Goal: Task Accomplishment & Management: Use online tool/utility

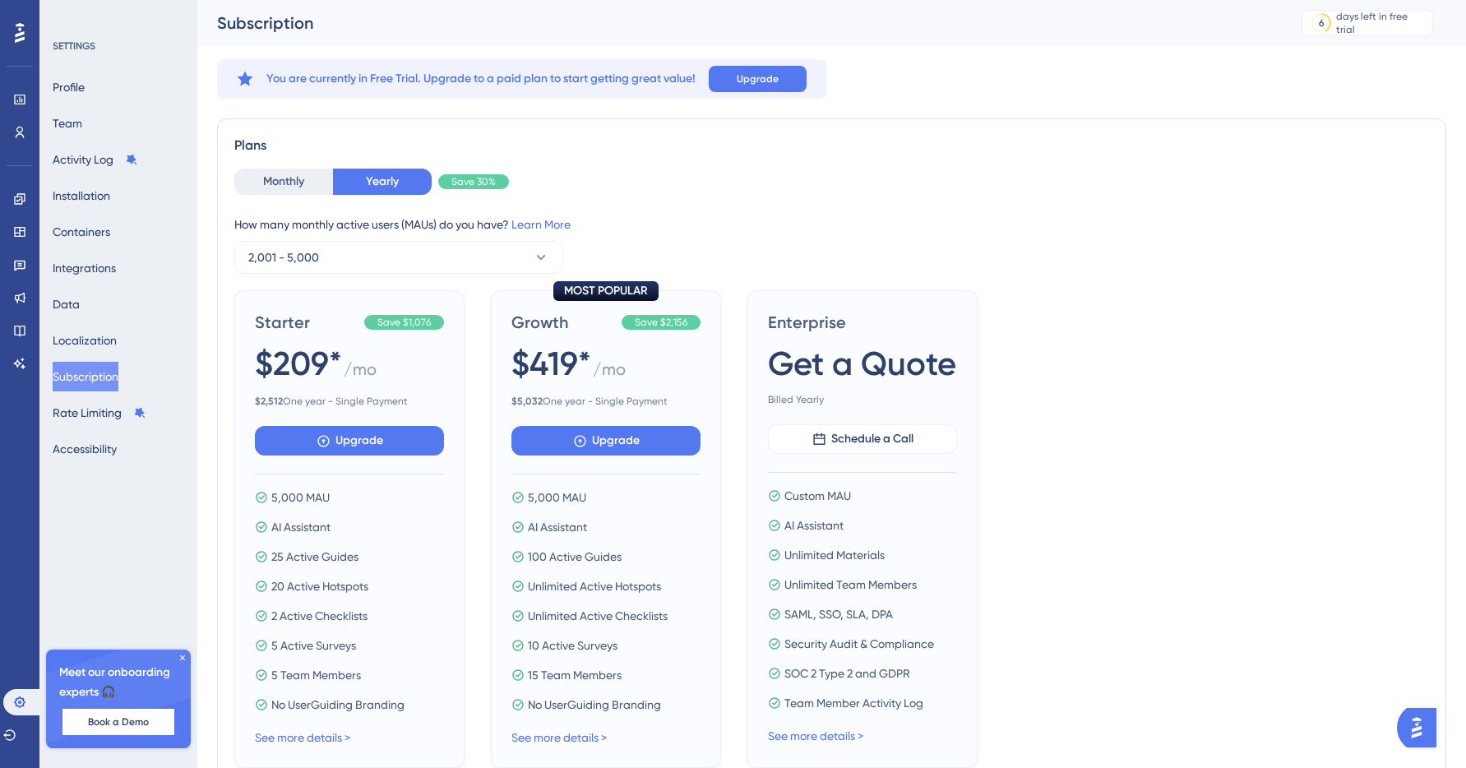
click at [104, 124] on div "Profile Team Activity Log Installation Containers Integrations Data Localizatio…" at bounding box center [119, 267] width 133 height 391
click at [19, 206] on link at bounding box center [19, 199] width 13 height 26
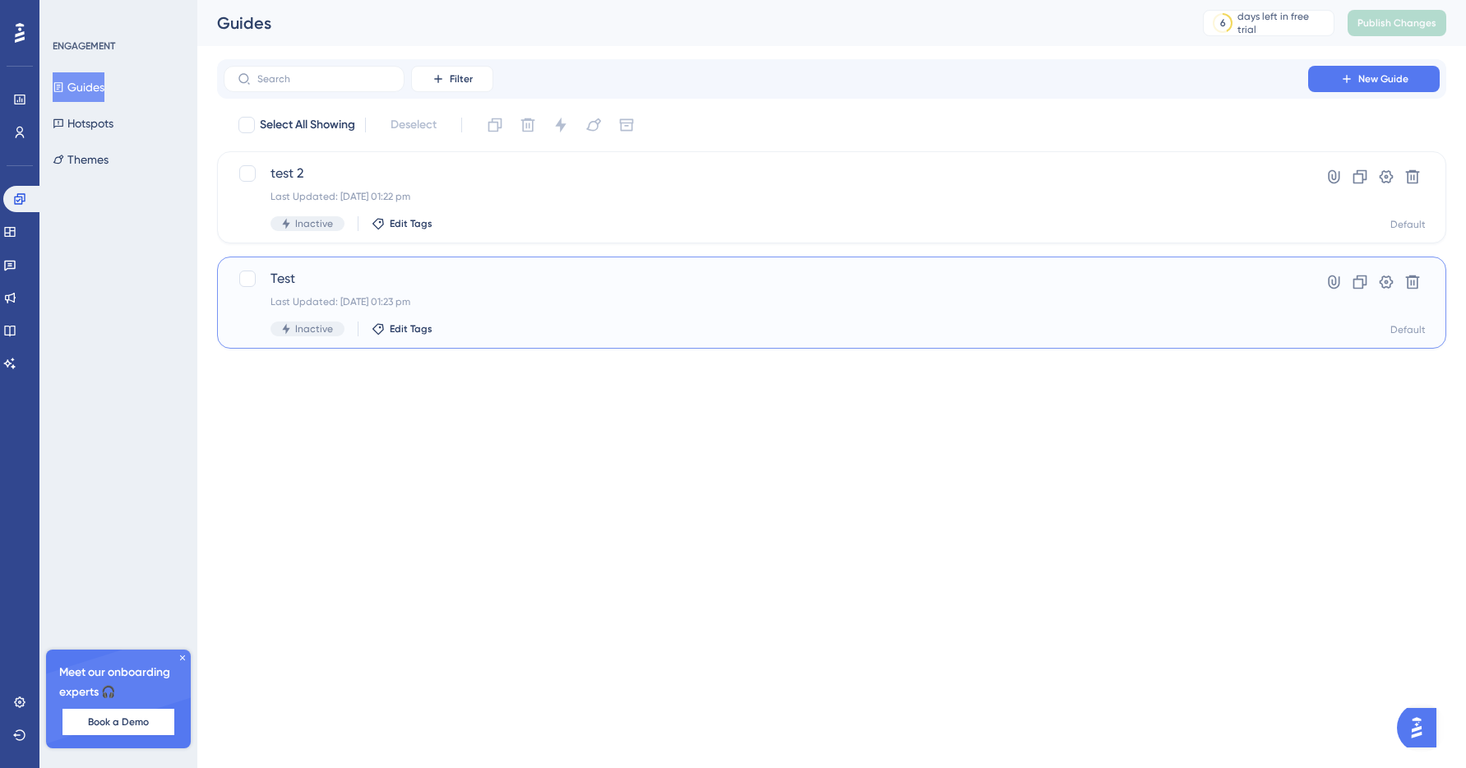
click at [340, 293] on div "Test Last Updated: 09 Sept 2025 01:23 pm Inactive Edit Tags" at bounding box center [766, 302] width 991 height 67
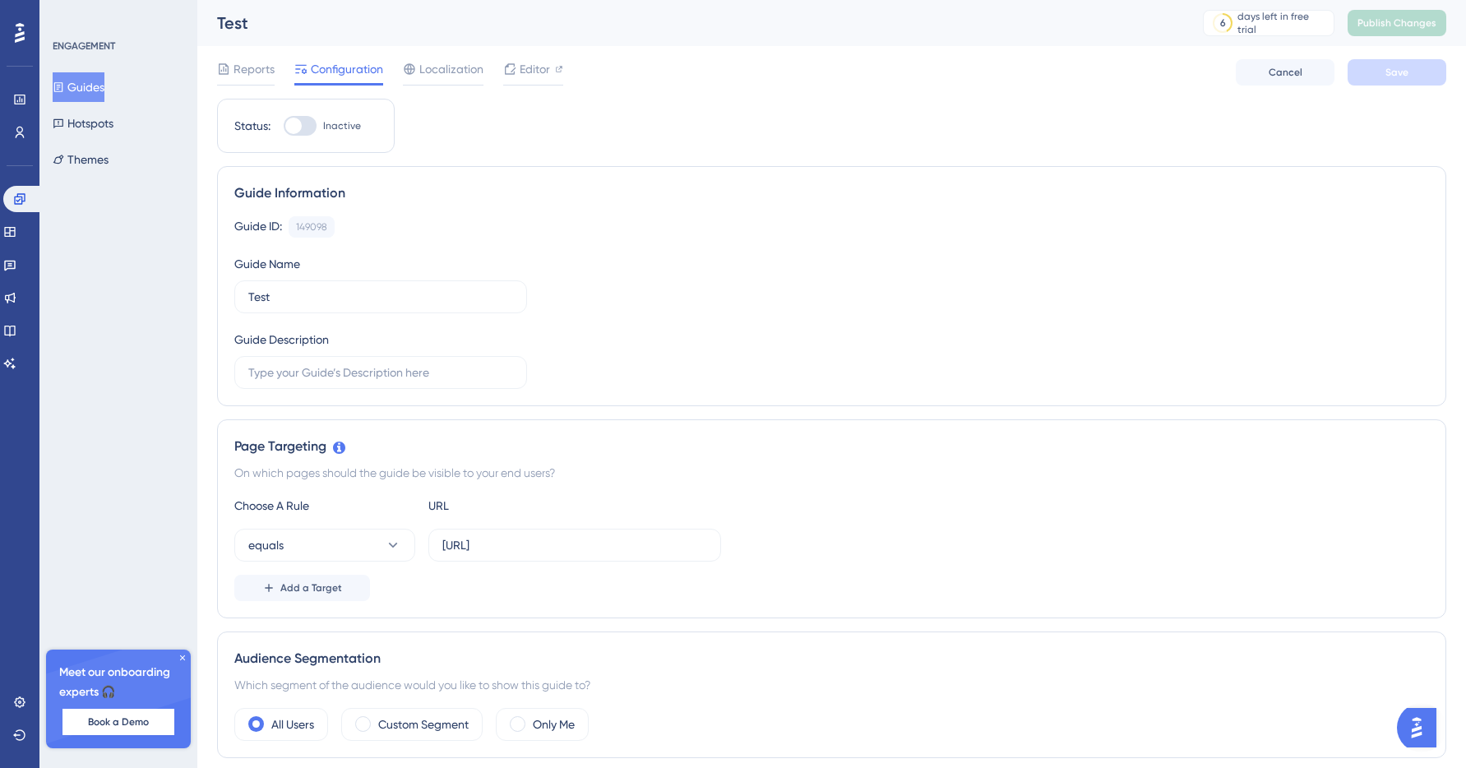
click at [303, 132] on div at bounding box center [300, 126] width 33 height 20
click at [284, 127] on input "Inactive" at bounding box center [283, 126] width 1 height 1
checkbox input "false"
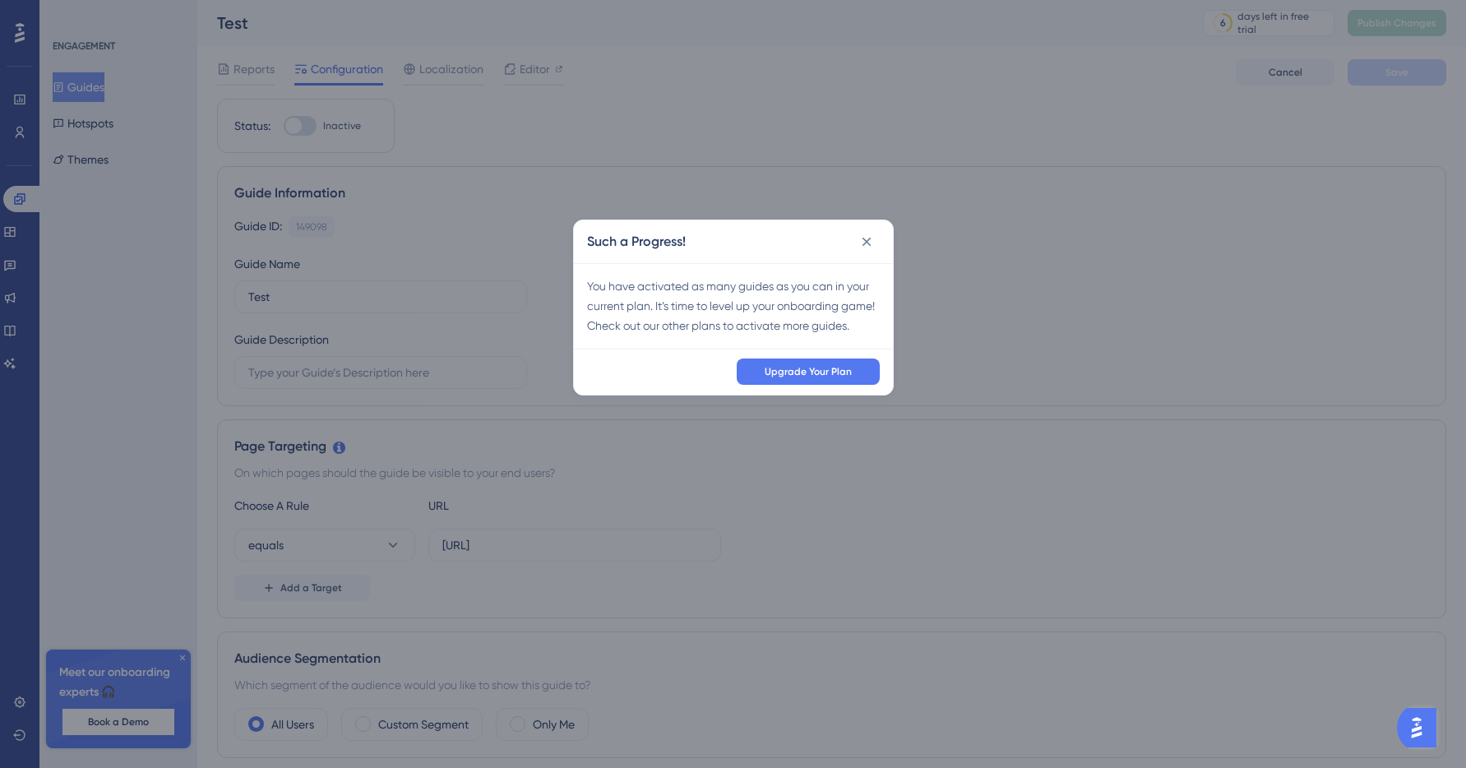
click at [779, 395] on div "Upgrade Your Plan" at bounding box center [733, 372] width 319 height 46
click at [857, 243] on button at bounding box center [867, 242] width 26 height 26
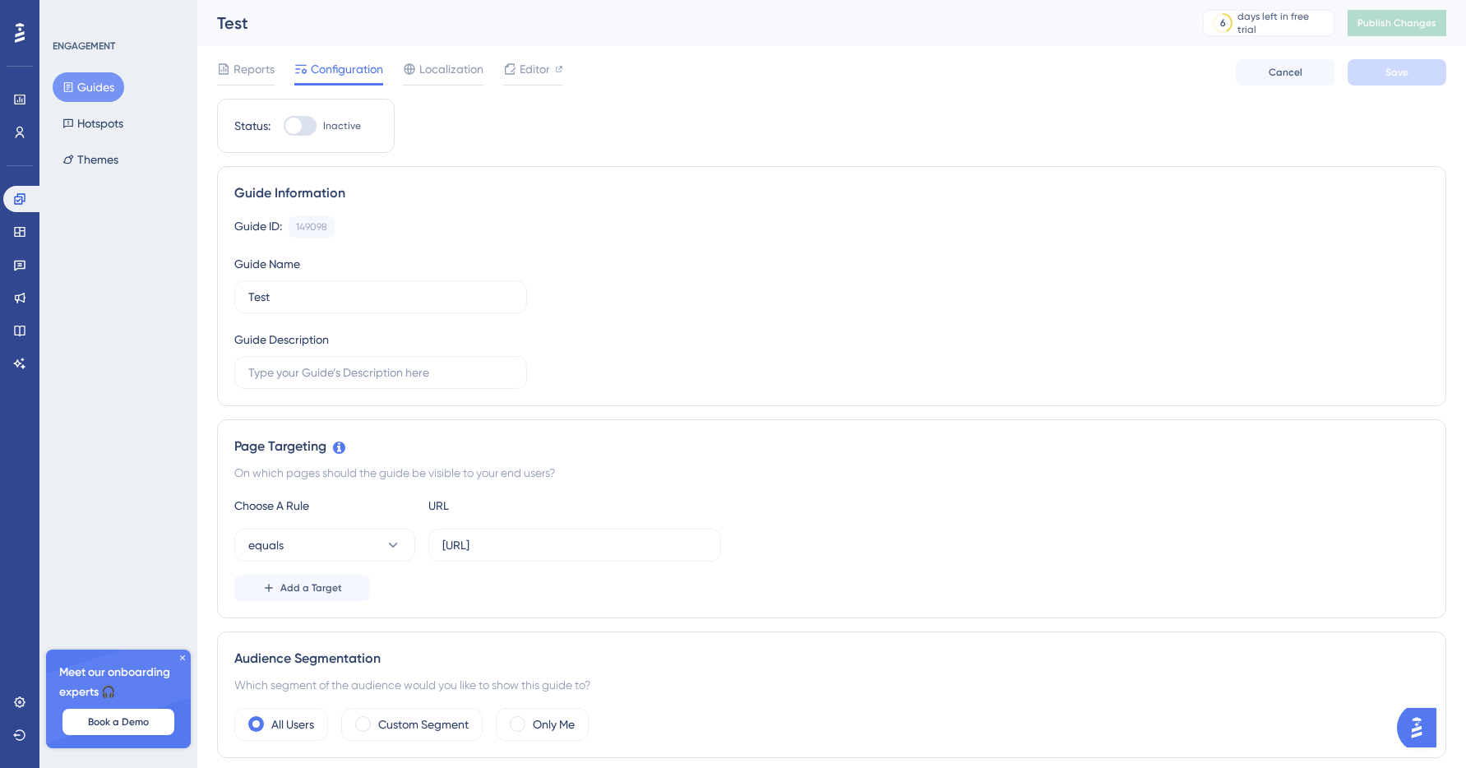
click at [312, 127] on div at bounding box center [300, 126] width 33 height 20
click at [284, 127] on input "Inactive" at bounding box center [283, 126] width 1 height 1
checkbox input "false"
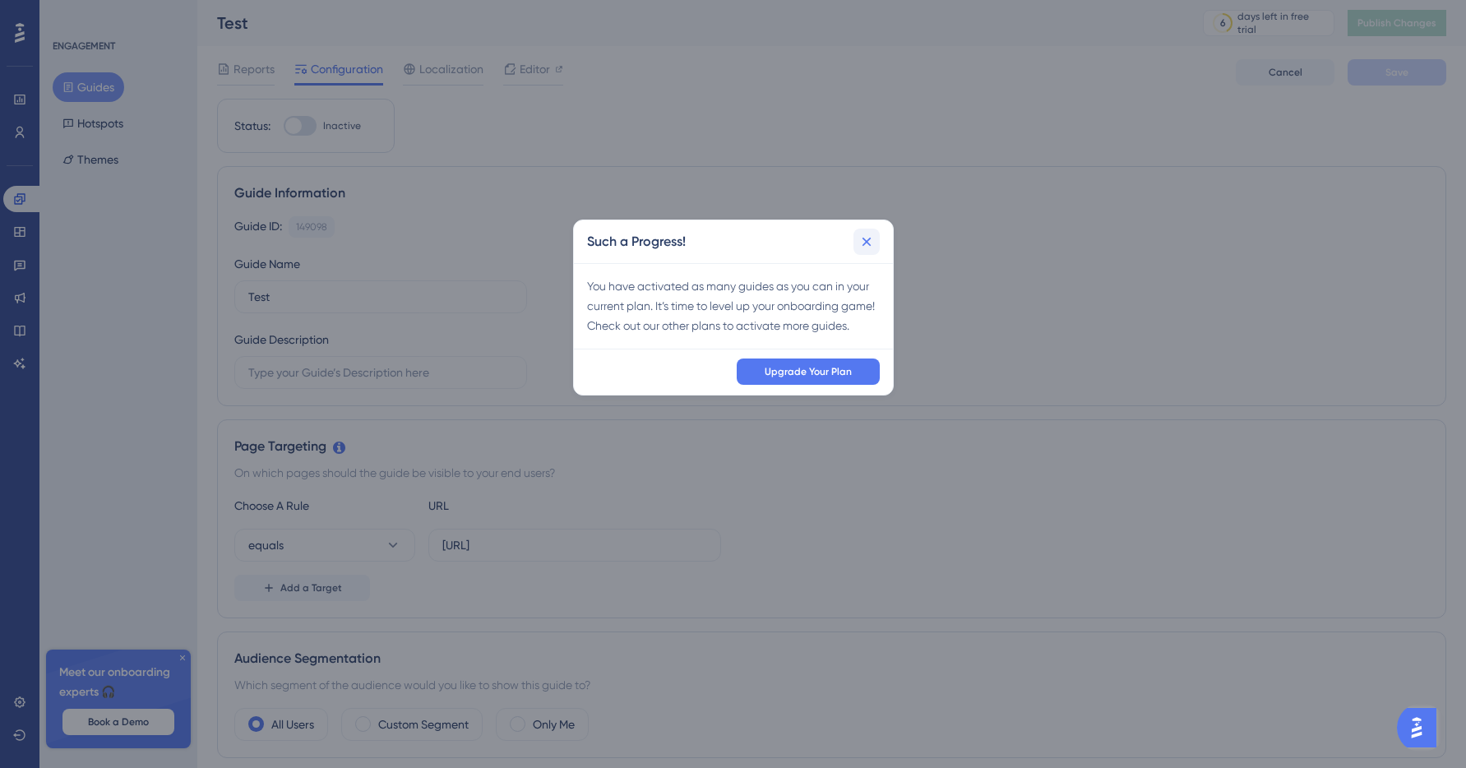
click at [871, 249] on icon at bounding box center [867, 242] width 16 height 16
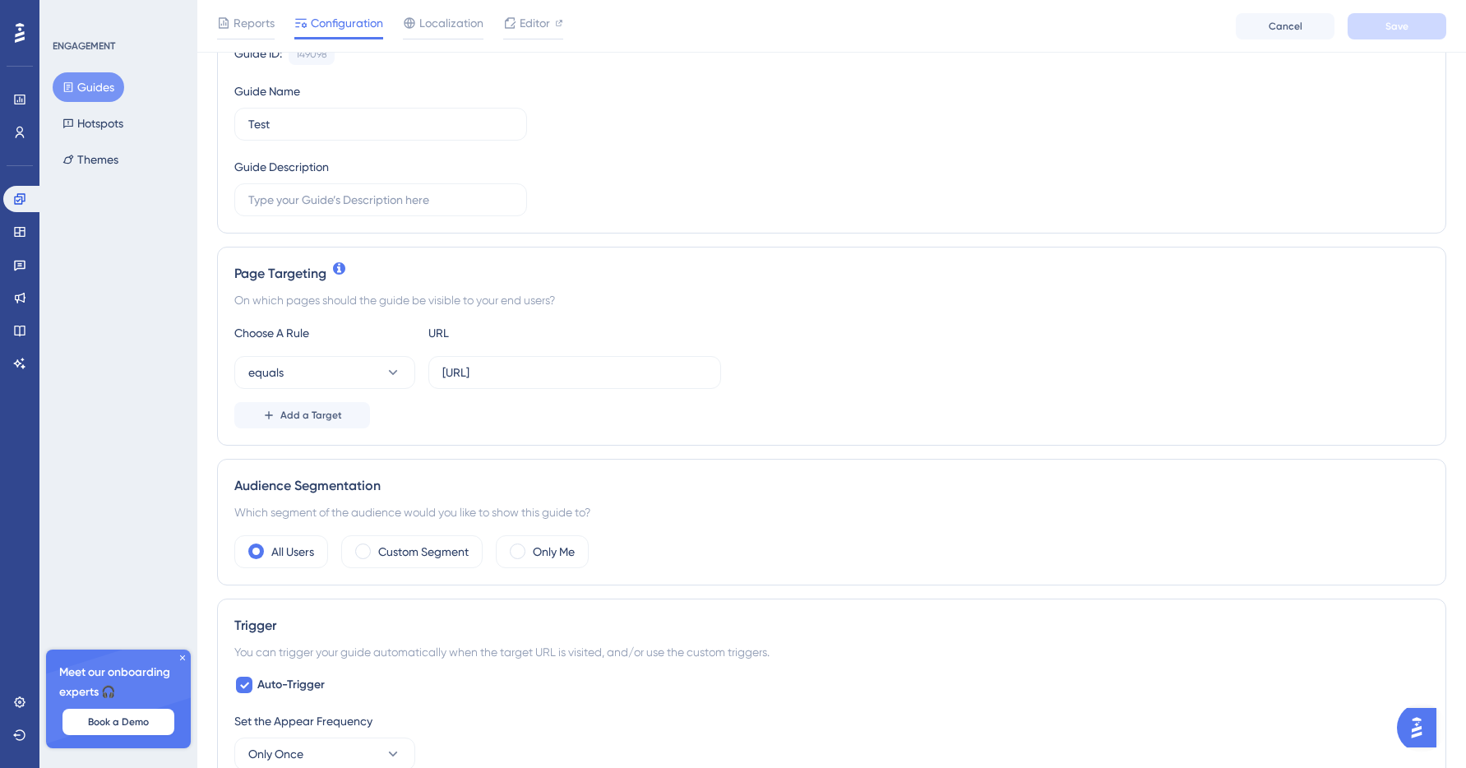
scroll to position [1, 0]
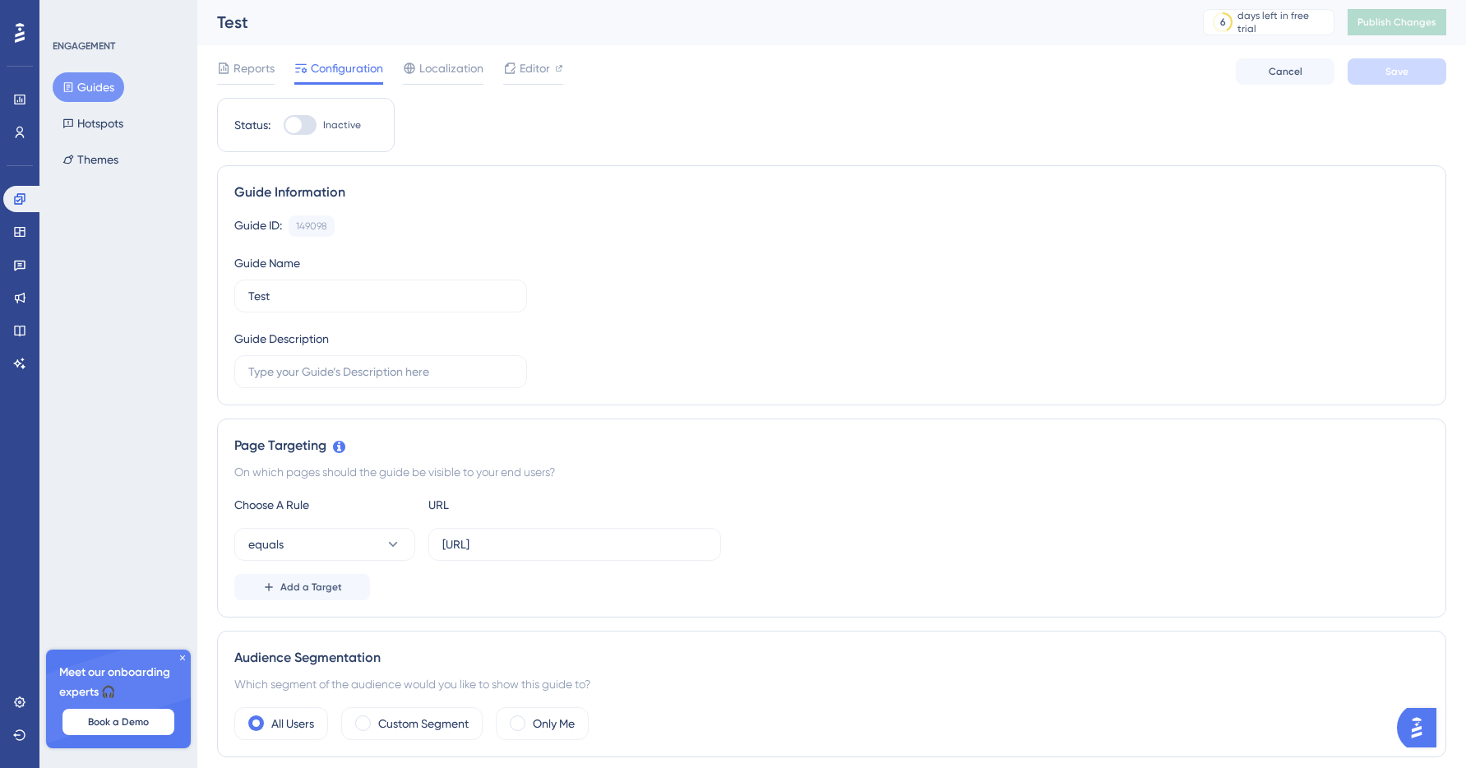
click at [100, 93] on button "Guides" at bounding box center [89, 87] width 72 height 30
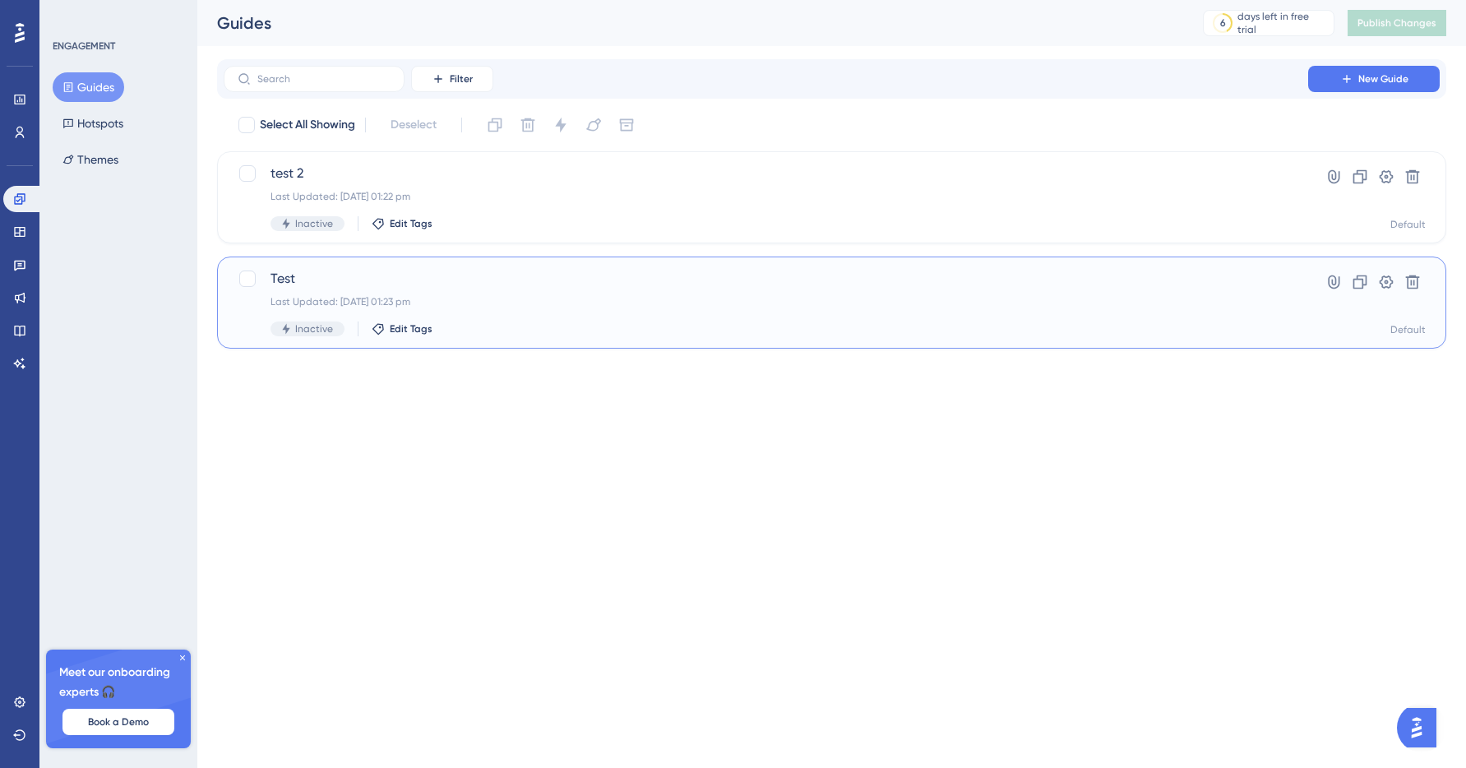
click at [314, 293] on div "Test Last Updated: 09 Sept 2025 01:23 pm Inactive Edit Tags" at bounding box center [766, 302] width 991 height 67
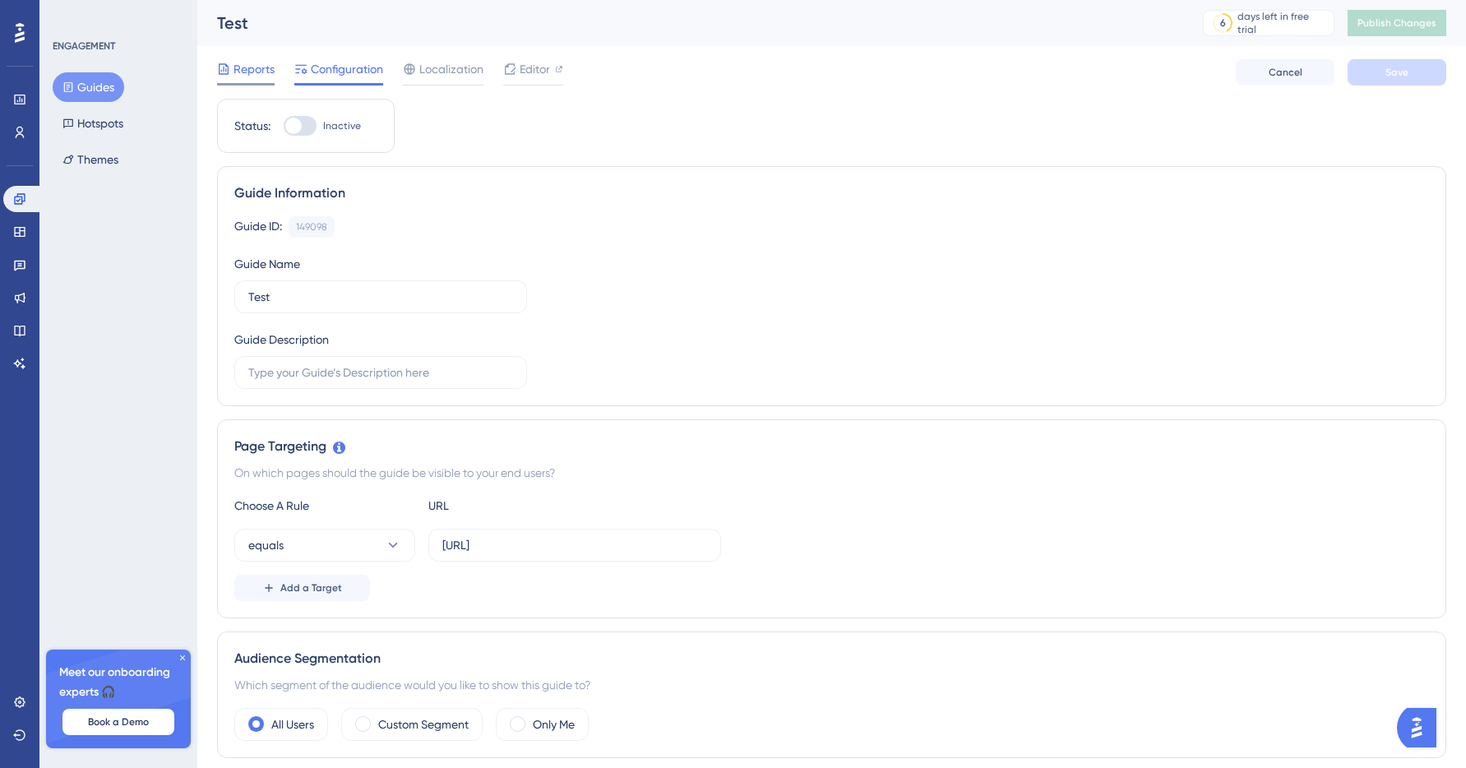
click at [262, 76] on span "Reports" at bounding box center [254, 69] width 41 height 20
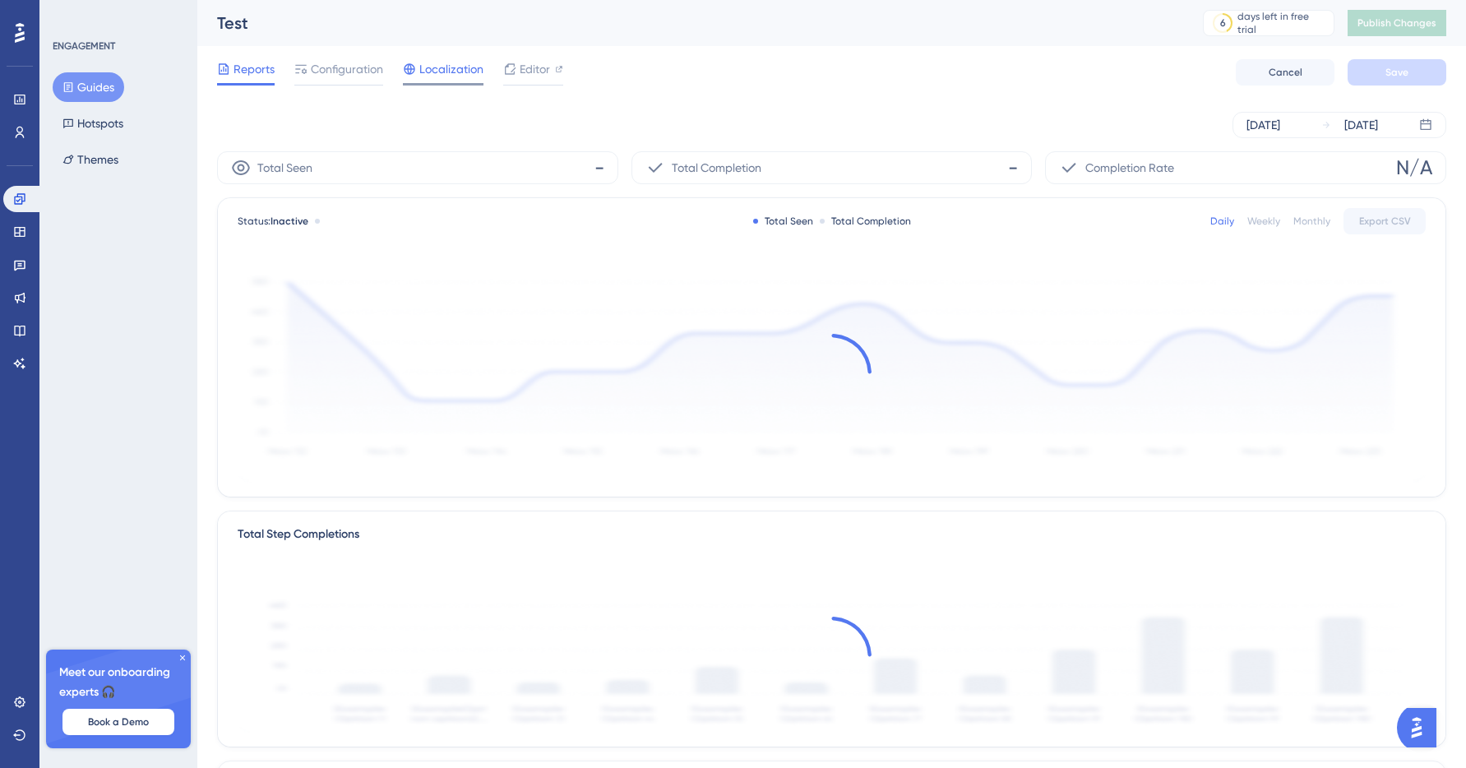
click at [440, 76] on span "Localization" at bounding box center [451, 69] width 64 height 20
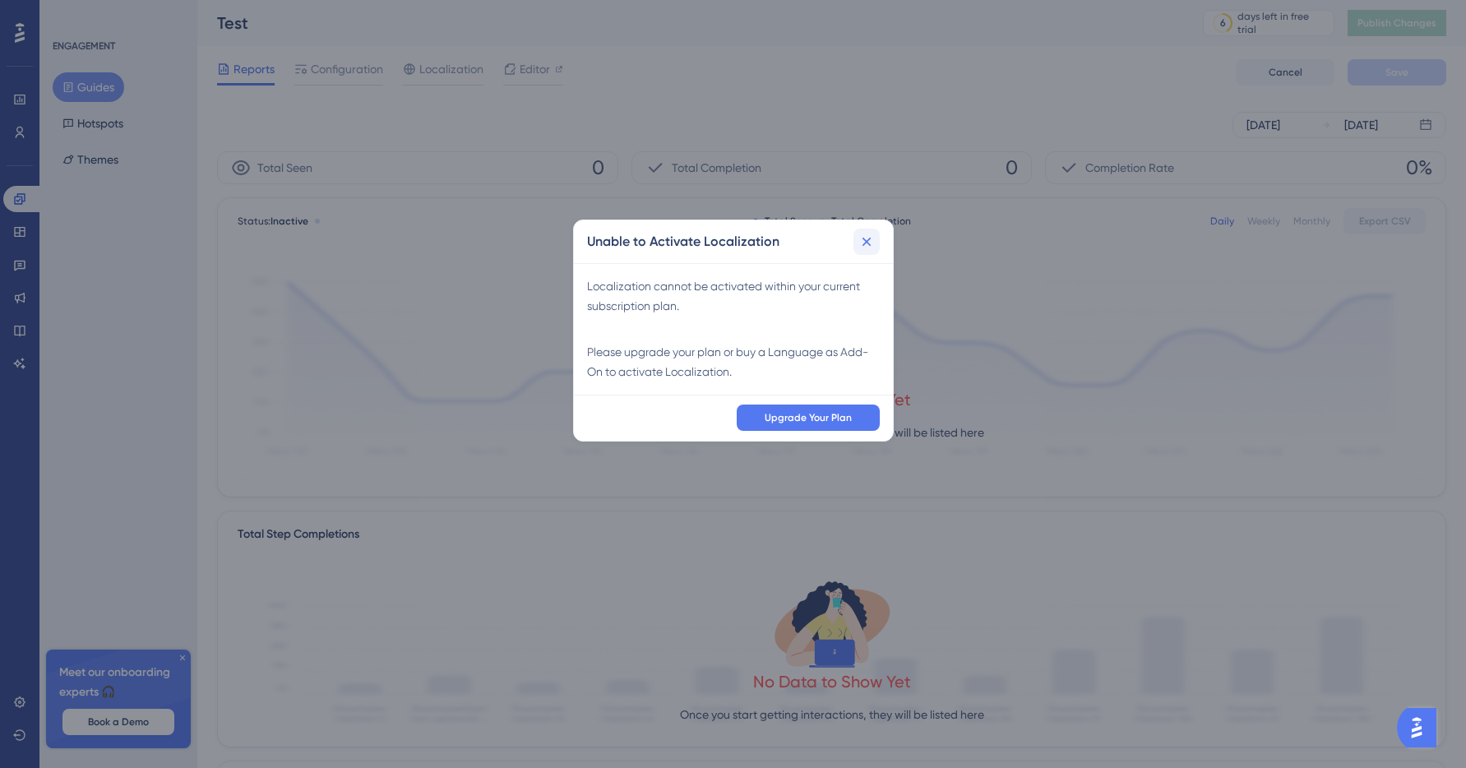
click at [873, 234] on icon at bounding box center [867, 242] width 16 height 16
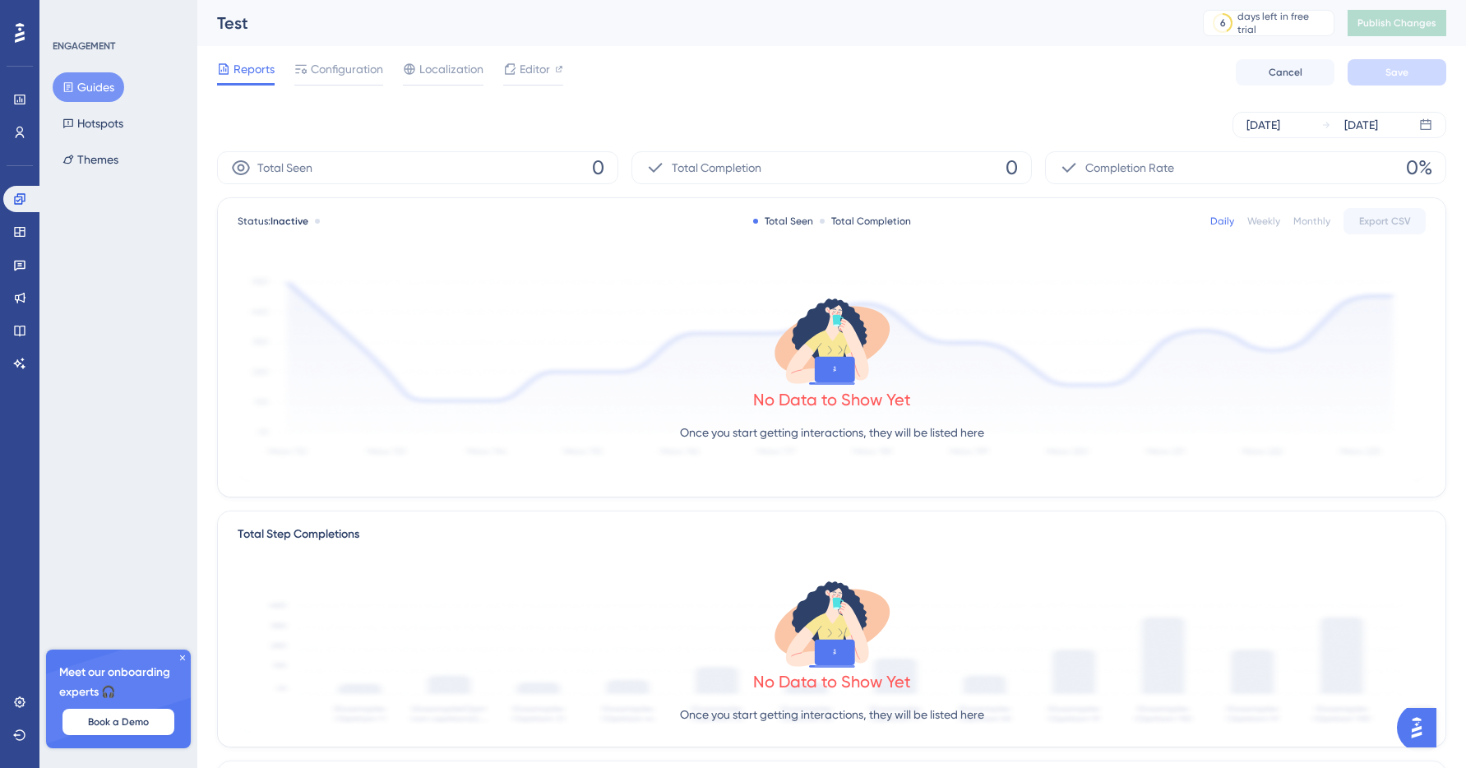
click at [24, 35] on icon at bounding box center [20, 32] width 10 height 21
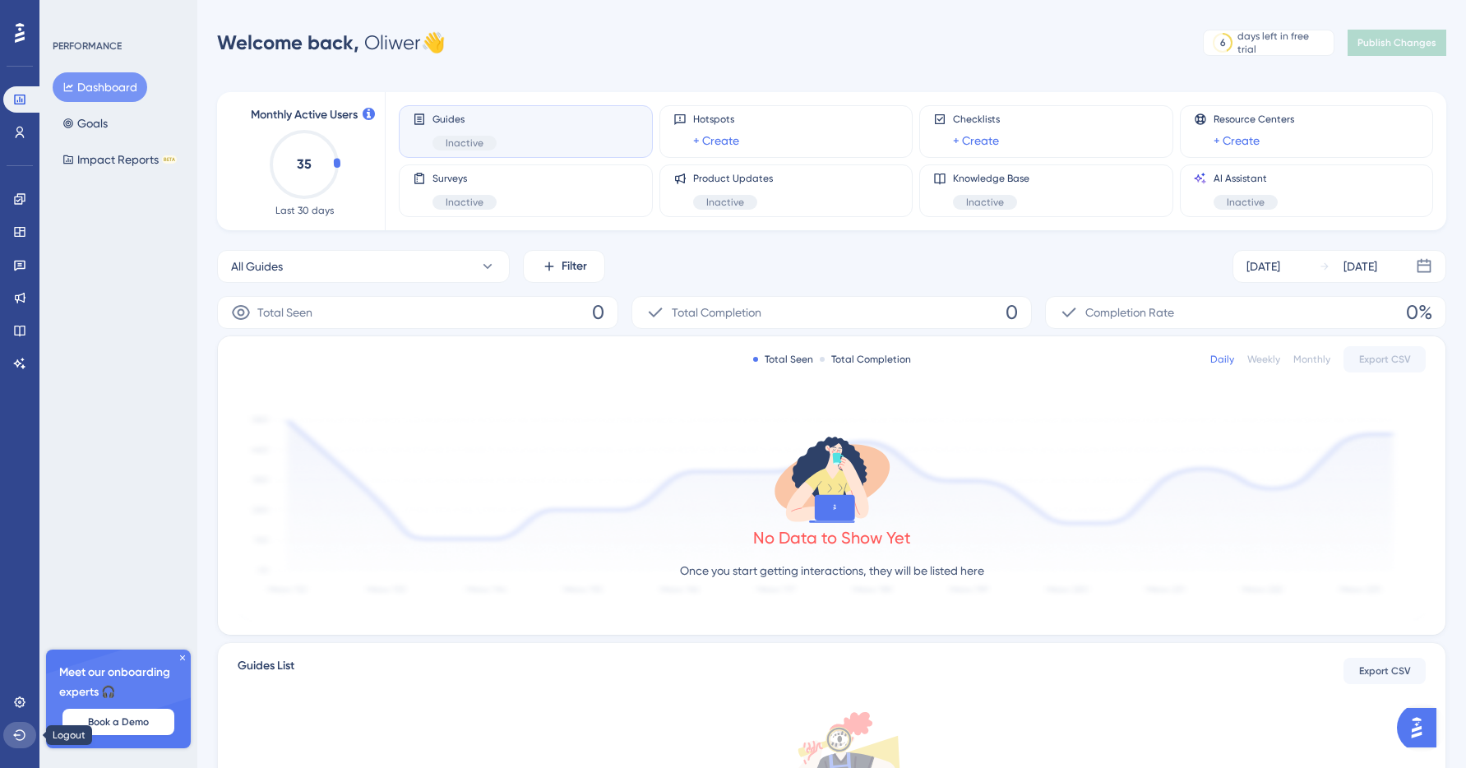
click at [13, 734] on icon at bounding box center [19, 735] width 13 height 13
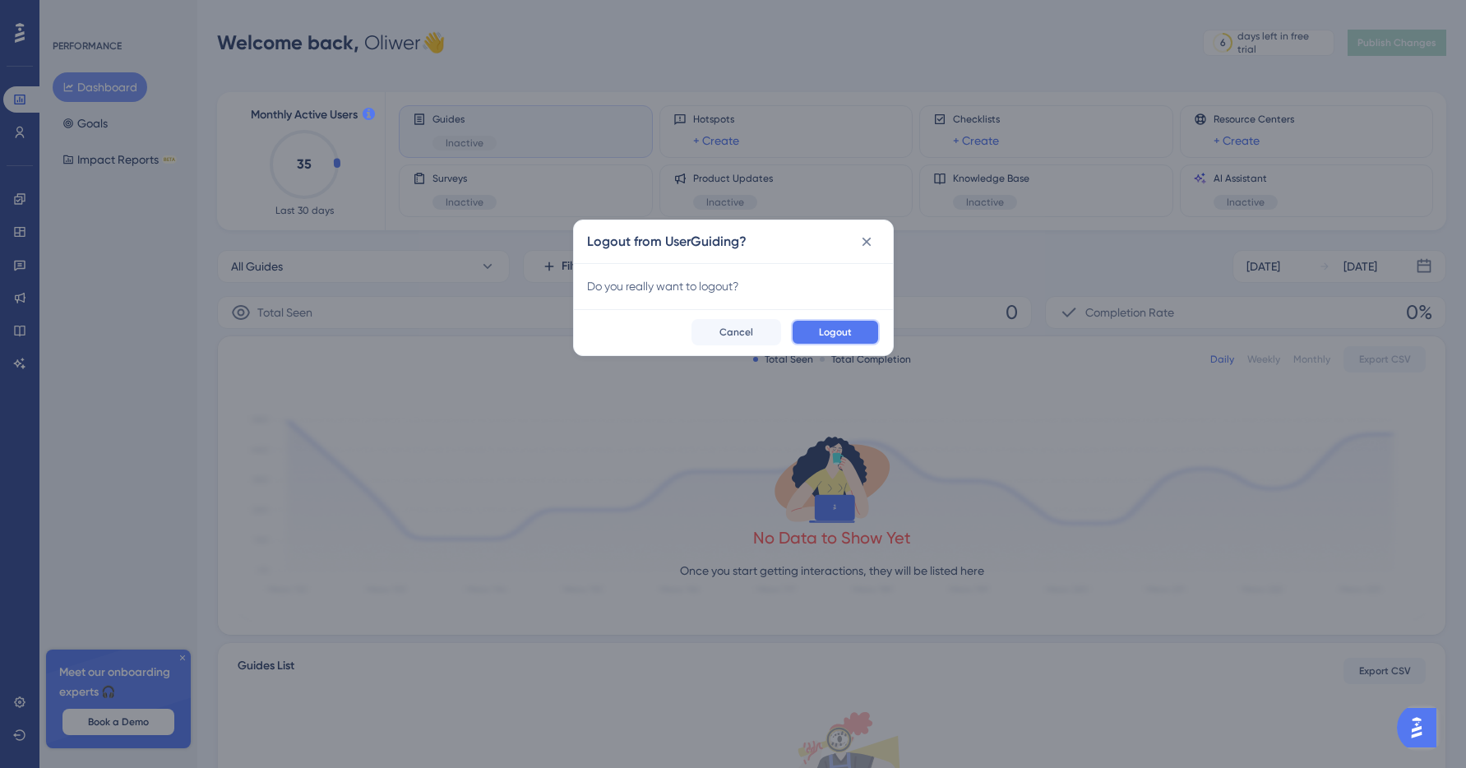
click at [819, 322] on button "Logout" at bounding box center [835, 332] width 89 height 26
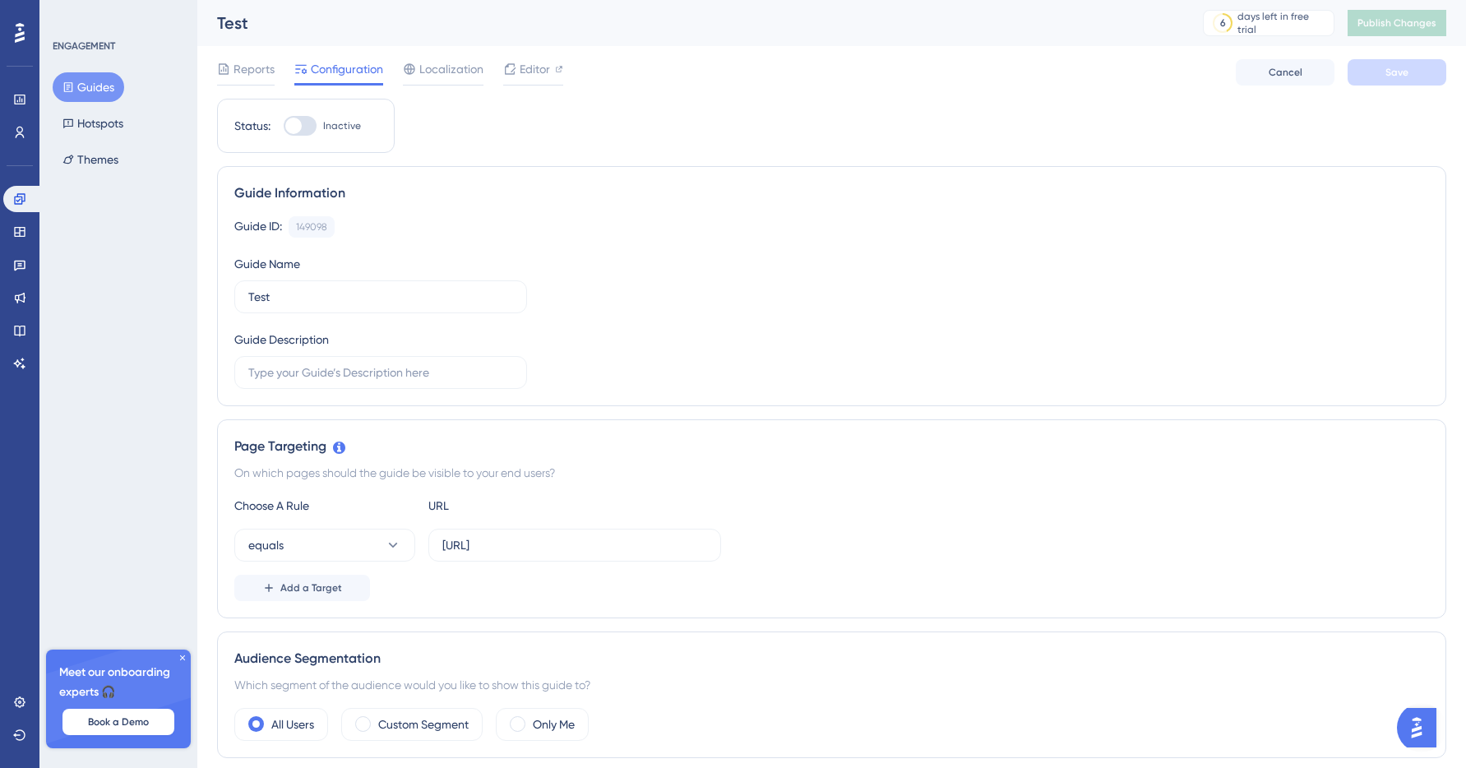
click at [294, 130] on div at bounding box center [293, 126] width 16 height 16
click at [284, 127] on input "Inactive" at bounding box center [283, 126] width 1 height 1
checkbox input "false"
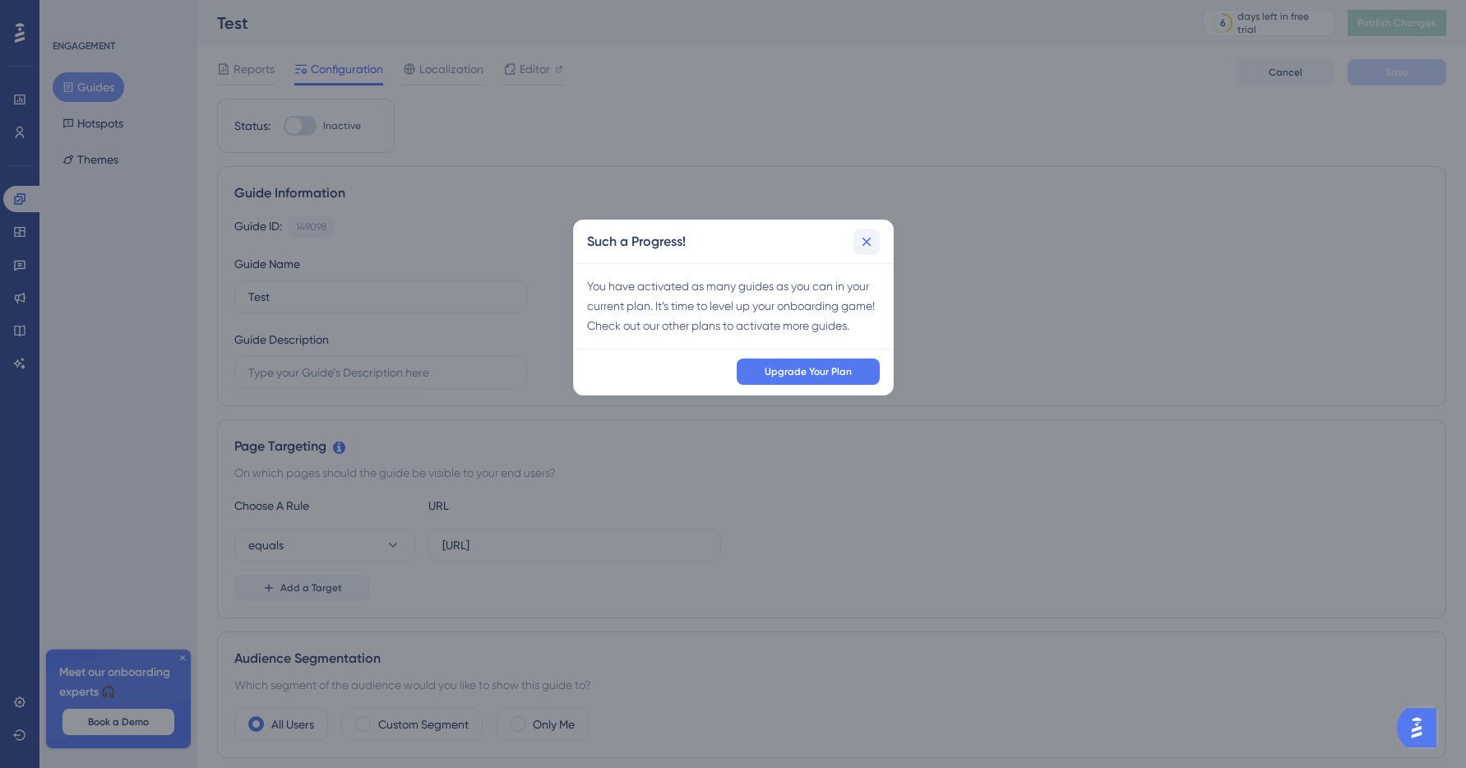
click at [877, 245] on button at bounding box center [867, 242] width 26 height 26
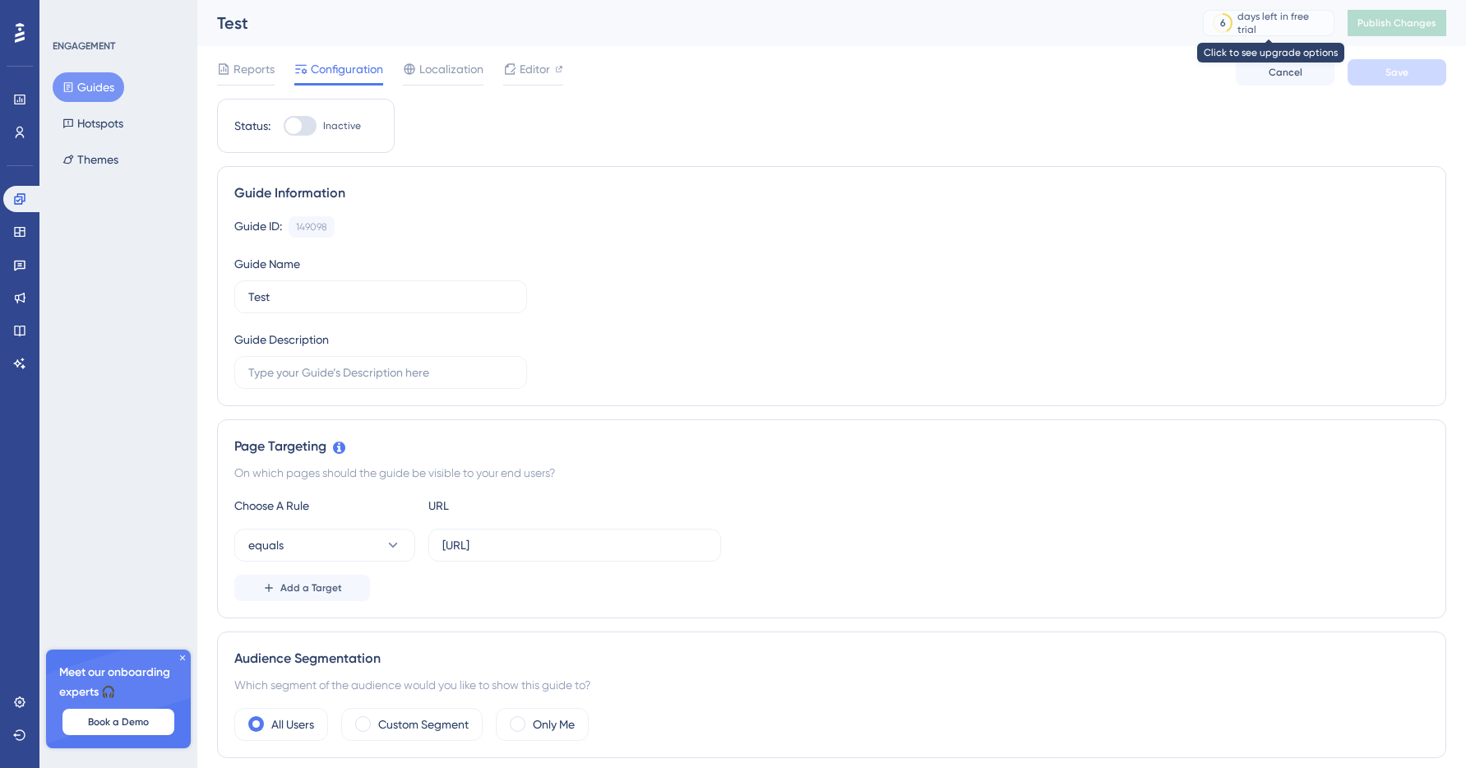
click at [1239, 21] on div "days left in free trial" at bounding box center [1283, 23] width 91 height 26
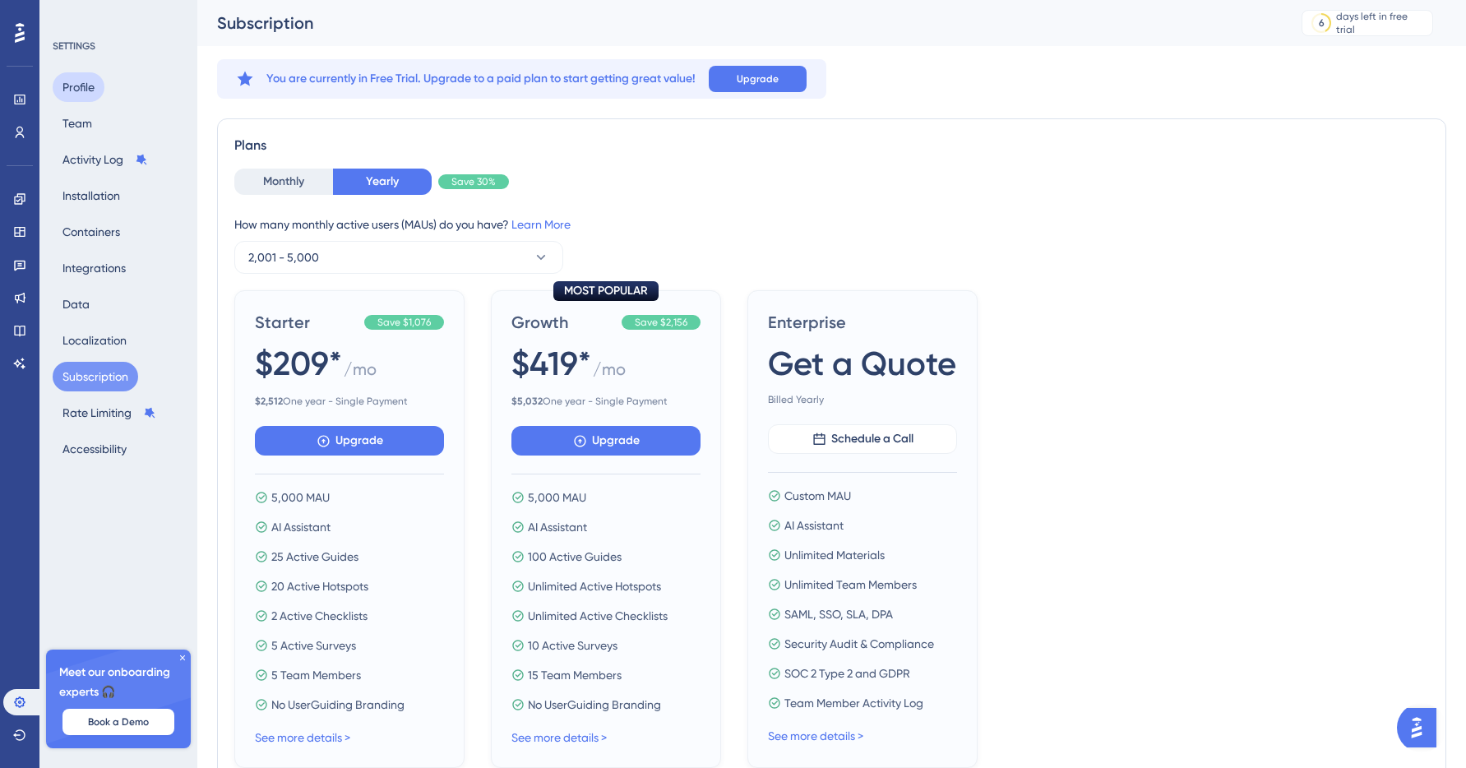
click at [82, 85] on button "Profile" at bounding box center [79, 87] width 52 height 30
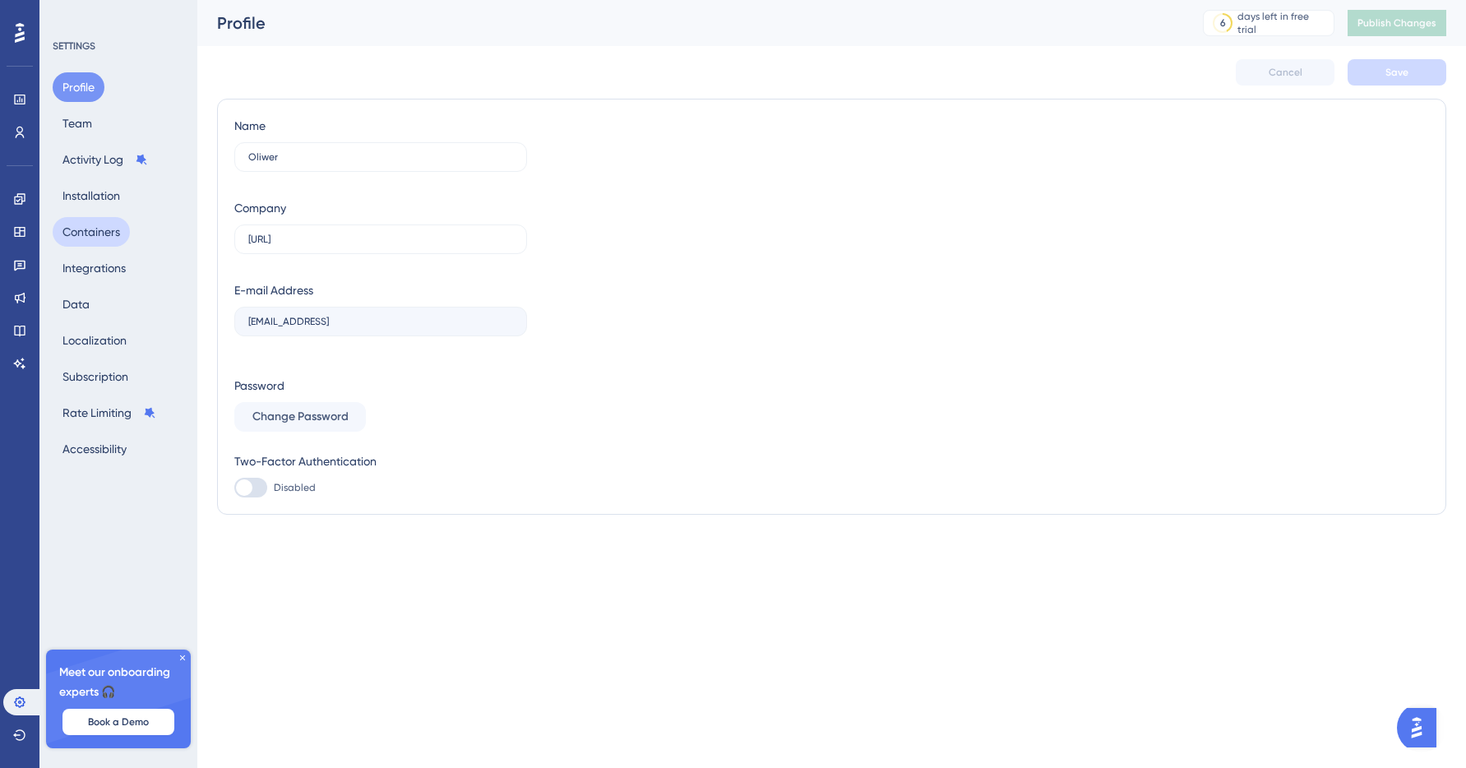
click at [81, 222] on button "Containers" at bounding box center [91, 232] width 77 height 30
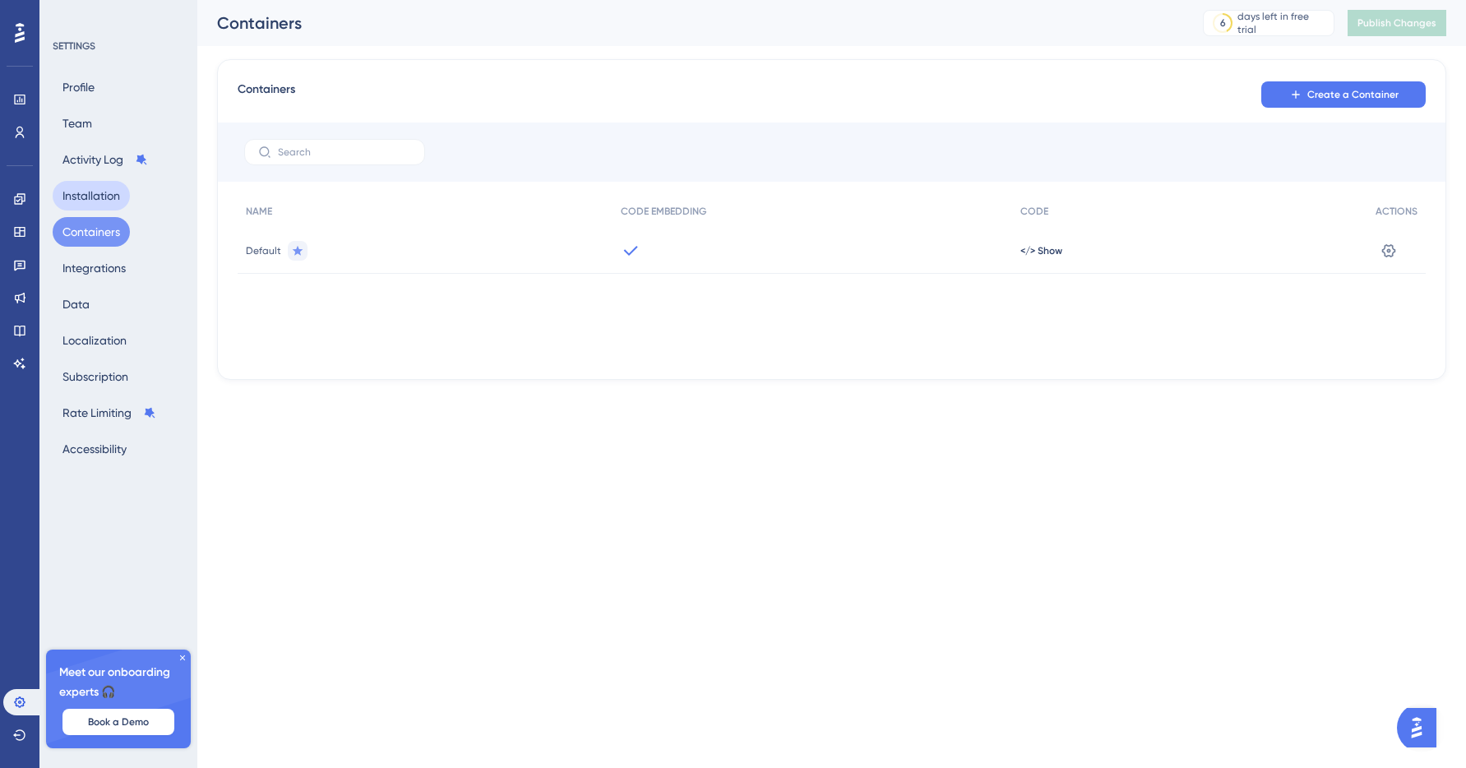
click at [104, 183] on button "Installation" at bounding box center [91, 196] width 77 height 30
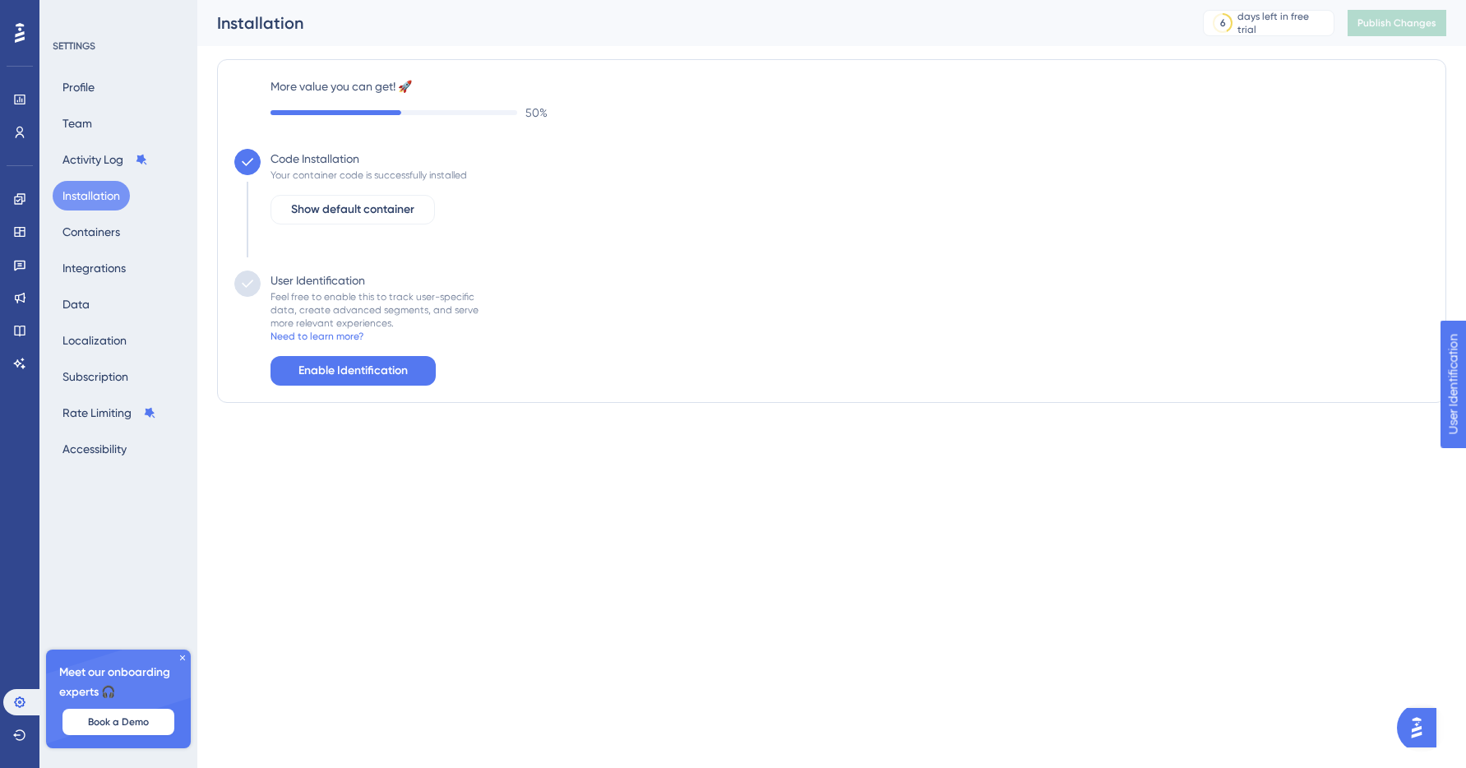
click at [109, 114] on div "Profile Team Activity Log Installation Containers Integrations Data Localizatio…" at bounding box center [119, 267] width 133 height 391
click at [23, 209] on link at bounding box center [19, 199] width 33 height 26
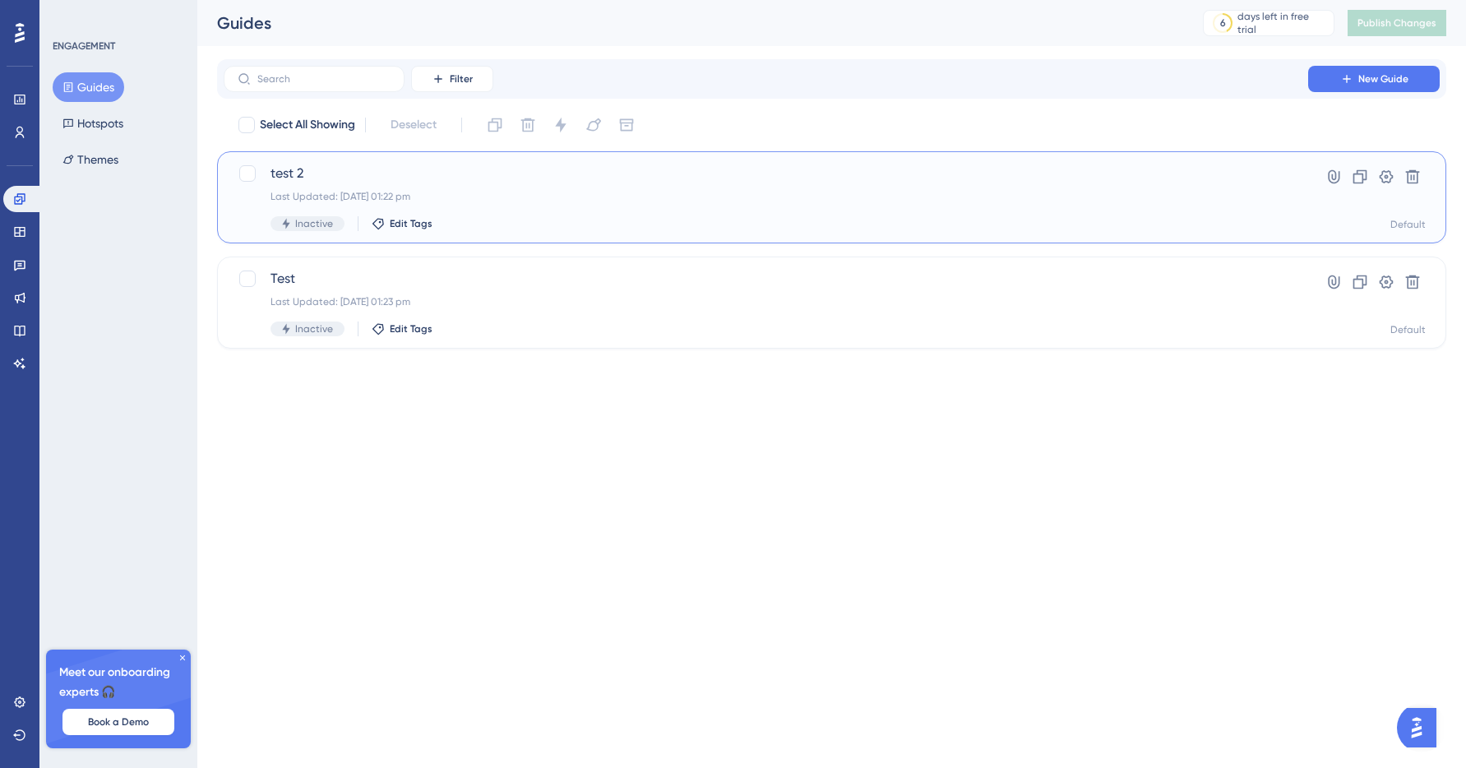
click at [472, 181] on span "test 2" at bounding box center [766, 174] width 991 height 20
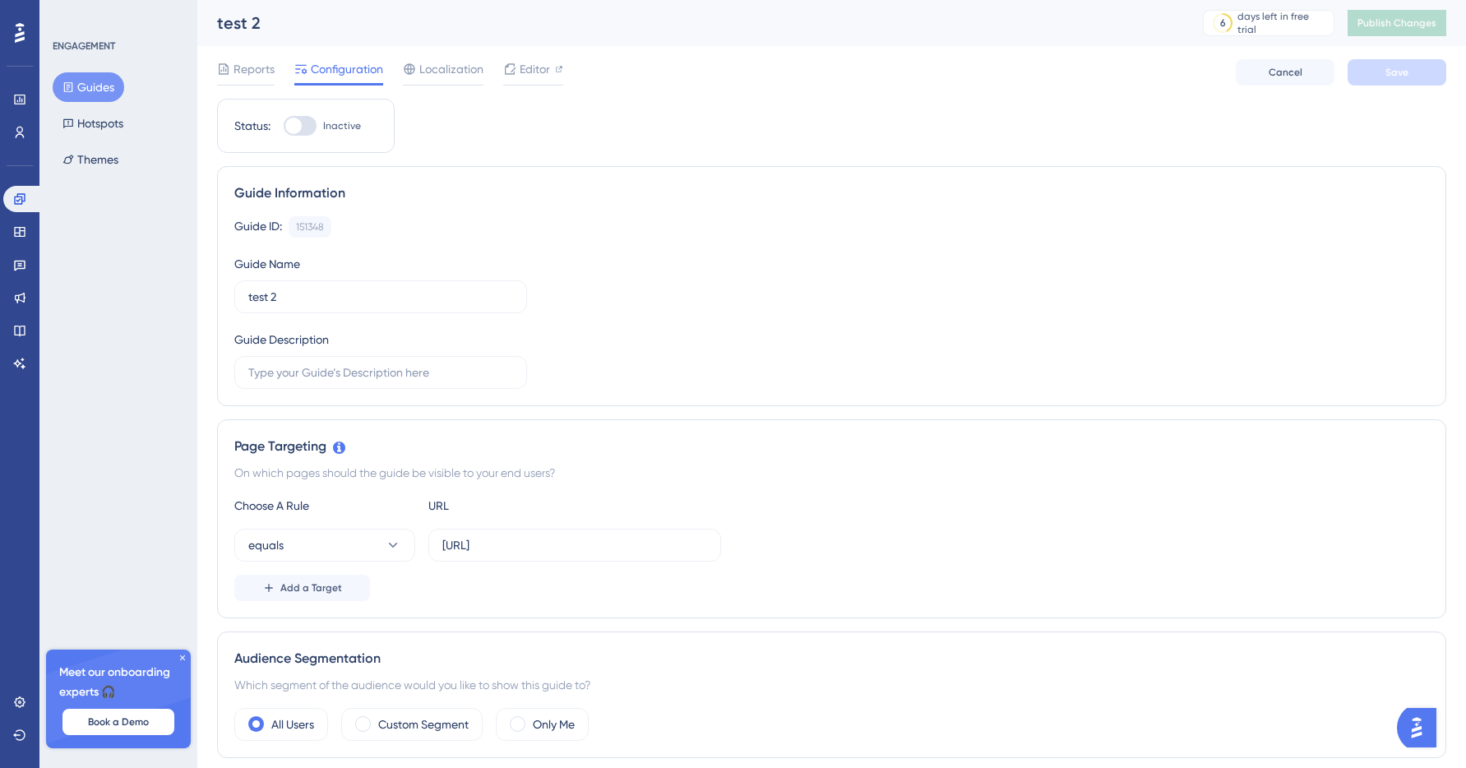
click at [303, 127] on div at bounding box center [300, 126] width 33 height 20
click at [284, 127] on input "Inactive" at bounding box center [283, 126] width 1 height 1
checkbox input "false"
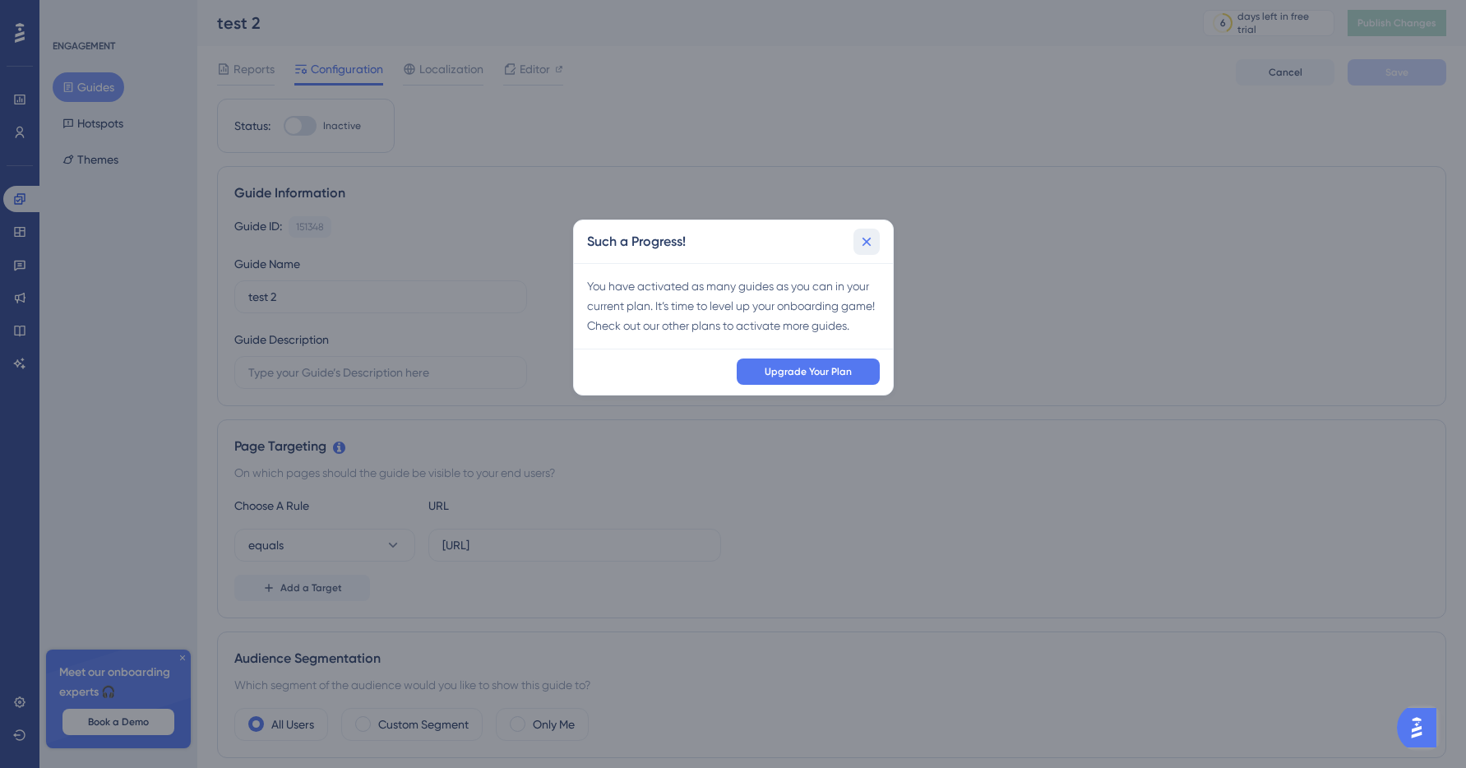
click at [872, 234] on icon at bounding box center [867, 242] width 16 height 16
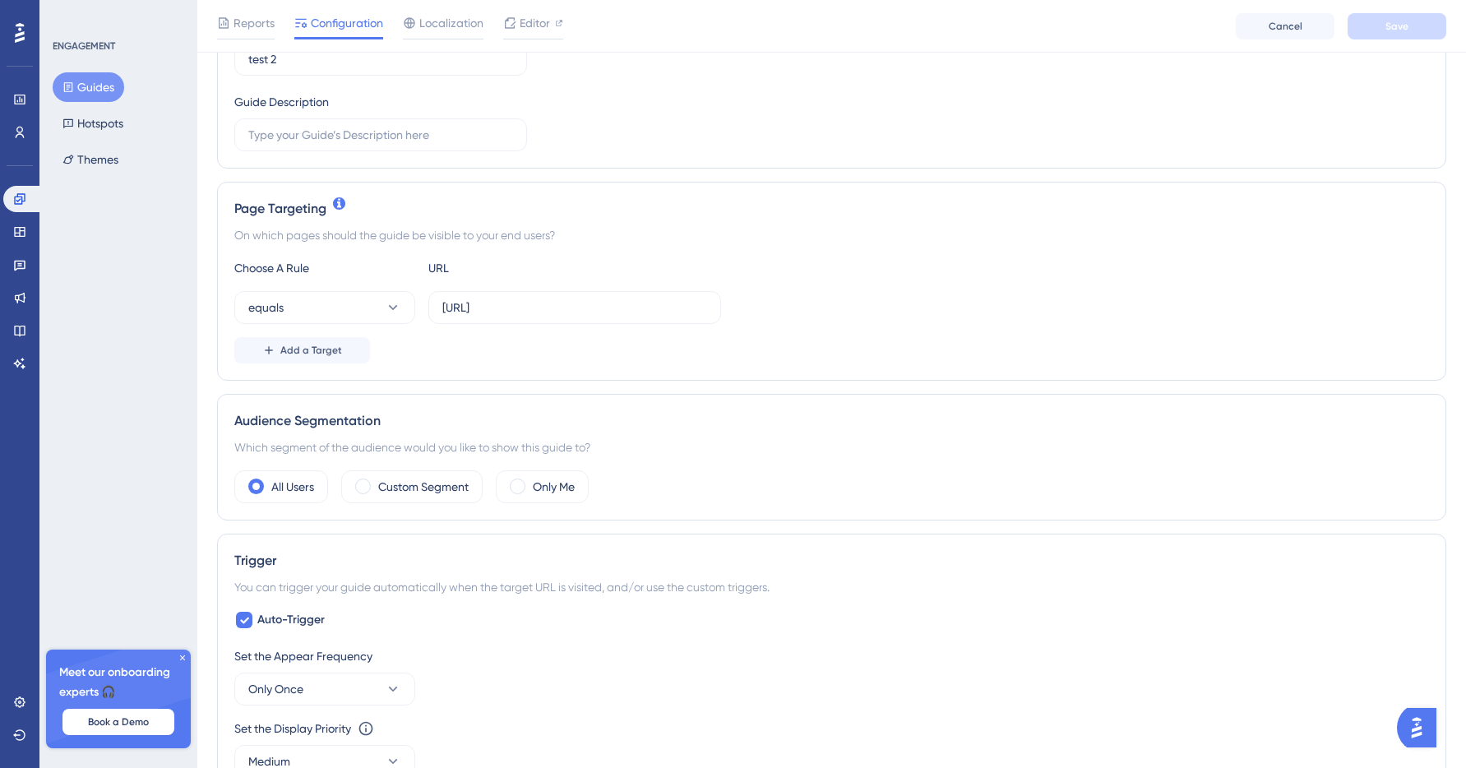
scroll to position [972, 0]
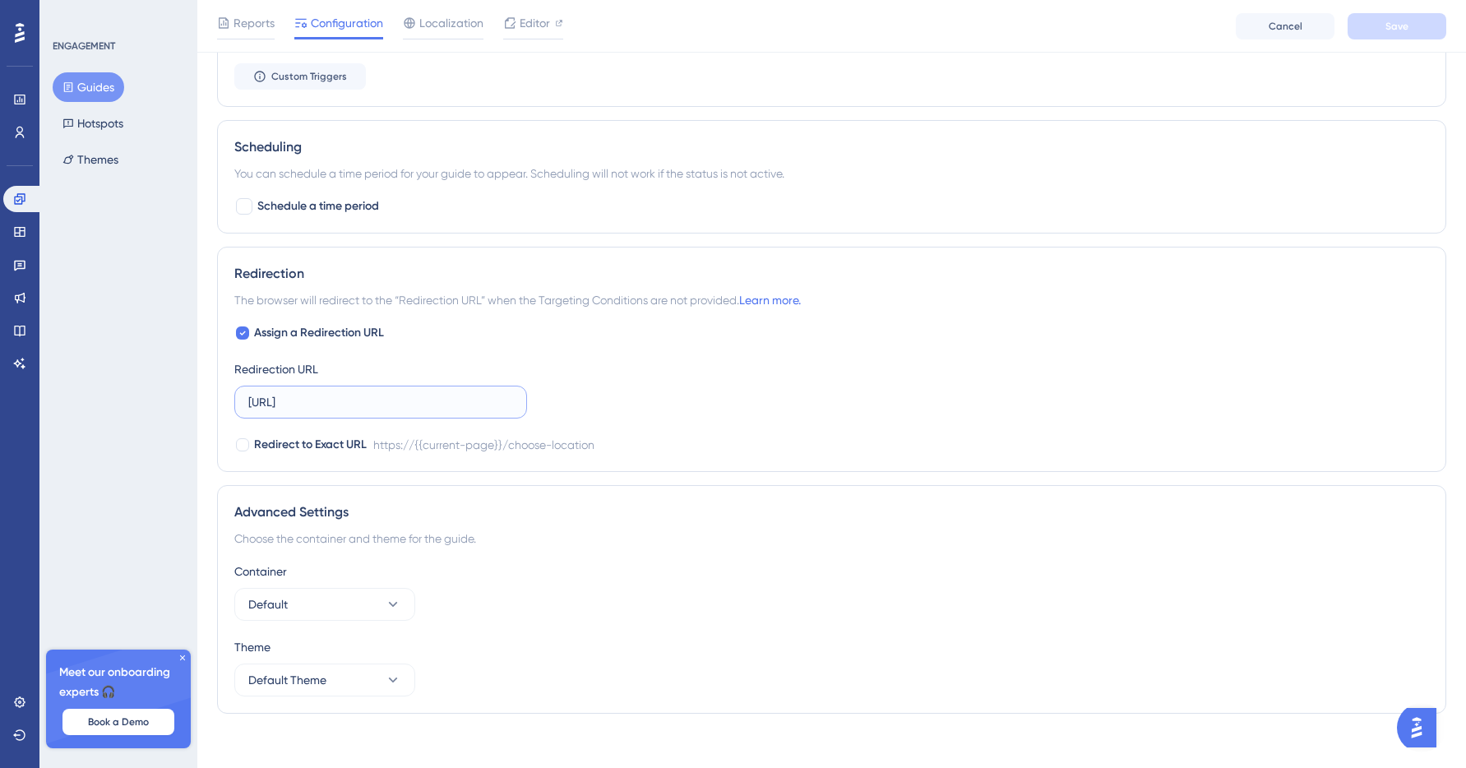
click at [460, 394] on input "https://placeme.dataplace.ai/choose-location" at bounding box center [380, 402] width 265 height 18
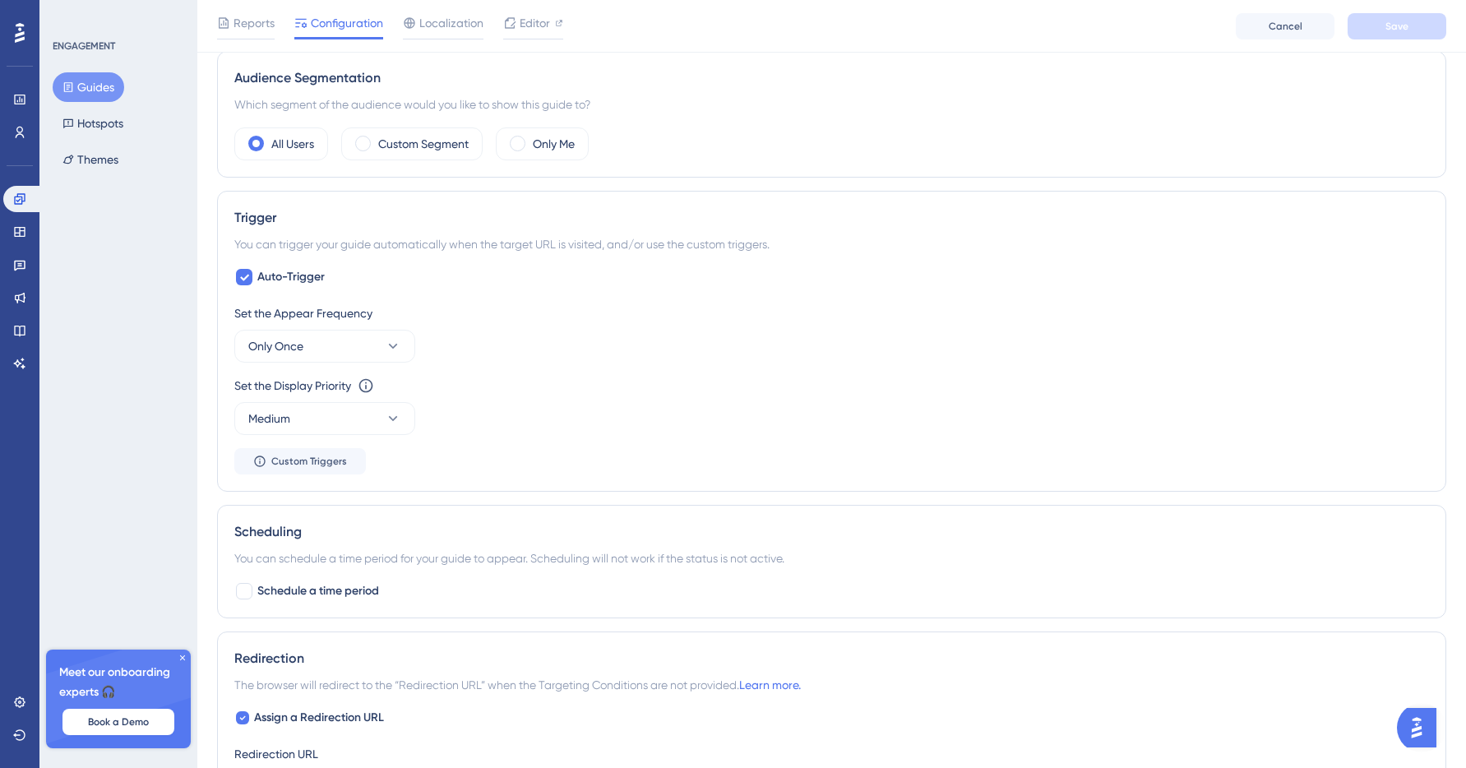
scroll to position [0, 0]
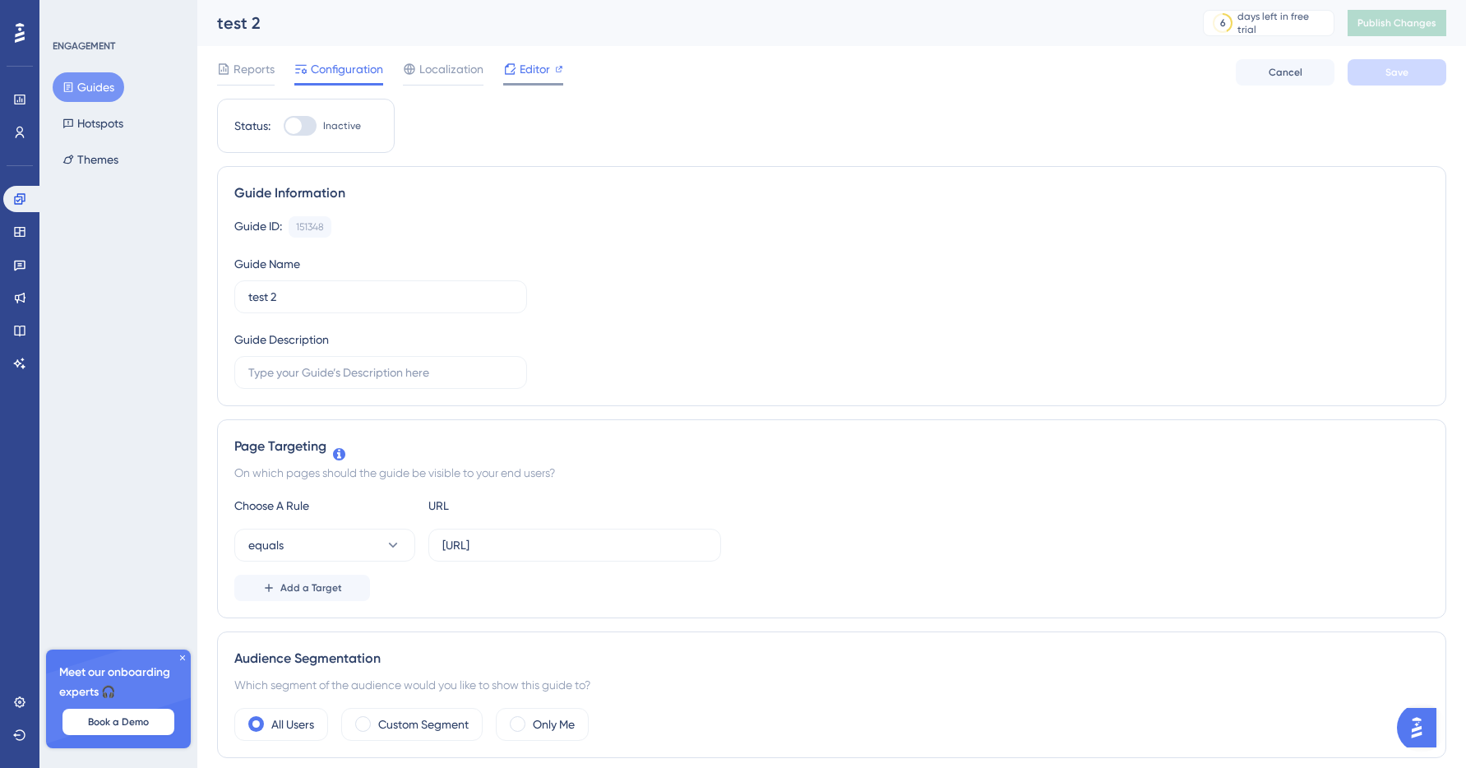
click at [540, 79] on div "Editor" at bounding box center [533, 72] width 60 height 26
click at [501, 72] on div "Reports Configuration Localization Editor" at bounding box center [390, 72] width 346 height 26
click at [511, 70] on icon at bounding box center [509, 69] width 13 height 13
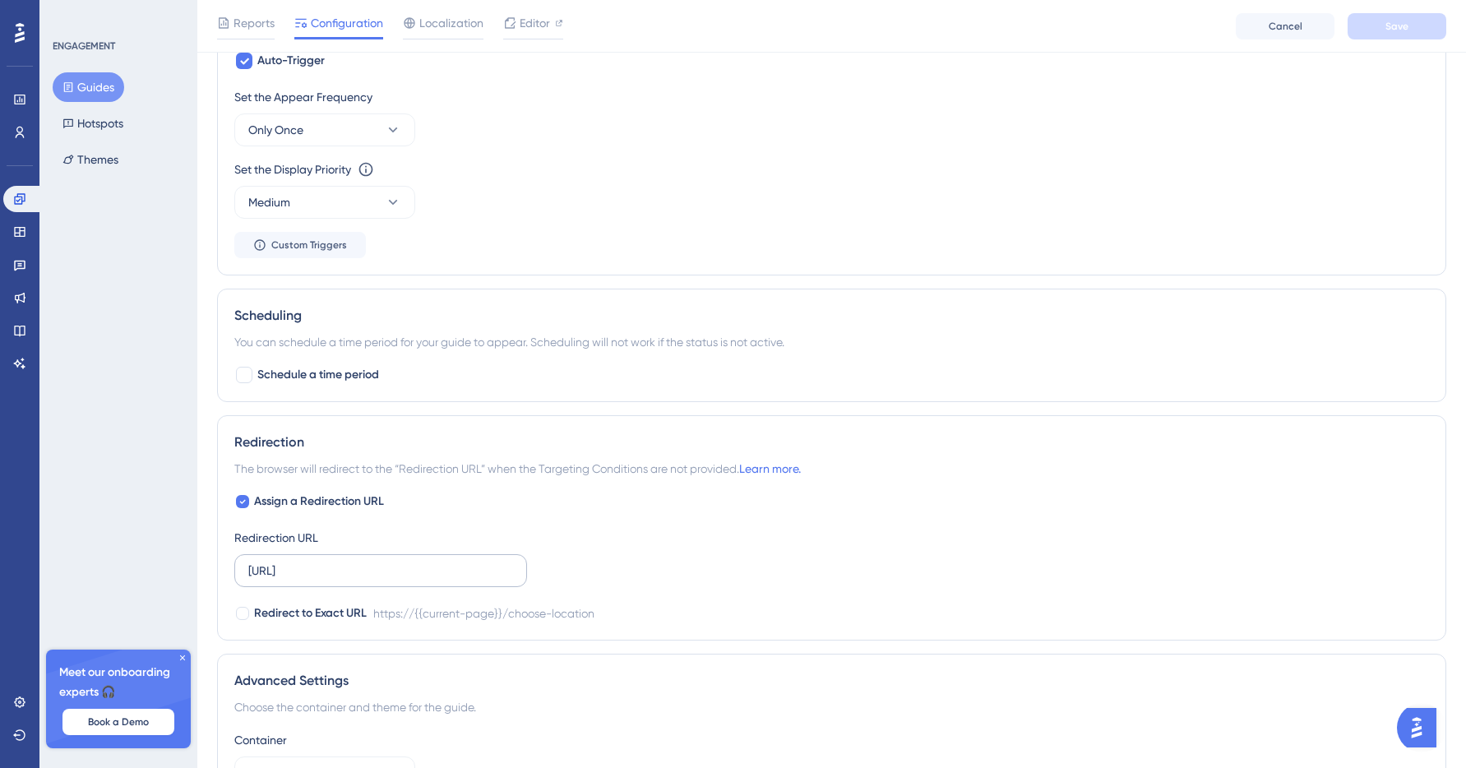
scroll to position [836, 0]
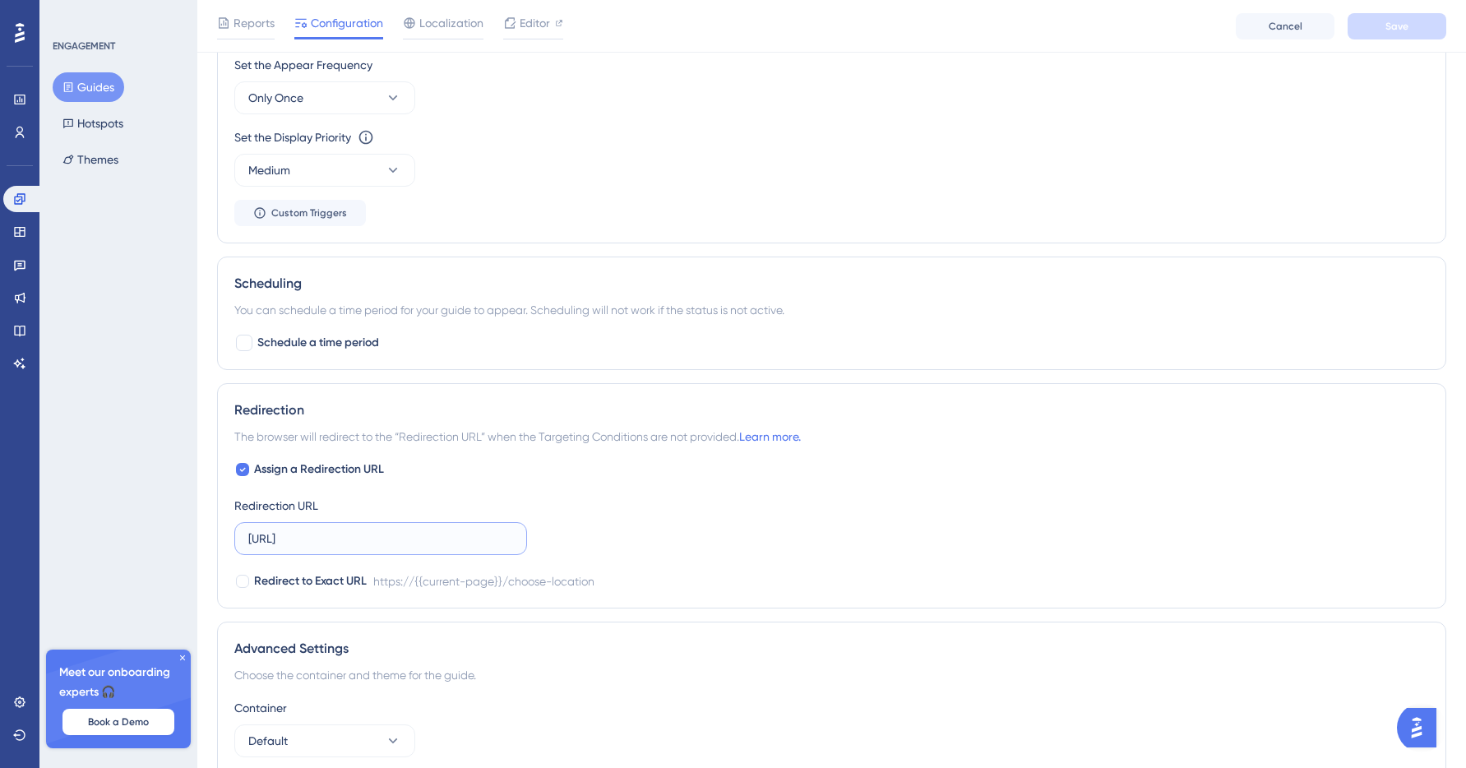
click at [372, 540] on input "https://placeme.dataplace.ai/choose-location" at bounding box center [380, 539] width 265 height 18
paste input "aleksandra.kowalczyk@nimit.pl"
click at [545, 503] on div "Assign a Redirection URL Redirection URL aleksandra.kowalczyk@nimit.pl Redirect…" at bounding box center [831, 526] width 1195 height 132
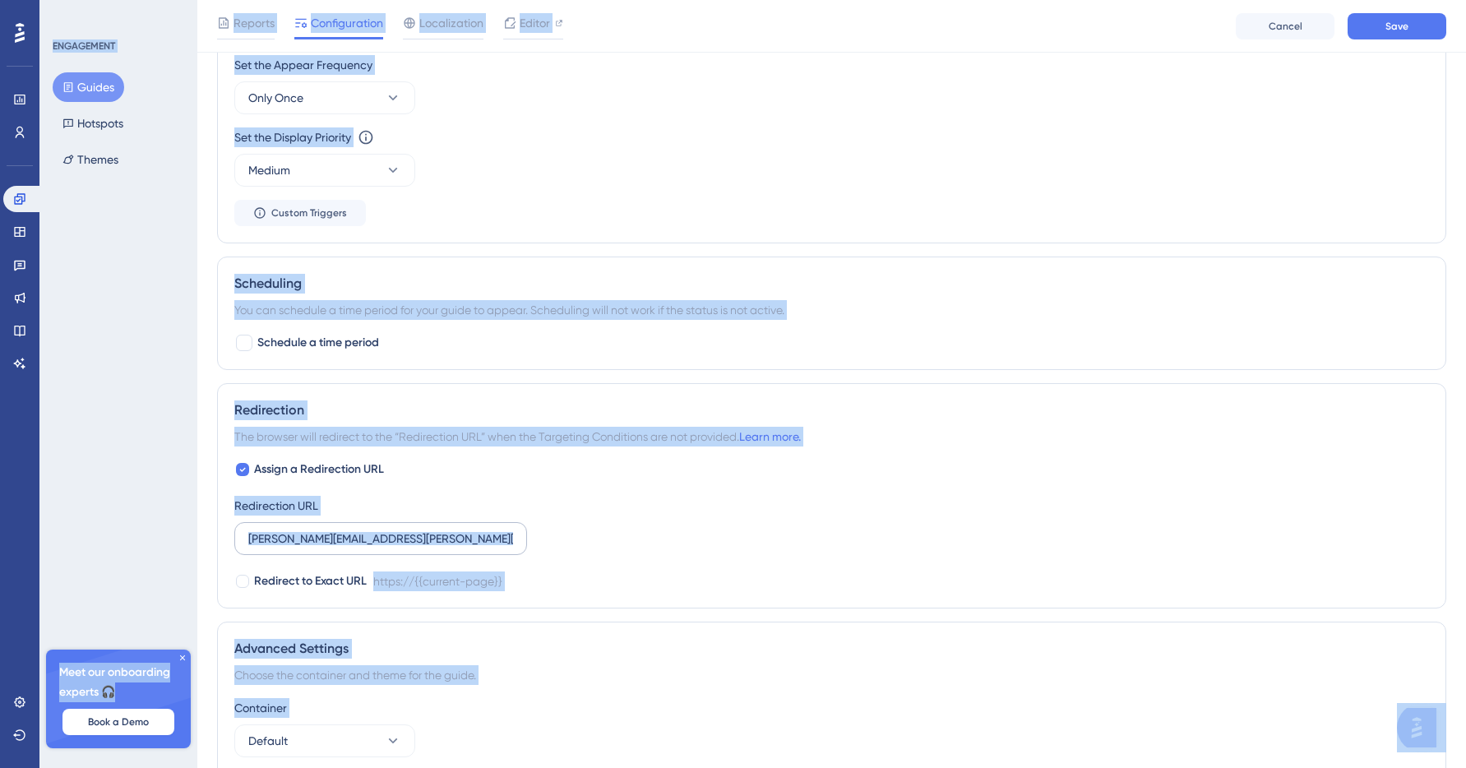
click at [436, 550] on label "aleksandra.kowalczyk@nimit.pl" at bounding box center [380, 538] width 293 height 33
click at [436, 548] on input "aleksandra.kowalczyk@nimit.pl" at bounding box center [380, 539] width 265 height 18
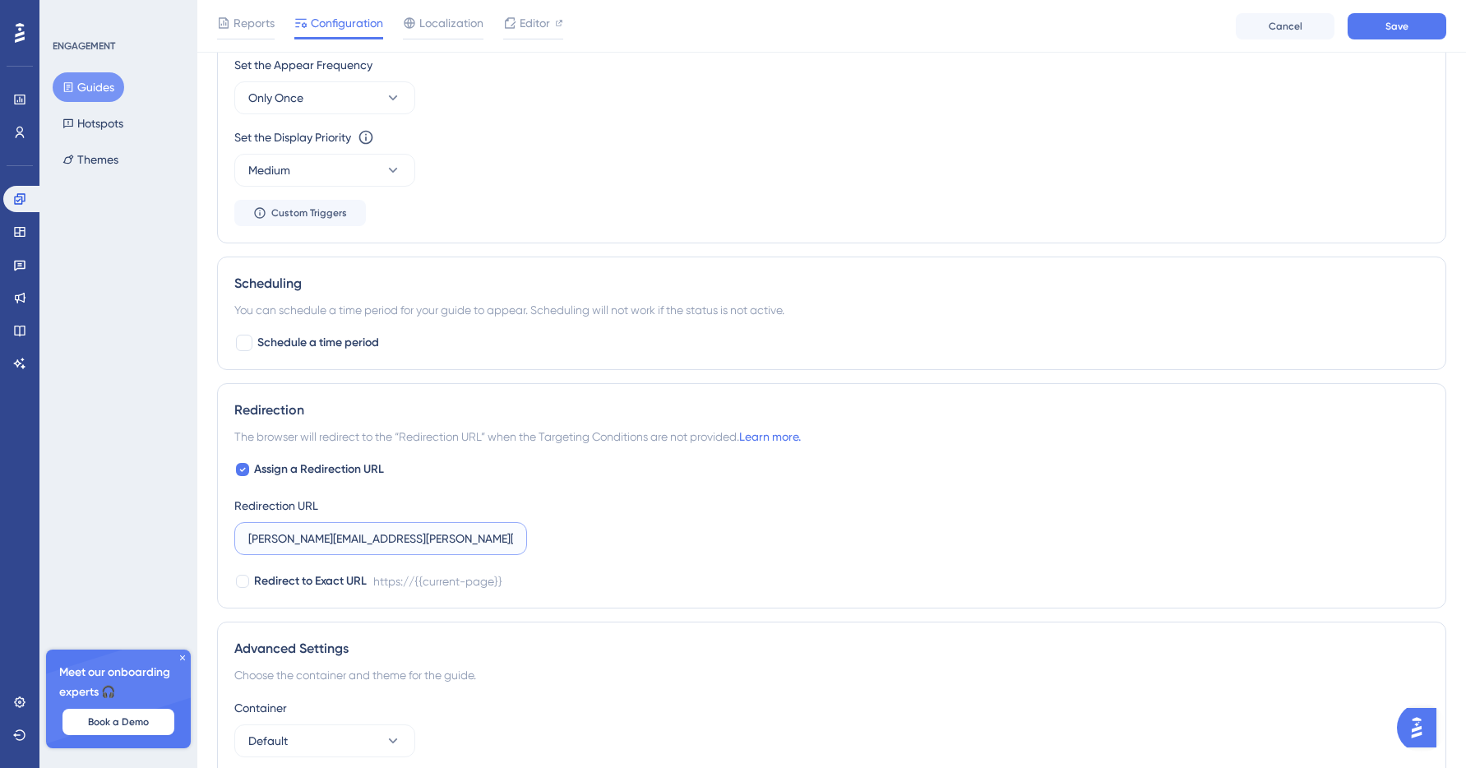
paste input "[URL]"
type input "[URL]"
click at [642, 529] on div "Assign a Redirection URL Redirection URL https://alpha.placeme.dataplace.ai/ Re…" at bounding box center [831, 526] width 1195 height 132
click at [1386, 35] on button "Save" at bounding box center [1397, 26] width 99 height 26
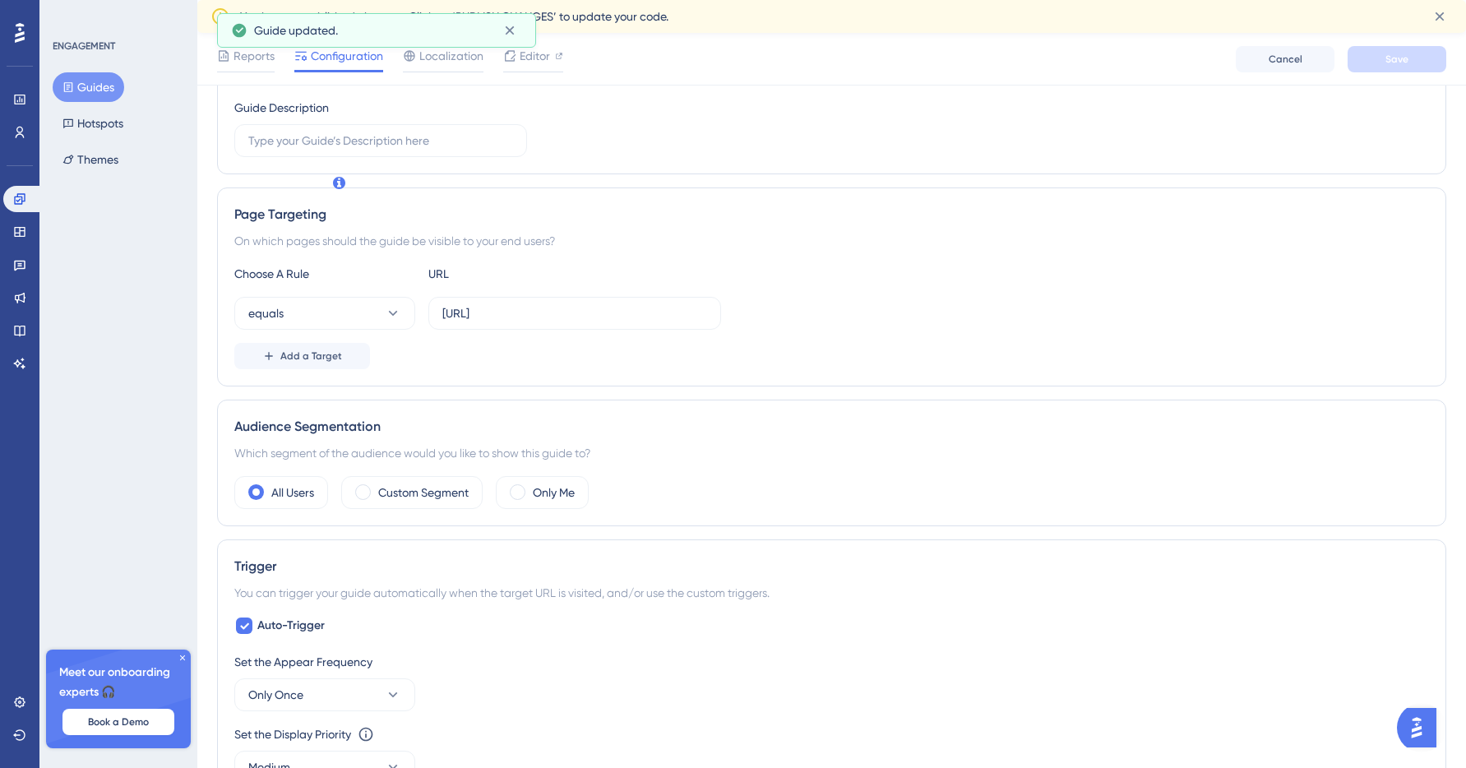
scroll to position [0, 0]
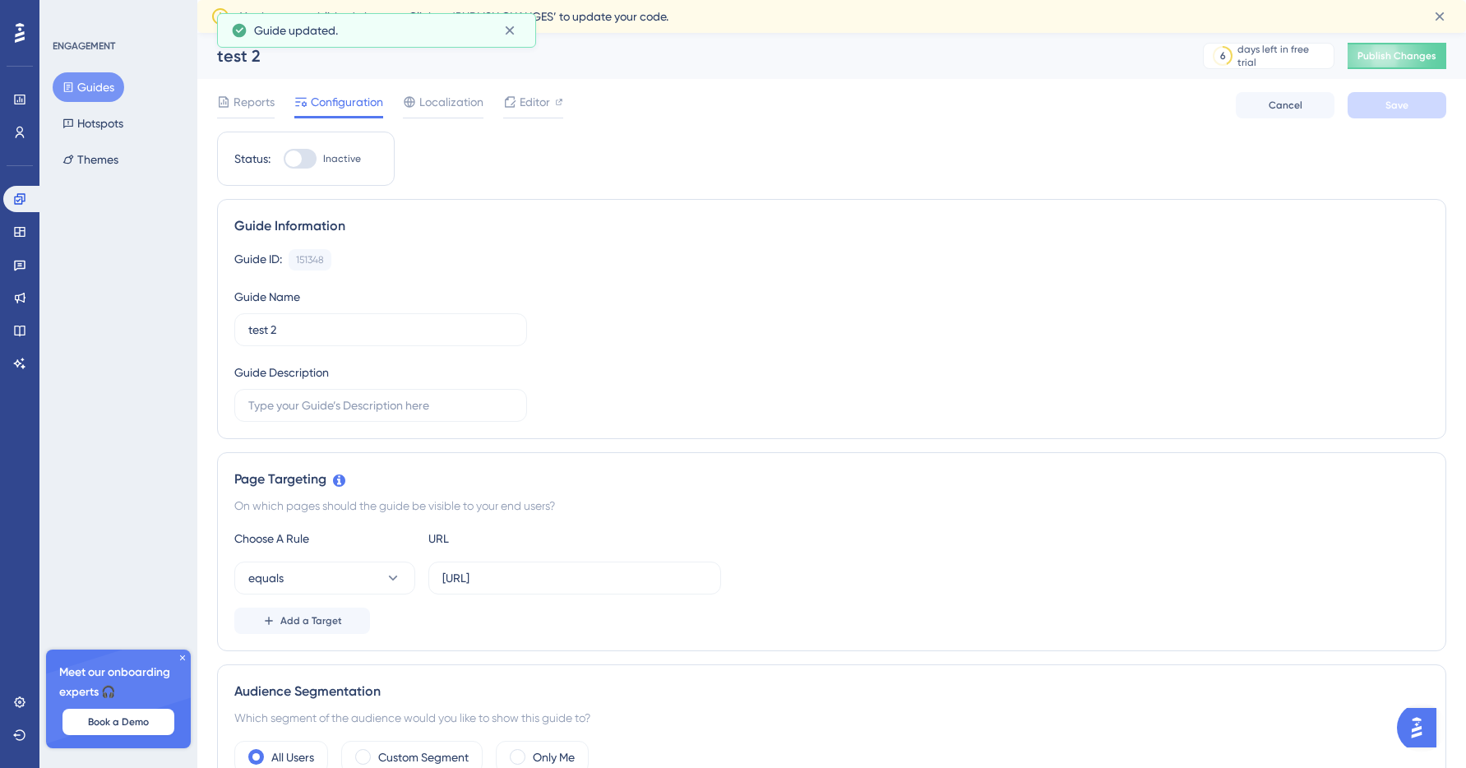
click at [258, 90] on div "Reports Configuration Localization Editor Cancel Save" at bounding box center [832, 105] width 1230 height 53
click at [255, 109] on span "Reports" at bounding box center [254, 102] width 41 height 20
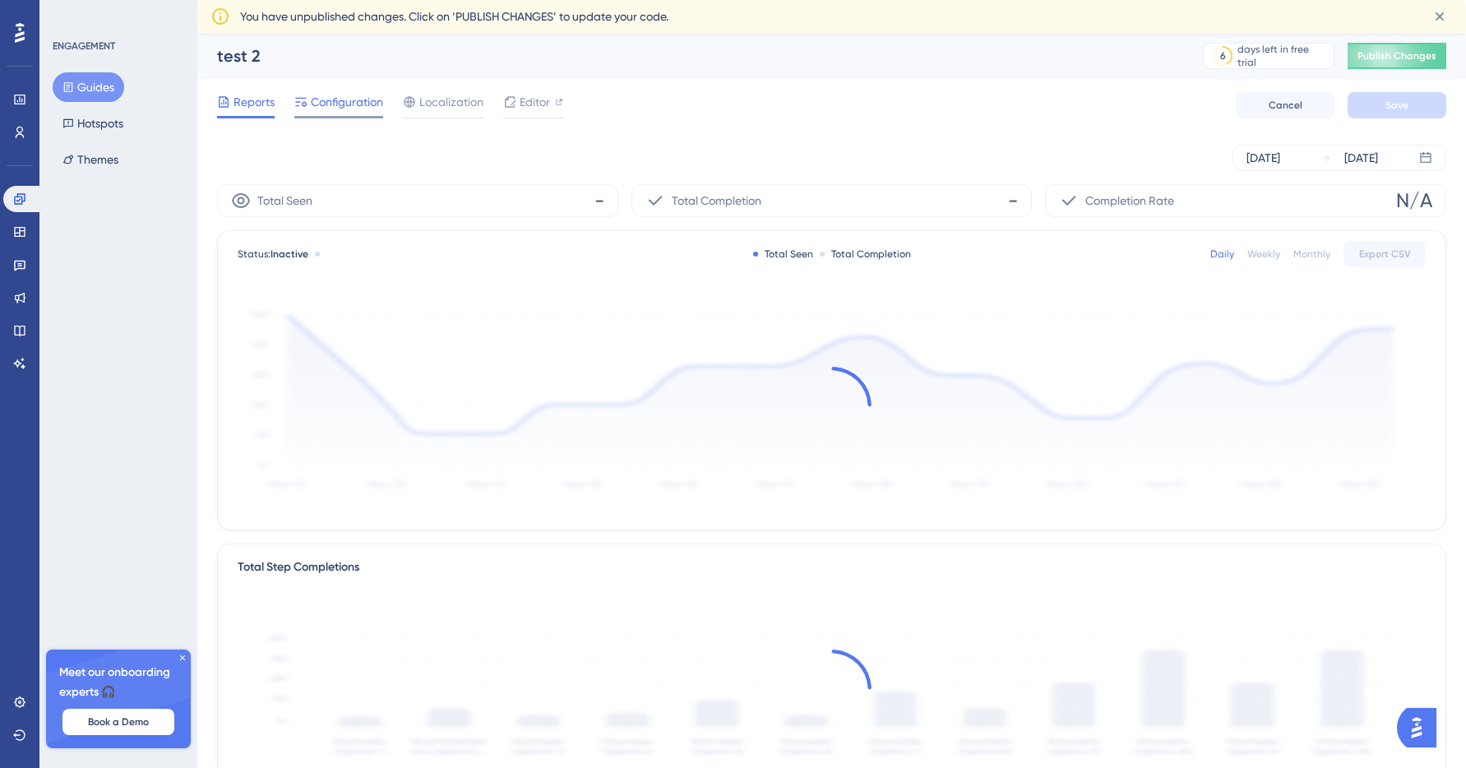
click at [360, 114] on div "Configuration" at bounding box center [338, 105] width 89 height 26
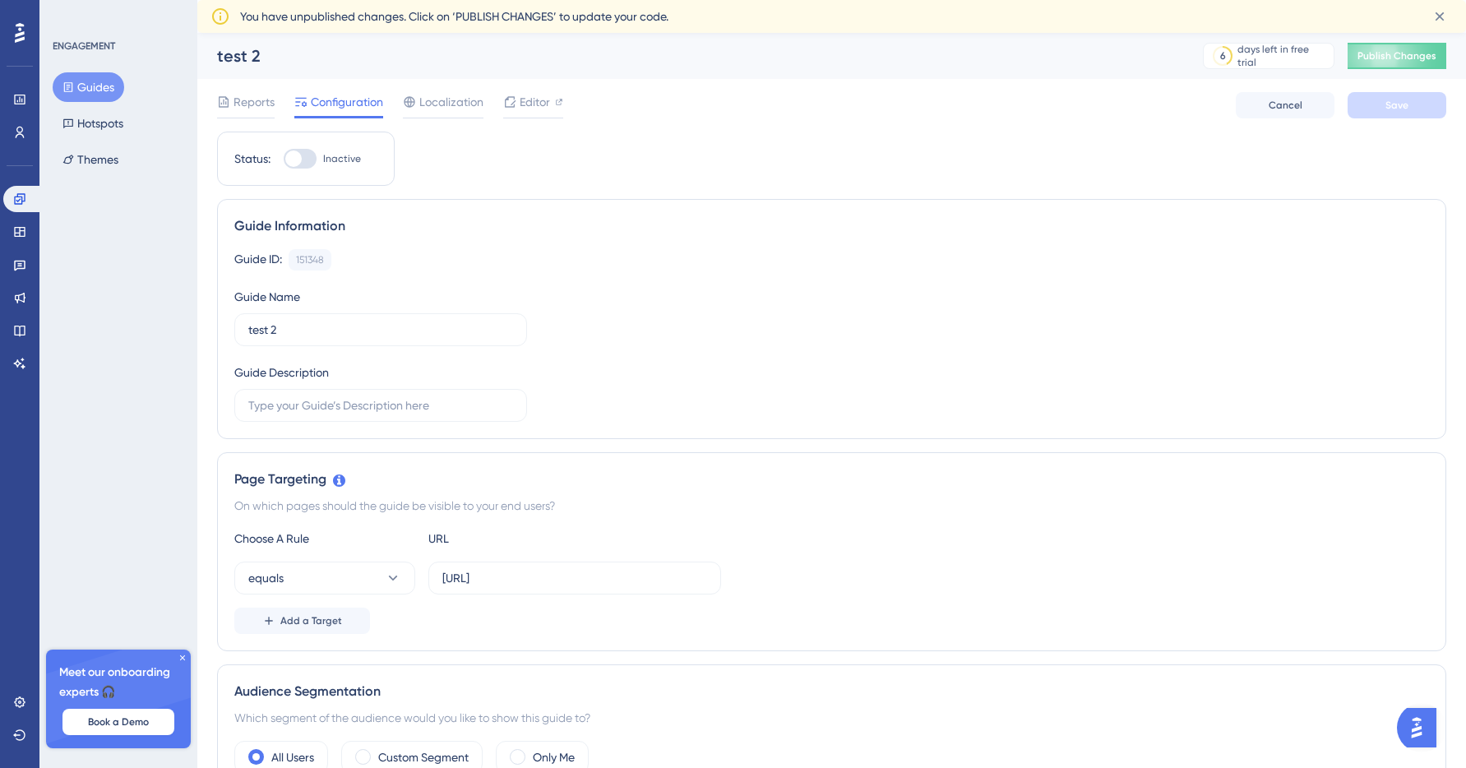
click at [306, 160] on div at bounding box center [300, 159] width 33 height 20
click at [284, 160] on input "Inactive" at bounding box center [283, 159] width 1 height 1
checkbox input "false"
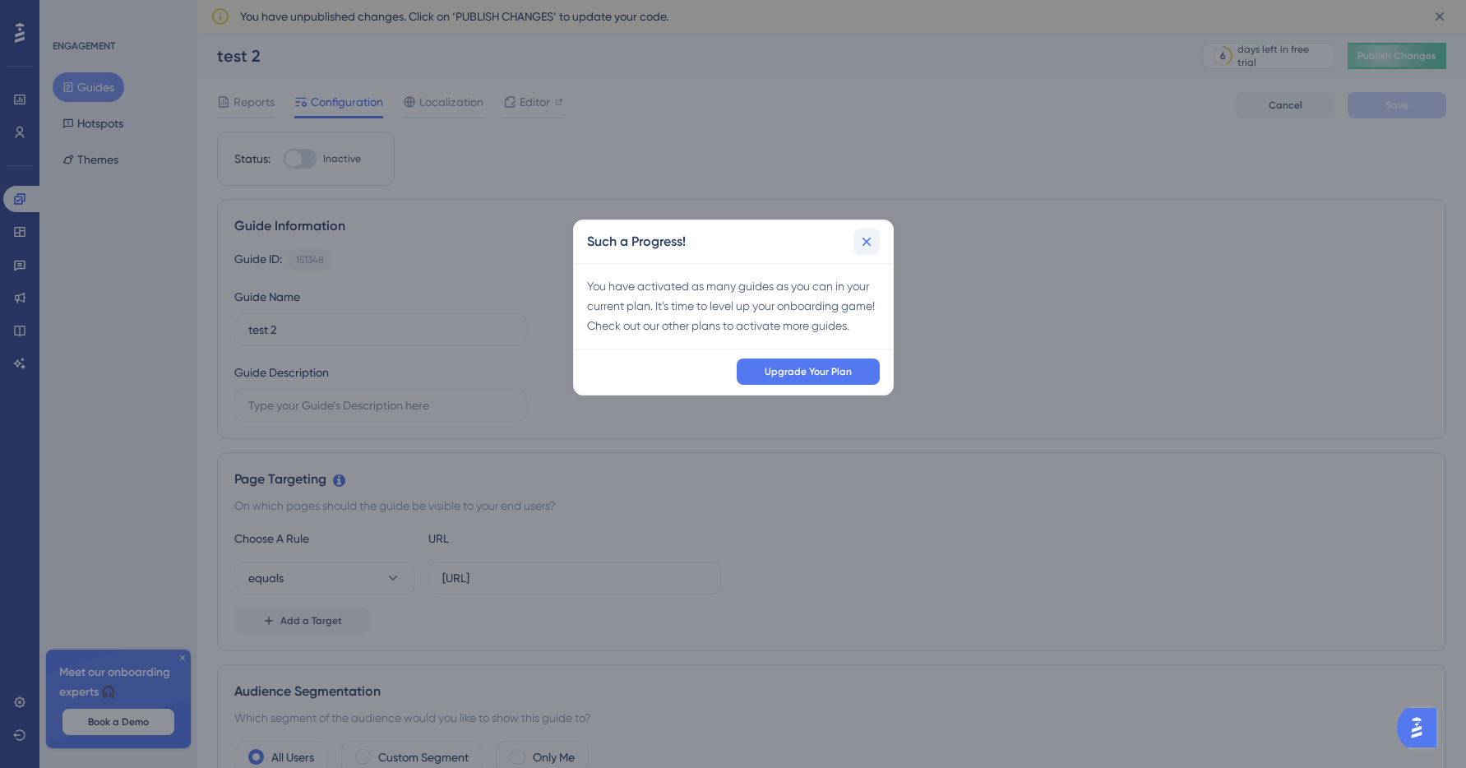
click at [863, 239] on icon at bounding box center [866, 242] width 9 height 9
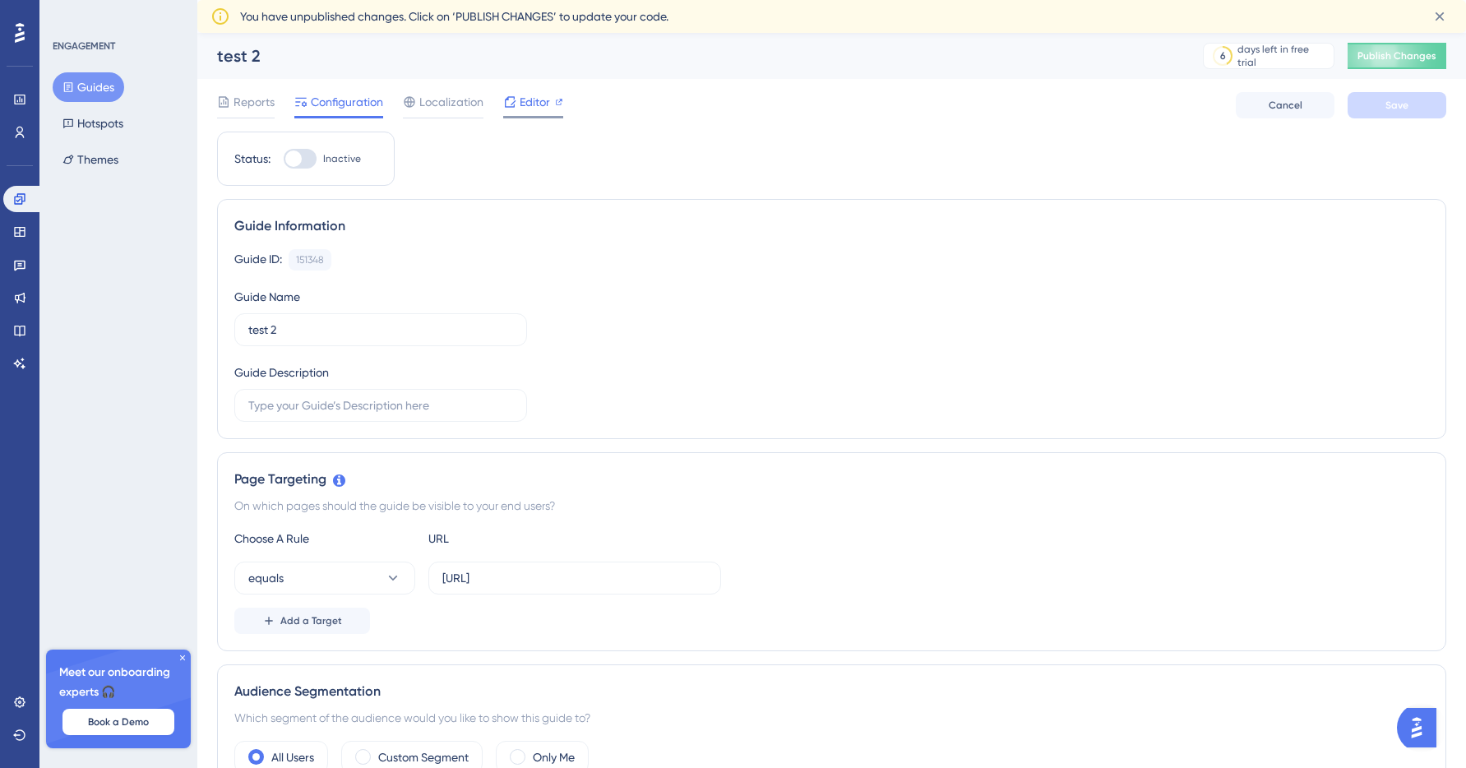
click at [549, 112] on div "Editor" at bounding box center [533, 105] width 60 height 26
click at [1374, 54] on span "Publish Changes" at bounding box center [1397, 55] width 79 height 13
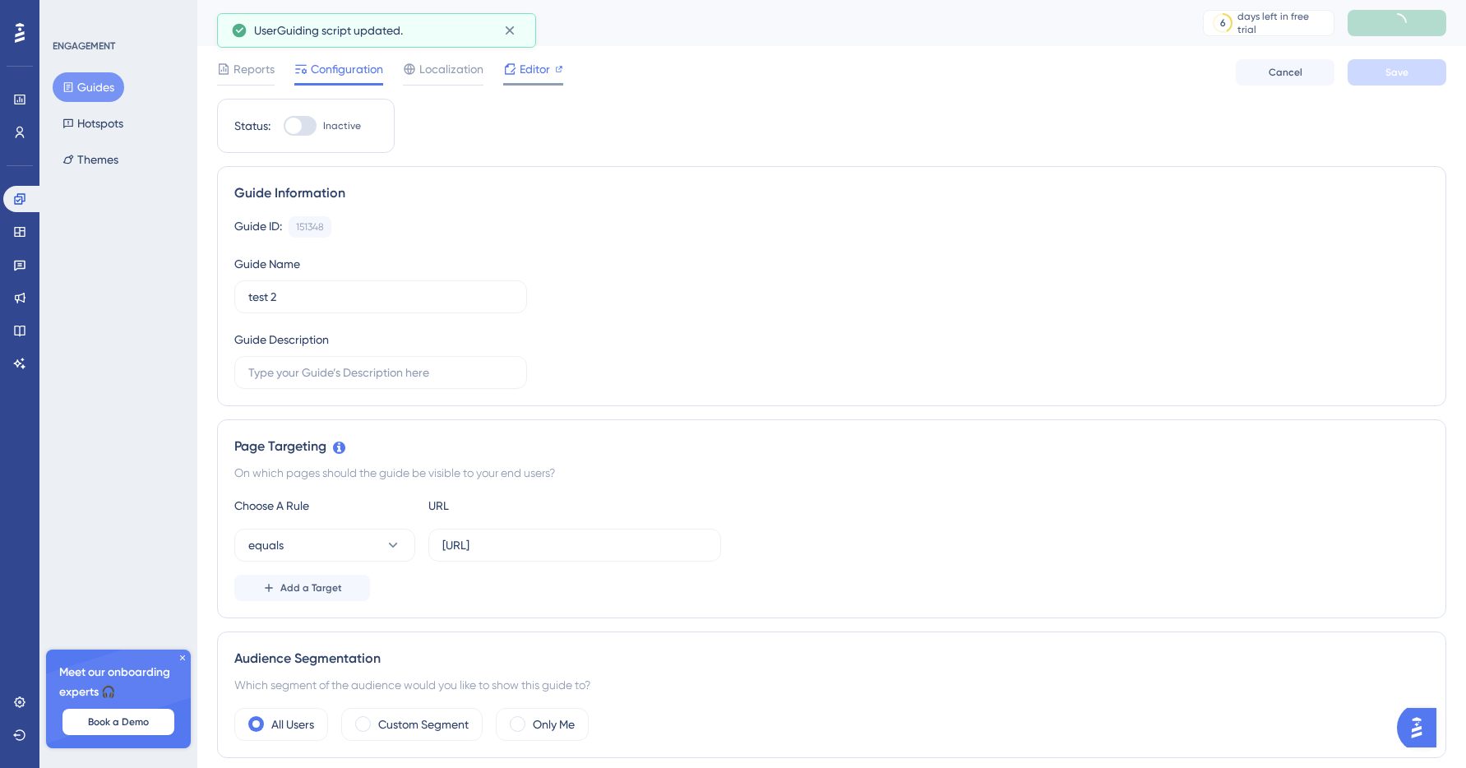
click at [533, 65] on span "Editor" at bounding box center [535, 69] width 30 height 20
click at [25, 42] on div at bounding box center [20, 33] width 26 height 26
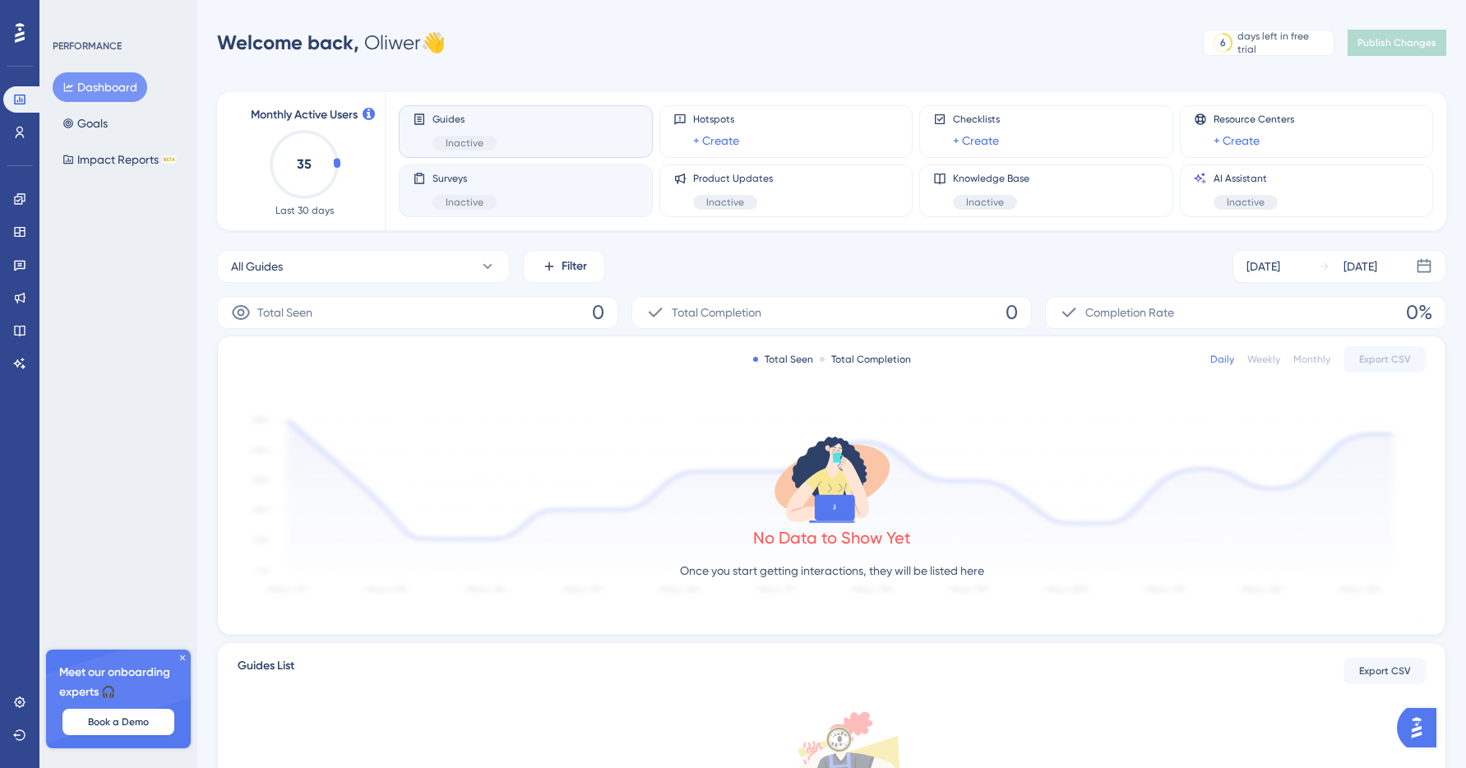
click at [565, 192] on div "Surveys Inactive" at bounding box center [526, 191] width 226 height 38
click at [14, 224] on link at bounding box center [19, 232] width 33 height 26
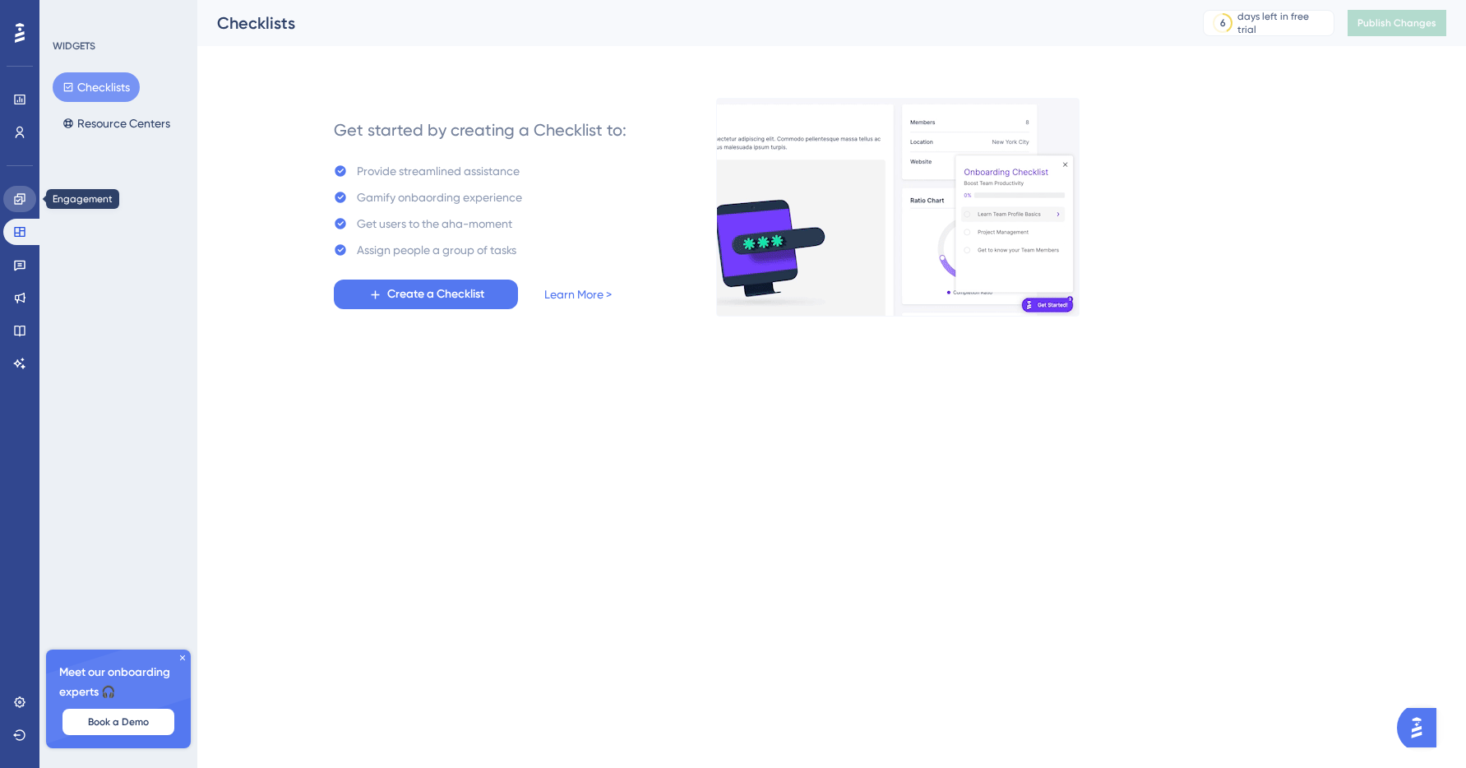
click at [34, 199] on link at bounding box center [19, 199] width 33 height 26
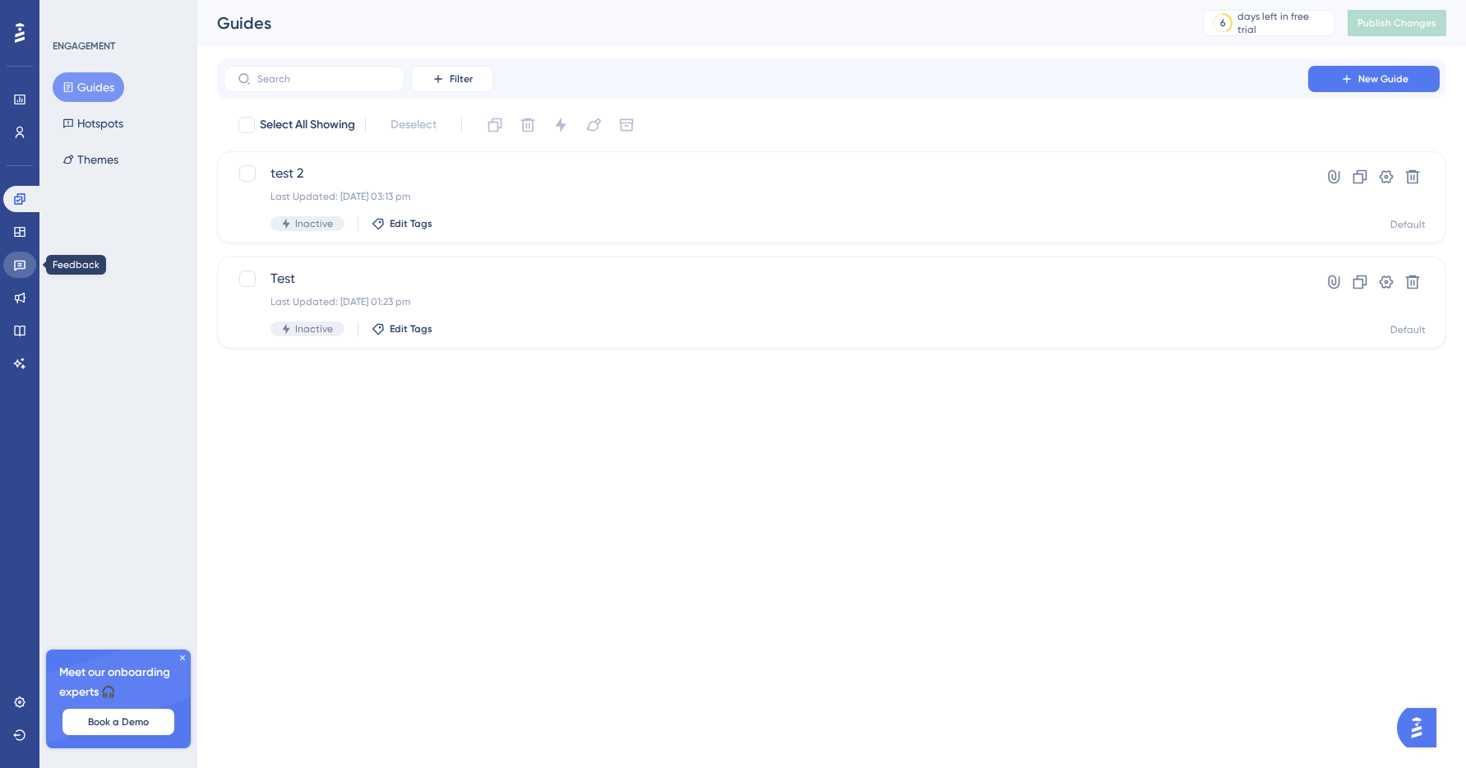
click at [9, 266] on link at bounding box center [19, 265] width 33 height 26
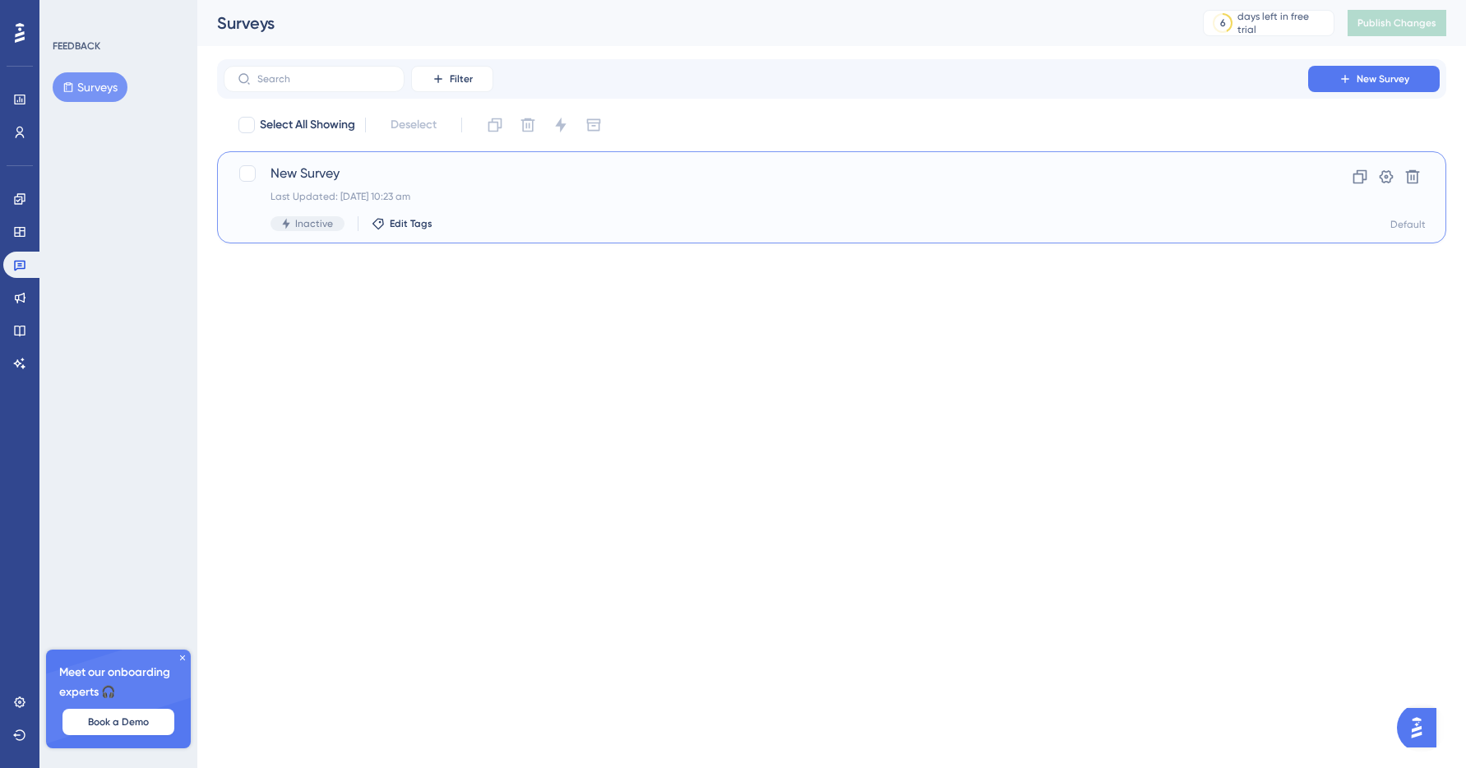
click at [331, 193] on div "Last Updated: 09 Sept 2025 10:23 am" at bounding box center [766, 196] width 991 height 13
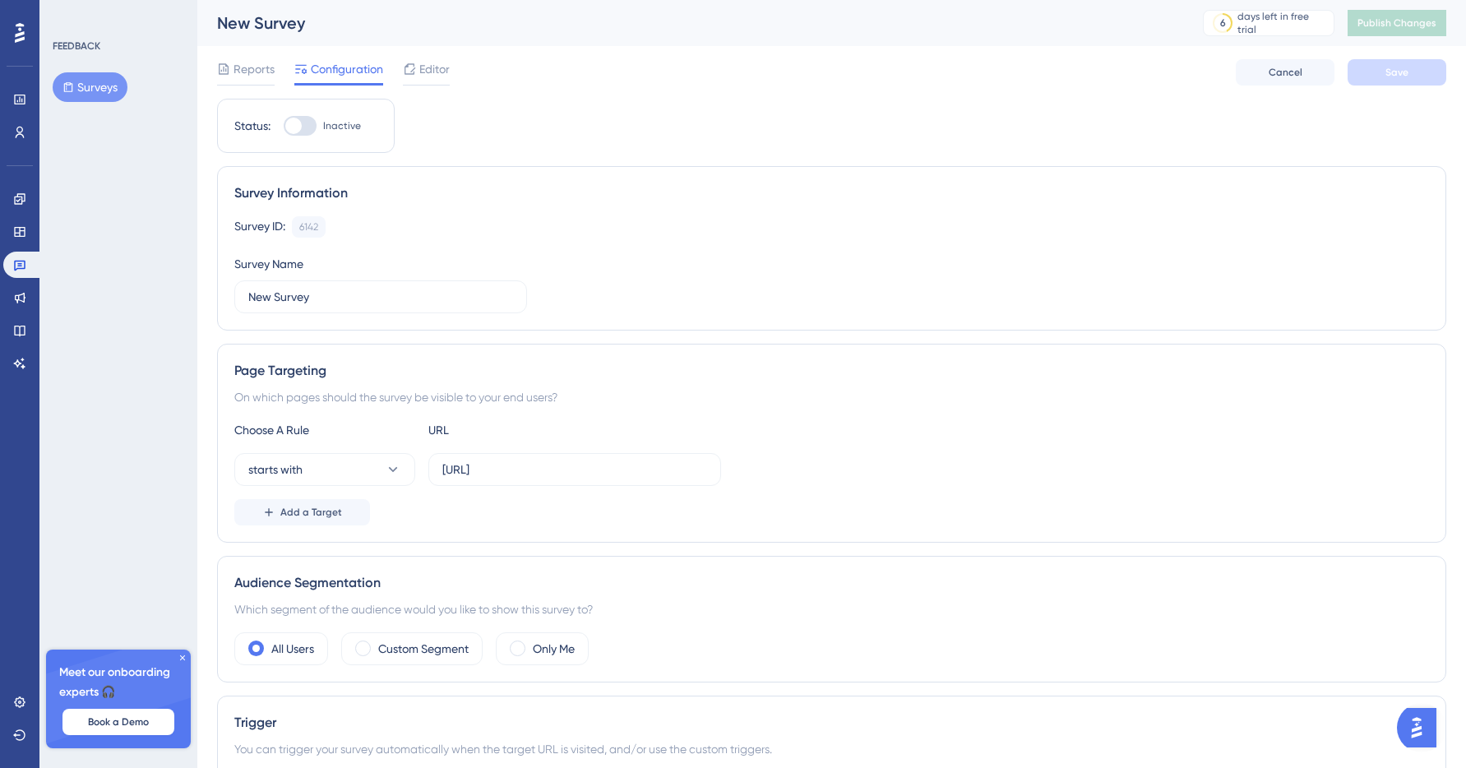
click at [291, 132] on div at bounding box center [293, 126] width 16 height 16
click at [284, 127] on input "Inactive" at bounding box center [283, 126] width 1 height 1
click at [1382, 69] on button "Save" at bounding box center [1397, 72] width 99 height 26
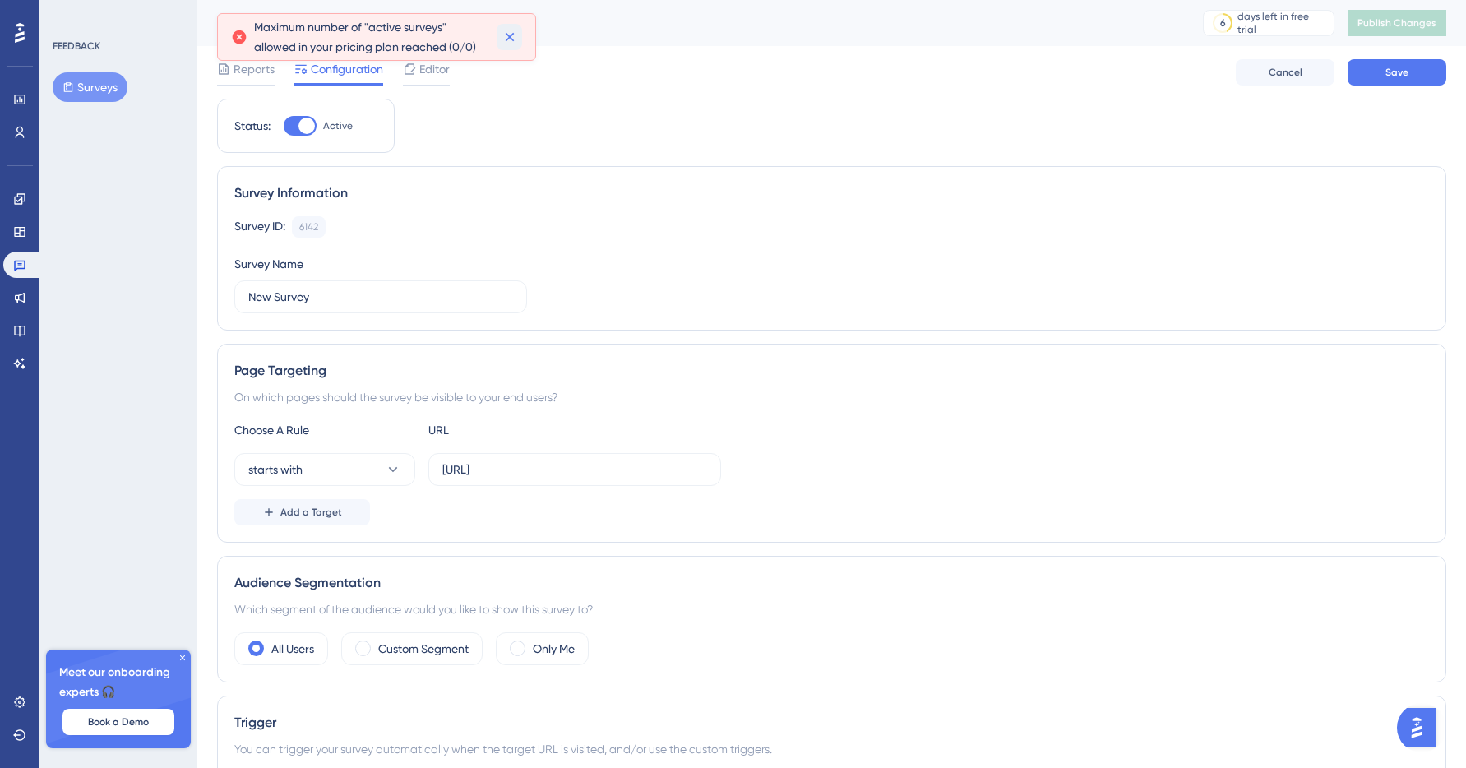
click at [513, 35] on icon at bounding box center [510, 37] width 16 height 16
click at [301, 124] on div at bounding box center [307, 126] width 16 height 16
click at [284, 126] on input "Active" at bounding box center [283, 126] width 1 height 1
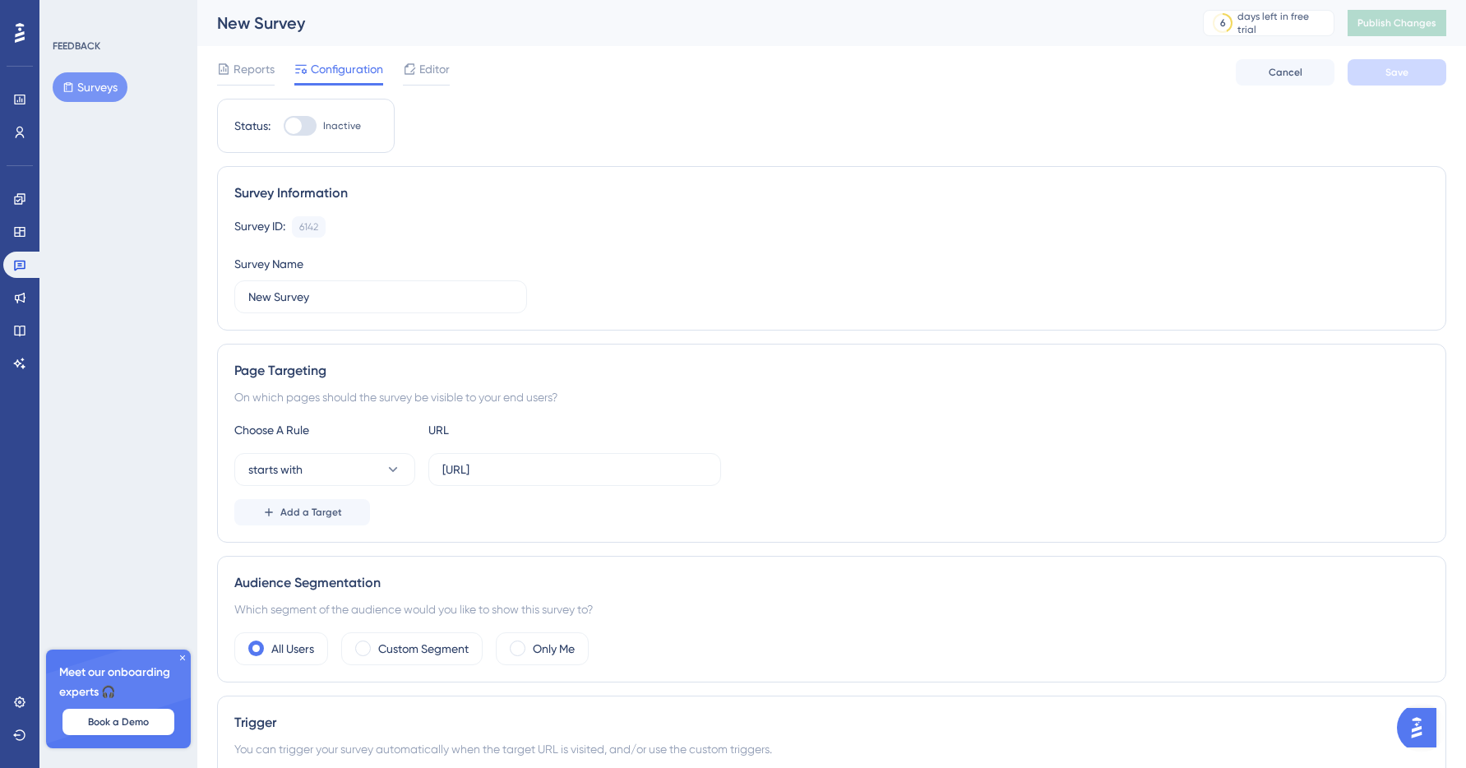
click at [304, 131] on div at bounding box center [300, 126] width 33 height 20
click at [284, 127] on input "Inactive" at bounding box center [283, 126] width 1 height 1
checkbox input "true"
click at [1390, 80] on button "Save" at bounding box center [1397, 72] width 99 height 26
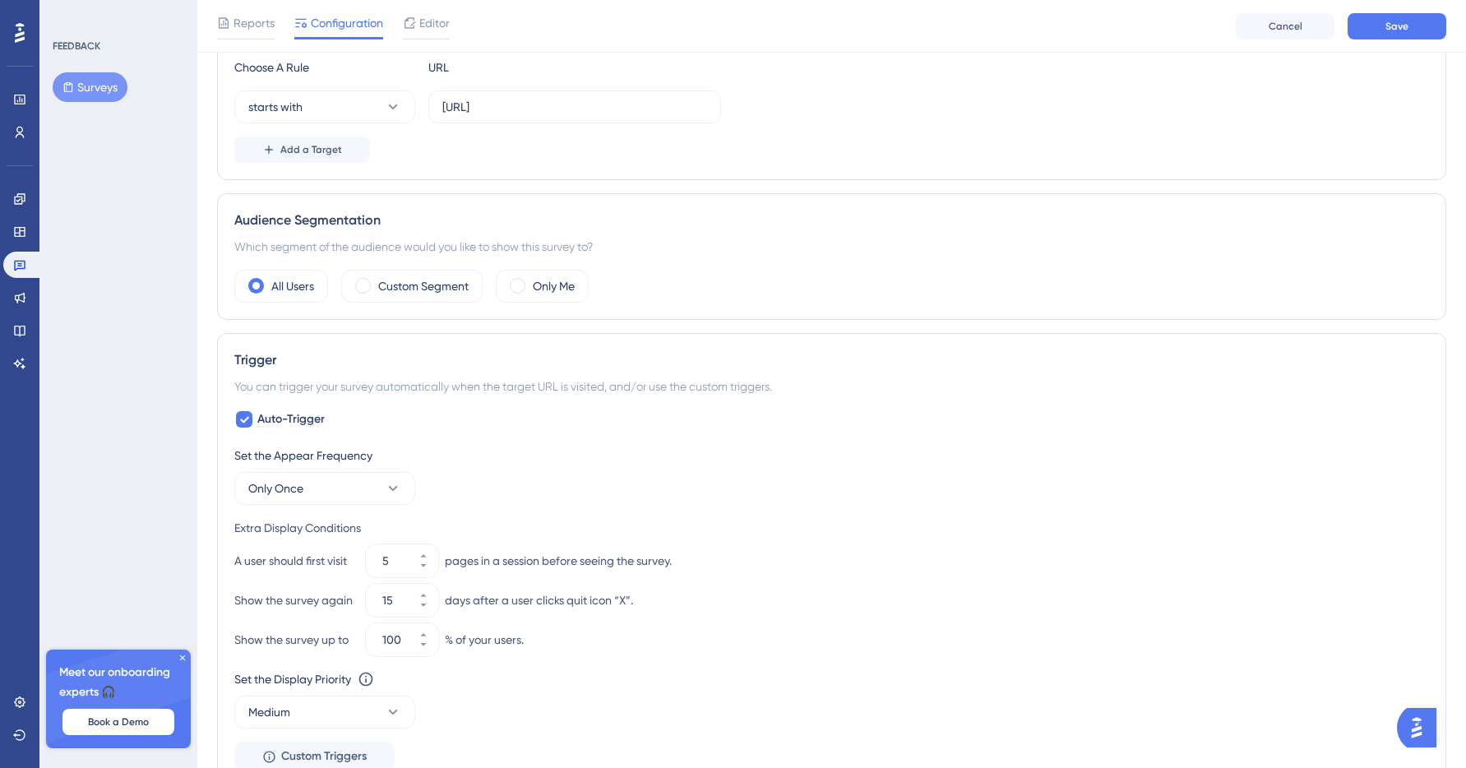
scroll to position [332, 0]
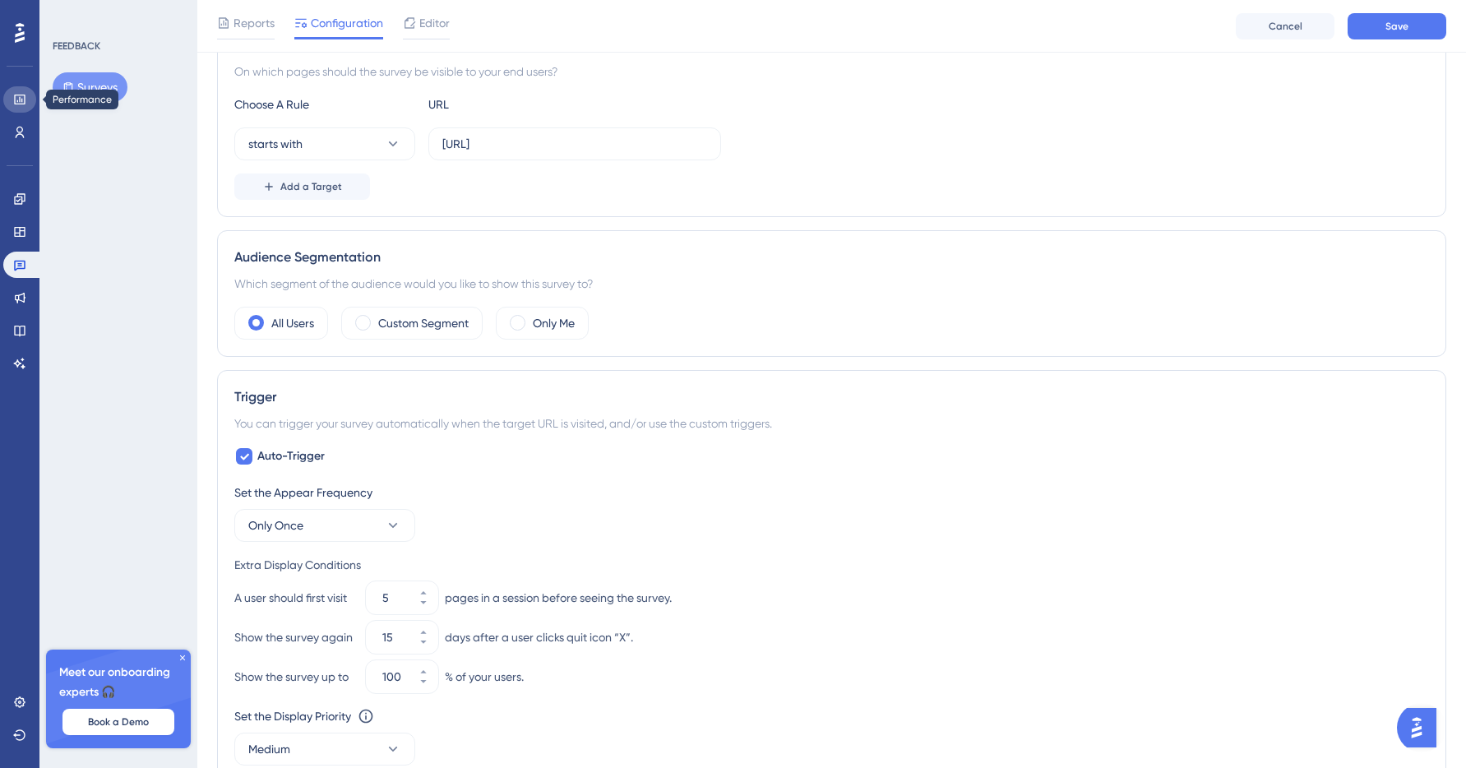
click at [32, 95] on link at bounding box center [19, 99] width 33 height 26
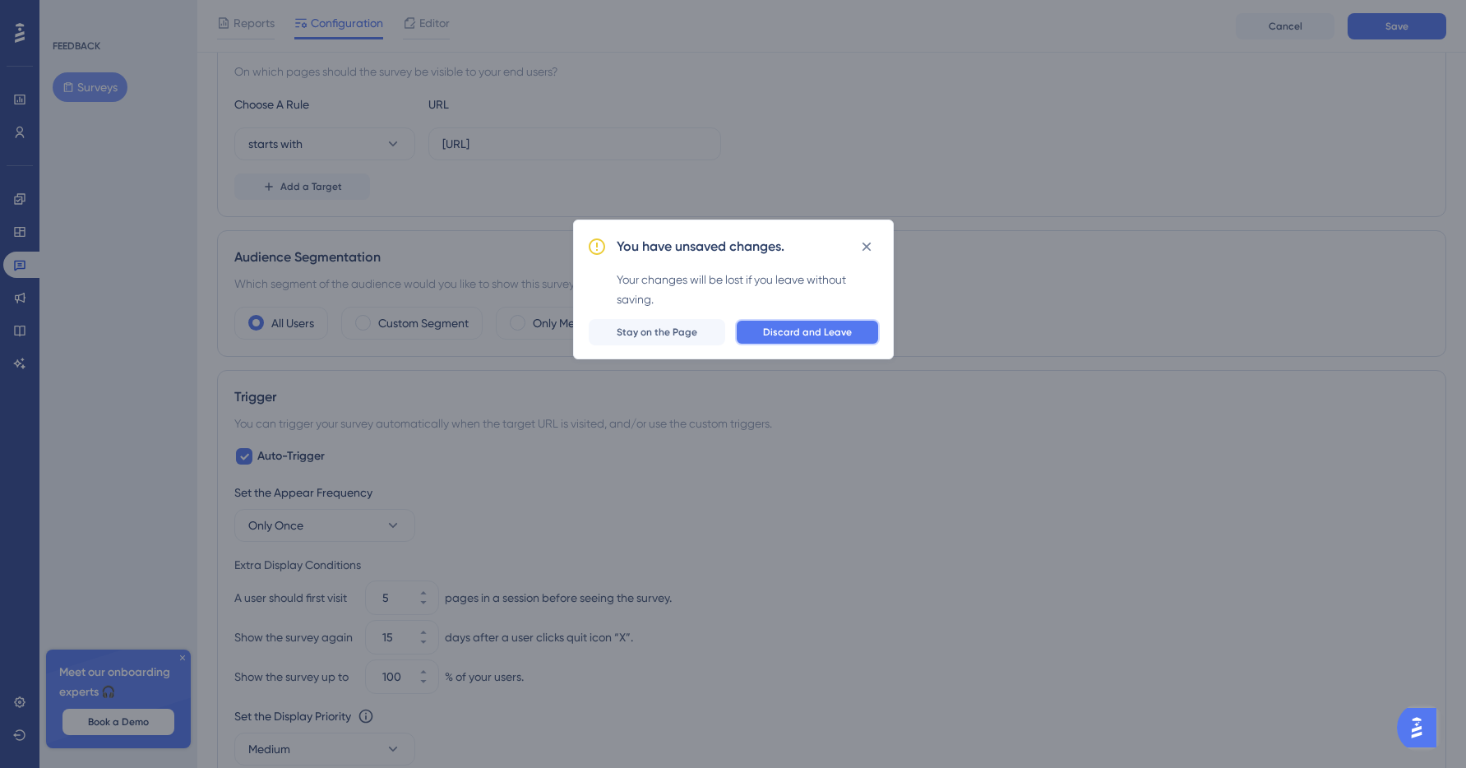
click at [774, 327] on span "Discard and Leave" at bounding box center [807, 332] width 89 height 13
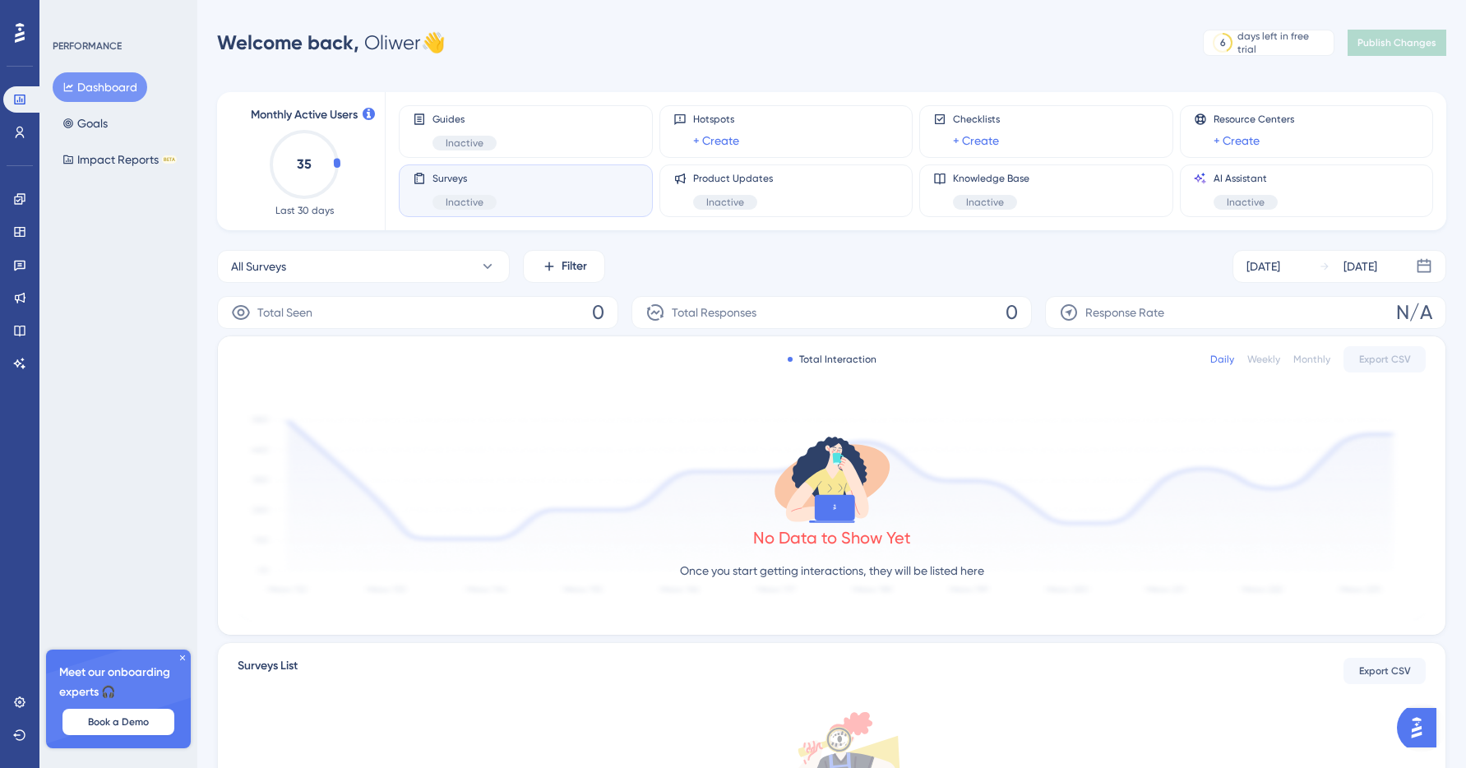
click at [323, 163] on icon "35" at bounding box center [304, 164] width 72 height 72
click at [301, 164] on text "35" at bounding box center [304, 164] width 15 height 16
click at [368, 162] on div "Monthly Active Users 35 Last 30 days" at bounding box center [304, 161] width 161 height 138
click at [335, 163] on circle at bounding box center [304, 165] width 66 height 66
click at [303, 163] on text "35" at bounding box center [304, 164] width 15 height 16
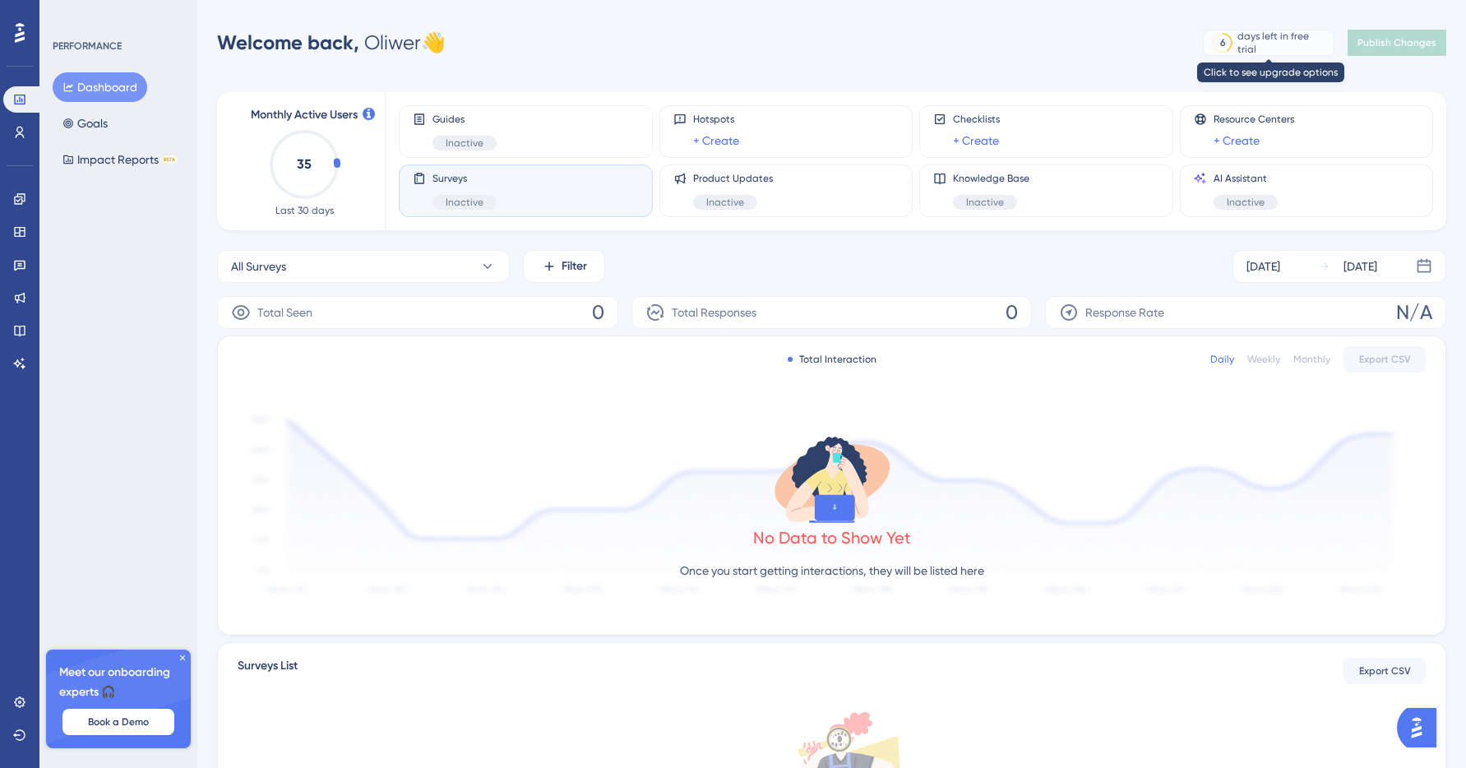
click at [1235, 35] on div "6" at bounding box center [1223, 42] width 29 height 15
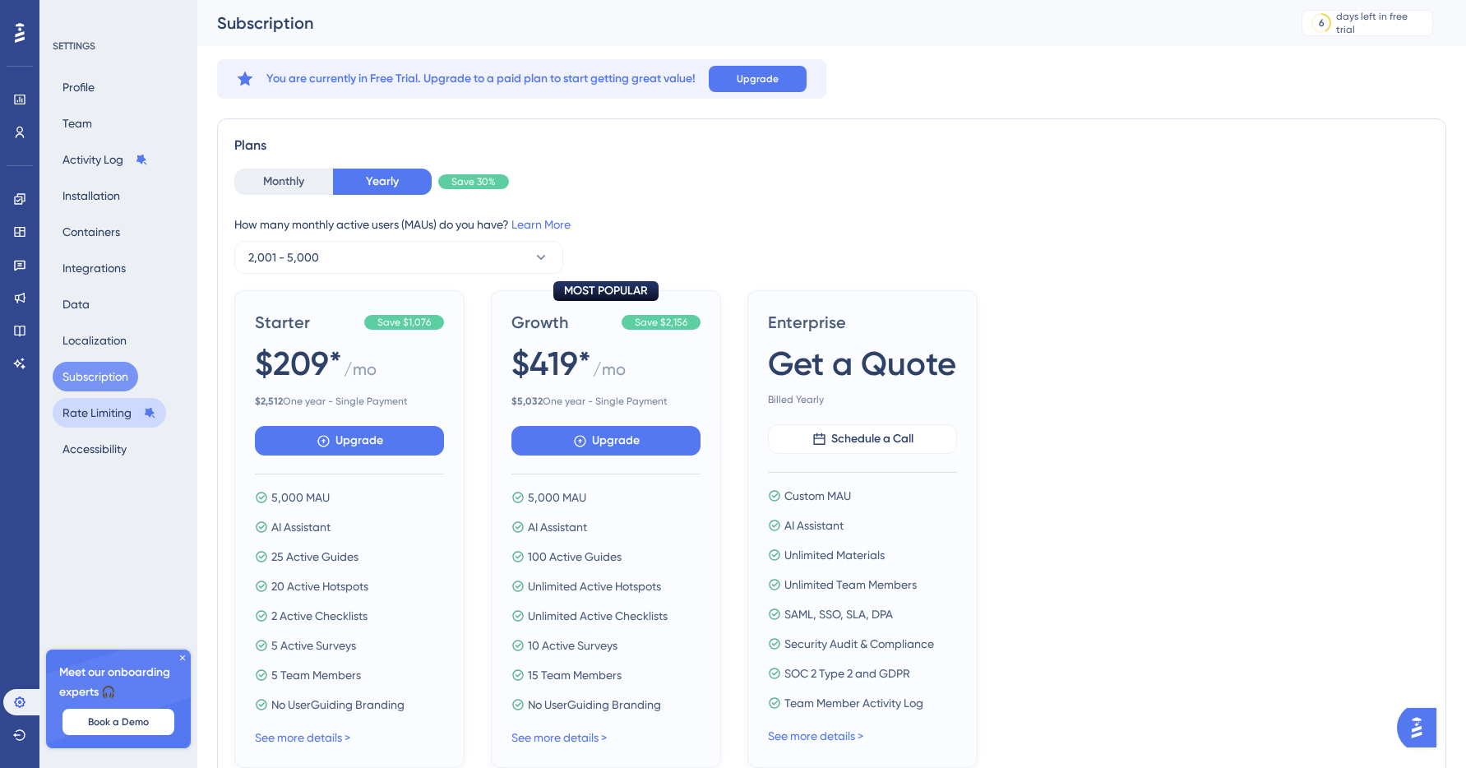
click at [69, 410] on button "Rate Limiting" at bounding box center [109, 413] width 113 height 30
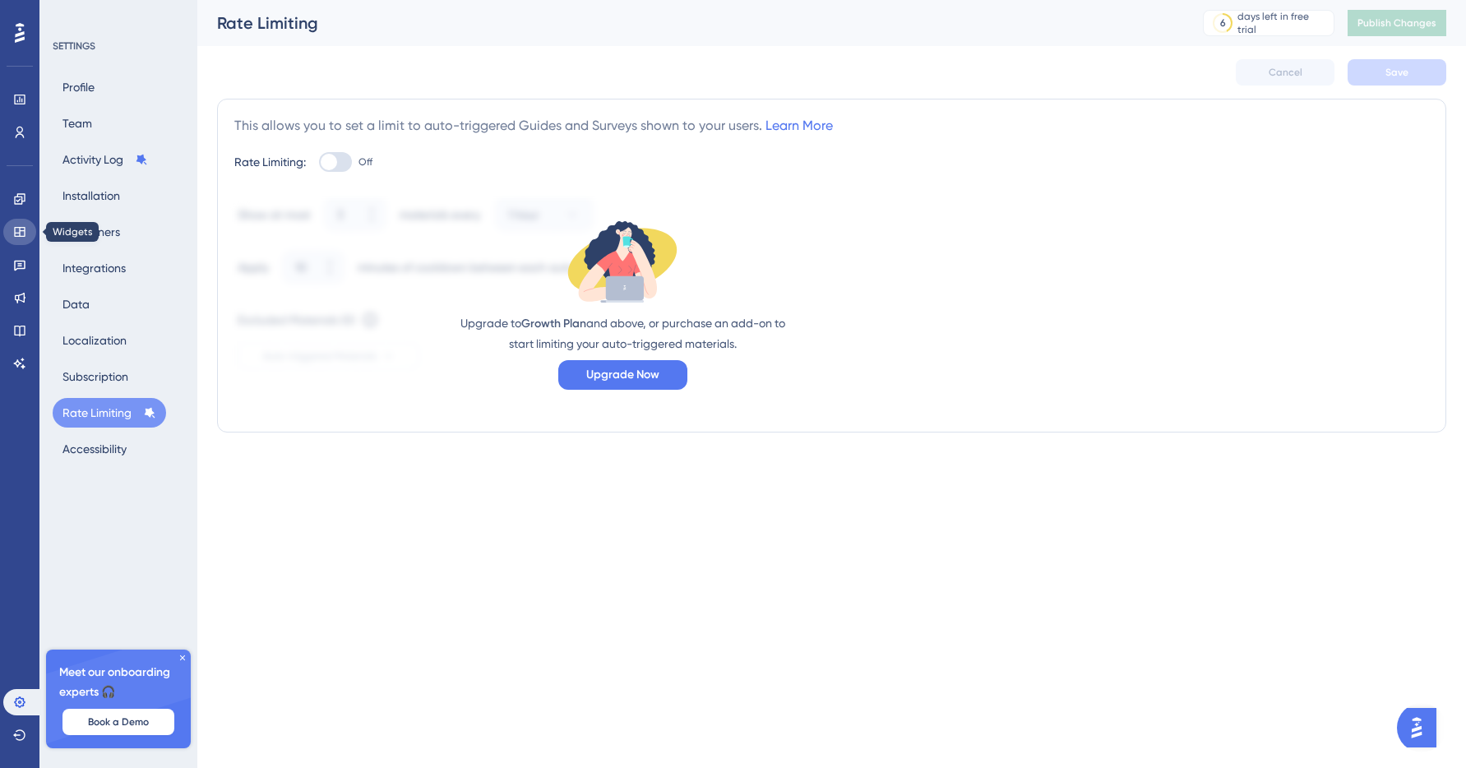
click at [23, 227] on icon at bounding box center [19, 232] width 11 height 10
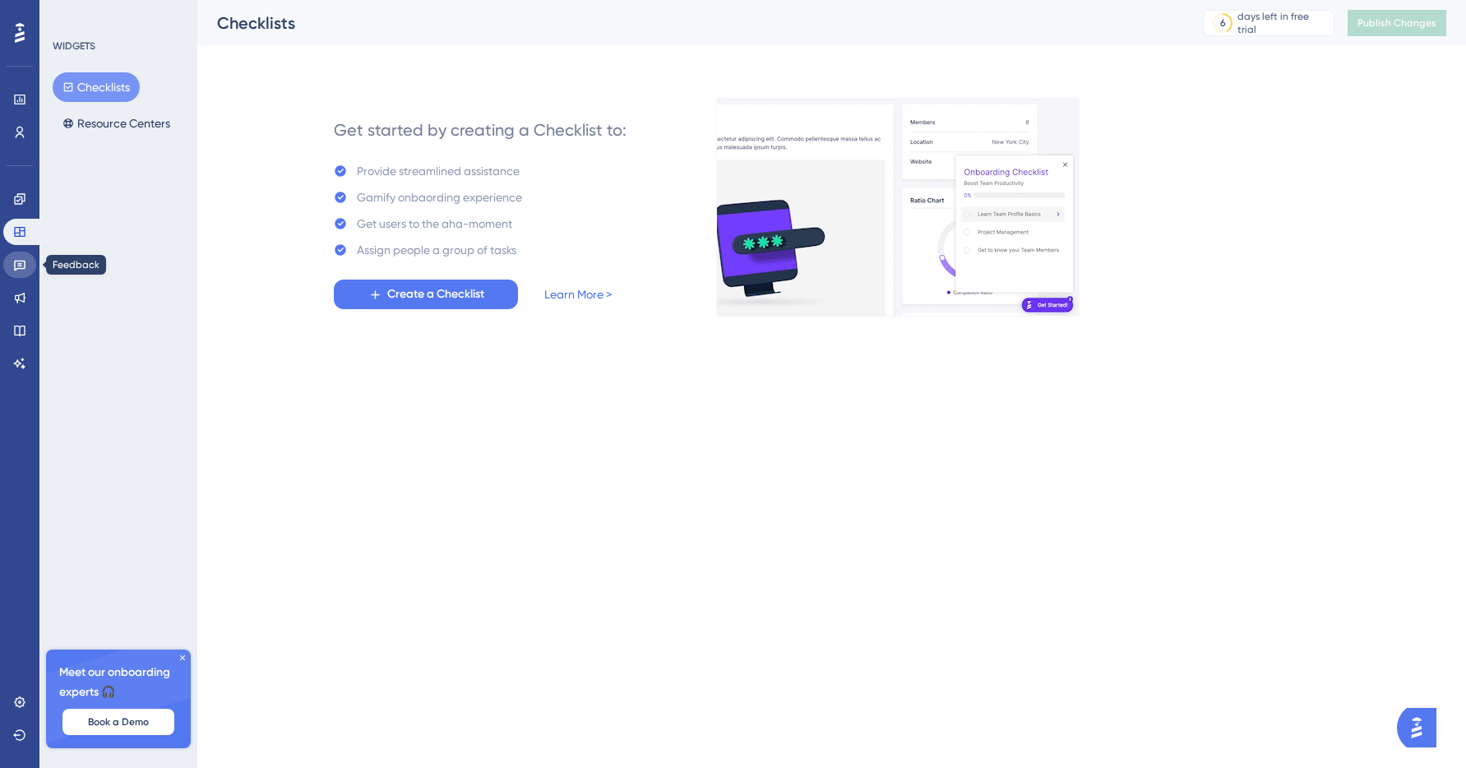
click at [22, 266] on icon at bounding box center [19, 264] width 13 height 13
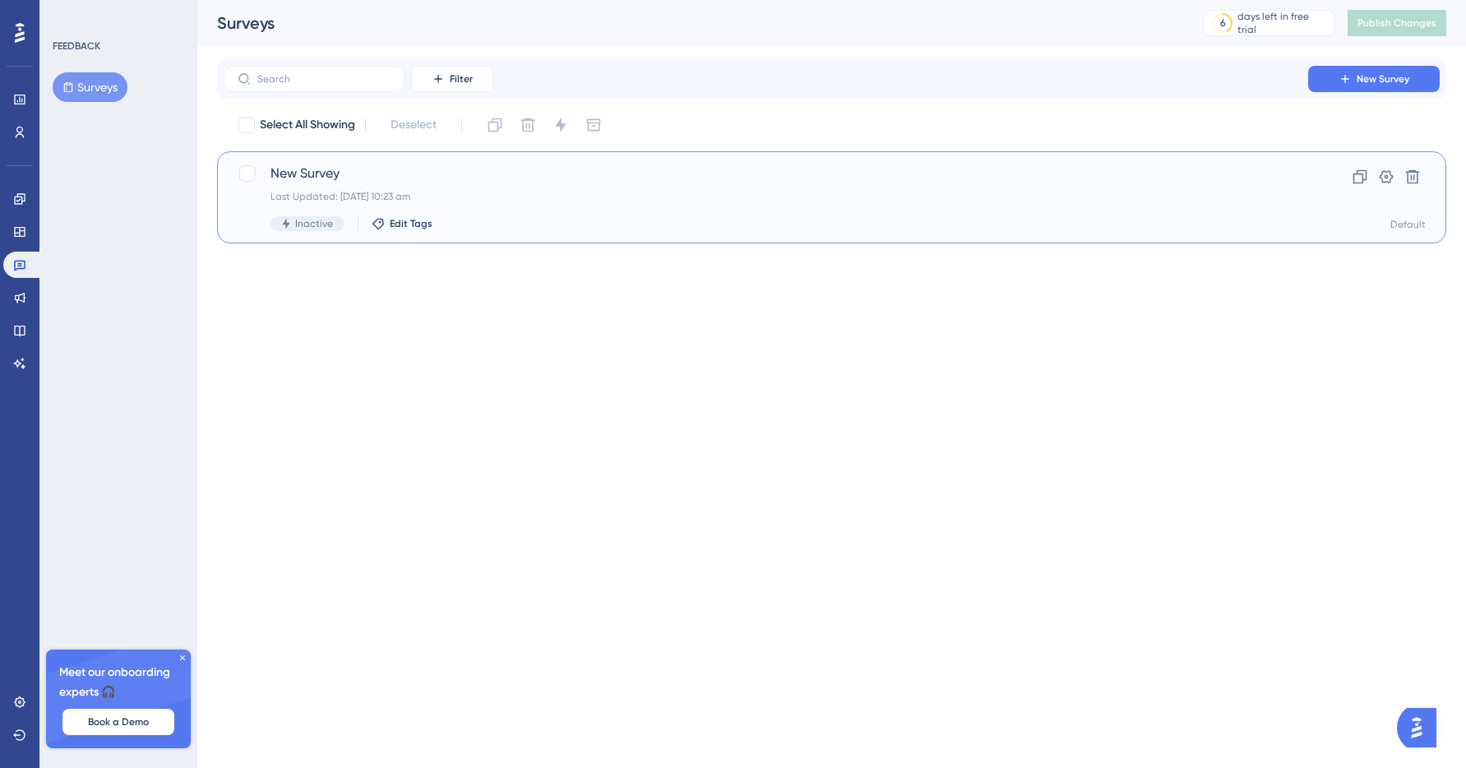
click at [336, 186] on div "New Survey Last Updated: 09 Sept 2025 10:23 am Inactive Edit Tags" at bounding box center [766, 197] width 991 height 67
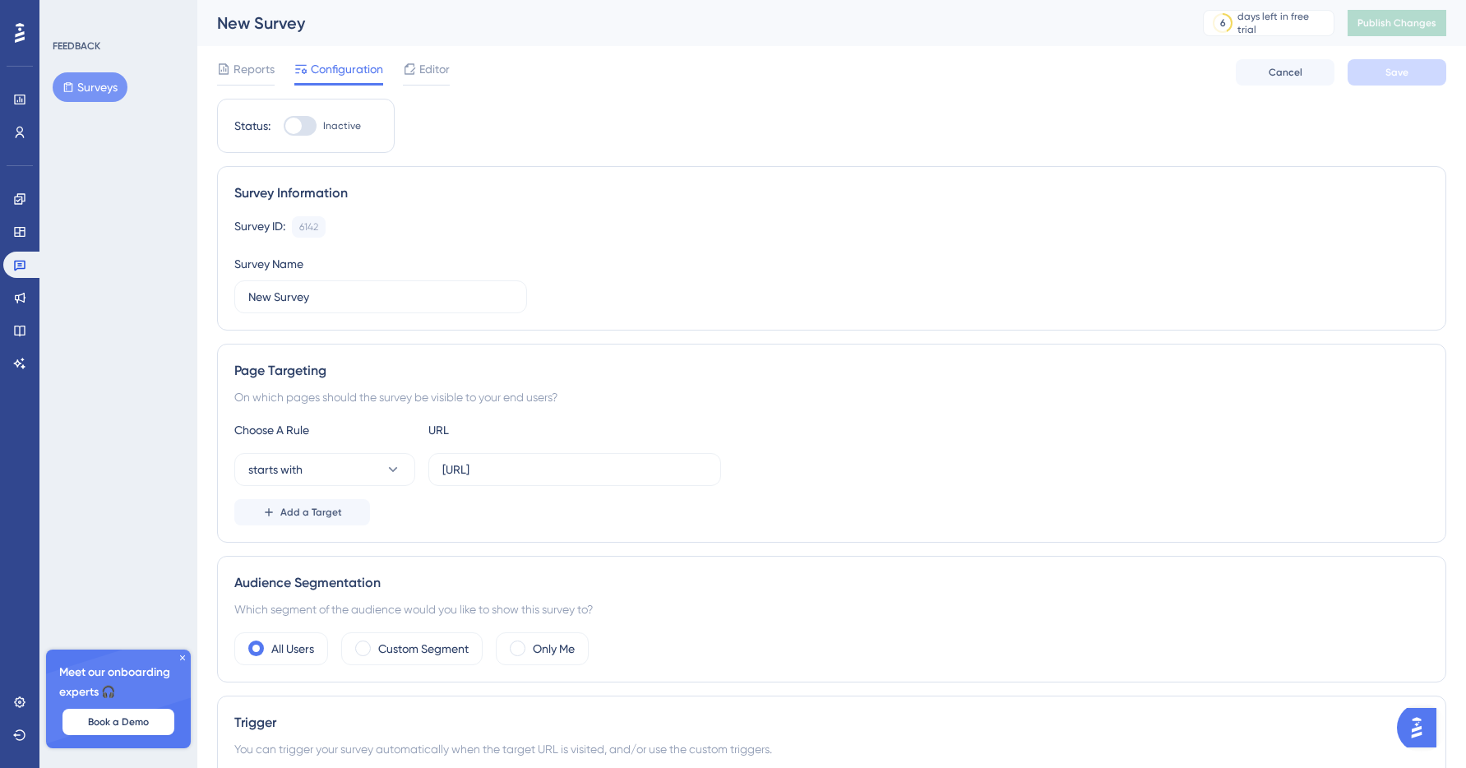
click at [308, 146] on div "Status: Inactive" at bounding box center [306, 126] width 178 height 54
click at [308, 137] on div "Status: Inactive" at bounding box center [306, 126] width 178 height 54
click at [307, 133] on div at bounding box center [300, 126] width 33 height 20
click at [284, 127] on input "Inactive" at bounding box center [283, 126] width 1 height 1
checkbox input "true"
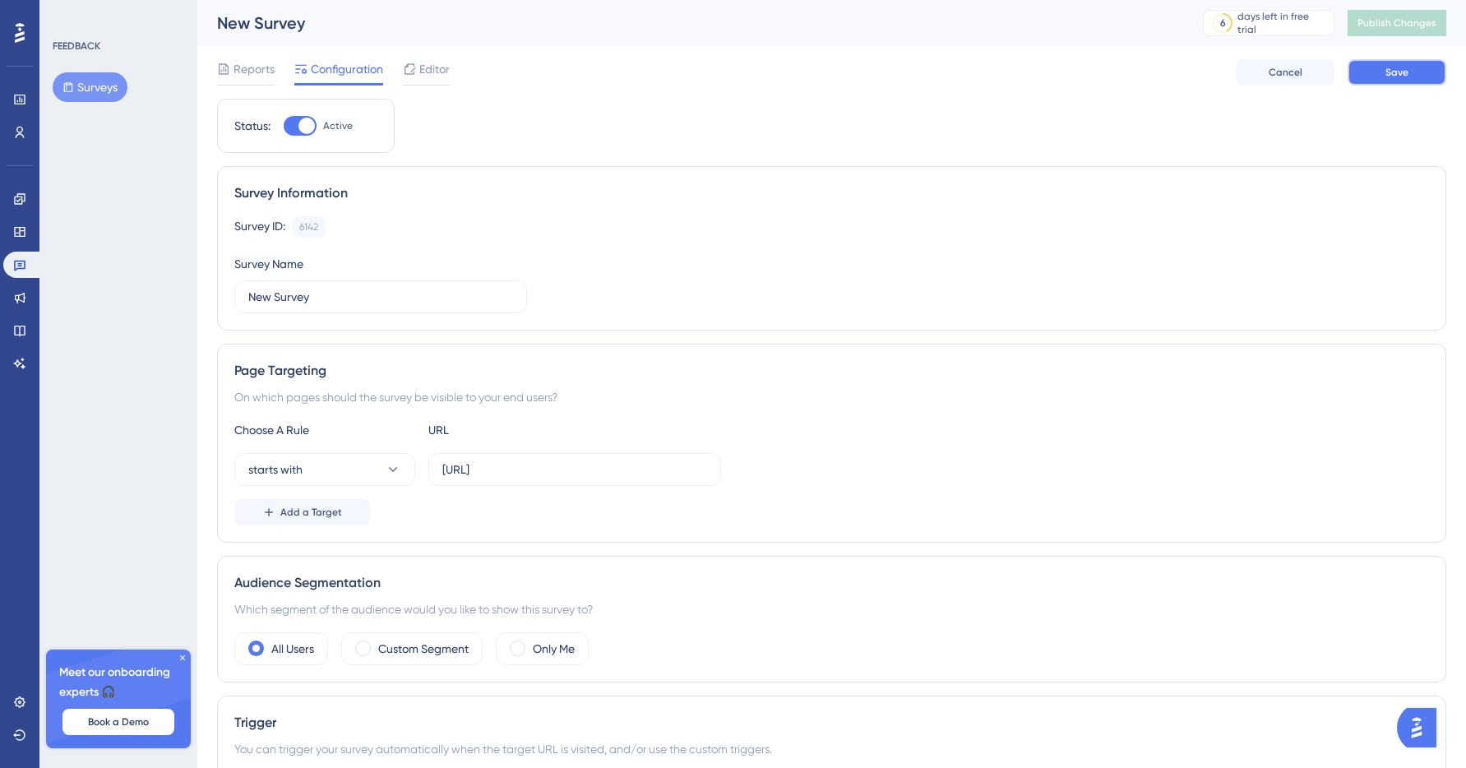
click at [1375, 77] on button "Save" at bounding box center [1397, 72] width 99 height 26
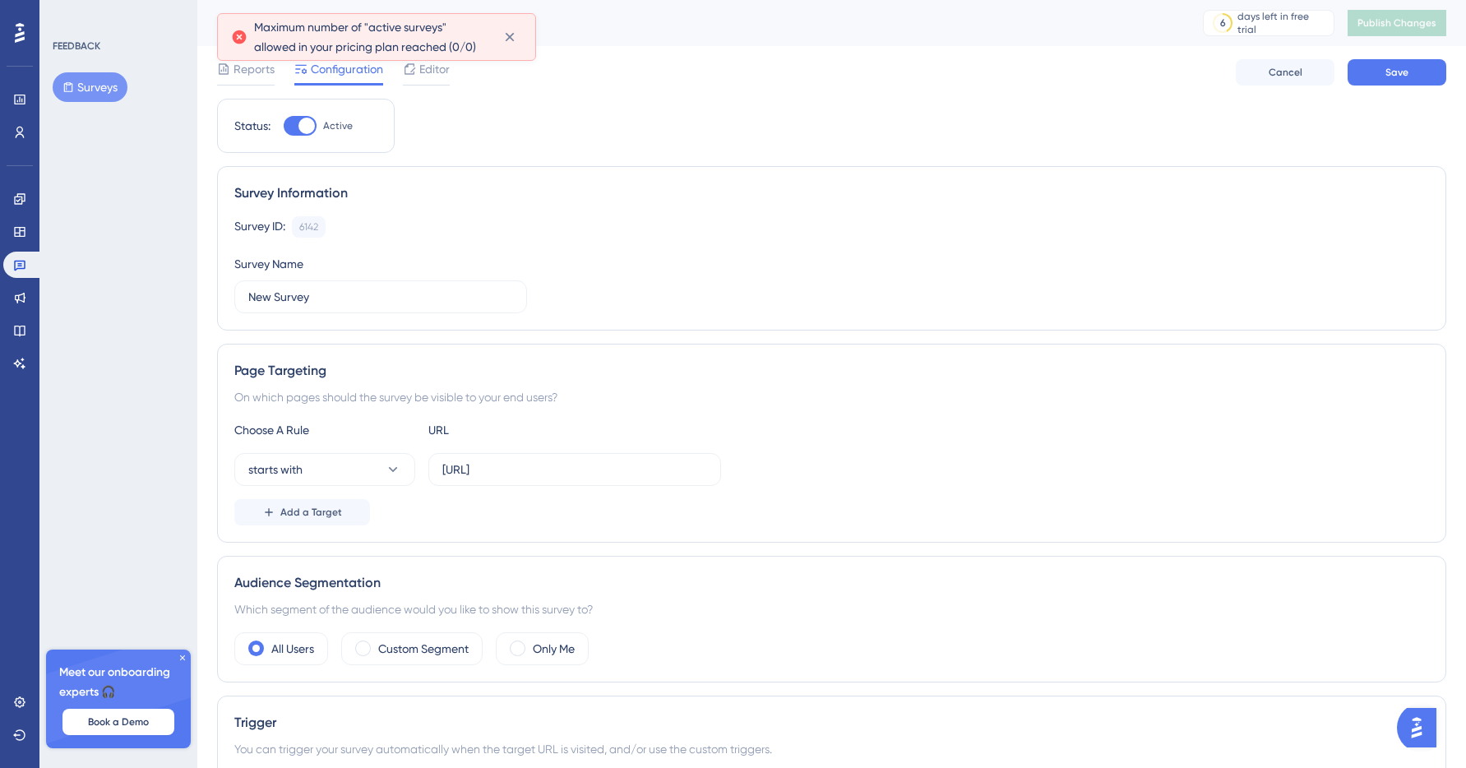
click at [36, 280] on div "Performance Users Engagement Widgets Feedback Product Updates Knowledge Base AI…" at bounding box center [19, 384] width 39 height 768
click at [25, 298] on icon at bounding box center [19, 297] width 13 height 13
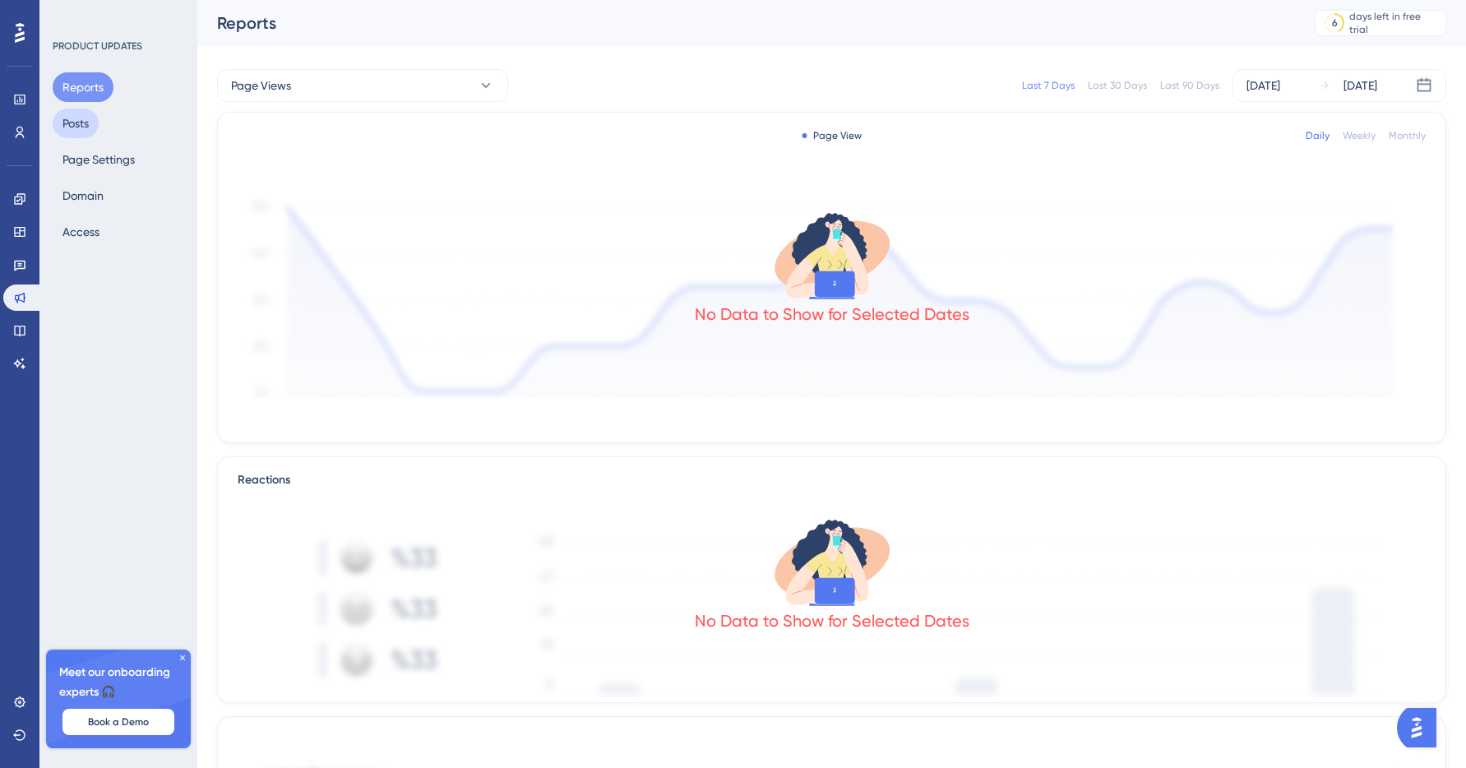
click at [95, 131] on button "Posts" at bounding box center [76, 124] width 46 height 30
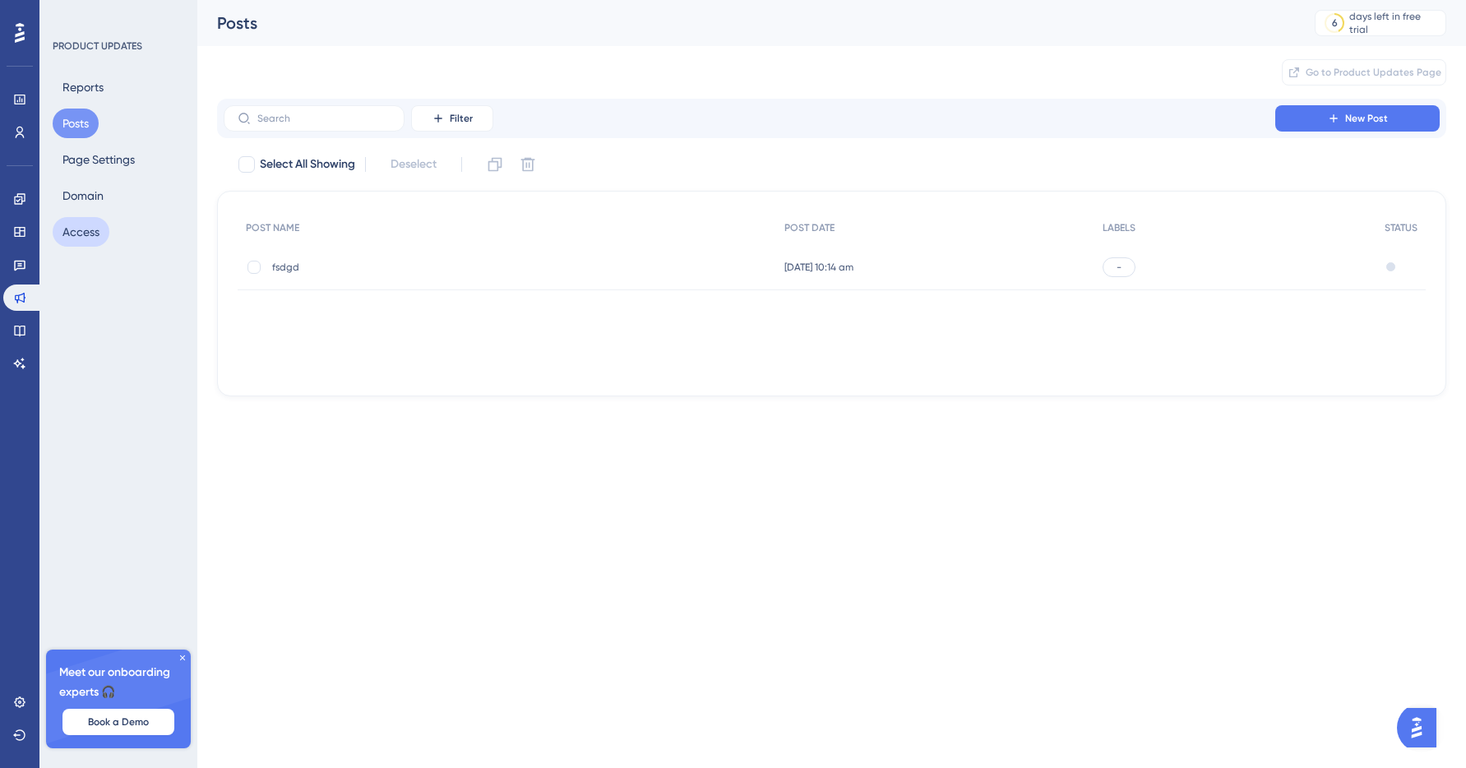
click at [91, 239] on button "Access" at bounding box center [81, 232] width 57 height 30
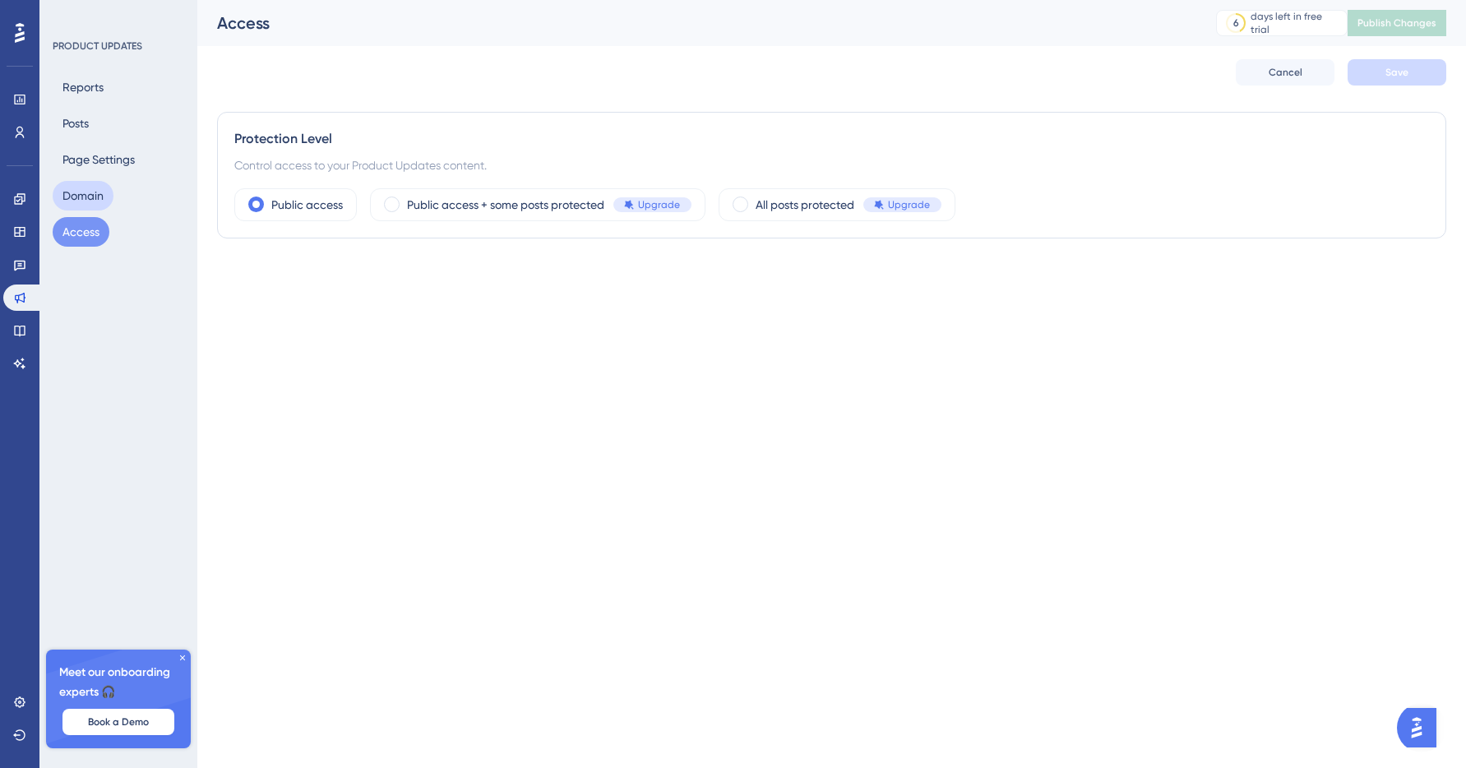
click at [97, 197] on button "Domain" at bounding box center [83, 196] width 61 height 30
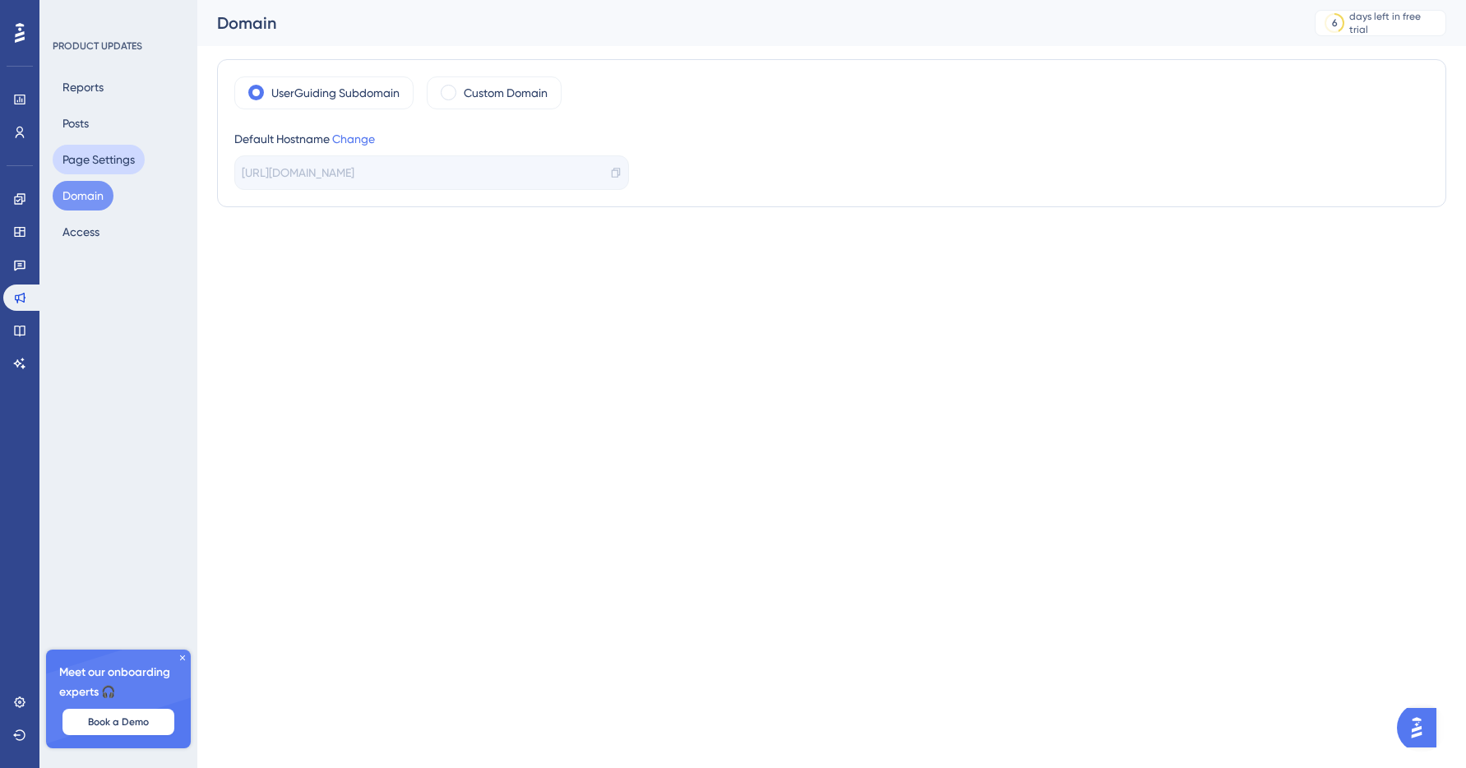
click at [102, 165] on button "Page Settings" at bounding box center [99, 160] width 92 height 30
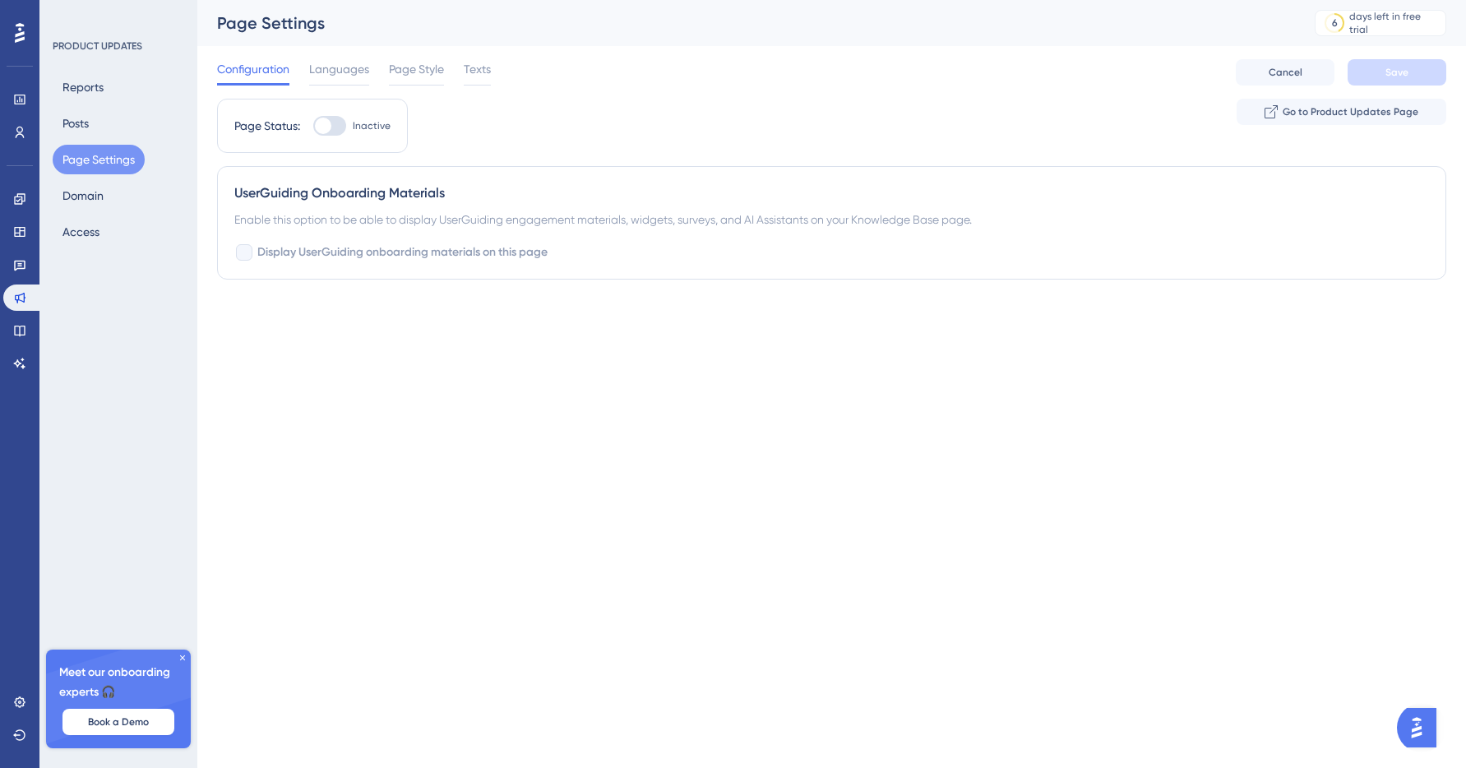
click at [343, 145] on div "Page Status: Inactive" at bounding box center [312, 126] width 191 height 54
click at [340, 136] on div "Page Status: Inactive" at bounding box center [312, 126] width 191 height 54
click at [335, 132] on div at bounding box center [329, 126] width 33 height 20
click at [313, 127] on input "Inactive" at bounding box center [313, 126] width 1 height 1
click at [334, 132] on div at bounding box center [336, 126] width 16 height 16
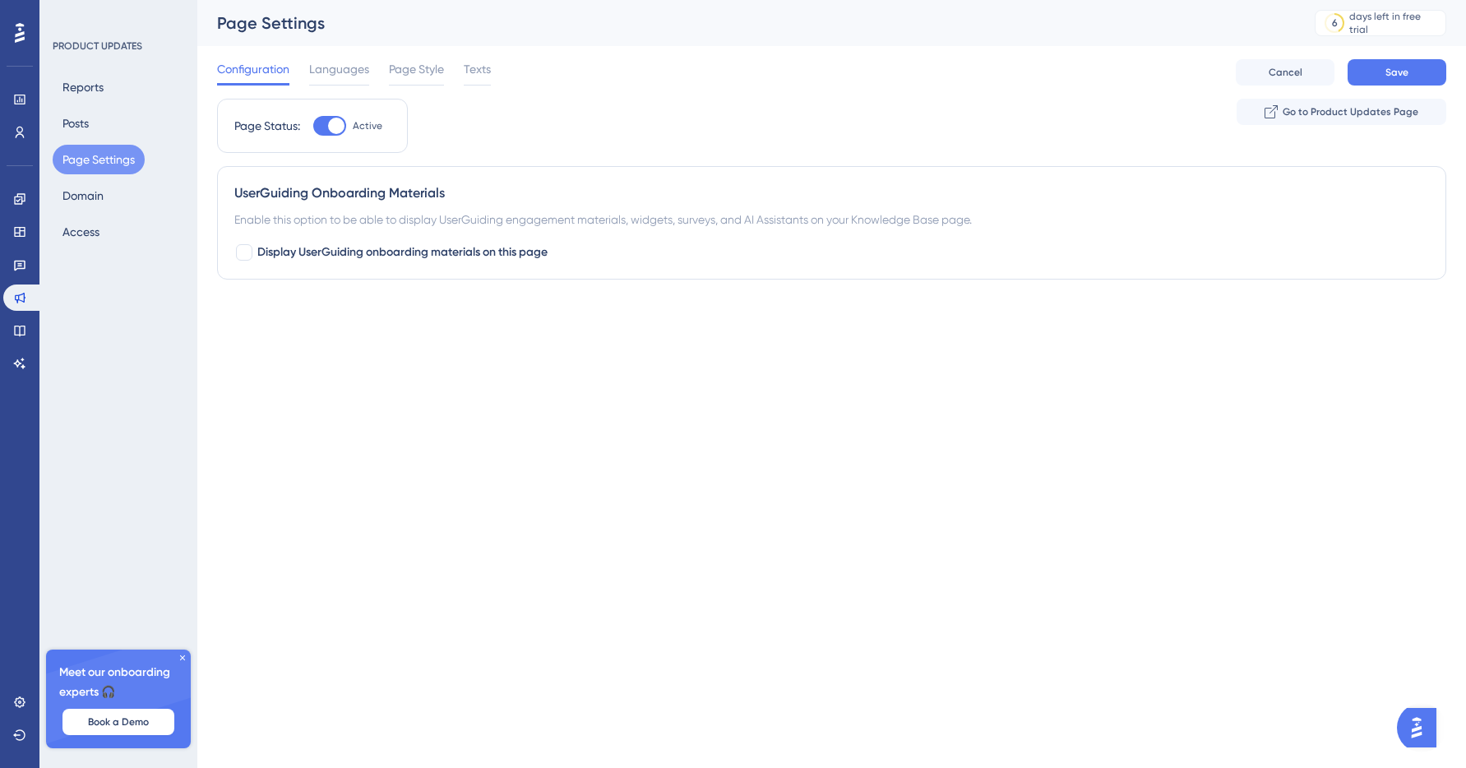
click at [313, 127] on input "Active" at bounding box center [313, 126] width 1 height 1
click at [340, 69] on span "Languages" at bounding box center [339, 69] width 60 height 20
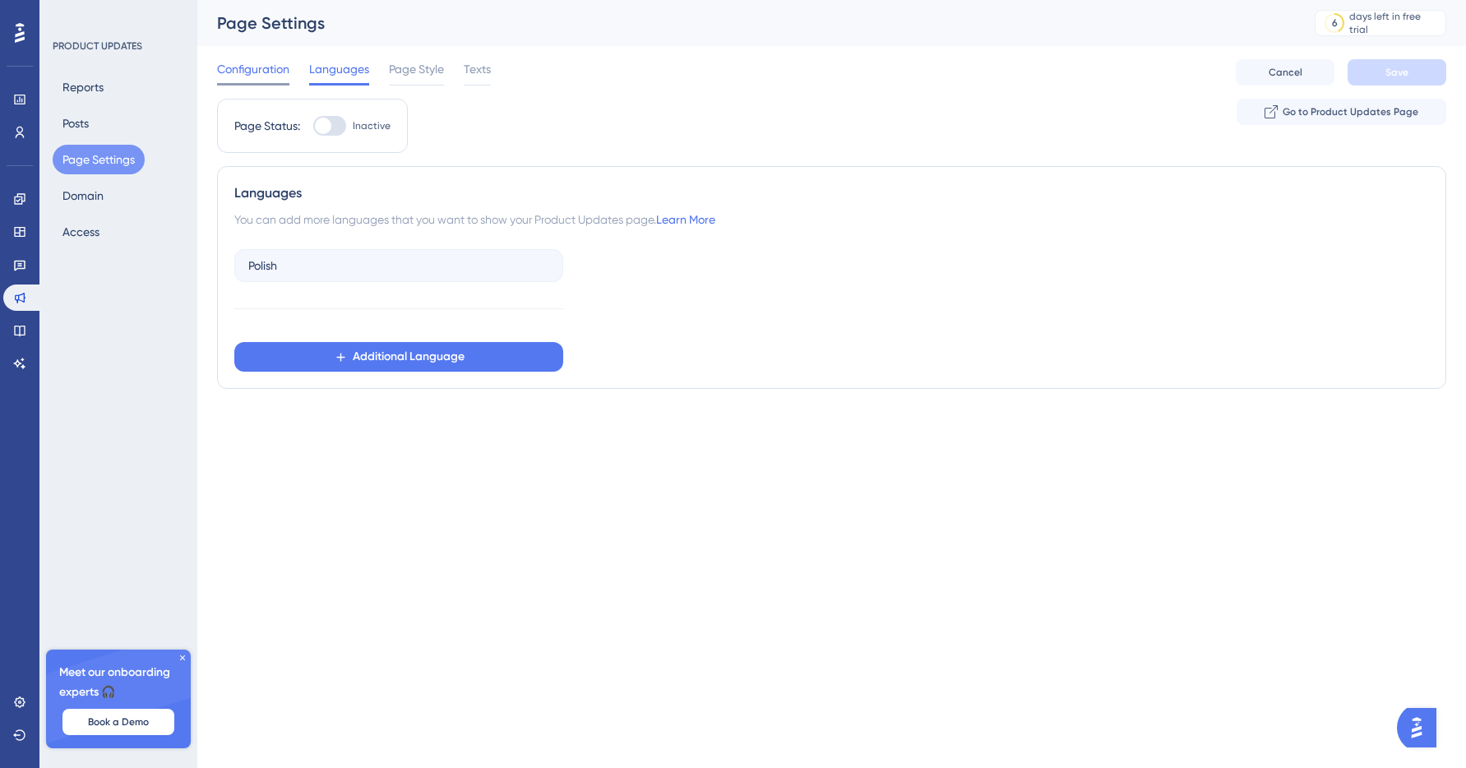
click at [255, 67] on span "Configuration" at bounding box center [253, 69] width 72 height 20
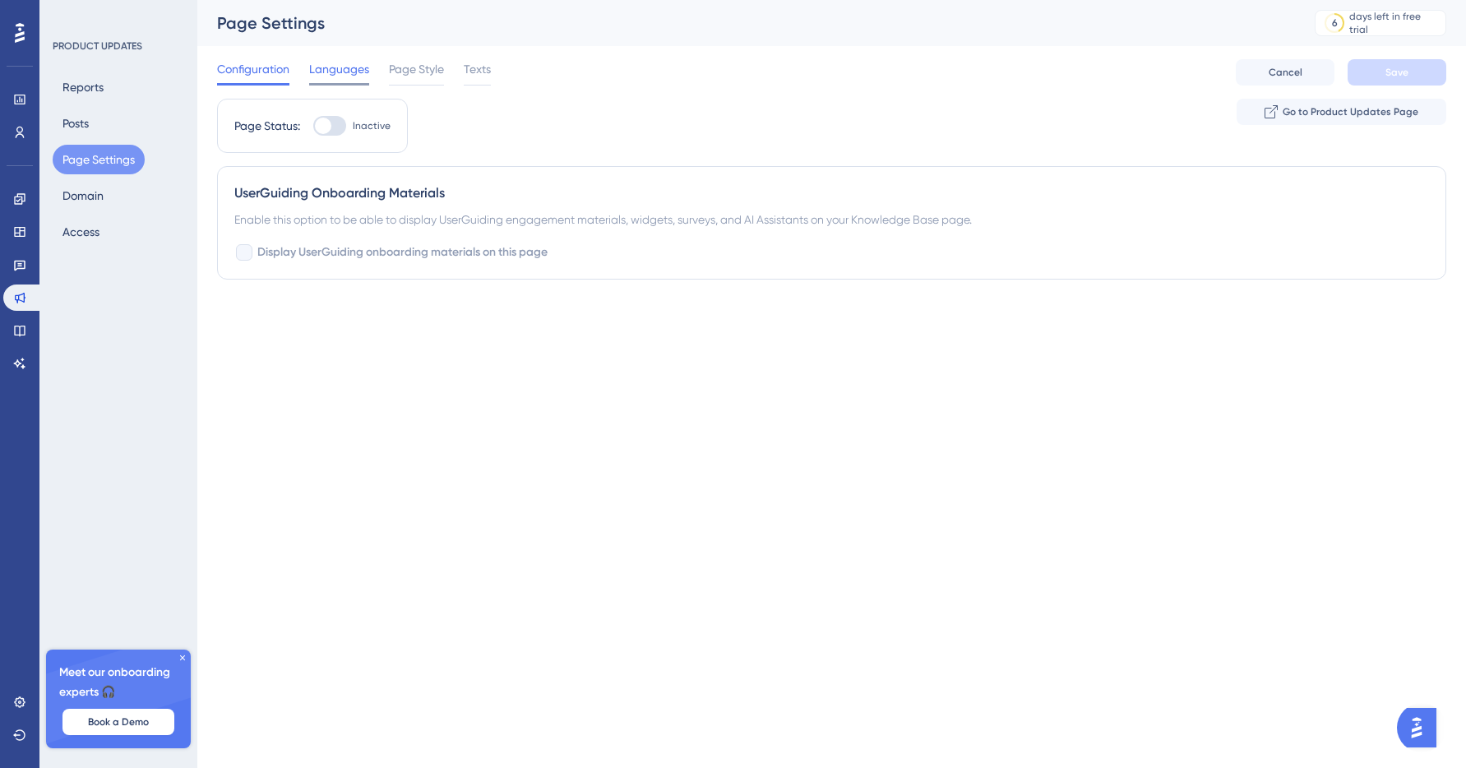
click at [333, 72] on span "Languages" at bounding box center [339, 69] width 60 height 20
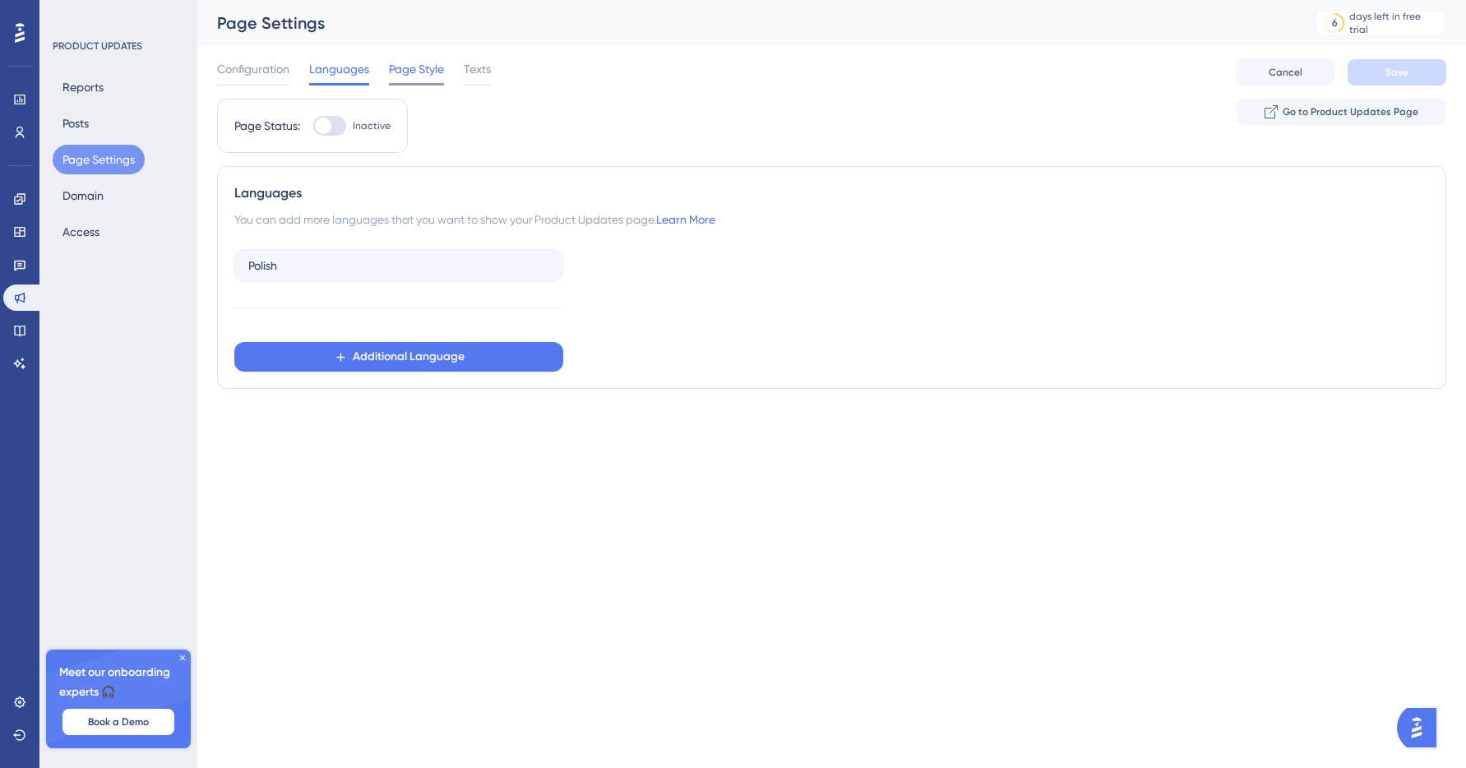
click at [397, 75] on span "Page Style" at bounding box center [416, 69] width 55 height 20
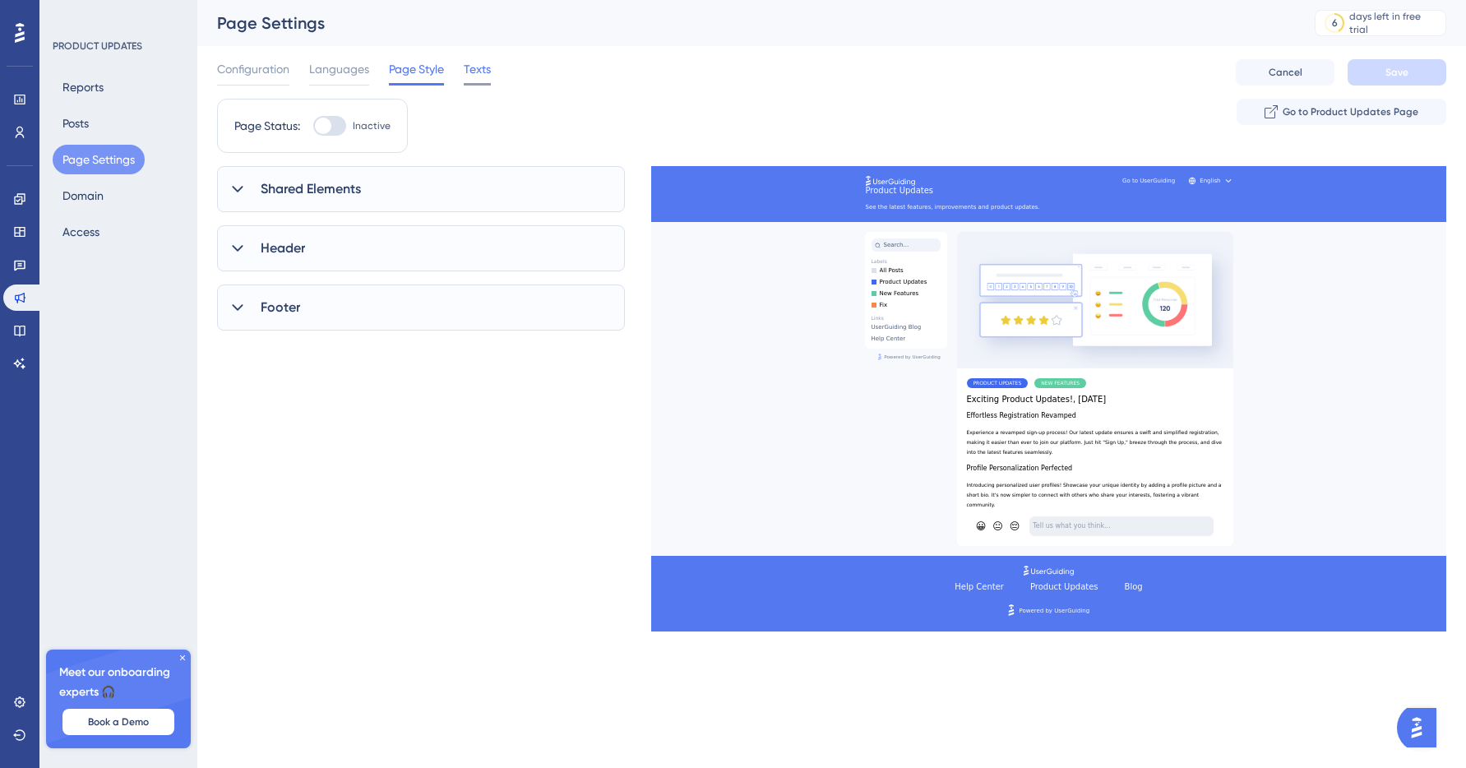
click at [472, 75] on span "Texts" at bounding box center [477, 69] width 27 height 20
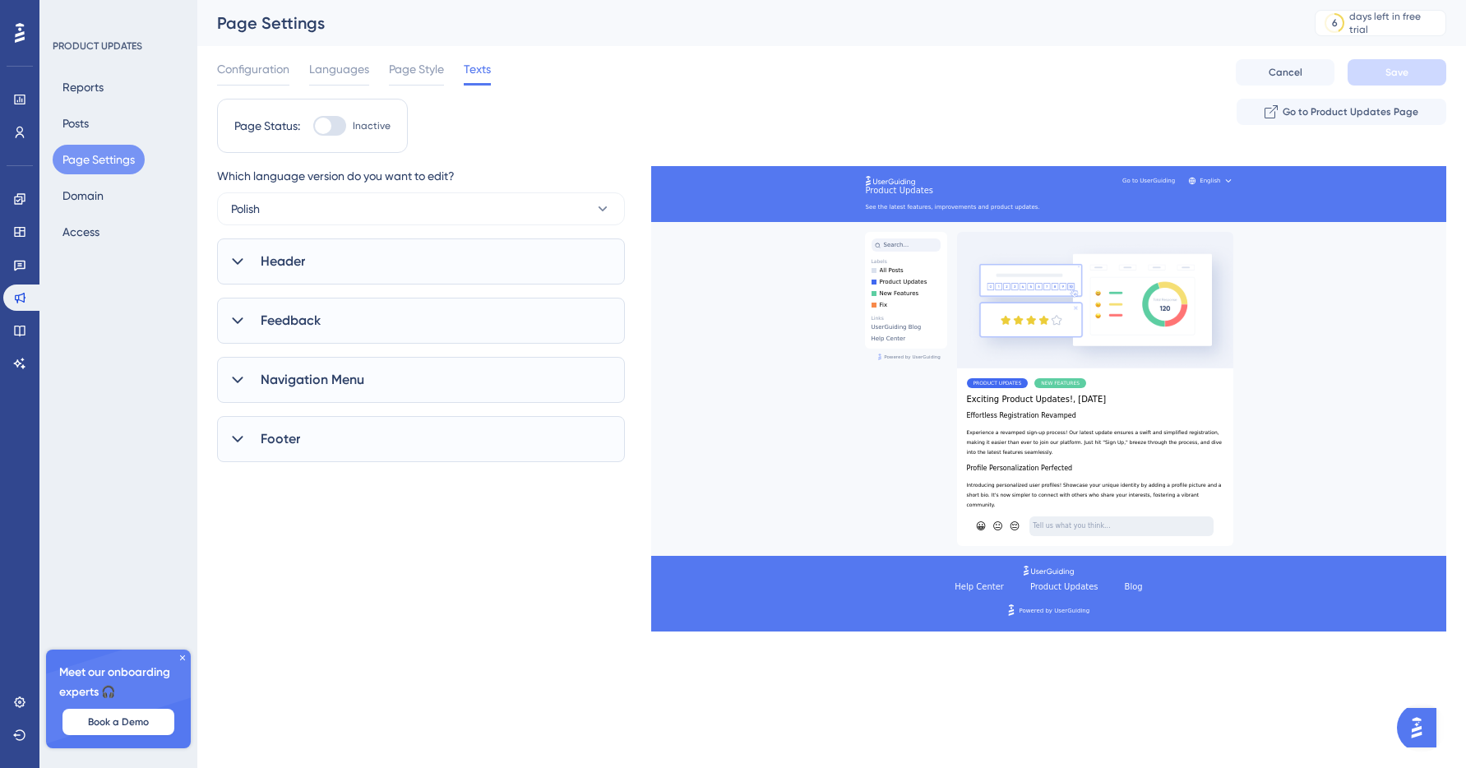
click at [299, 373] on span "Navigation Menu" at bounding box center [313, 380] width 104 height 20
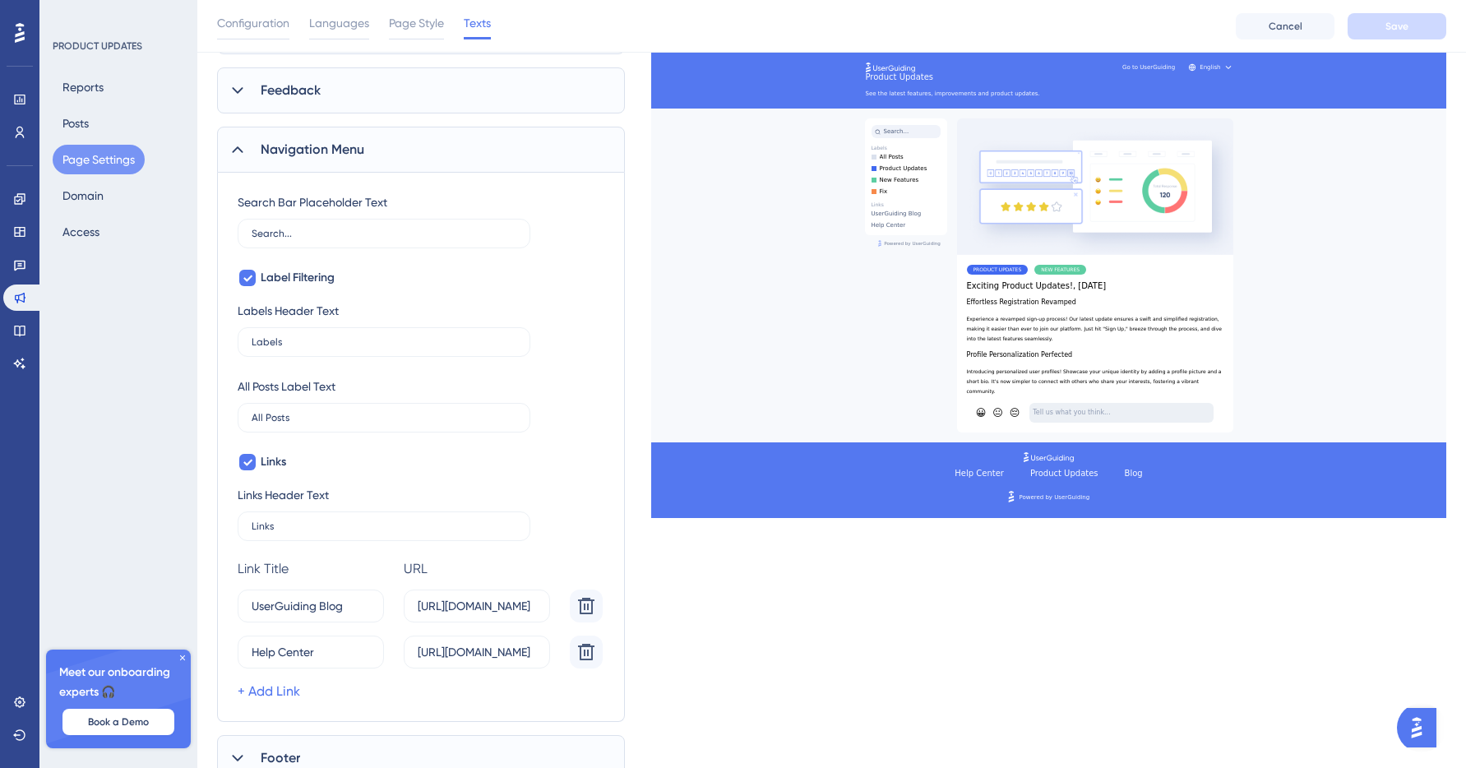
scroll to position [303, 0]
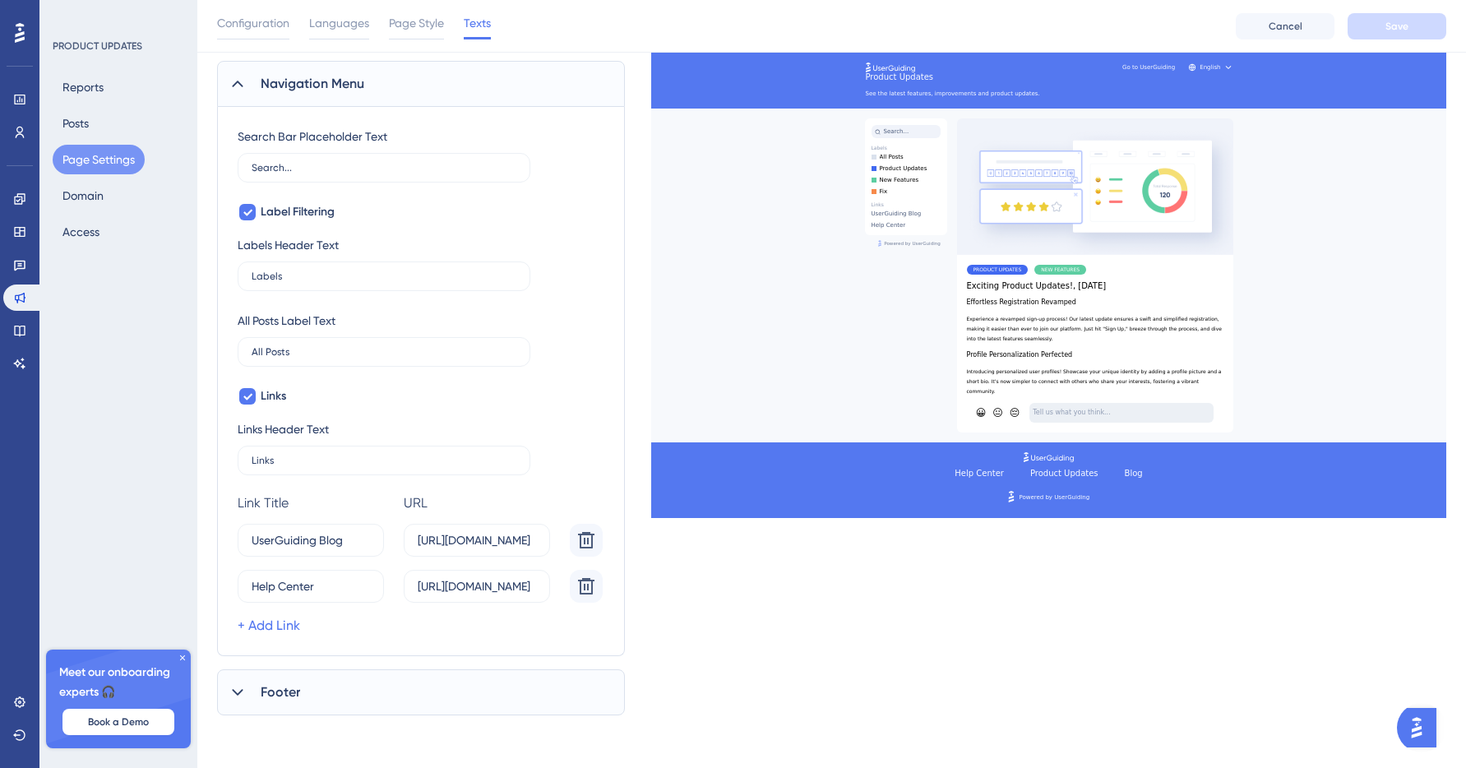
click at [305, 707] on div "Footer" at bounding box center [421, 692] width 408 height 46
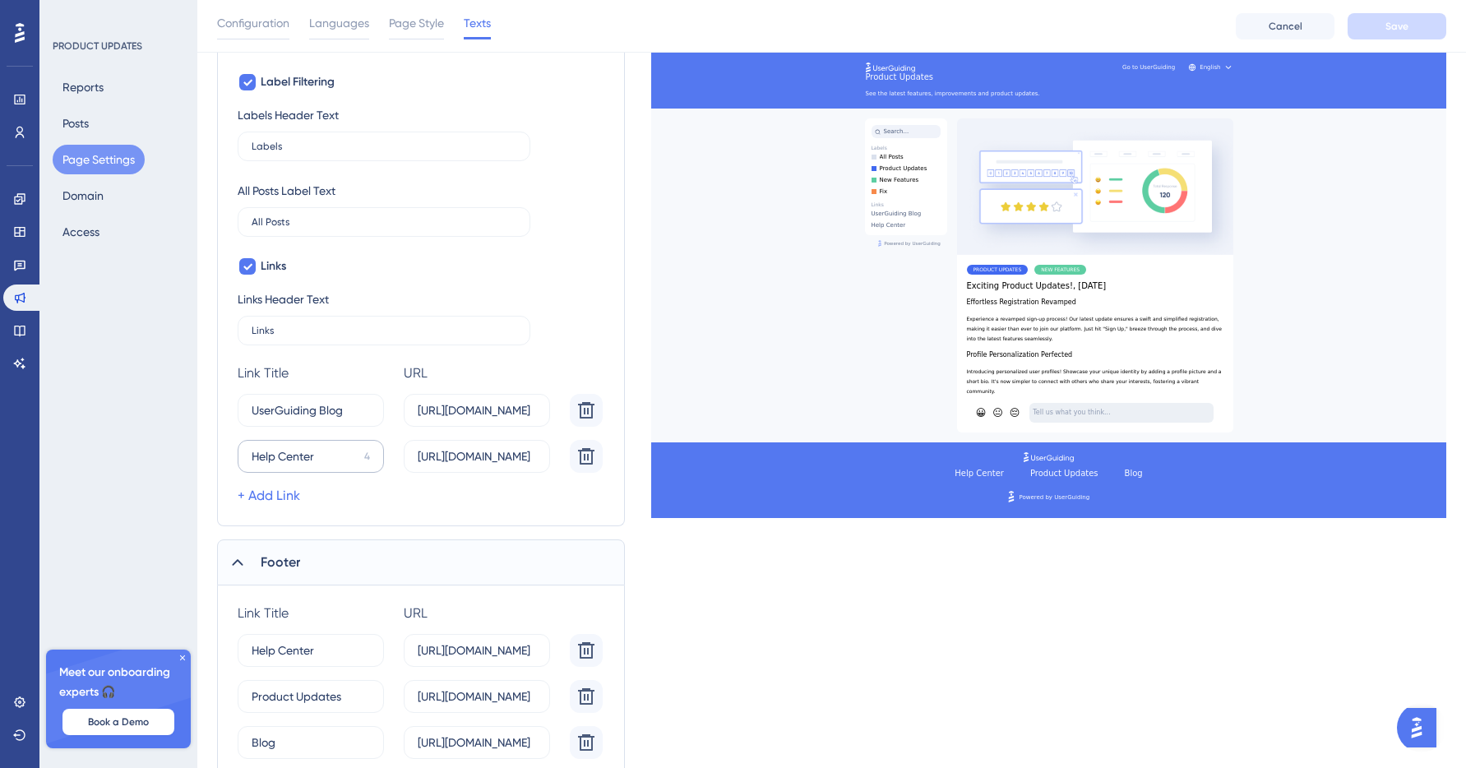
scroll to position [530, 0]
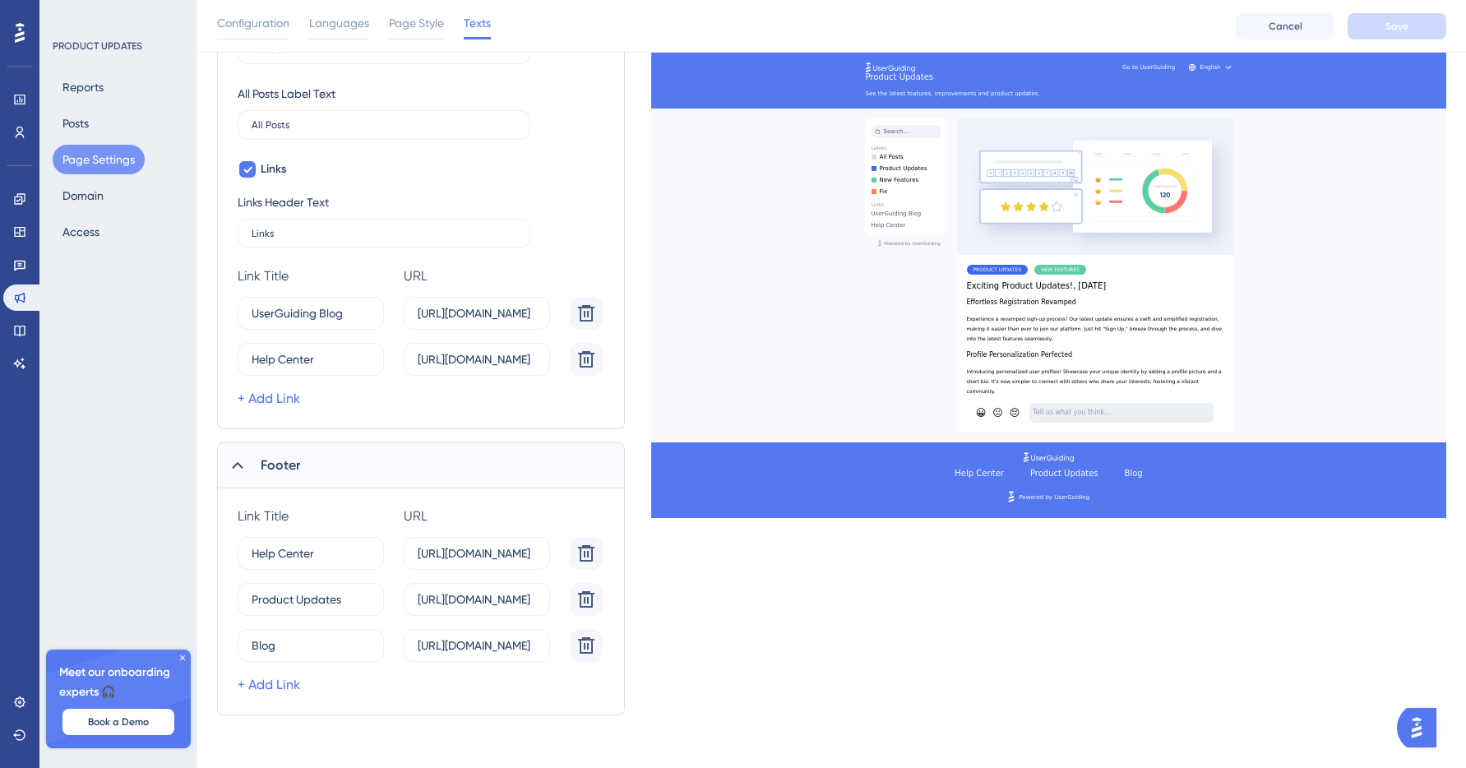
click at [175, 656] on div "Meet our onboarding experts 🎧 Book a Demo" at bounding box center [118, 699] width 145 height 99
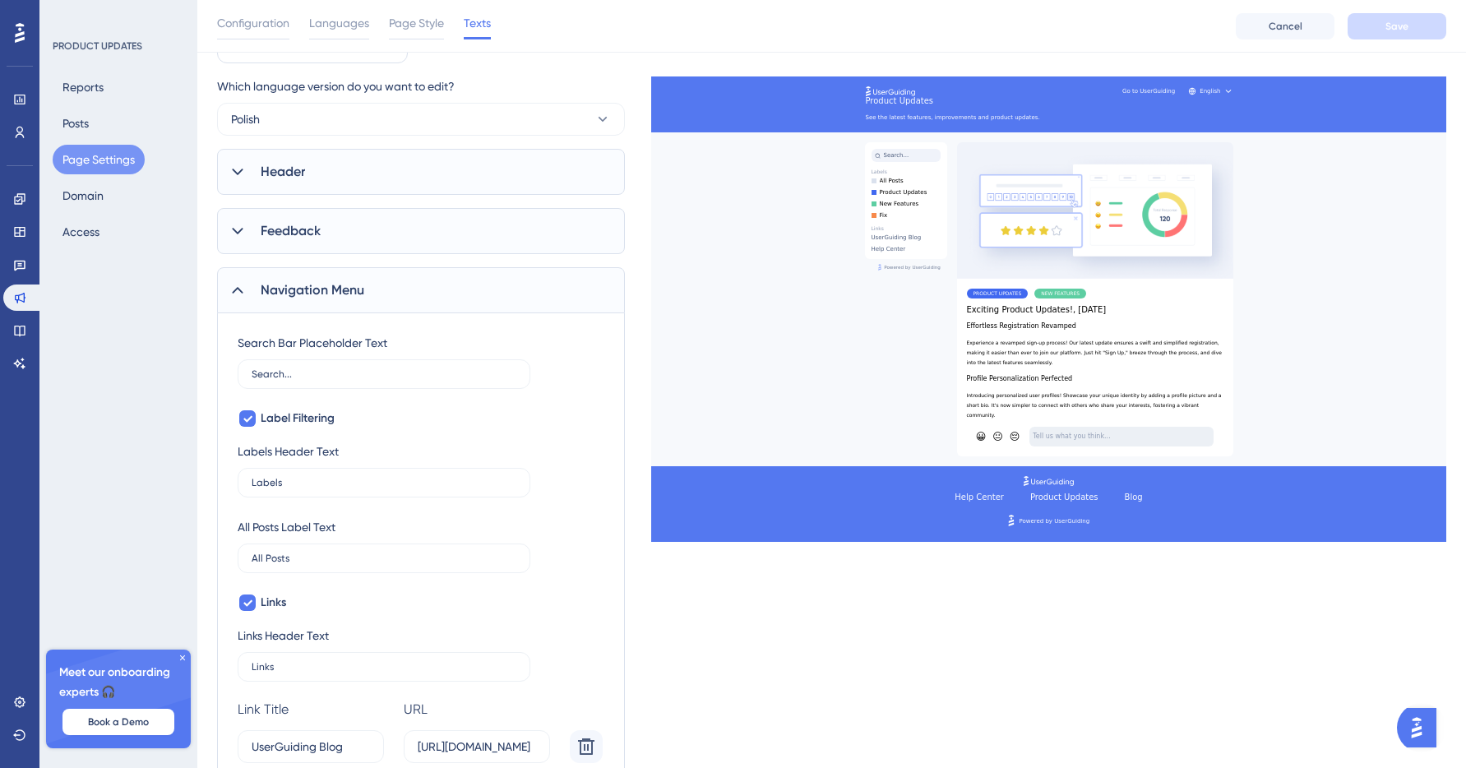
scroll to position [0, 0]
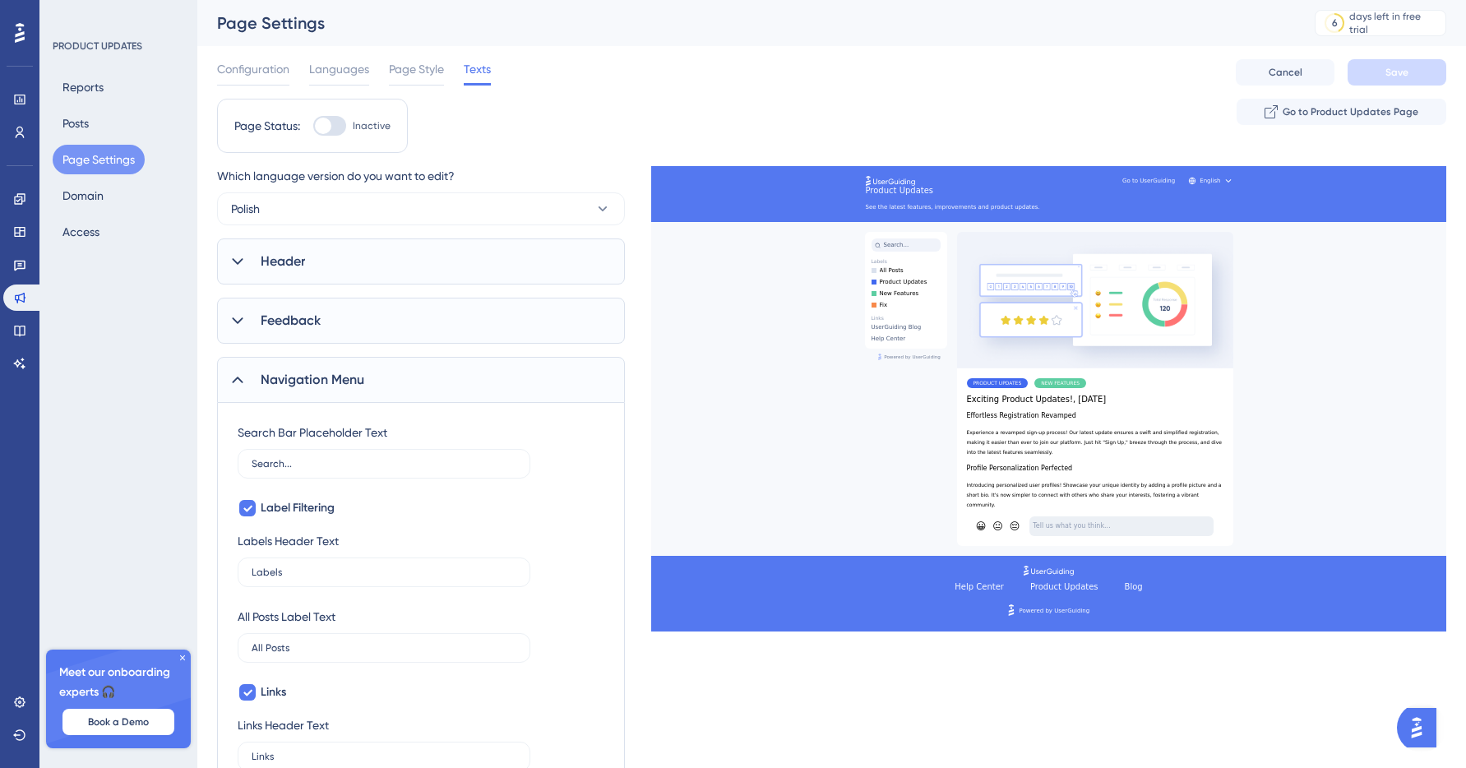
click at [336, 121] on div at bounding box center [329, 126] width 33 height 20
click at [313, 126] on input "Inactive" at bounding box center [313, 126] width 1 height 1
checkbox input "true"
click at [1400, 68] on span "Save" at bounding box center [1397, 72] width 23 height 13
click at [276, 351] on div "Which language version do you want to edit? Polish Header Page Title Product Up…" at bounding box center [421, 702] width 408 height 1072
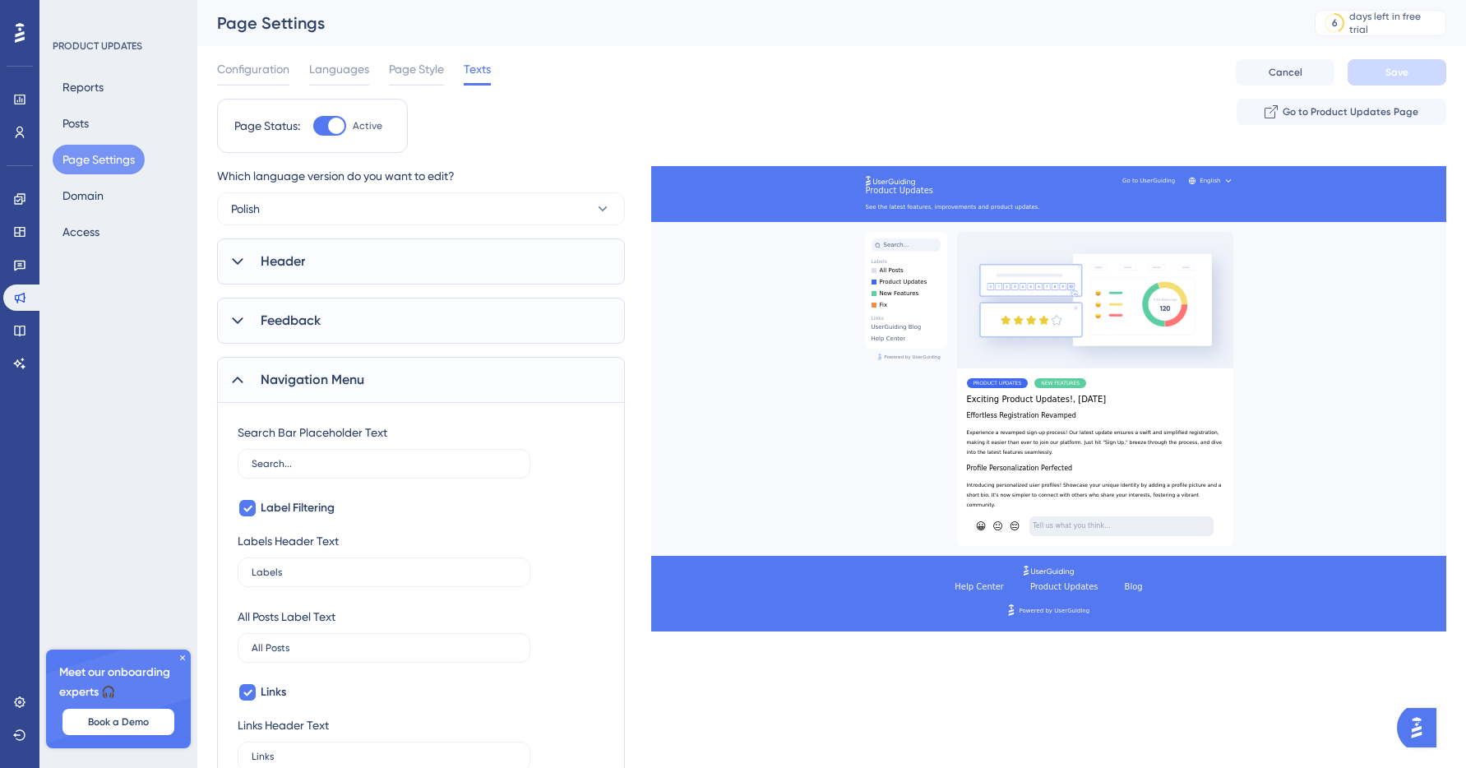
click at [233, 368] on div "Navigation Menu" at bounding box center [421, 380] width 408 height 46
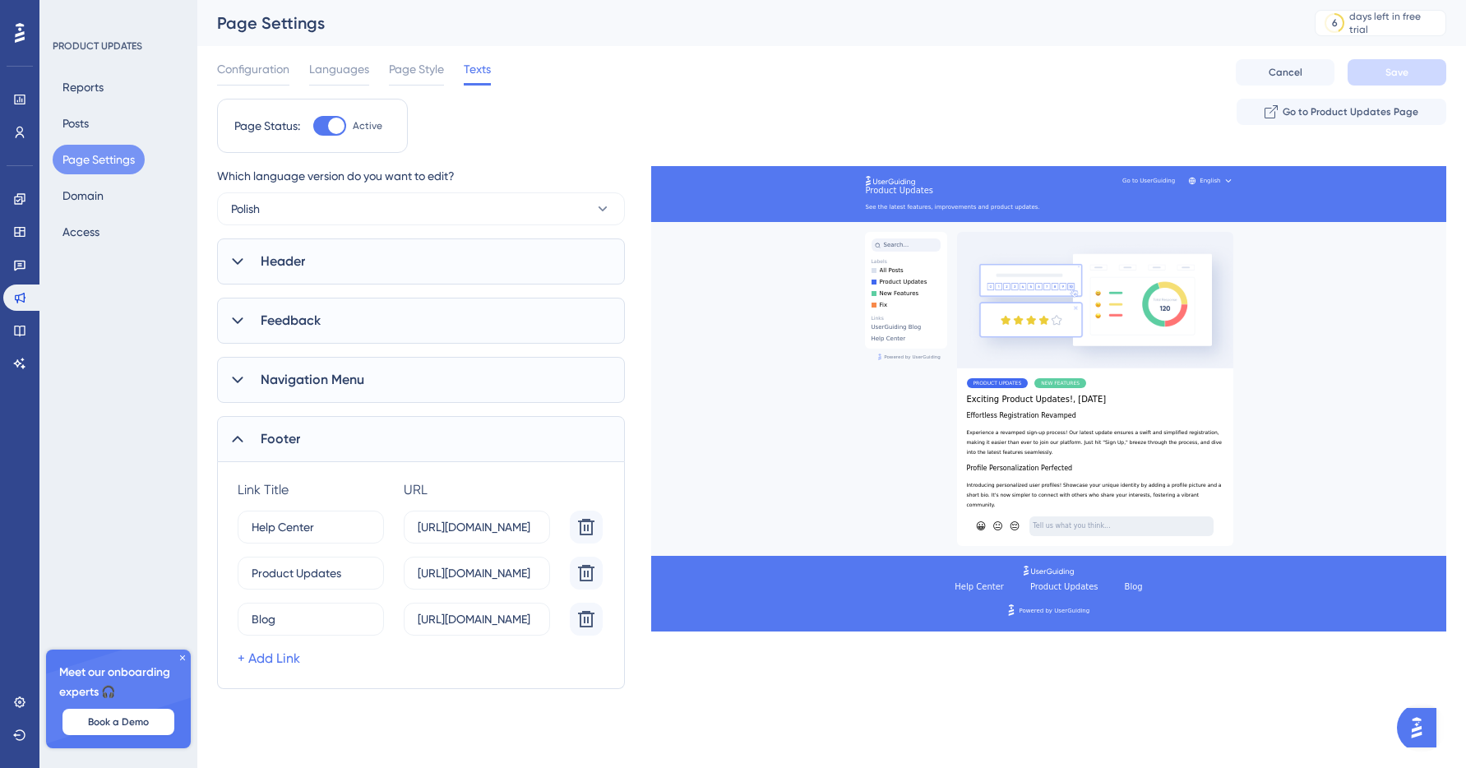
click at [428, 58] on div "Configuration Languages Page Style Texts Cancel Save" at bounding box center [832, 72] width 1230 height 53
click at [420, 67] on span "Page Style" at bounding box center [416, 69] width 55 height 20
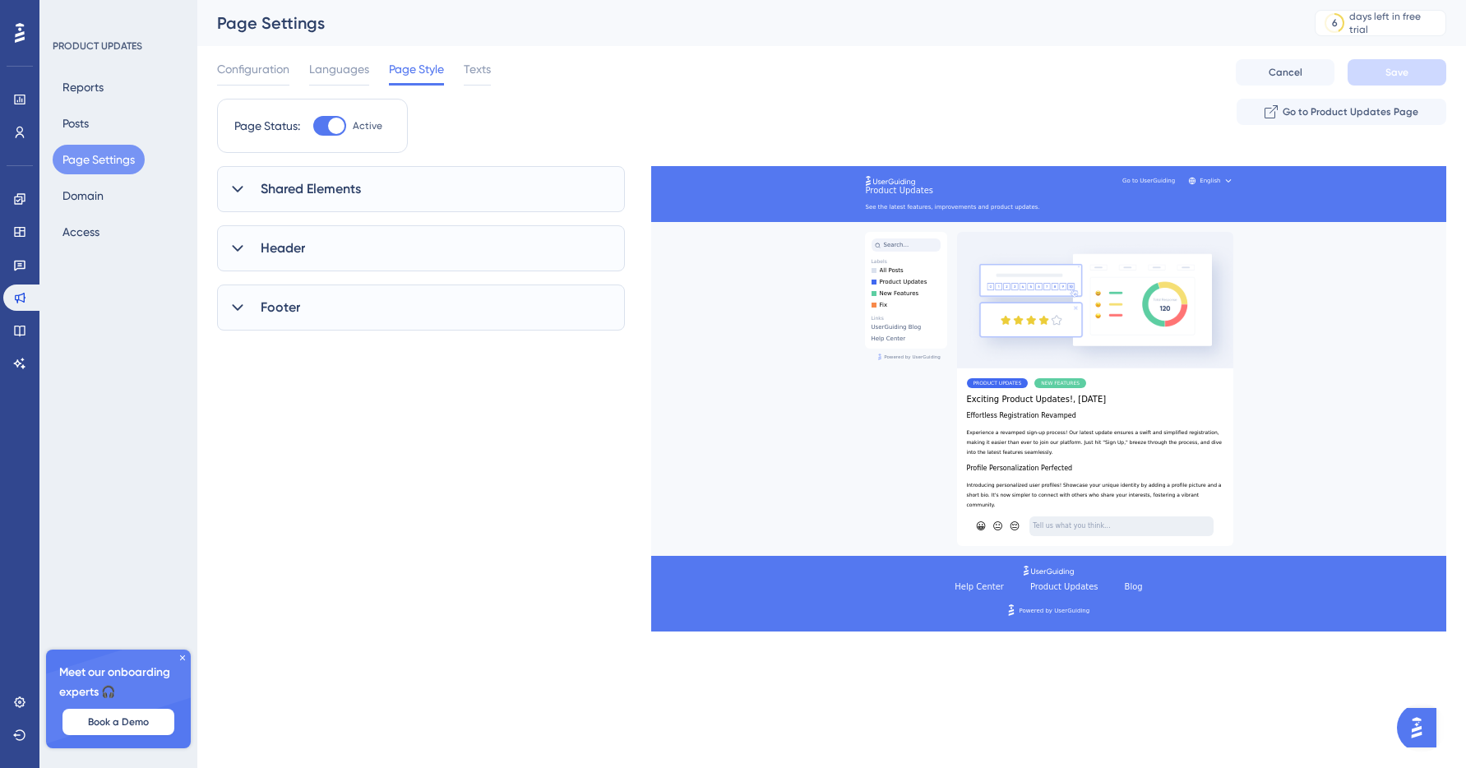
click at [303, 177] on div "Shared Elements" at bounding box center [421, 189] width 408 height 46
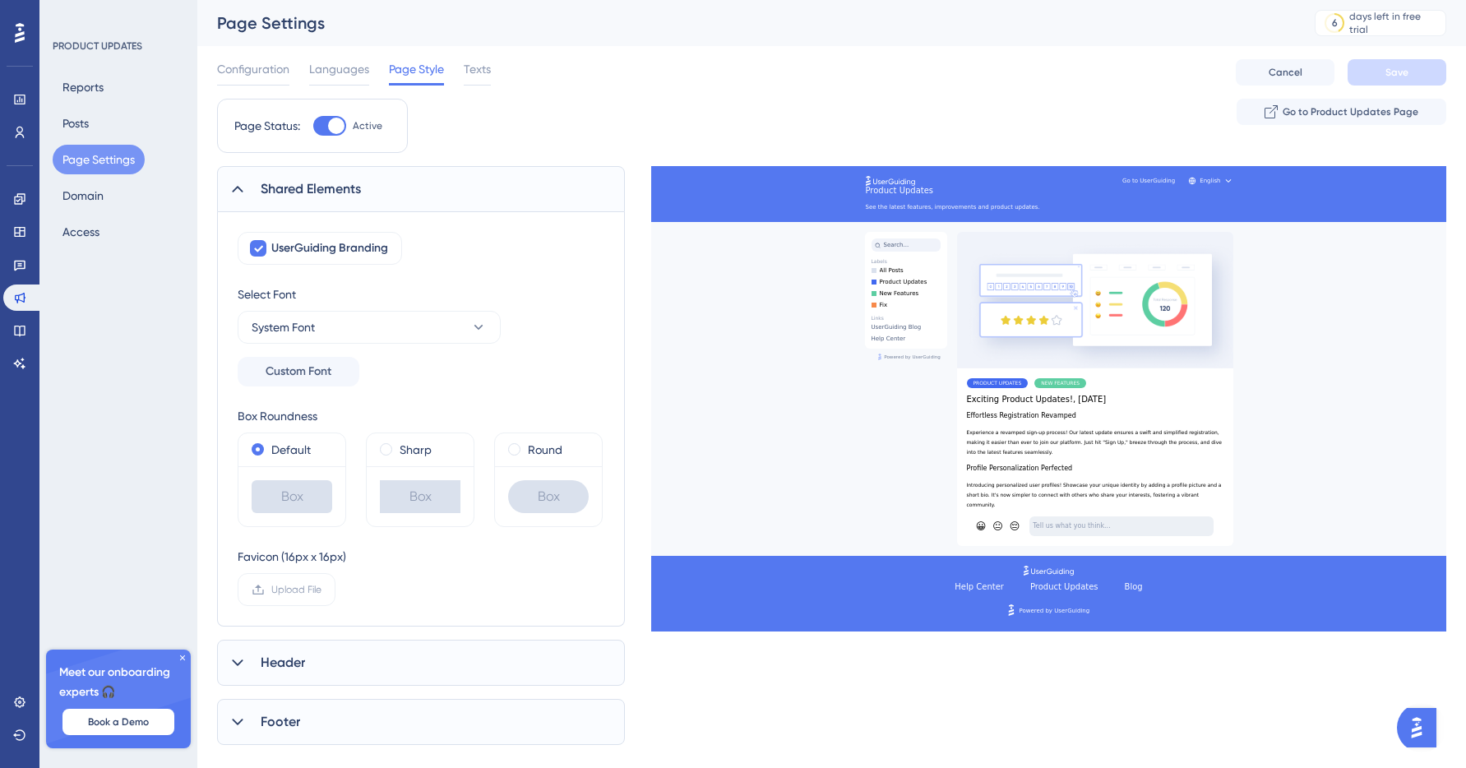
click at [302, 179] on span "Shared Elements" at bounding box center [311, 189] width 100 height 20
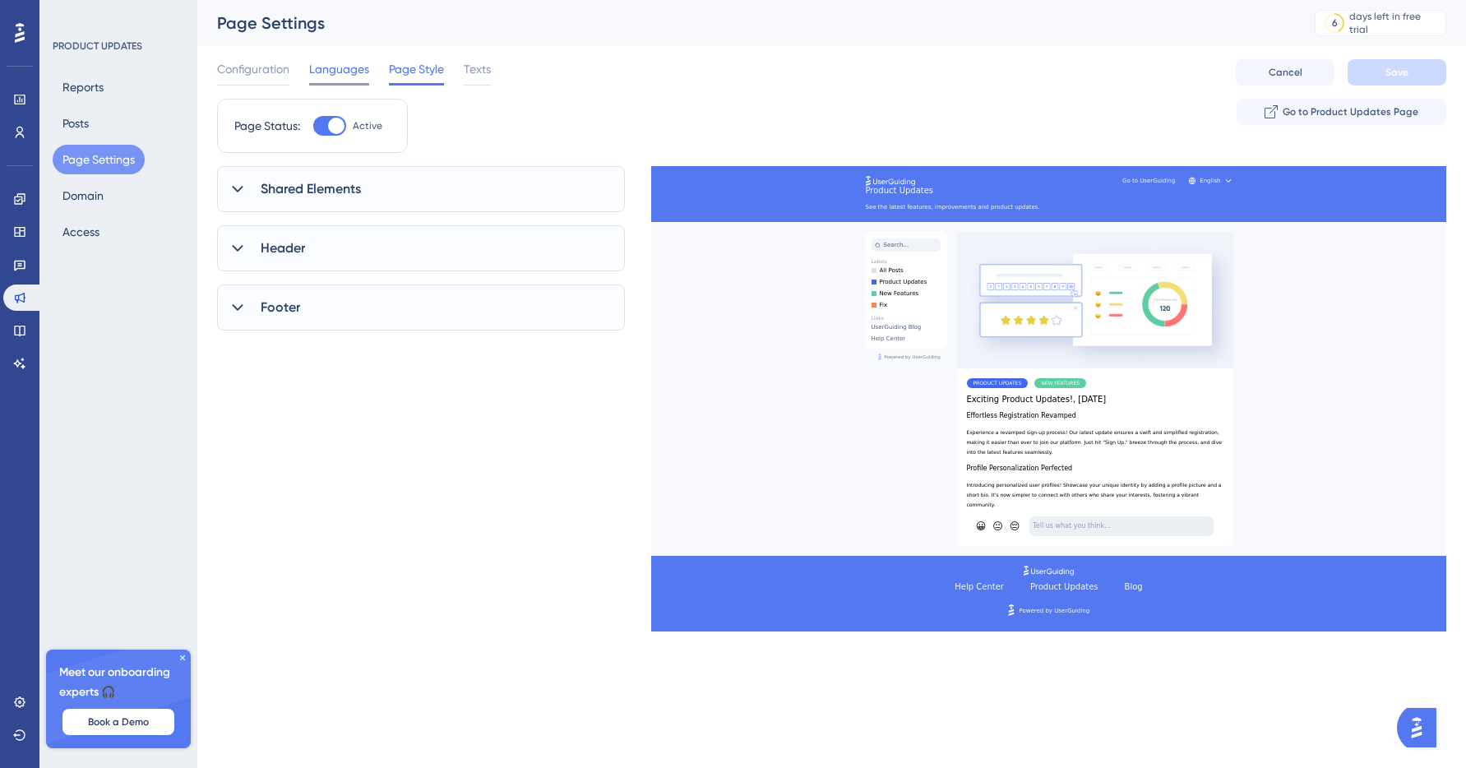
click at [328, 59] on span "Languages" at bounding box center [339, 69] width 60 height 20
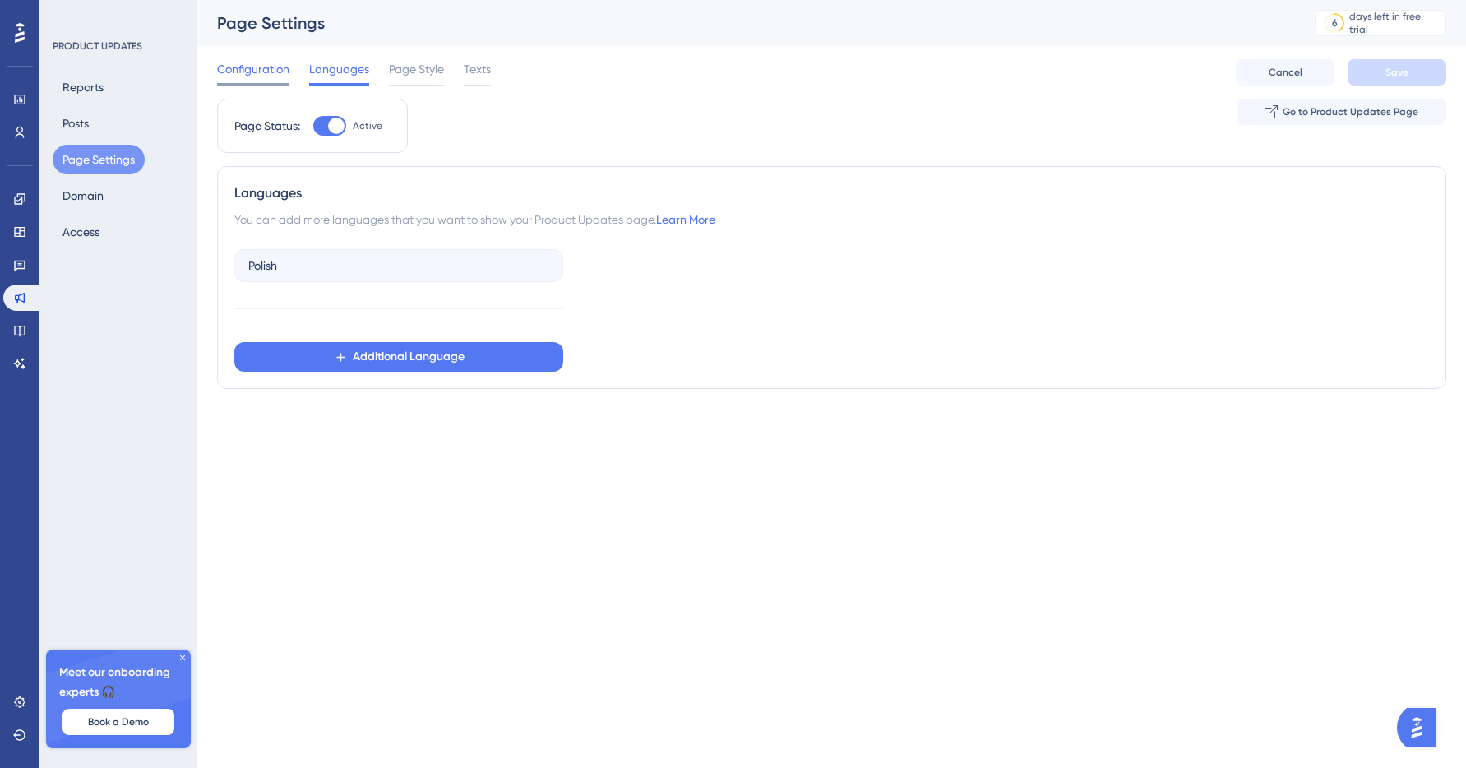
click at [266, 65] on span "Configuration" at bounding box center [253, 69] width 72 height 20
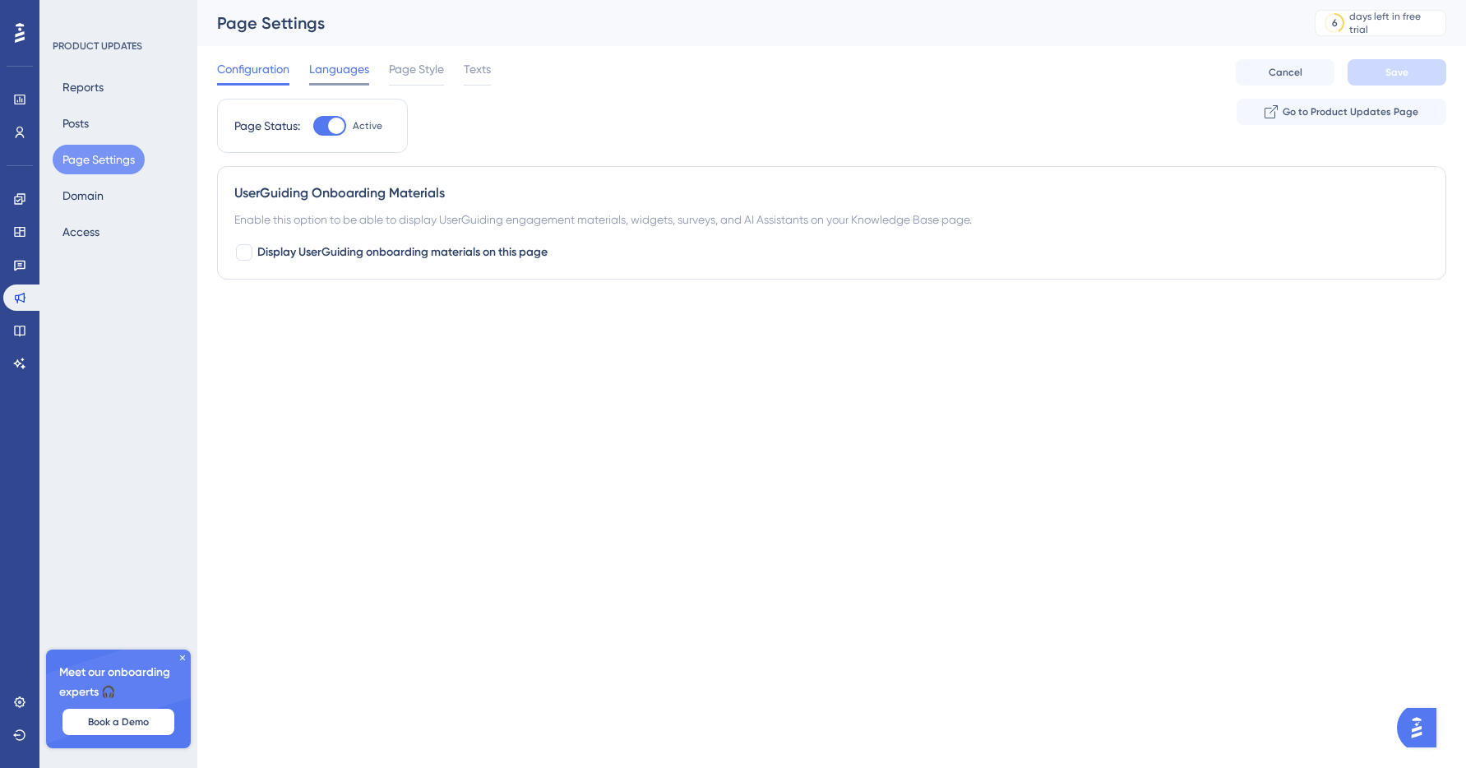
click at [338, 70] on span "Languages" at bounding box center [339, 69] width 60 height 20
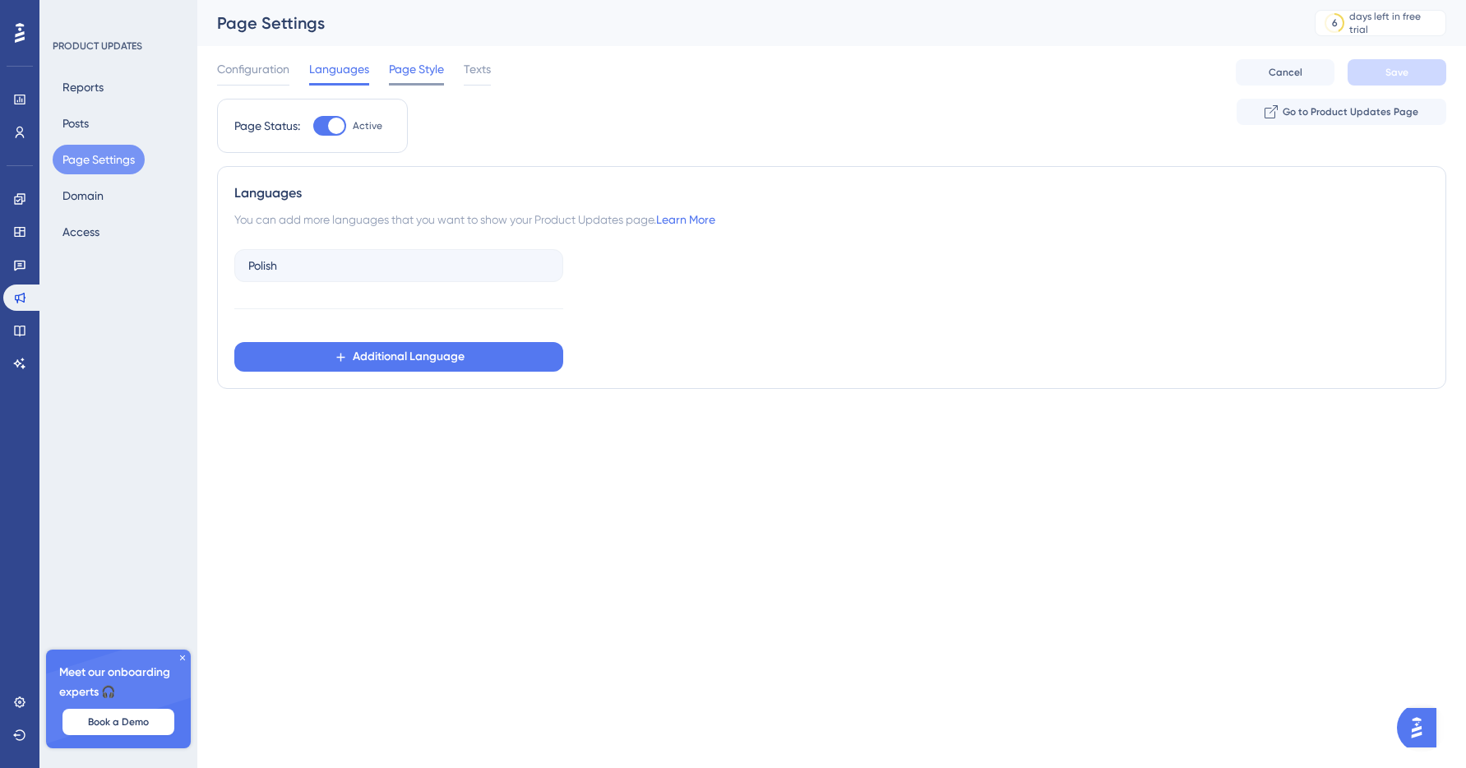
click at [423, 72] on span "Page Style" at bounding box center [416, 69] width 55 height 20
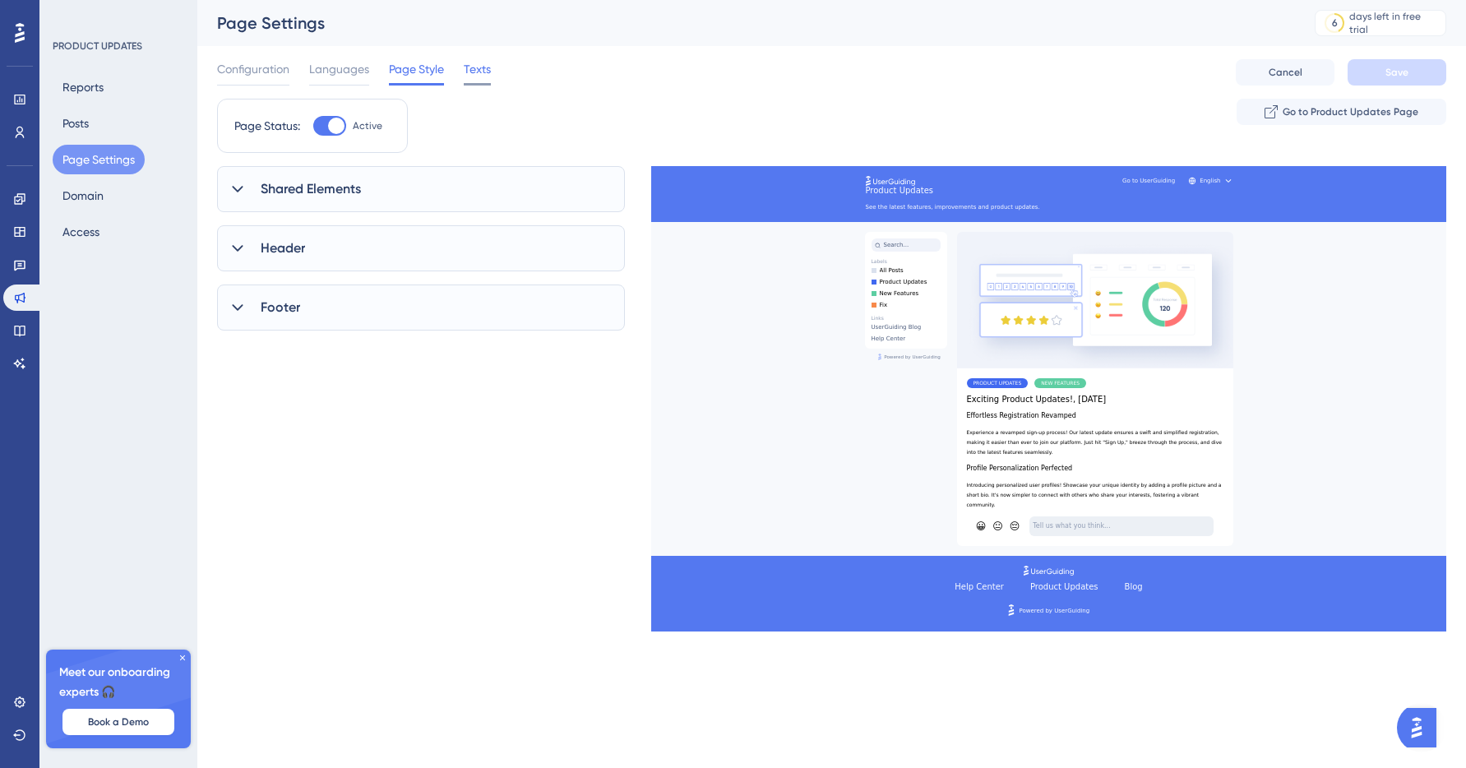
click at [482, 72] on span "Texts" at bounding box center [477, 69] width 27 height 20
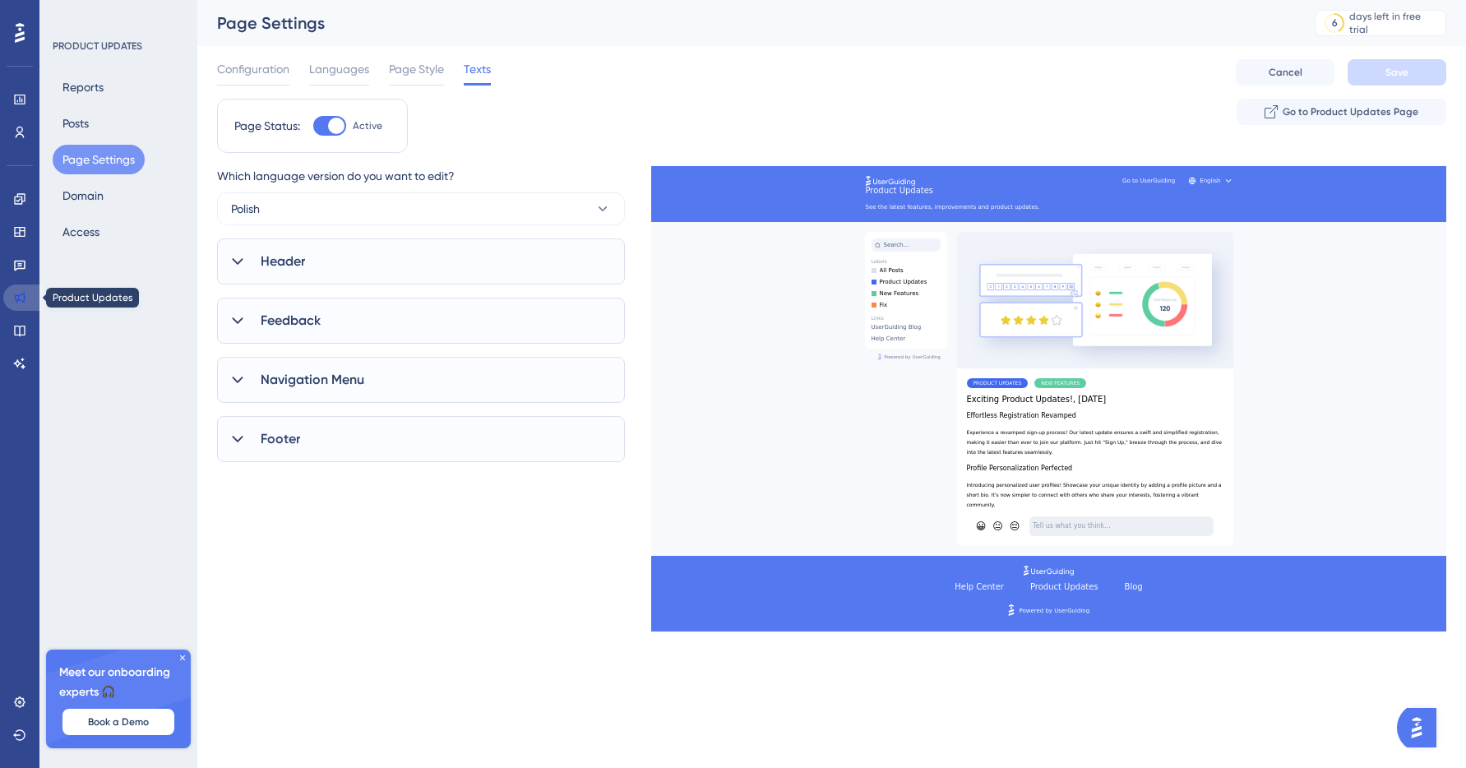
click at [18, 293] on icon at bounding box center [19, 297] width 13 height 13
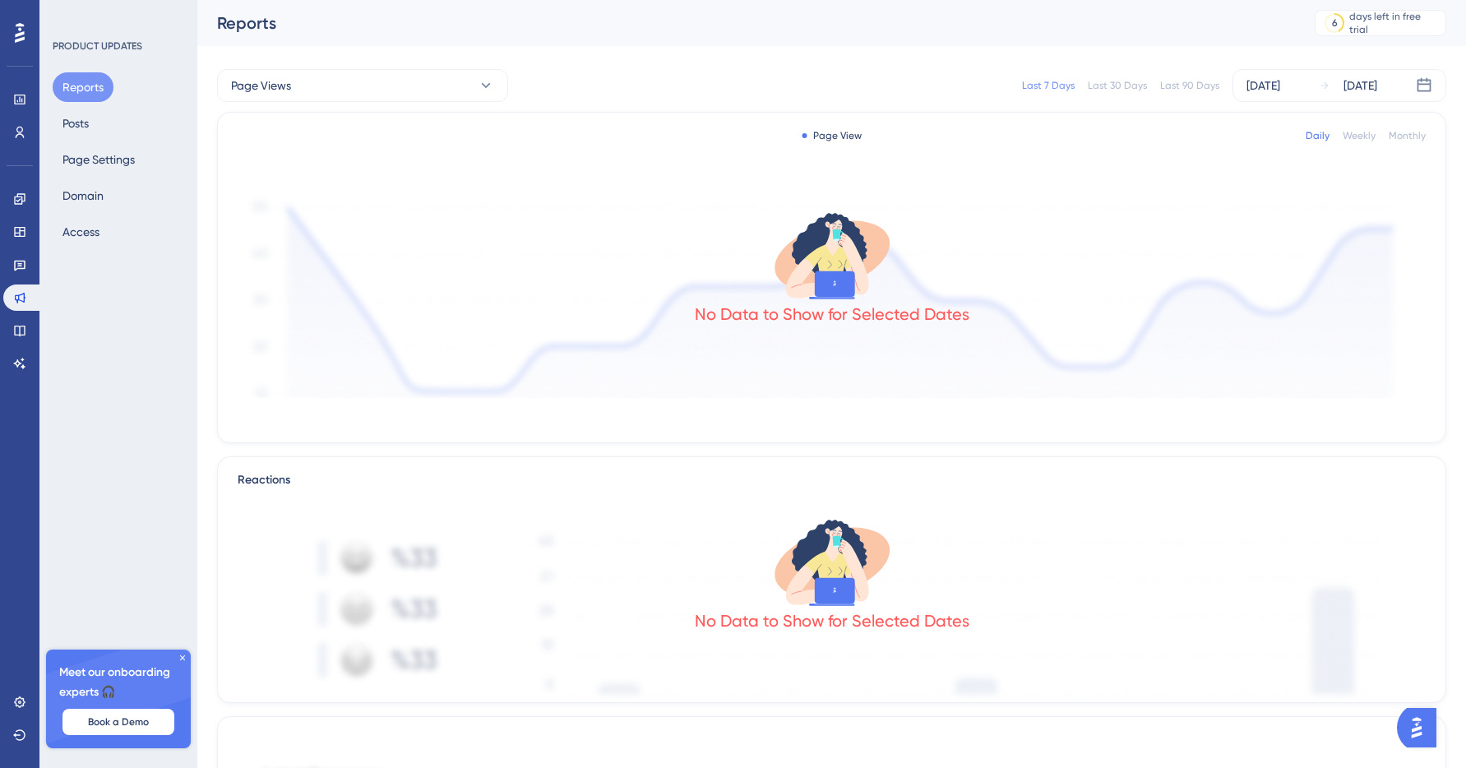
click at [1423, 722] on img "Open AI Assistant Launcher" at bounding box center [1417, 728] width 30 height 30
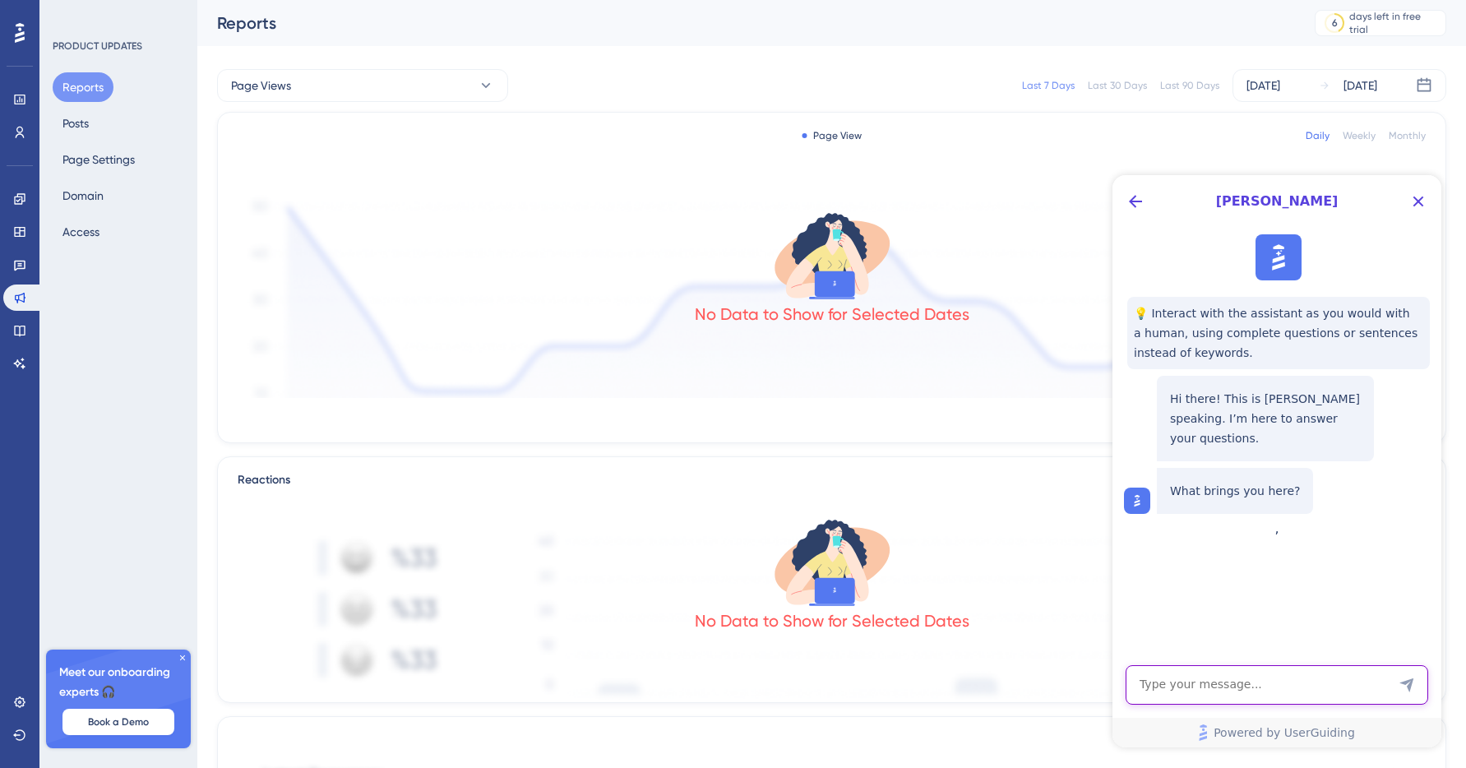
click at [1316, 692] on textarea "AI Assistant Text Input" at bounding box center [1277, 684] width 303 height 39
type textarea "How do I implement product updates on my web. As a small window"
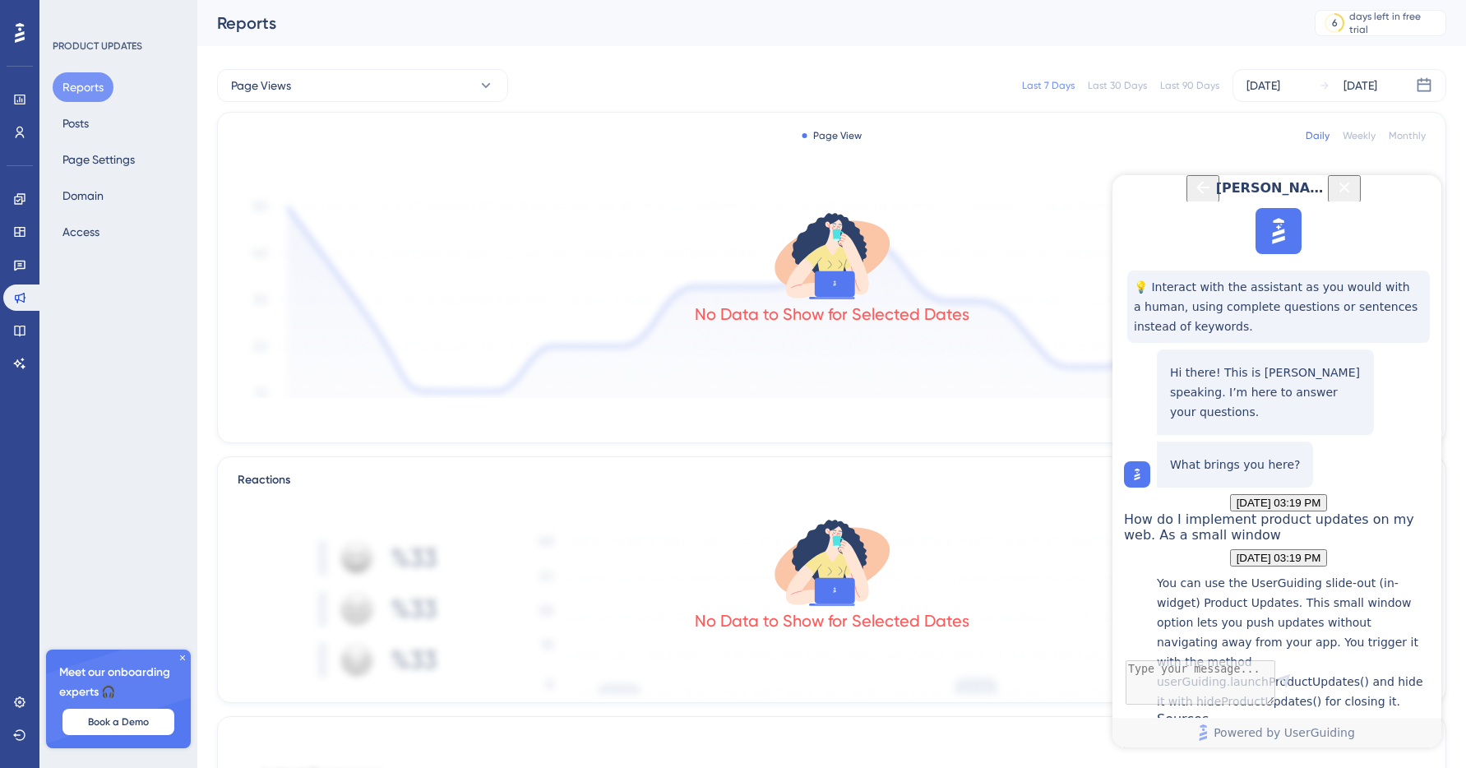
scroll to position [298, 0]
click at [1271, 727] on div "UserGuiding JavaScript API" at bounding box center [1295, 744] width 276 height 35
click at [1350, 192] on icon "Close Button" at bounding box center [1345, 187] width 11 height 11
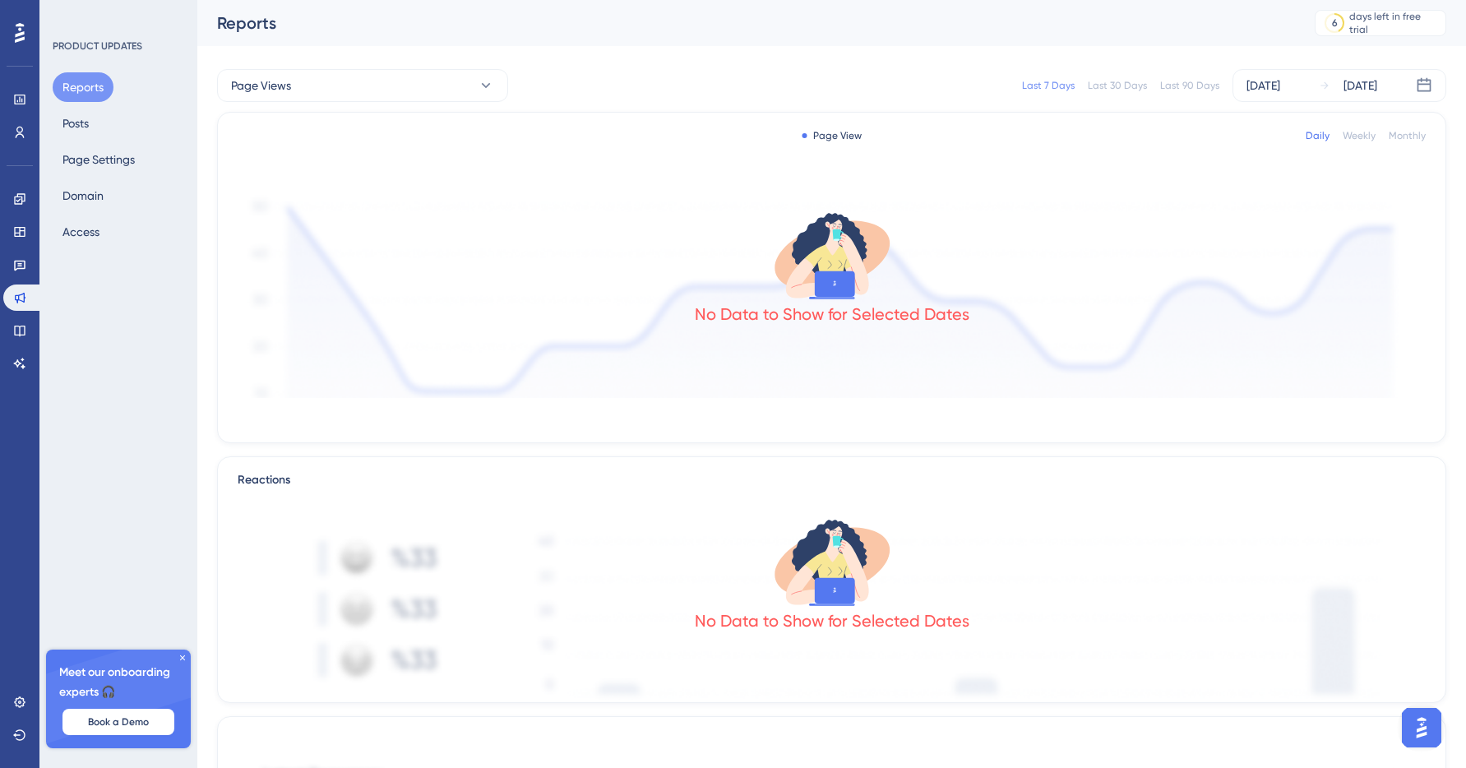
scroll to position [0, 0]
click at [18, 229] on icon at bounding box center [19, 231] width 13 height 13
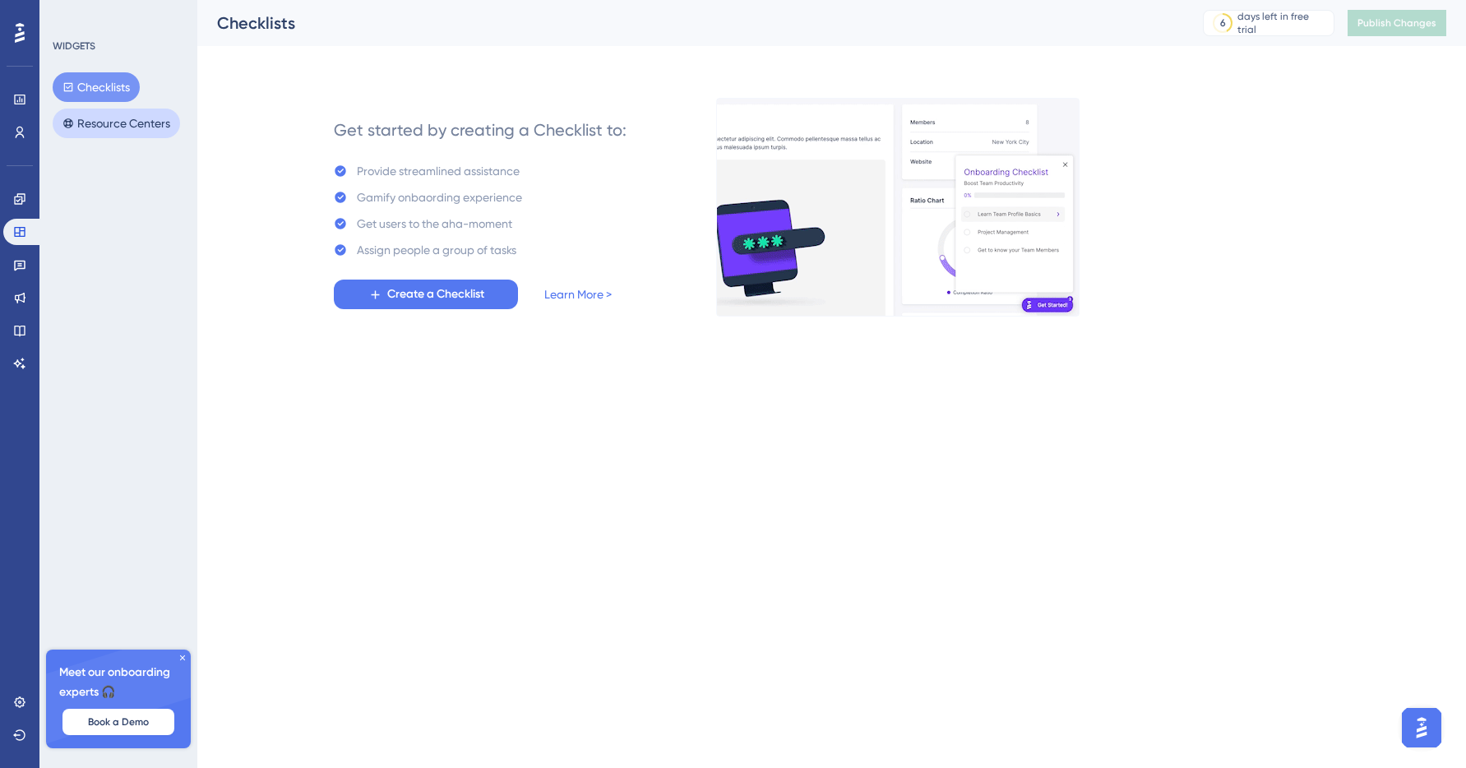
click at [137, 133] on button "Resource Centers" at bounding box center [116, 124] width 127 height 30
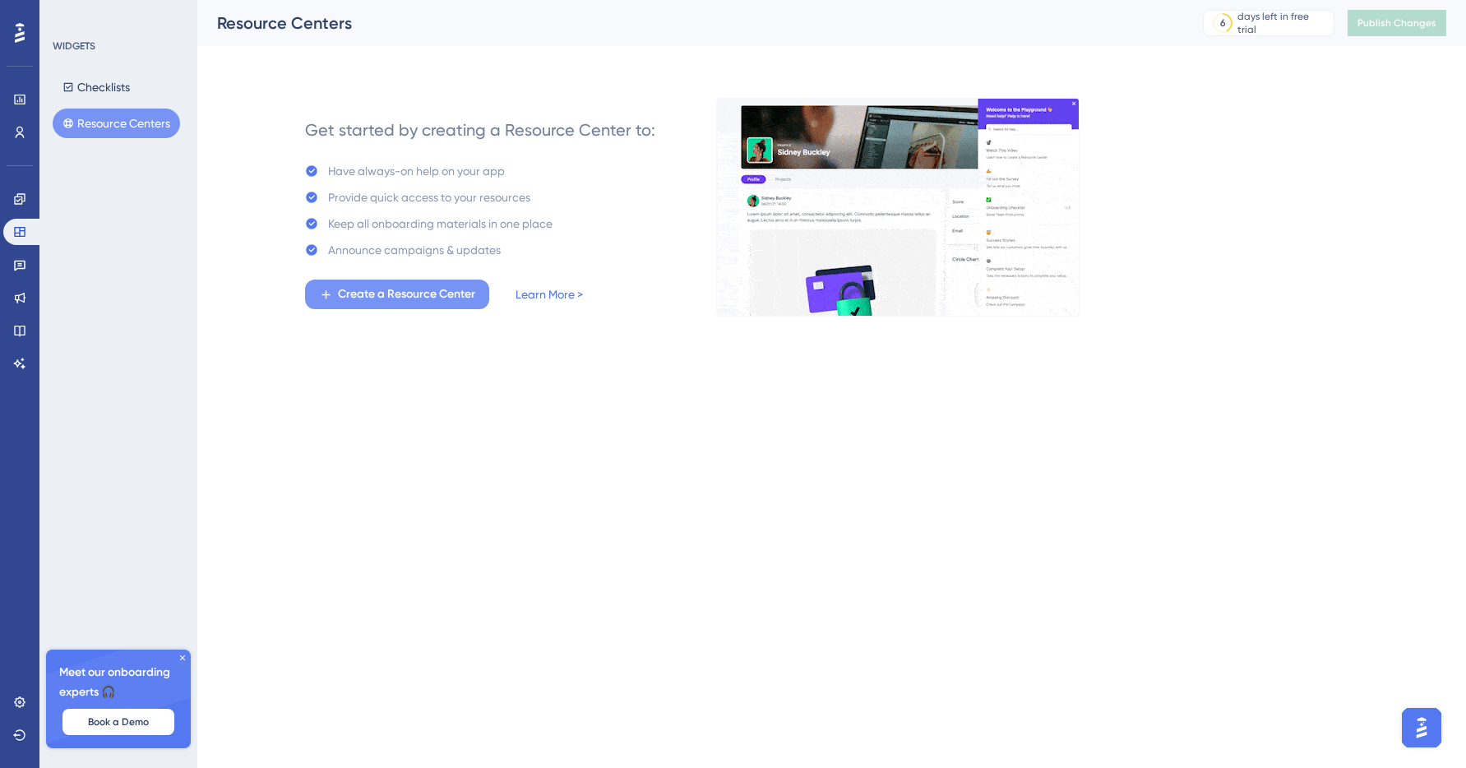
click at [404, 291] on span "Create a Resource Center" at bounding box center [406, 295] width 137 height 20
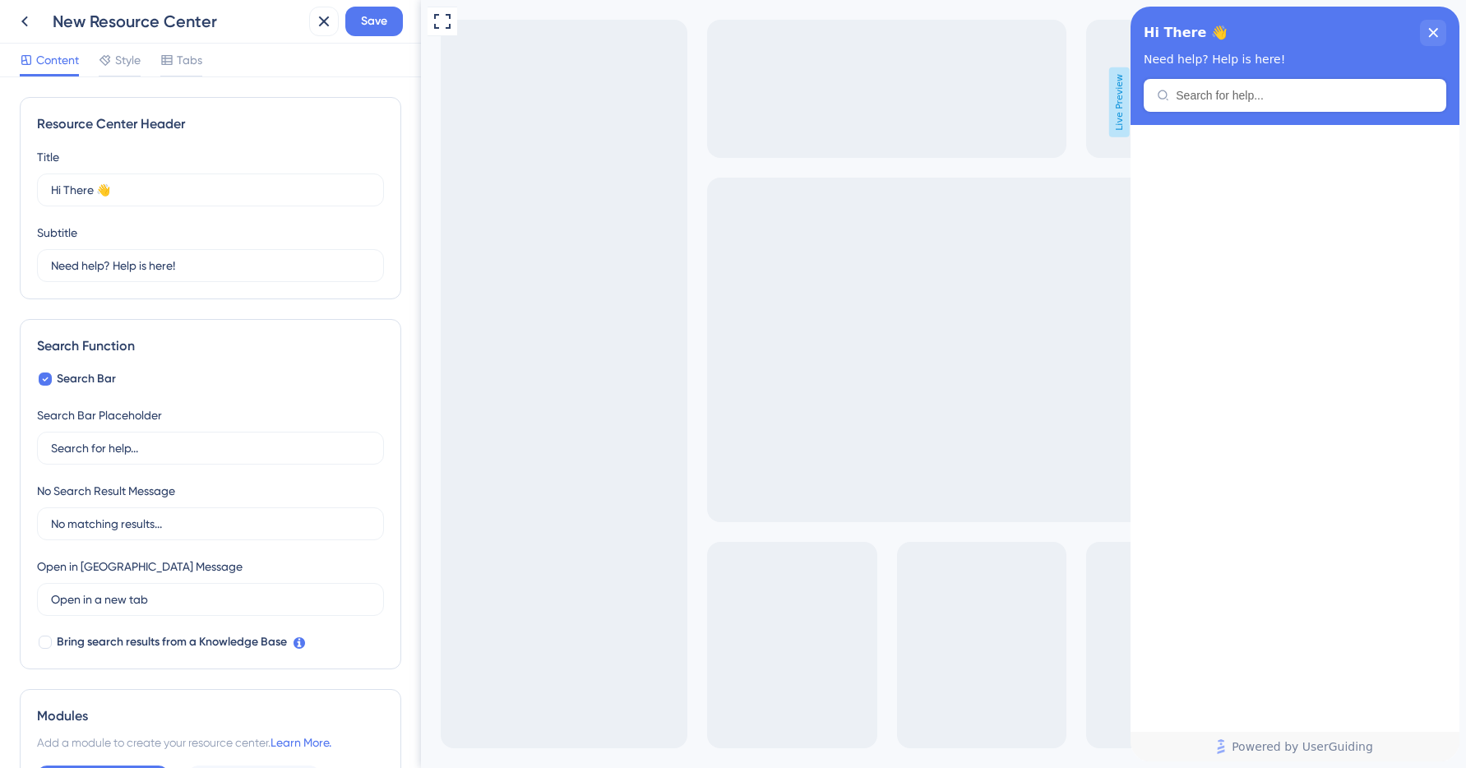
click at [1195, 195] on div at bounding box center [1295, 428] width 329 height 607
click at [380, 25] on span "Save" at bounding box center [374, 22] width 26 height 20
click at [1425, 38] on div "close resource center" at bounding box center [1433, 33] width 26 height 26
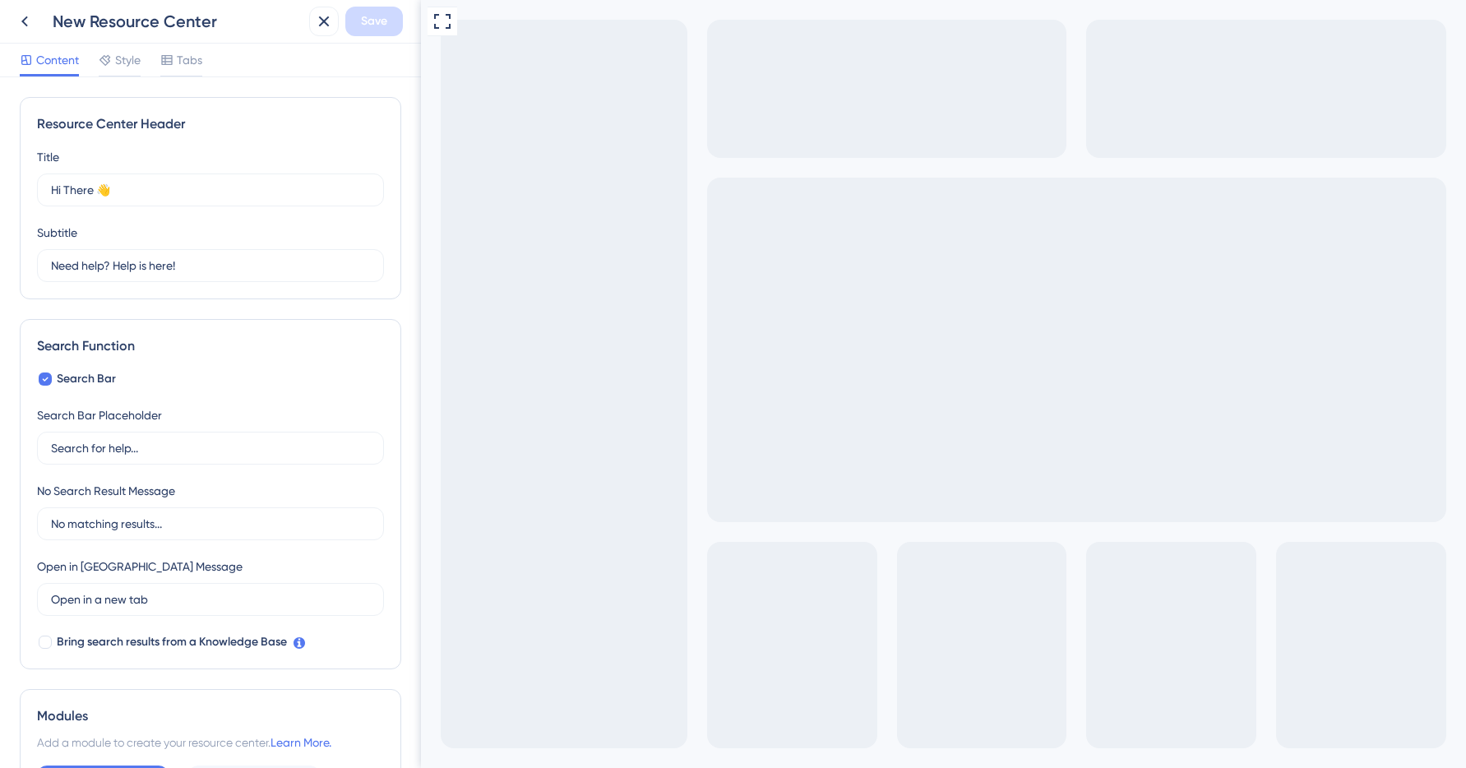
click at [569, 104] on div "Full Screen Preview Live Preview" at bounding box center [943, 449] width 1045 height 898
click at [149, 79] on div "Resource Center Header Title Hi There 👋 17 Hi There 👋 Subtitle Need help? Help …" at bounding box center [210, 422] width 421 height 691
click at [146, 72] on div "Content Style Tabs" at bounding box center [111, 63] width 183 height 26
click at [182, 69] on span "Tabs" at bounding box center [189, 60] width 25 height 20
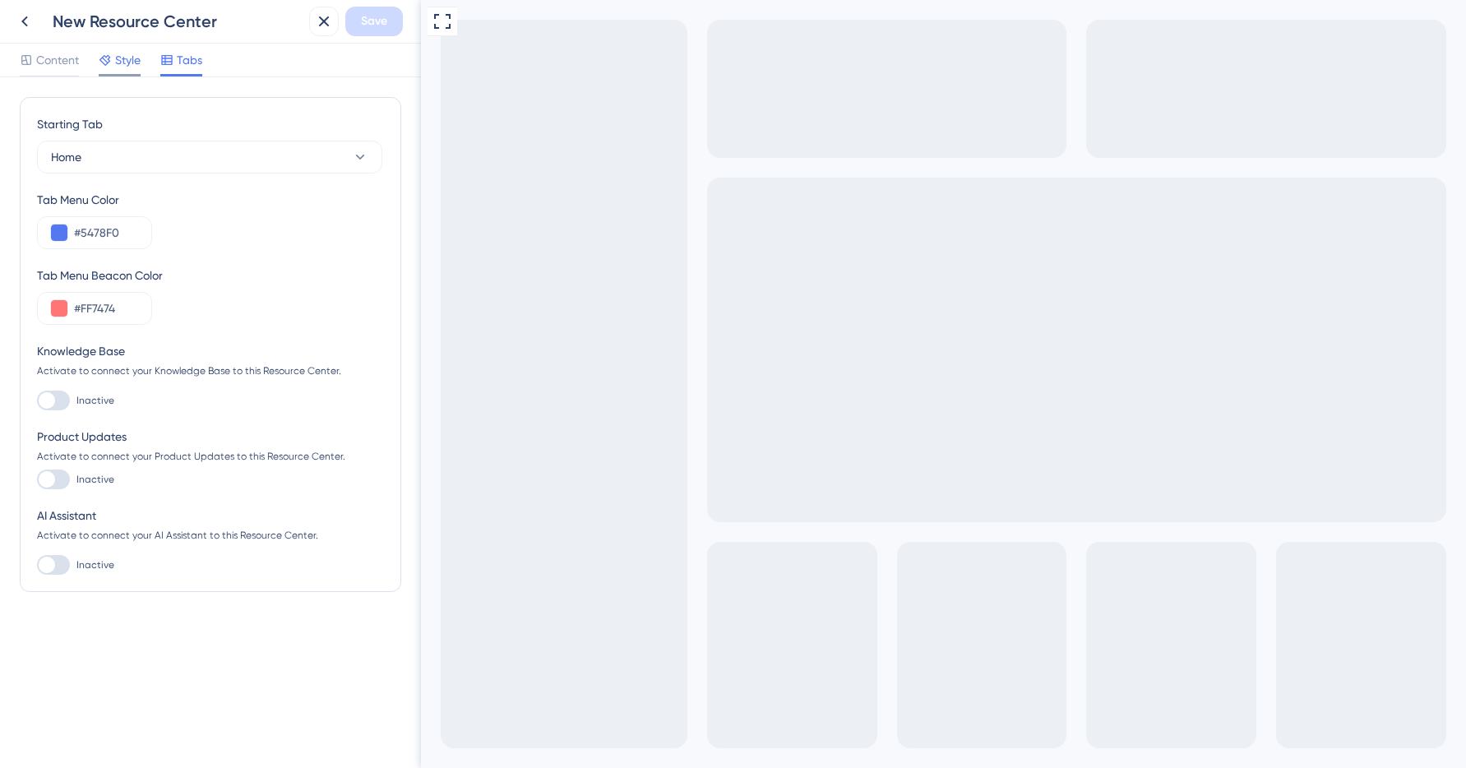
click at [129, 65] on span "Style" at bounding box center [127, 60] width 25 height 20
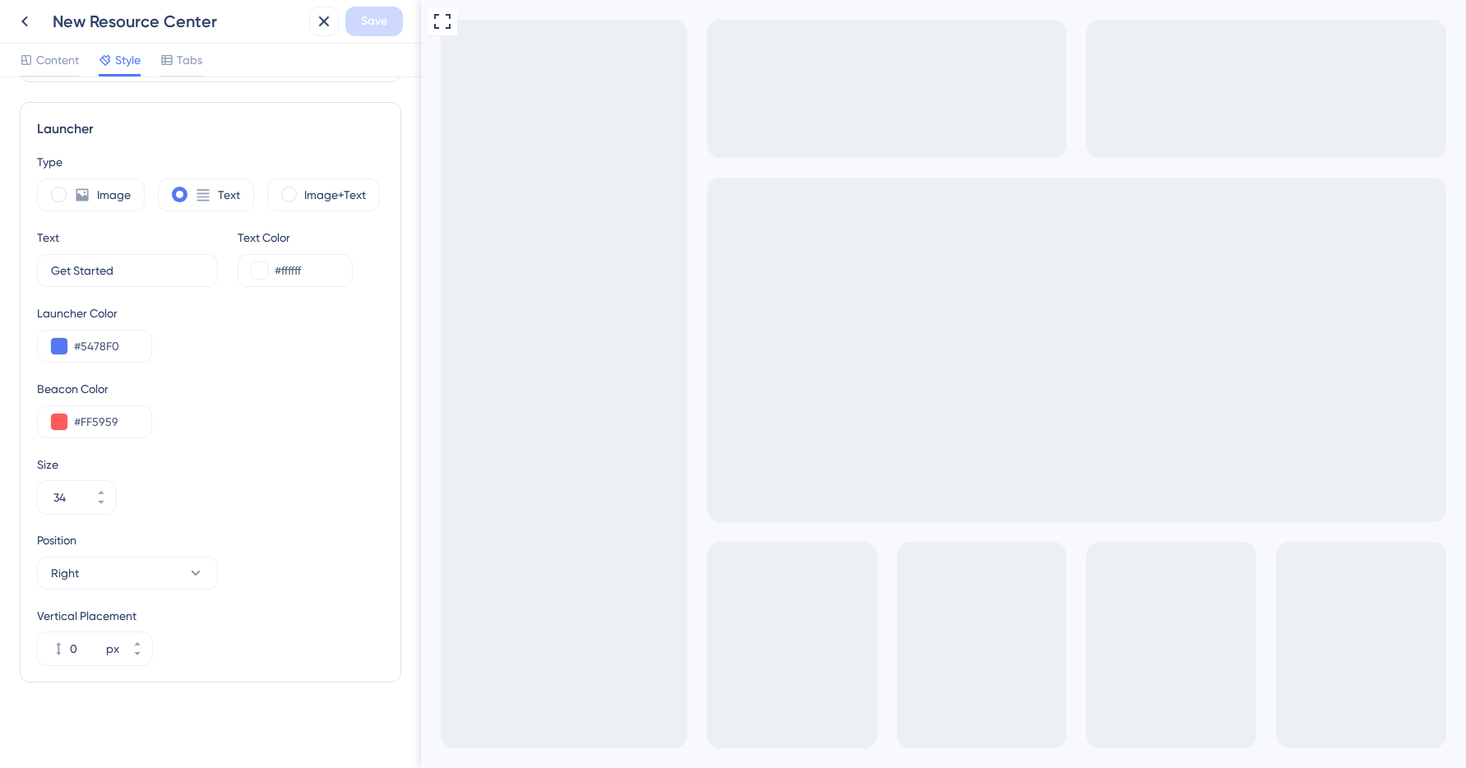
click at [63, 46] on div "Content Style Tabs" at bounding box center [210, 61] width 421 height 34
click at [59, 54] on span "Content" at bounding box center [57, 60] width 43 height 20
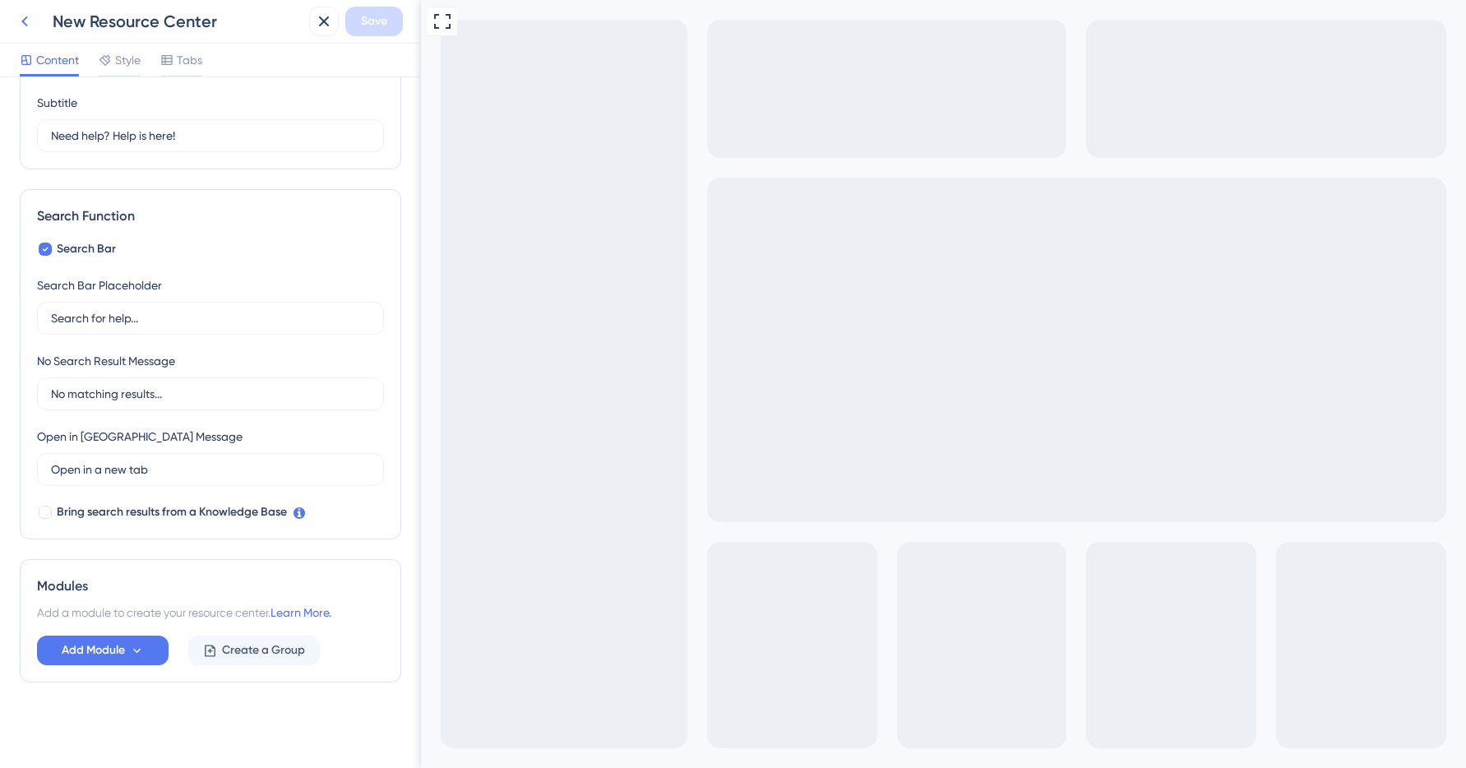
click at [25, 22] on icon at bounding box center [25, 22] width 20 height 20
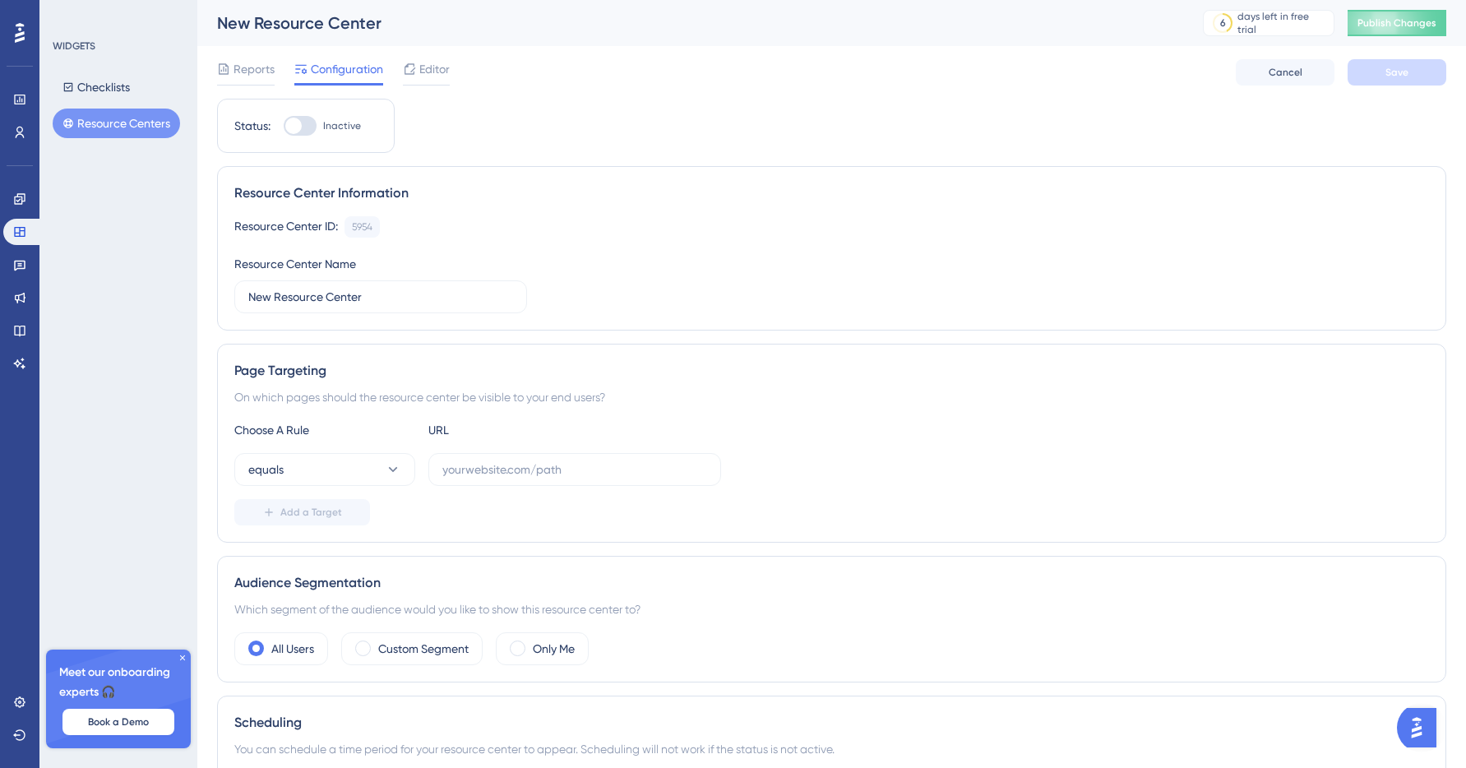
click at [300, 125] on div at bounding box center [293, 126] width 16 height 16
click at [284, 126] on input "Inactive" at bounding box center [283, 126] width 1 height 1
checkbox input "false"
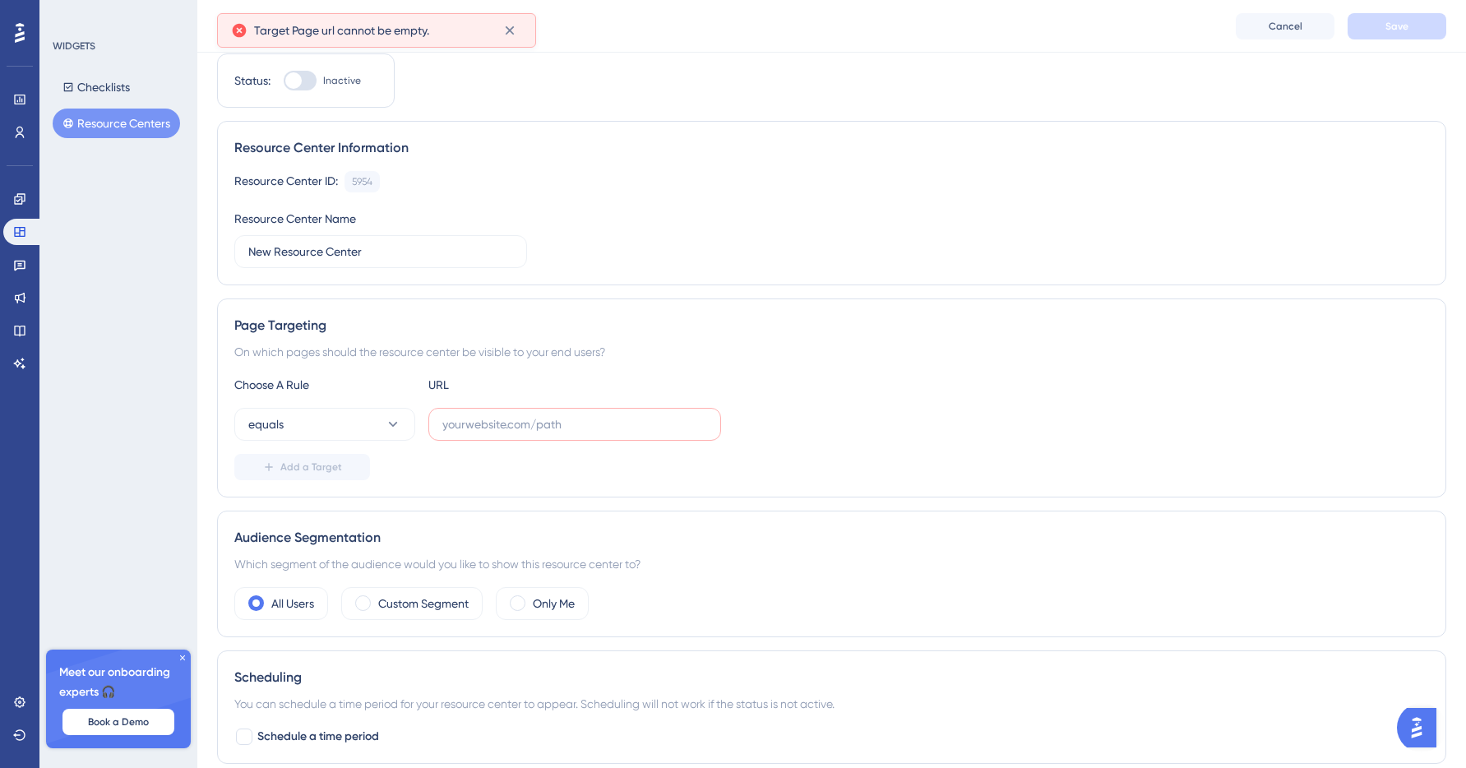
scroll to position [89, 0]
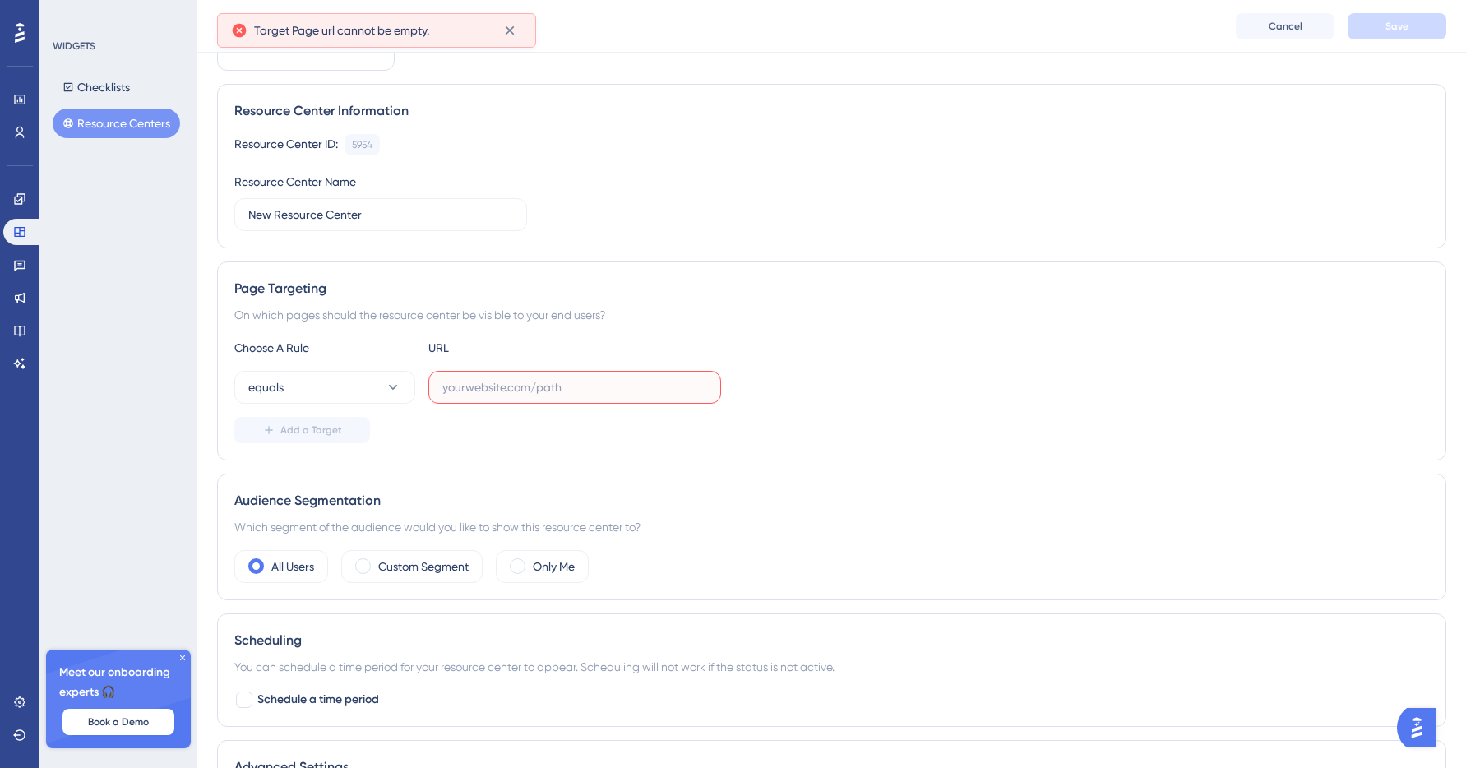
click at [507, 390] on input "text" at bounding box center [574, 387] width 265 height 18
paste input "https://alpha.placeme.dataplace.ai/"
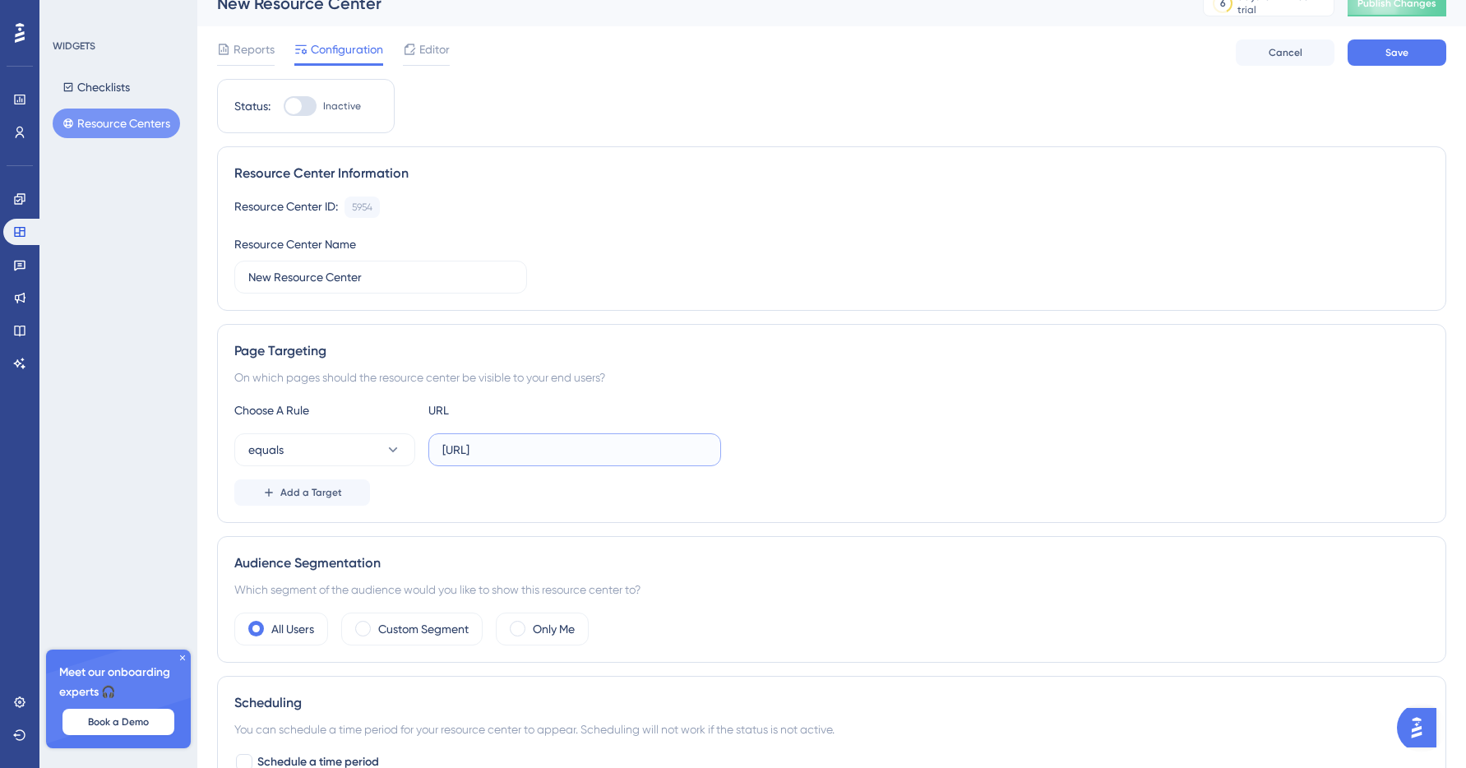
scroll to position [0, 0]
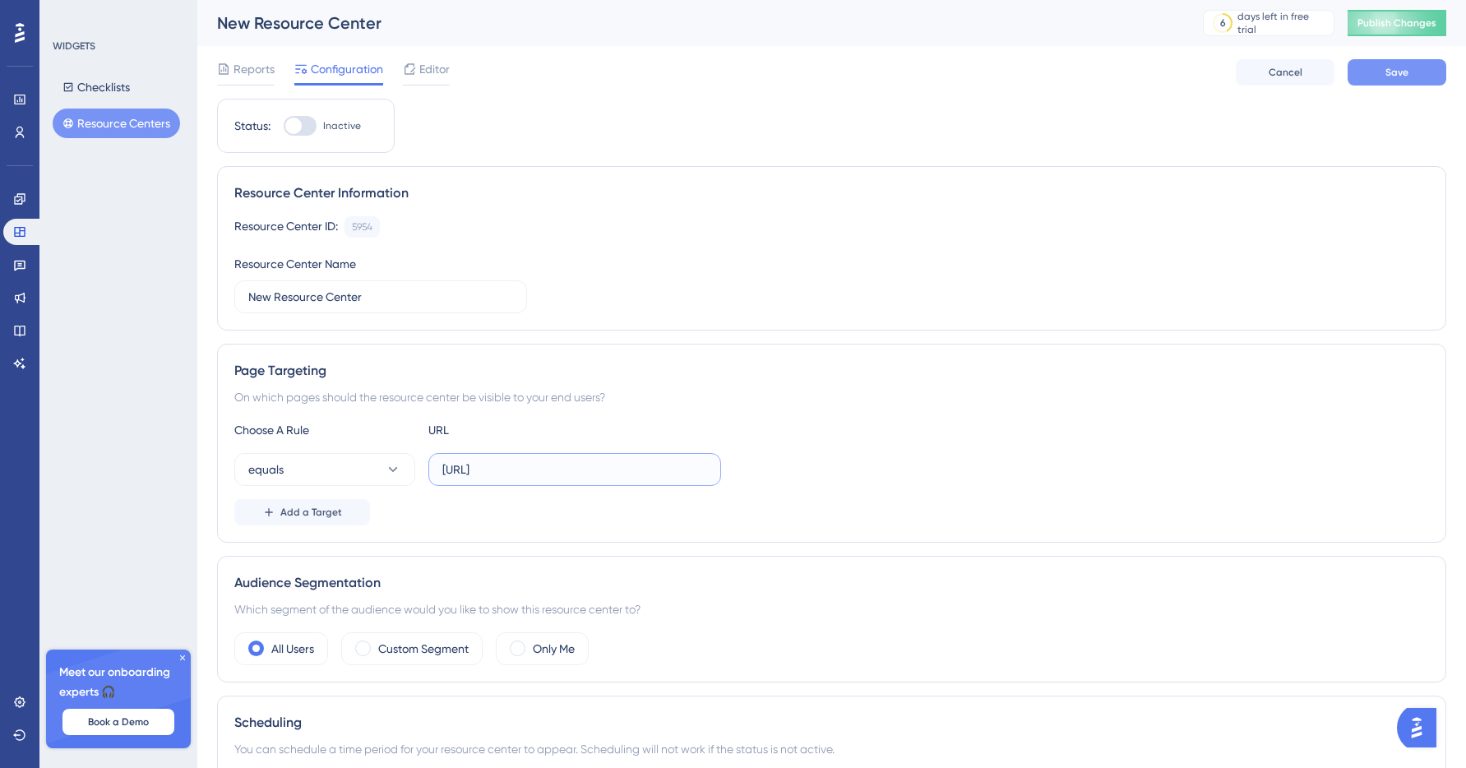
type input "https://alpha.placeme.dataplace.ai/"
click at [1386, 73] on span "Save" at bounding box center [1397, 72] width 23 height 13
click at [299, 127] on div at bounding box center [293, 126] width 16 height 16
click at [284, 127] on input "Inactive" at bounding box center [283, 126] width 1 height 1
checkbox input "true"
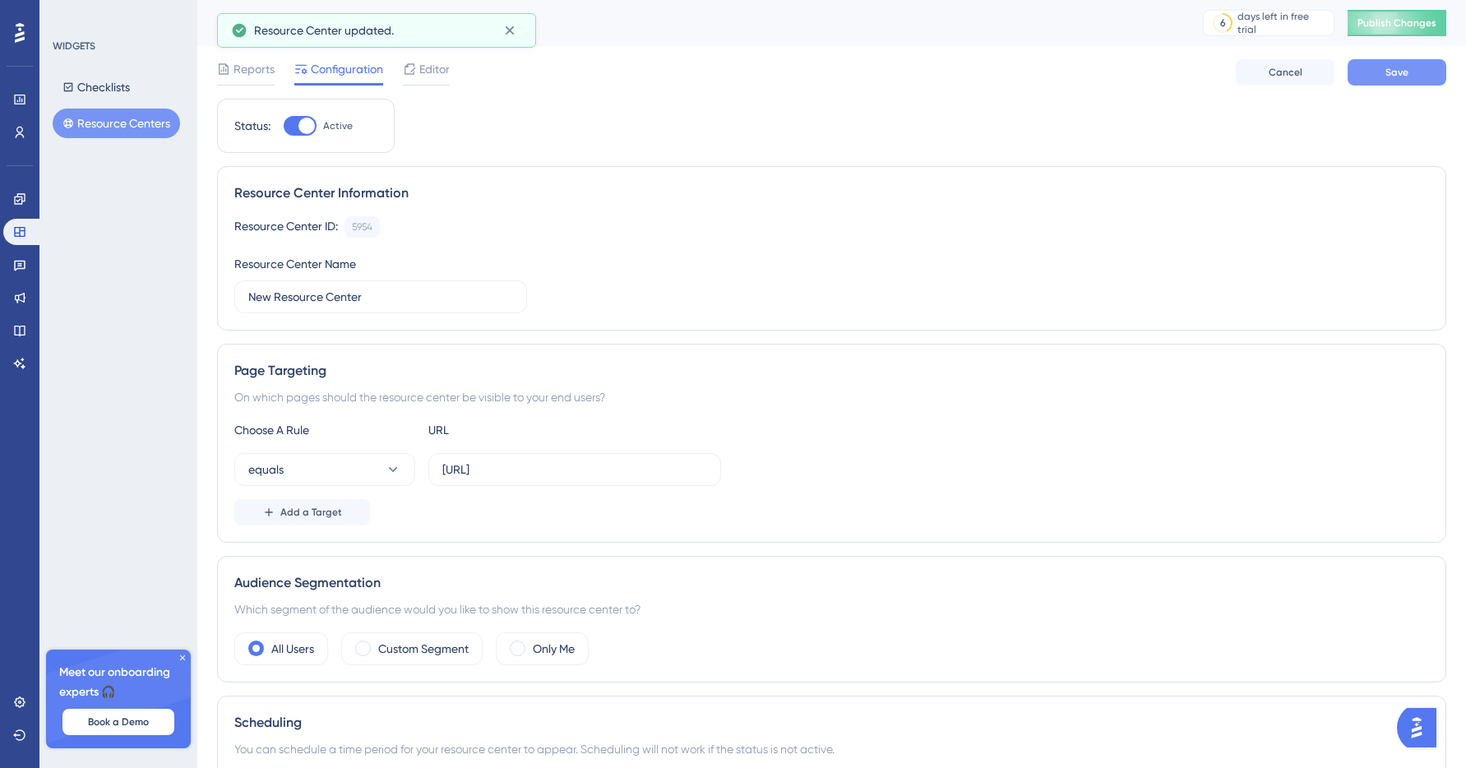
click at [1374, 79] on button "Save" at bounding box center [1397, 72] width 99 height 26
click at [248, 75] on span "Reports" at bounding box center [254, 69] width 41 height 20
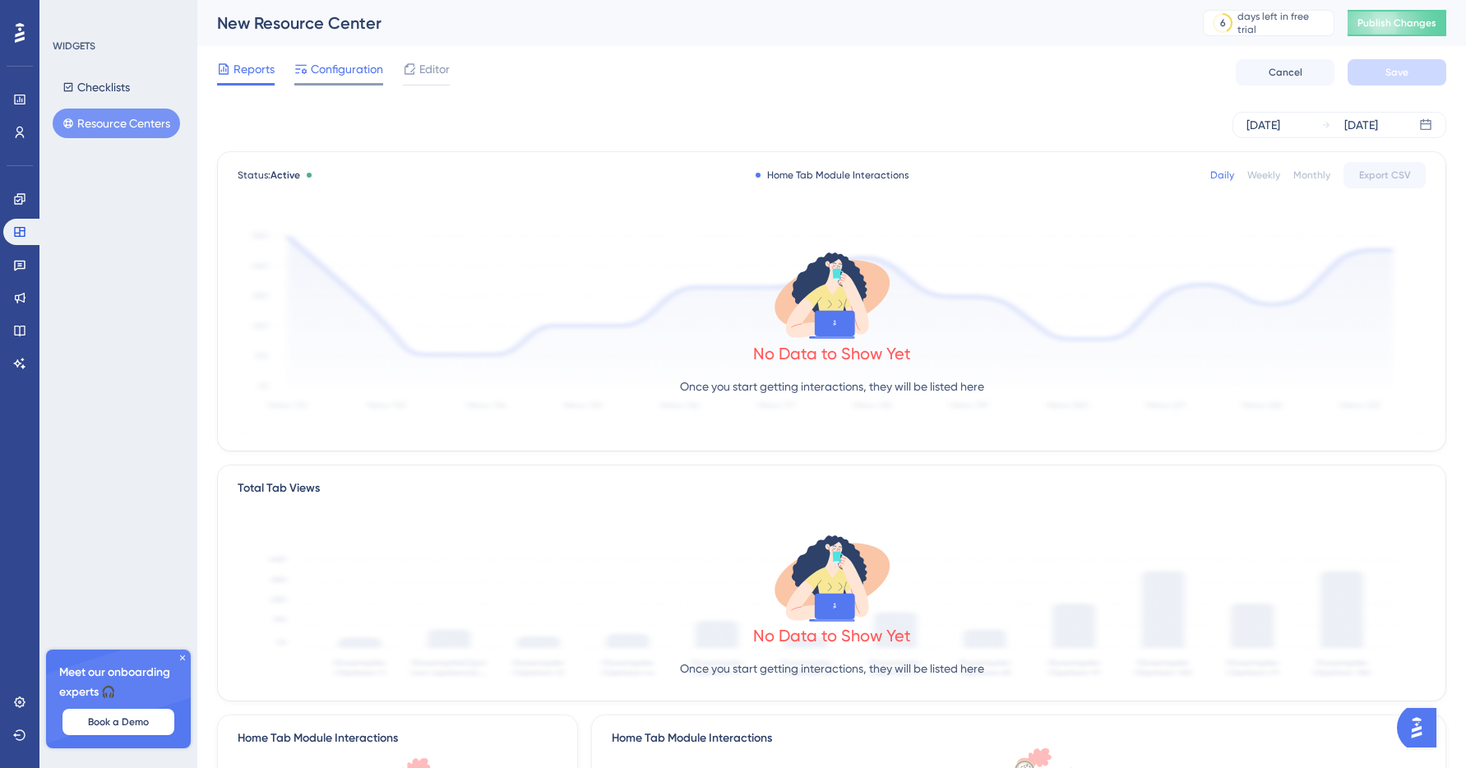
click at [333, 64] on span "Configuration" at bounding box center [347, 69] width 72 height 20
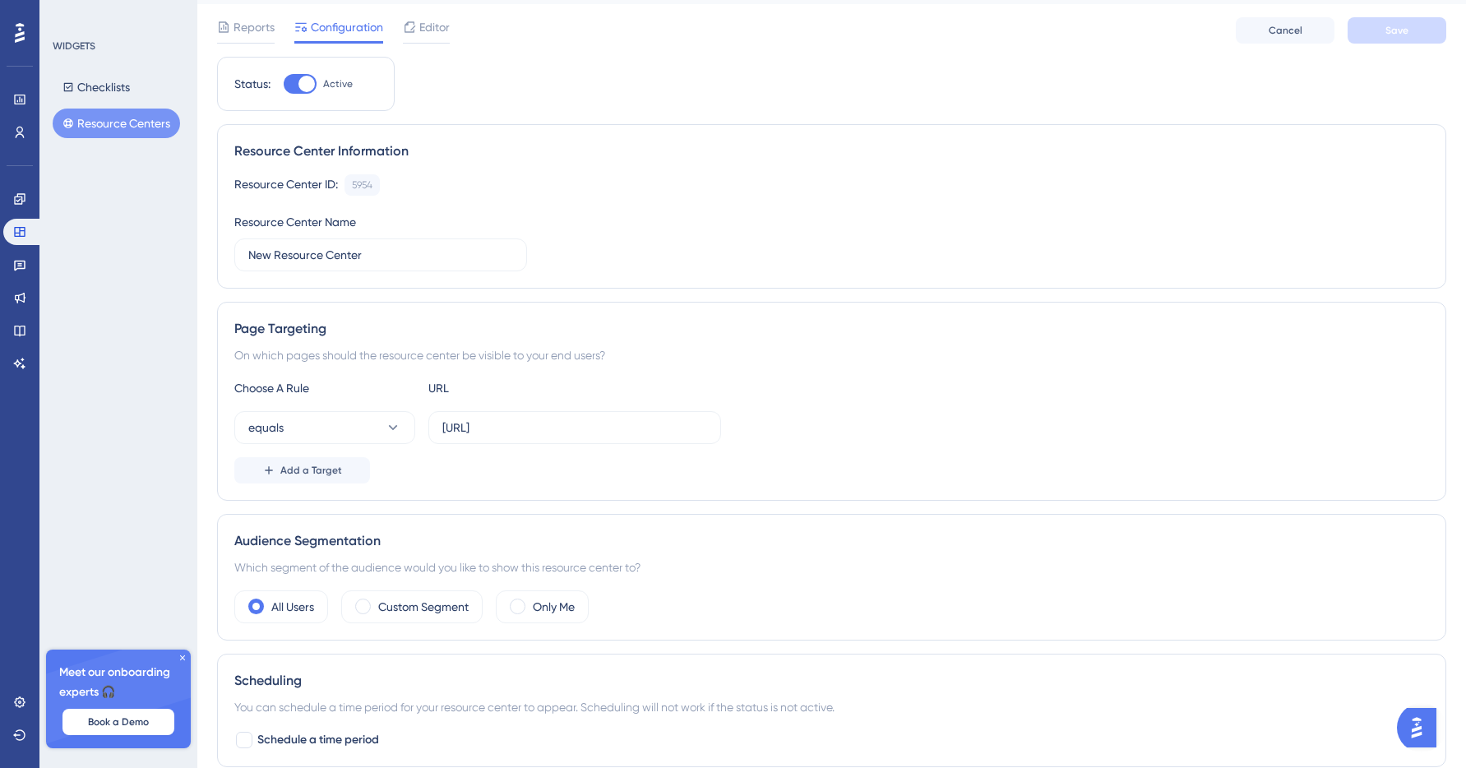
scroll to position [96, 0]
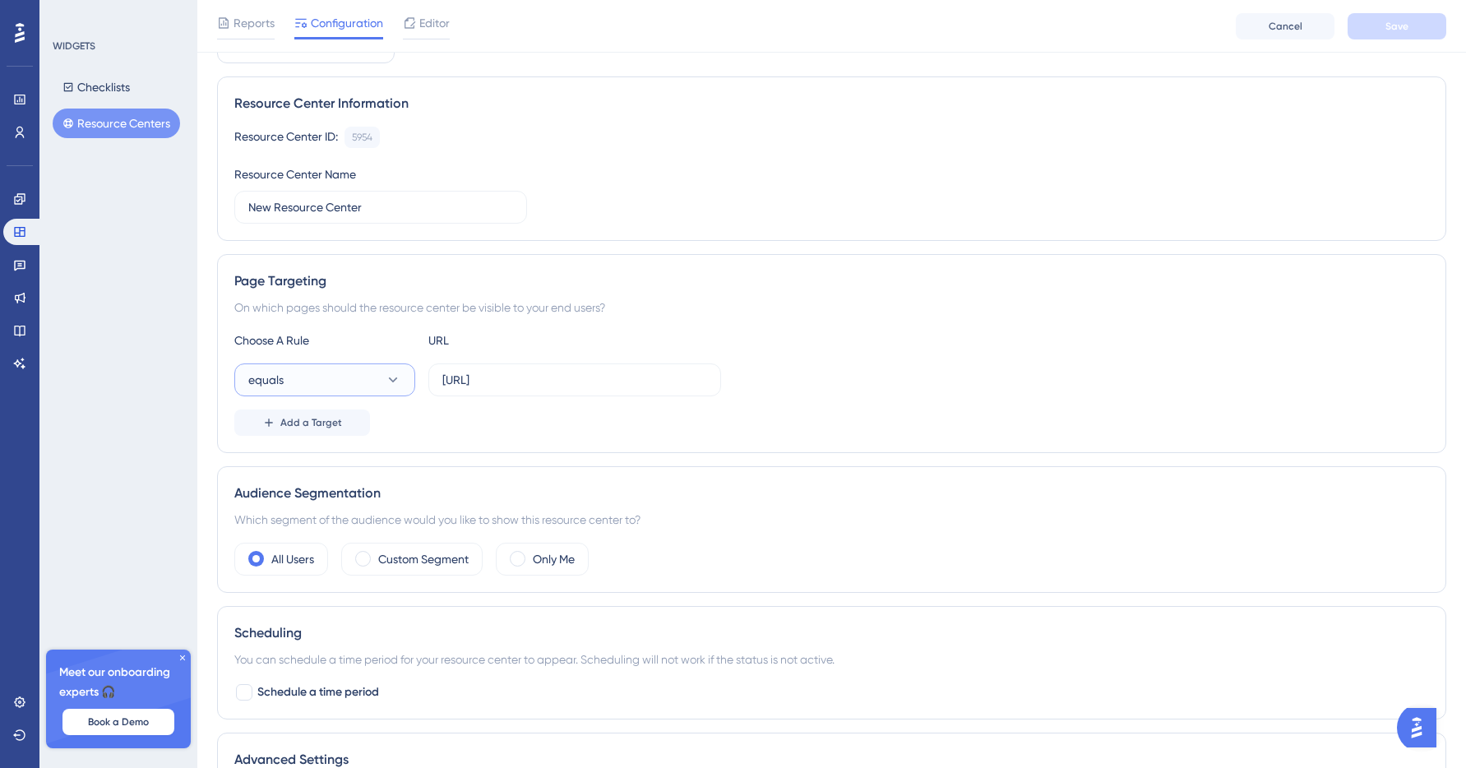
click at [340, 374] on button "equals" at bounding box center [324, 380] width 181 height 33
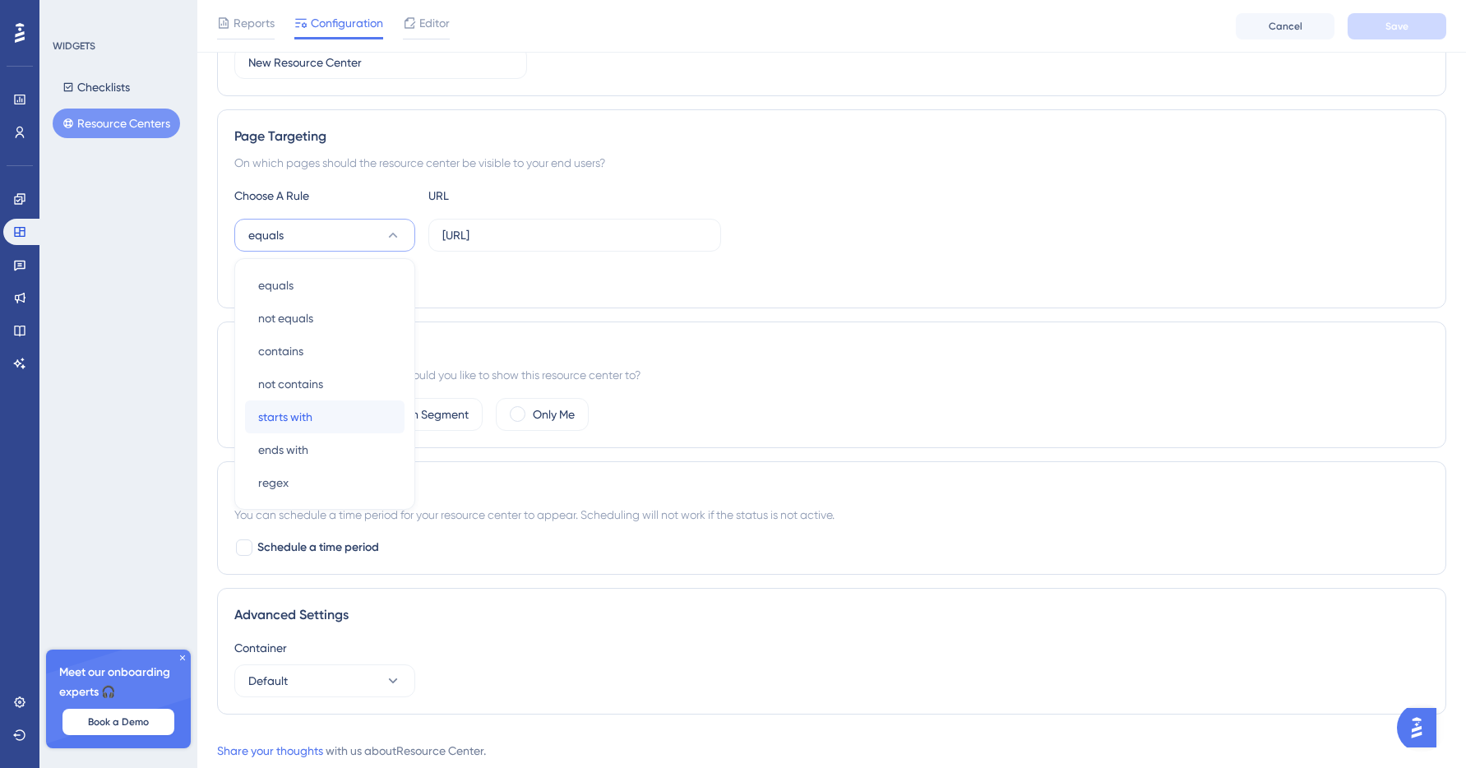
click at [331, 419] on div "starts with starts with" at bounding box center [324, 417] width 133 height 33
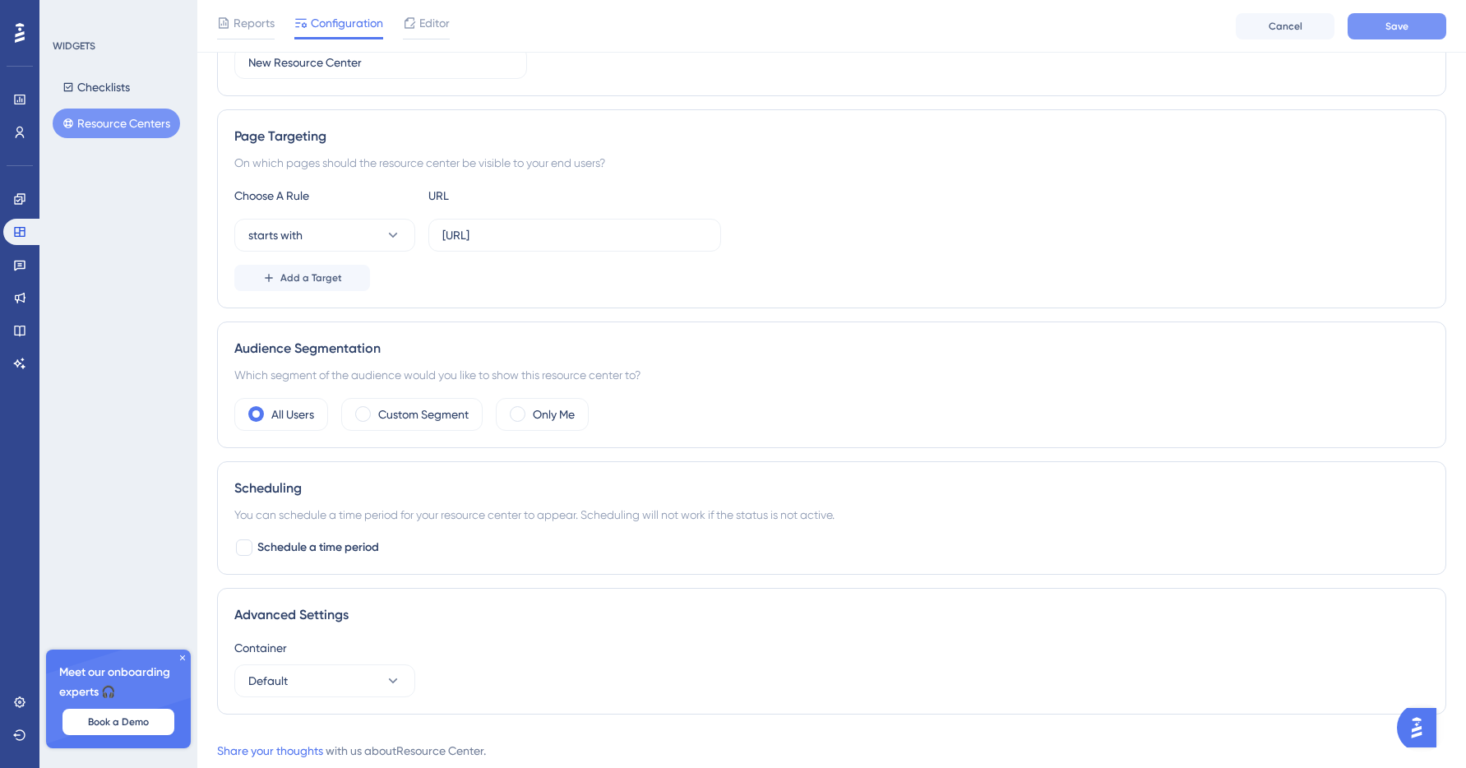
click at [1366, 35] on button "Save" at bounding box center [1397, 26] width 99 height 26
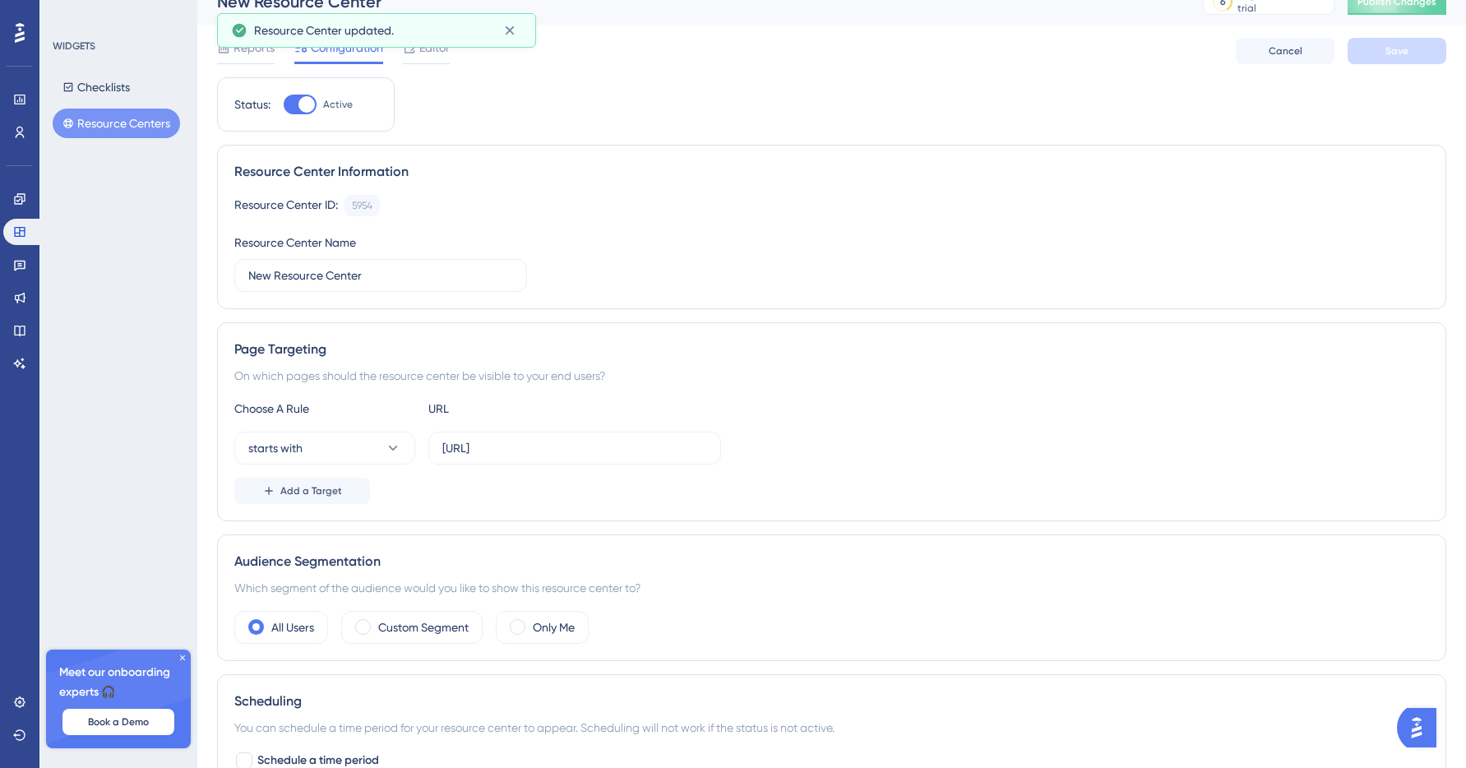
scroll to position [0, 0]
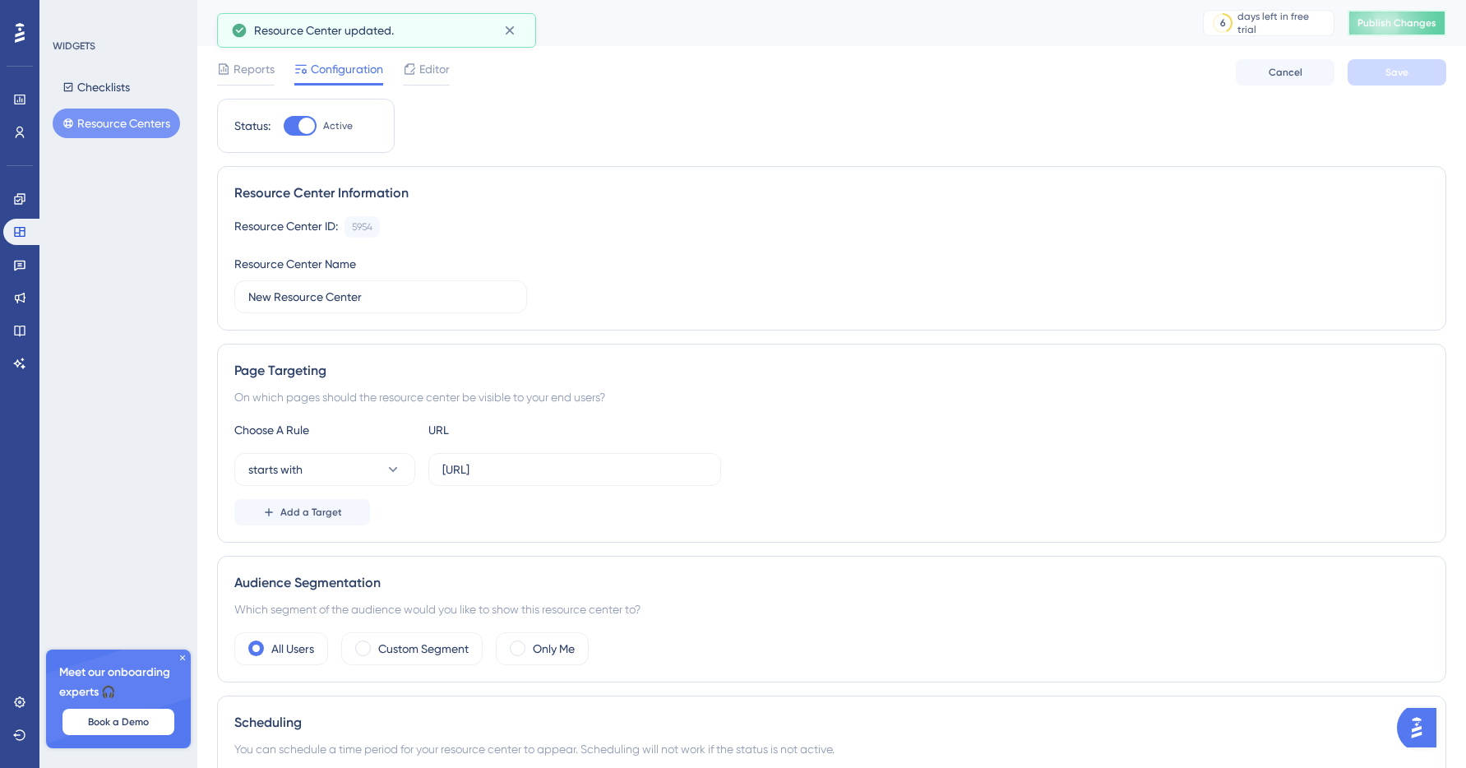
click at [1387, 15] on button "Publish Changes" at bounding box center [1397, 23] width 99 height 26
click at [369, 467] on button "starts with" at bounding box center [324, 469] width 181 height 33
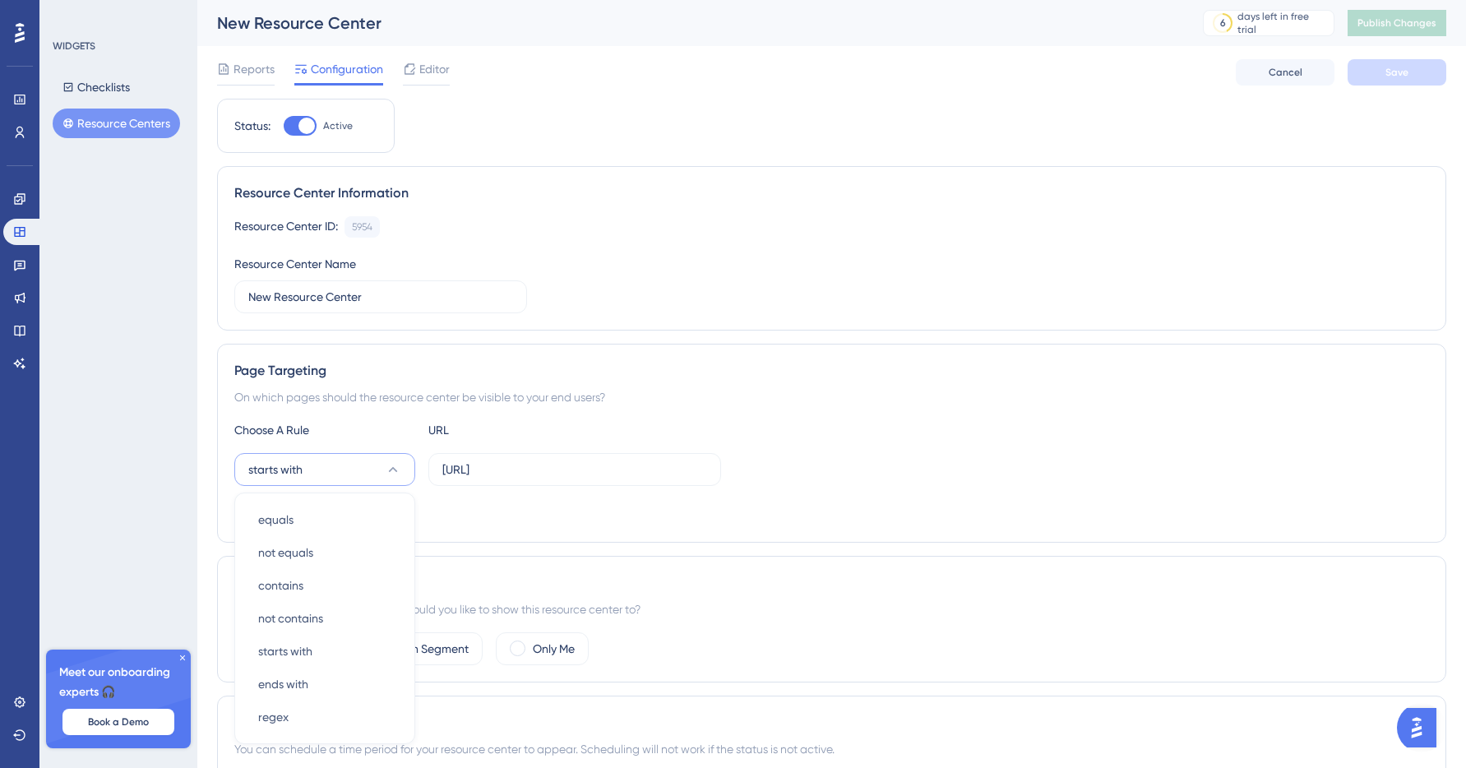
scroll to position [234, 0]
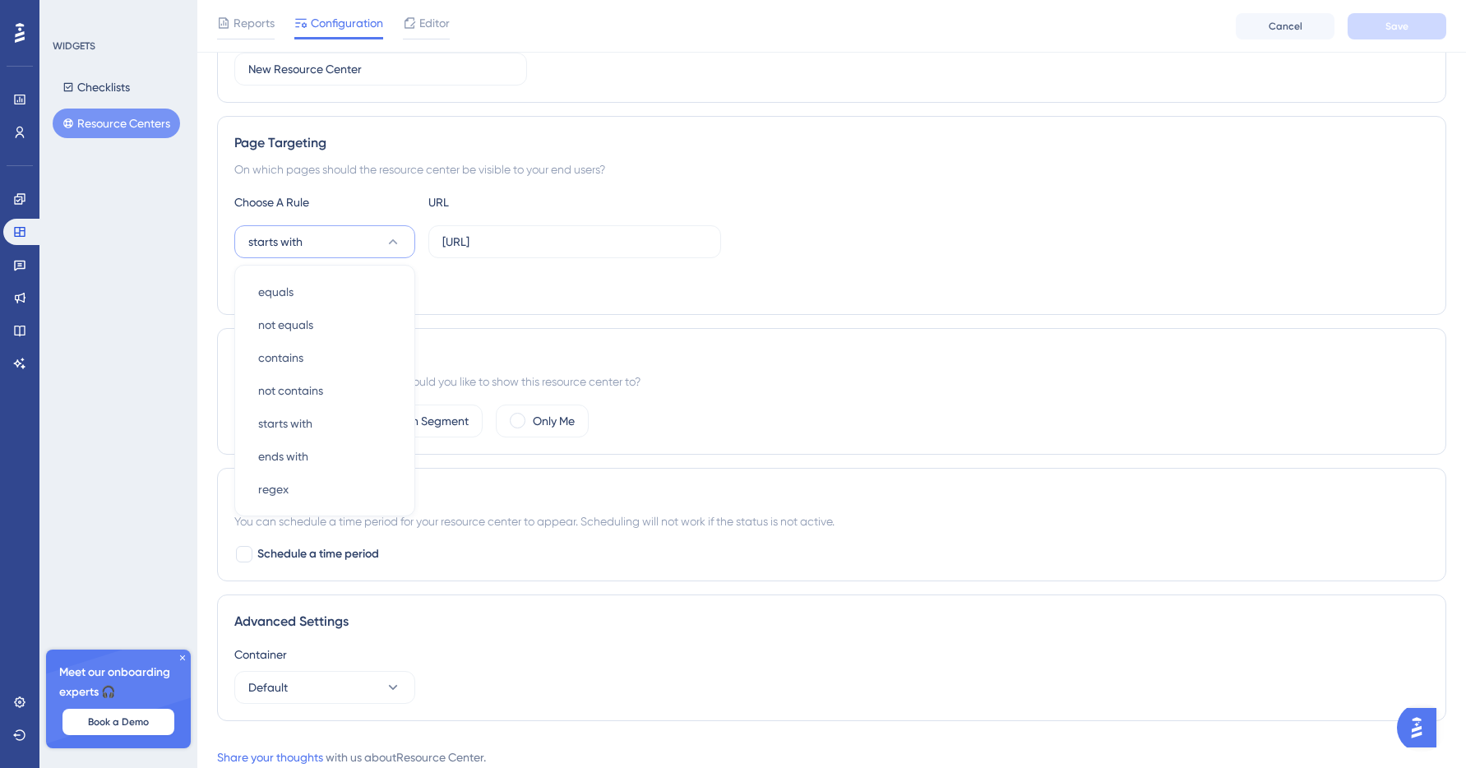
click at [769, 360] on div "Audience Segmentation" at bounding box center [831, 355] width 1195 height 20
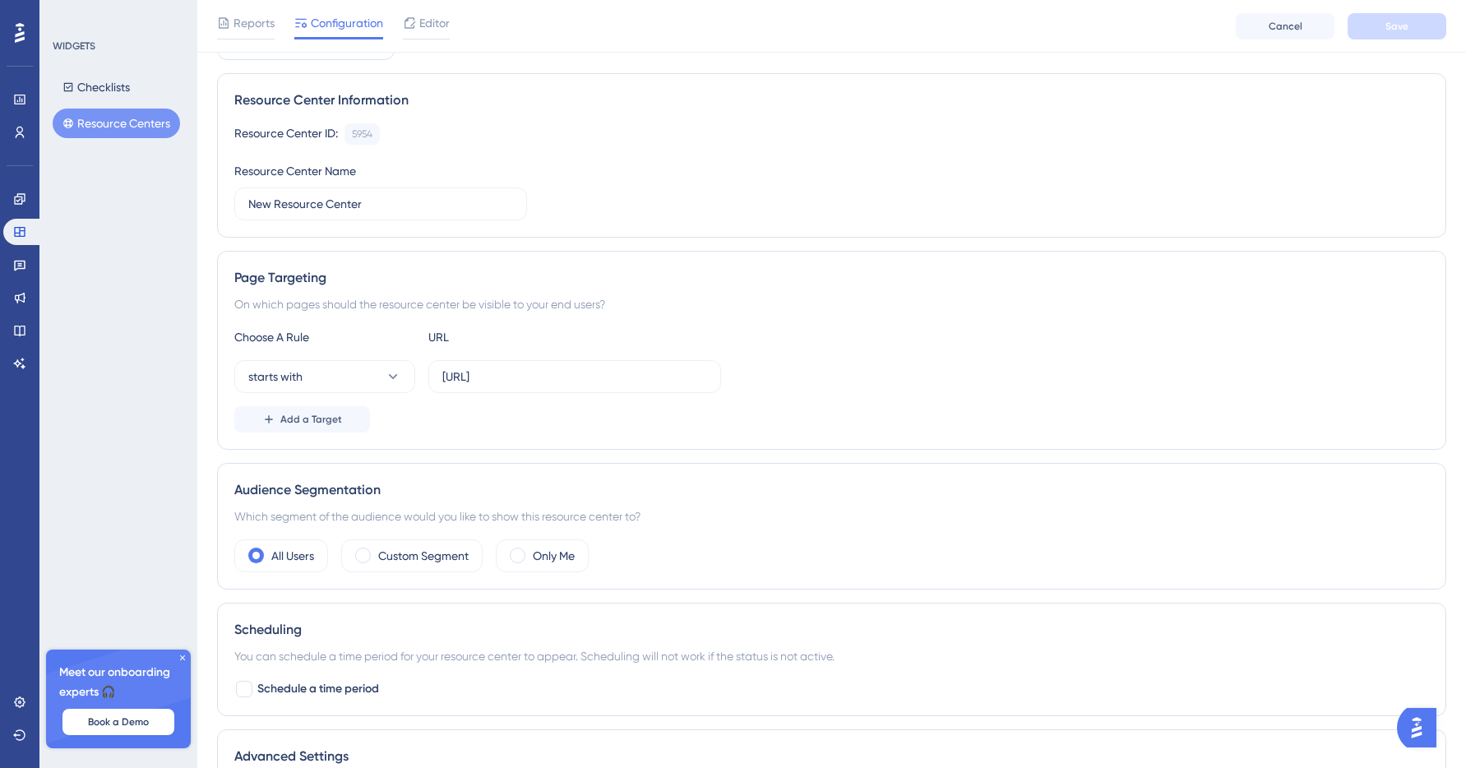
scroll to position [0, 0]
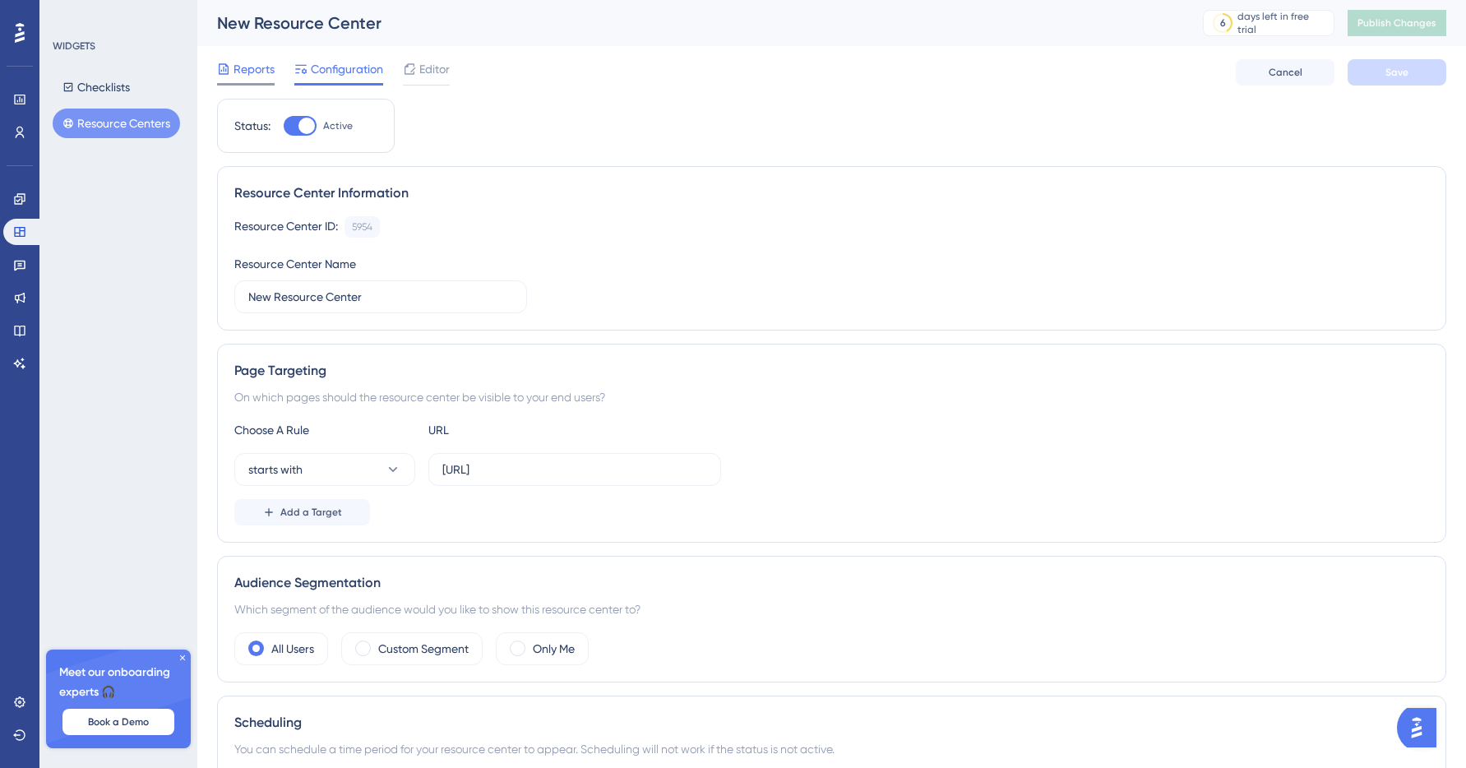
click at [265, 72] on span "Reports" at bounding box center [254, 69] width 41 height 20
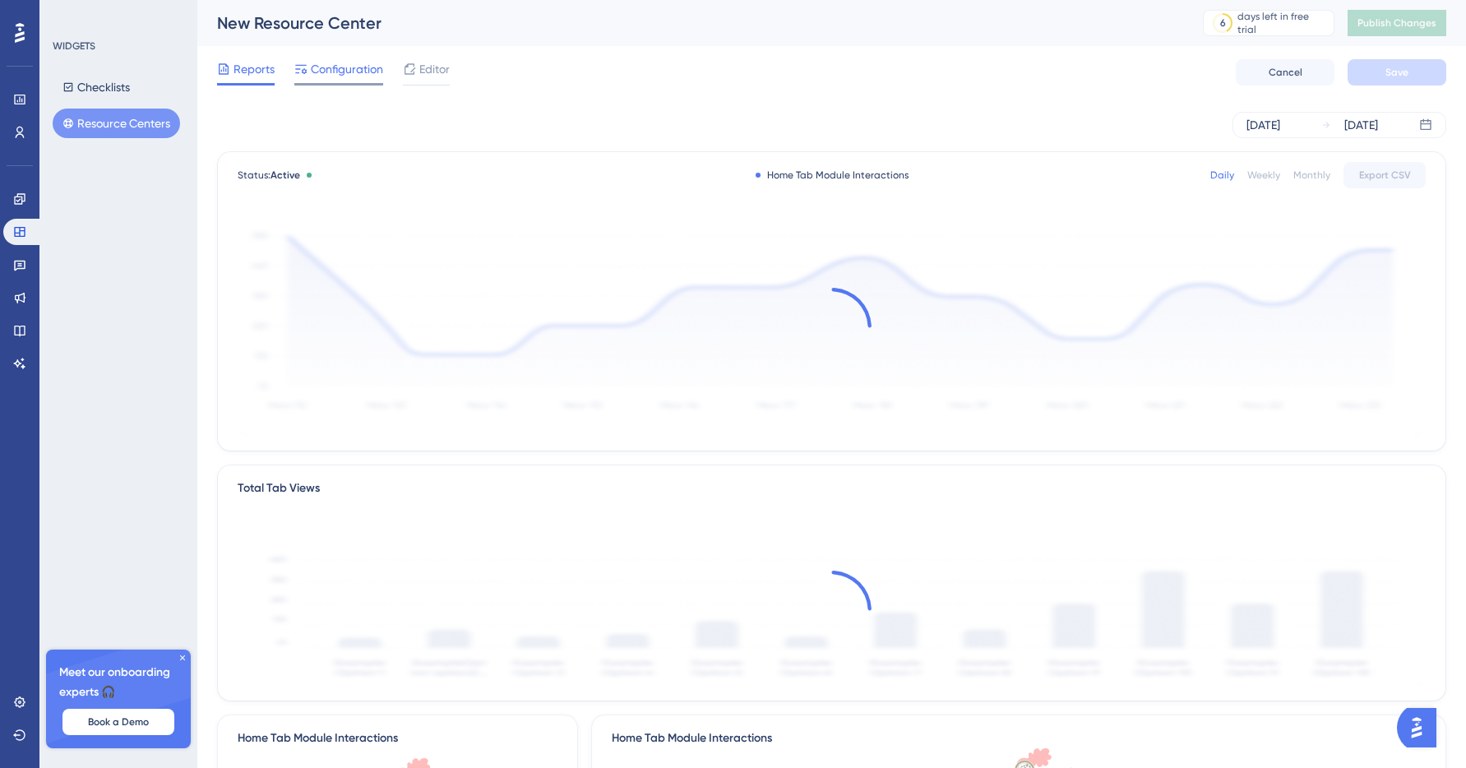
click at [348, 72] on span "Configuration" at bounding box center [347, 69] width 72 height 20
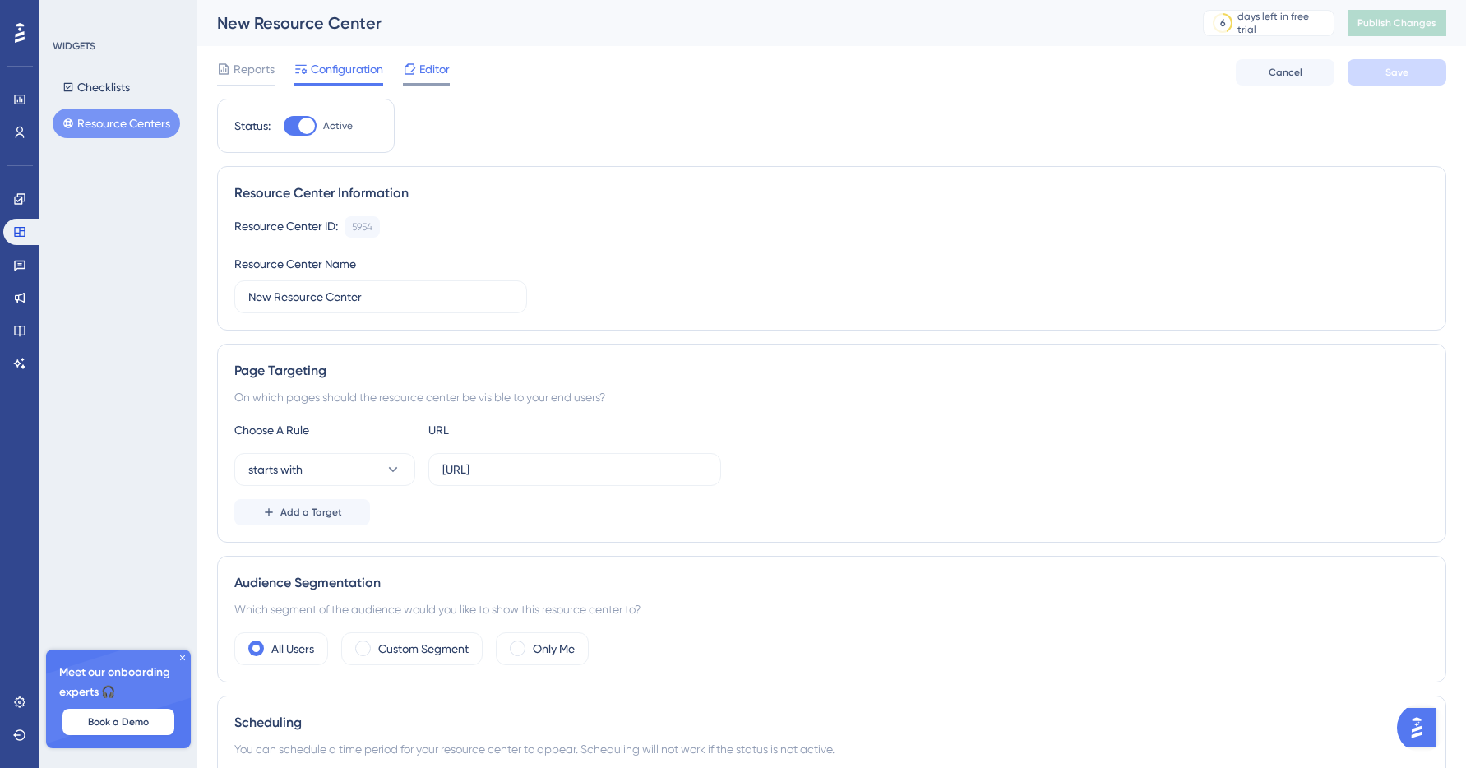
click at [428, 71] on span "Editor" at bounding box center [434, 69] width 30 height 20
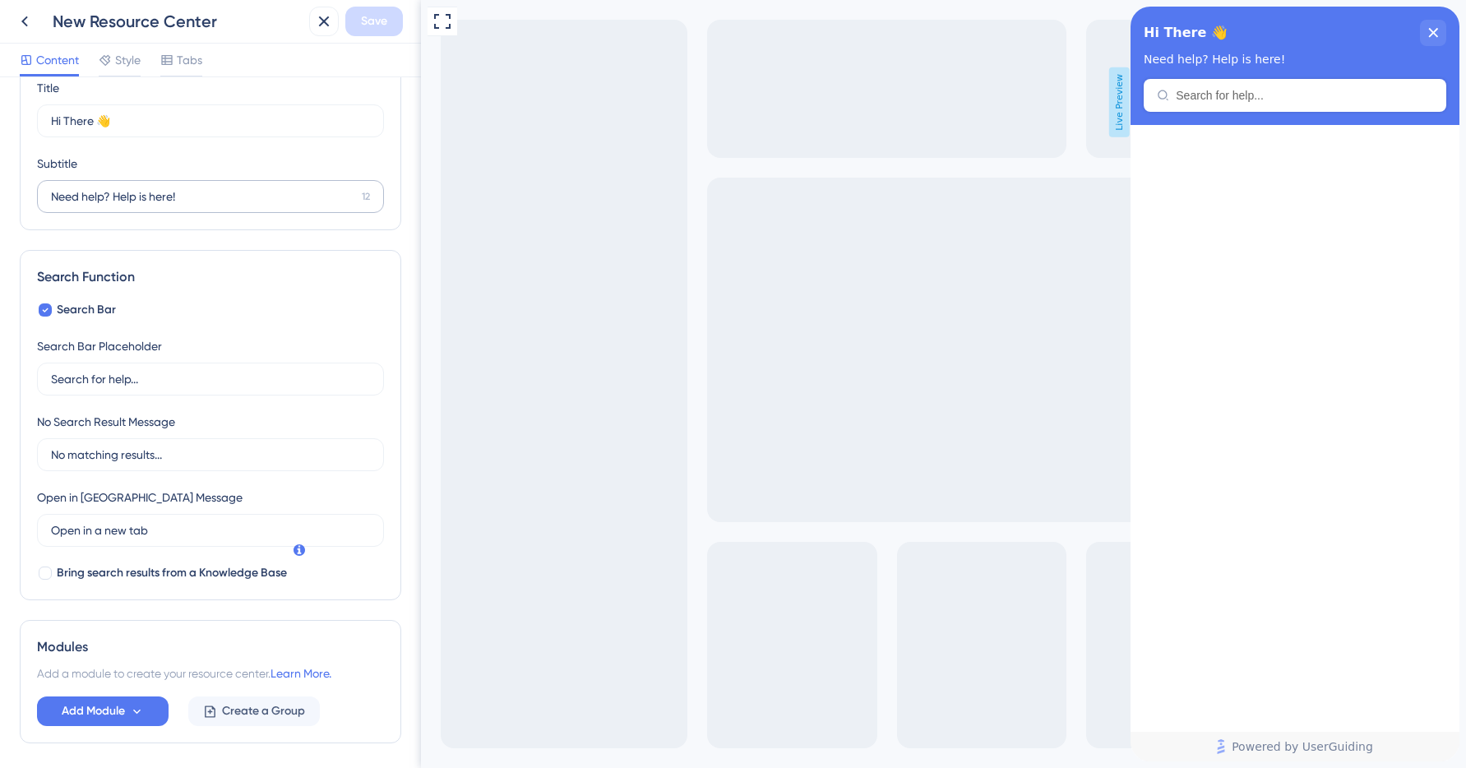
scroll to position [93, 0]
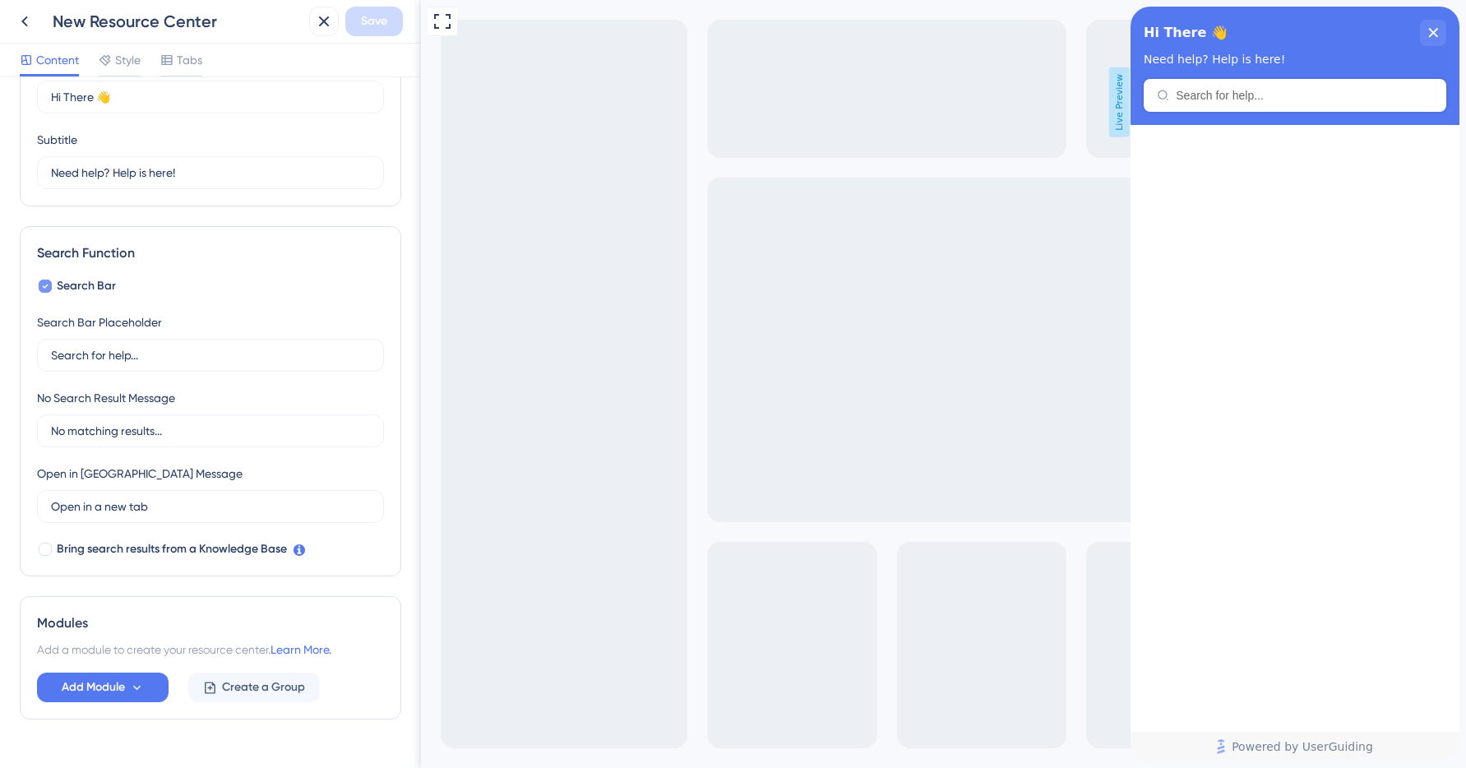
click at [94, 286] on span "Search Bar" at bounding box center [86, 286] width 59 height 20
checkbox input "false"
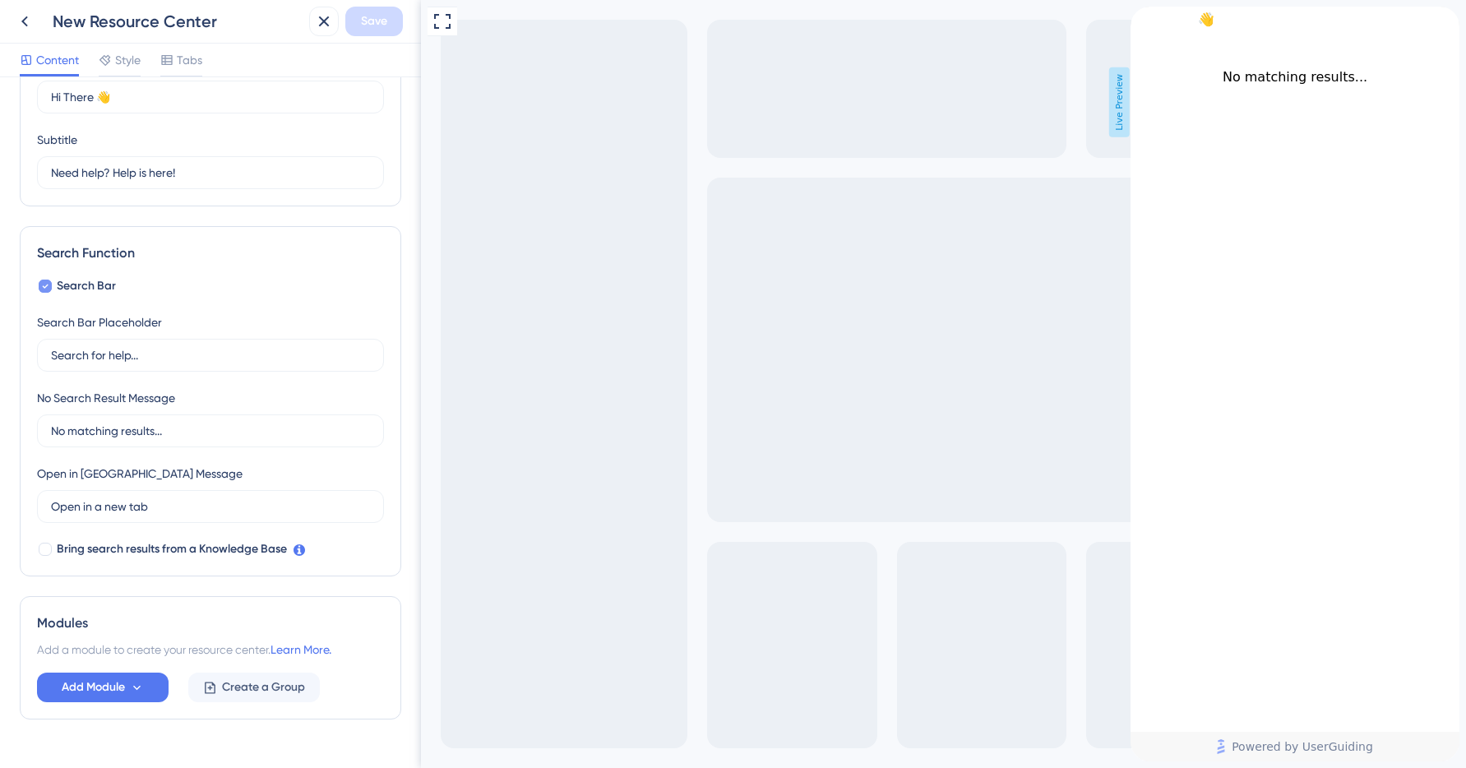
scroll to position [0, 0]
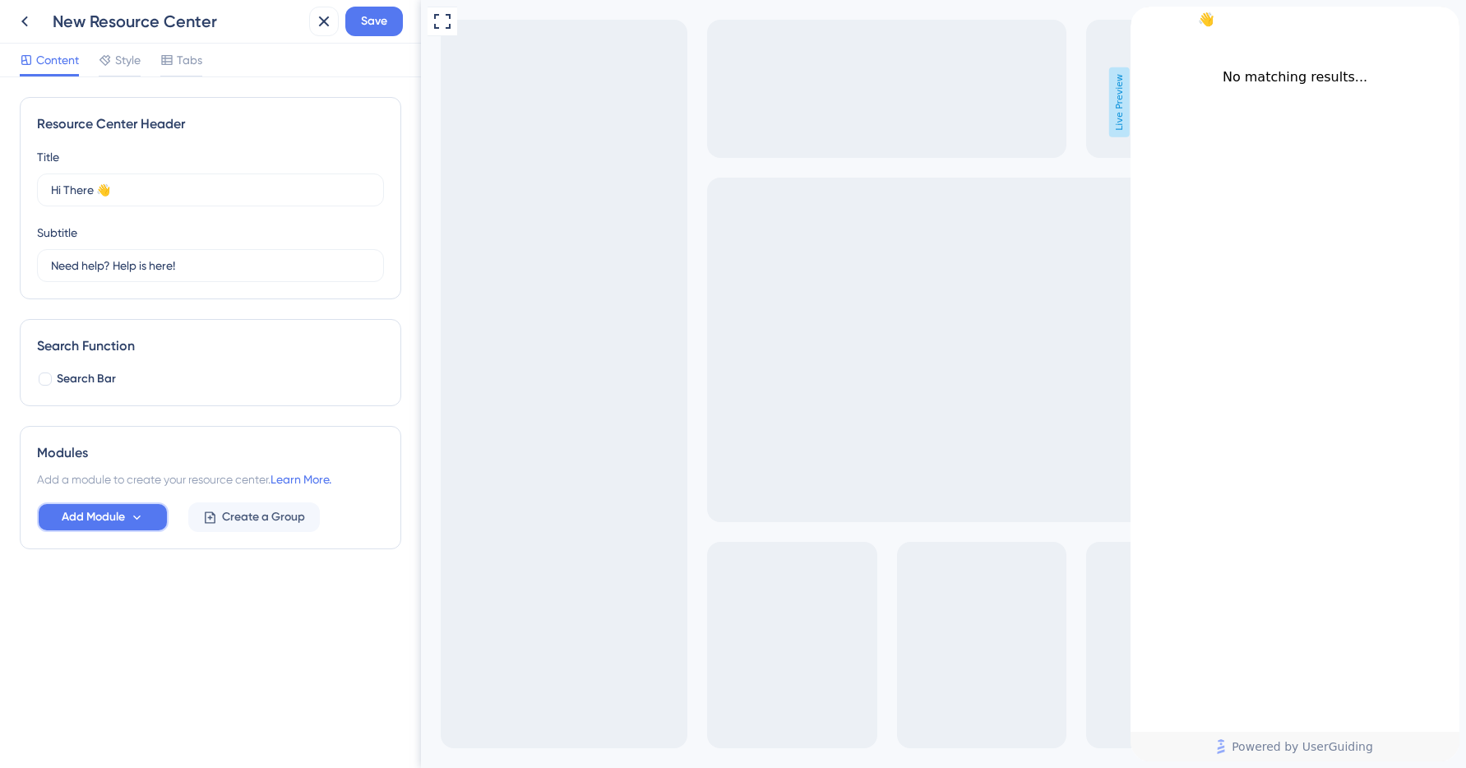
click at [129, 527] on button "Add Module" at bounding box center [103, 518] width 132 height 30
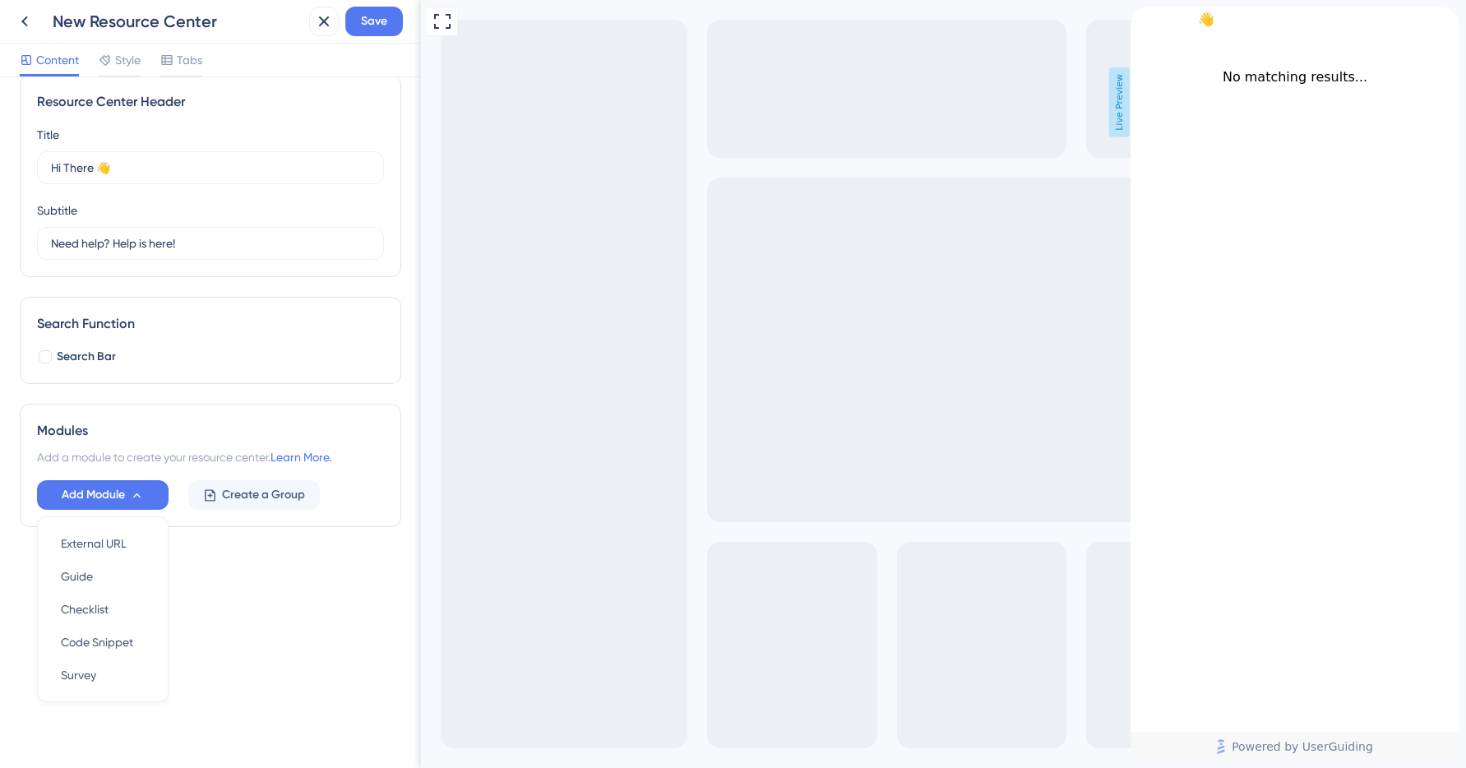
click at [259, 340] on div "Search Function Search Bar" at bounding box center [211, 340] width 382 height 87
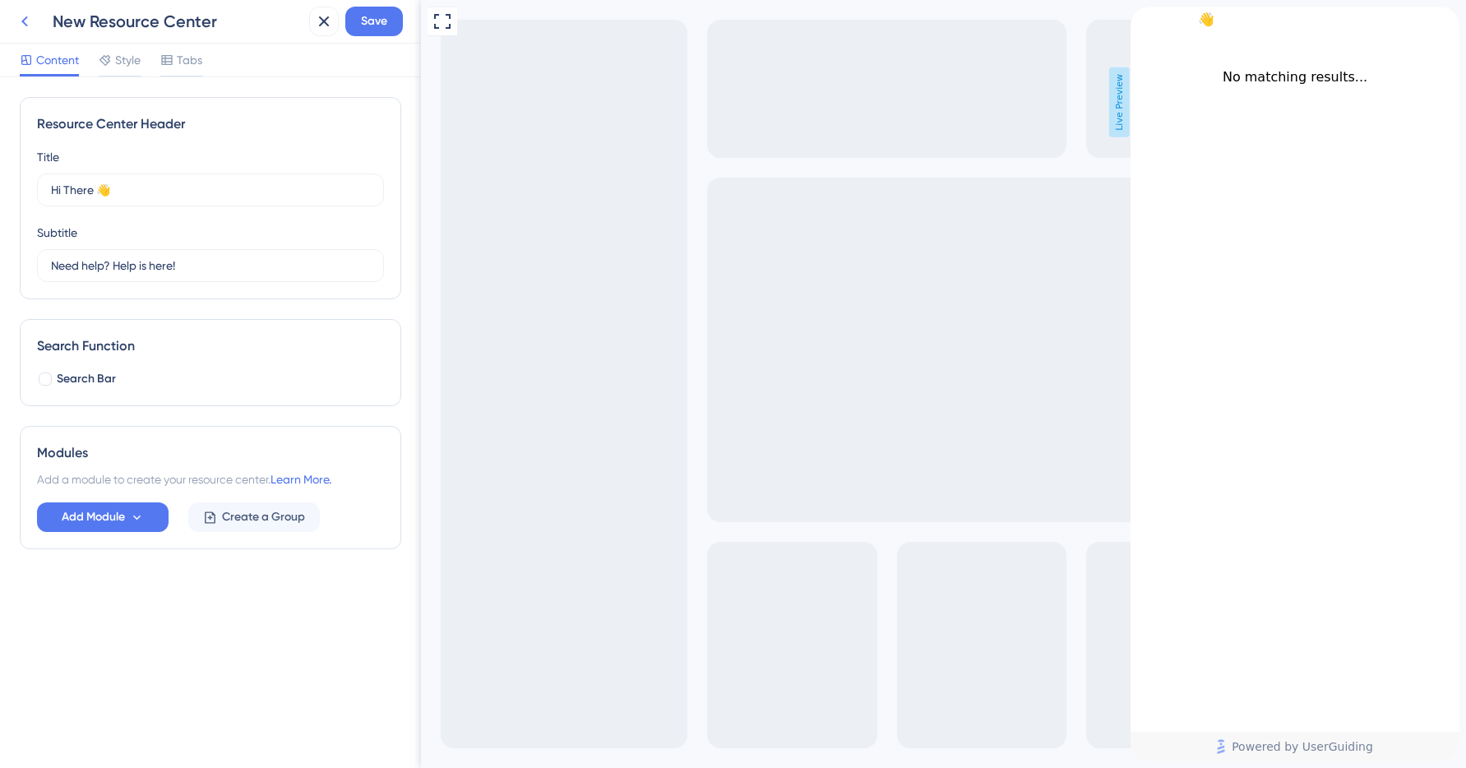
click at [34, 21] on button at bounding box center [25, 22] width 30 height 30
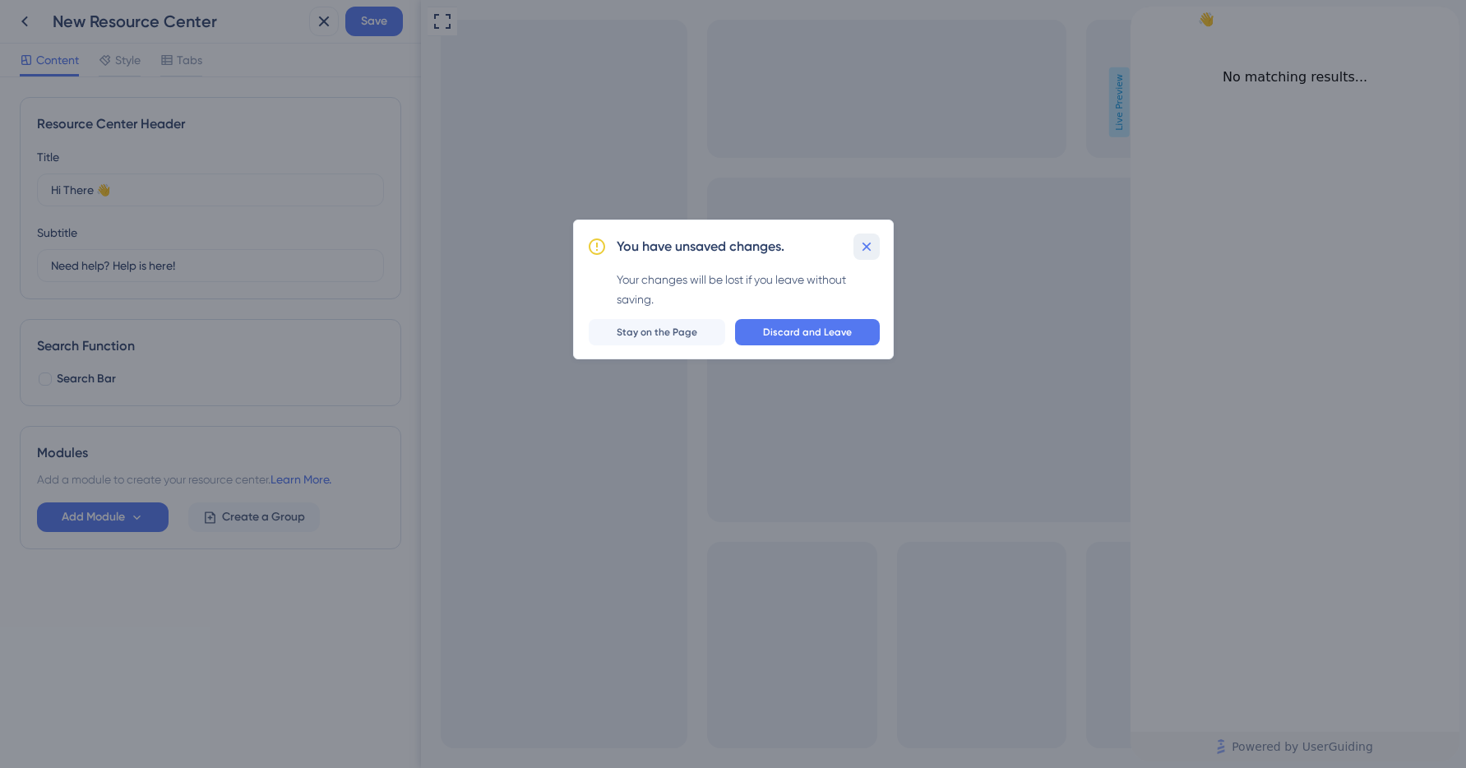
click at [869, 246] on icon at bounding box center [867, 247] width 16 height 16
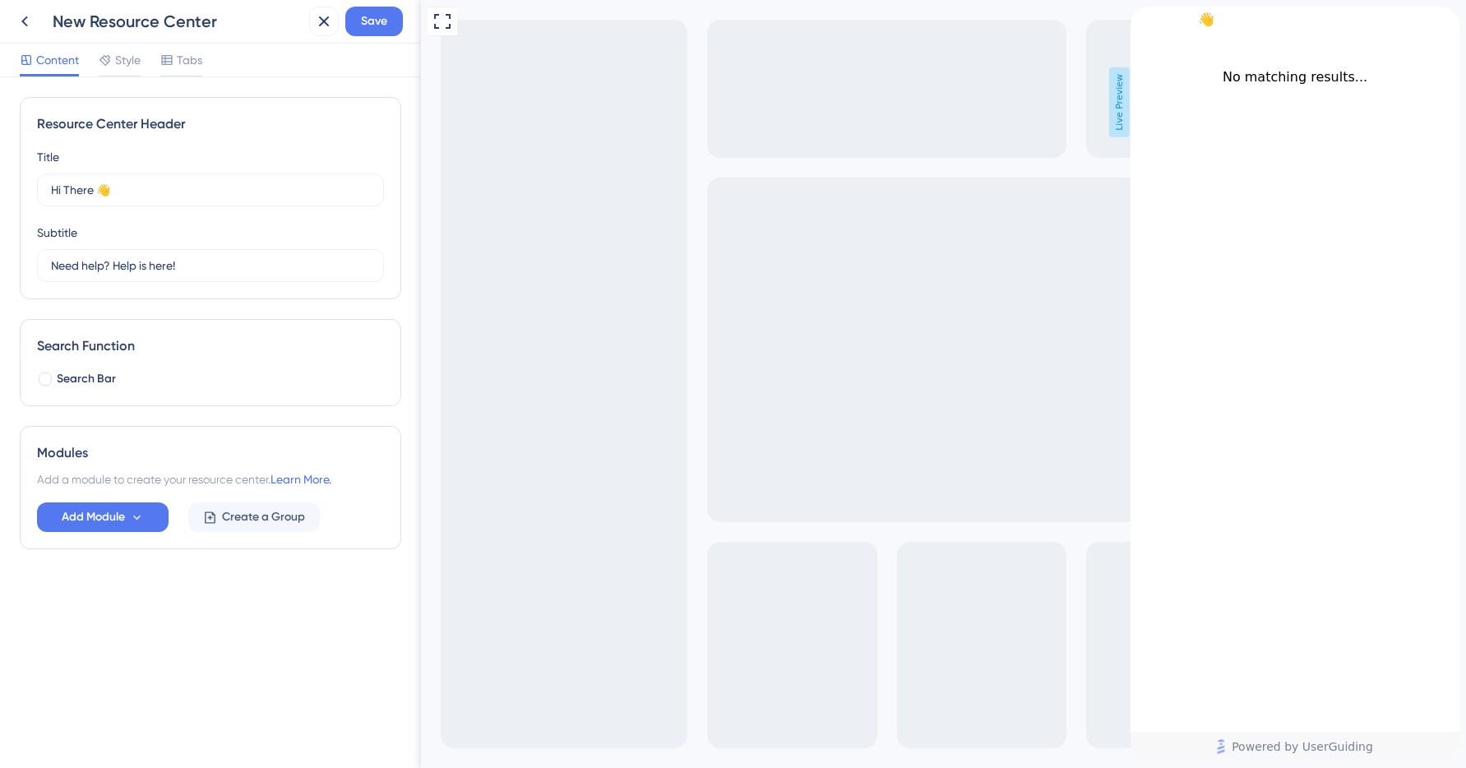
click at [1442, 29] on div "close resource center" at bounding box center [1446, 20] width 26 height 26
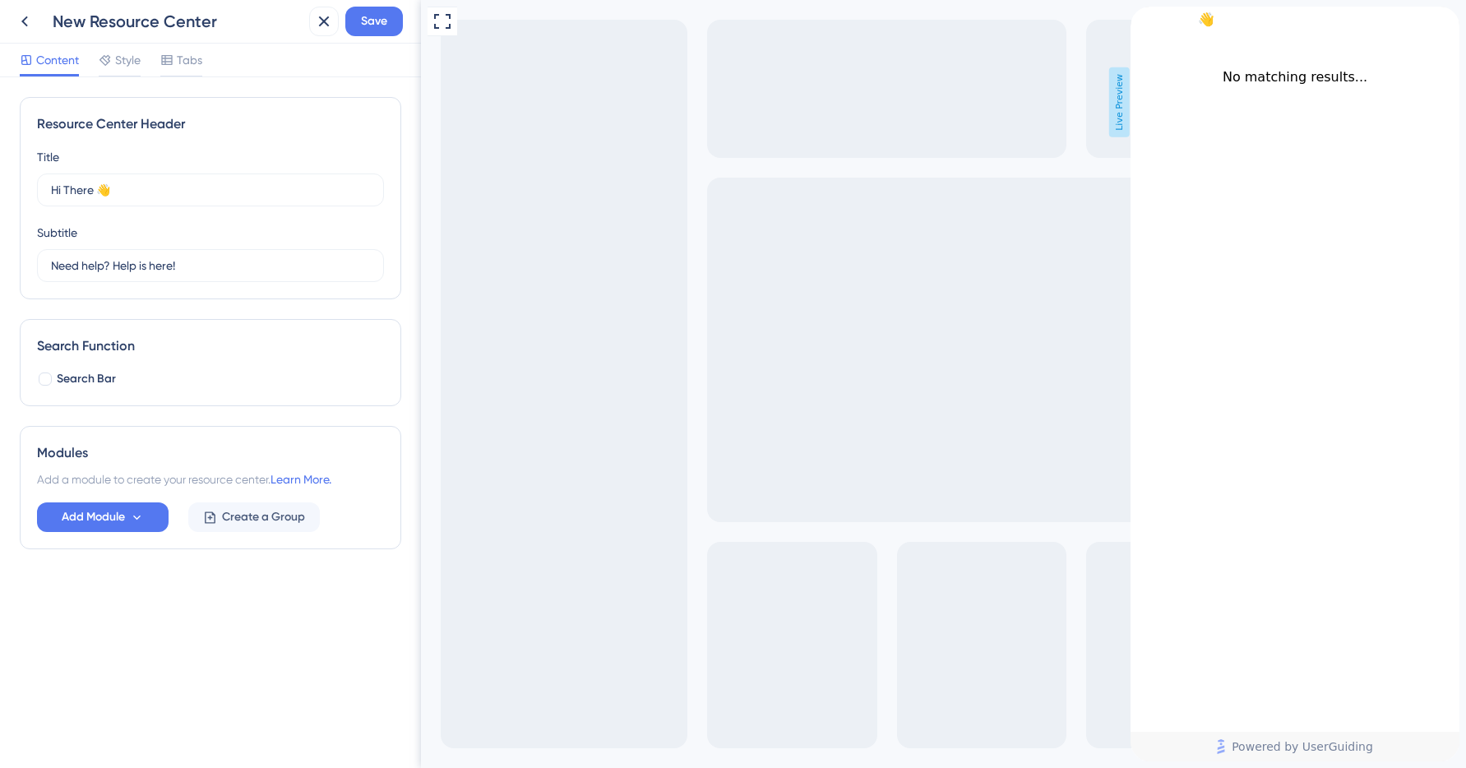
click at [1442, 25] on icon "close resource center" at bounding box center [1447, 20] width 10 height 10
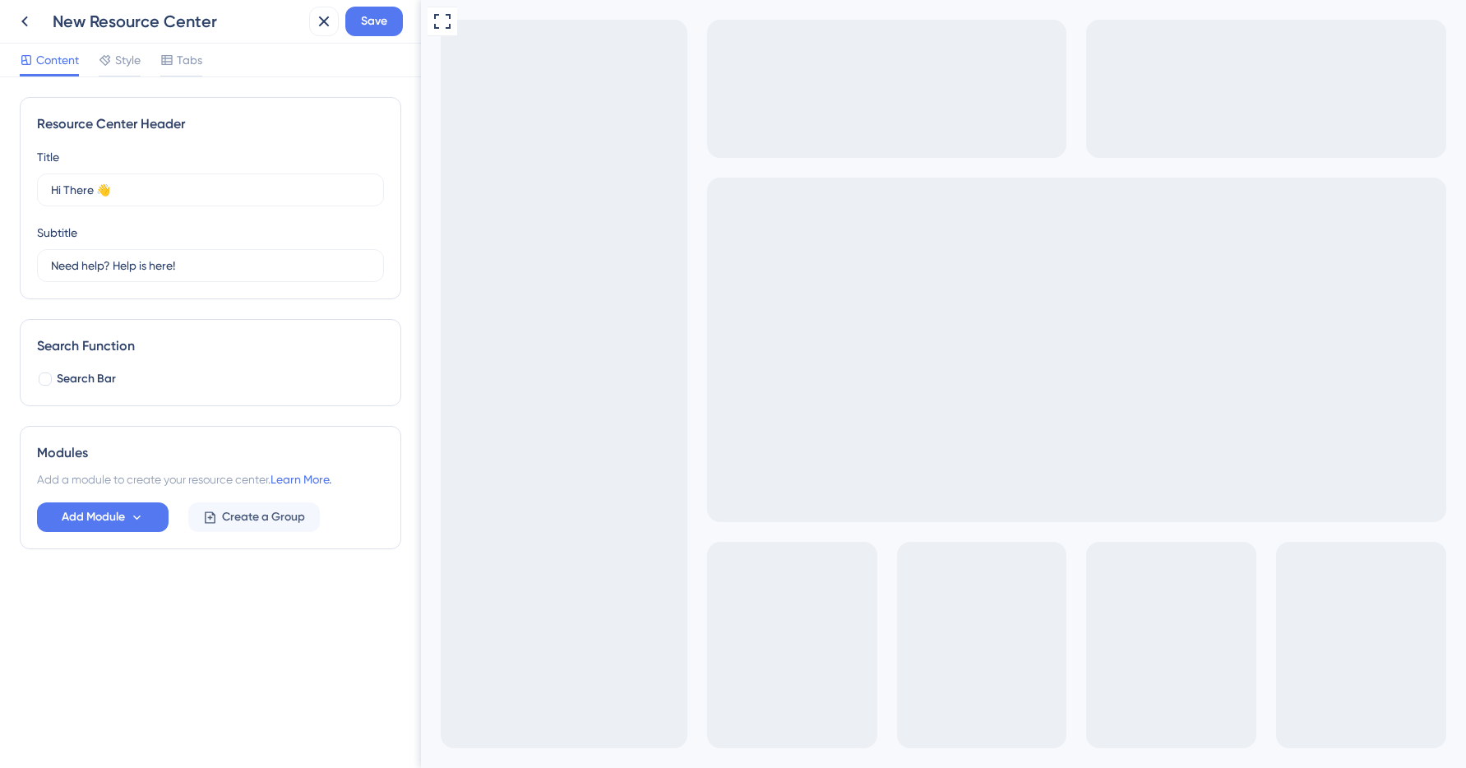
click at [392, 40] on div "New Resource Center Save" at bounding box center [210, 22] width 421 height 44
click at [385, 35] on button "Save" at bounding box center [374, 22] width 58 height 30
click at [29, 23] on icon at bounding box center [25, 22] width 20 height 20
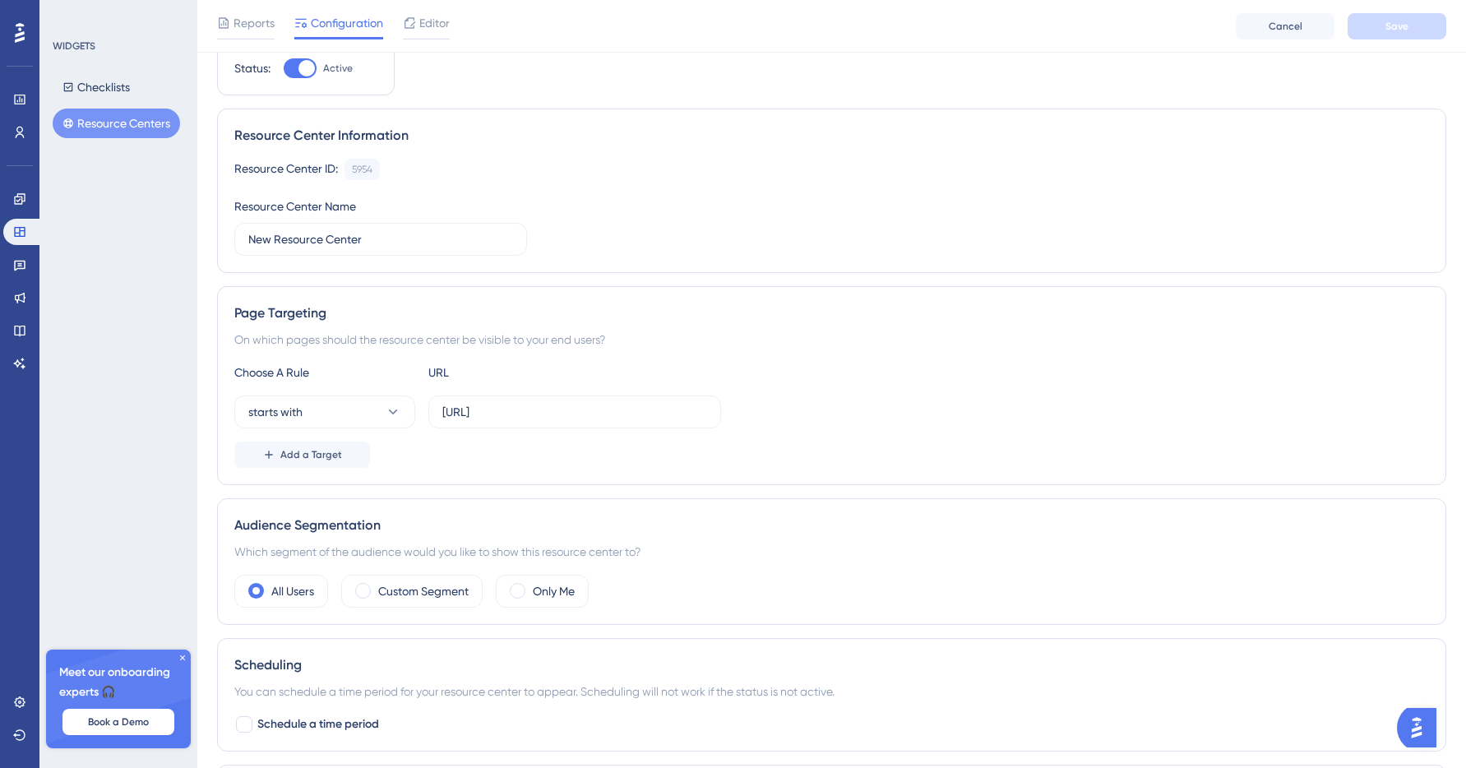
scroll to position [142, 0]
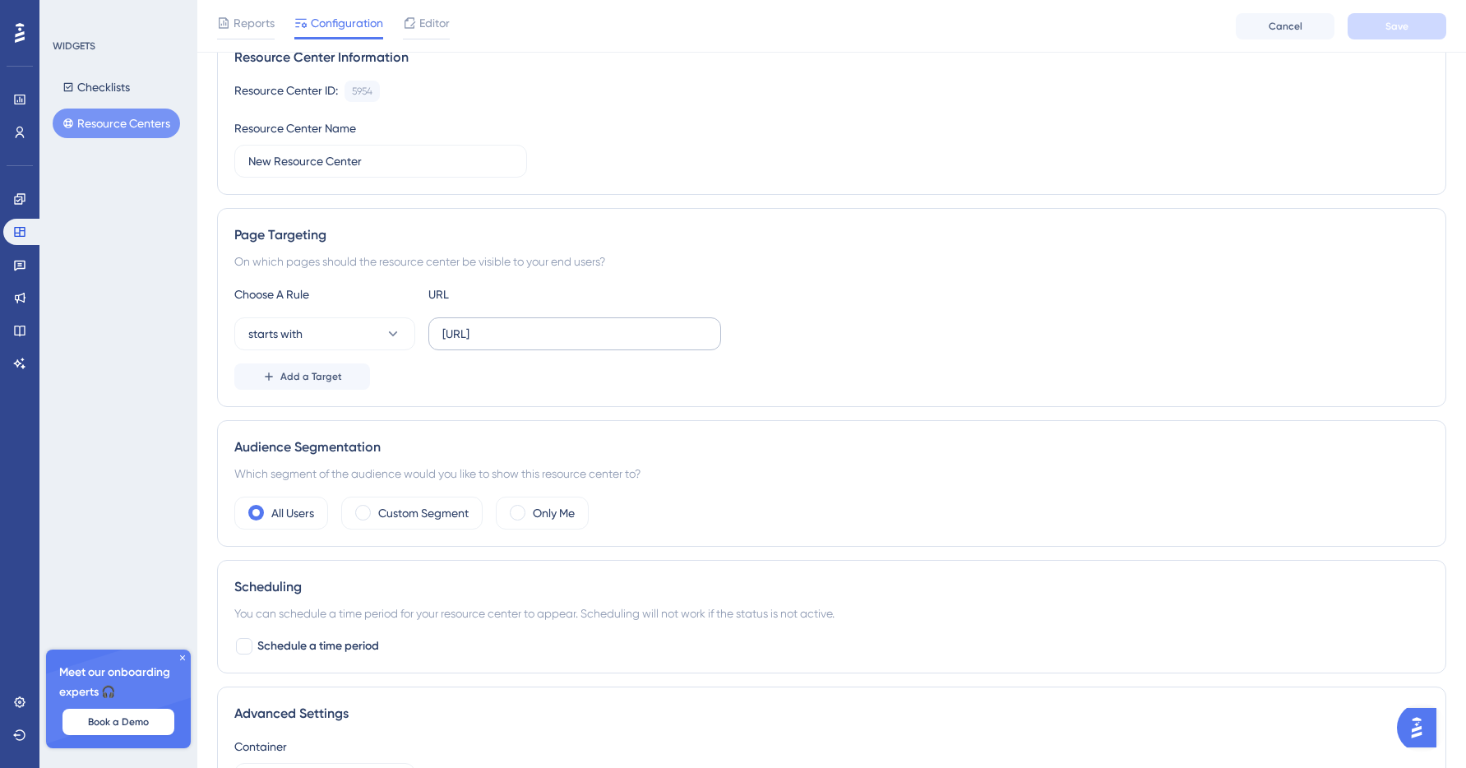
click at [540, 322] on label "https://alpha.placeme.dataplace.ai/" at bounding box center [574, 333] width 293 height 33
click at [540, 325] on input "https://alpha.placeme.dataplace.ai/" at bounding box center [574, 334] width 265 height 18
paste input "choose-location"
type input "https://alpha.placeme.dataplace.ai/choose-location"
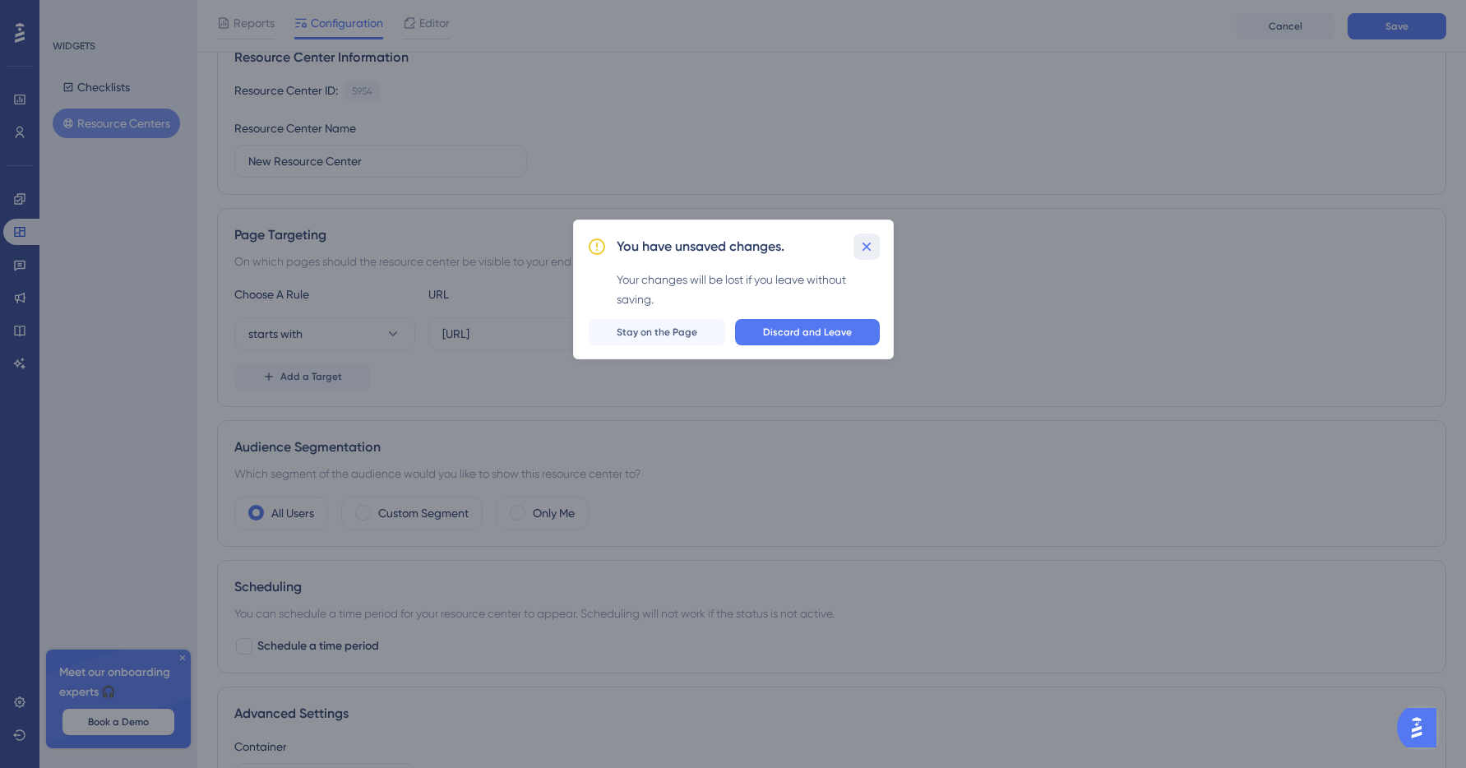
click at [872, 244] on icon at bounding box center [867, 247] width 16 height 16
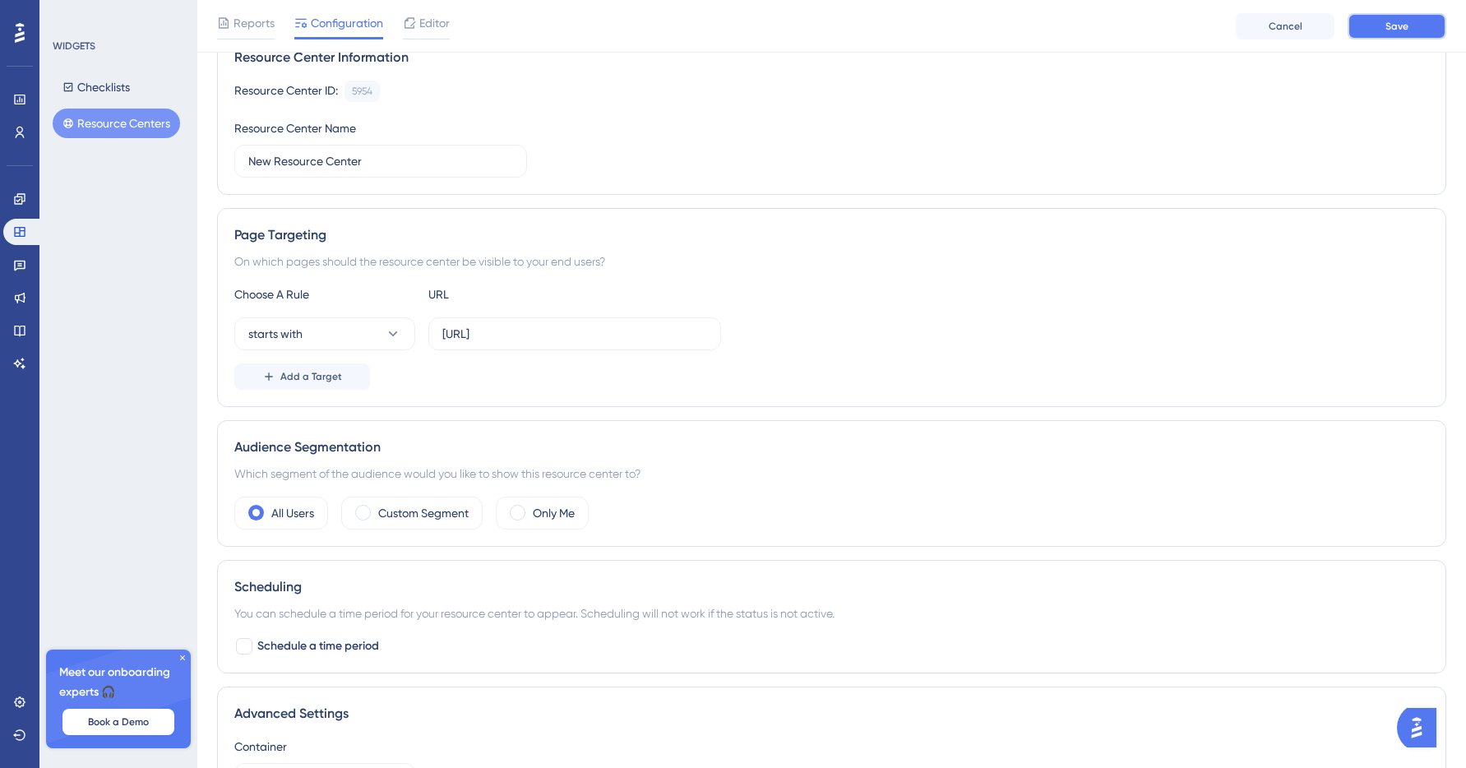
click at [1415, 23] on button "Save" at bounding box center [1397, 26] width 99 height 26
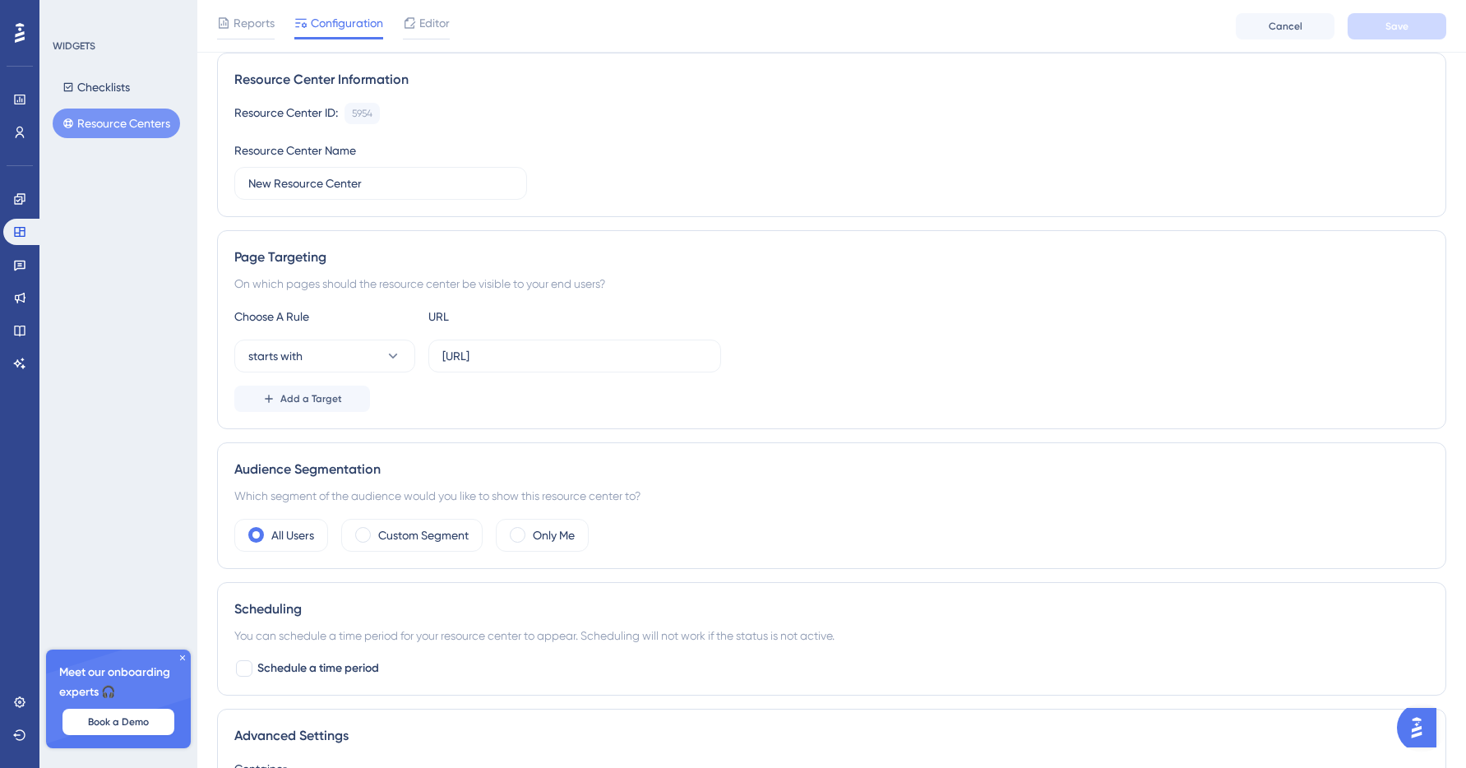
scroll to position [286, 0]
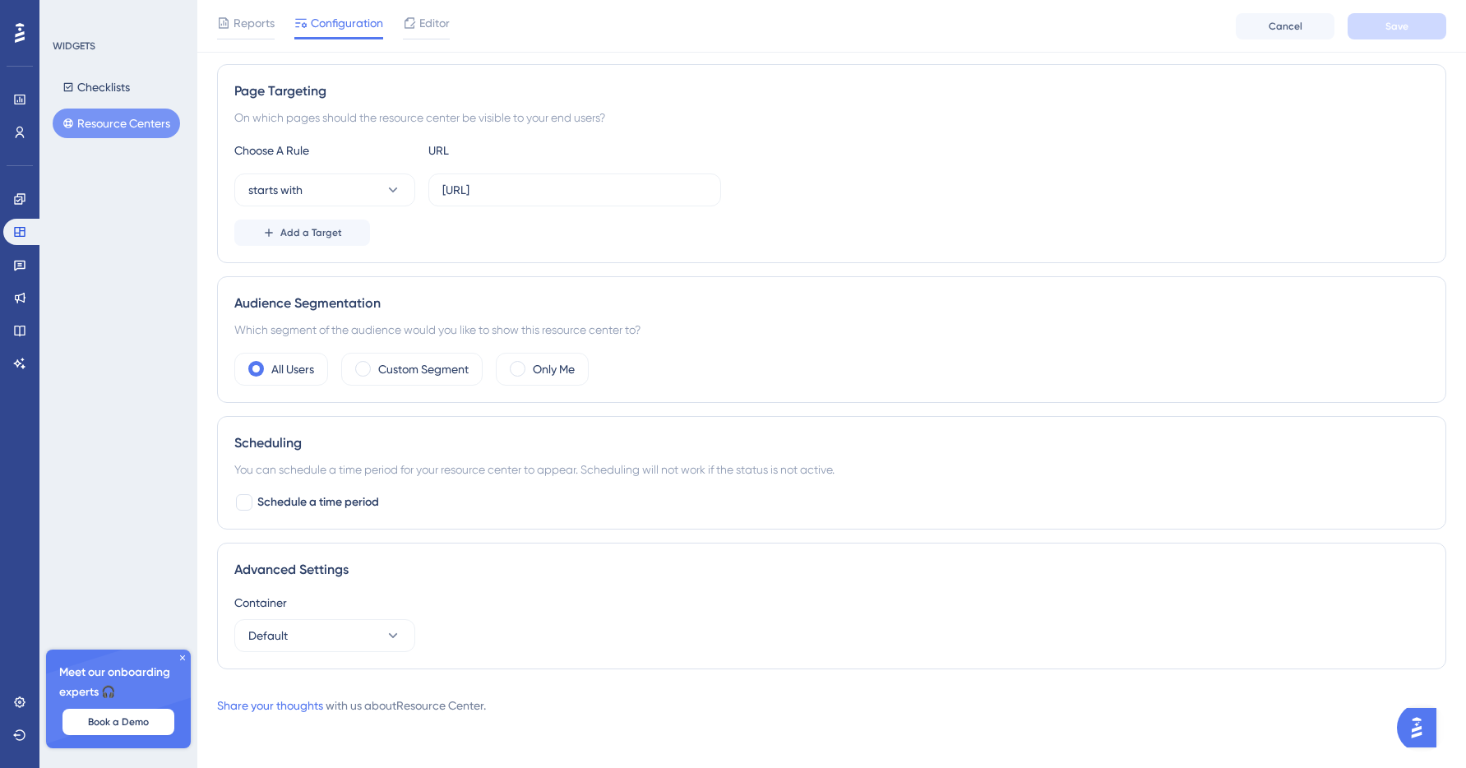
click at [351, 615] on div "Container Default" at bounding box center [831, 622] width 1195 height 59
click at [351, 629] on button "Default" at bounding box center [324, 635] width 181 height 33
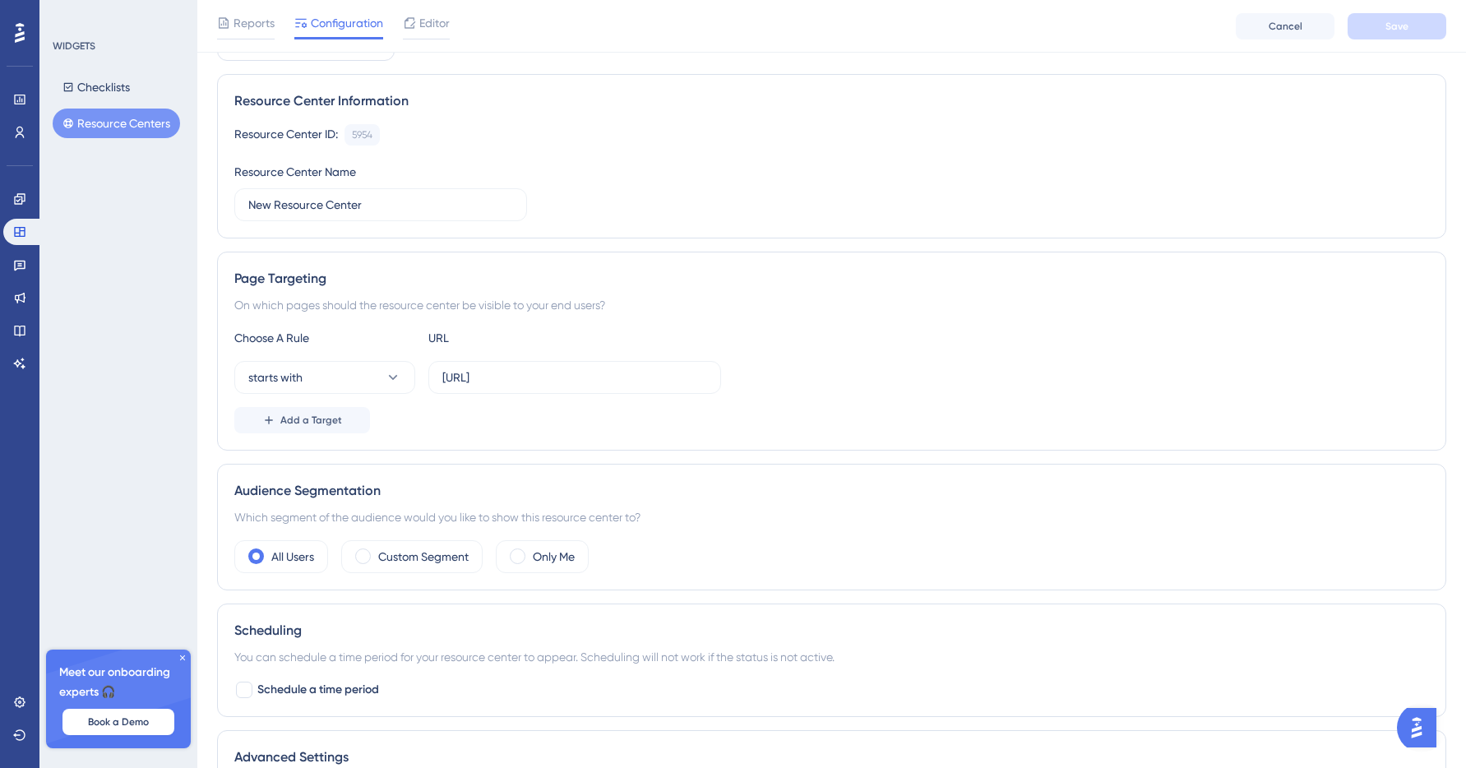
scroll to position [0, 0]
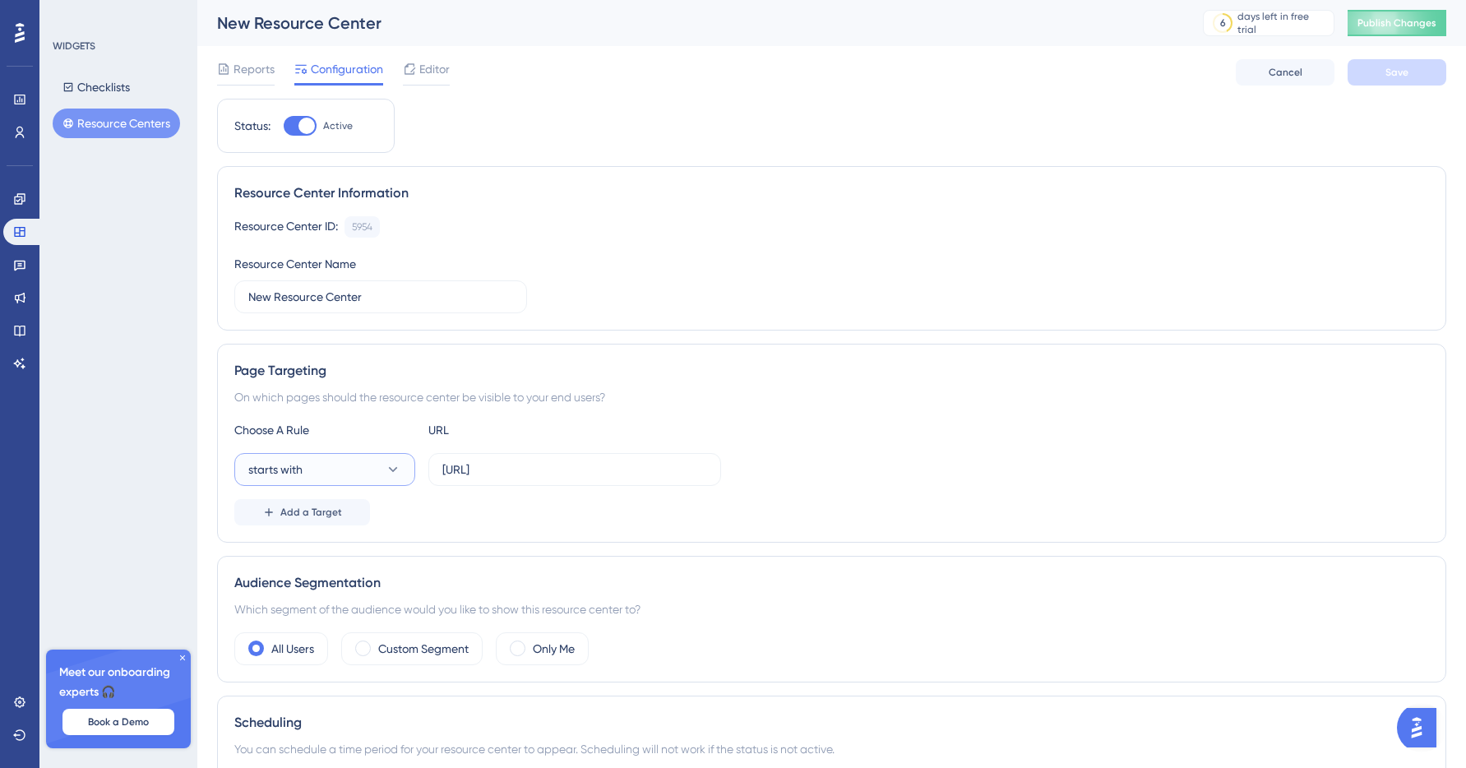
click at [335, 478] on button "starts with" at bounding box center [324, 469] width 181 height 33
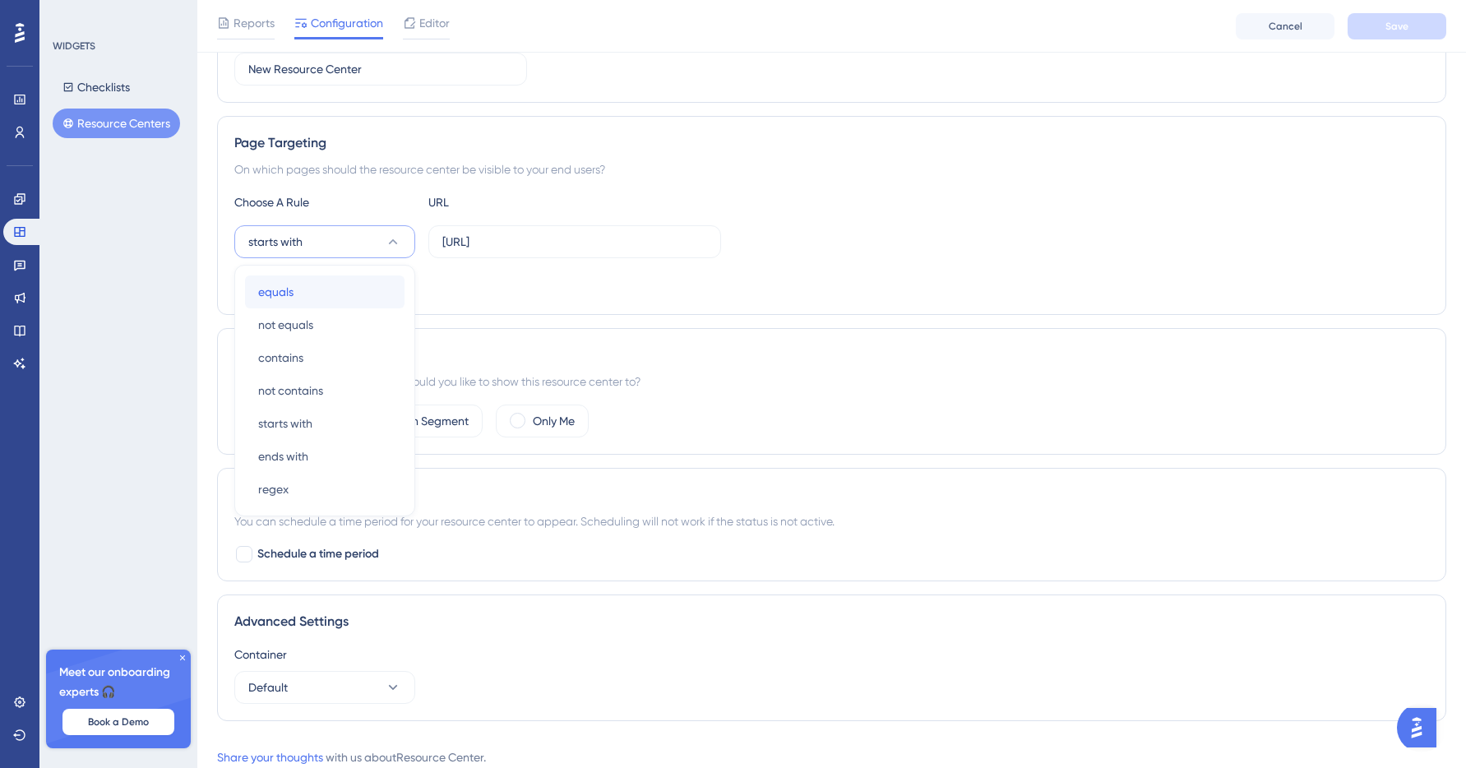
click at [326, 293] on div "equals equals" at bounding box center [324, 292] width 133 height 33
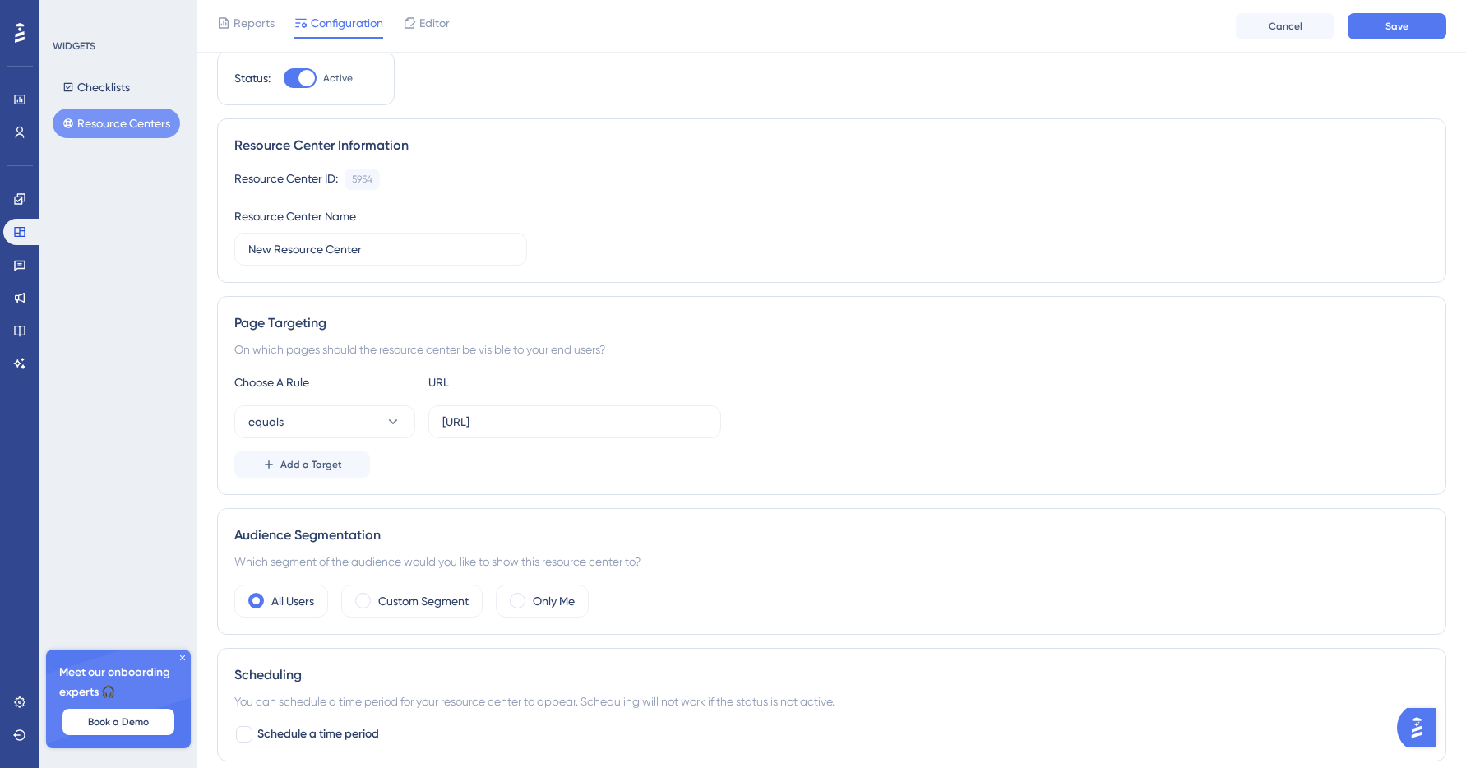
scroll to position [0, 0]
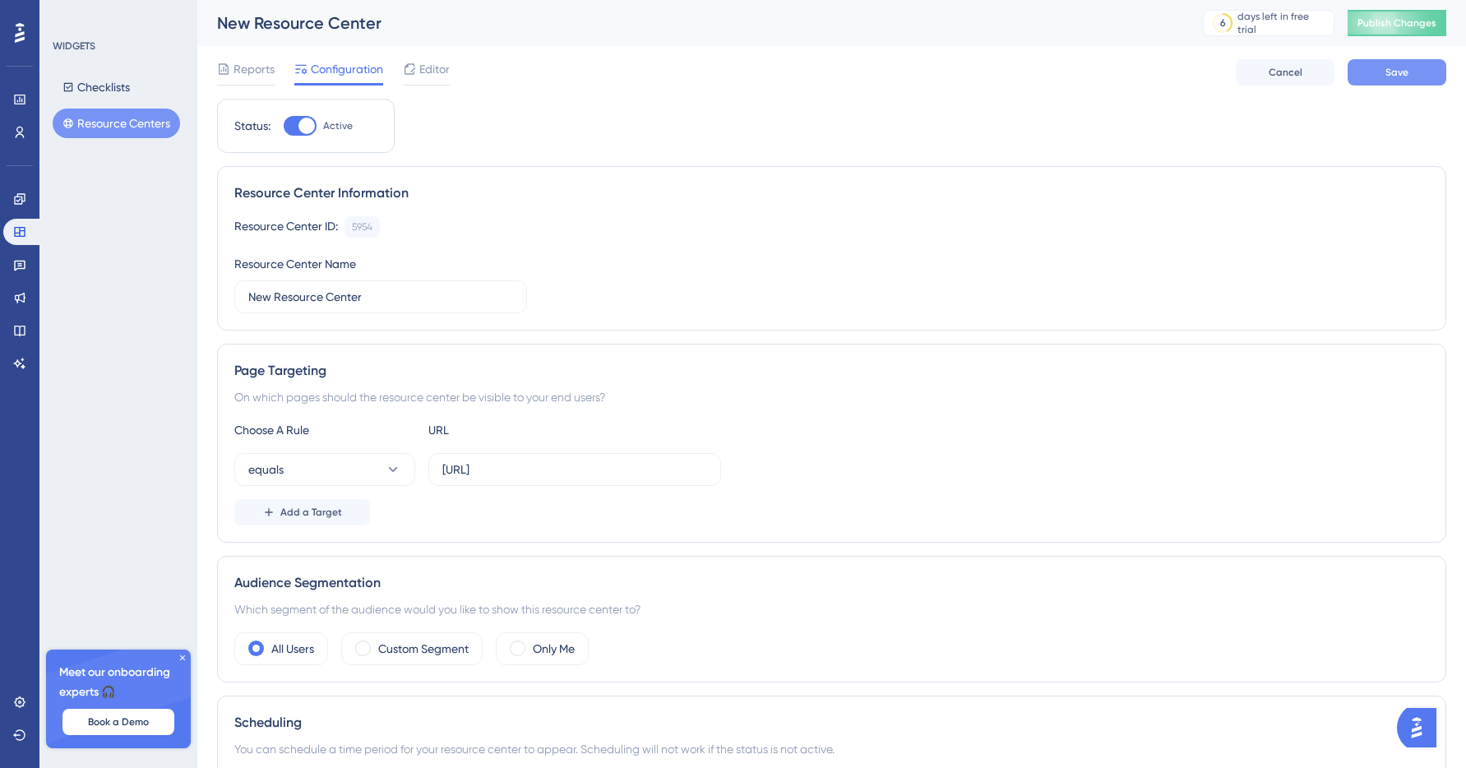
click at [1383, 70] on button "Save" at bounding box center [1397, 72] width 99 height 26
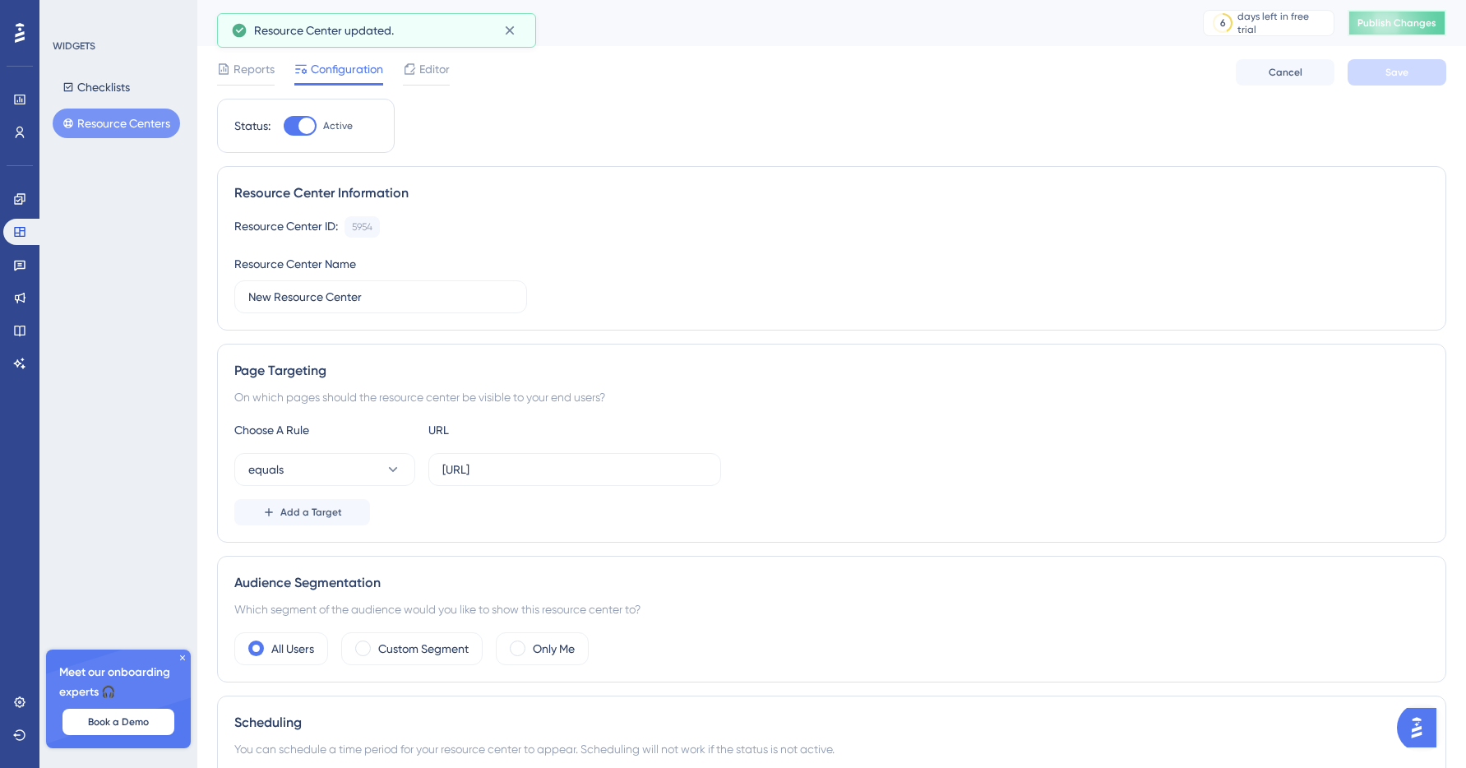
click at [1406, 29] on span "Publish Changes" at bounding box center [1397, 22] width 79 height 13
click at [689, 461] on input "https://alpha.placeme.dataplace.ai/choose-location" at bounding box center [574, 470] width 265 height 18
click at [1409, 716] on button "Open AI Assistant Launcher" at bounding box center [1416, 727] width 39 height 39
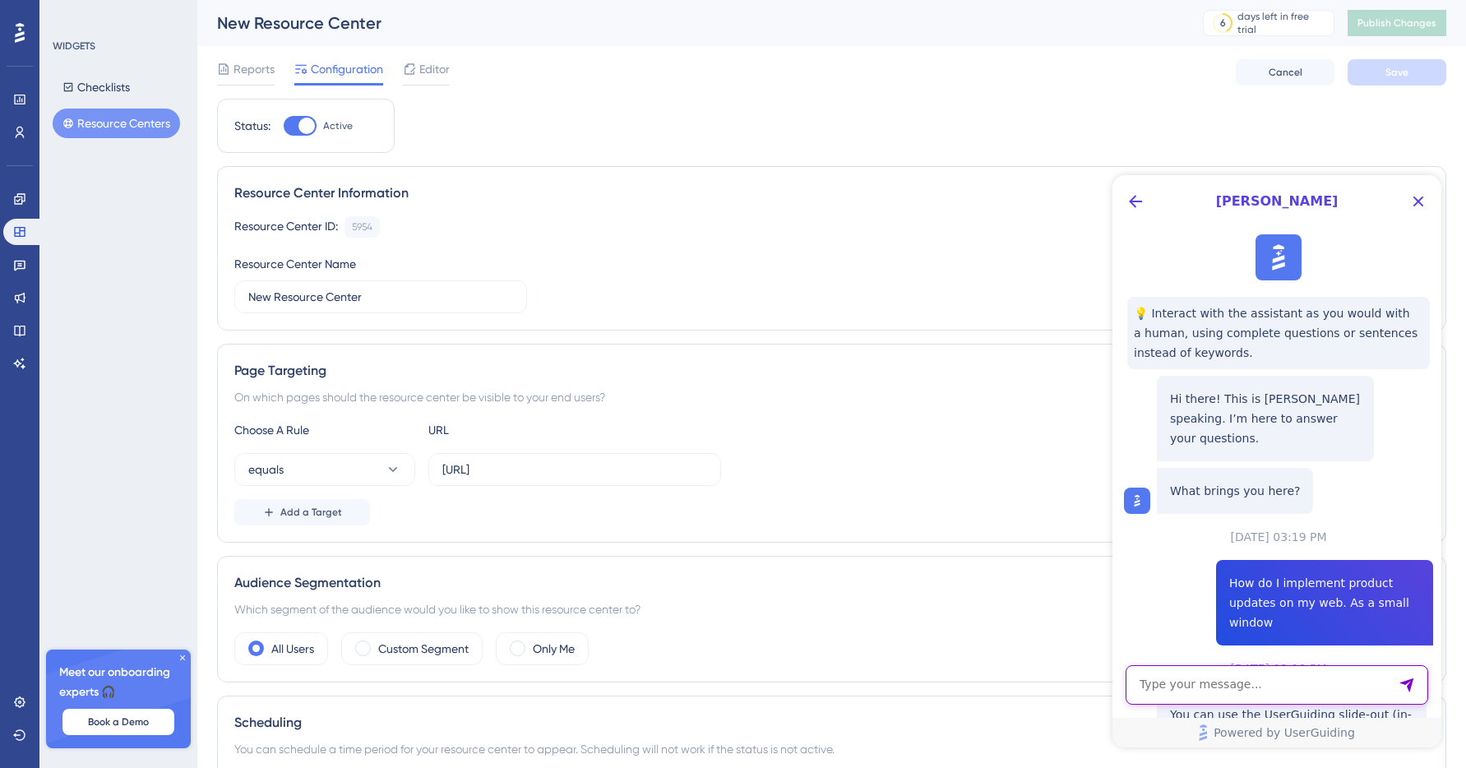
click at [1296, 674] on textarea "AI Assistant Text Input" at bounding box center [1277, 684] width 303 height 39
type textarea "resource center is not displaying on my page although its published"
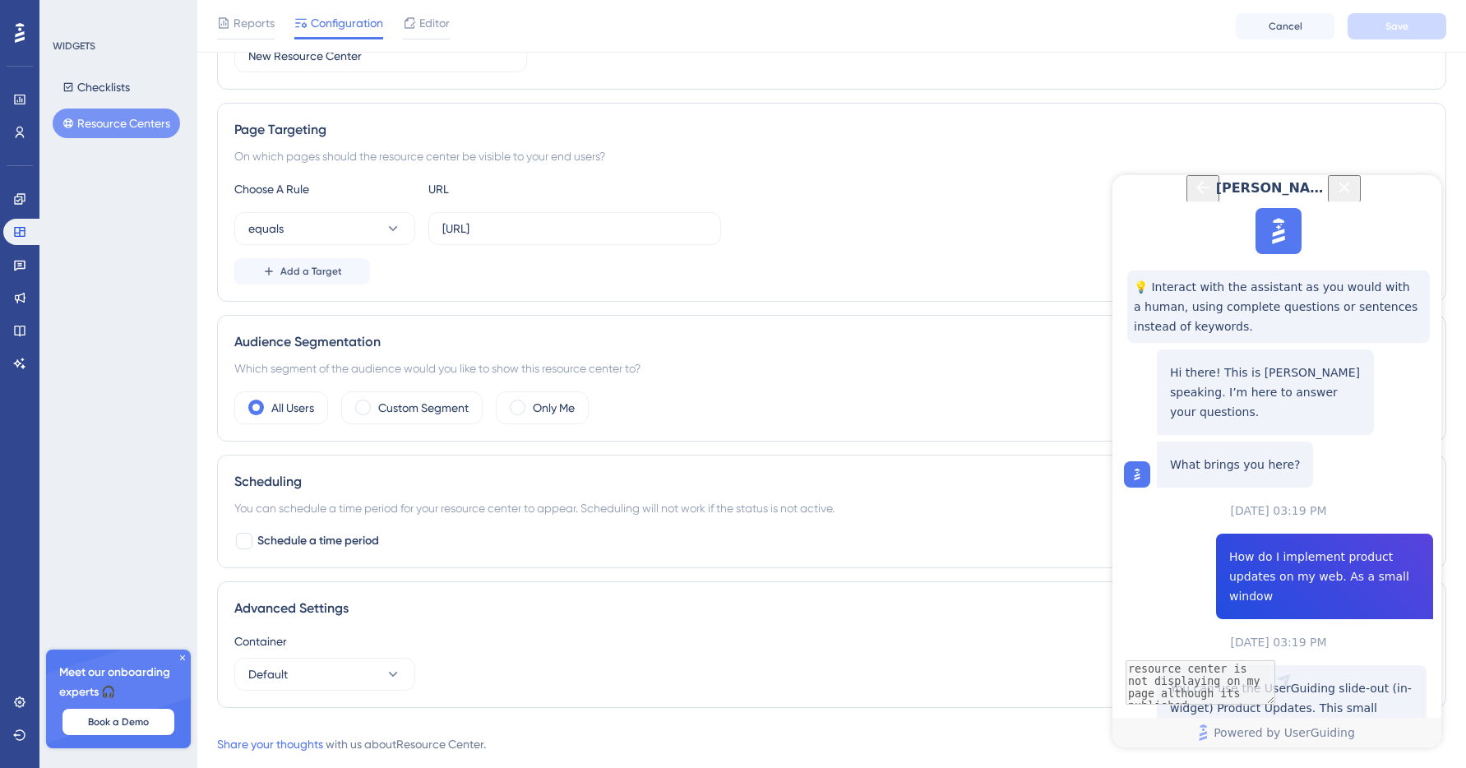
scroll to position [262, 0]
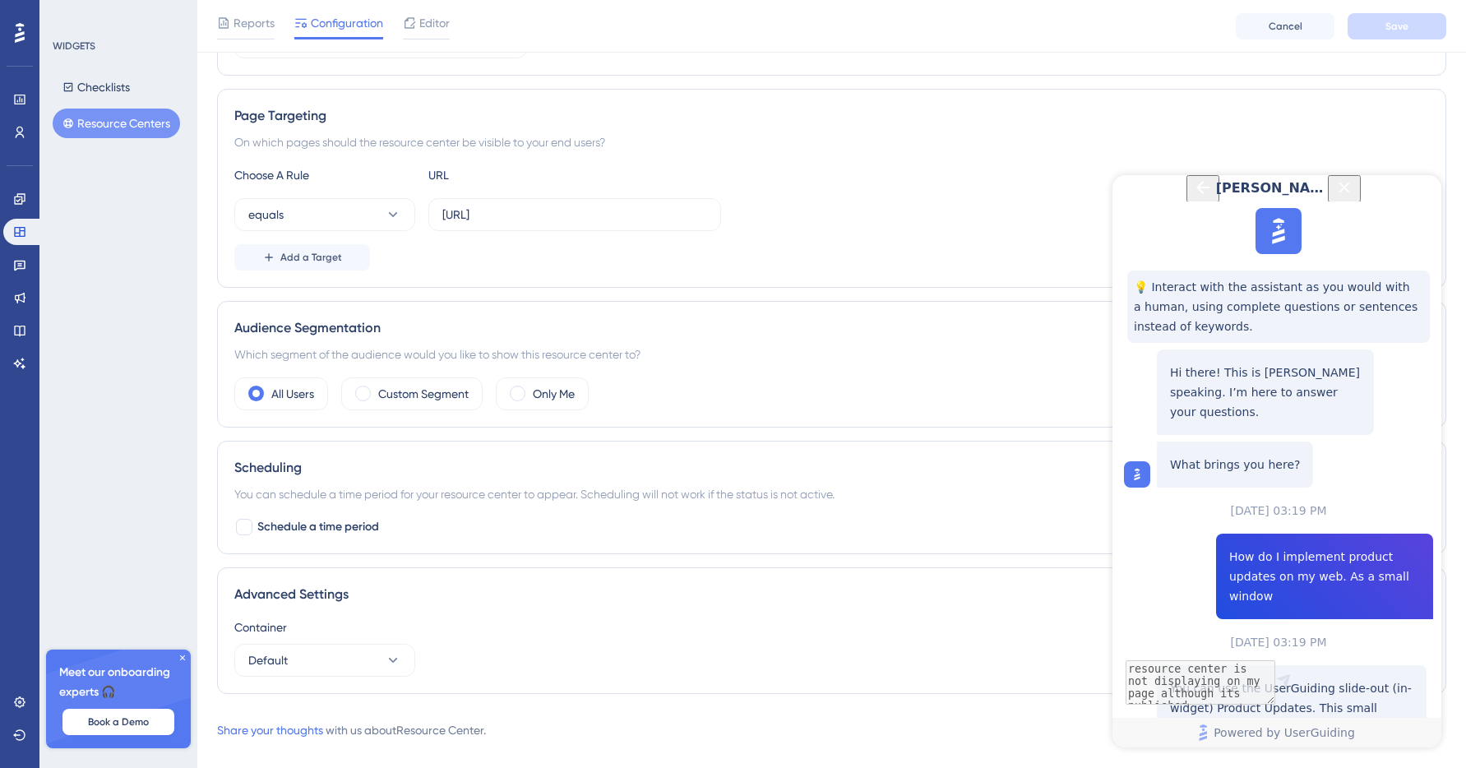
click at [183, 658] on icon at bounding box center [182, 657] width 5 height 5
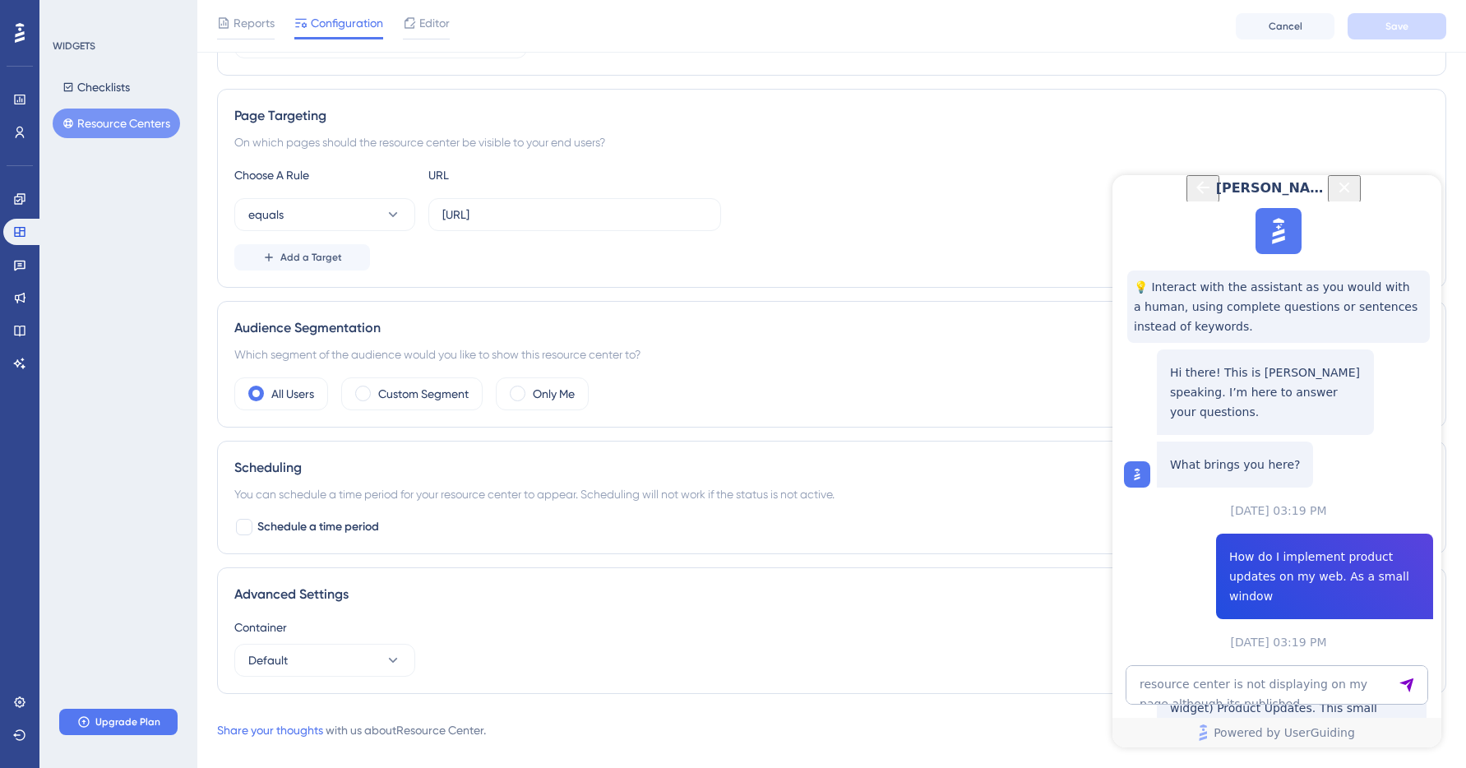
scroll to position [694, 0]
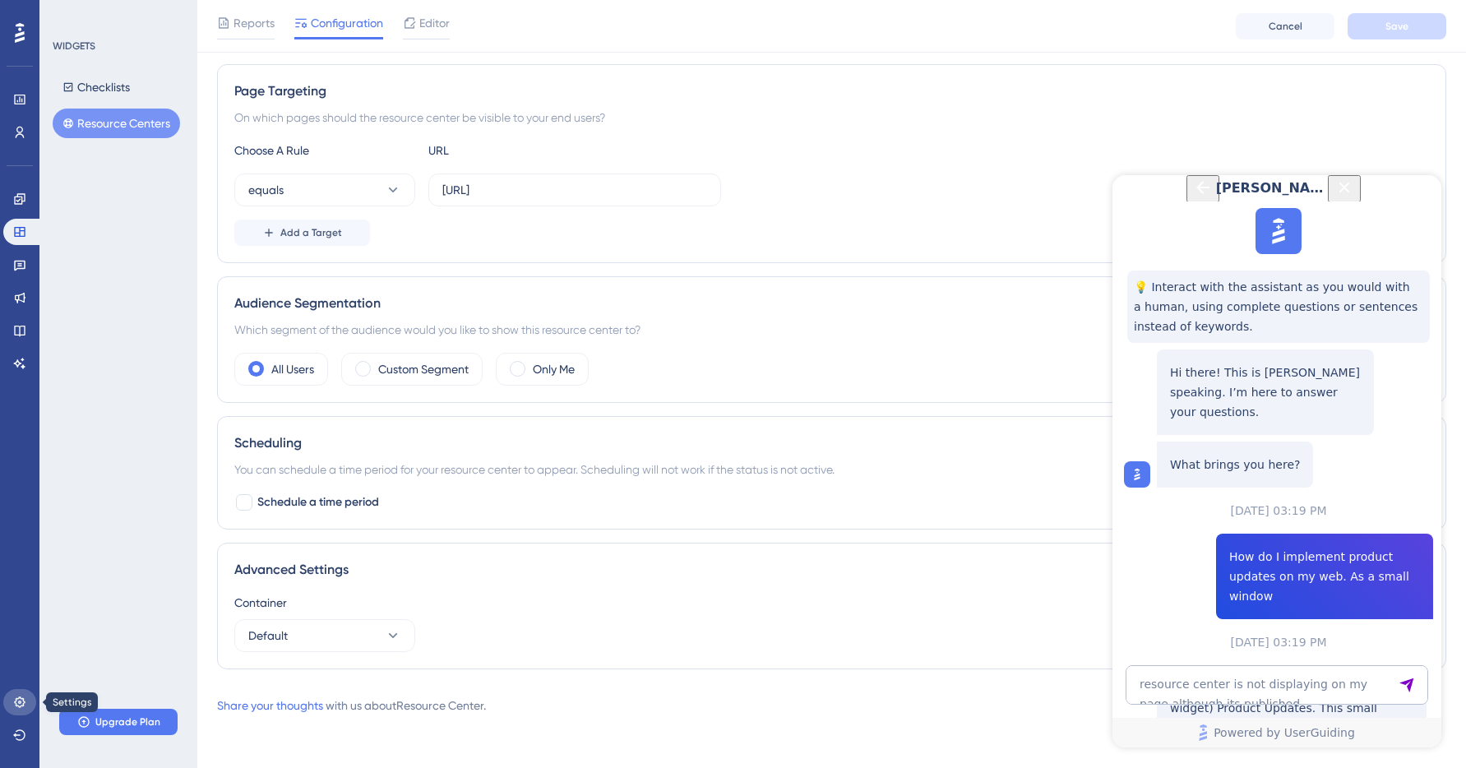
click at [20, 698] on icon at bounding box center [19, 702] width 13 height 13
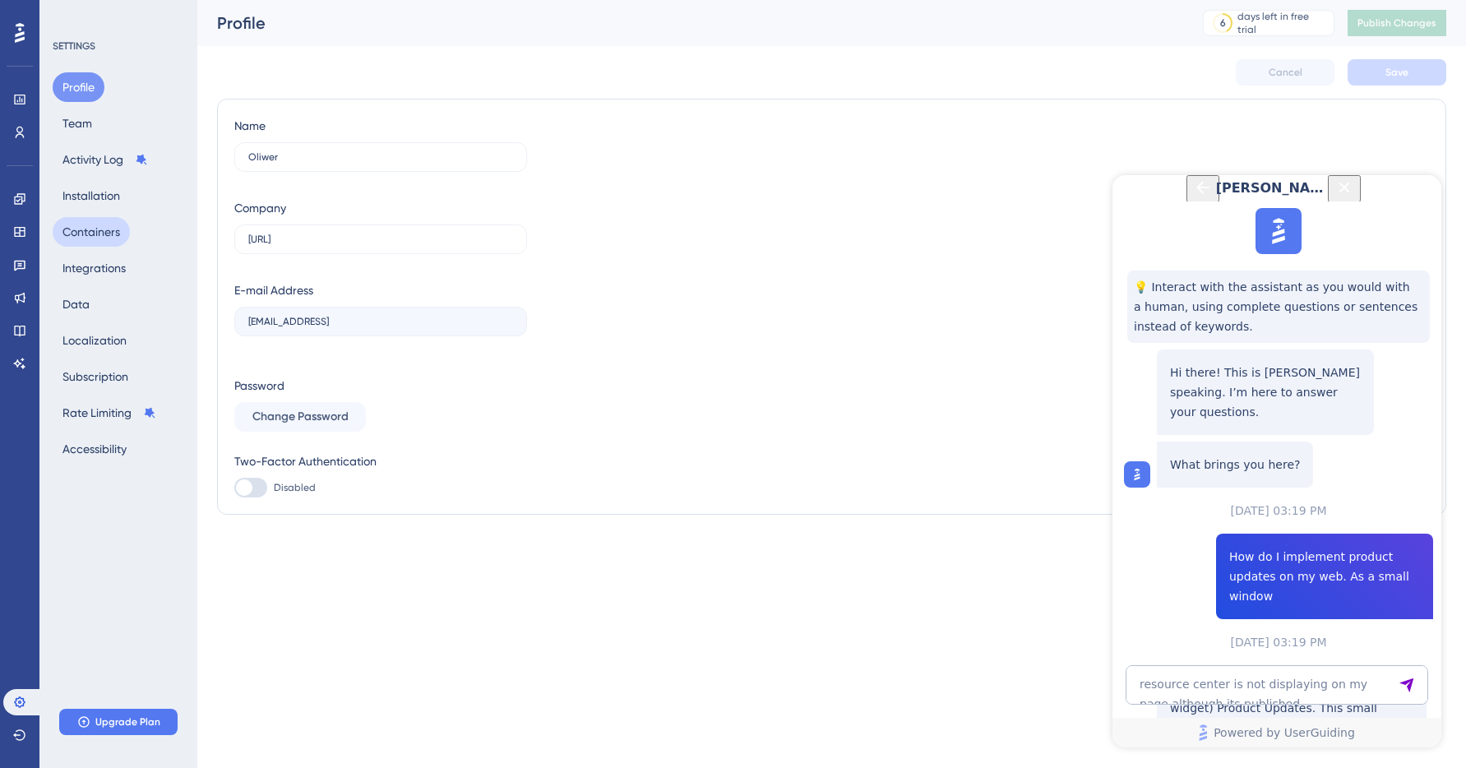
click at [101, 233] on button "Containers" at bounding box center [91, 232] width 77 height 30
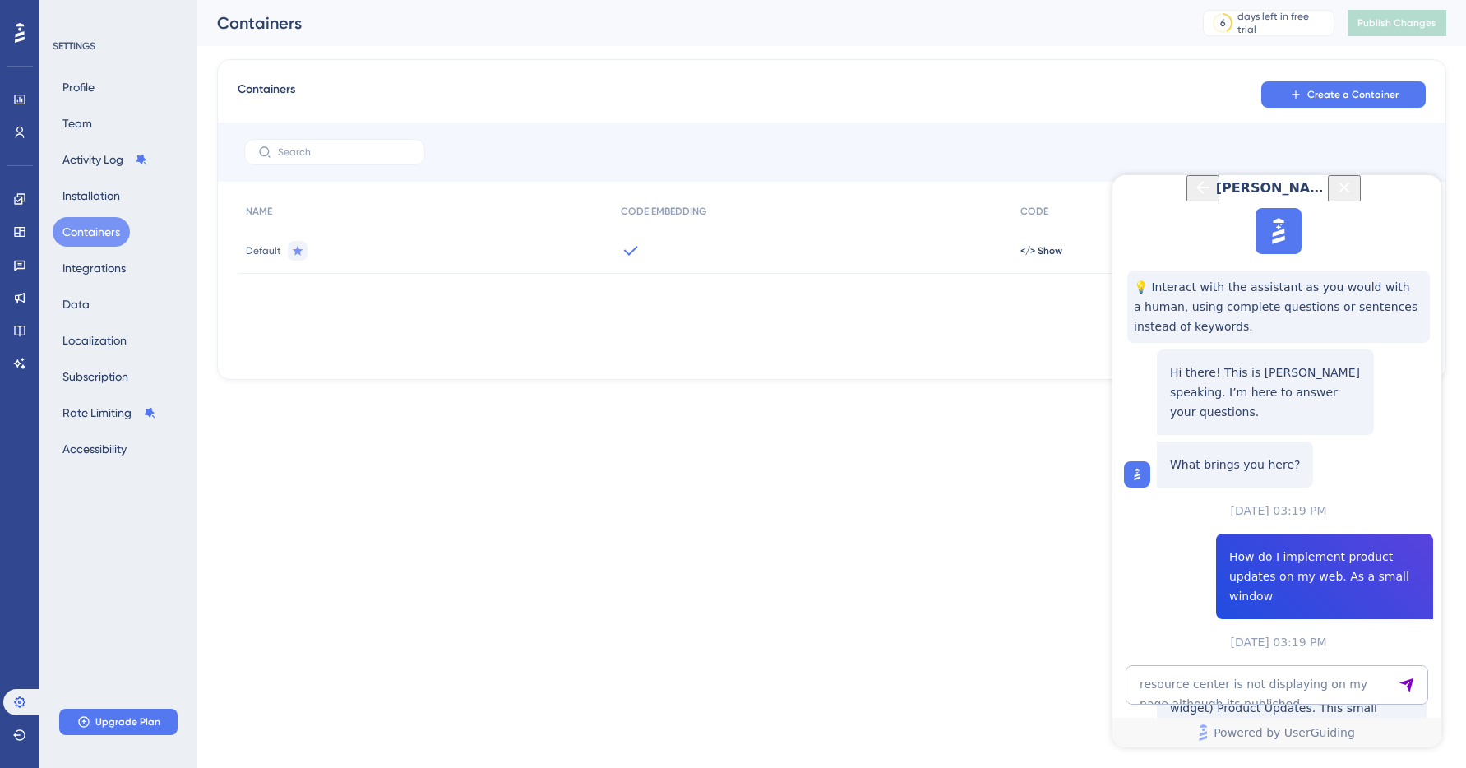
click at [413, 260] on div "Default" at bounding box center [425, 251] width 375 height 46
click at [1355, 197] on icon "Close Button" at bounding box center [1345, 188] width 20 height 20
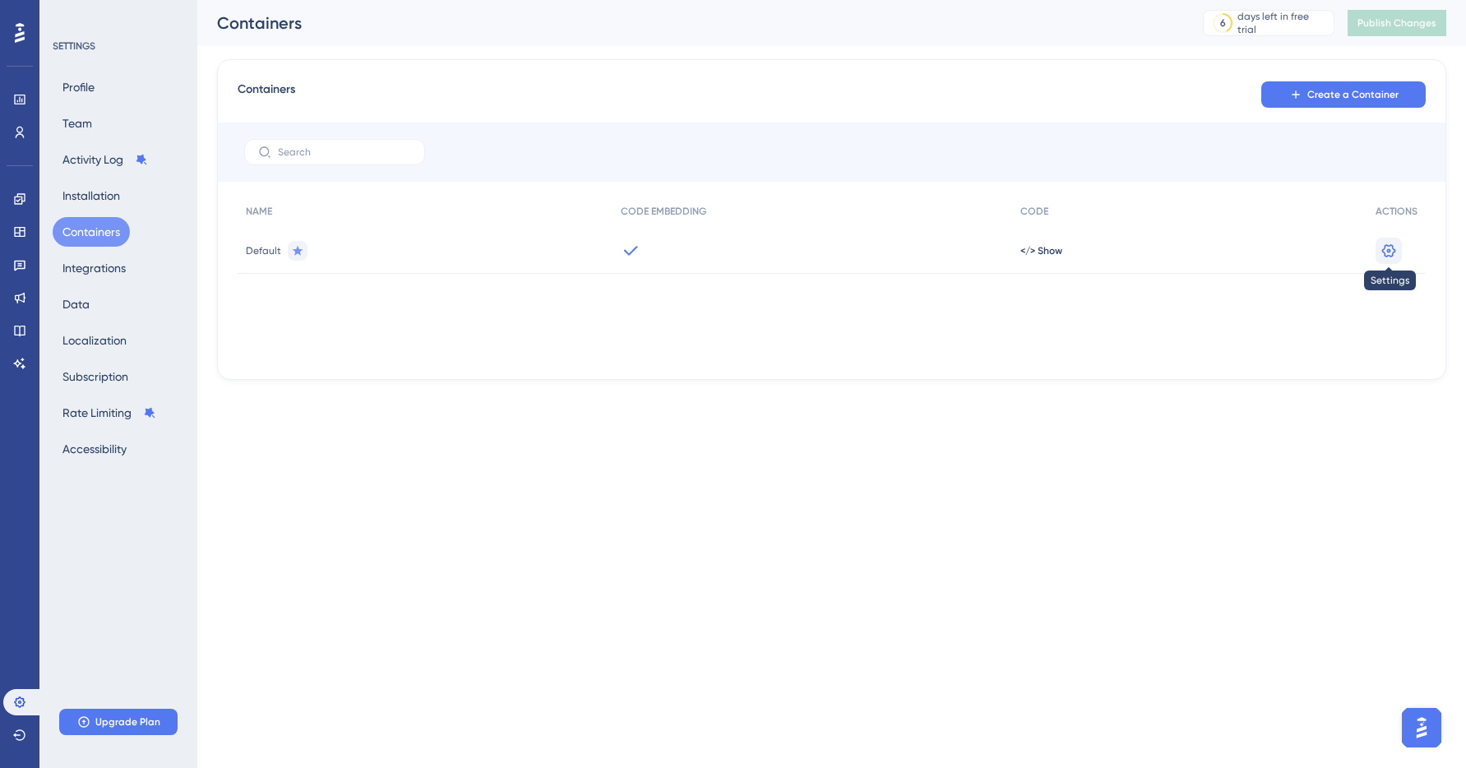
click at [1394, 244] on icon at bounding box center [1389, 251] width 16 height 16
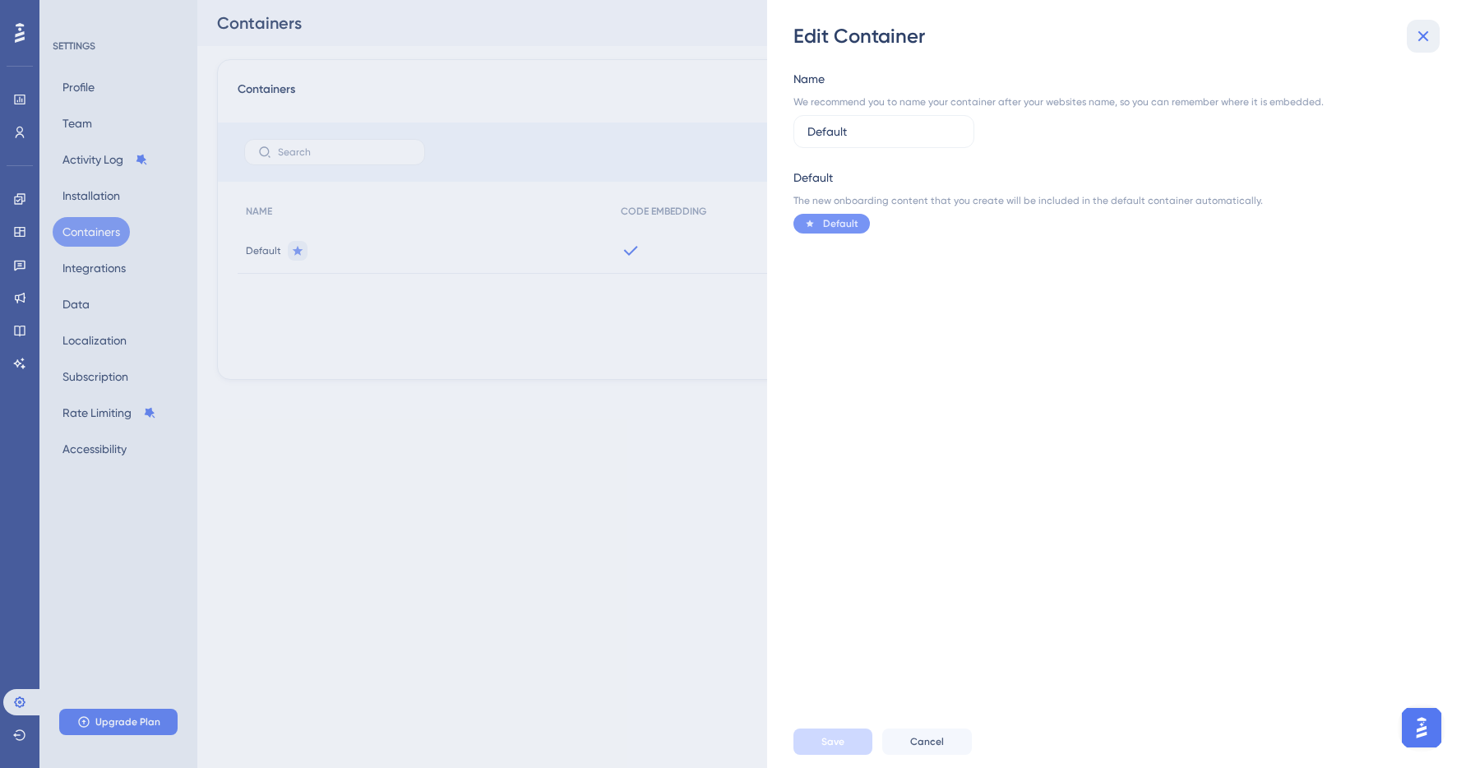
click at [1420, 37] on icon at bounding box center [1424, 36] width 20 height 20
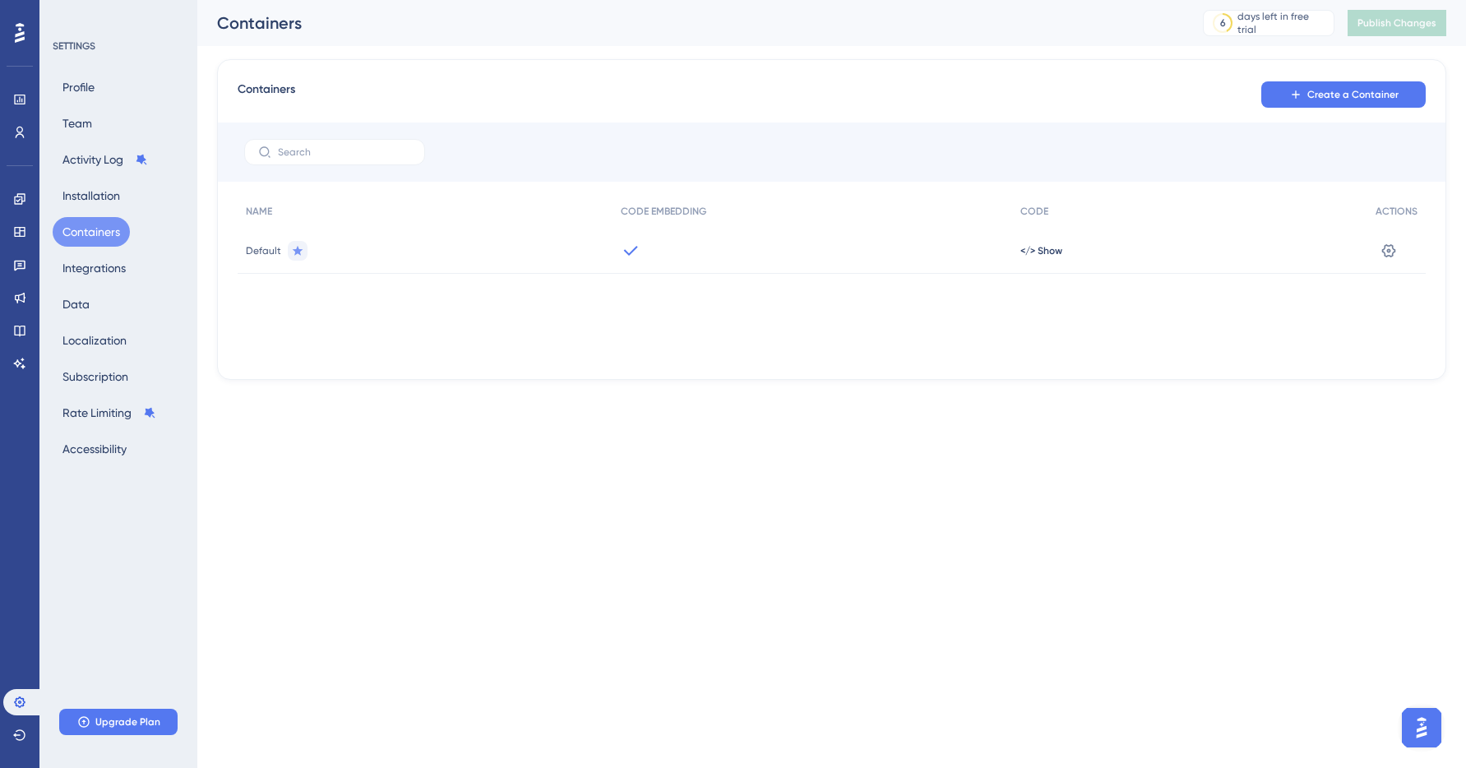
click at [18, 282] on div "Engagement Widgets Feedback Product Updates Knowledge Base AI Assistant" at bounding box center [19, 281] width 33 height 191
click at [18, 270] on icon at bounding box center [19, 264] width 13 height 13
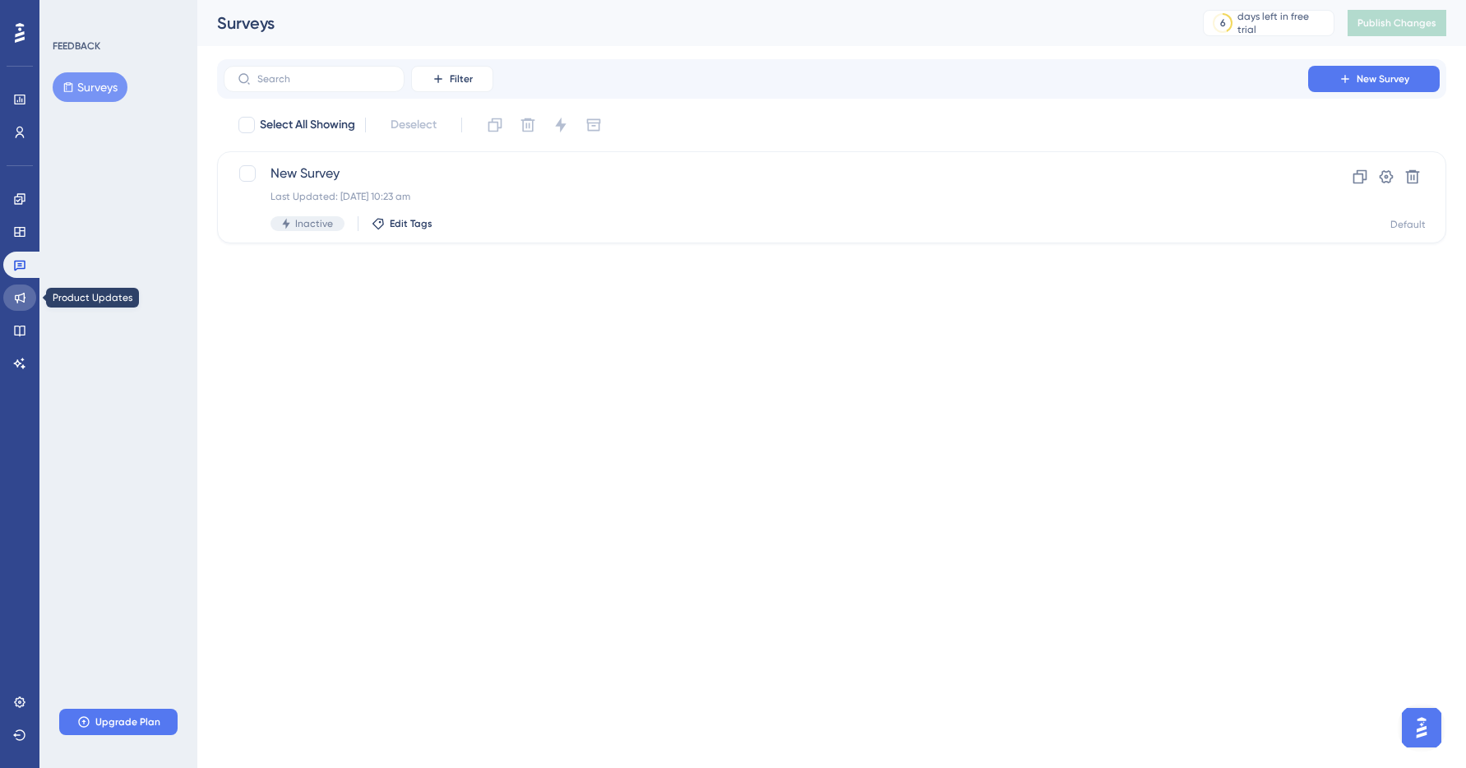
click at [17, 299] on icon at bounding box center [19, 297] width 13 height 13
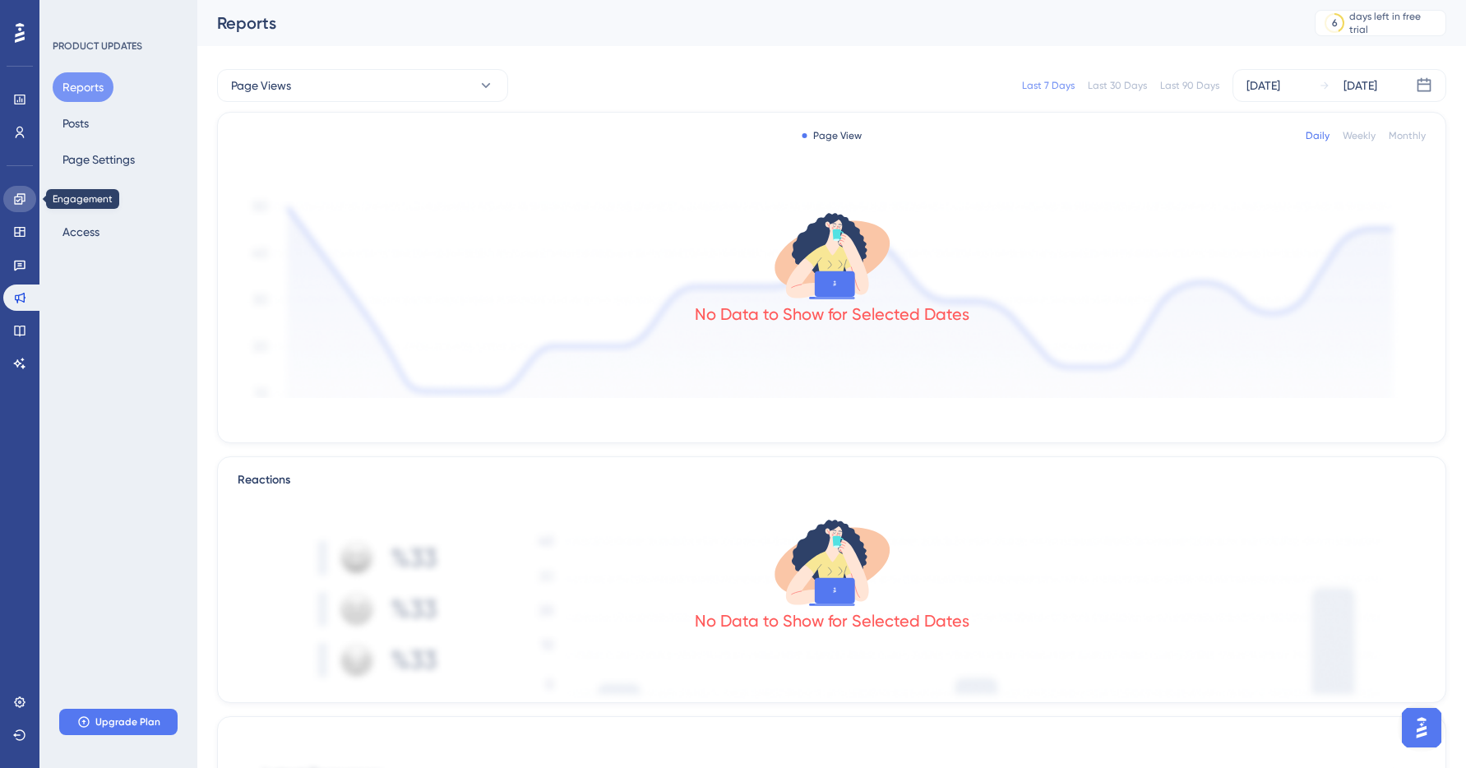
click at [15, 197] on icon at bounding box center [19, 198] width 11 height 11
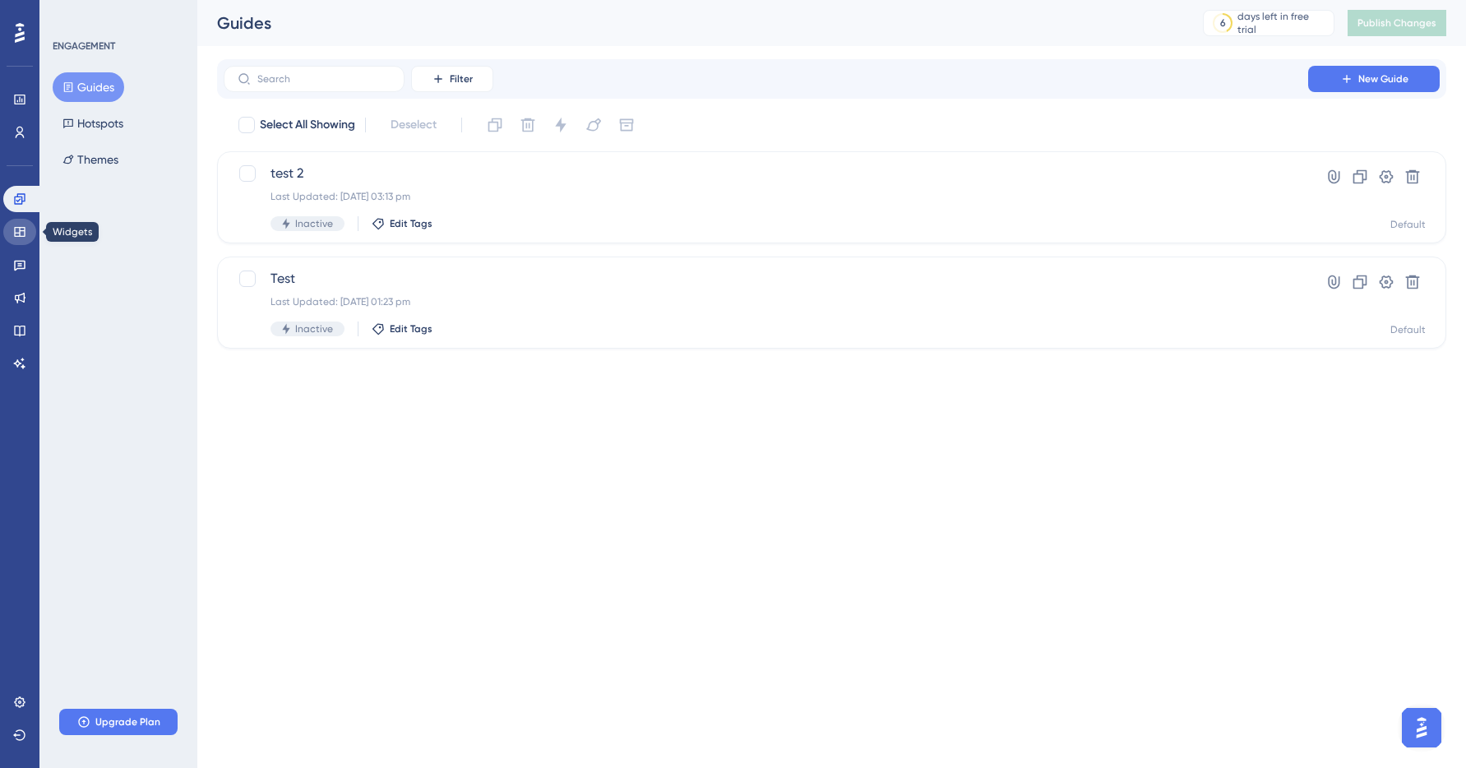
click at [17, 223] on link at bounding box center [19, 232] width 33 height 26
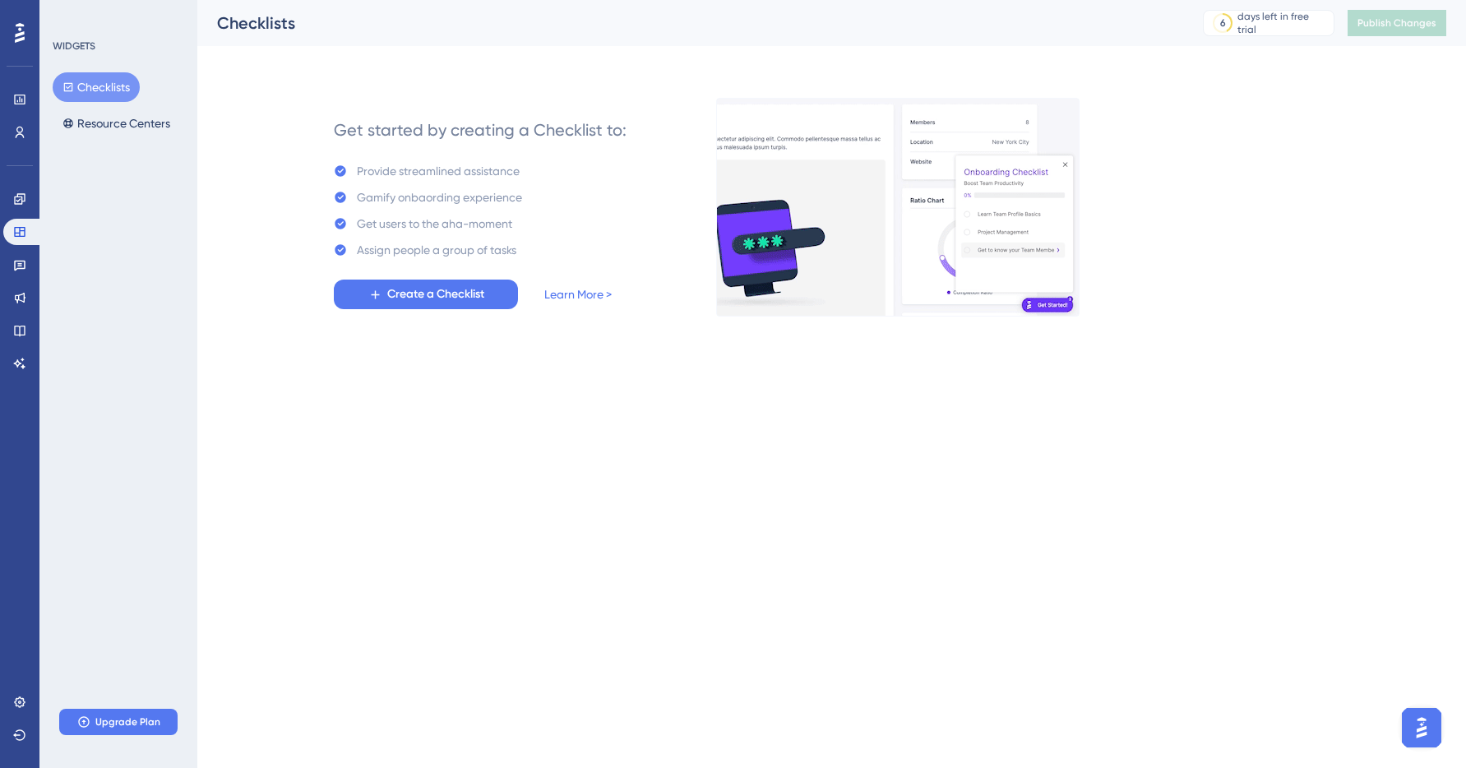
click at [134, 105] on div "Checklists Resource Centers" at bounding box center [119, 105] width 133 height 66
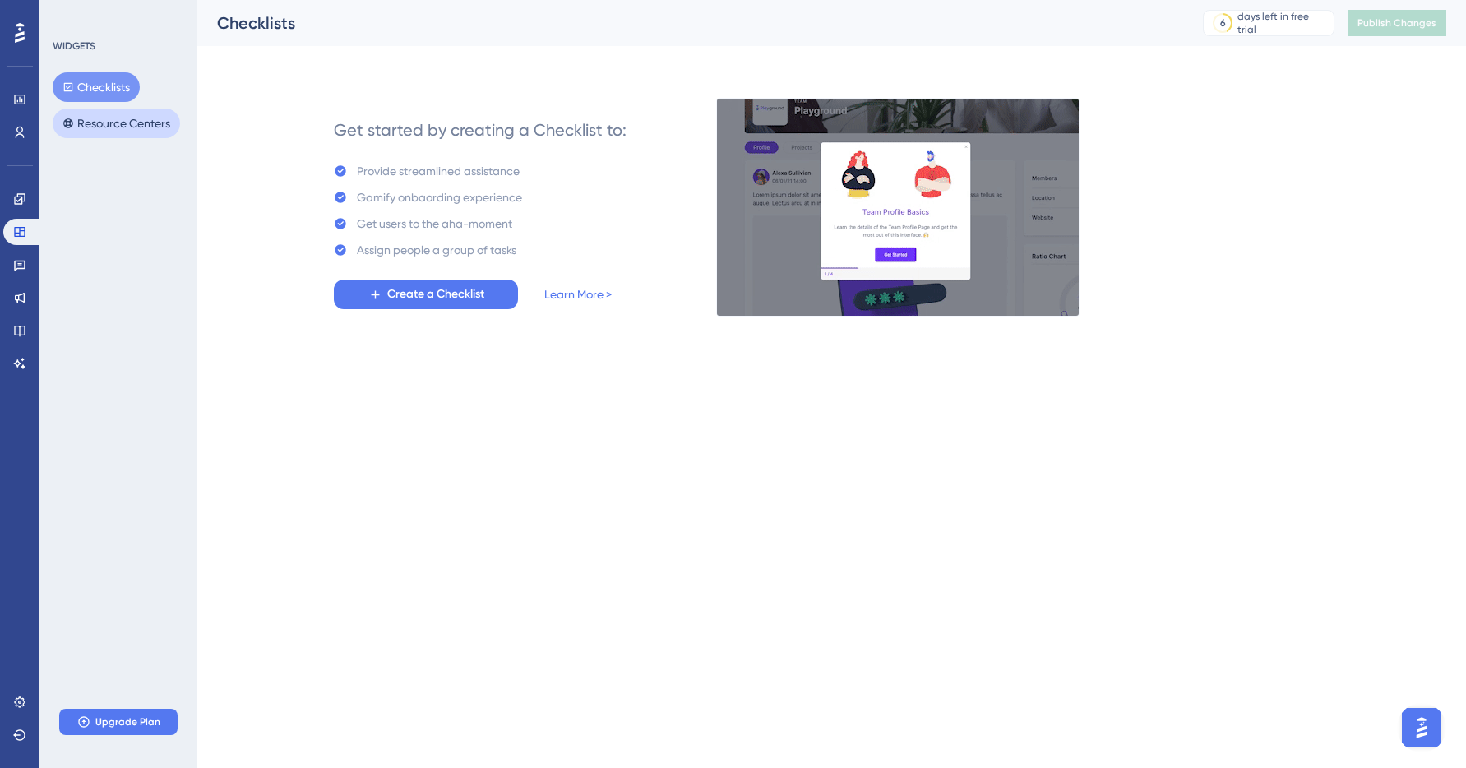
click at [128, 114] on button "Resource Centers" at bounding box center [116, 124] width 127 height 30
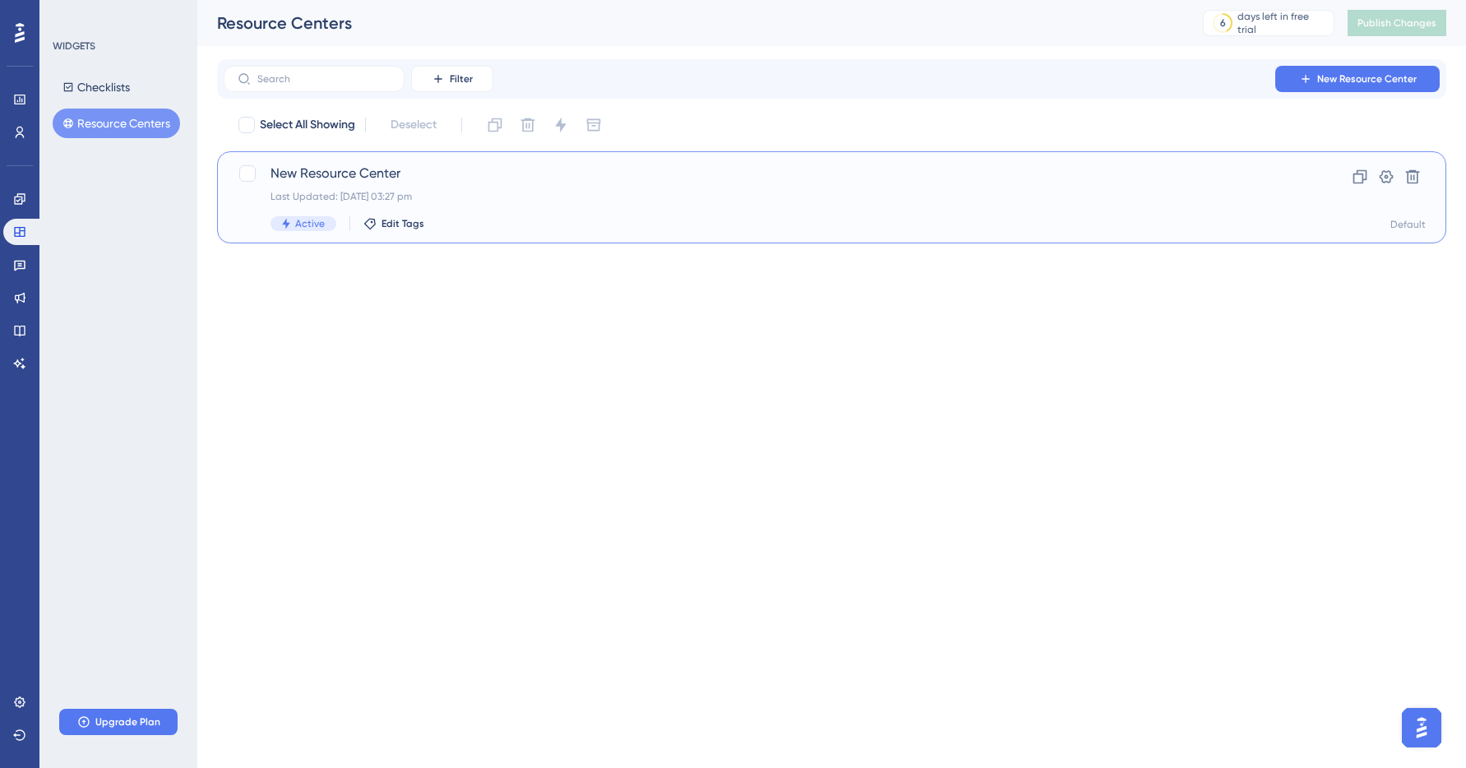
click at [492, 190] on div "Last Updated: 09 Sept 2025 03:27 pm" at bounding box center [766, 196] width 991 height 13
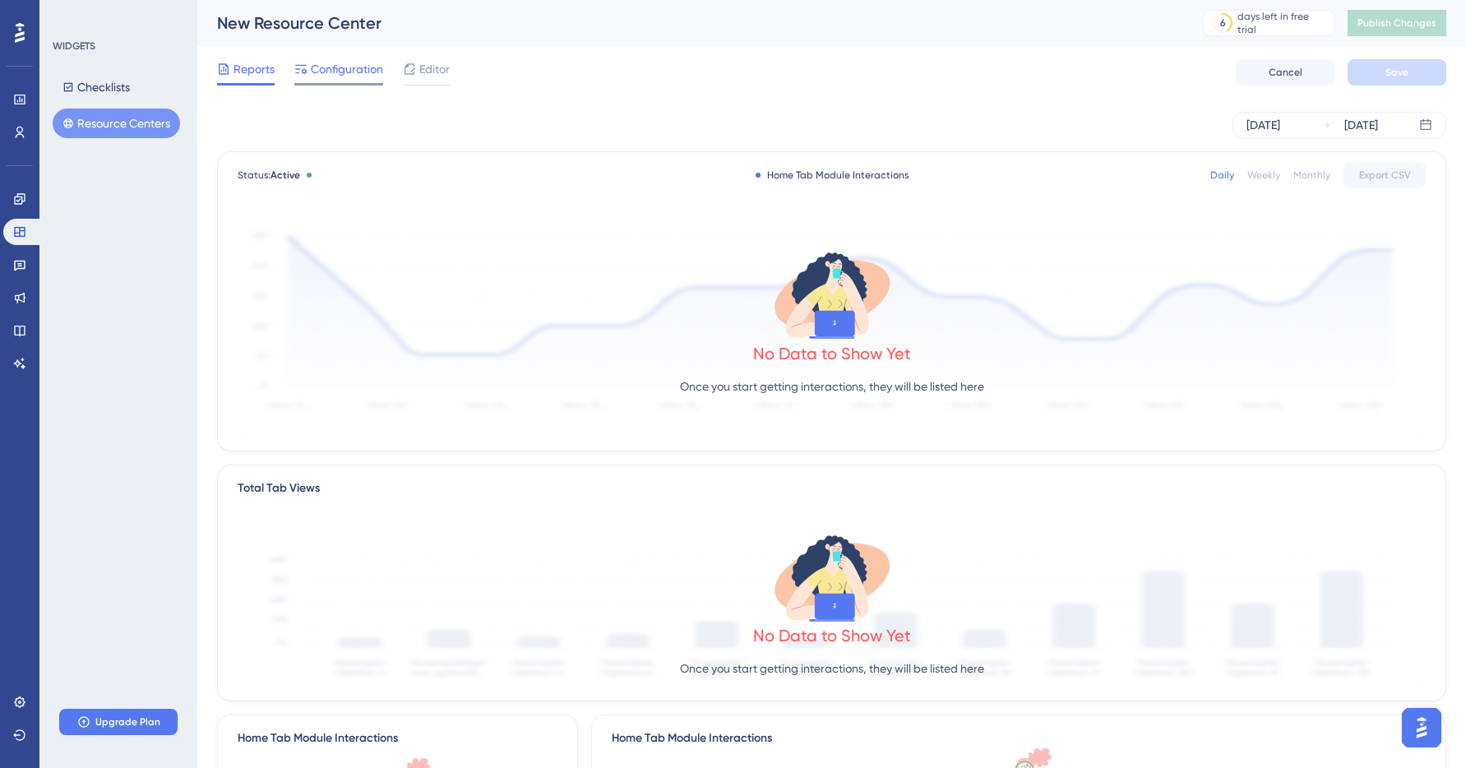
click at [330, 78] on span "Configuration" at bounding box center [347, 69] width 72 height 20
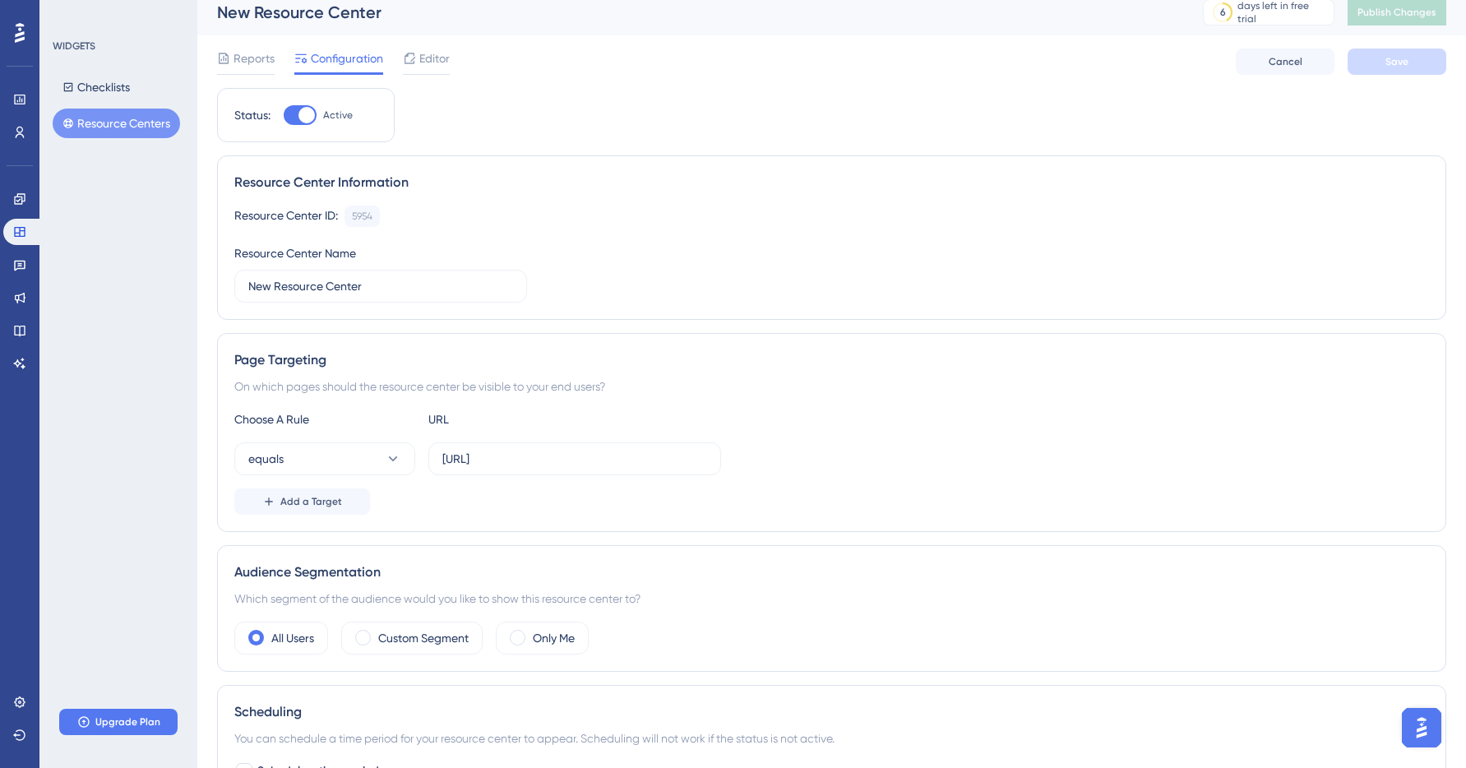
scroll to position [12, 0]
click at [252, 60] on span "Reports" at bounding box center [254, 58] width 41 height 20
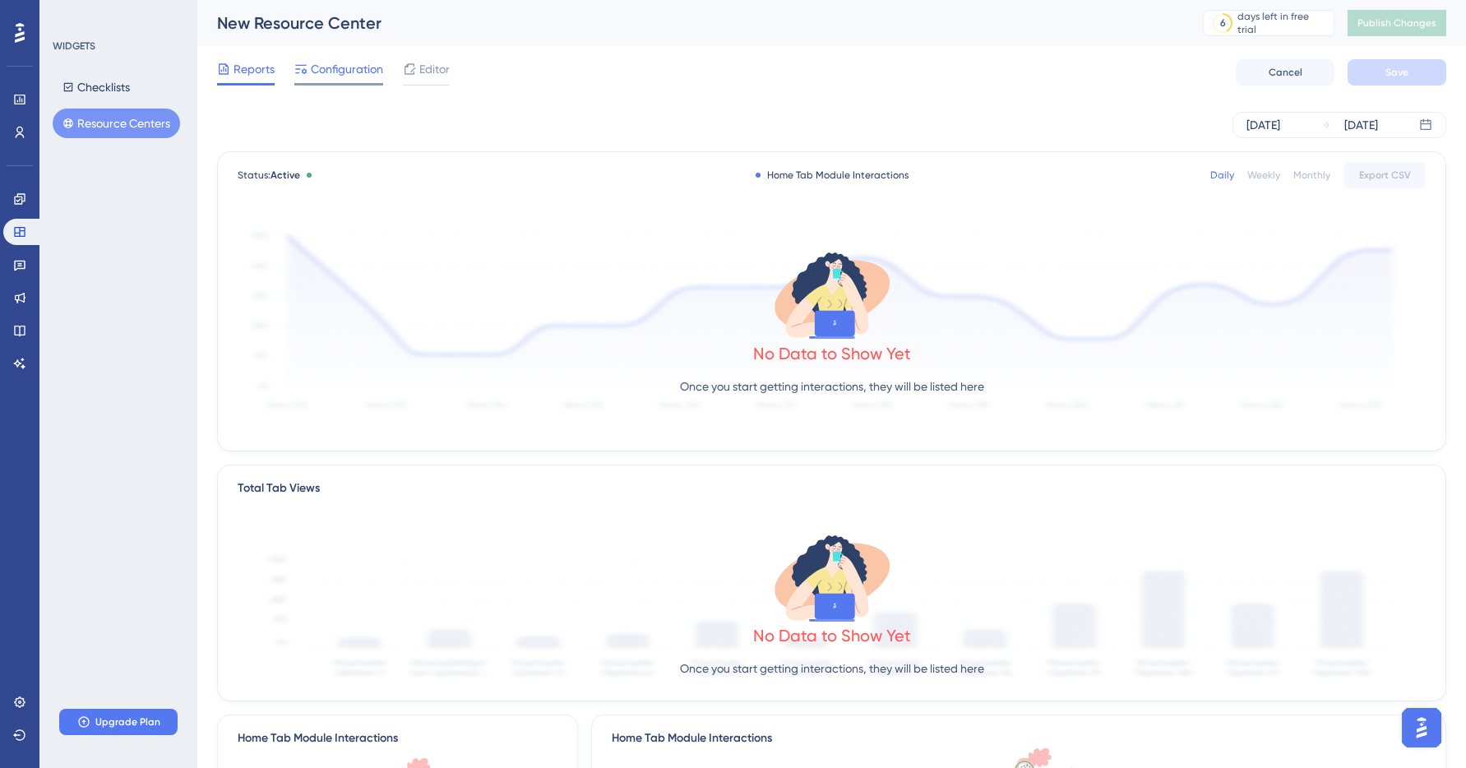
click at [309, 74] on div "Configuration" at bounding box center [338, 69] width 89 height 20
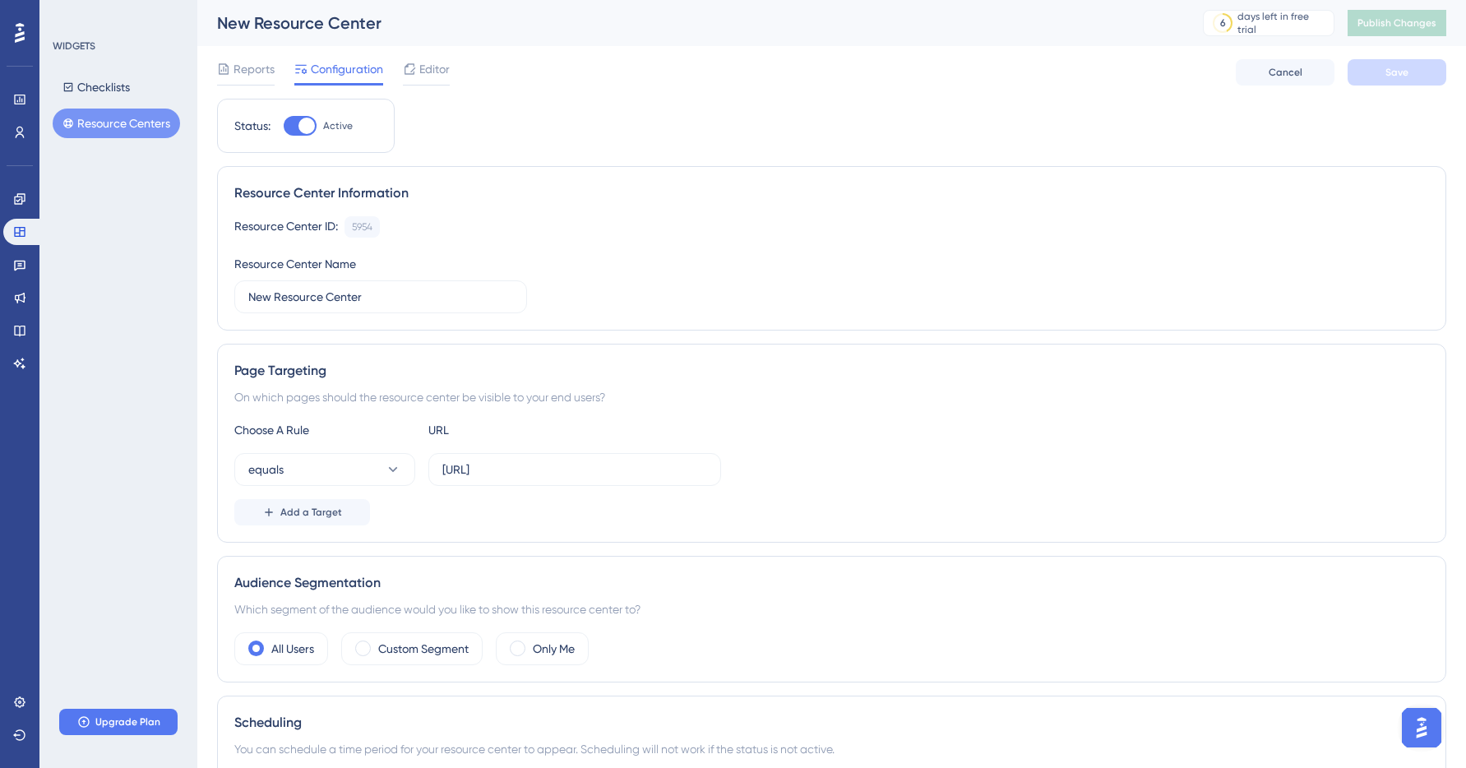
click at [104, 137] on button "Resource Centers" at bounding box center [116, 124] width 127 height 30
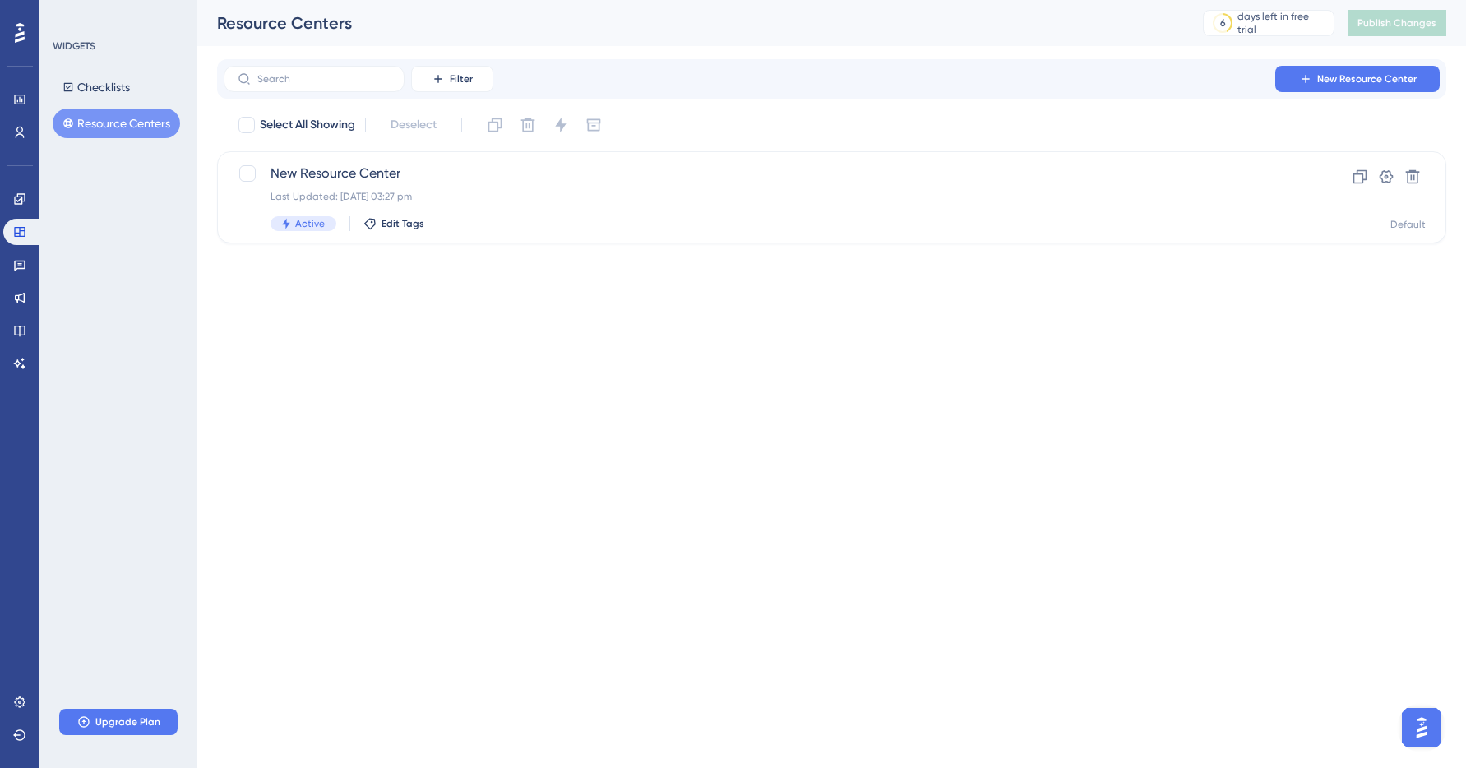
click at [104, 133] on button "Resource Centers" at bounding box center [116, 124] width 127 height 30
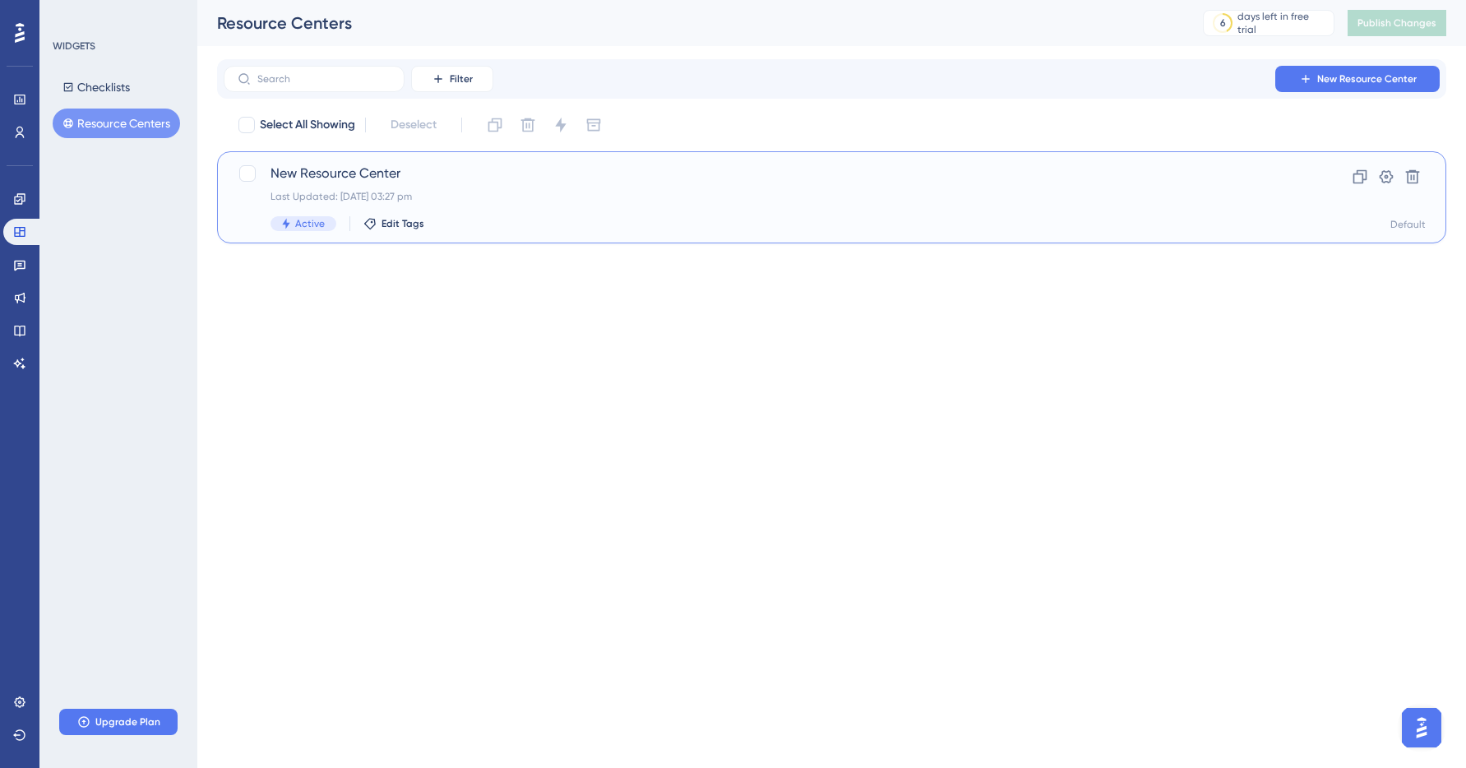
click at [449, 183] on span "New Resource Center" at bounding box center [766, 174] width 991 height 20
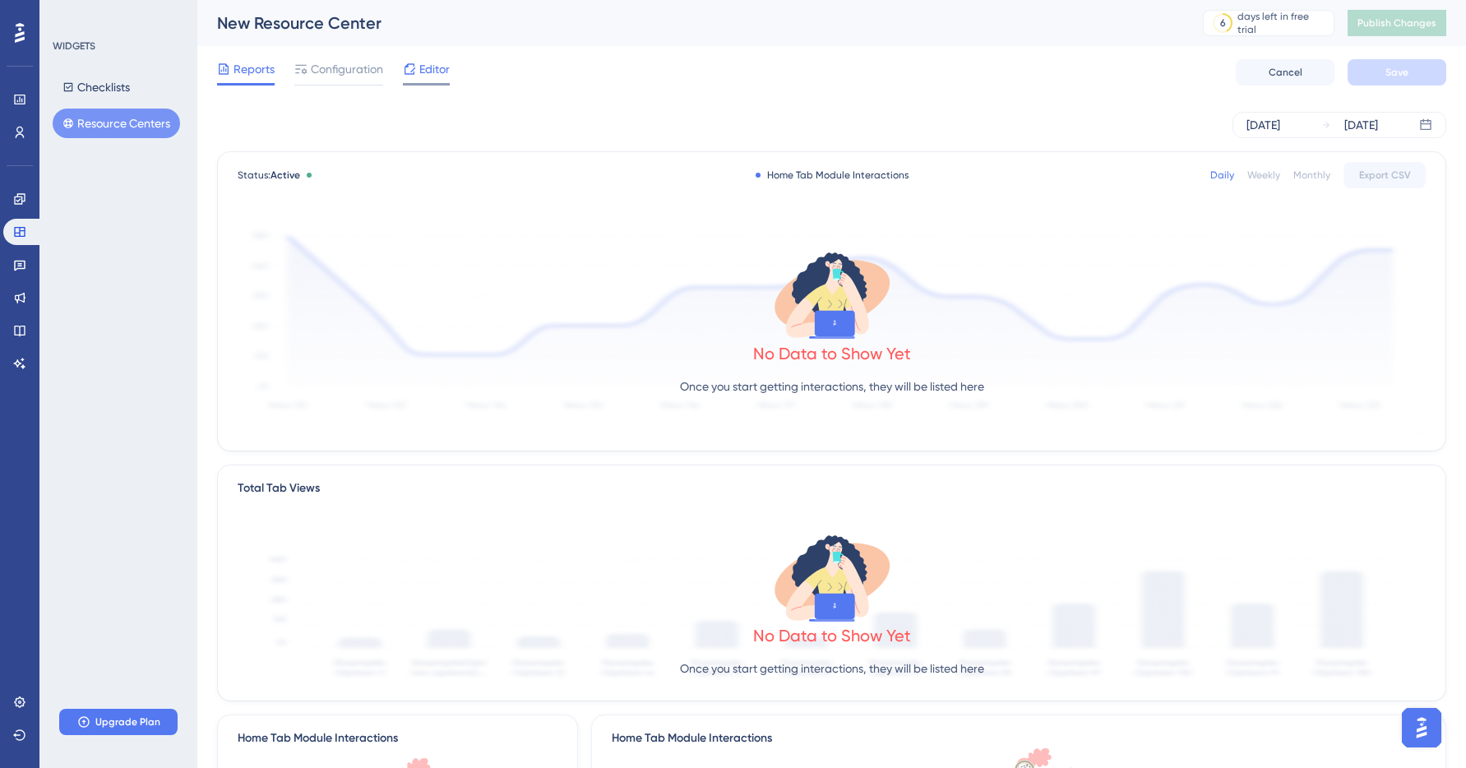
click at [445, 72] on span "Editor" at bounding box center [434, 69] width 30 height 20
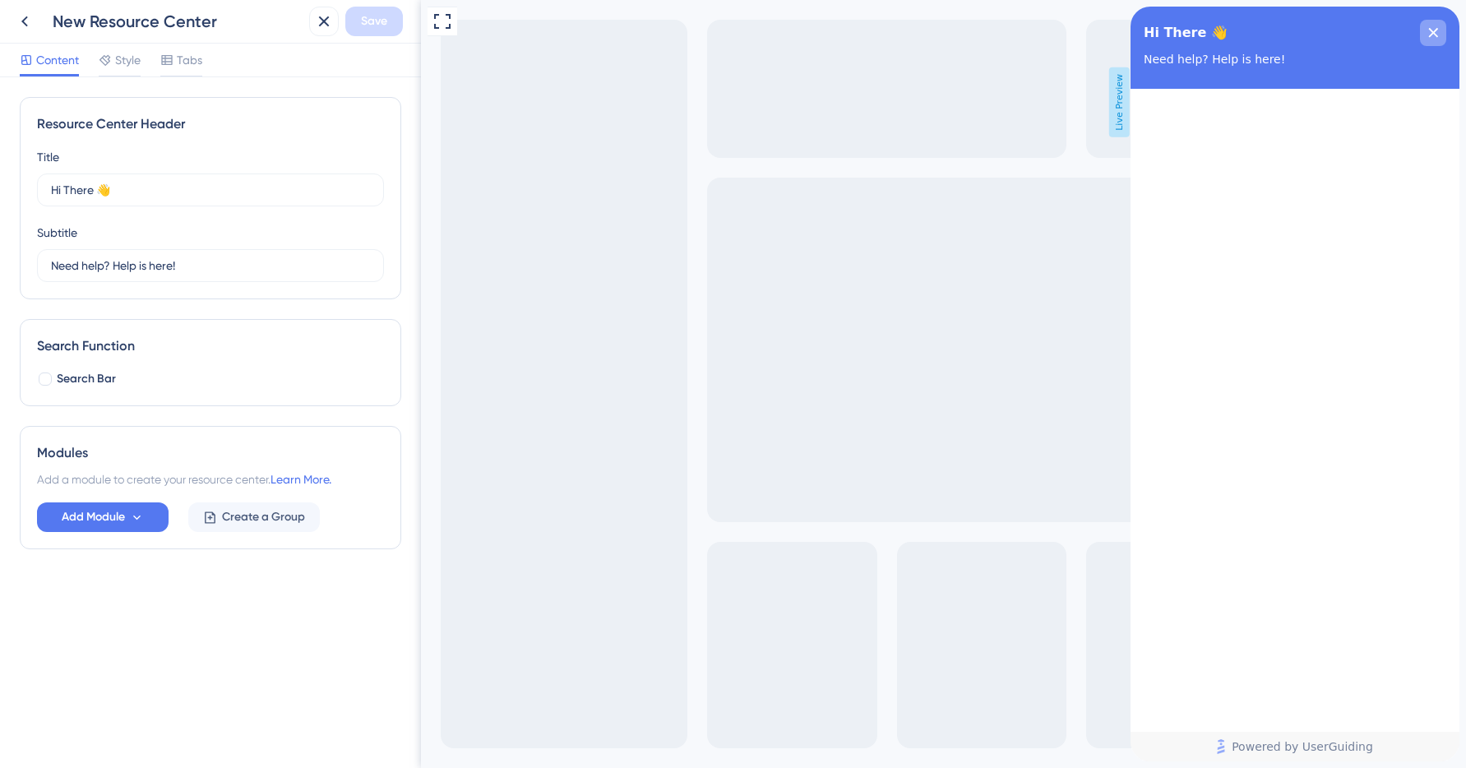
click at [1436, 28] on icon "close resource center" at bounding box center [1434, 33] width 10 height 10
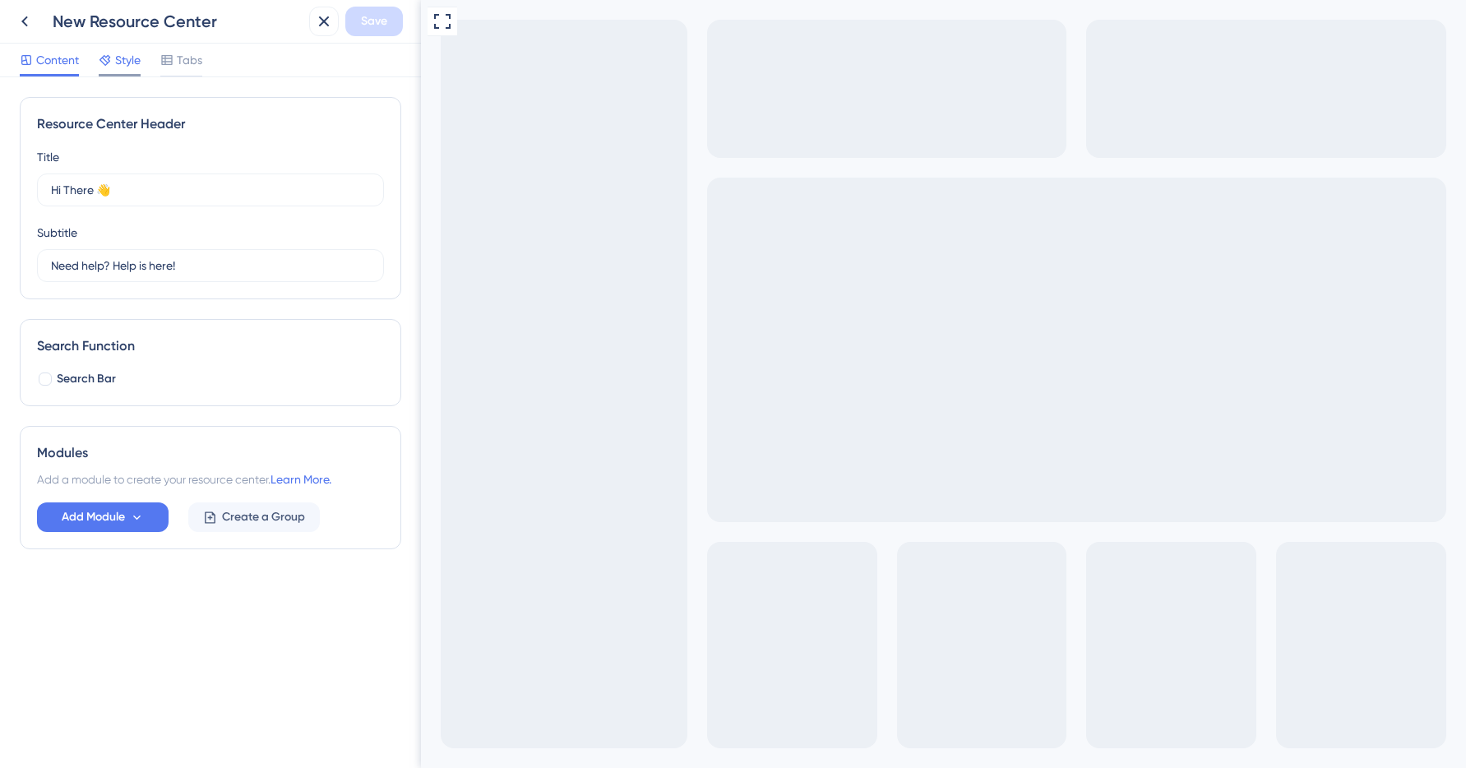
click at [124, 67] on span "Style" at bounding box center [127, 60] width 25 height 20
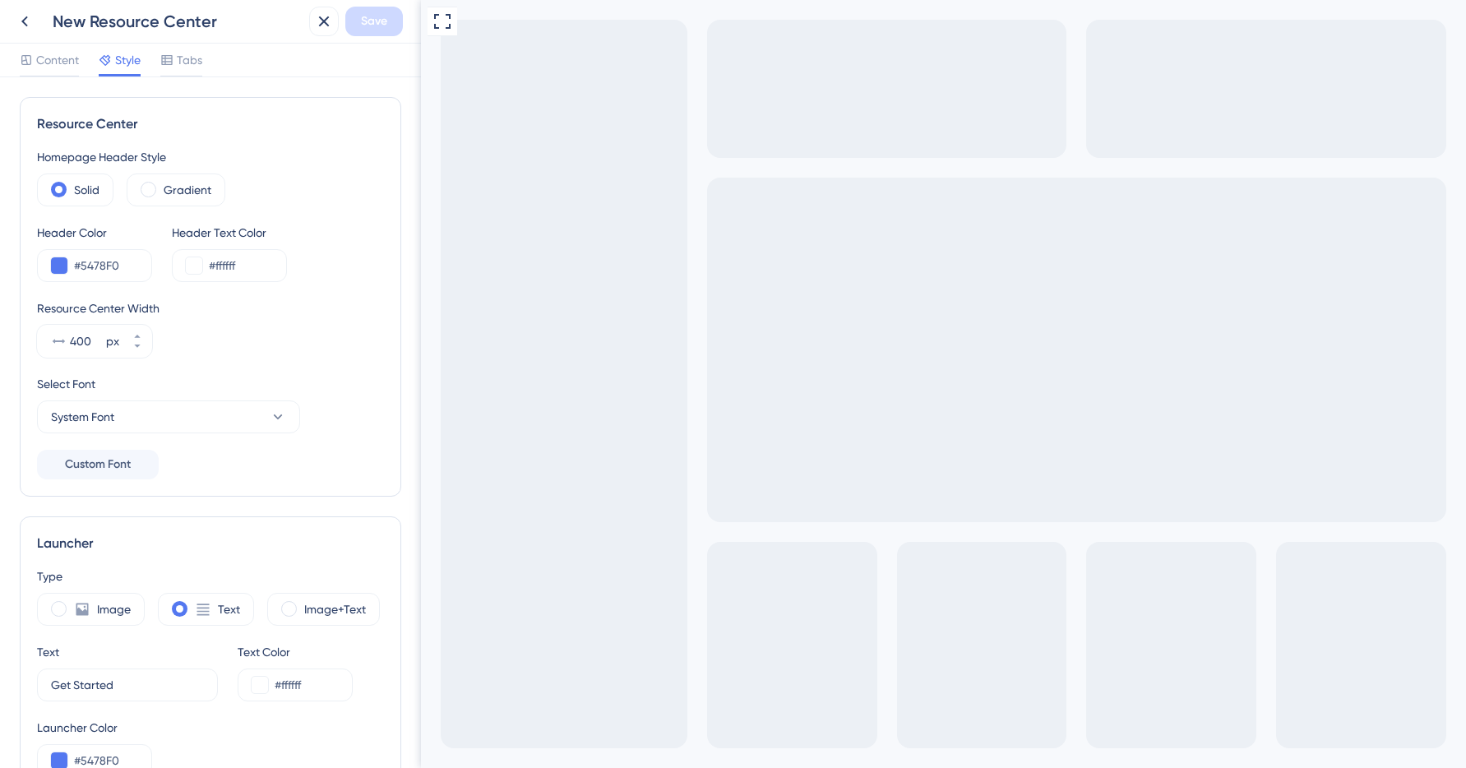
drag, startPoint x: 46, startPoint y: 63, endPoint x: 67, endPoint y: 83, distance: 29.1
click at [46, 63] on span "Content" at bounding box center [57, 60] width 43 height 20
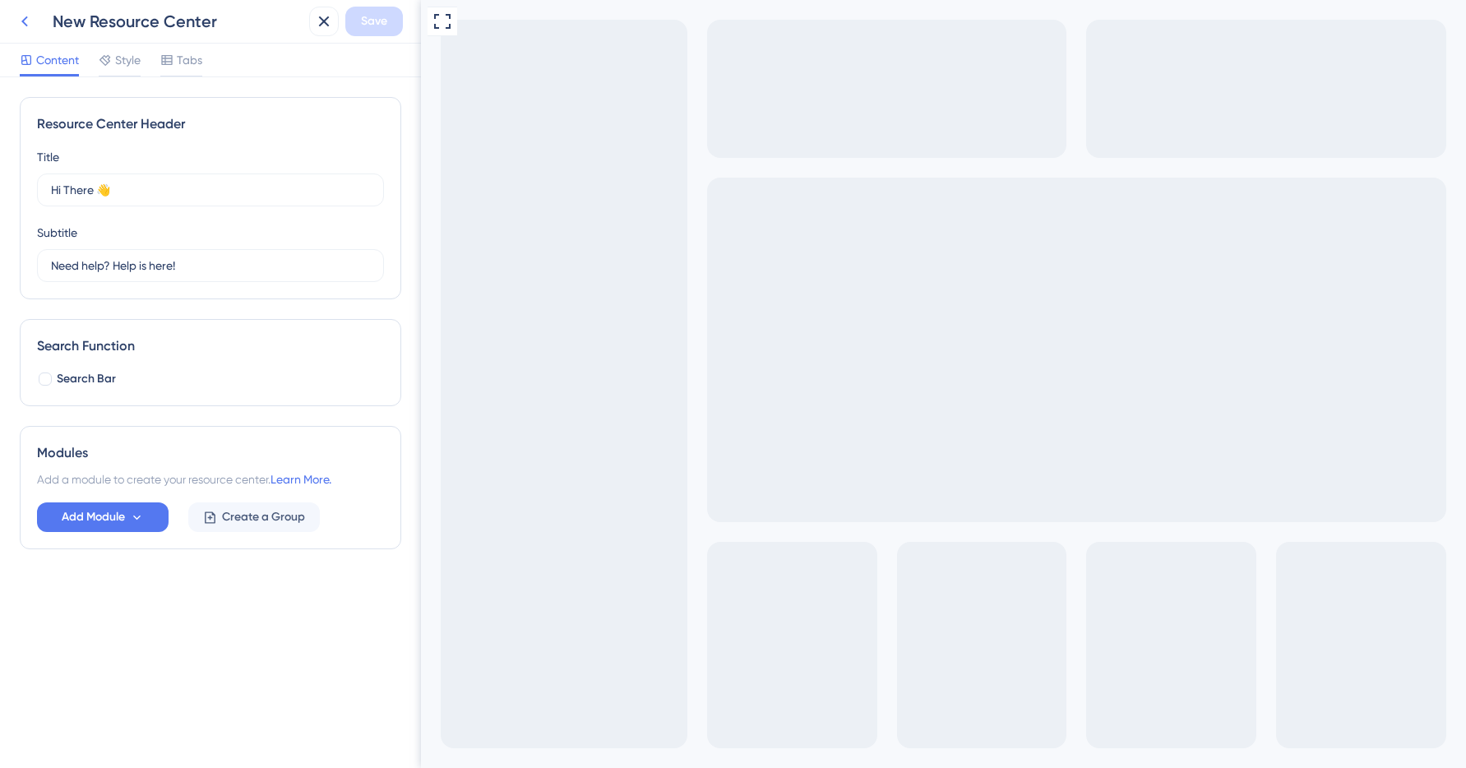
click at [27, 21] on icon at bounding box center [25, 22] width 20 height 20
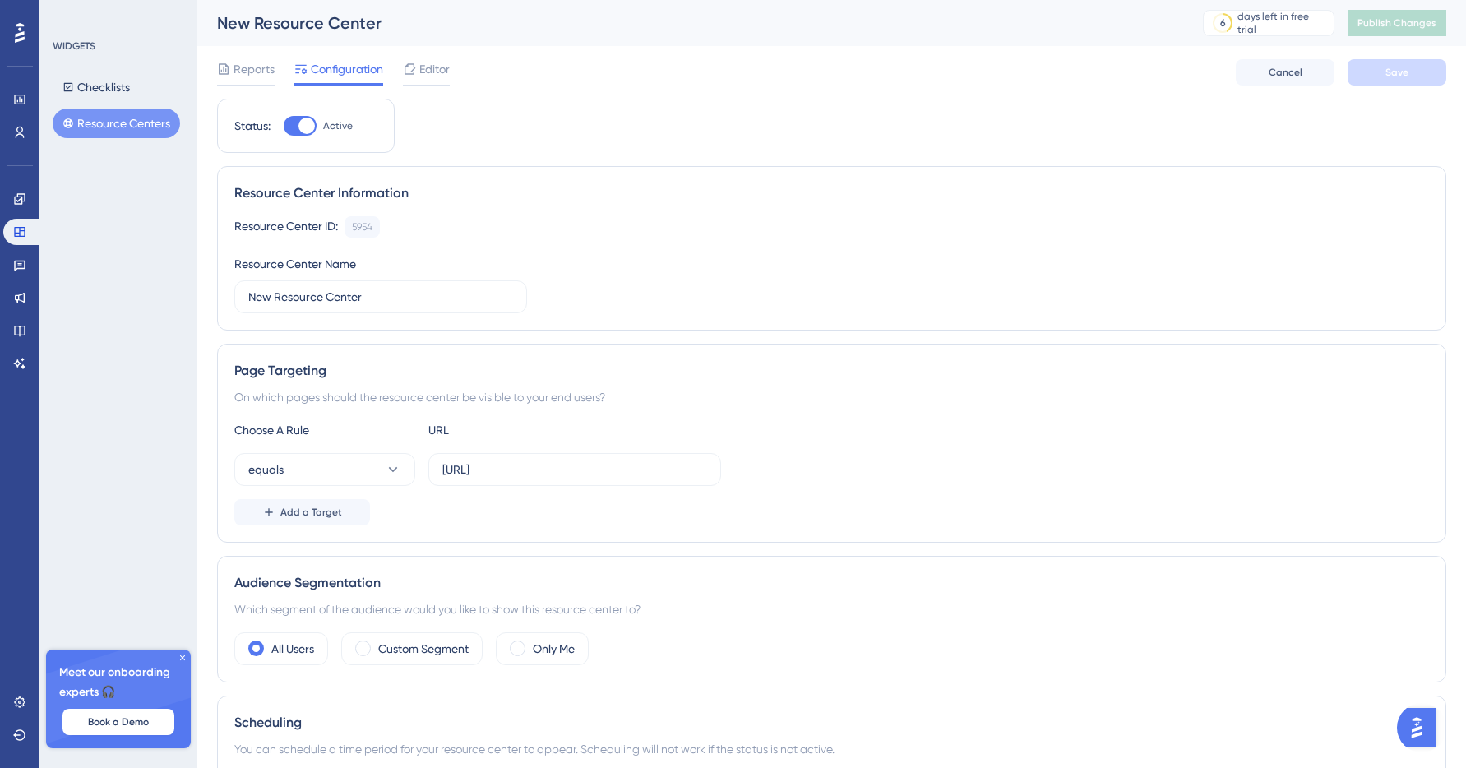
click at [559, 178] on div "Resource Center Information Resource Center ID: 5954 Copy Resource Center Name …" at bounding box center [832, 248] width 1230 height 164
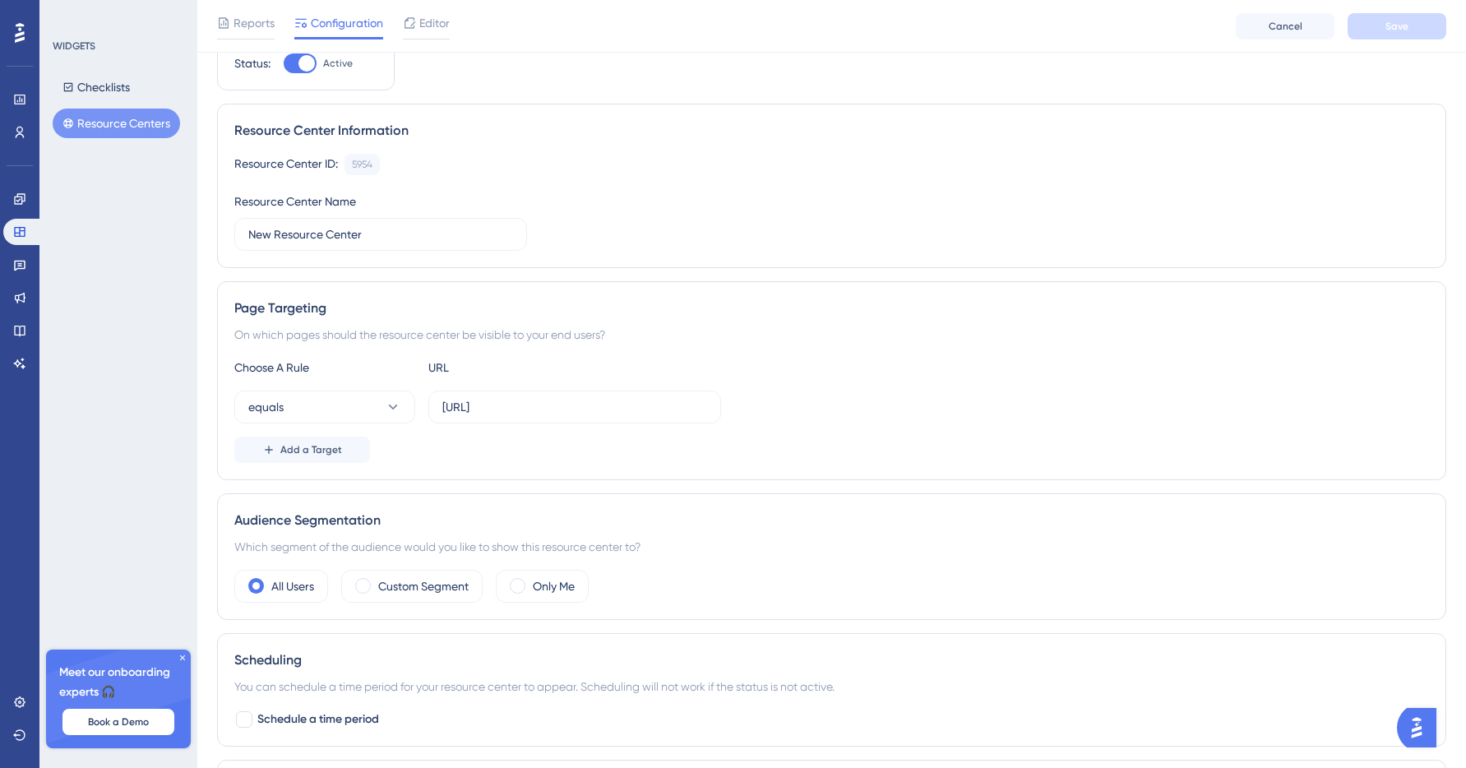
scroll to position [100, 0]
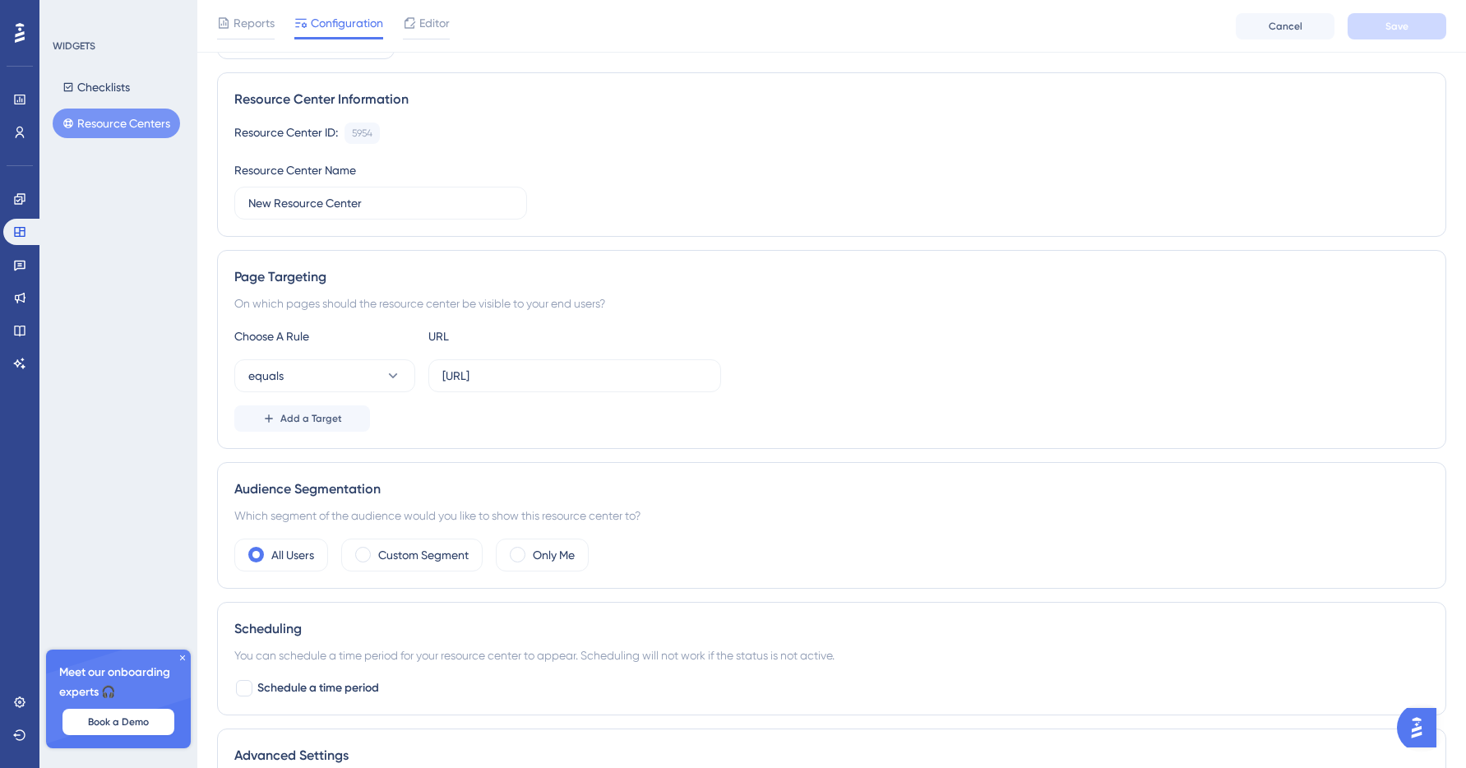
click at [530, 396] on div "Choose A Rule URL equals https://alpha.placeme.dataplace.ai/choose-location Add…" at bounding box center [831, 379] width 1195 height 105
click at [544, 385] on label "https://alpha.placeme.dataplace.ai/choose-location" at bounding box center [574, 375] width 293 height 33
click at [544, 385] on input "https://alpha.placeme.dataplace.ai/choose-location" at bounding box center [574, 376] width 265 height 18
paste input "app.dataplace.ai/"
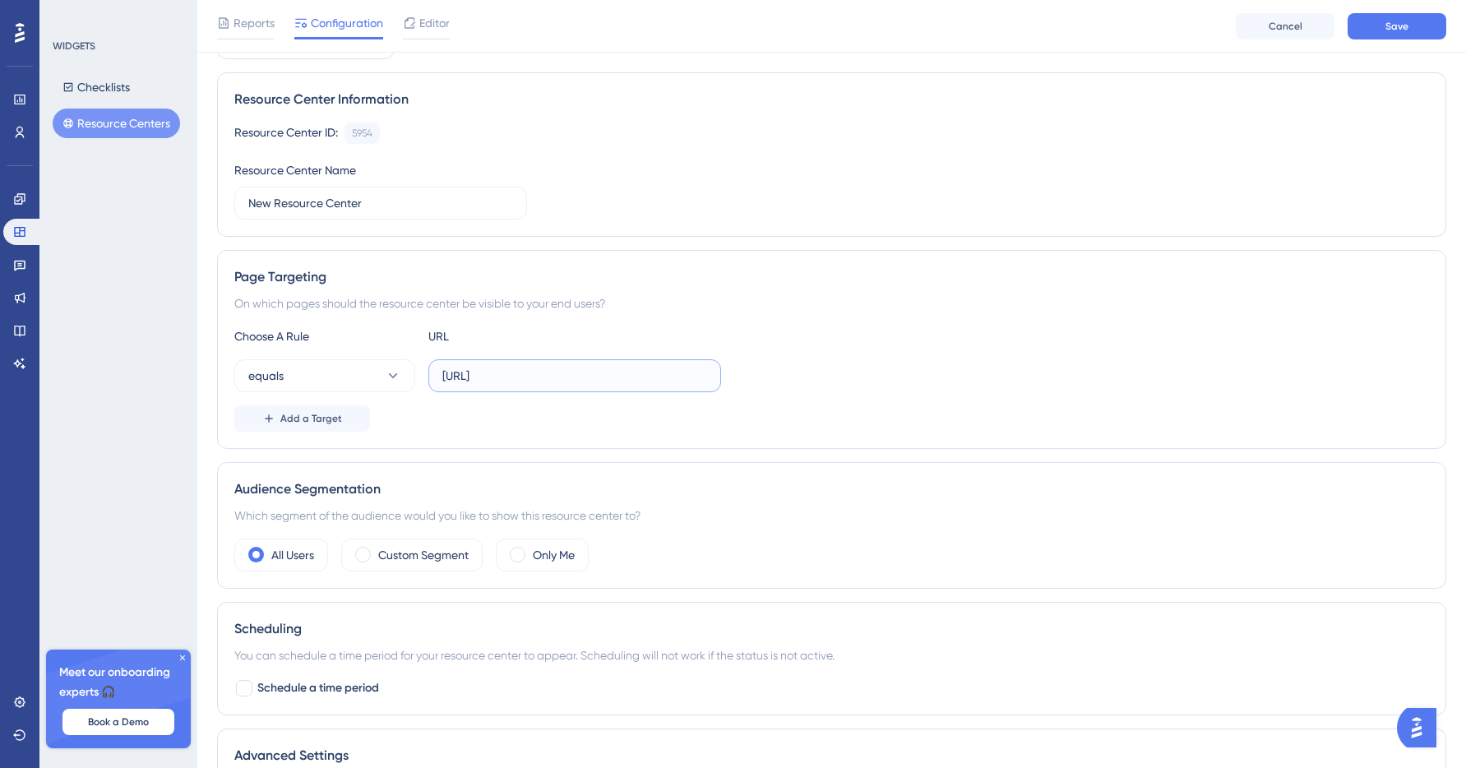
scroll to position [0, 0]
type input "https://alpha.app.dataplace.ai/"
click at [387, 375] on icon at bounding box center [393, 376] width 16 height 16
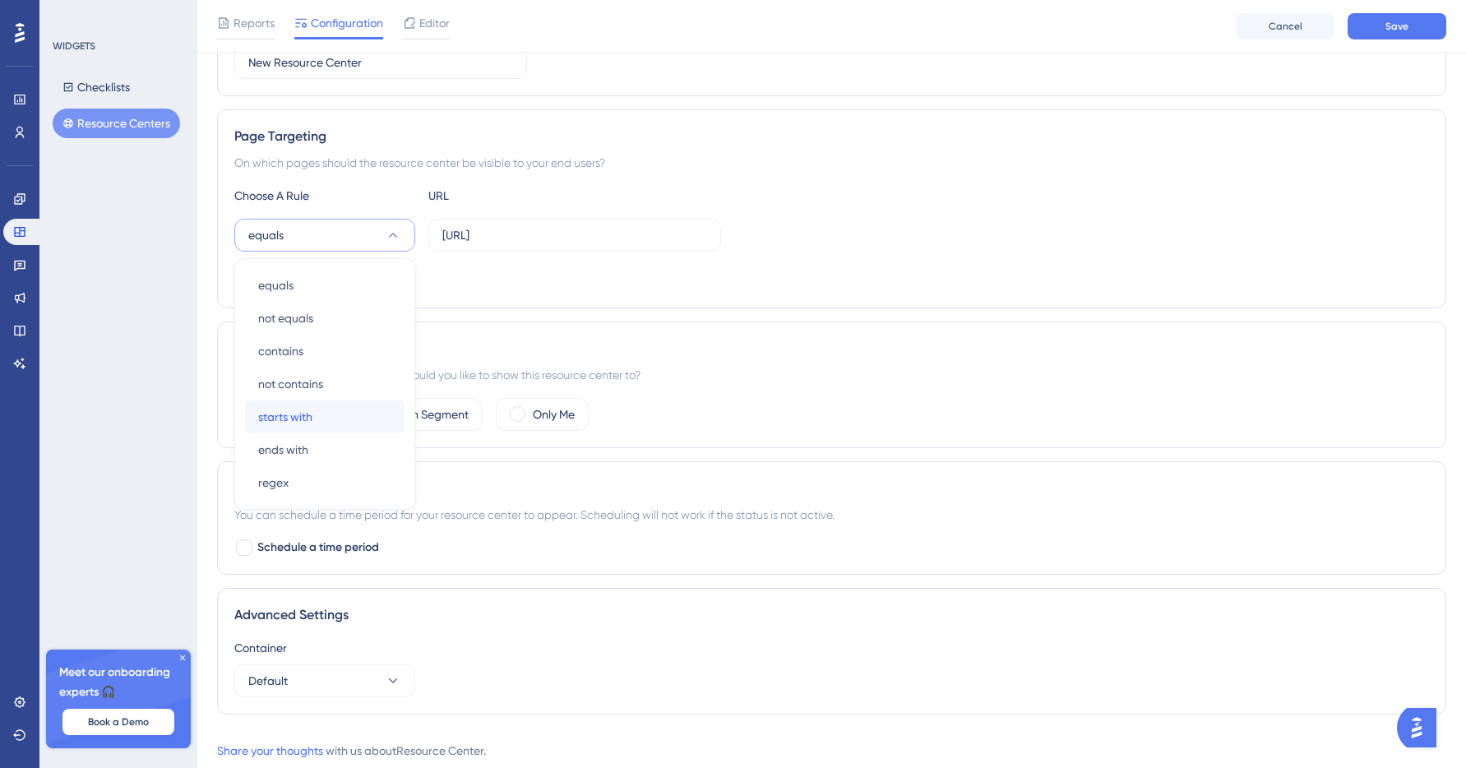
click at [307, 415] on span "starts with" at bounding box center [285, 417] width 54 height 20
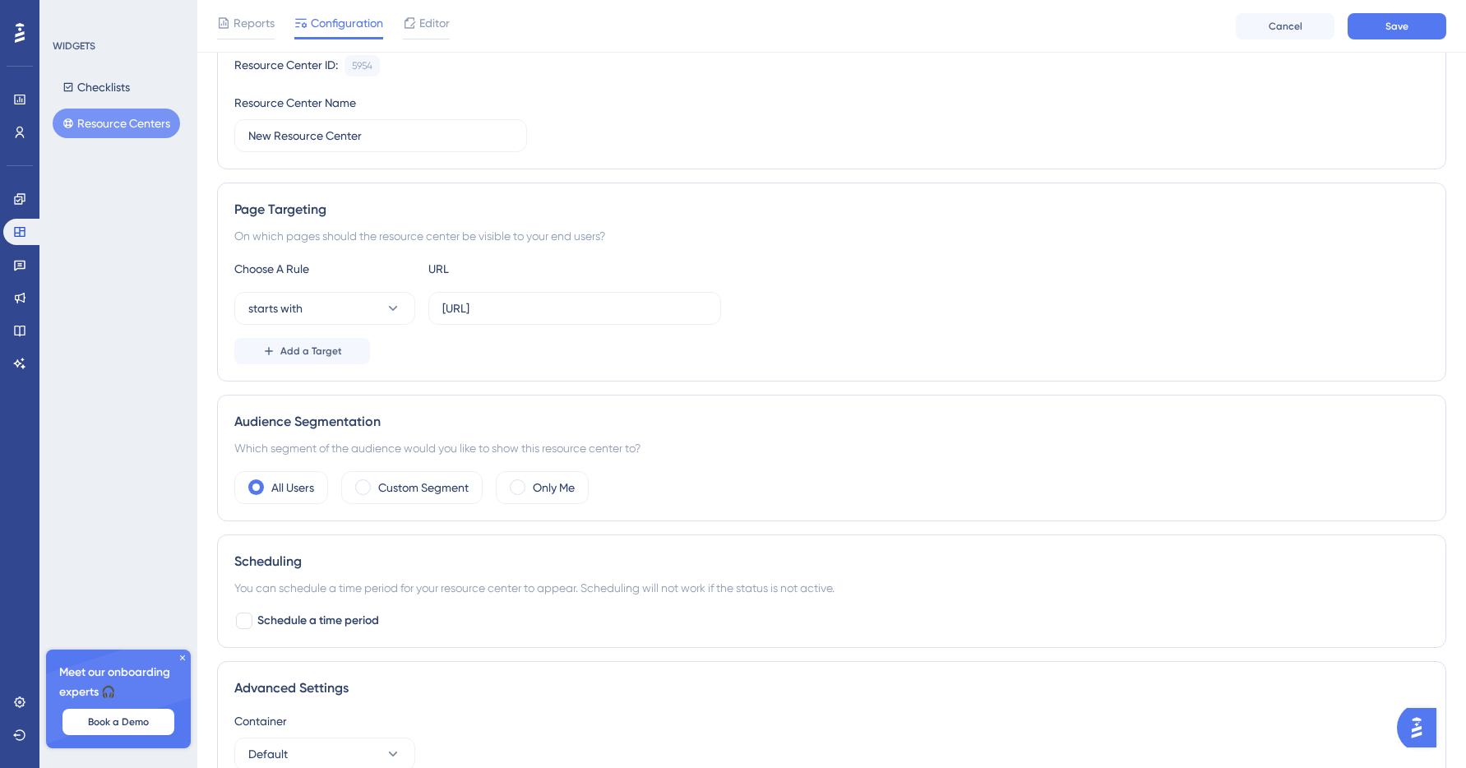
scroll to position [104, 0]
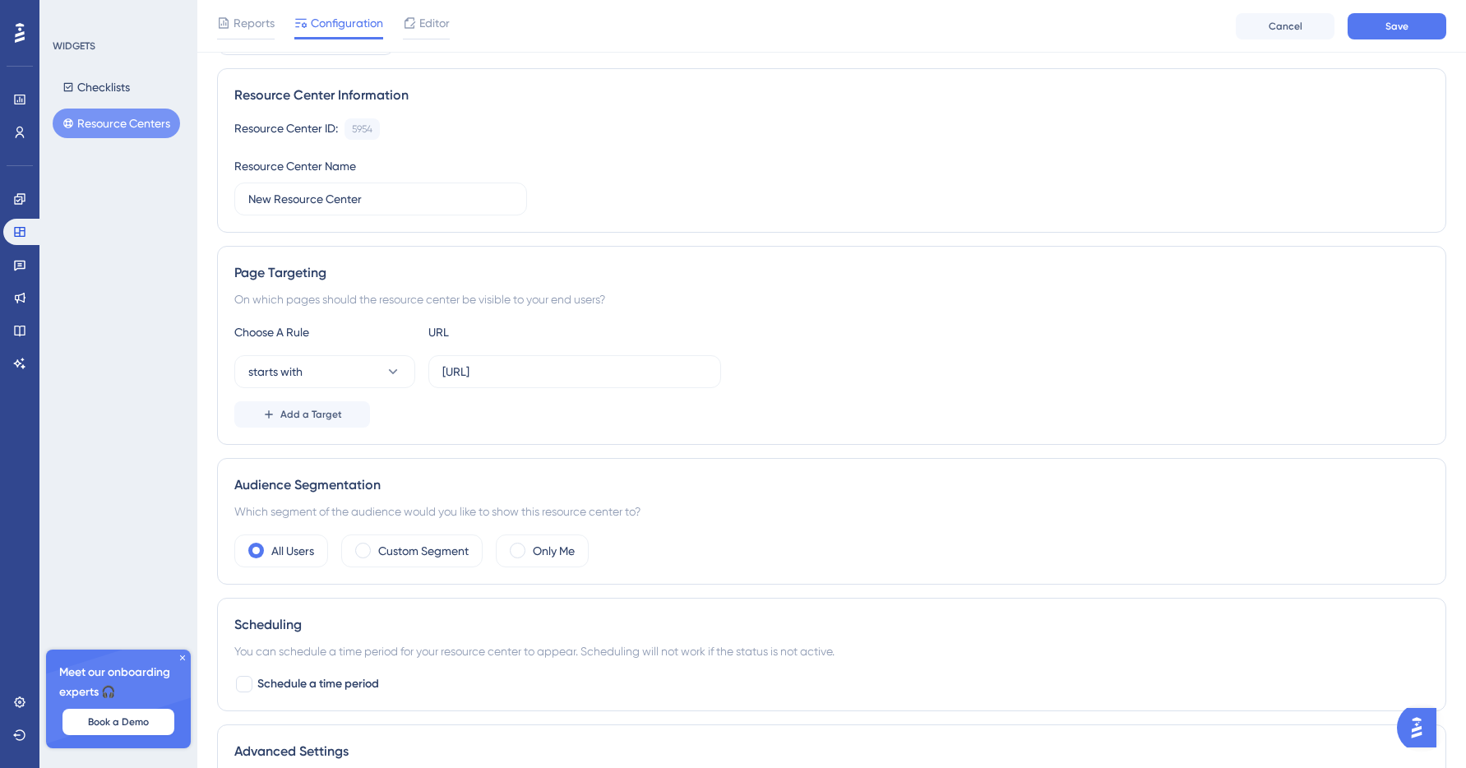
click at [720, 346] on div "Choose A Rule URL starts with https://alpha.app.dataplace.ai/ Add a Target" at bounding box center [831, 374] width 1195 height 105
click at [665, 374] on input "https://alpha.app.dataplace.ai/" at bounding box center [574, 372] width 265 height 18
click at [1392, 20] on span "Save" at bounding box center [1397, 26] width 23 height 13
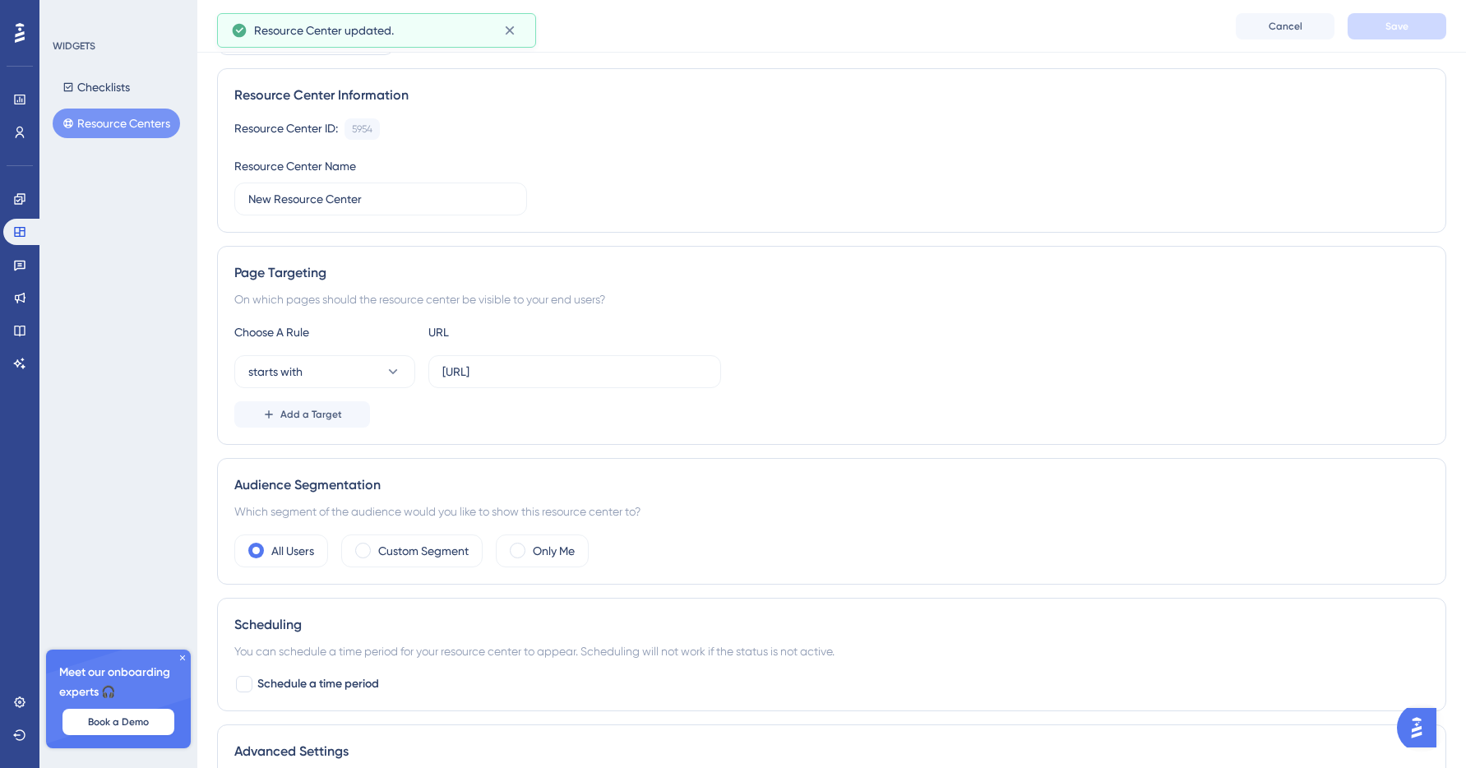
scroll to position [0, 0]
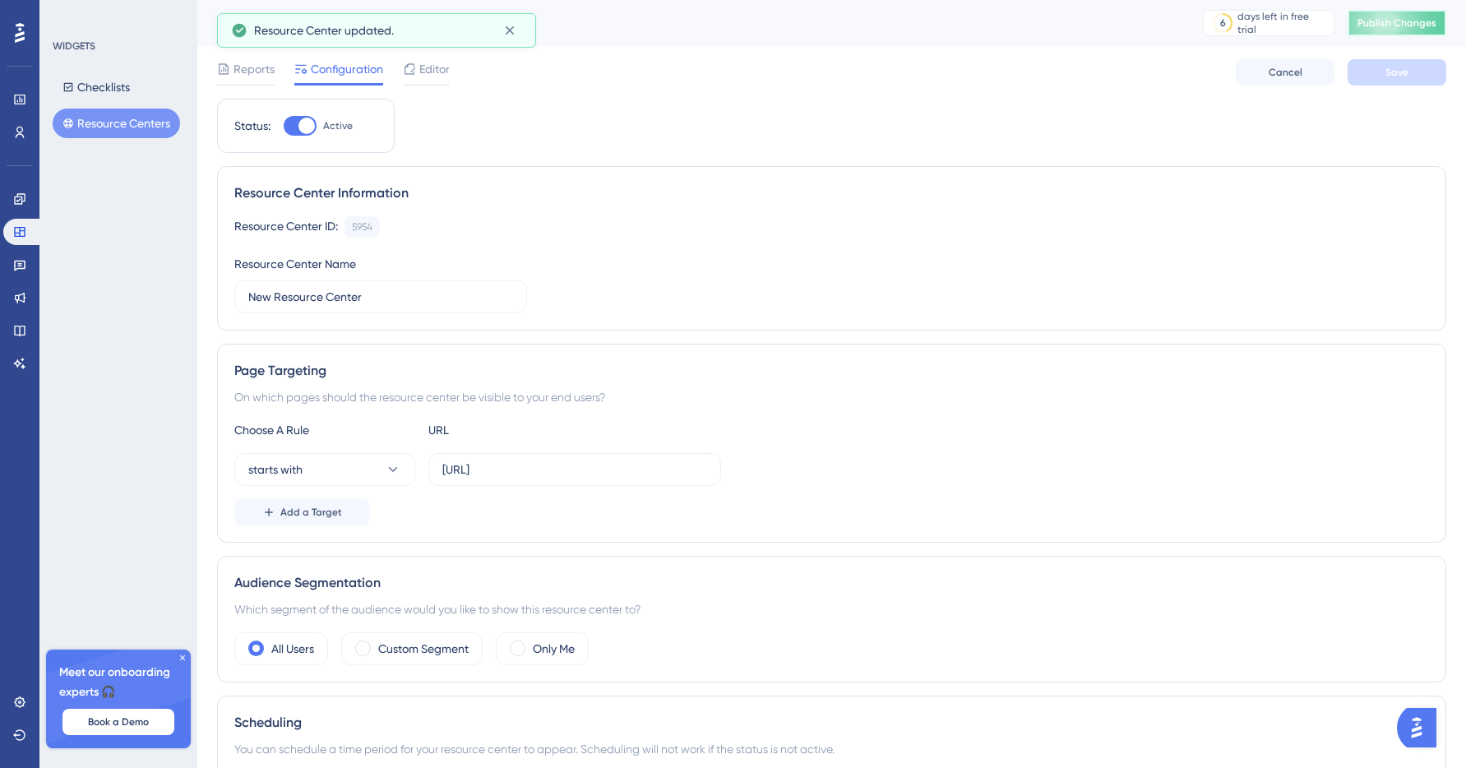
click at [1373, 30] on button "Publish Changes" at bounding box center [1397, 23] width 99 height 26
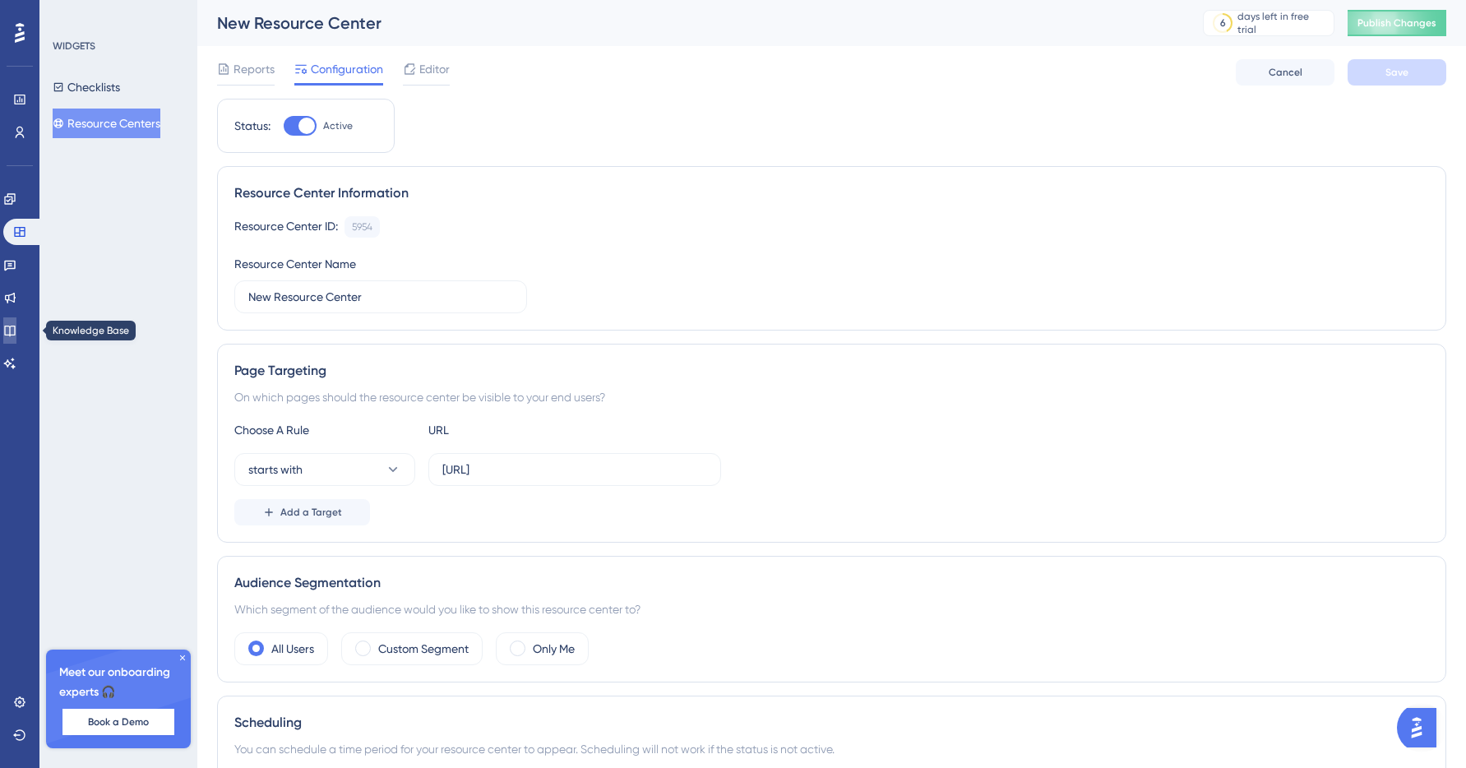
click at [15, 331] on icon at bounding box center [9, 331] width 11 height 11
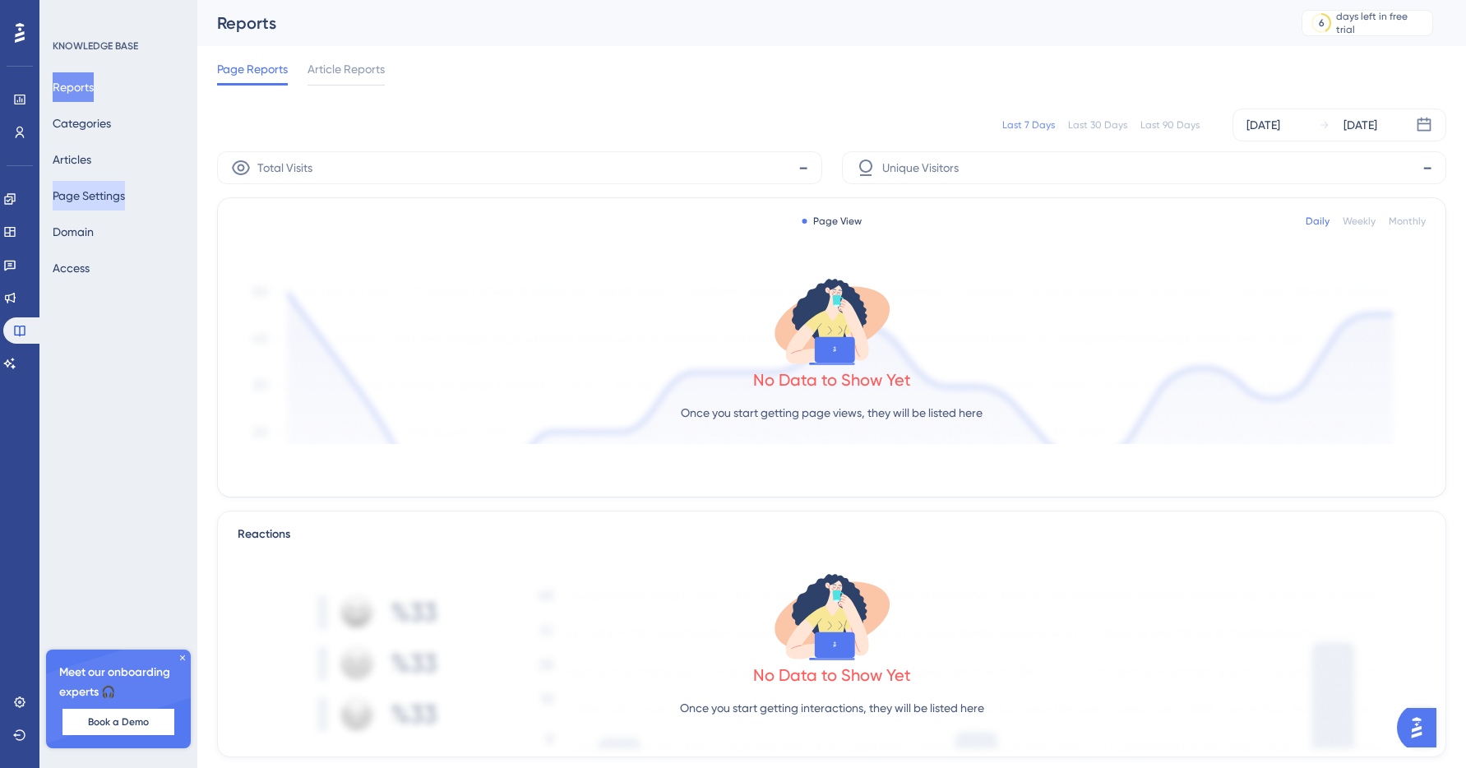
click at [117, 201] on button "Page Settings" at bounding box center [89, 196] width 72 height 30
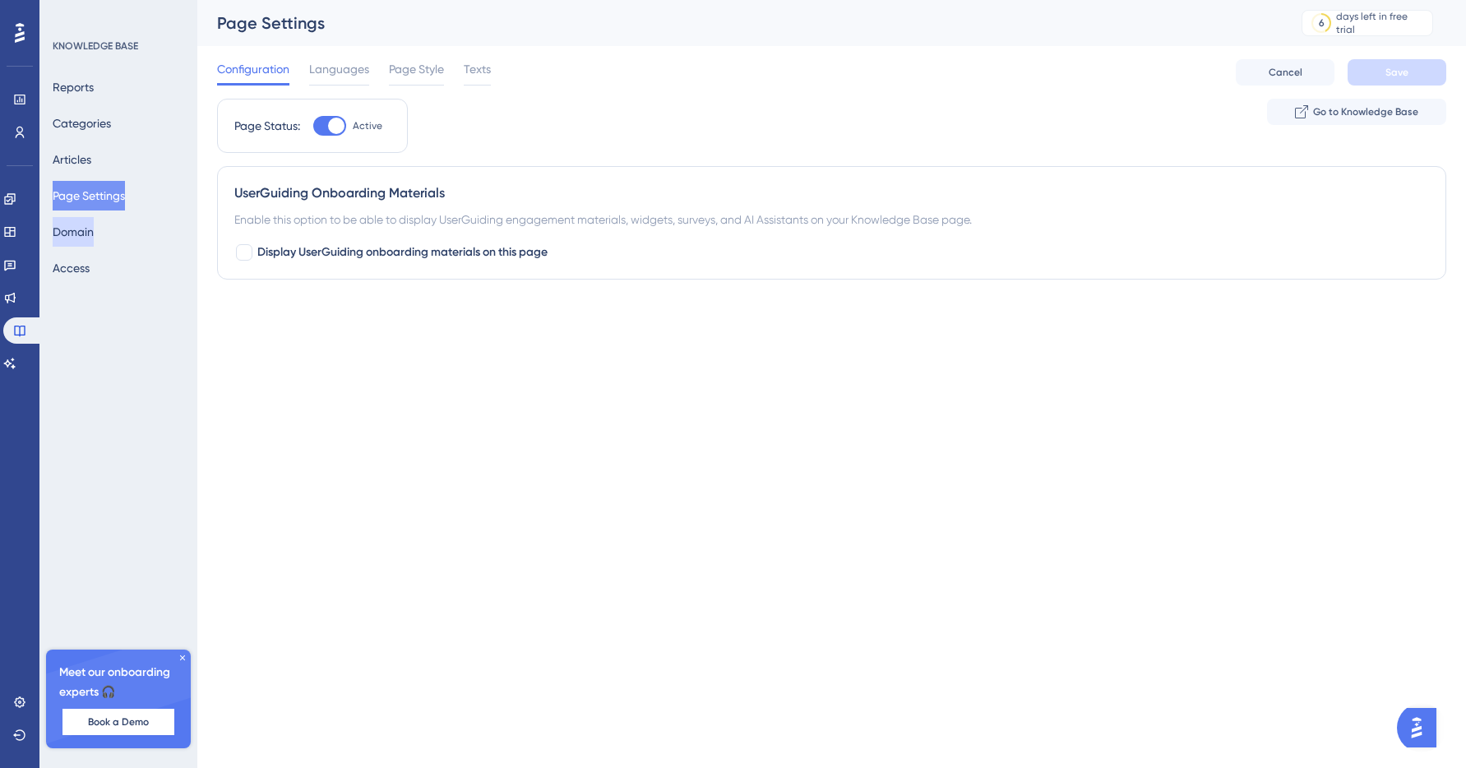
click at [91, 240] on button "Domain" at bounding box center [73, 232] width 41 height 30
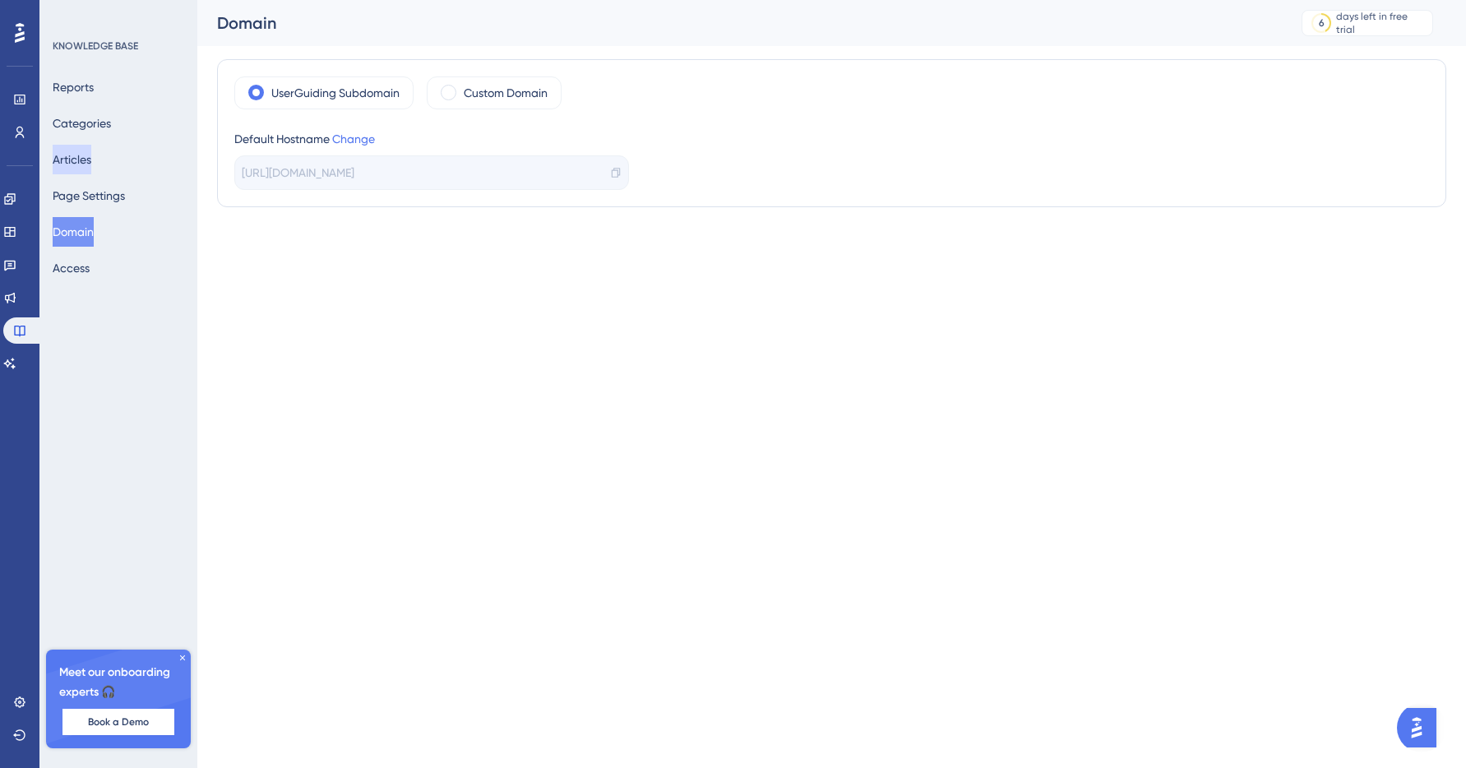
click at [91, 164] on button "Articles" at bounding box center [72, 160] width 39 height 30
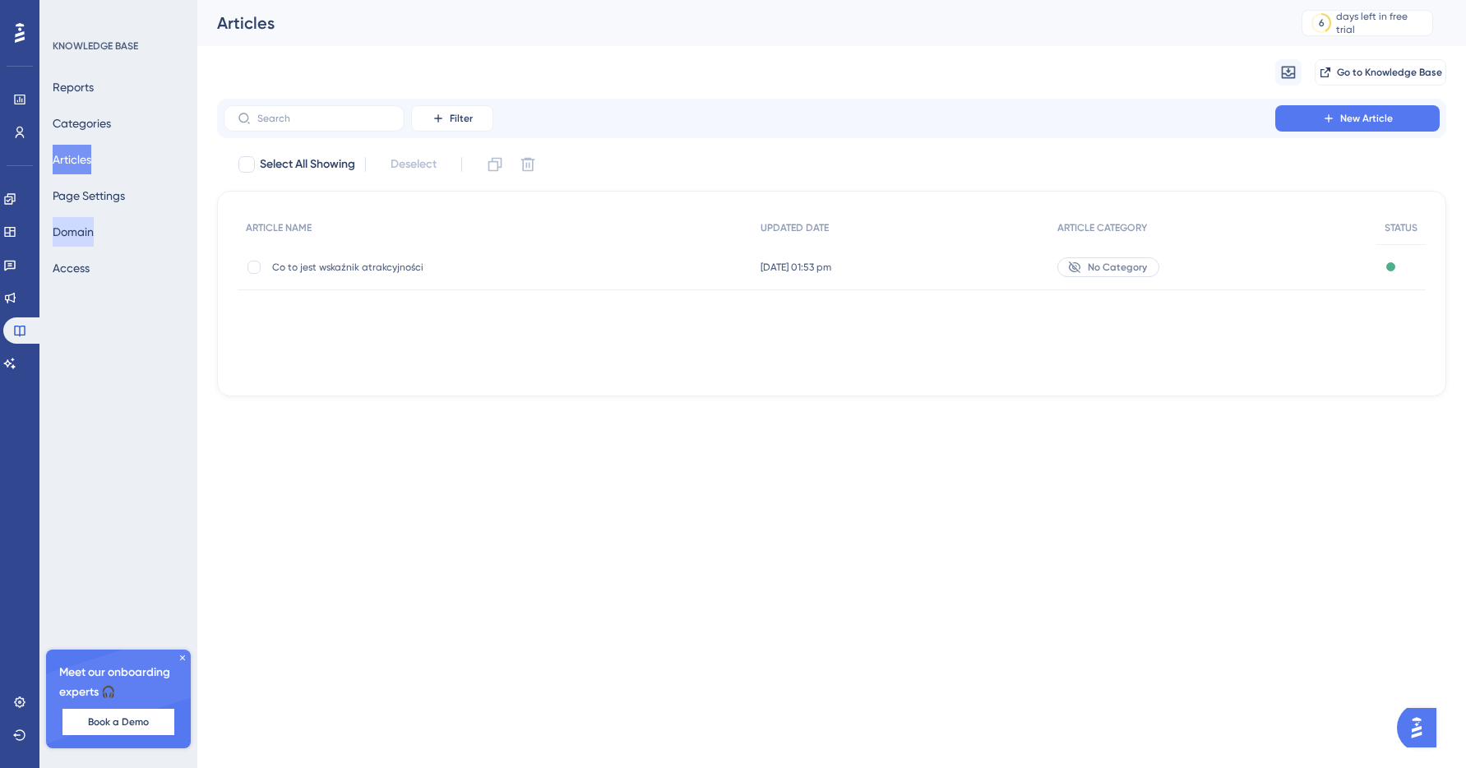
click at [81, 227] on button "Domain" at bounding box center [73, 232] width 41 height 30
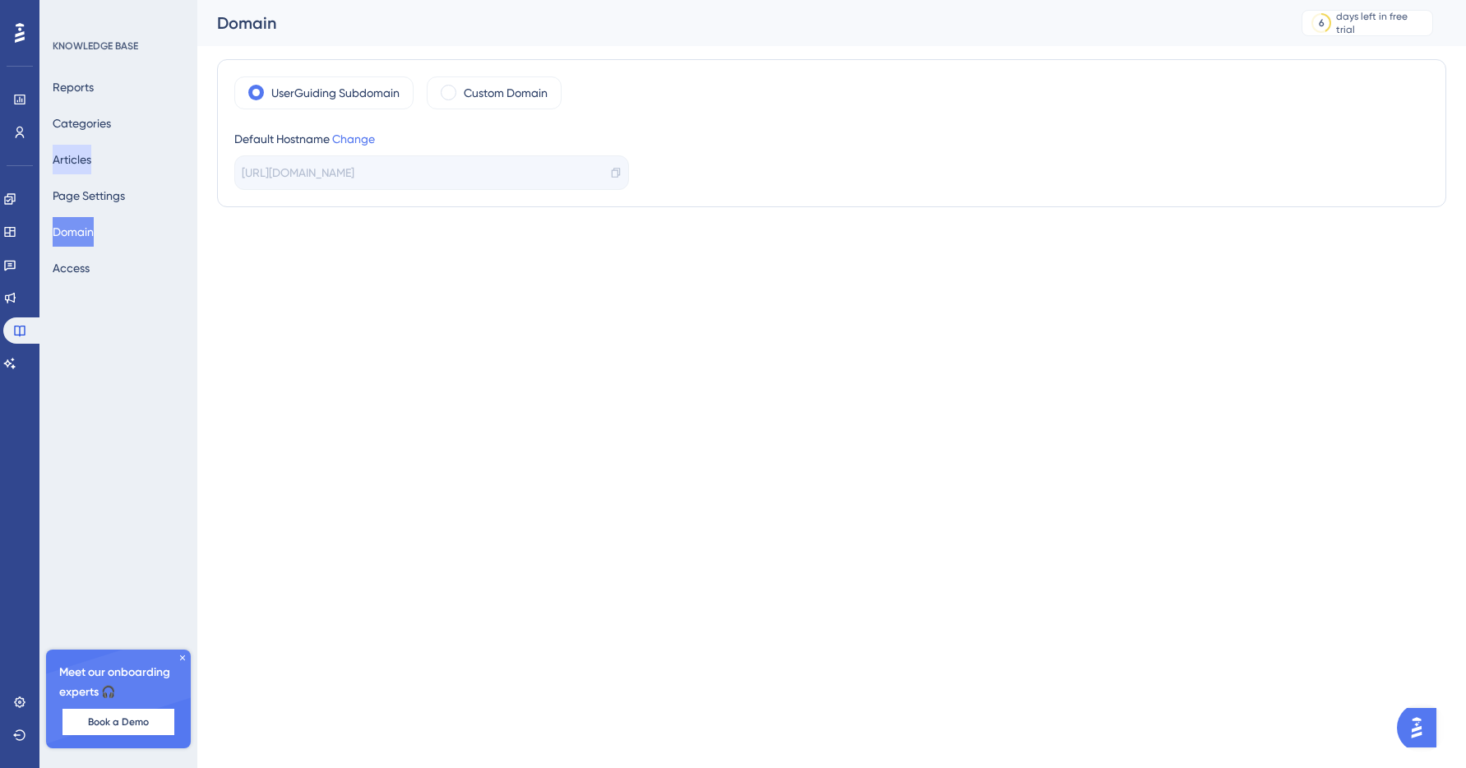
click at [86, 147] on button "Articles" at bounding box center [72, 160] width 39 height 30
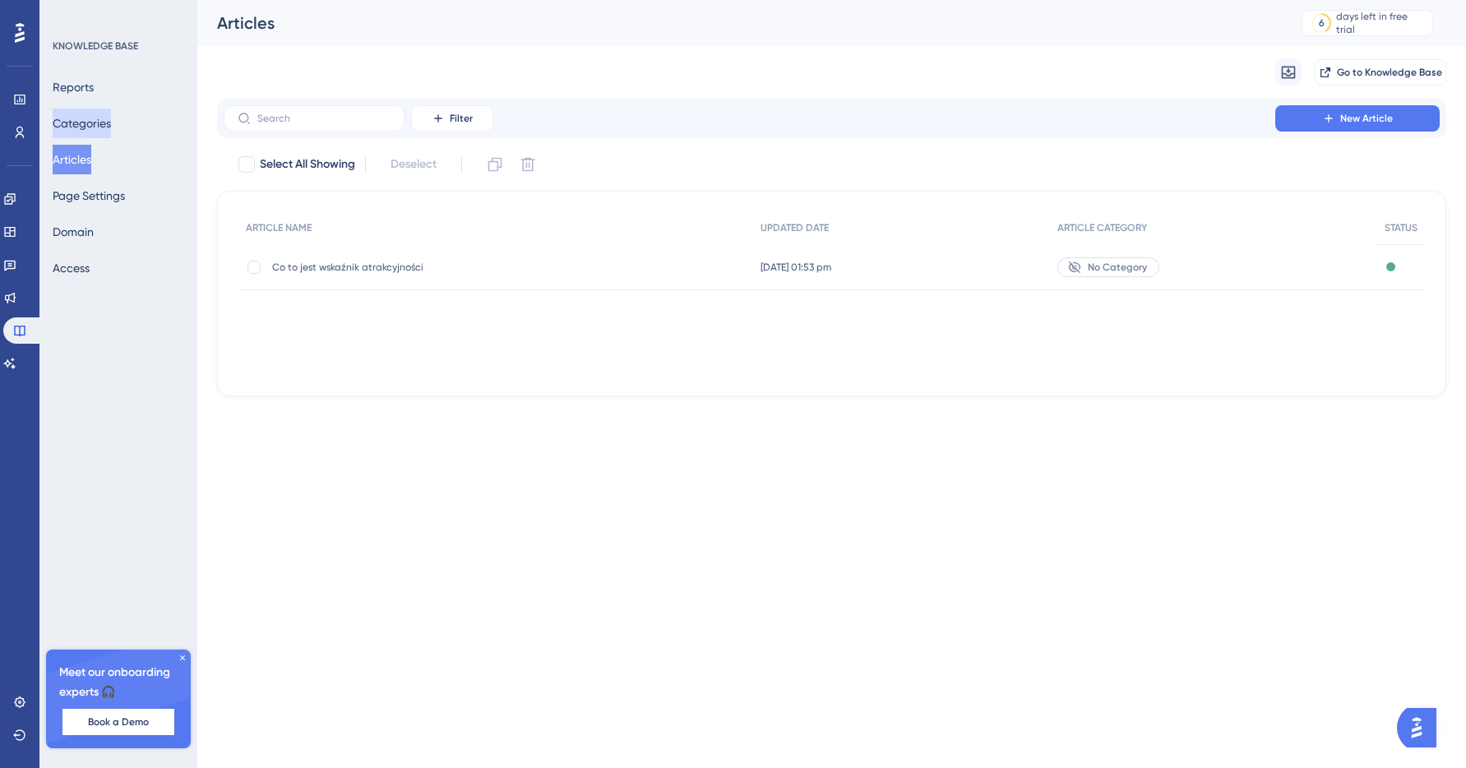
click at [88, 136] on button "Categories" at bounding box center [82, 124] width 58 height 30
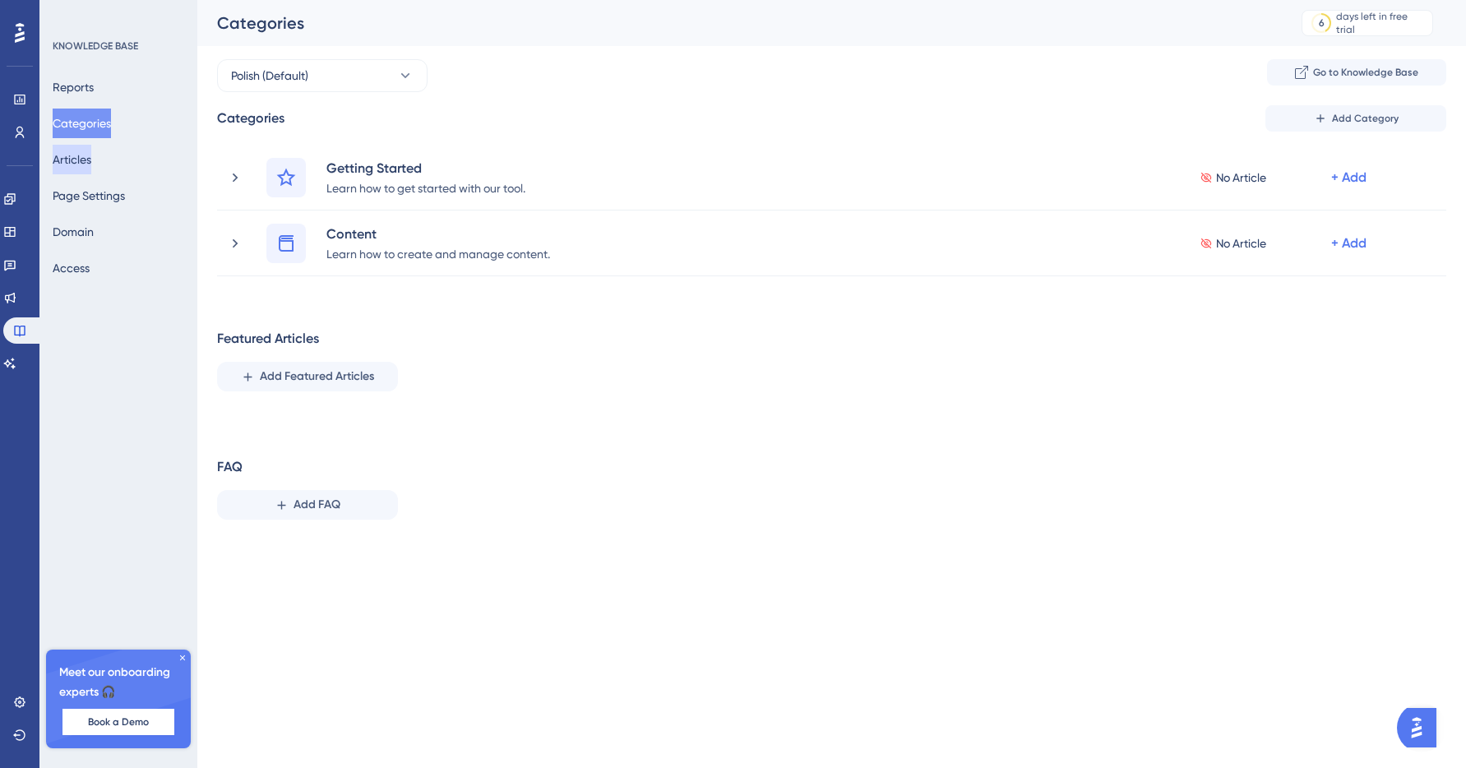
click at [82, 164] on button "Articles" at bounding box center [72, 160] width 39 height 30
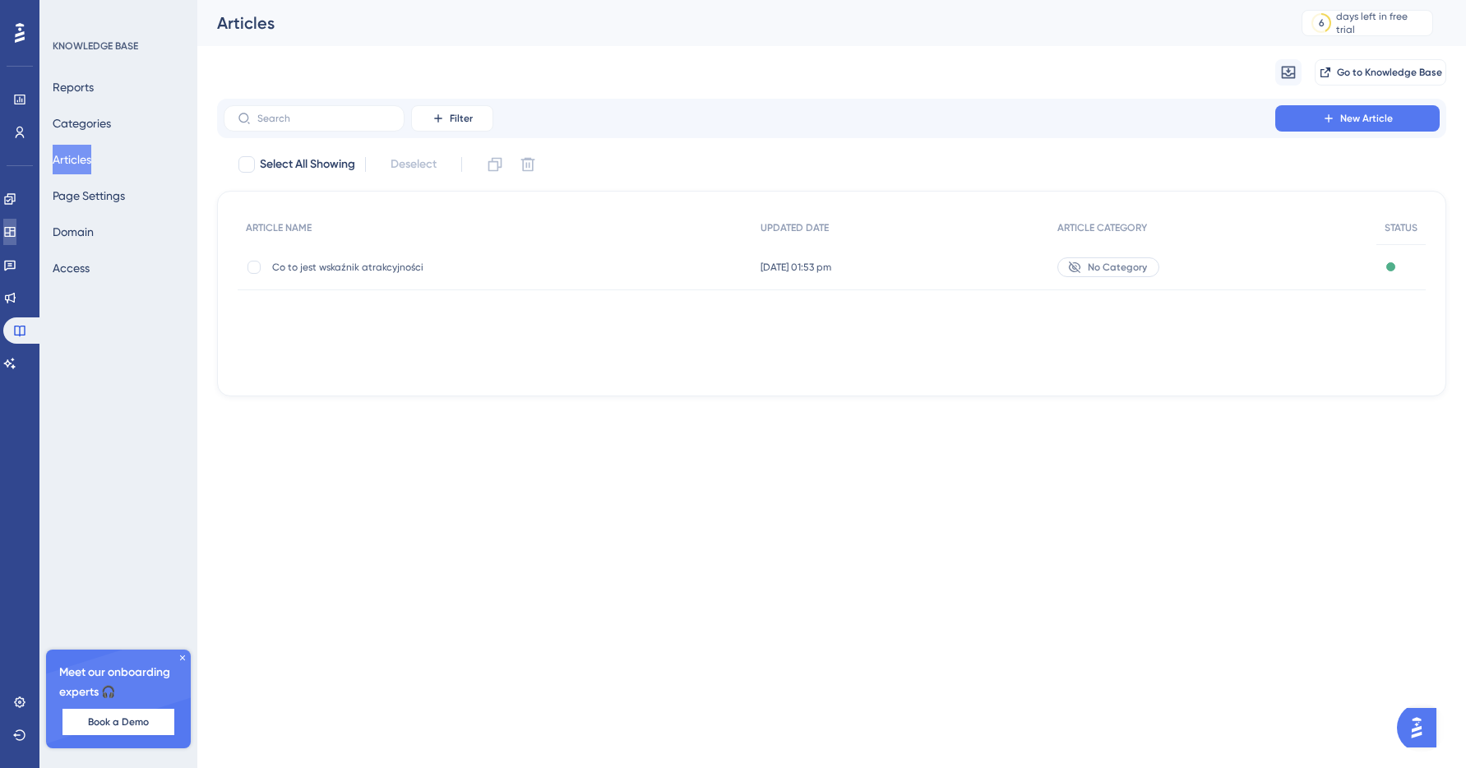
click at [16, 225] on icon at bounding box center [9, 231] width 13 height 13
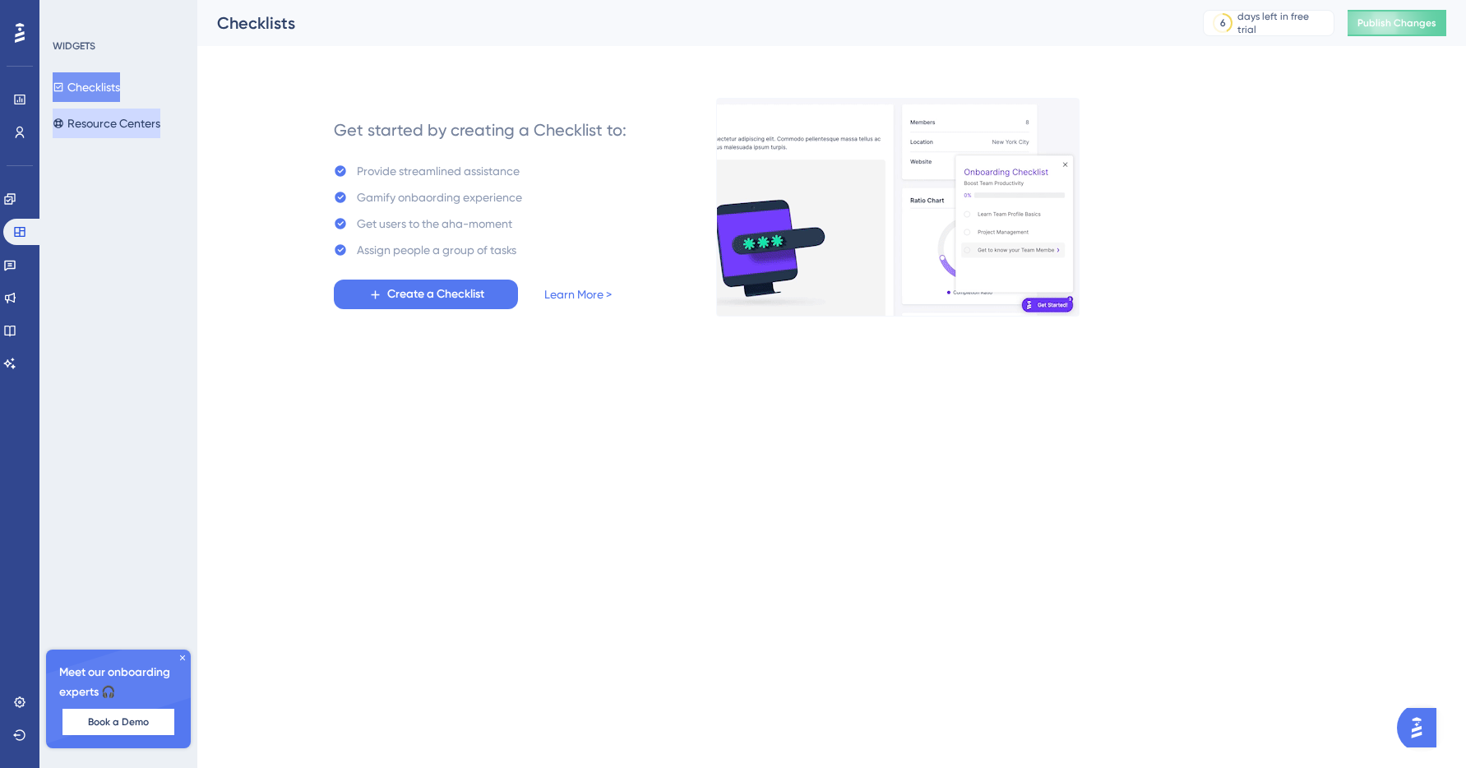
click at [124, 119] on button "Resource Centers" at bounding box center [107, 124] width 108 height 30
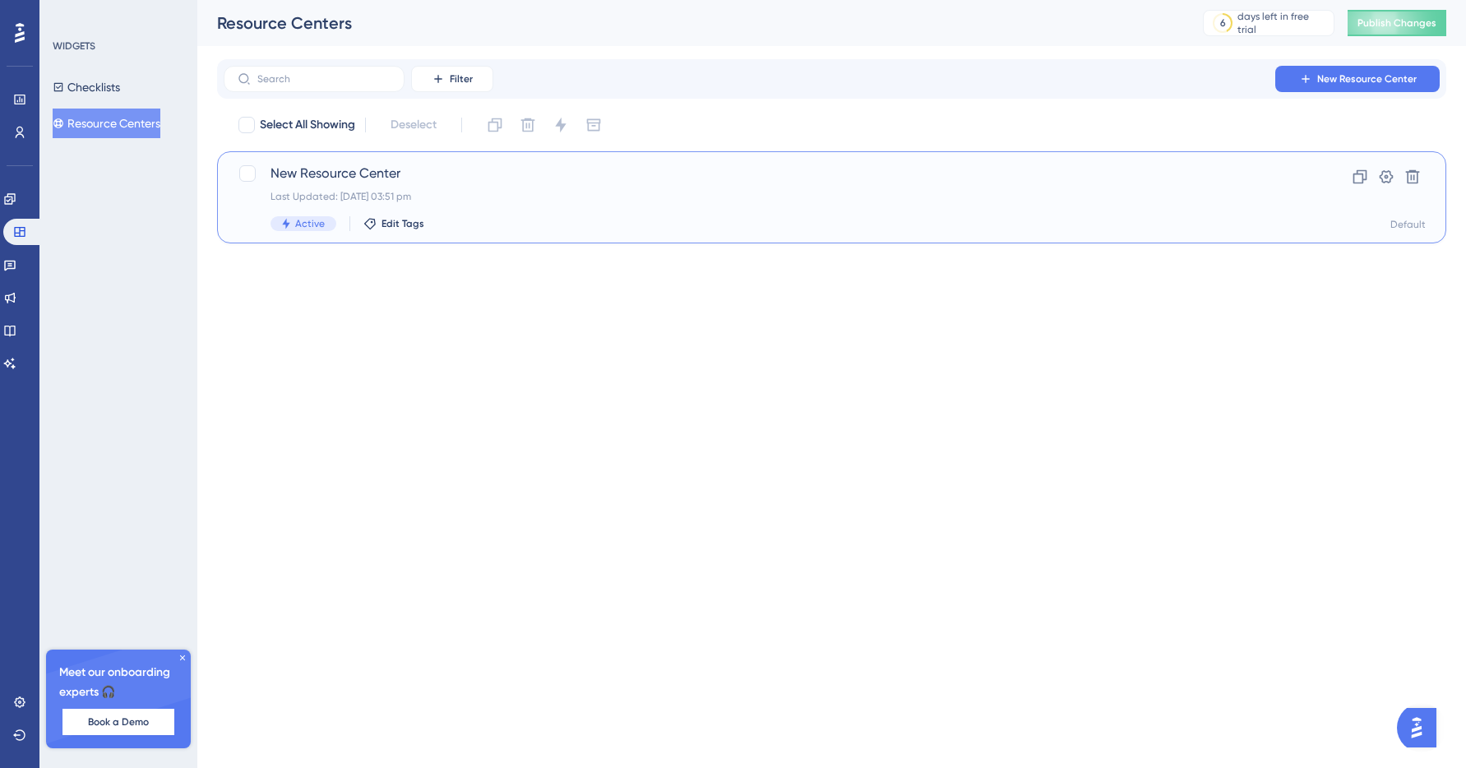
click at [1272, 184] on div "New Resource Center Last Updated: 09 Sept 2025 03:51 pm Active Edit Tags Clone …" at bounding box center [832, 197] width 1188 height 67
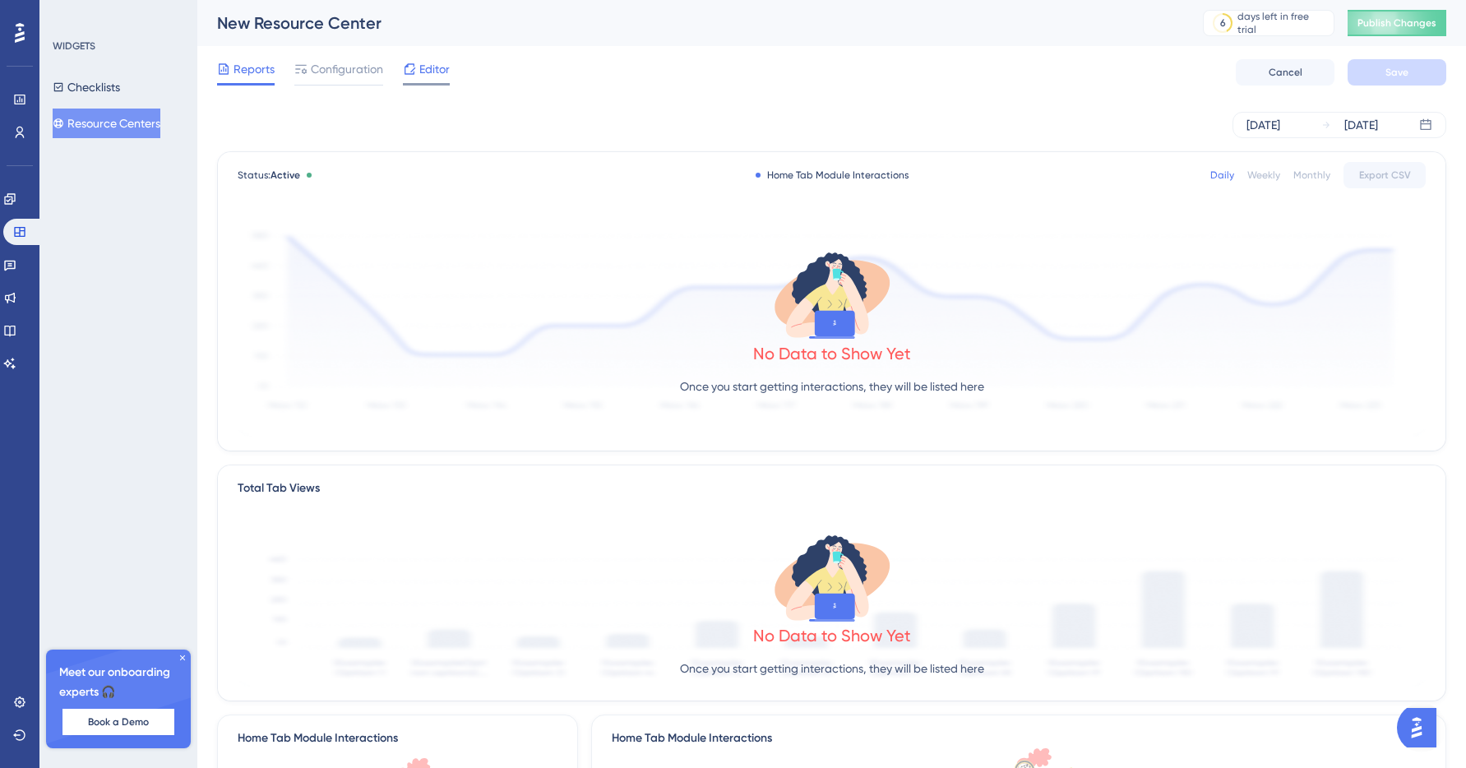
click at [431, 83] on div at bounding box center [426, 84] width 47 height 2
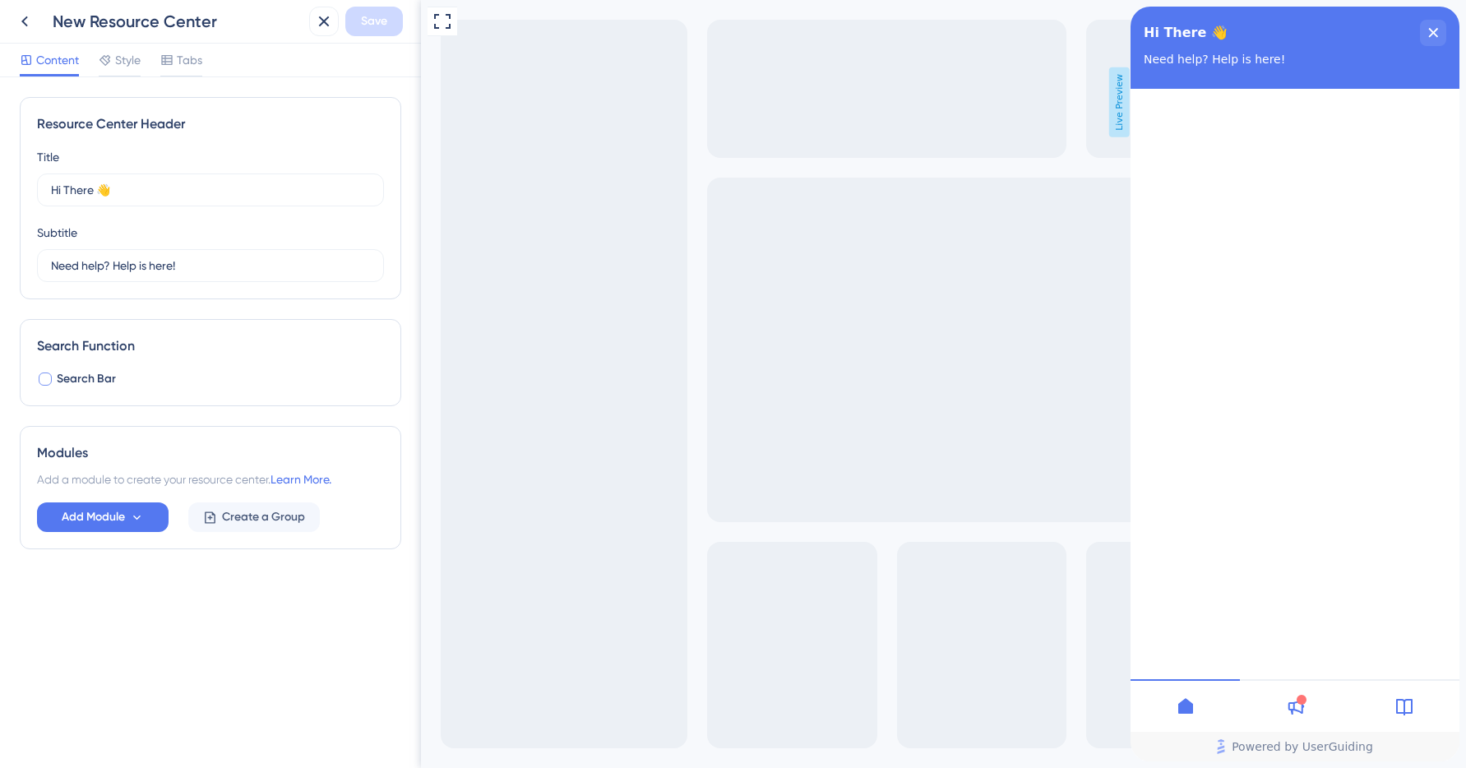
click at [52, 380] on div at bounding box center [45, 379] width 16 height 16
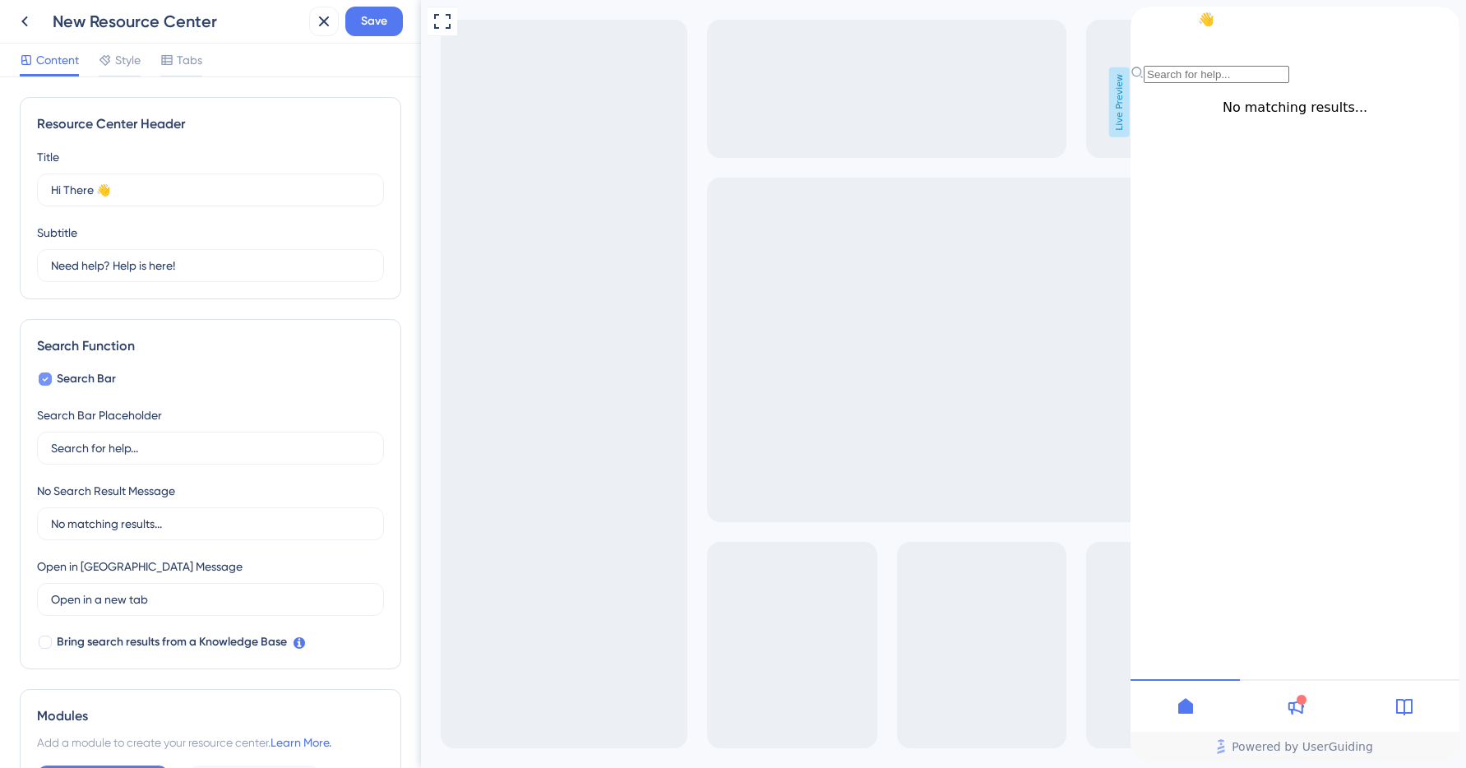
click at [51, 379] on div at bounding box center [45, 379] width 13 height 13
checkbox input "false"
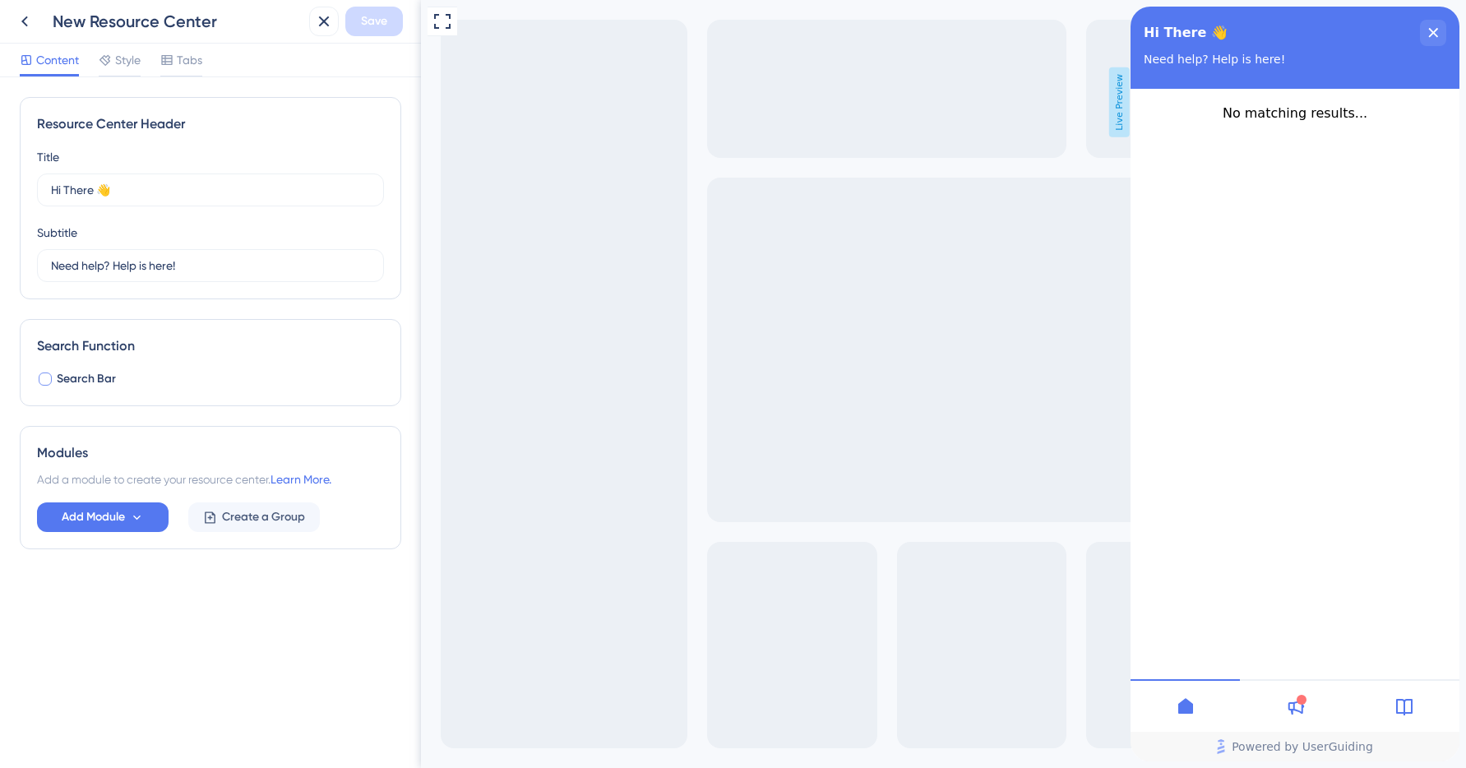
click at [1192, 701] on icon at bounding box center [1186, 707] width 20 height 20
click at [204, 63] on div "Content Style Tabs" at bounding box center [210, 61] width 421 height 34
click at [192, 62] on span "Tabs" at bounding box center [189, 60] width 25 height 20
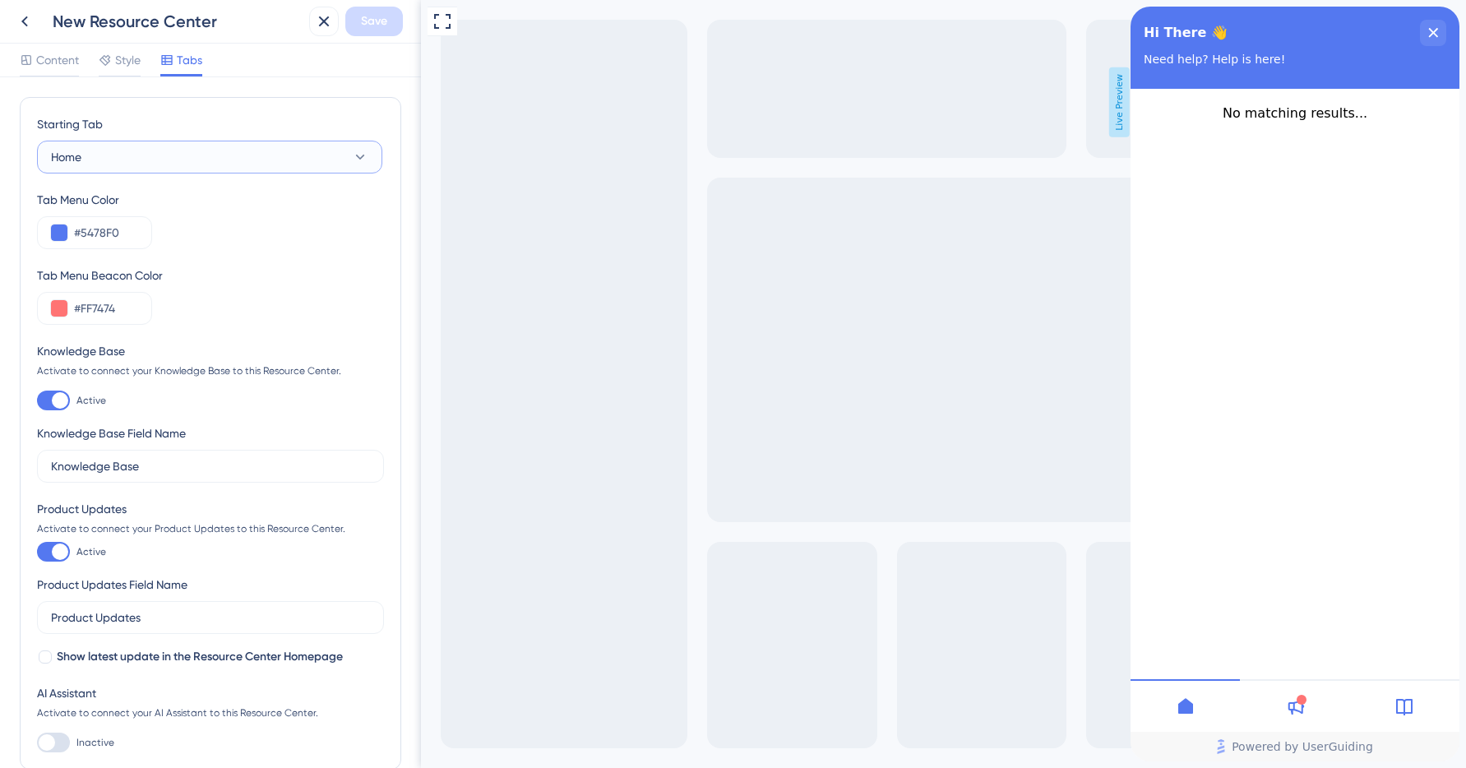
click at [279, 150] on button "Home" at bounding box center [209, 157] width 345 height 33
click at [280, 118] on div "Starting Tab" at bounding box center [209, 127] width 345 height 26
click at [1325, 718] on div at bounding box center [1294, 705] width 109 height 53
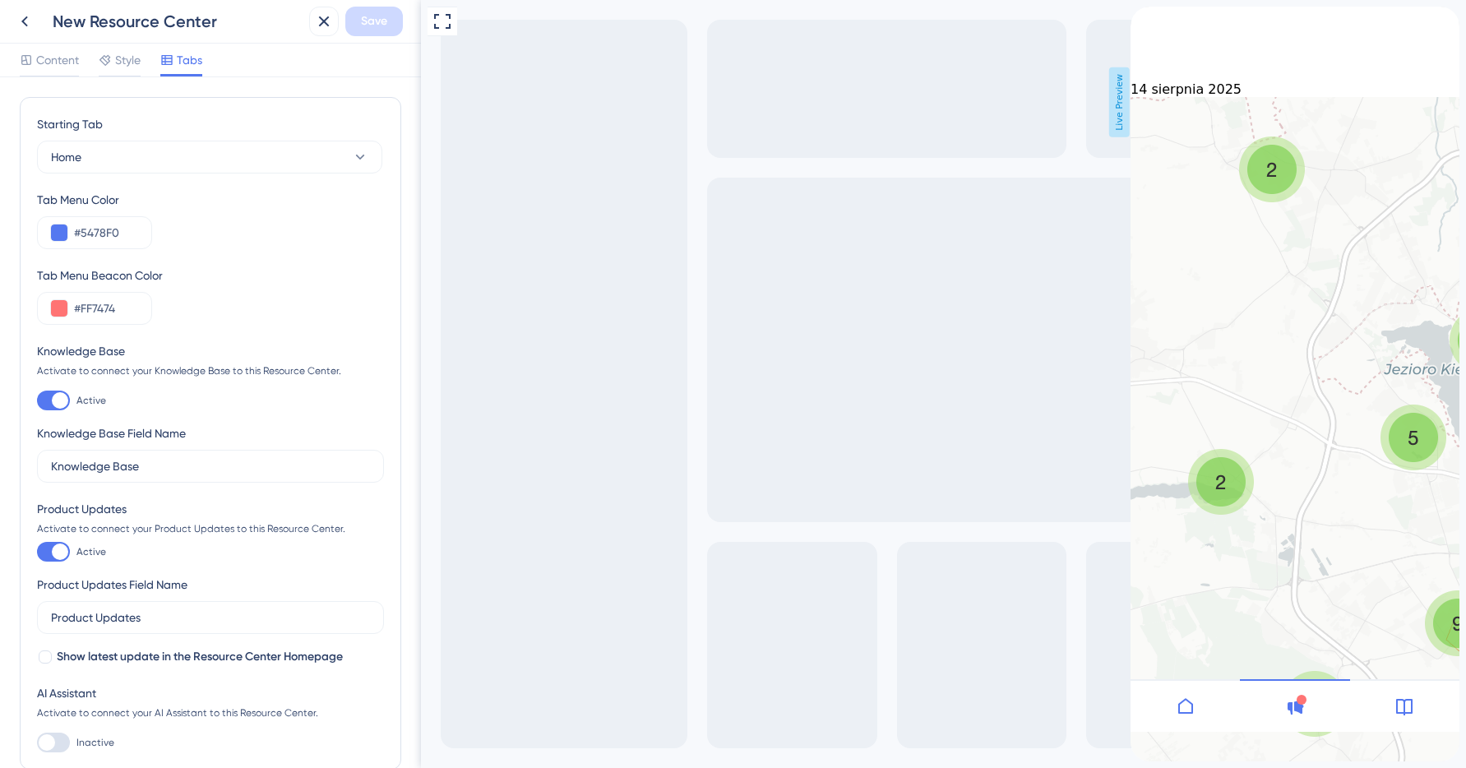
click at [1390, 706] on div at bounding box center [1404, 705] width 109 height 53
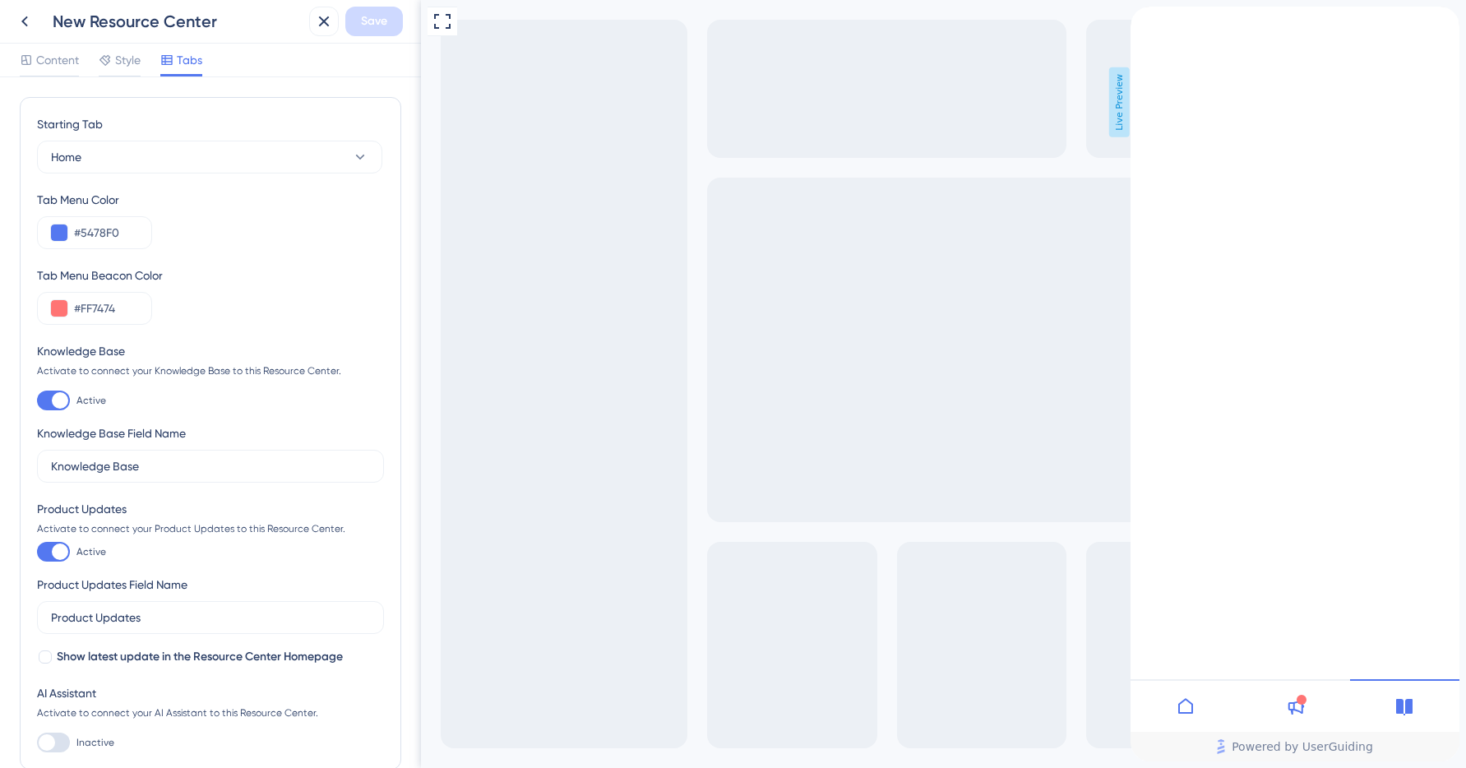
click at [1297, 704] on icon at bounding box center [1295, 707] width 20 height 20
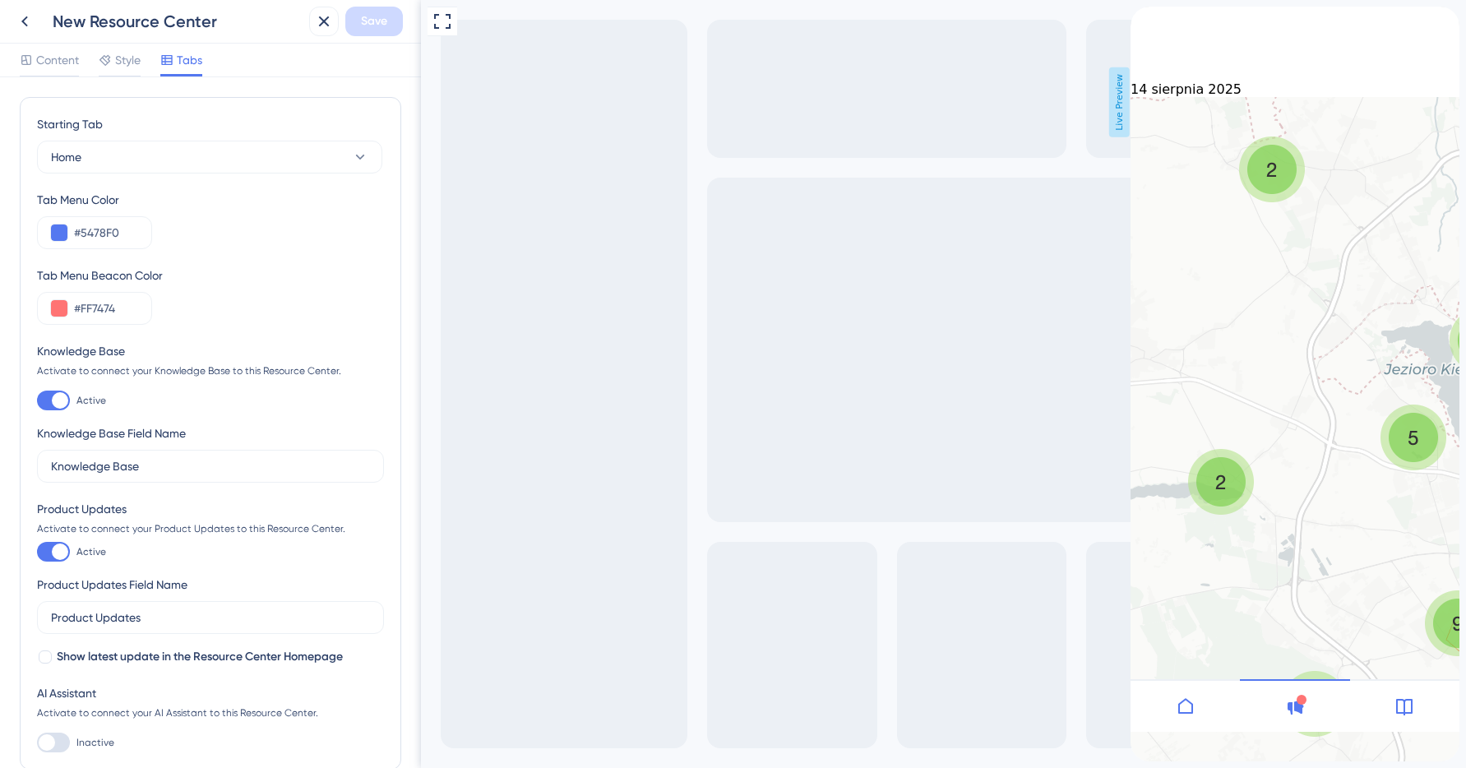
click at [1407, 702] on icon at bounding box center [1405, 707] width 20 height 20
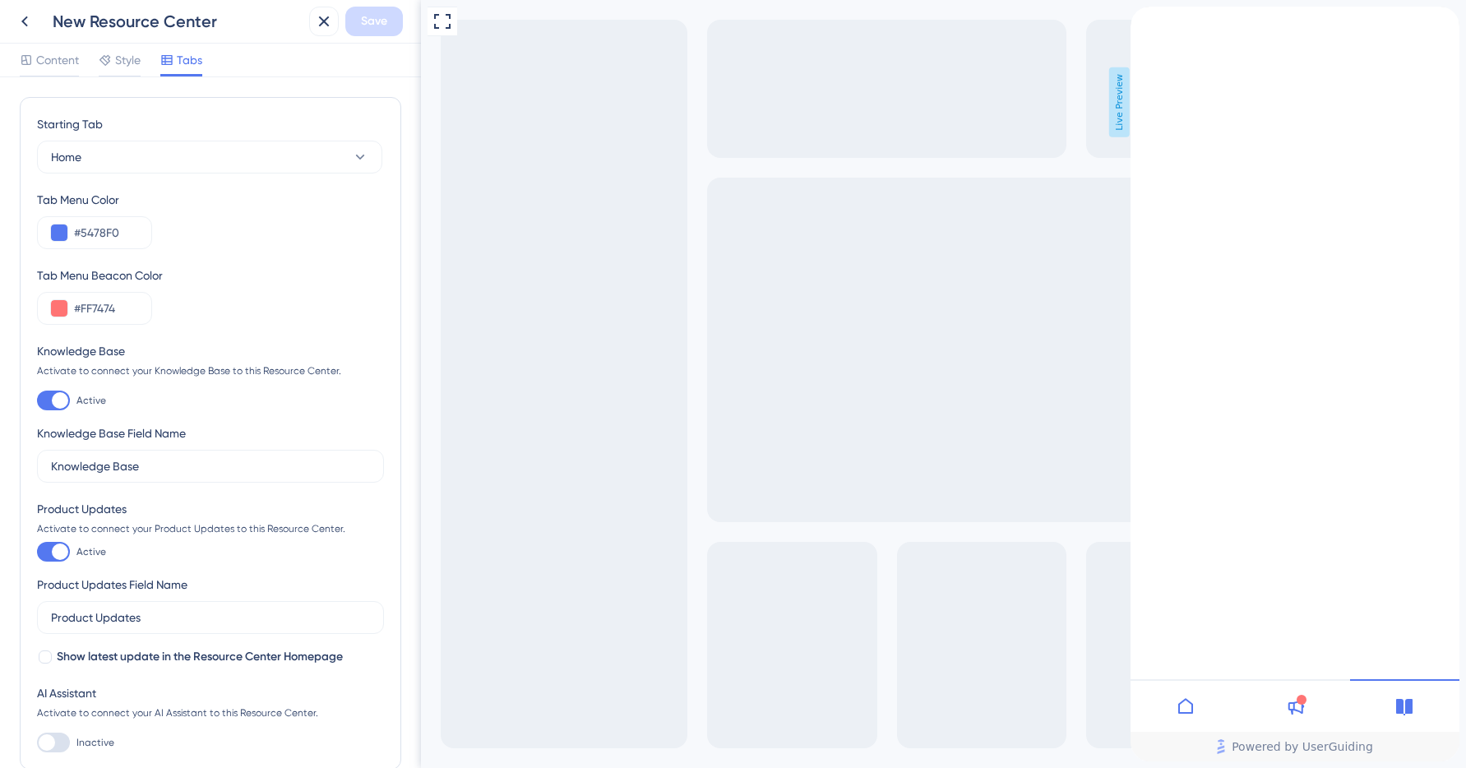
click at [1144, 36] on icon "Resource Center Header" at bounding box center [1137, 29] width 13 height 13
click at [1149, 63] on icon "close resource center" at bounding box center [1144, 68] width 10 height 10
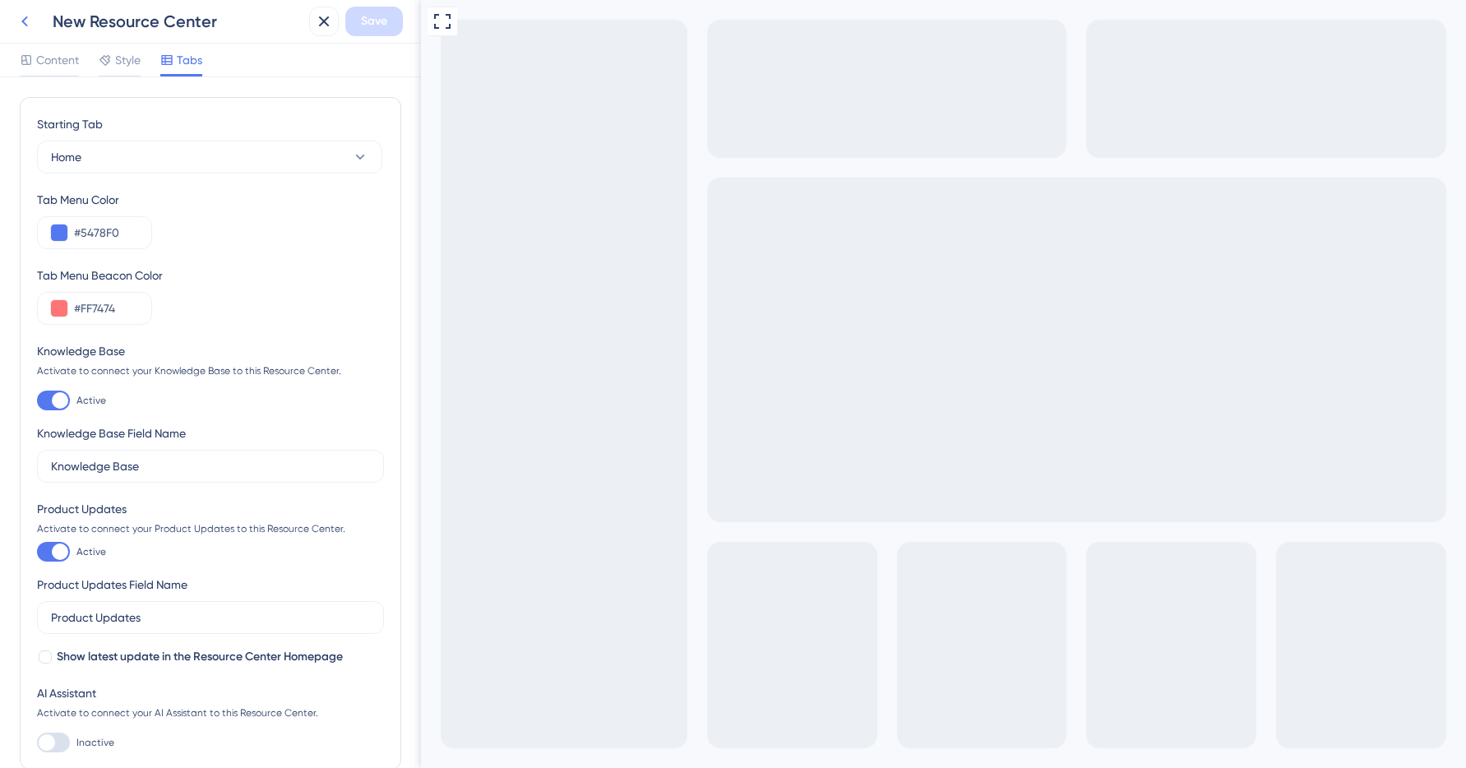
click at [34, 25] on icon at bounding box center [25, 22] width 20 height 20
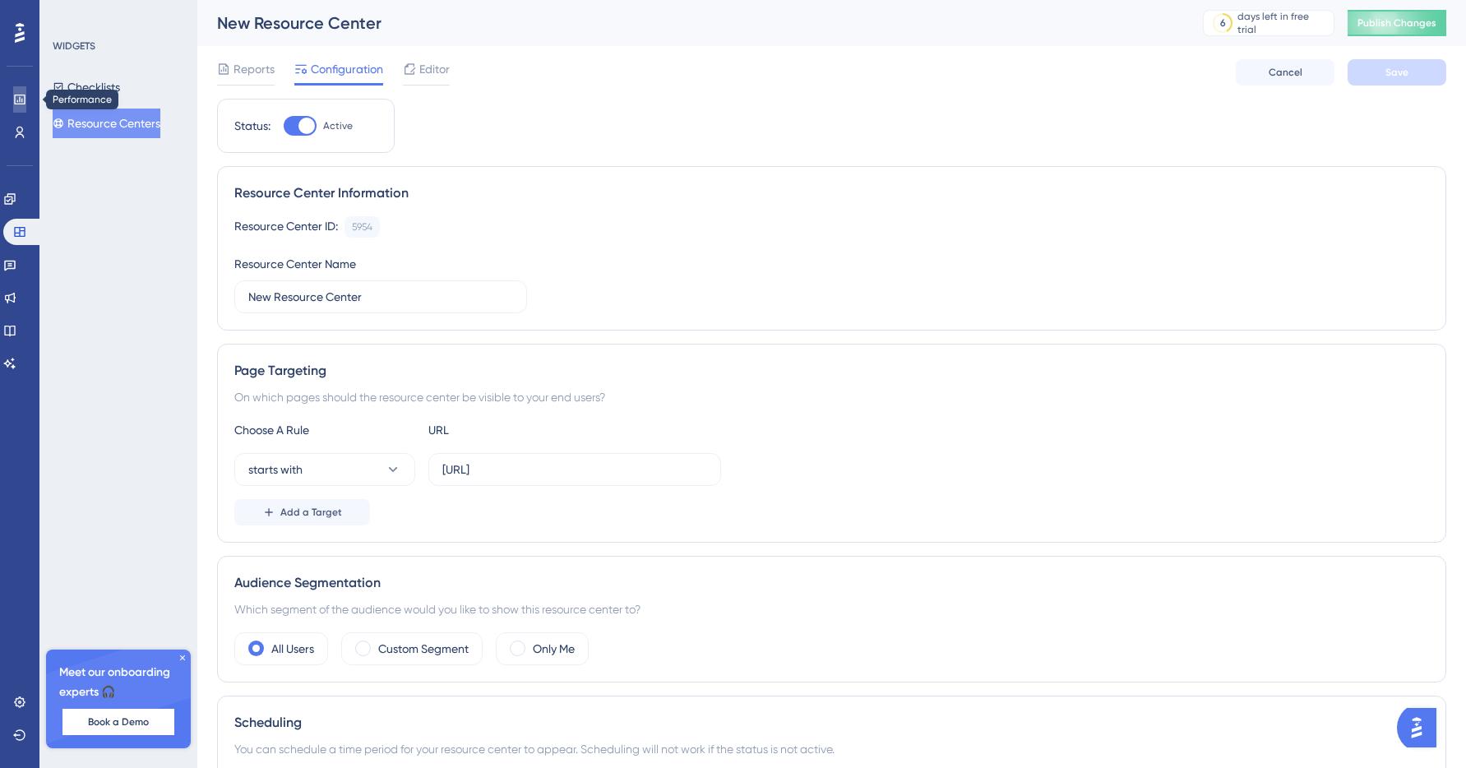
click at [19, 111] on link at bounding box center [19, 99] width 13 height 26
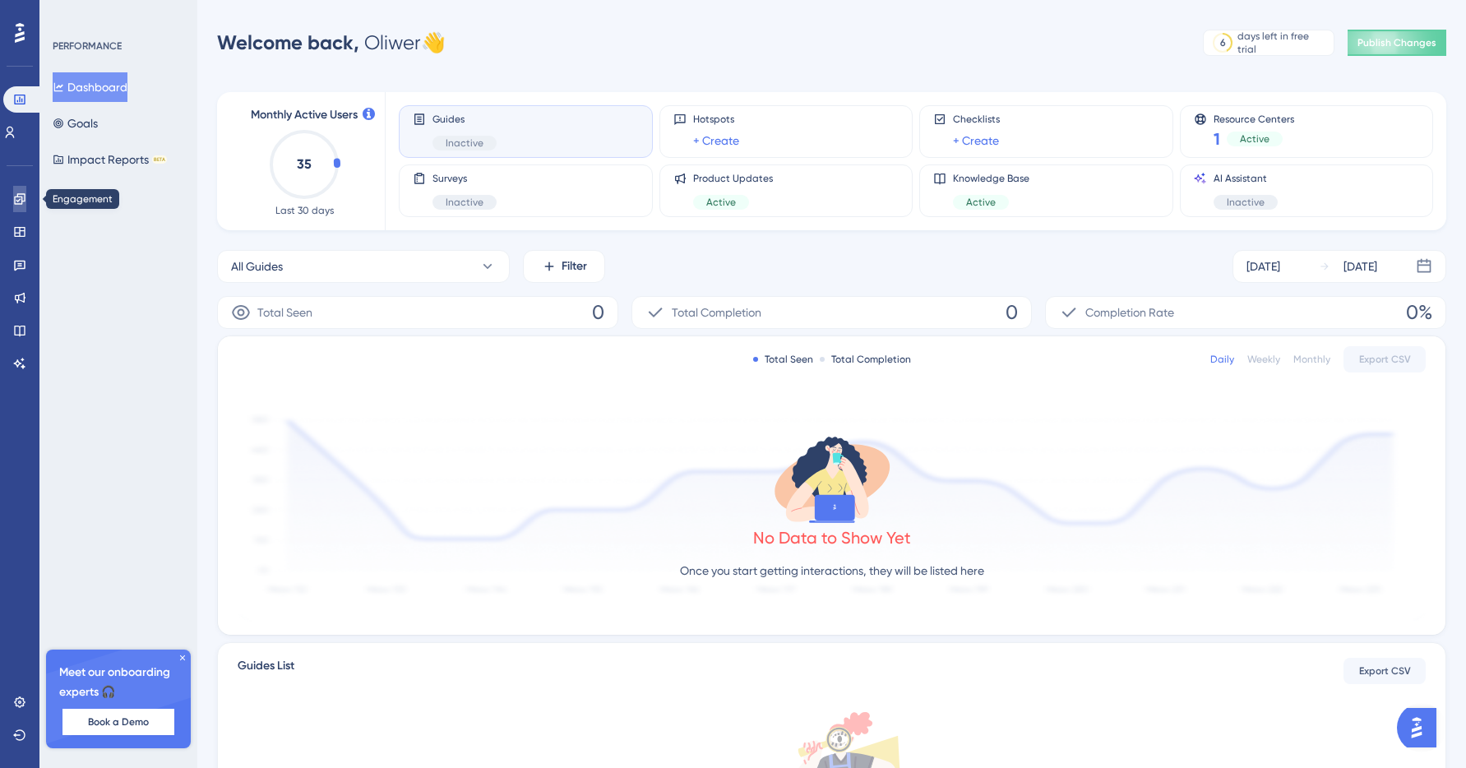
click at [25, 208] on link at bounding box center [19, 199] width 13 height 26
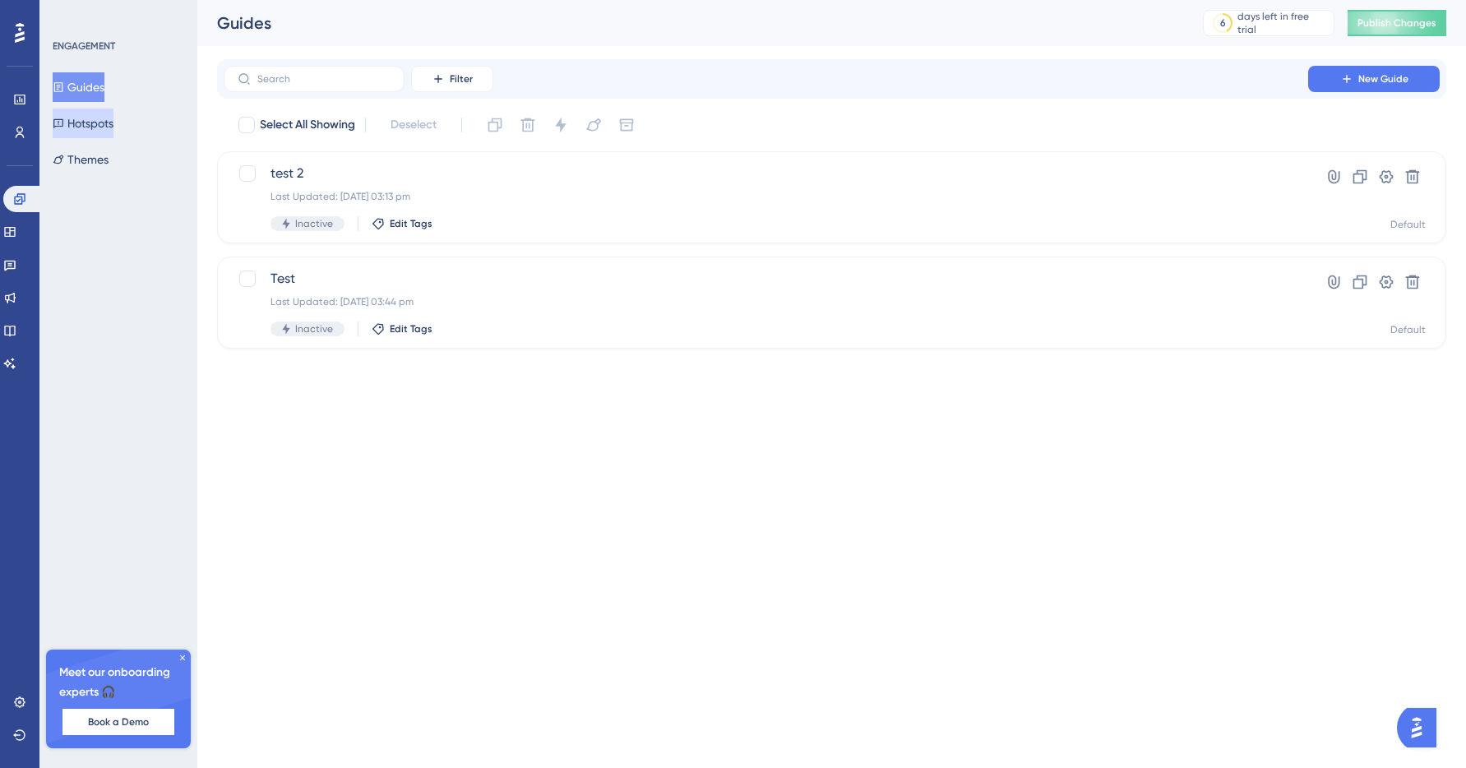
click at [113, 134] on button "Hotspots" at bounding box center [83, 124] width 61 height 30
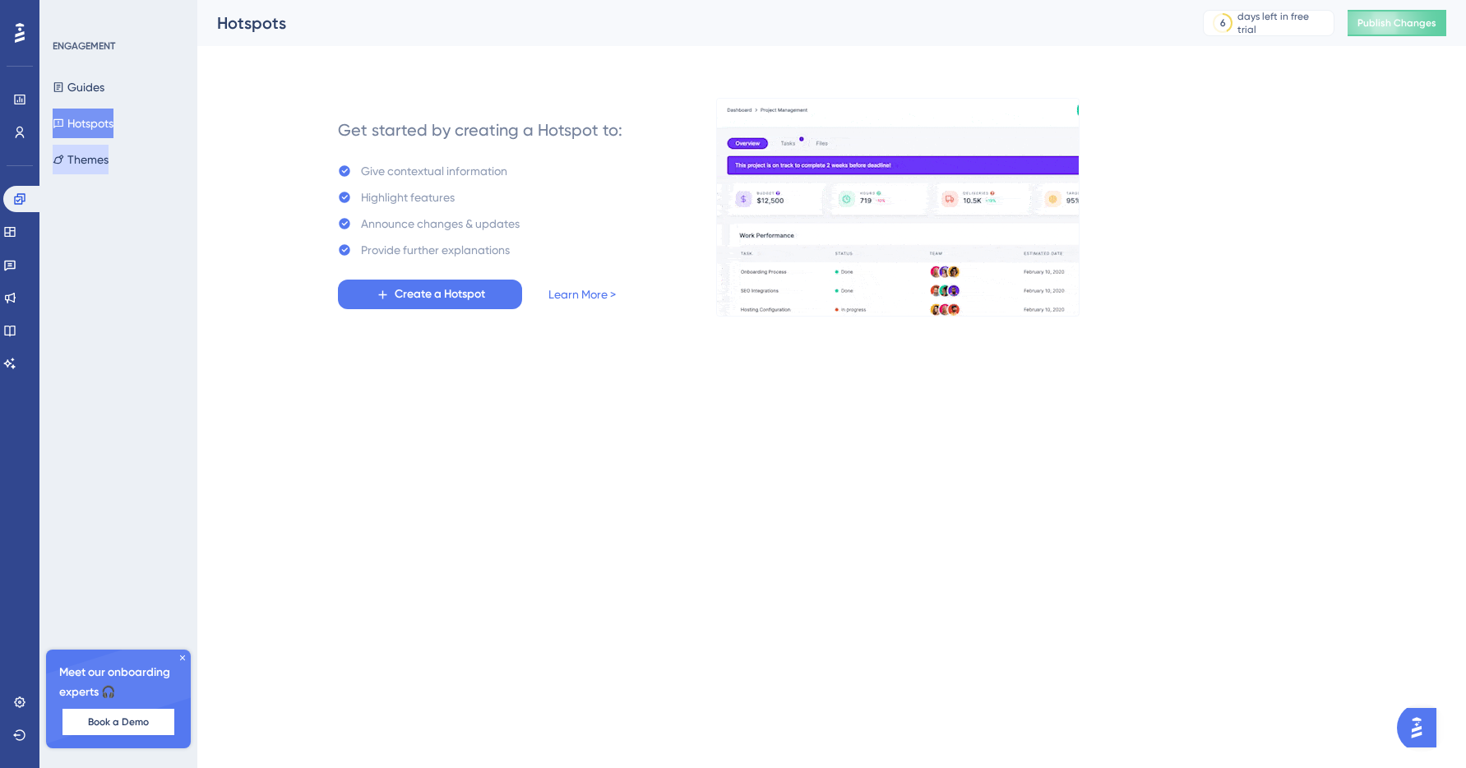
click at [104, 165] on button "Themes" at bounding box center [81, 160] width 56 height 30
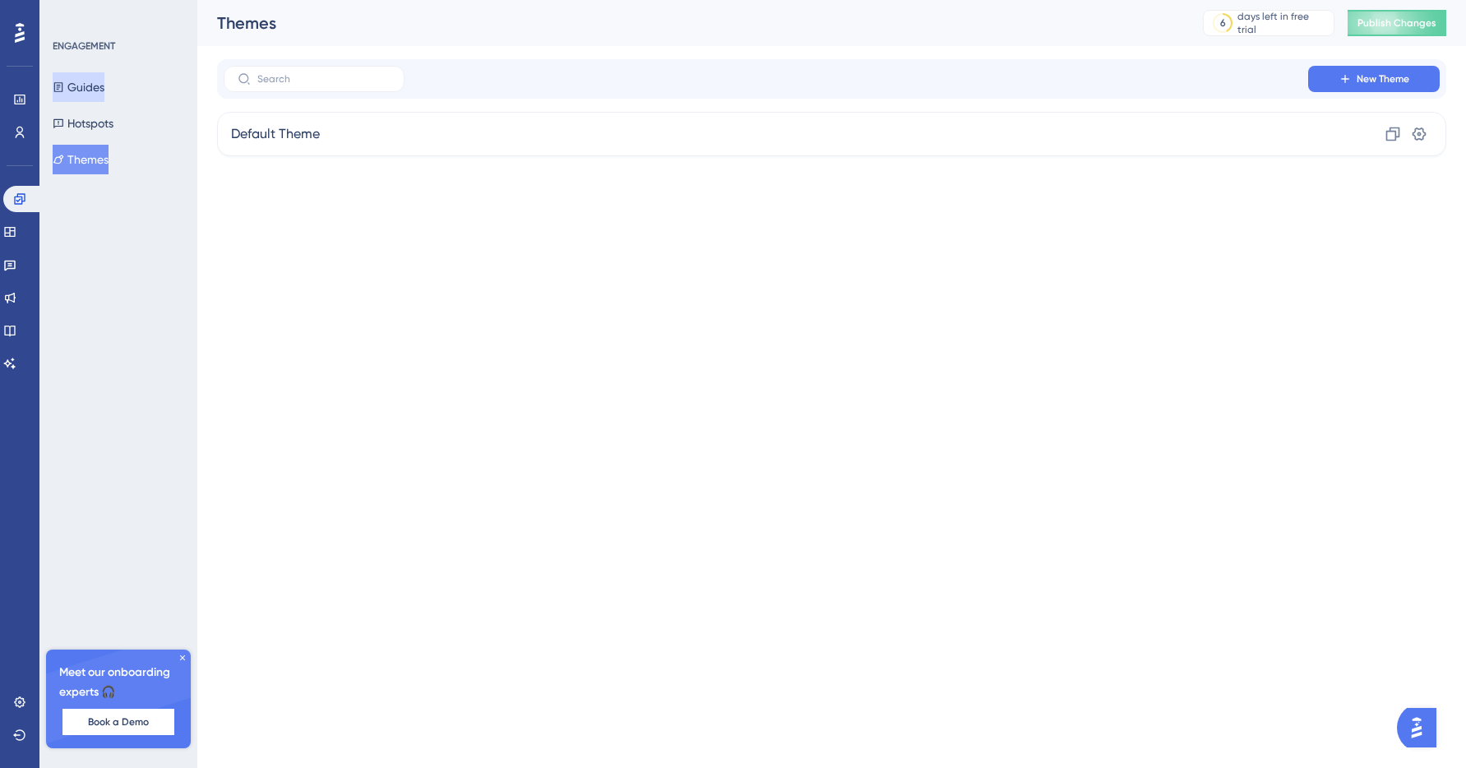
click at [102, 98] on button "Guides" at bounding box center [79, 87] width 52 height 30
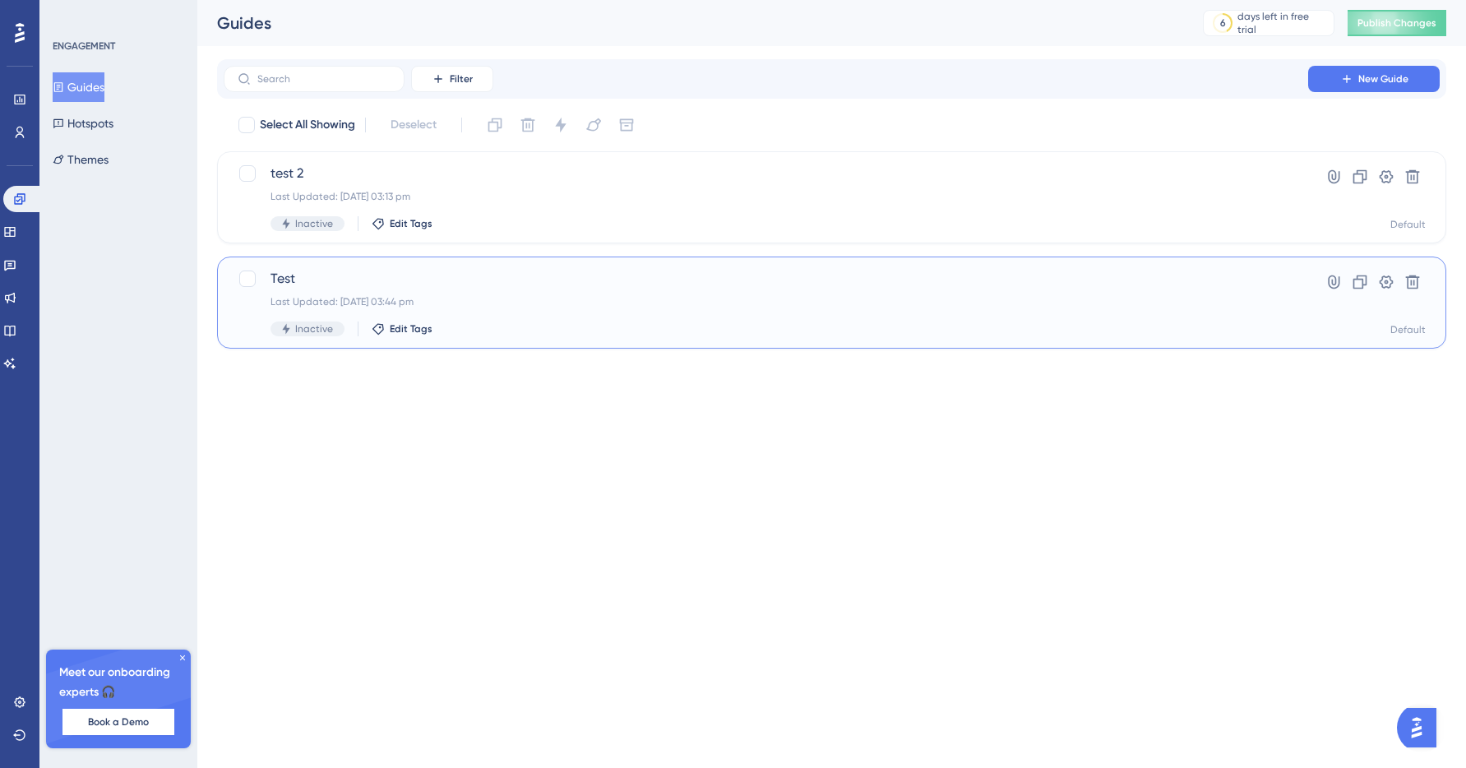
click at [499, 287] on span "Test" at bounding box center [766, 279] width 991 height 20
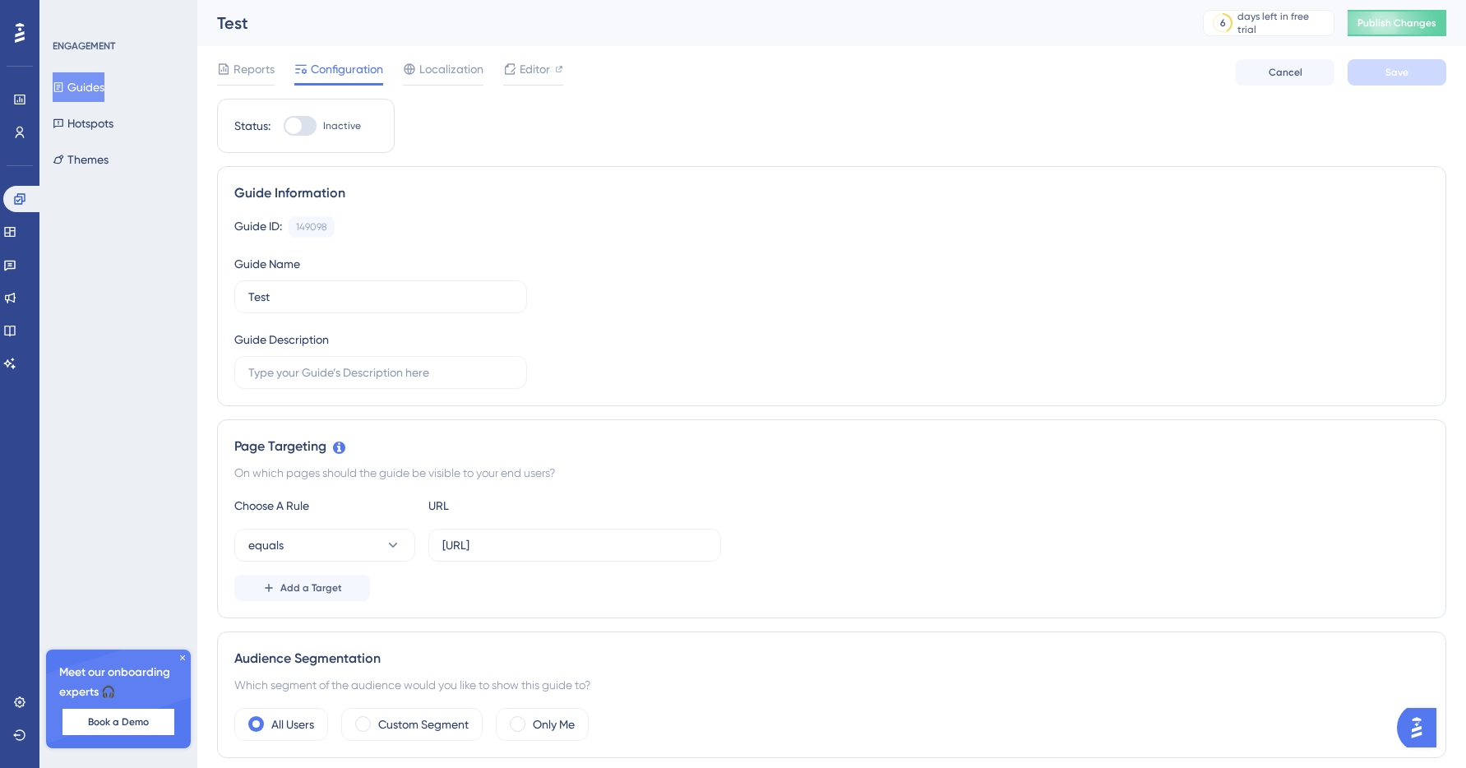
click at [318, 127] on label "Inactive" at bounding box center [322, 126] width 77 height 20
click at [284, 127] on input "Inactive" at bounding box center [283, 126] width 1 height 1
checkbox input "false"
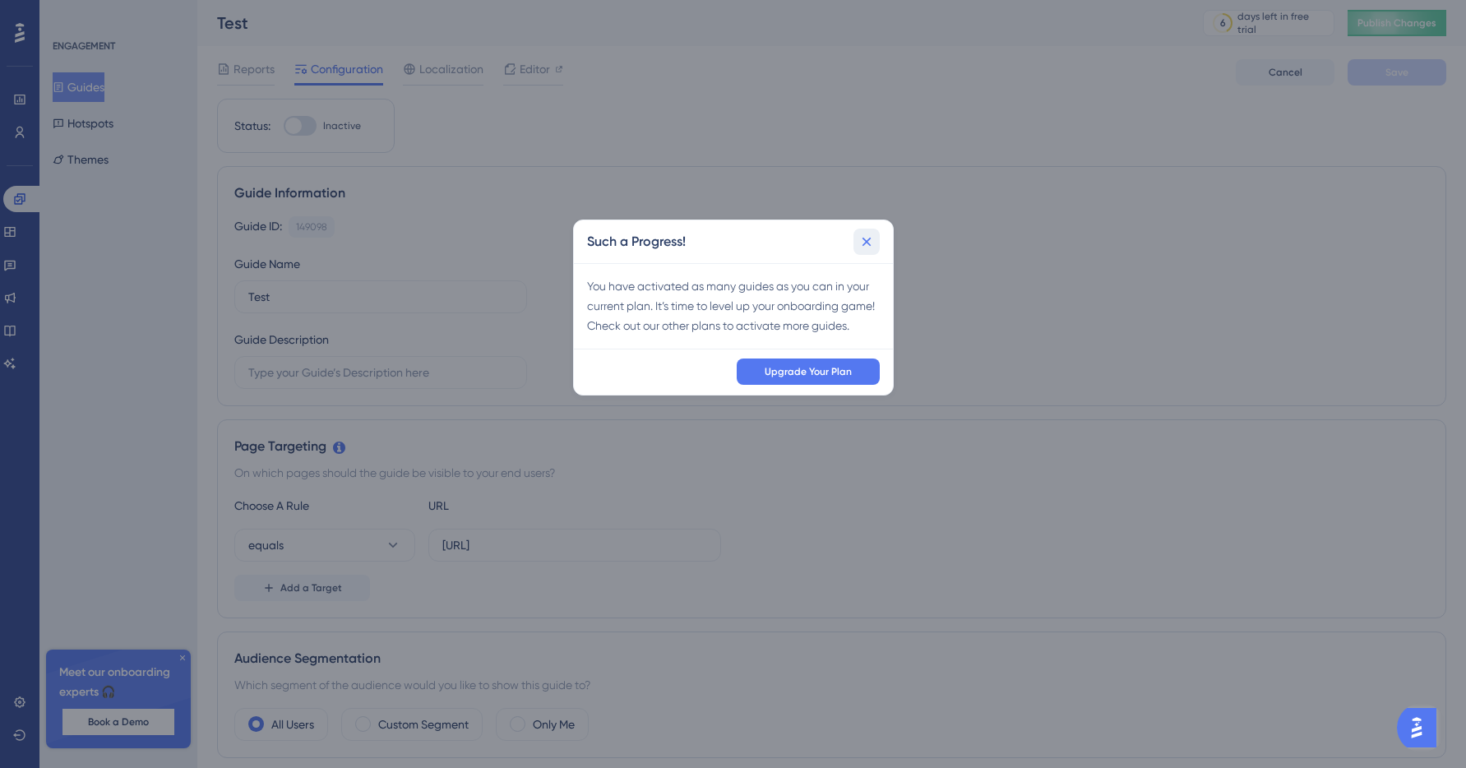
click at [866, 239] on icon at bounding box center [867, 242] width 16 height 16
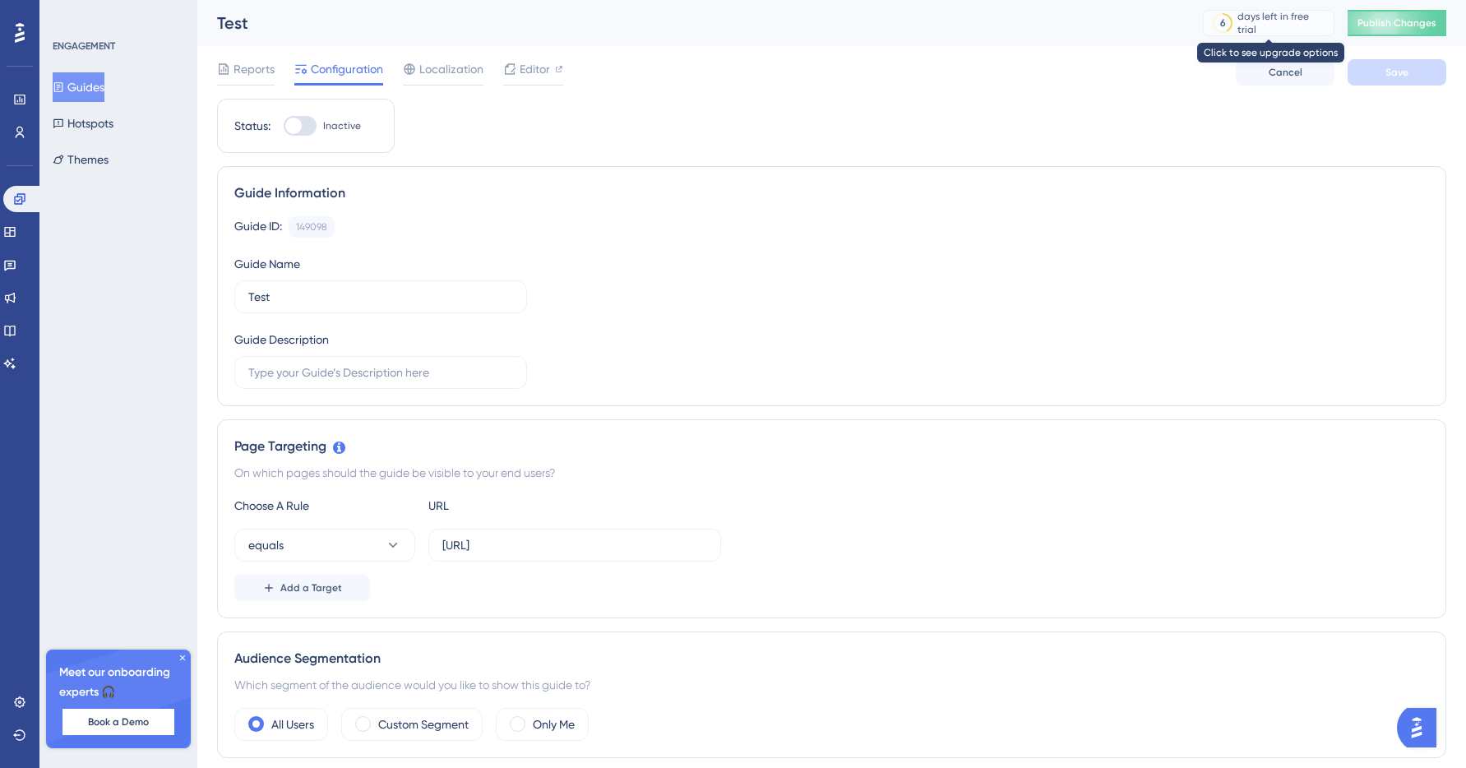
click at [1262, 32] on div "6 days left in free trial" at bounding box center [1269, 23] width 132 height 26
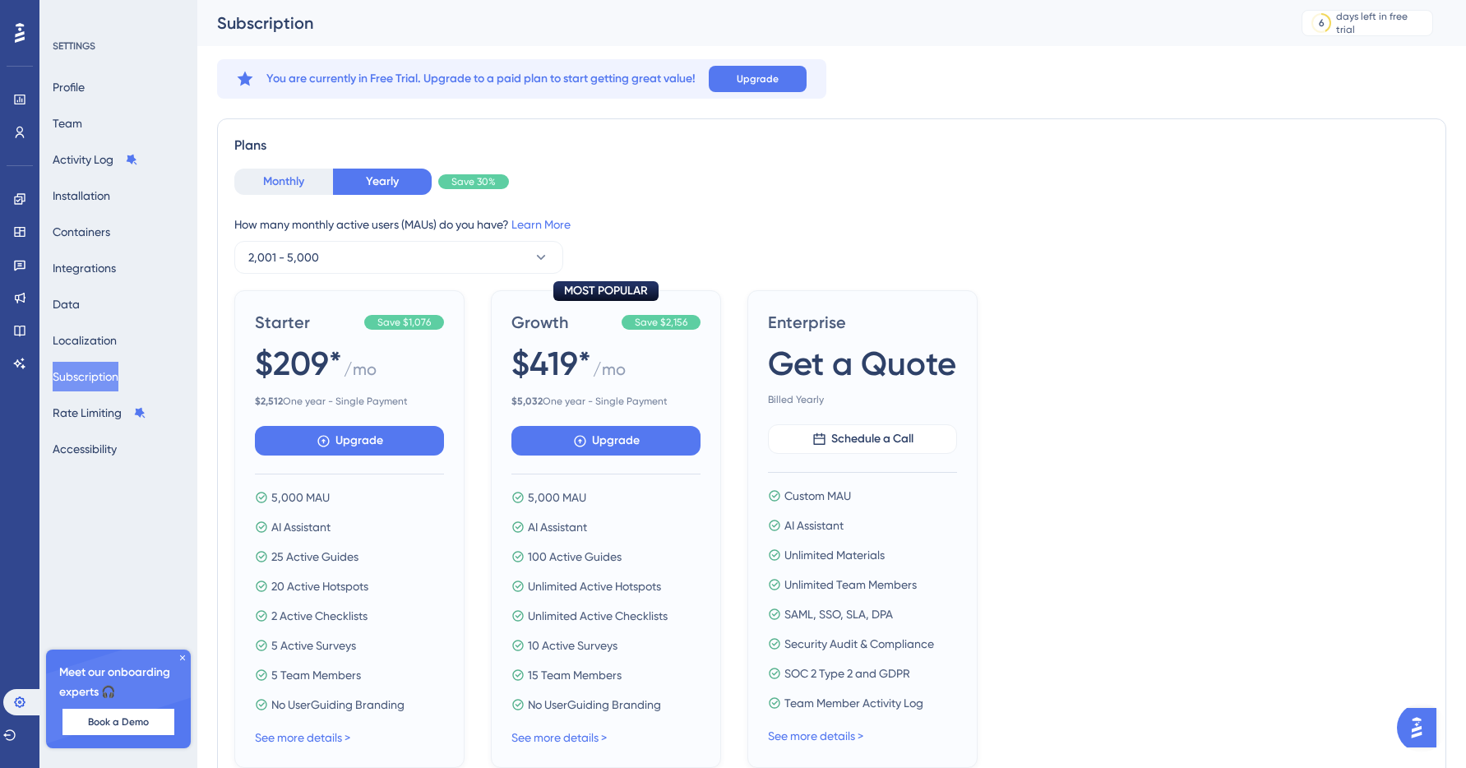
click at [303, 193] on button "Monthly" at bounding box center [283, 182] width 99 height 26
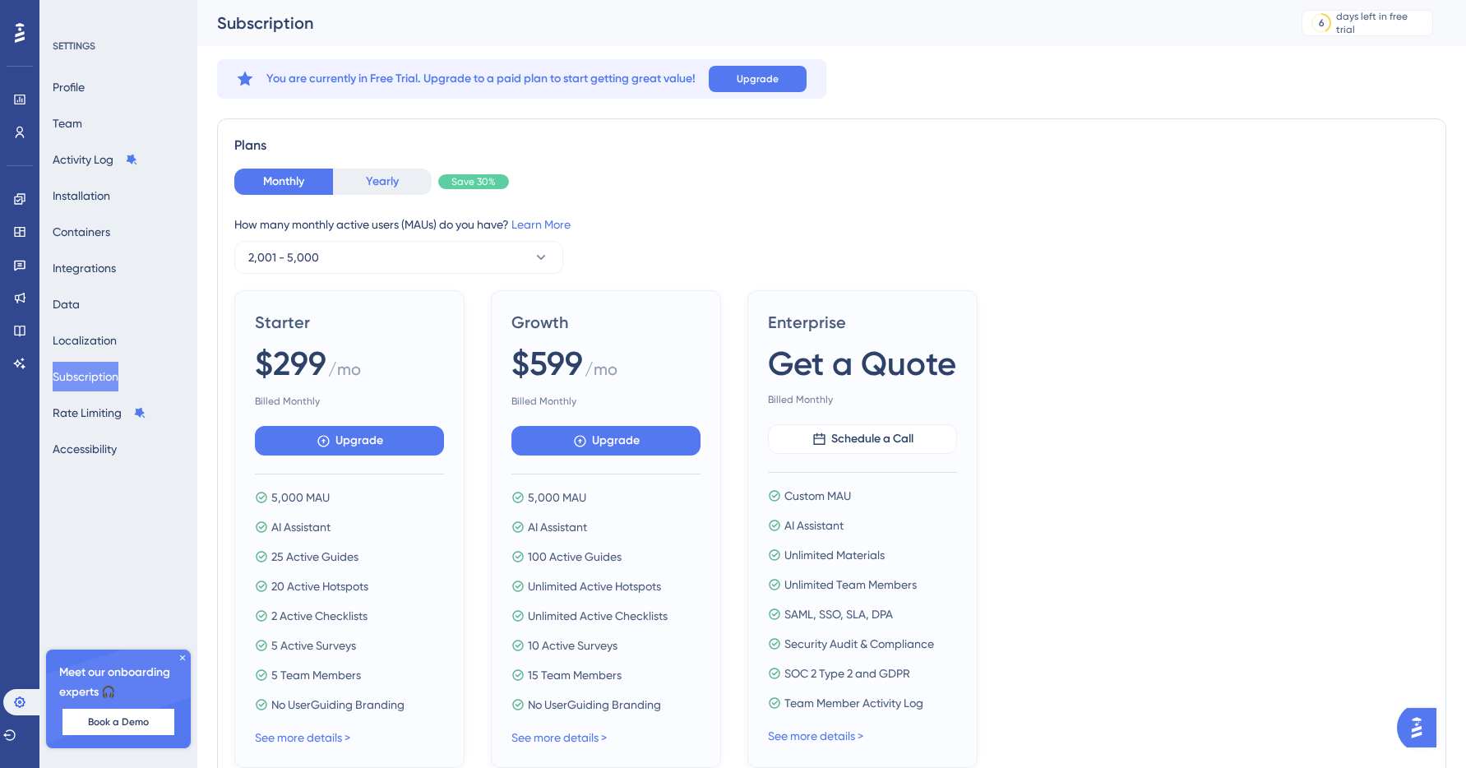
click at [357, 184] on button "Yearly" at bounding box center [382, 182] width 99 height 26
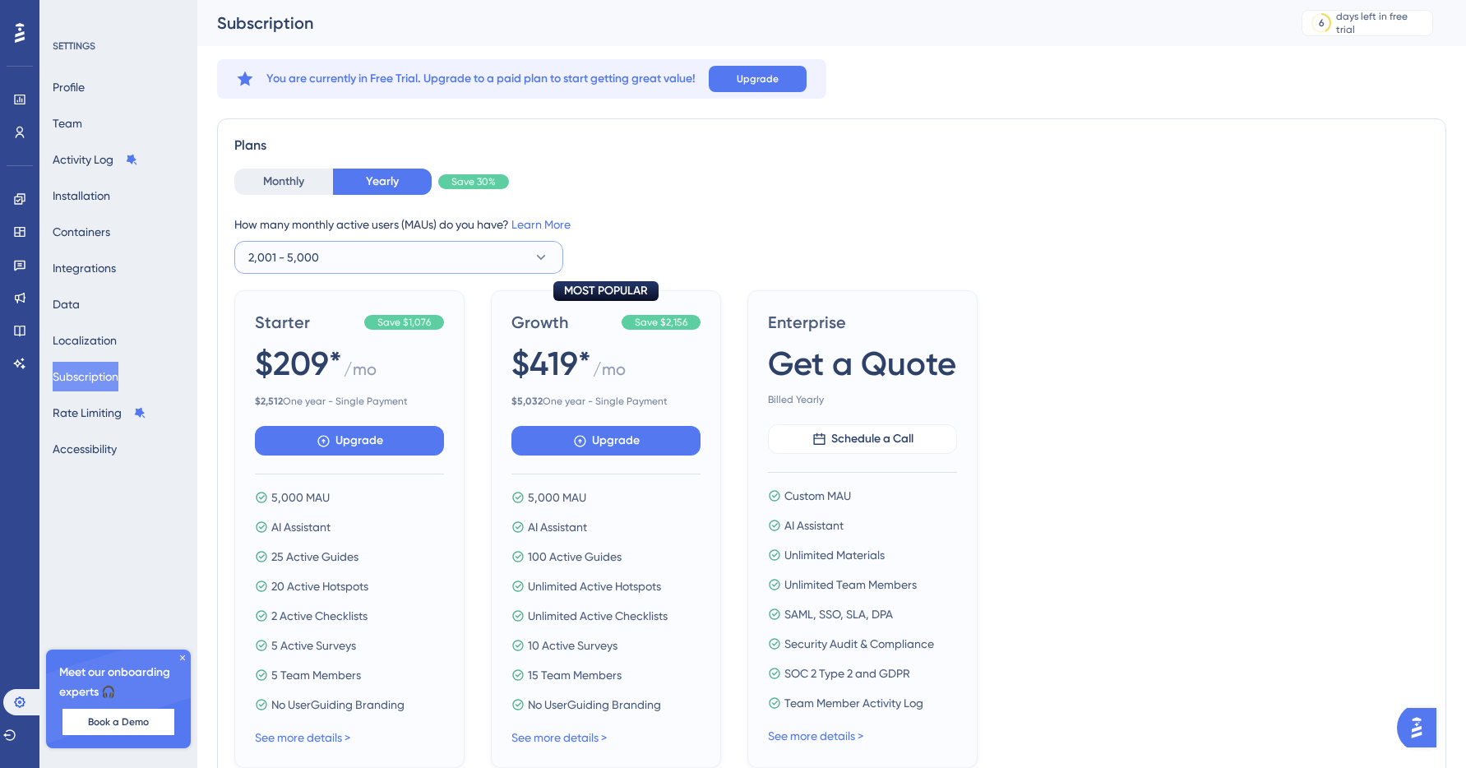
click at [344, 247] on button "2,001 - 5,000" at bounding box center [398, 257] width 329 height 33
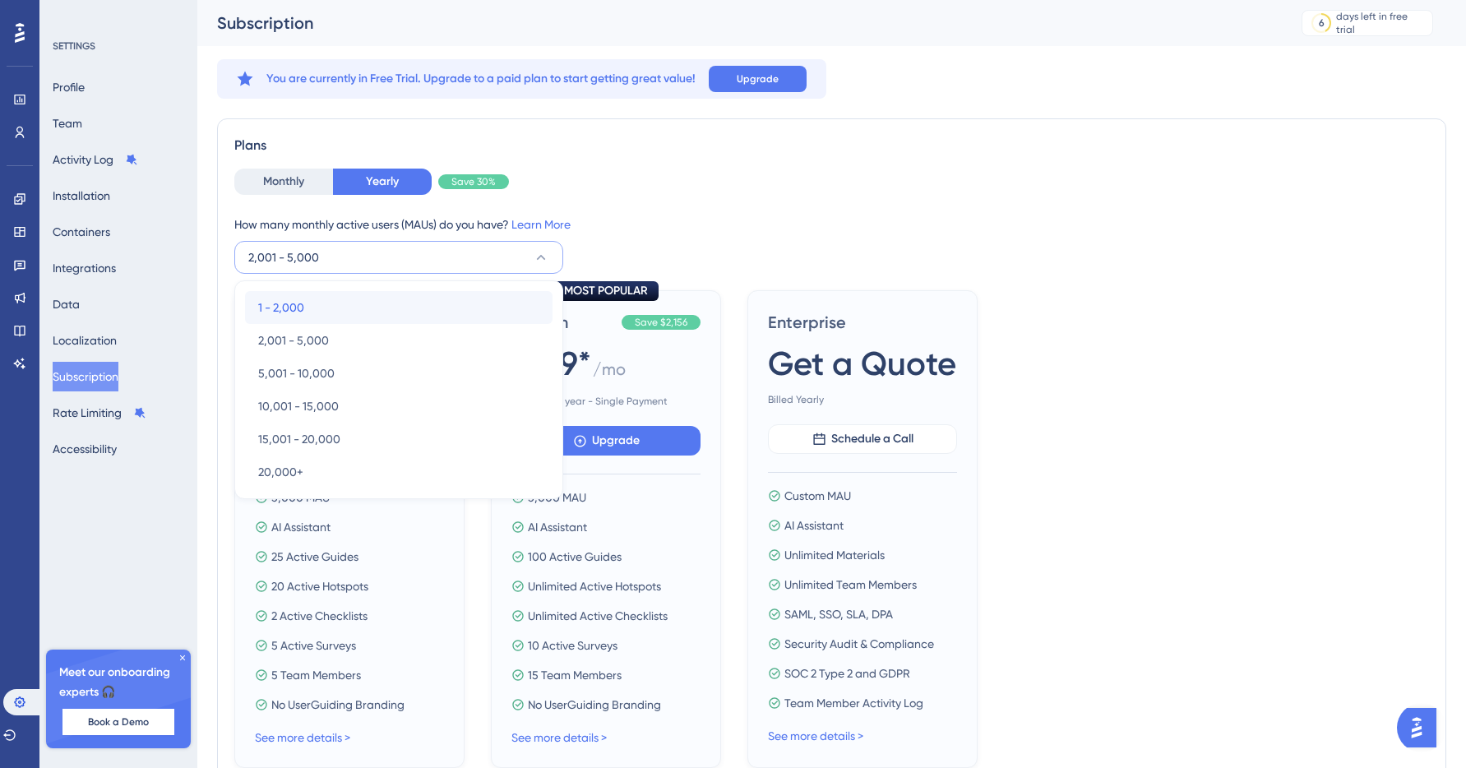
click at [311, 306] on div "1 - 2,000 1 - 2,000" at bounding box center [398, 307] width 281 height 33
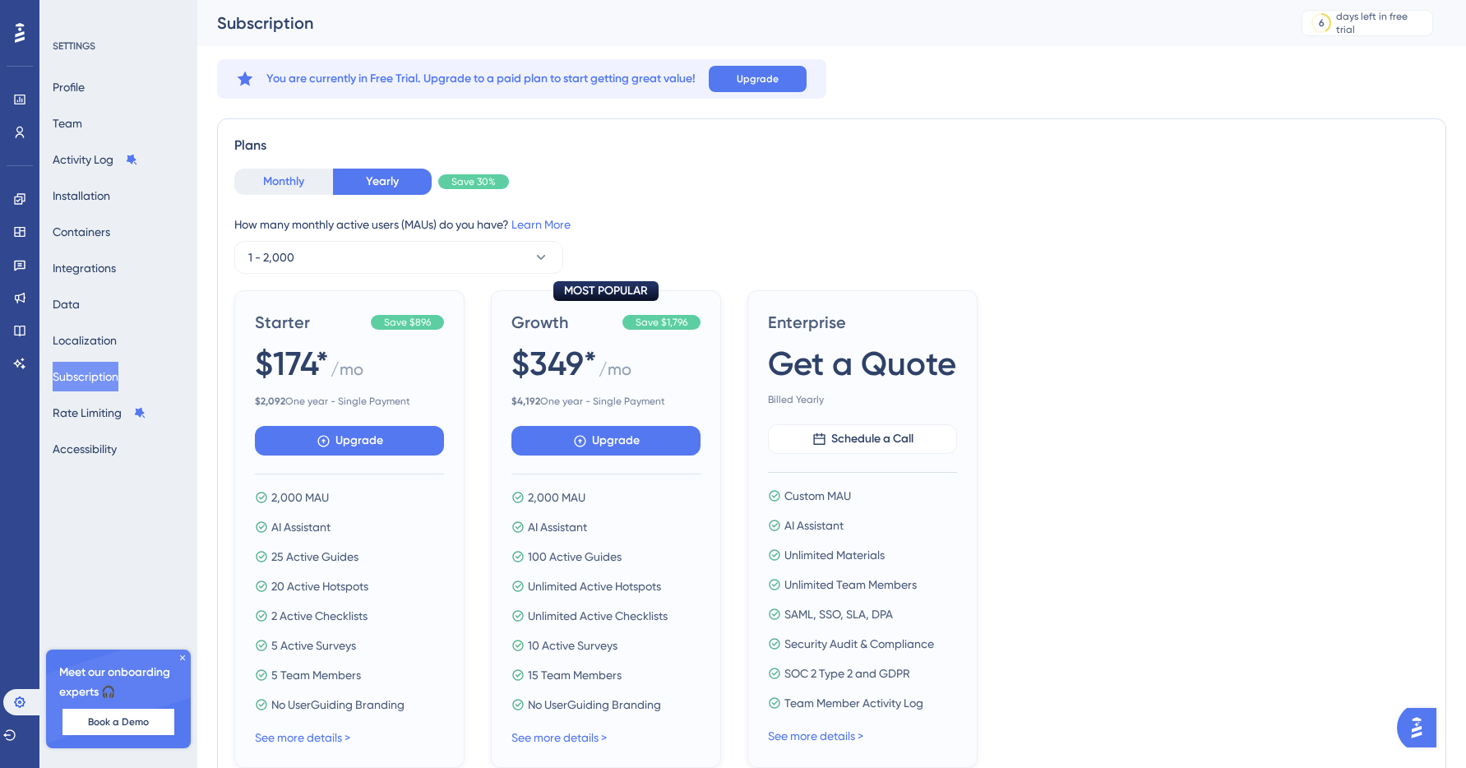
drag, startPoint x: 295, startPoint y: 186, endPoint x: 315, endPoint y: 185, distance: 19.8
click at [295, 185] on button "Monthly" at bounding box center [283, 182] width 99 height 26
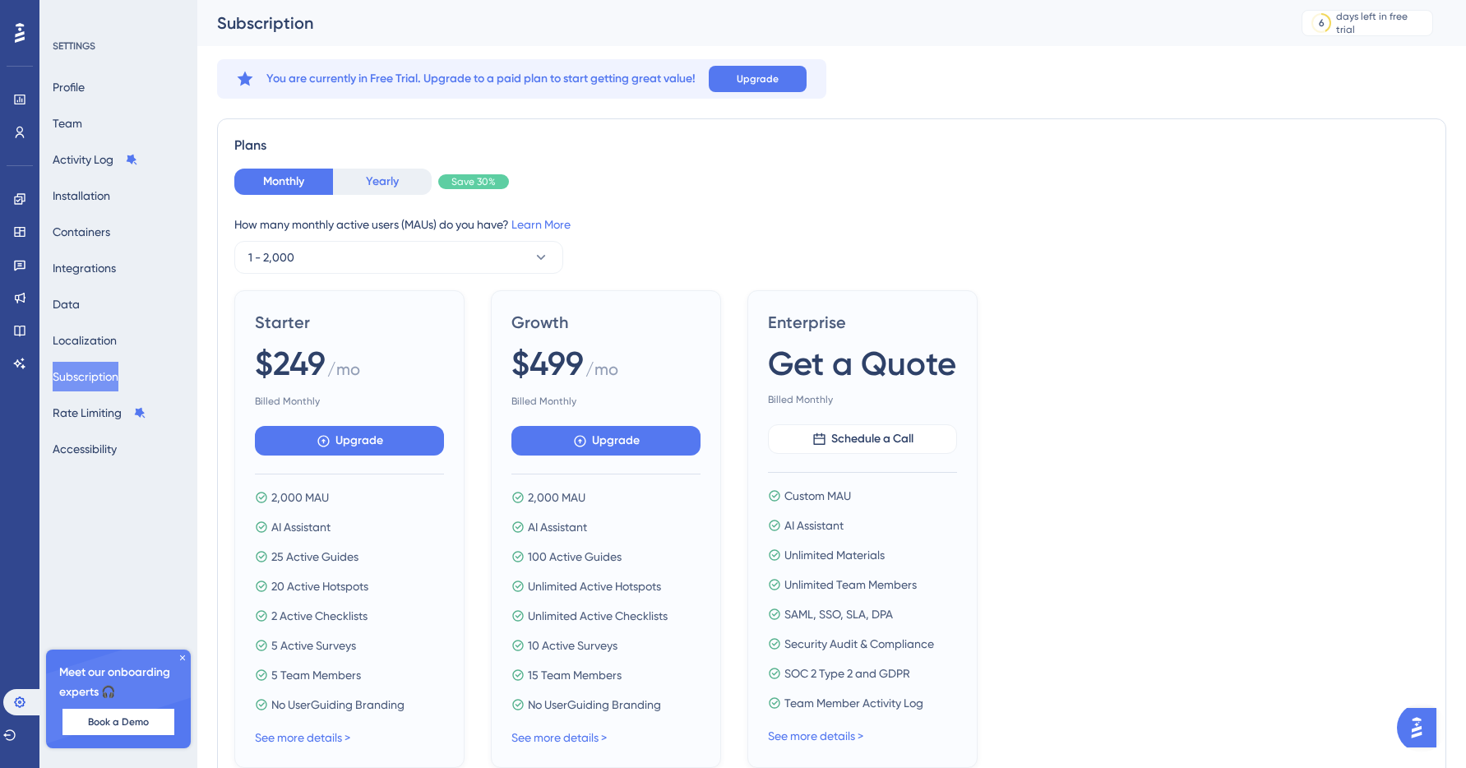
click at [348, 185] on button "Yearly" at bounding box center [382, 182] width 99 height 26
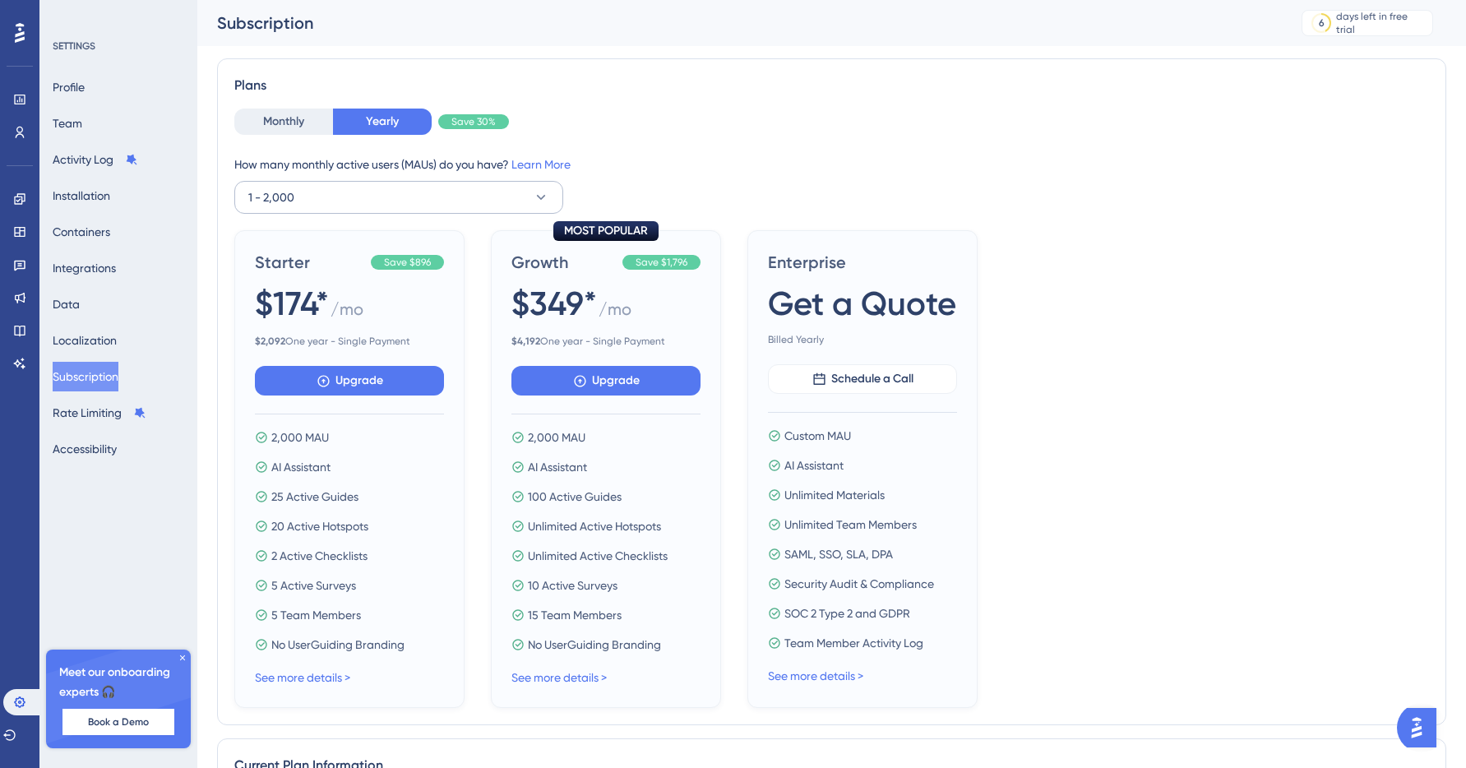
scroll to position [108, 0]
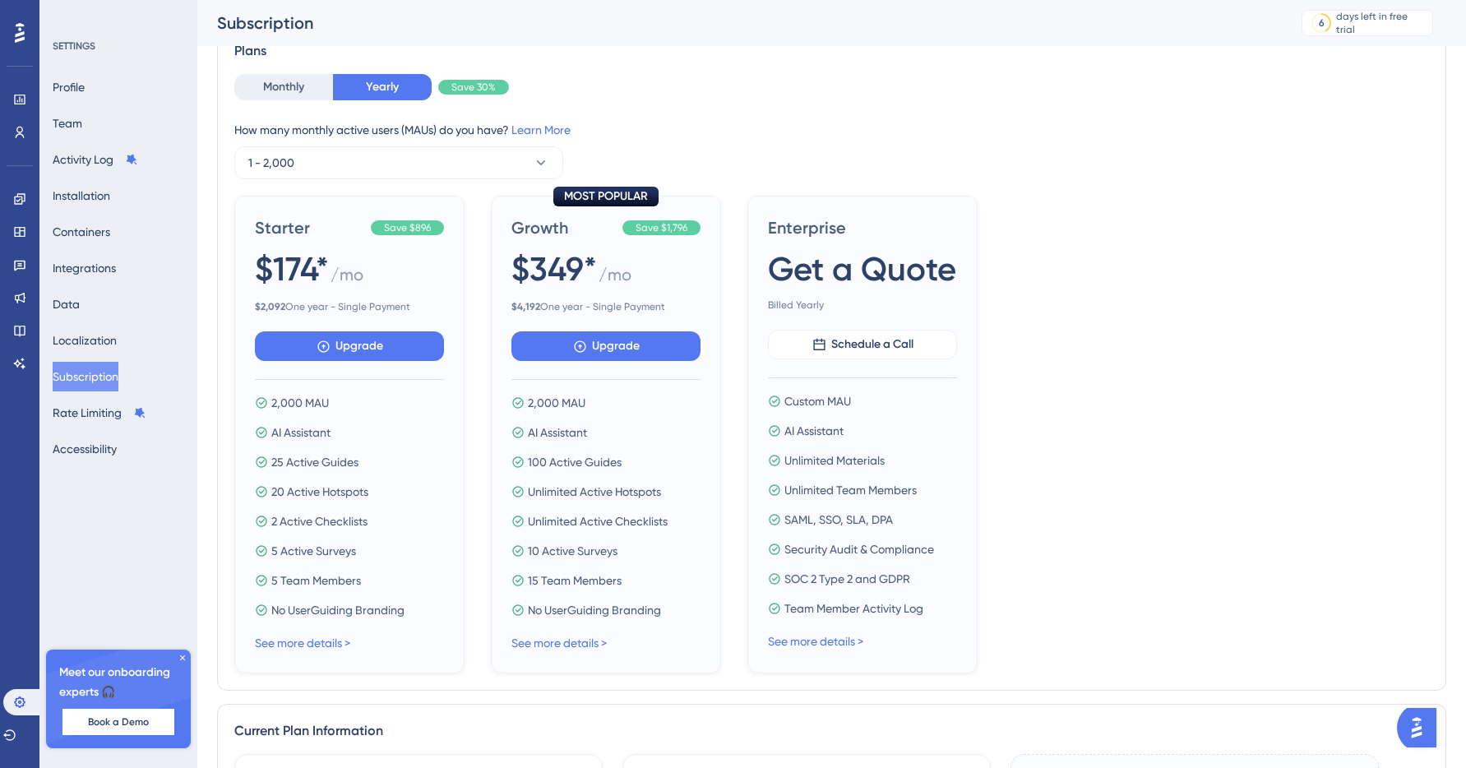
click at [302, 105] on div "Monthly Yearly Save 30% How many monthly active users (MAUs) do you have? Learn…" at bounding box center [831, 126] width 1195 height 105
click at [303, 97] on button "Monthly" at bounding box center [283, 87] width 99 height 26
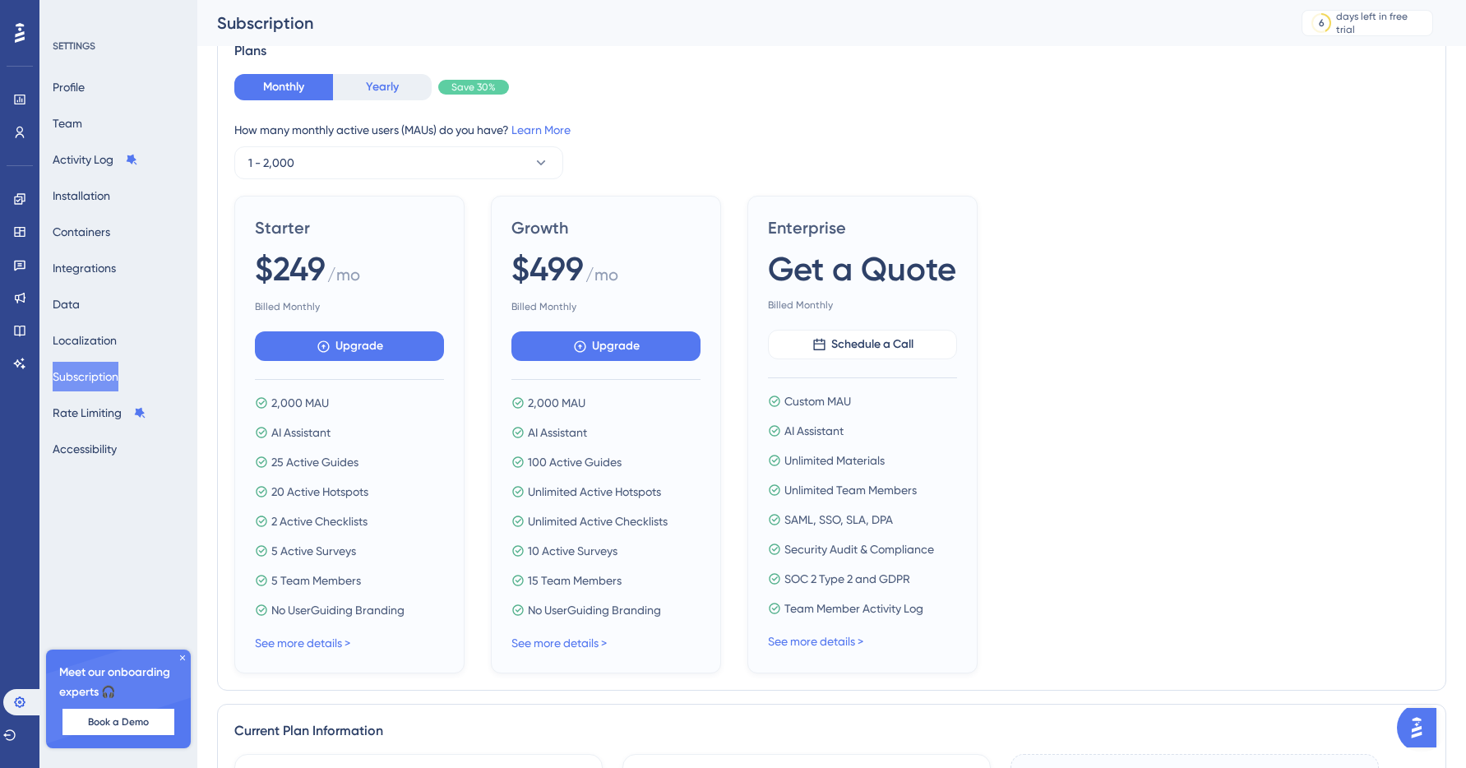
click at [383, 90] on button "Yearly" at bounding box center [382, 87] width 99 height 26
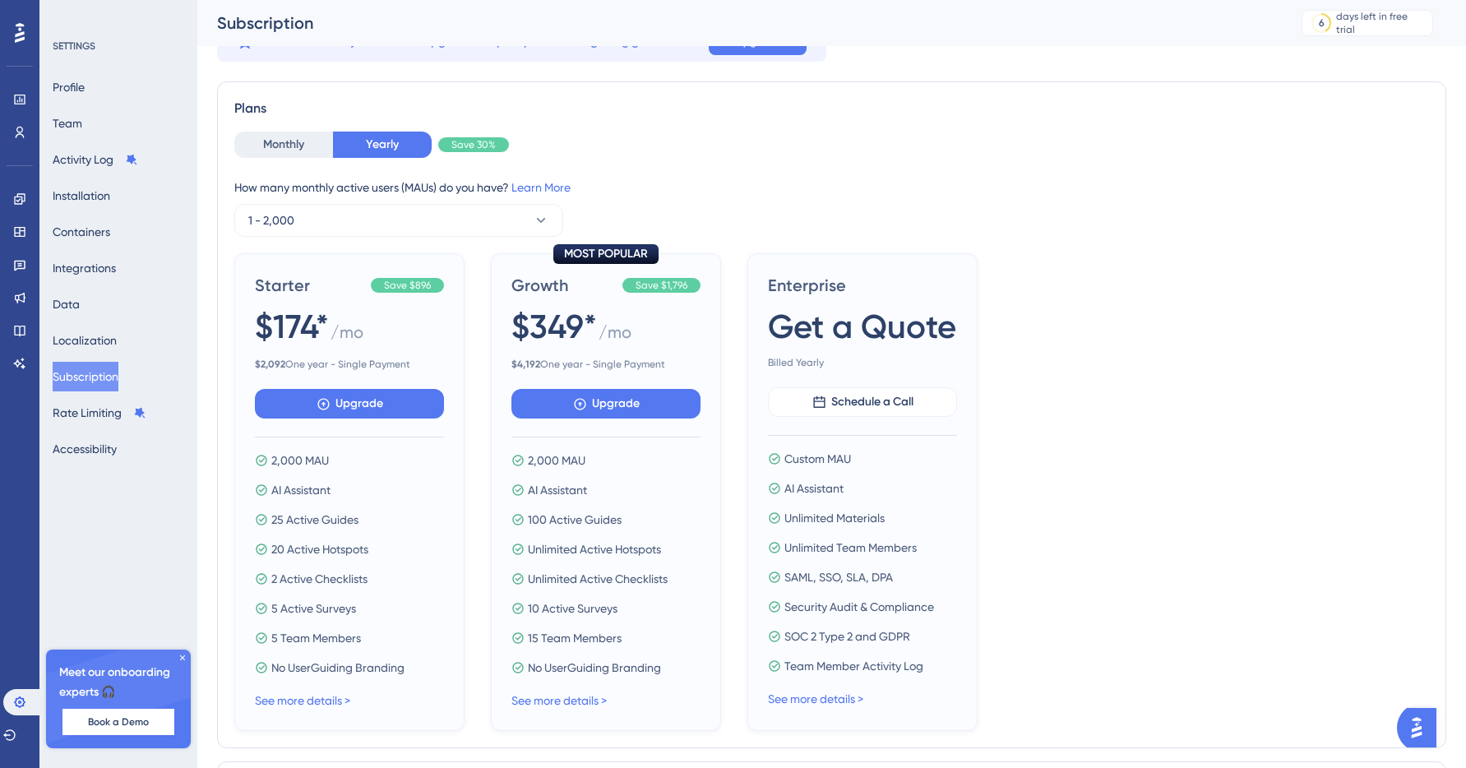
scroll to position [0, 0]
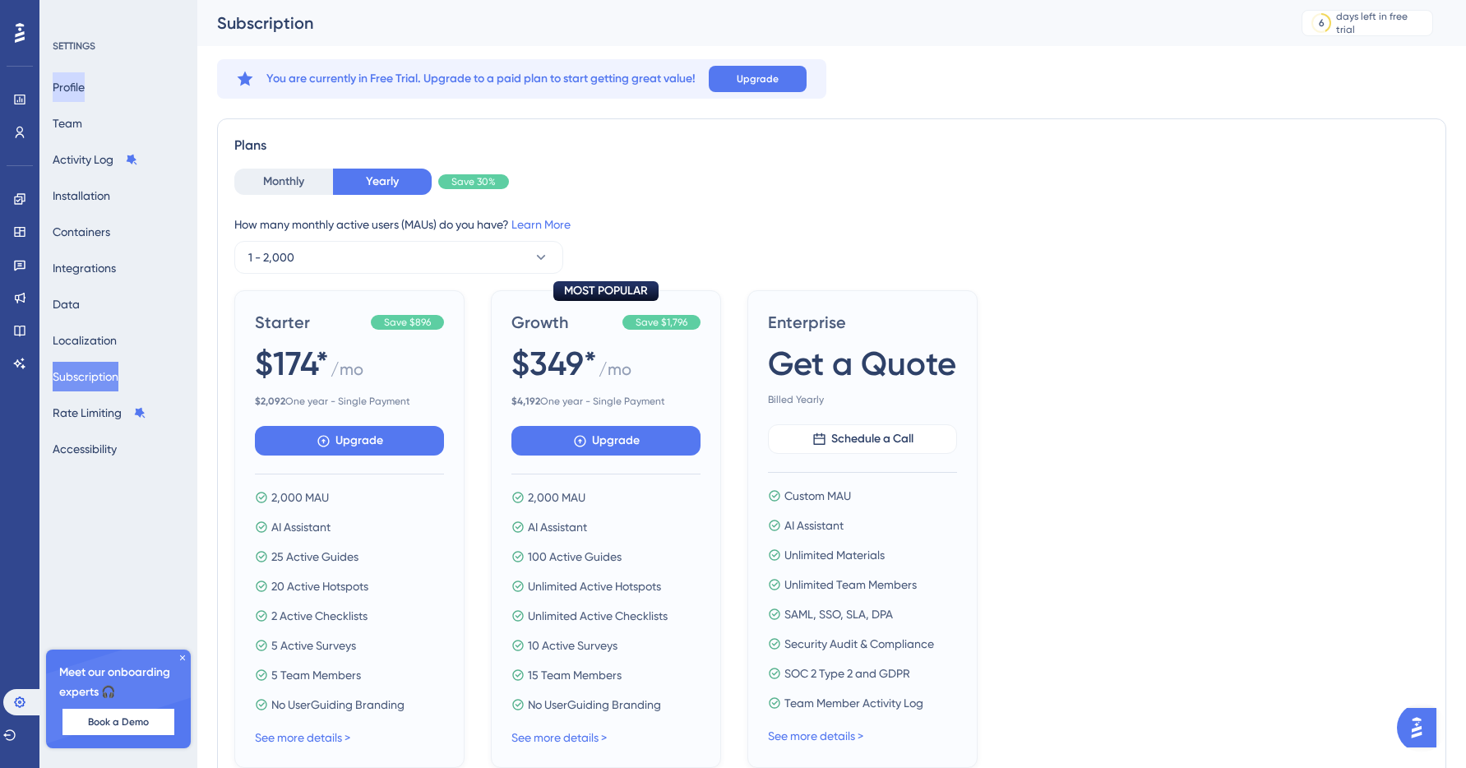
click at [85, 87] on button "Profile" at bounding box center [69, 87] width 32 height 30
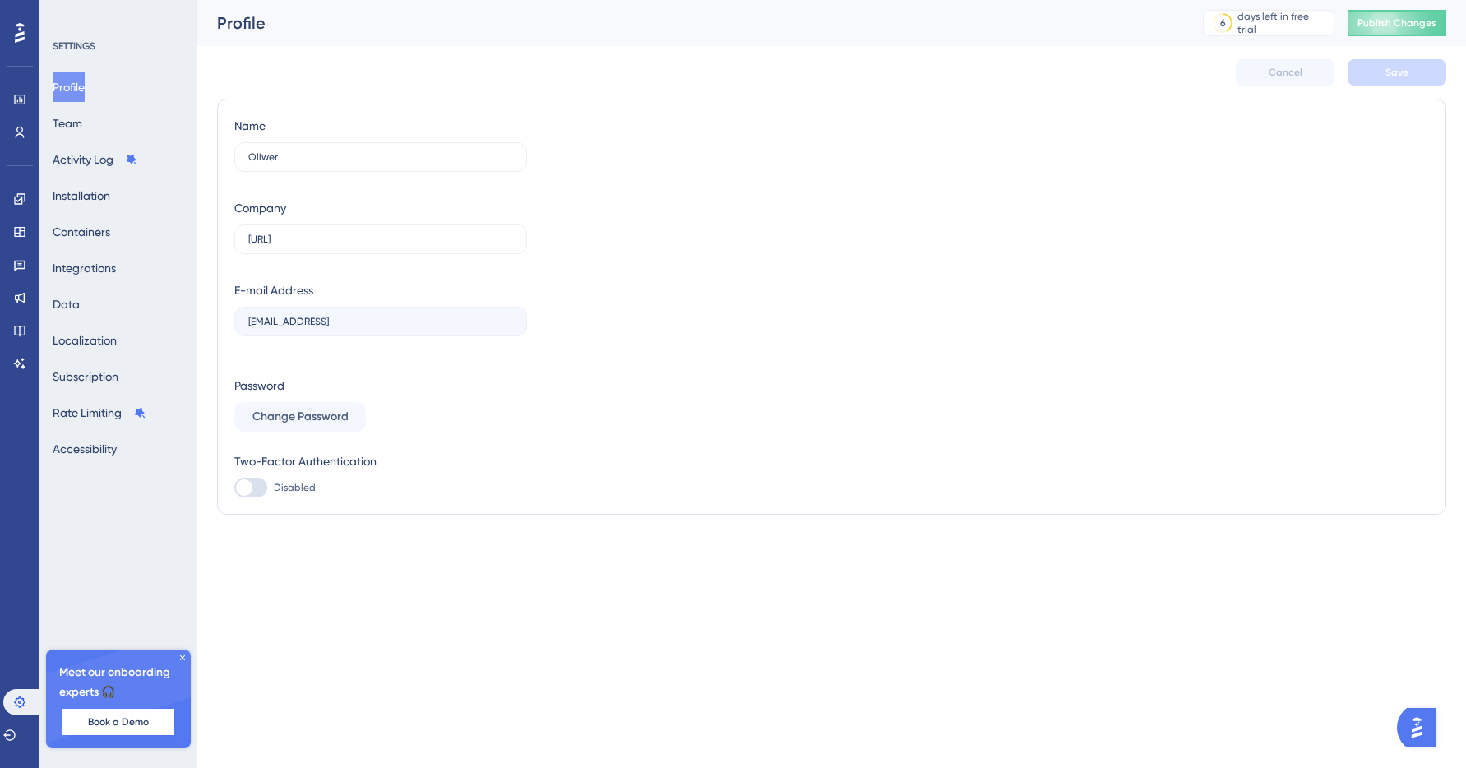
click at [39, 51] on div "SETTINGS Profile Team Activity Log Installation Containers Integrations Data Lo…" at bounding box center [118, 384] width 158 height 768
click at [31, 44] on div at bounding box center [20, 33] width 26 height 26
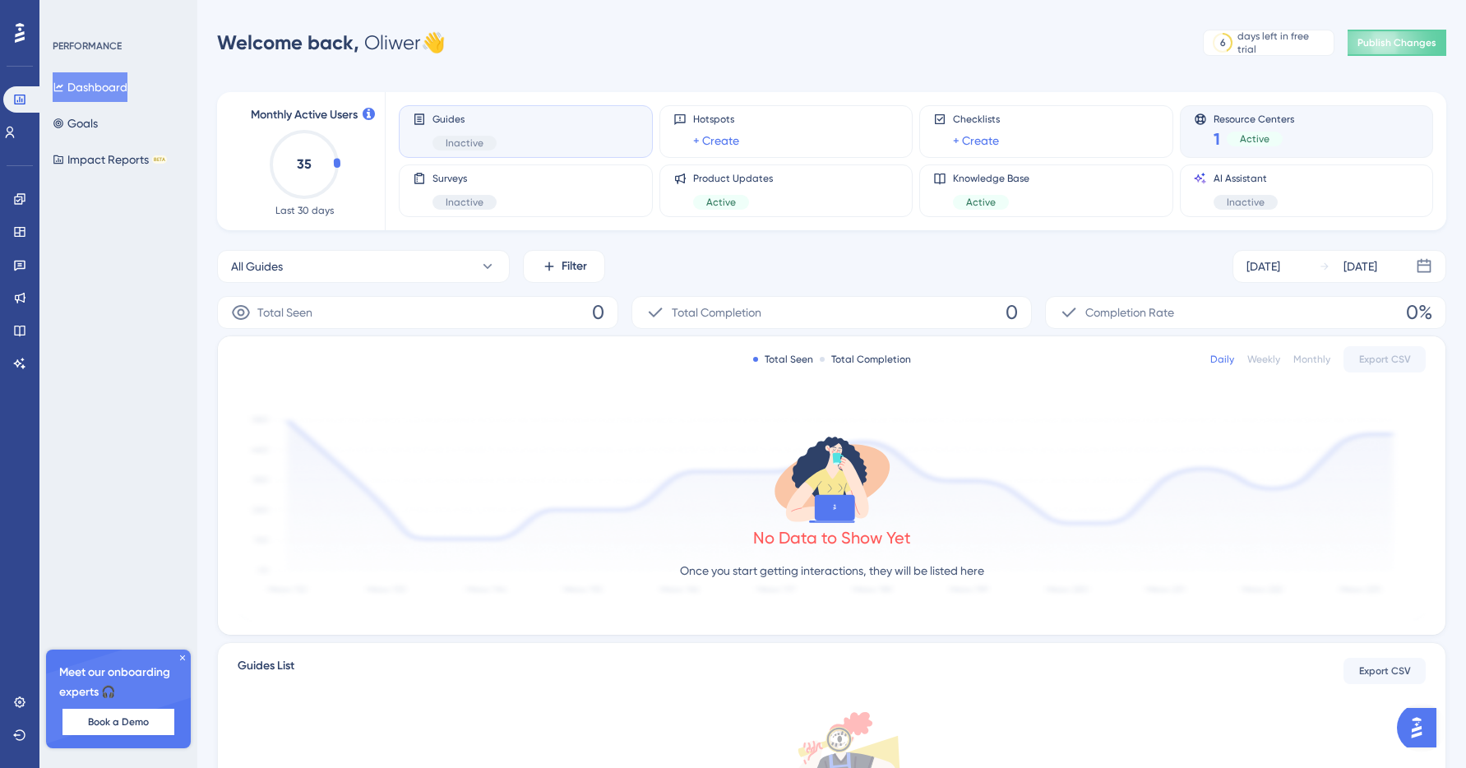
click at [1221, 139] on div "1 Active" at bounding box center [1254, 138] width 81 height 23
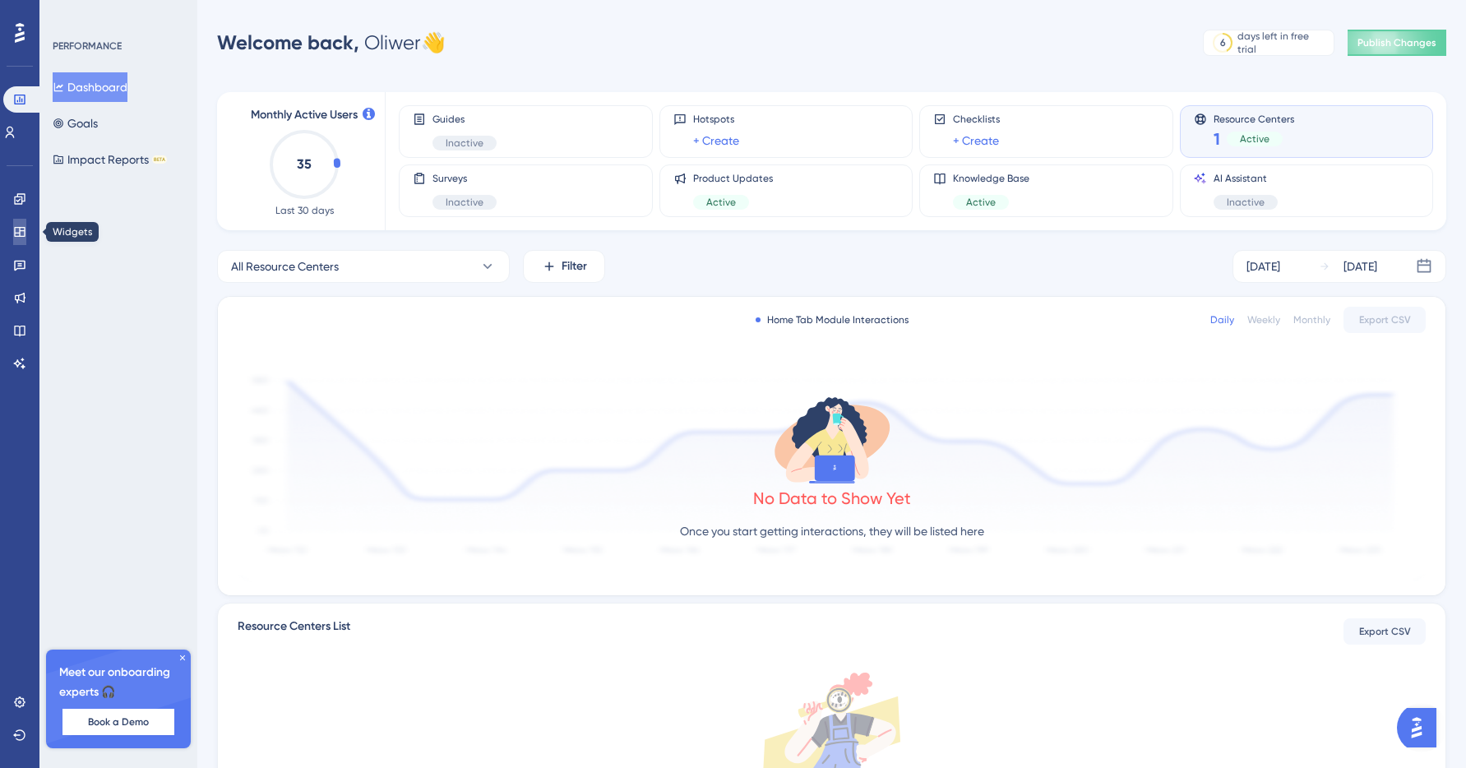
click at [20, 228] on icon at bounding box center [19, 232] width 11 height 10
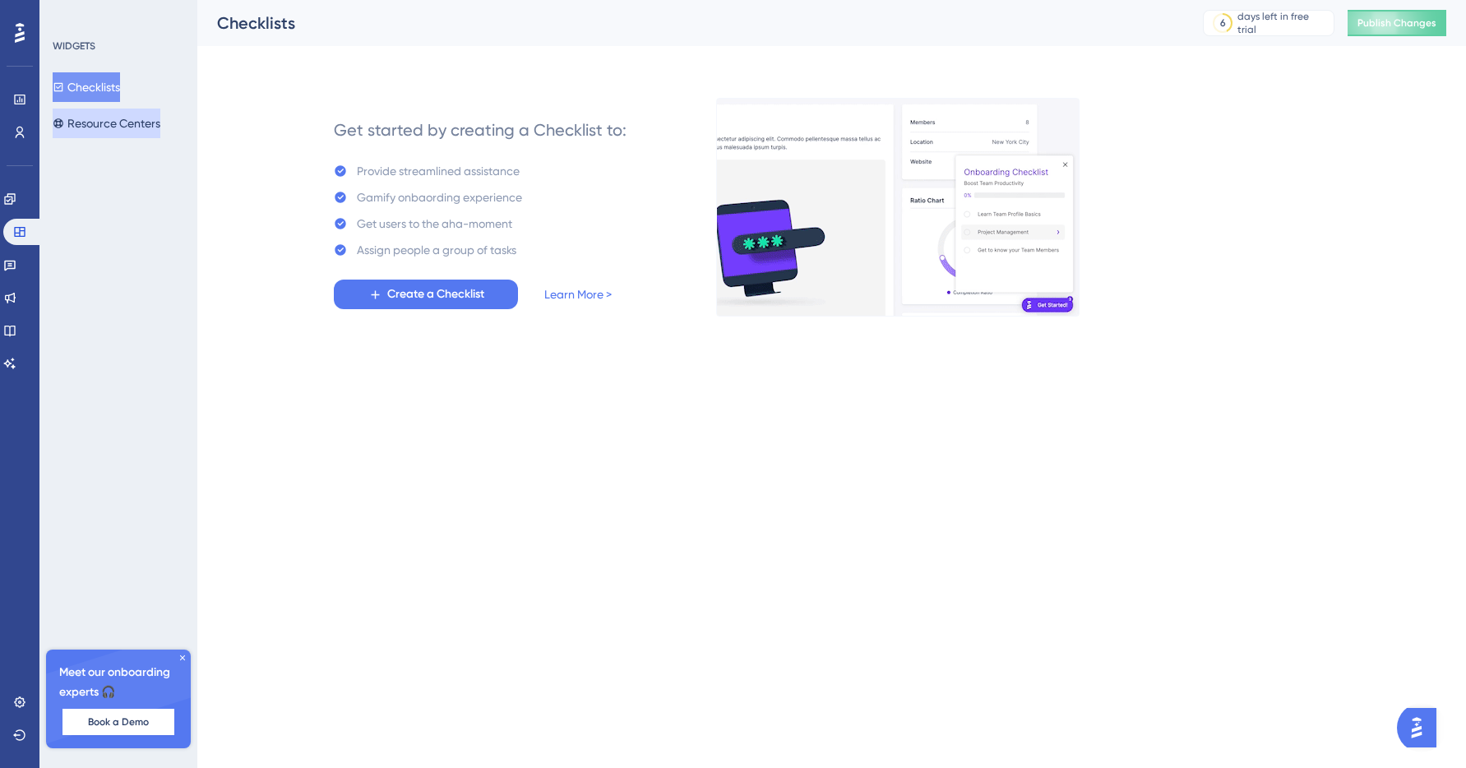
click at [142, 116] on button "Resource Centers" at bounding box center [107, 124] width 108 height 30
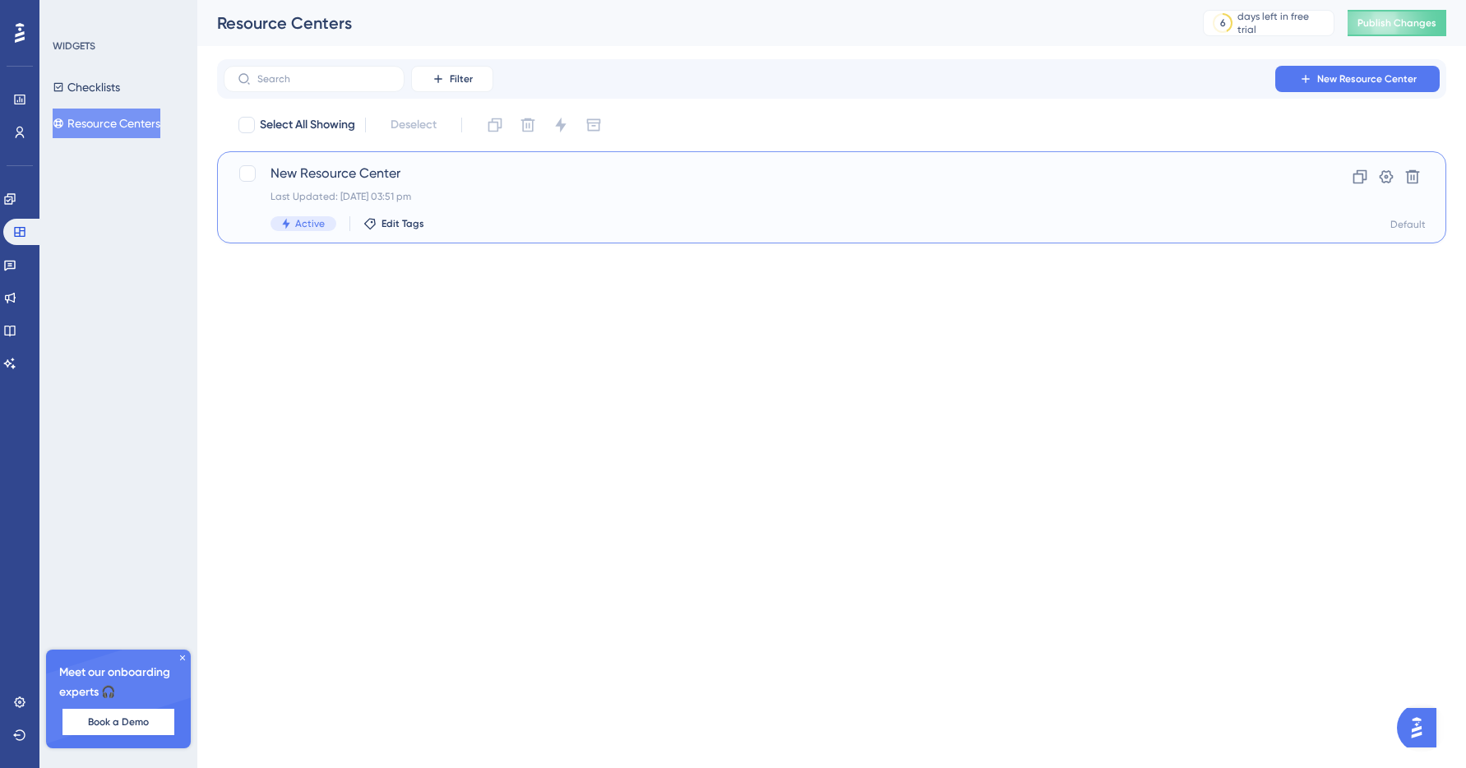
click at [285, 184] on div "New Resource Center Last Updated: 09 Sept 2025 03:51 pm Active Edit Tags" at bounding box center [766, 197] width 991 height 67
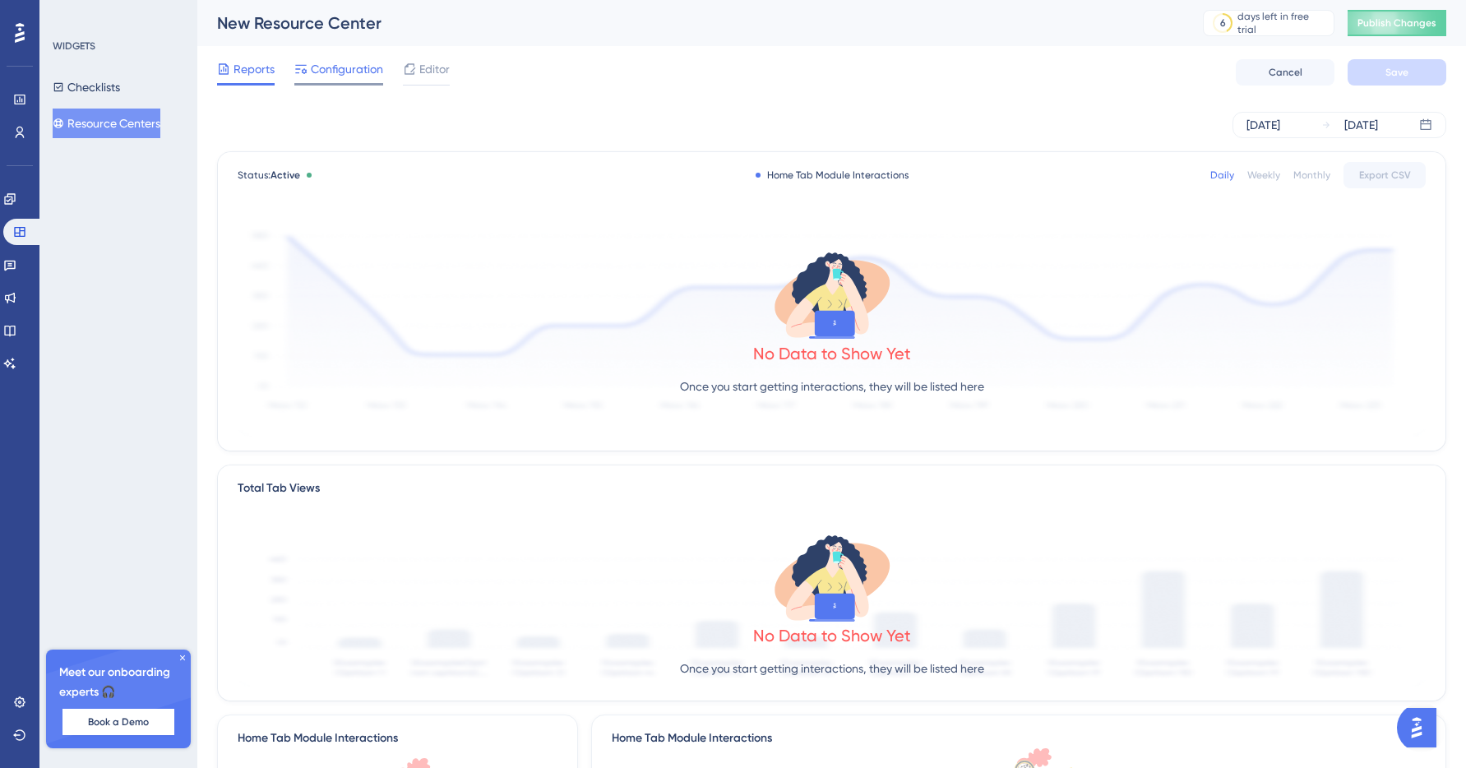
click at [358, 68] on span "Configuration" at bounding box center [347, 69] width 72 height 20
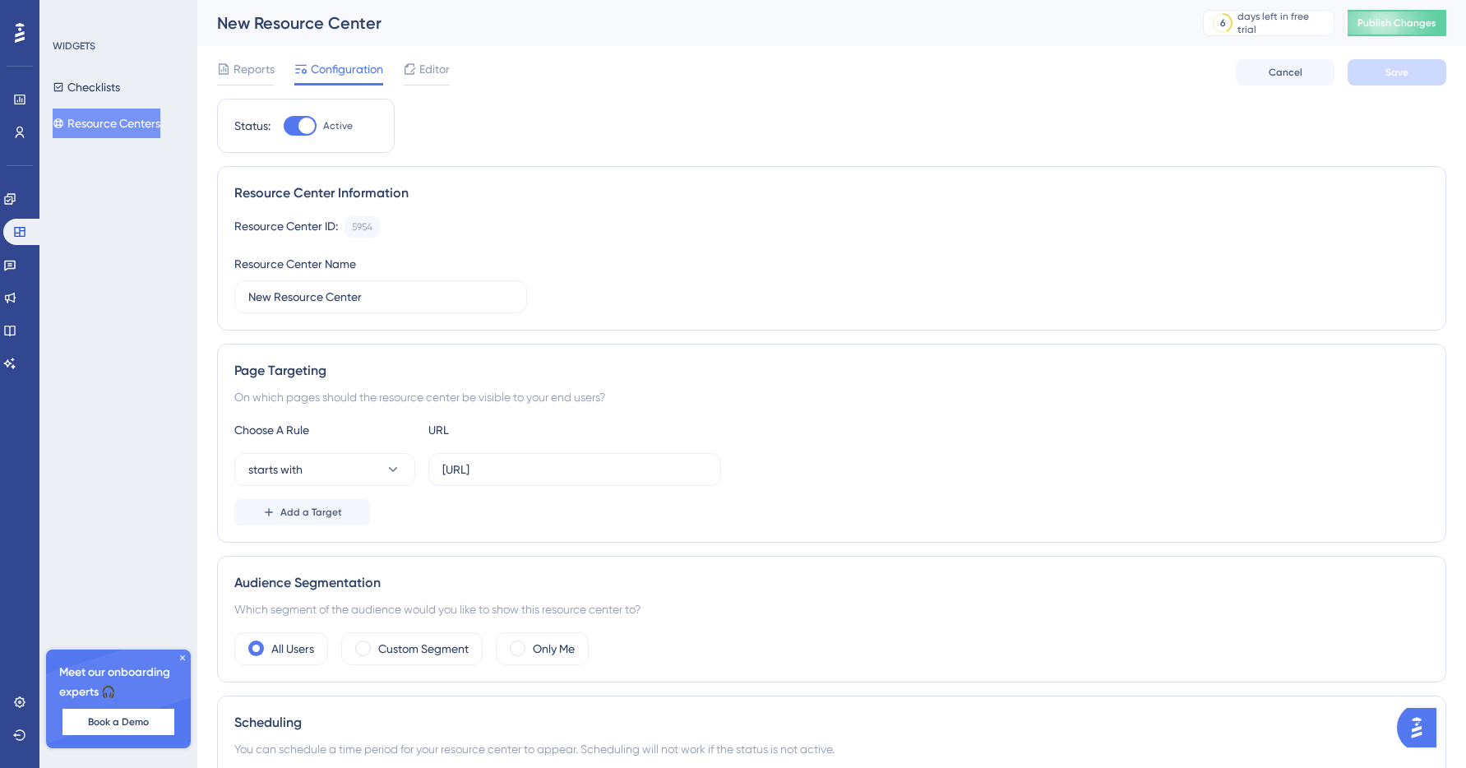
scroll to position [2, 0]
click at [255, 67] on span "Reports" at bounding box center [254, 67] width 41 height 20
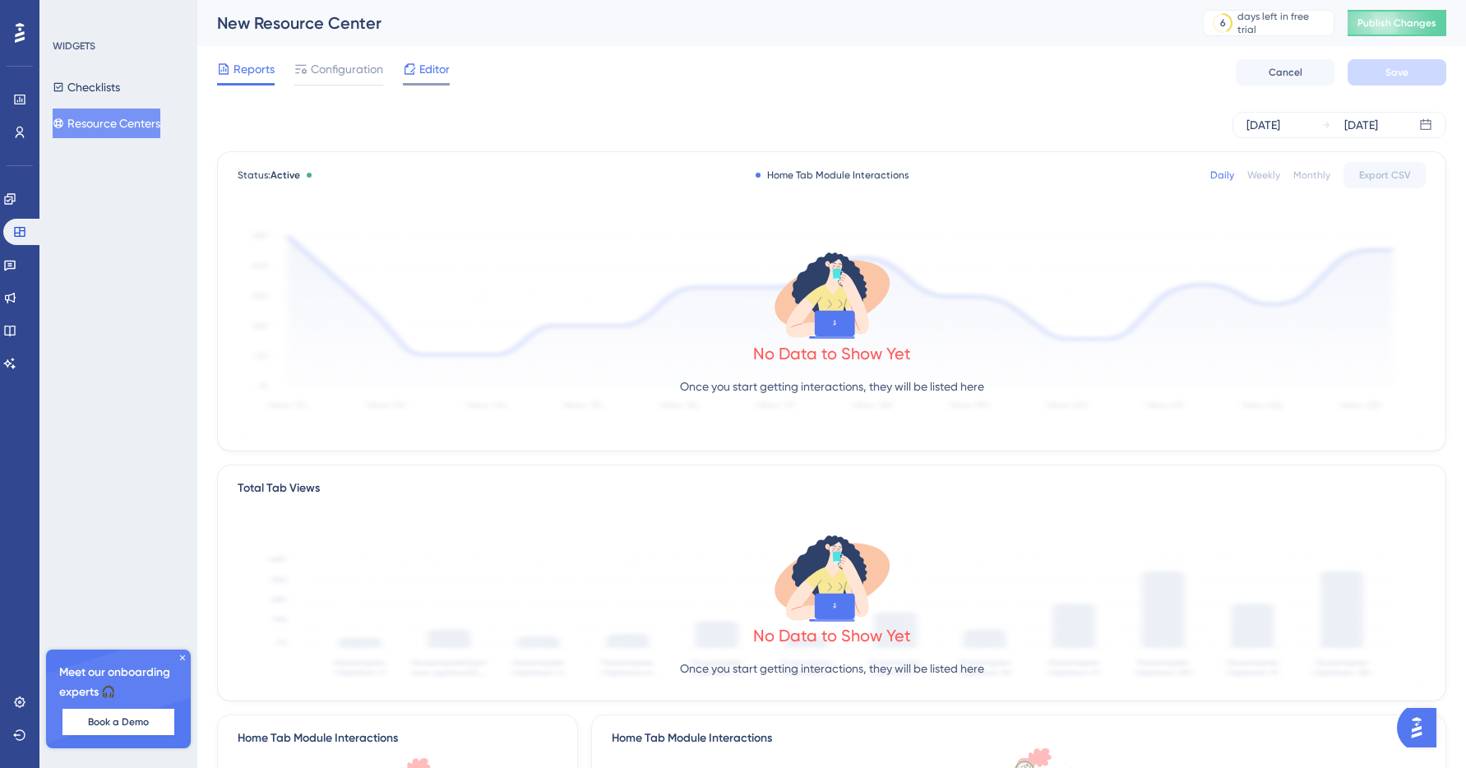
click at [423, 77] on span "Editor" at bounding box center [434, 69] width 30 height 20
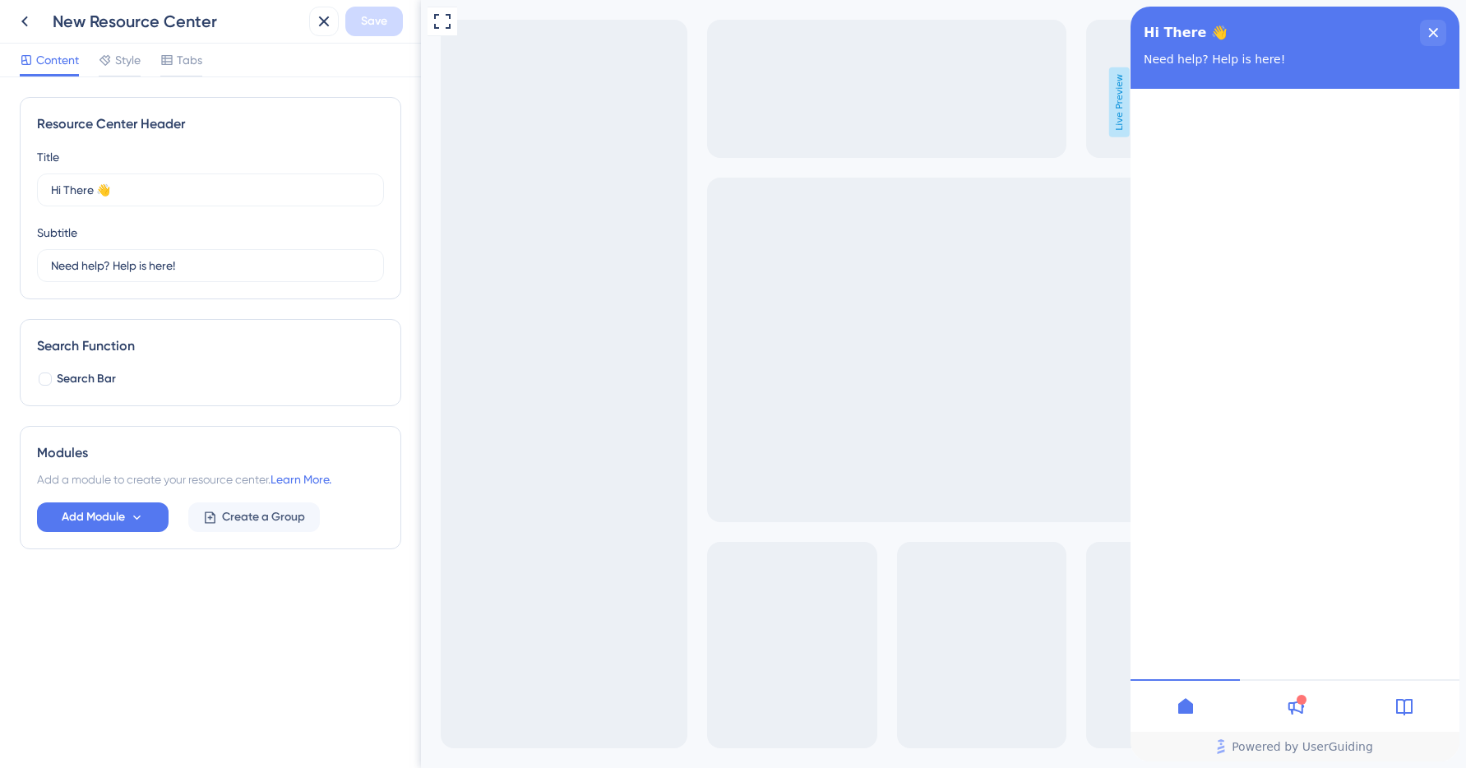
click at [1405, 699] on icon at bounding box center [1405, 707] width 20 height 20
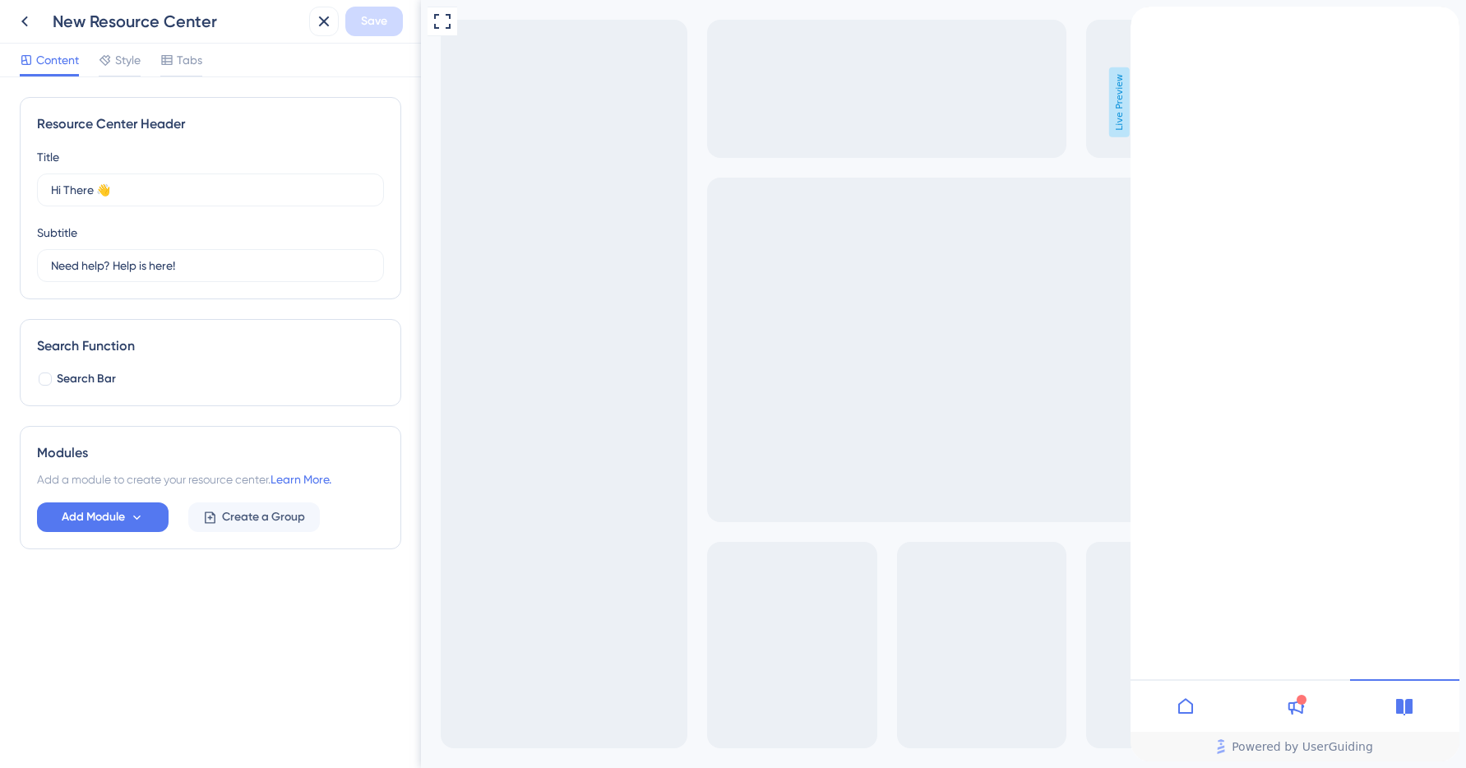
click at [1157, 55] on div "close resource center" at bounding box center [1144, 68] width 26 height 26
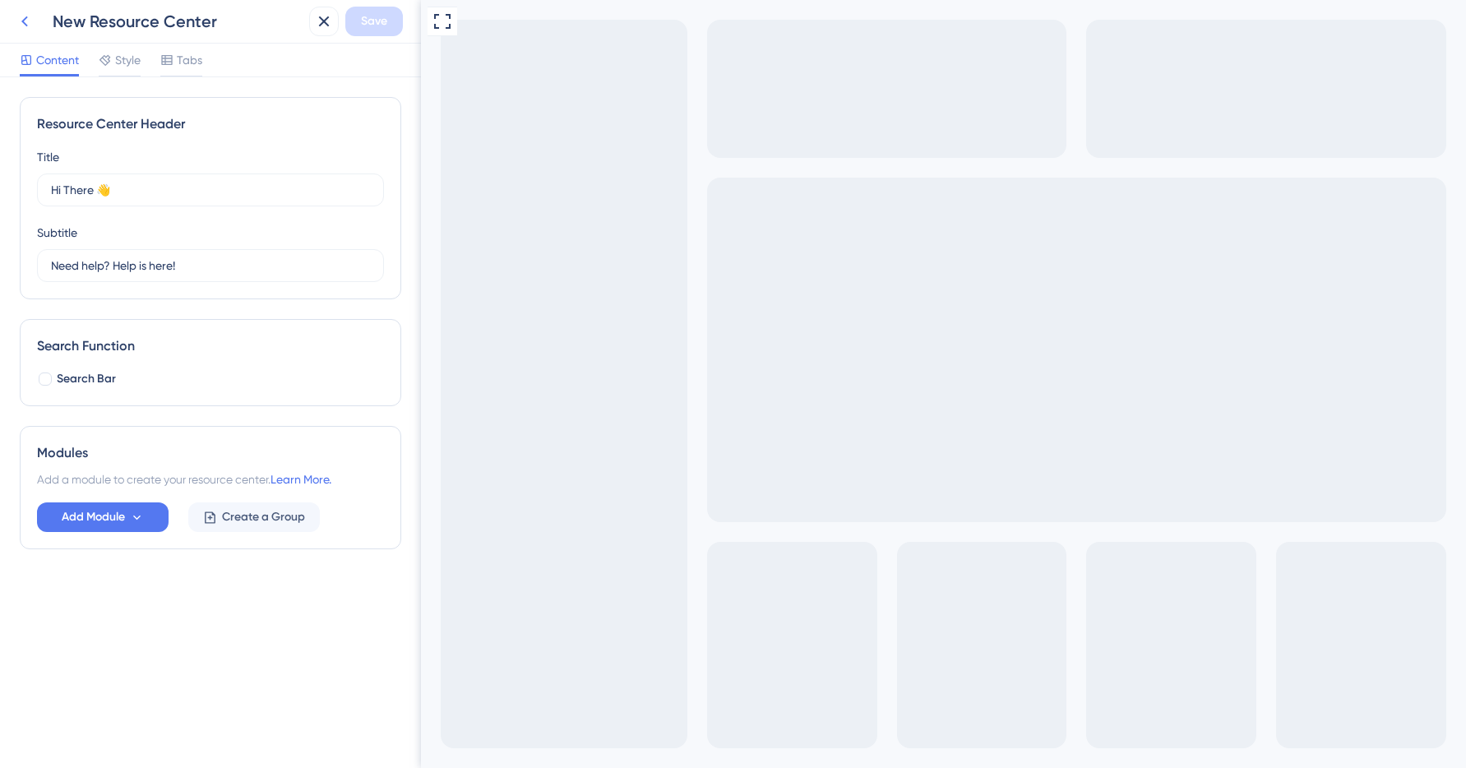
click at [25, 12] on icon at bounding box center [25, 22] width 20 height 20
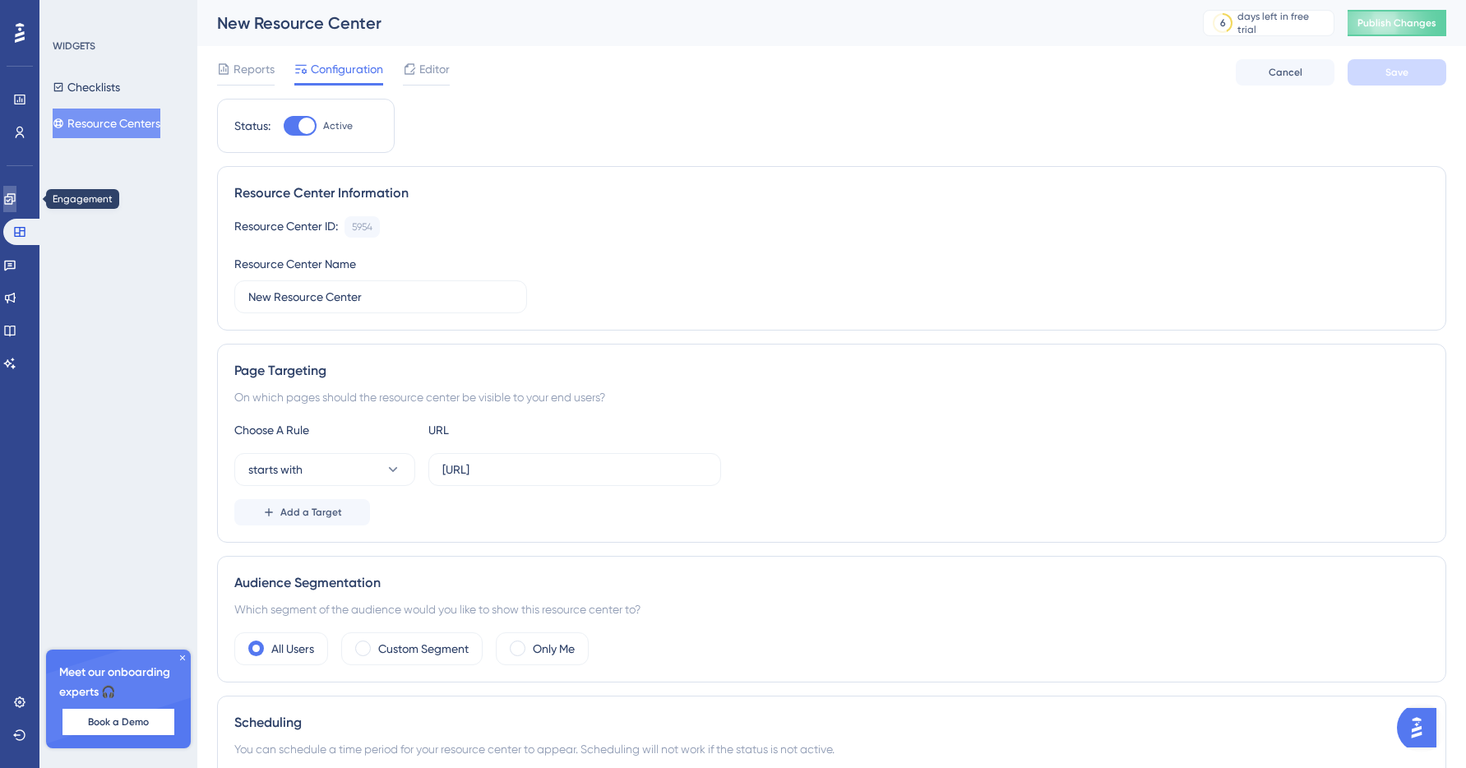
click at [15, 193] on icon at bounding box center [9, 198] width 11 height 11
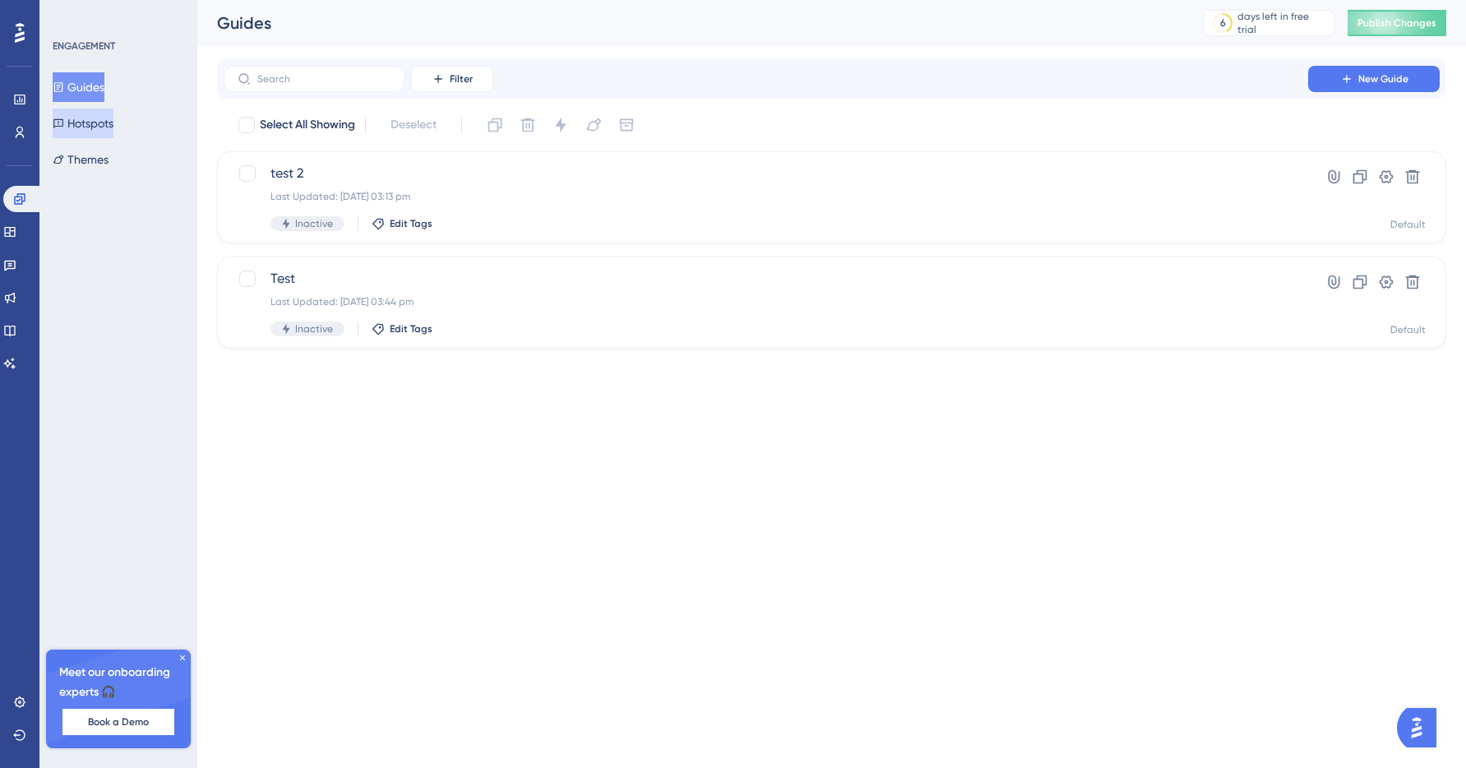
click at [110, 119] on button "Hotspots" at bounding box center [83, 124] width 61 height 30
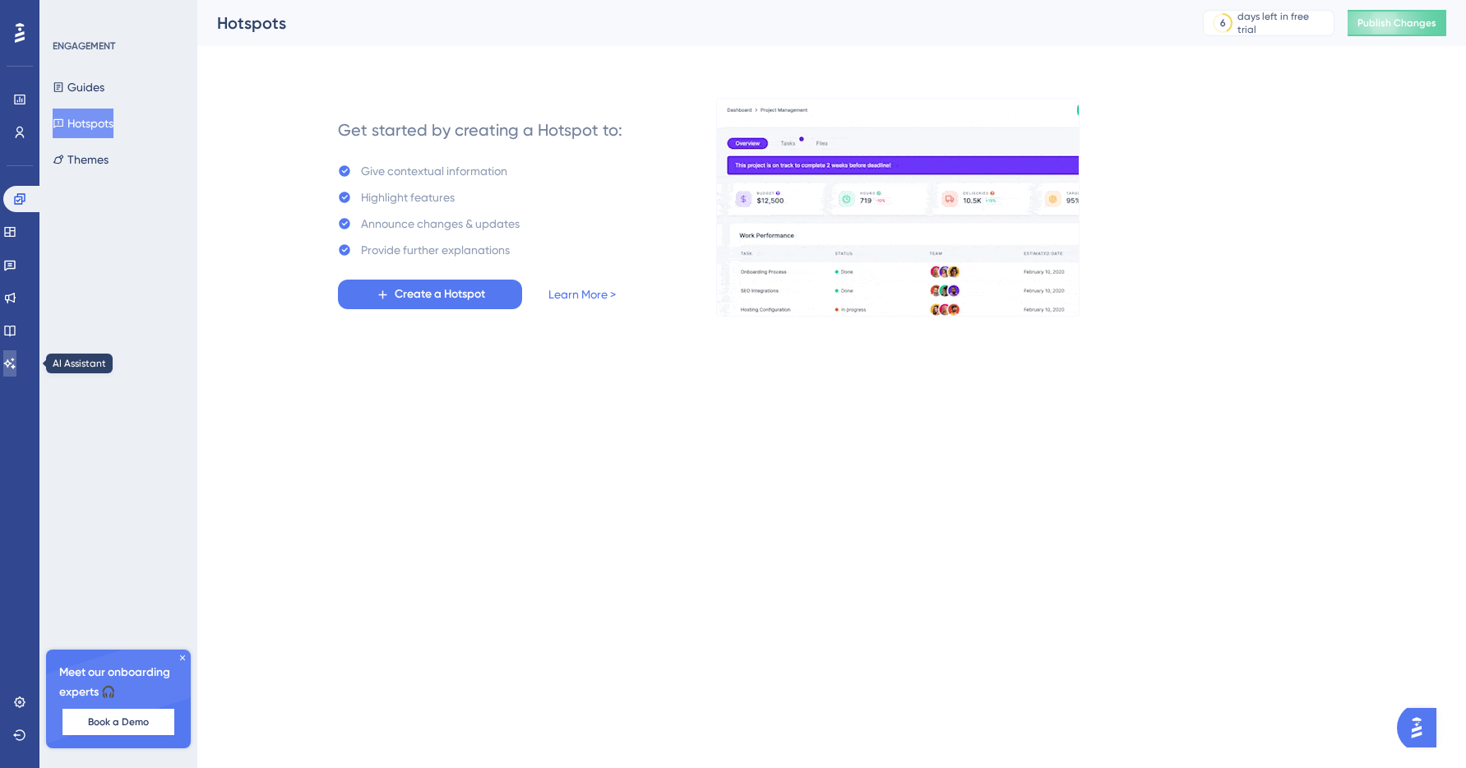
click at [10, 365] on link at bounding box center [9, 363] width 13 height 26
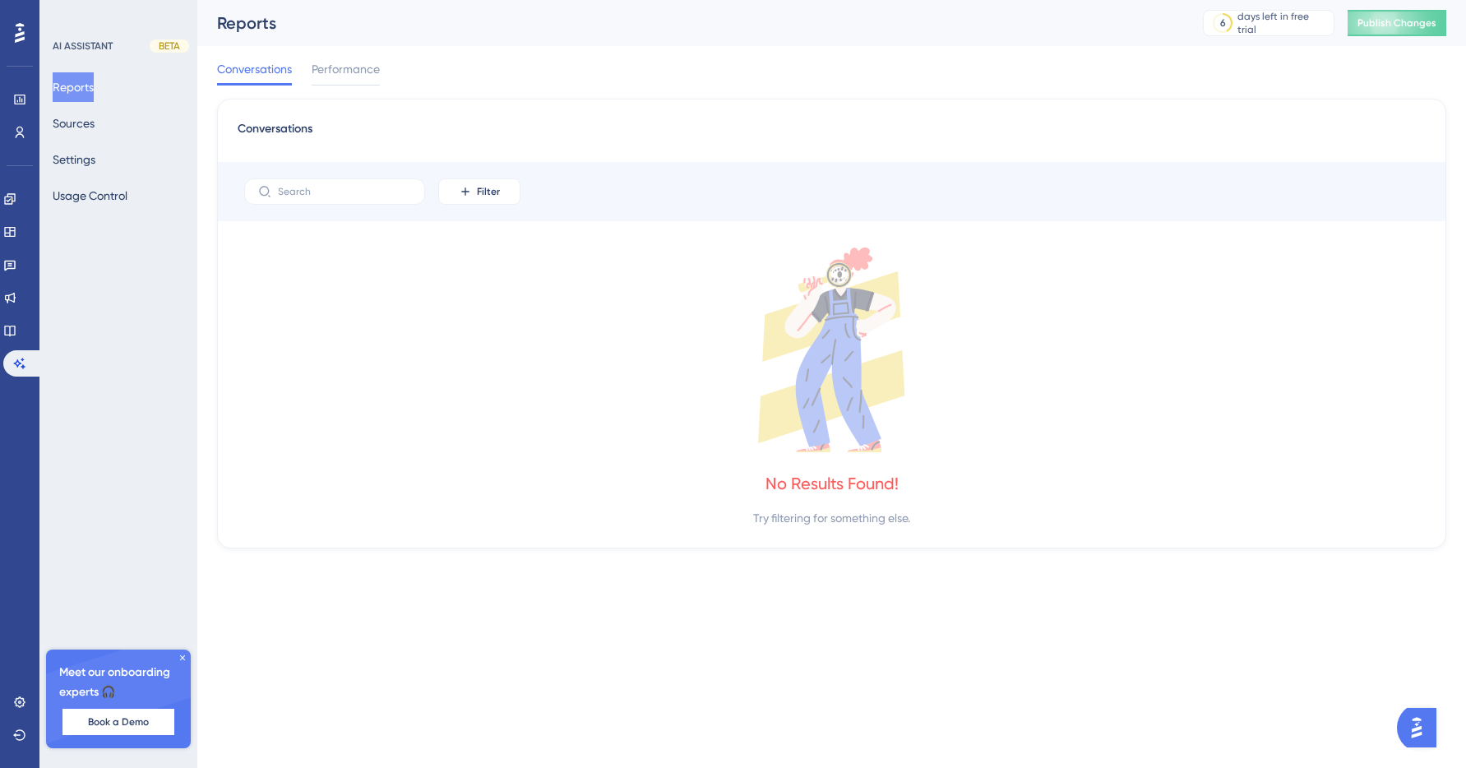
click at [35, 338] on base "Knowledge Base" at bounding box center [19, 330] width 33 height 26
click at [34, 338] on base "Knowledge Base" at bounding box center [19, 330] width 33 height 26
click at [16, 337] on link at bounding box center [9, 330] width 13 height 26
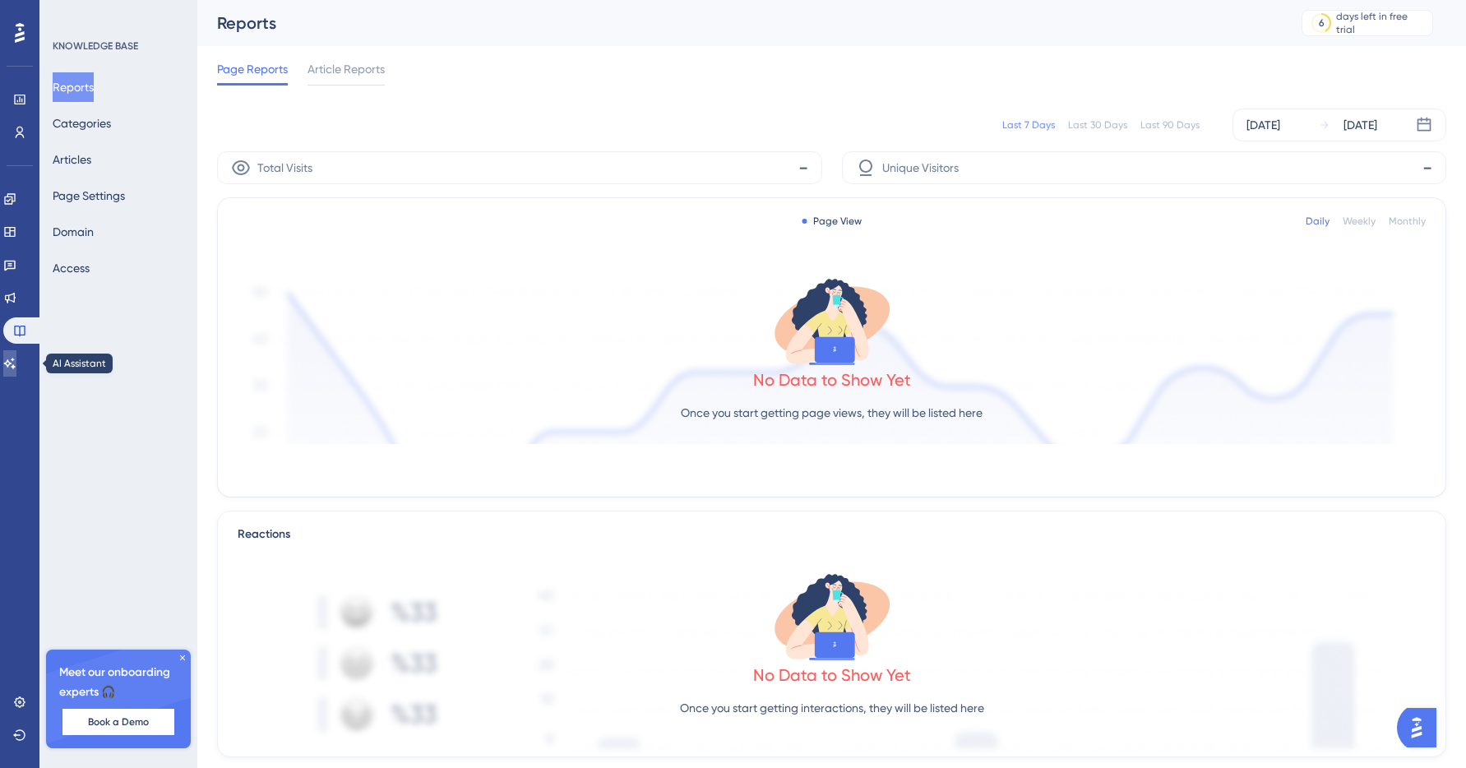
click at [16, 358] on link at bounding box center [9, 363] width 13 height 26
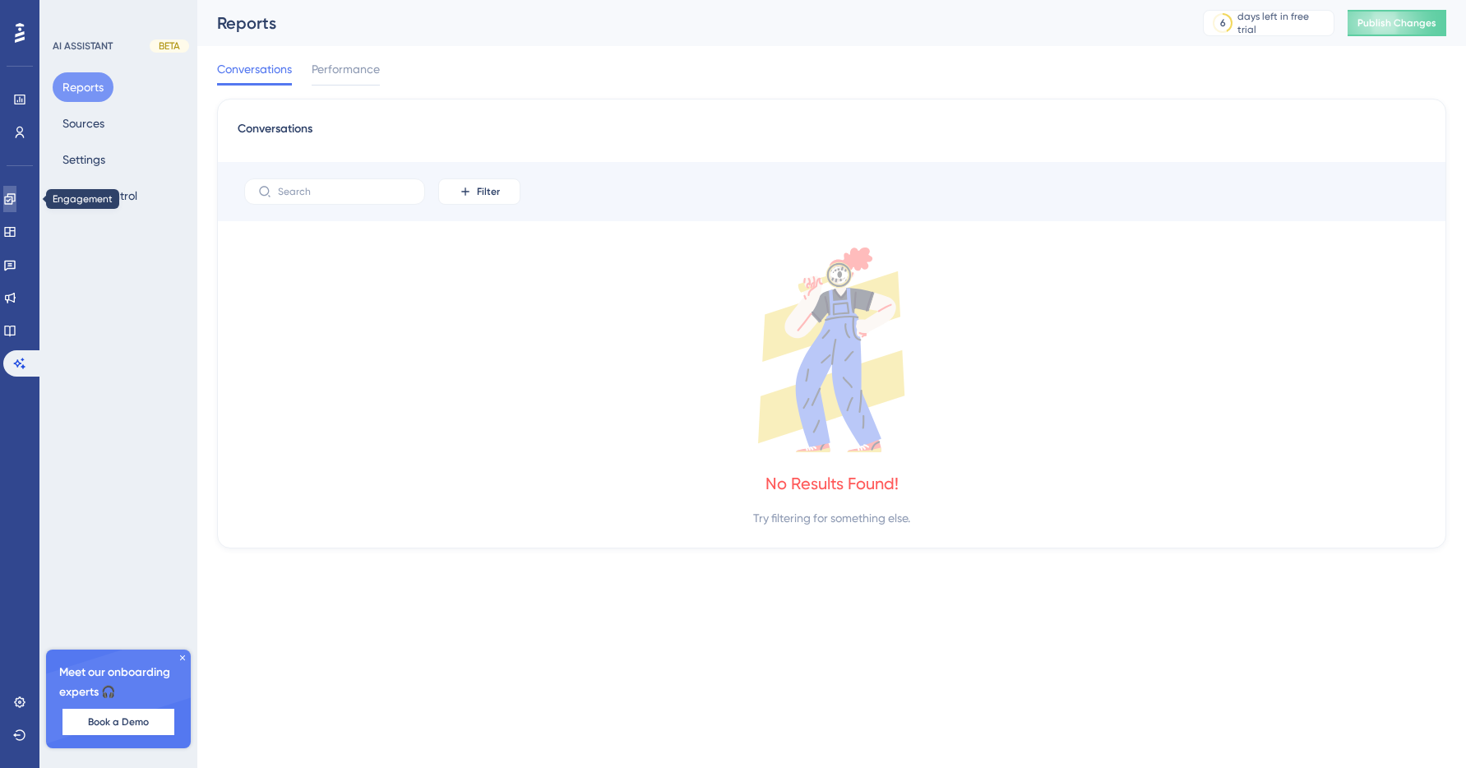
click at [14, 203] on icon at bounding box center [9, 198] width 13 height 13
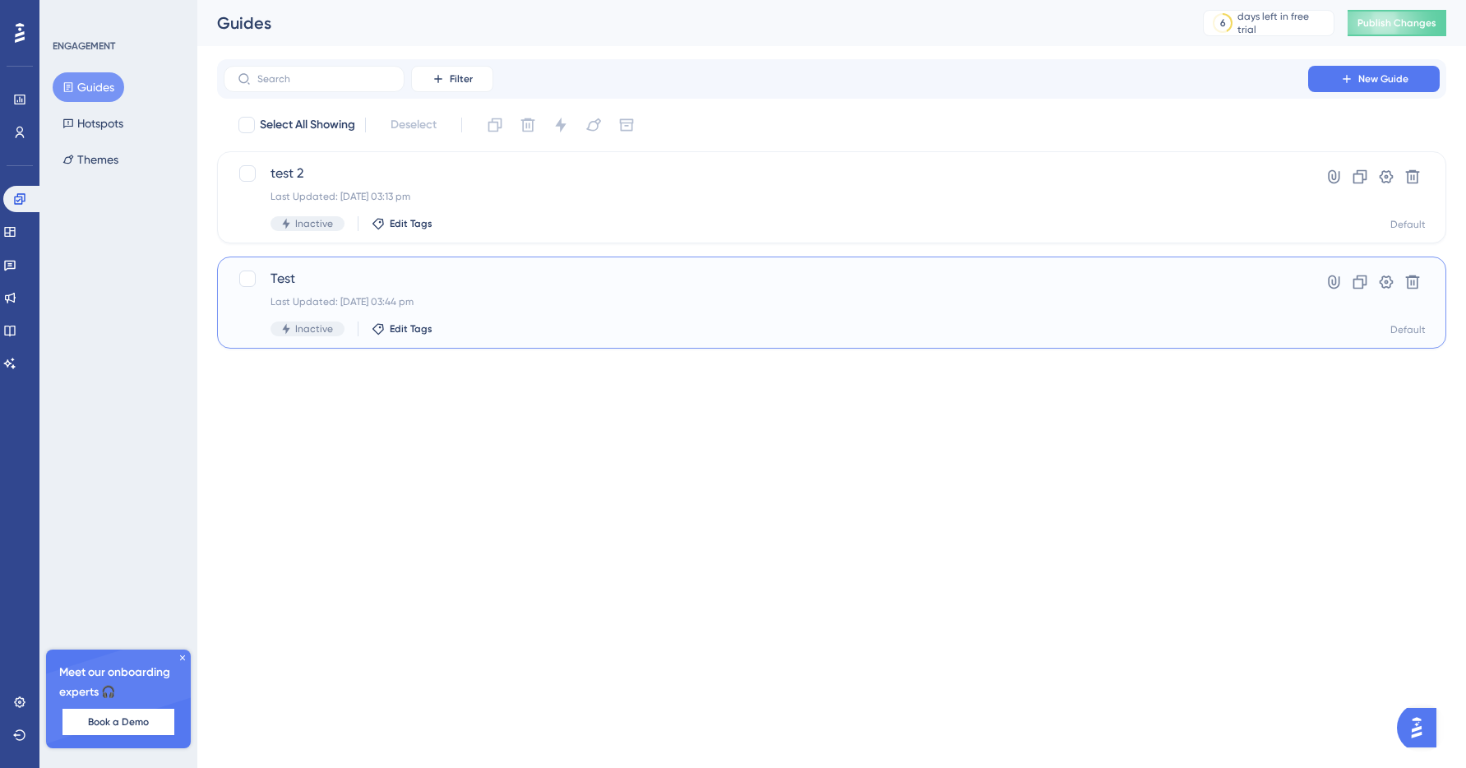
click at [350, 281] on span "Test" at bounding box center [766, 279] width 991 height 20
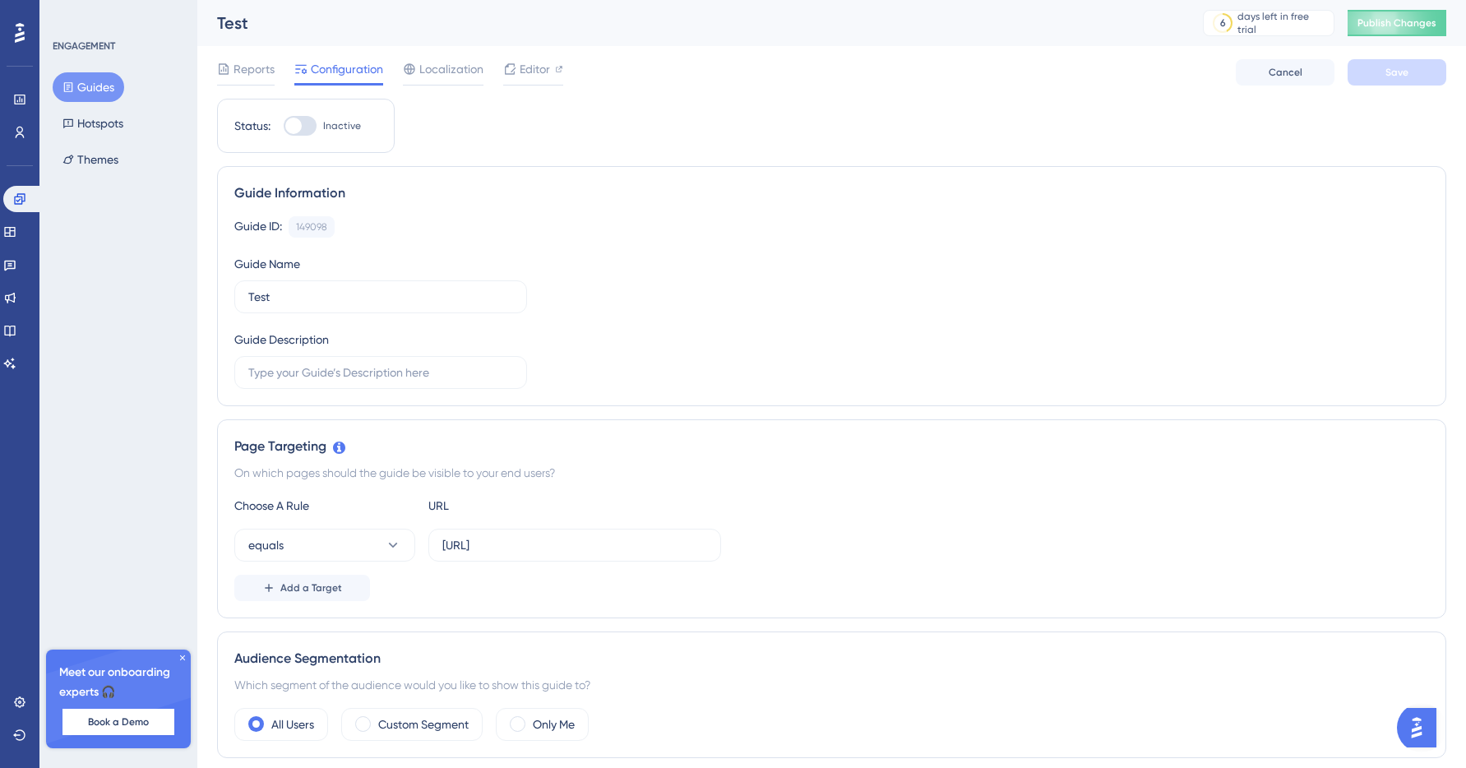
click at [301, 124] on div at bounding box center [300, 126] width 33 height 20
click at [284, 126] on input "Inactive" at bounding box center [283, 126] width 1 height 1
checkbox input "false"
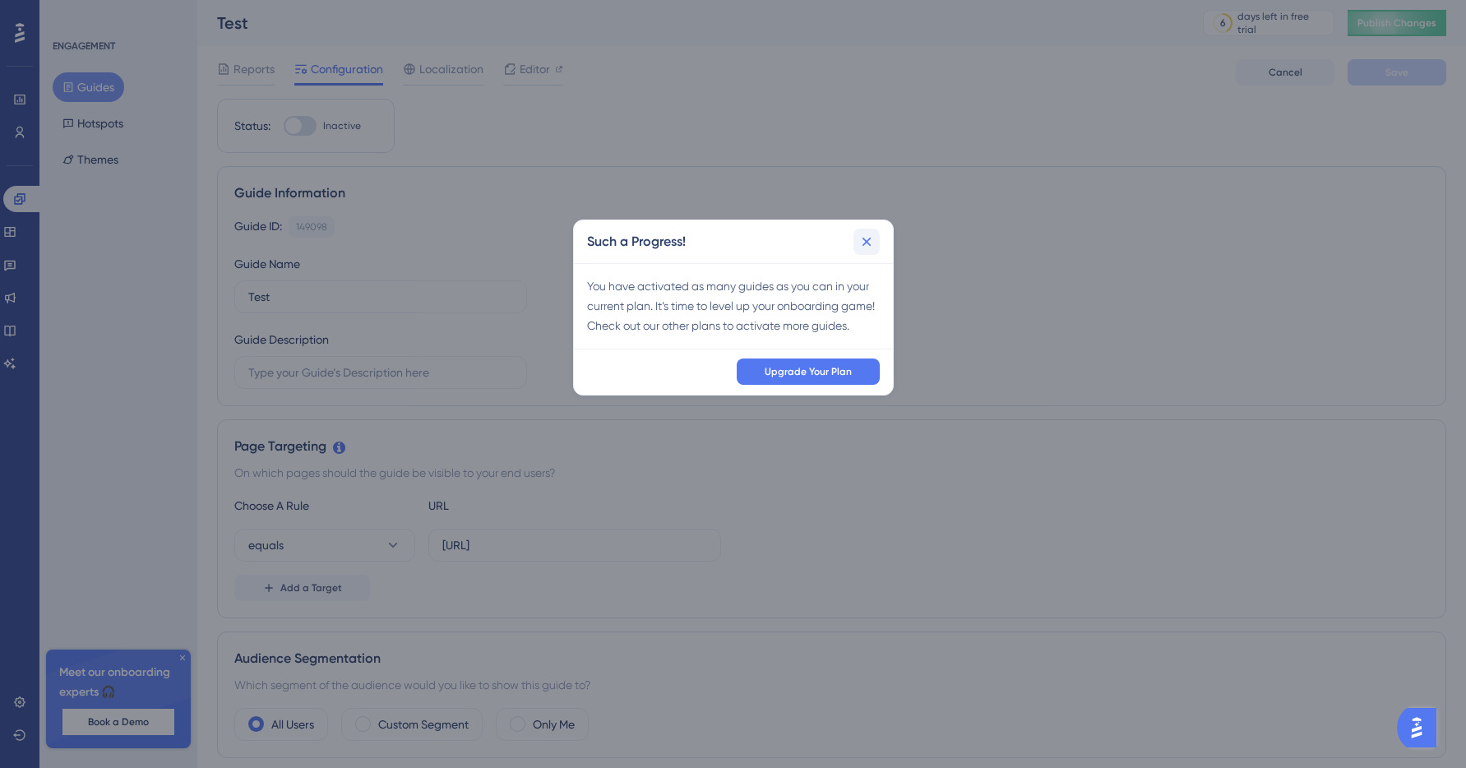
click at [859, 243] on icon at bounding box center [867, 242] width 16 height 16
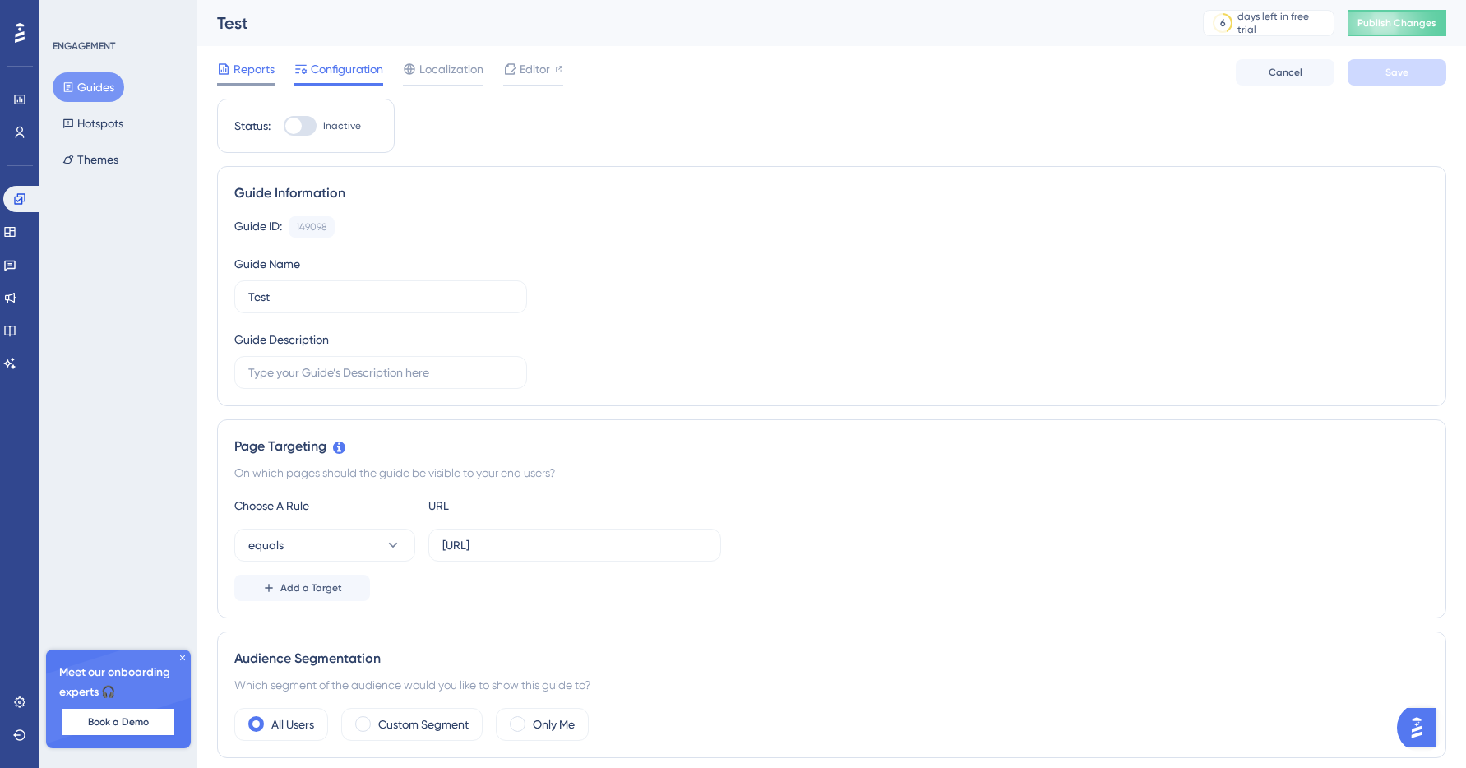
click at [252, 61] on span "Reports" at bounding box center [254, 69] width 41 height 20
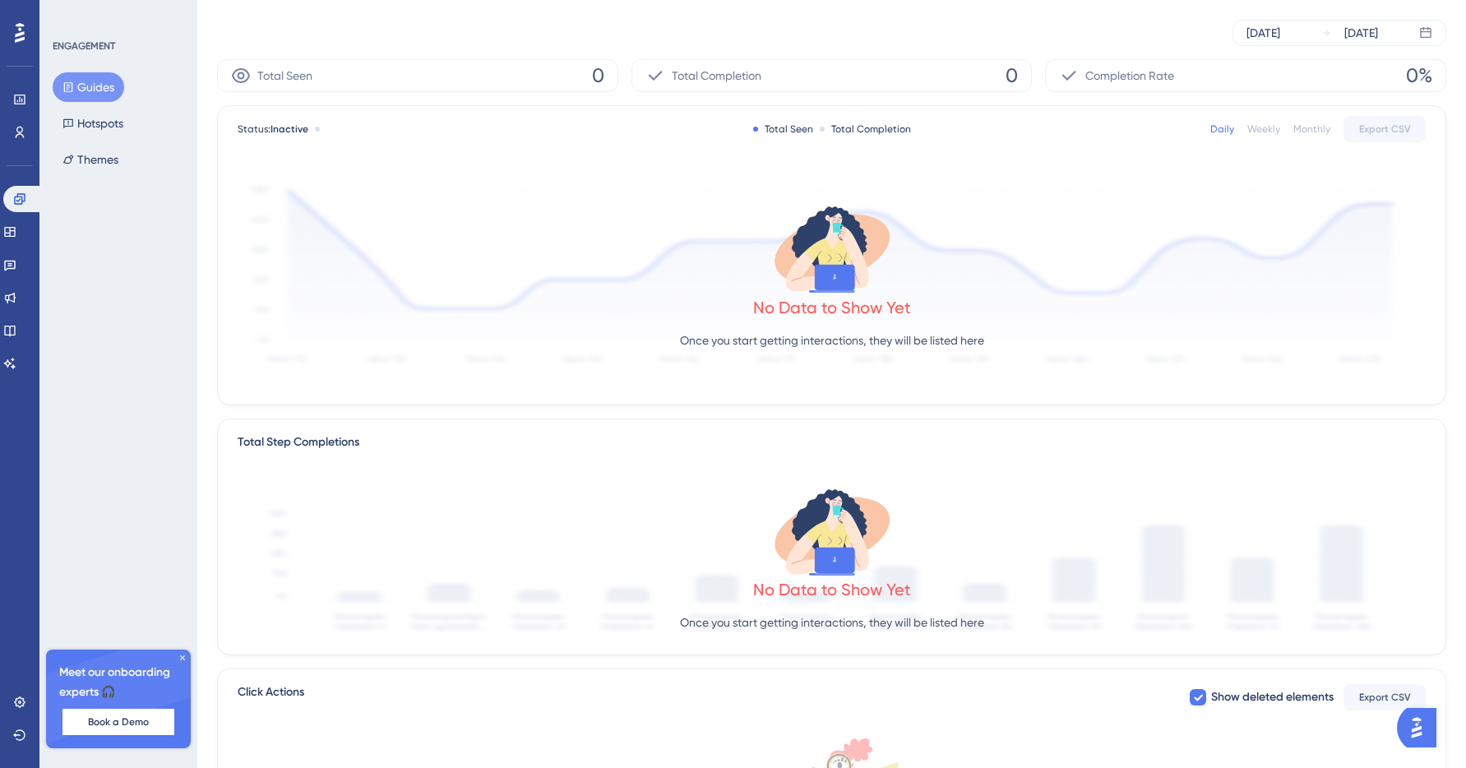
scroll to position [131, 0]
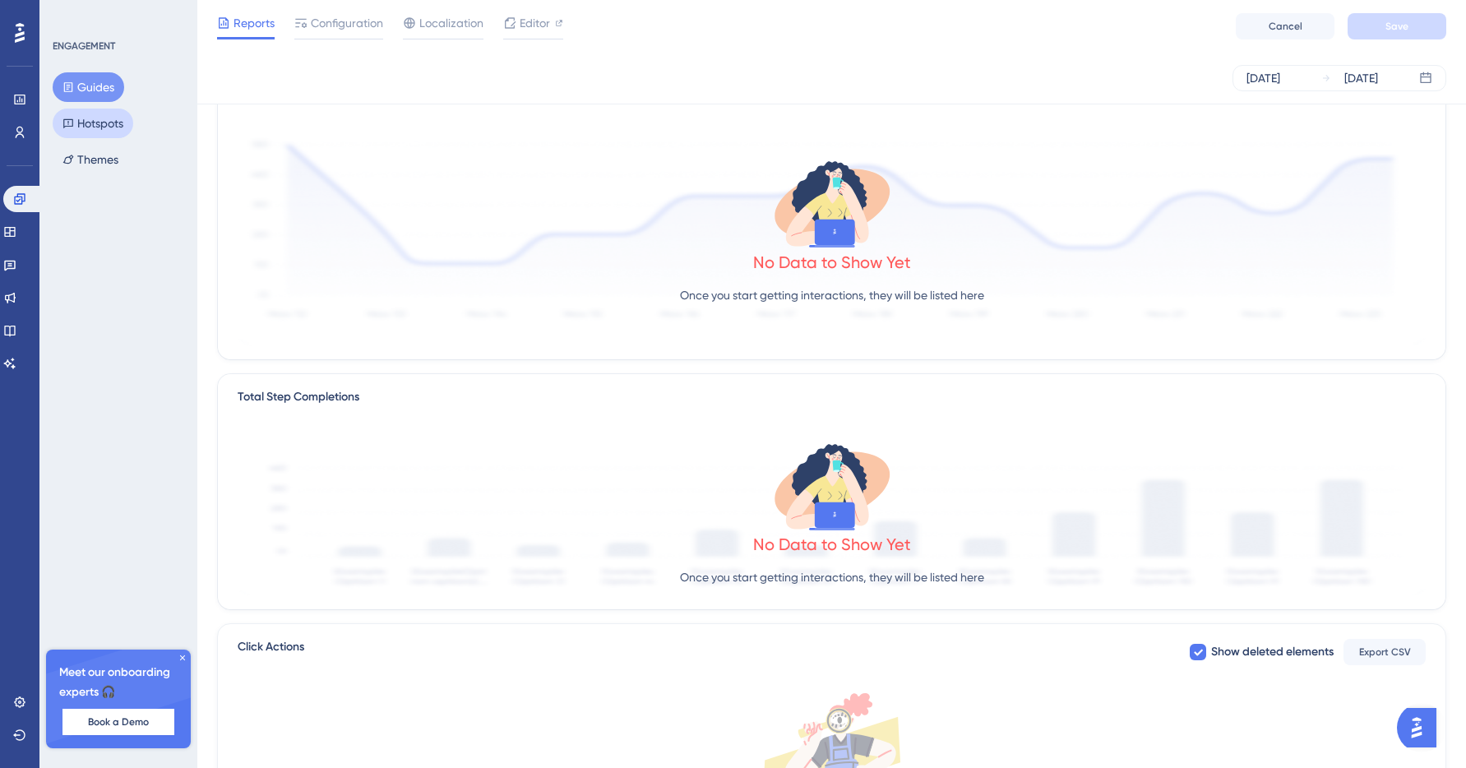
click at [124, 119] on button "Hotspots" at bounding box center [93, 124] width 81 height 30
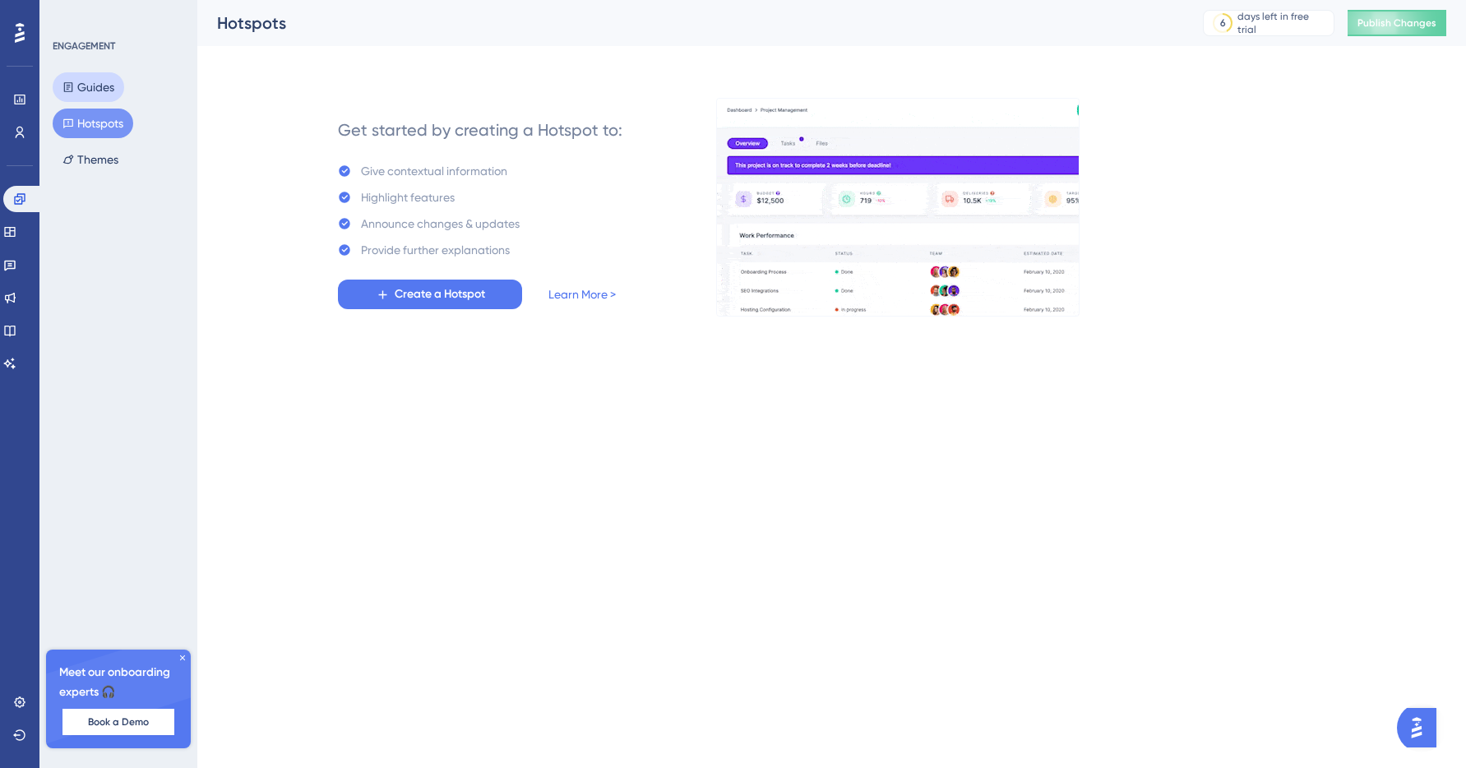
click at [90, 84] on button "Guides" at bounding box center [89, 87] width 72 height 30
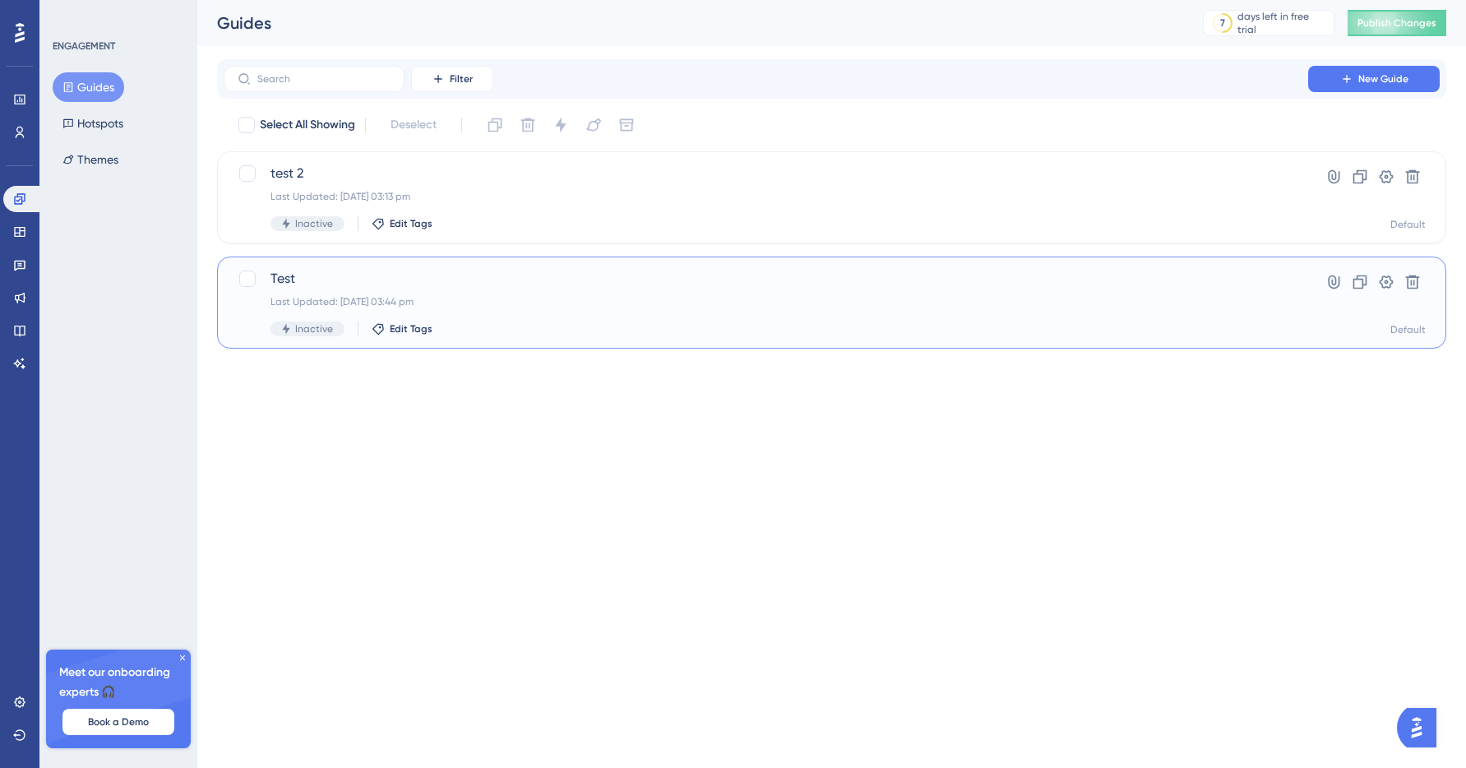
click at [326, 286] on span "Test" at bounding box center [766, 279] width 991 height 20
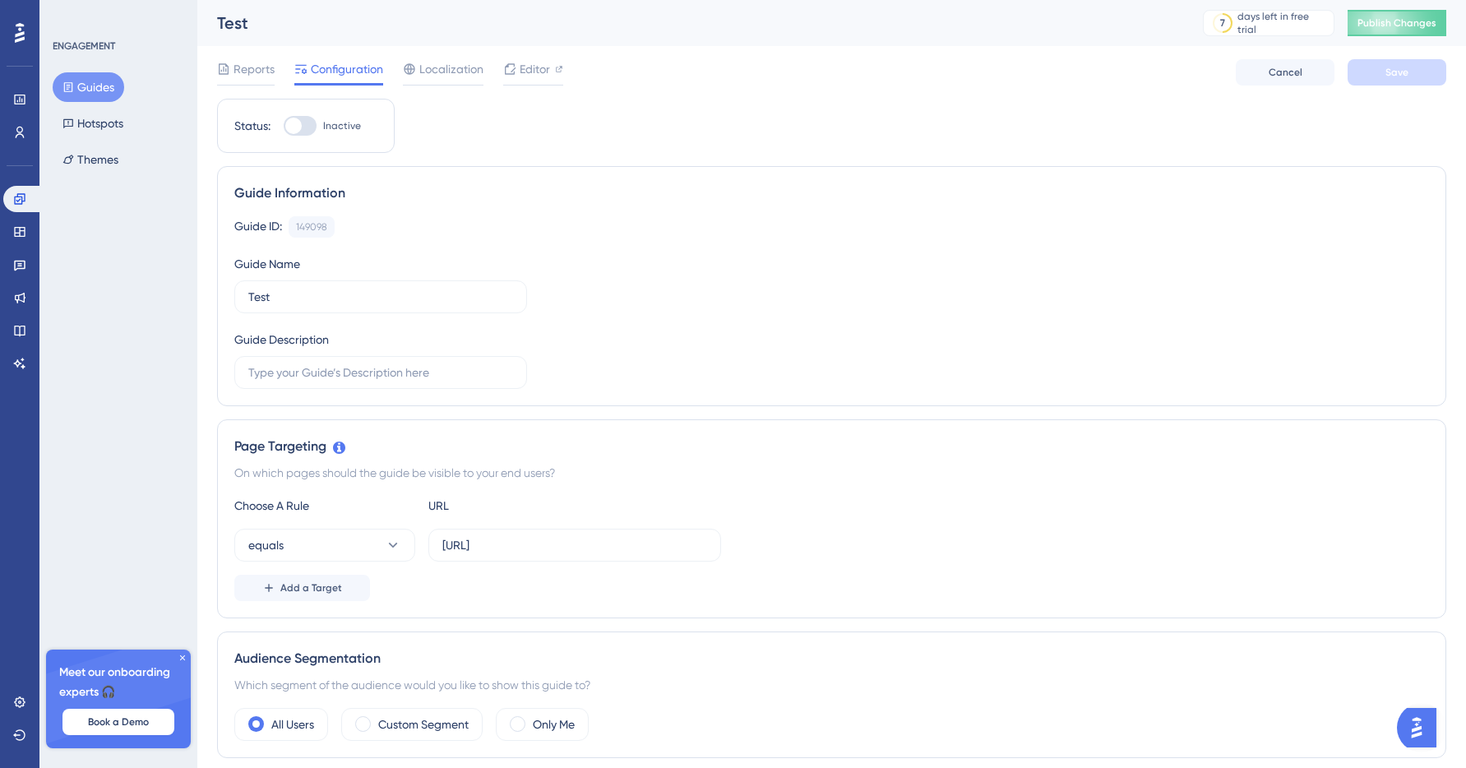
click at [313, 116] on div at bounding box center [300, 126] width 33 height 20
click at [284, 126] on input "Inactive" at bounding box center [283, 126] width 1 height 1
checkbox input "true"
click at [1359, 84] on button "Save" at bounding box center [1397, 72] width 99 height 26
click at [23, 93] on icon at bounding box center [19, 99] width 13 height 13
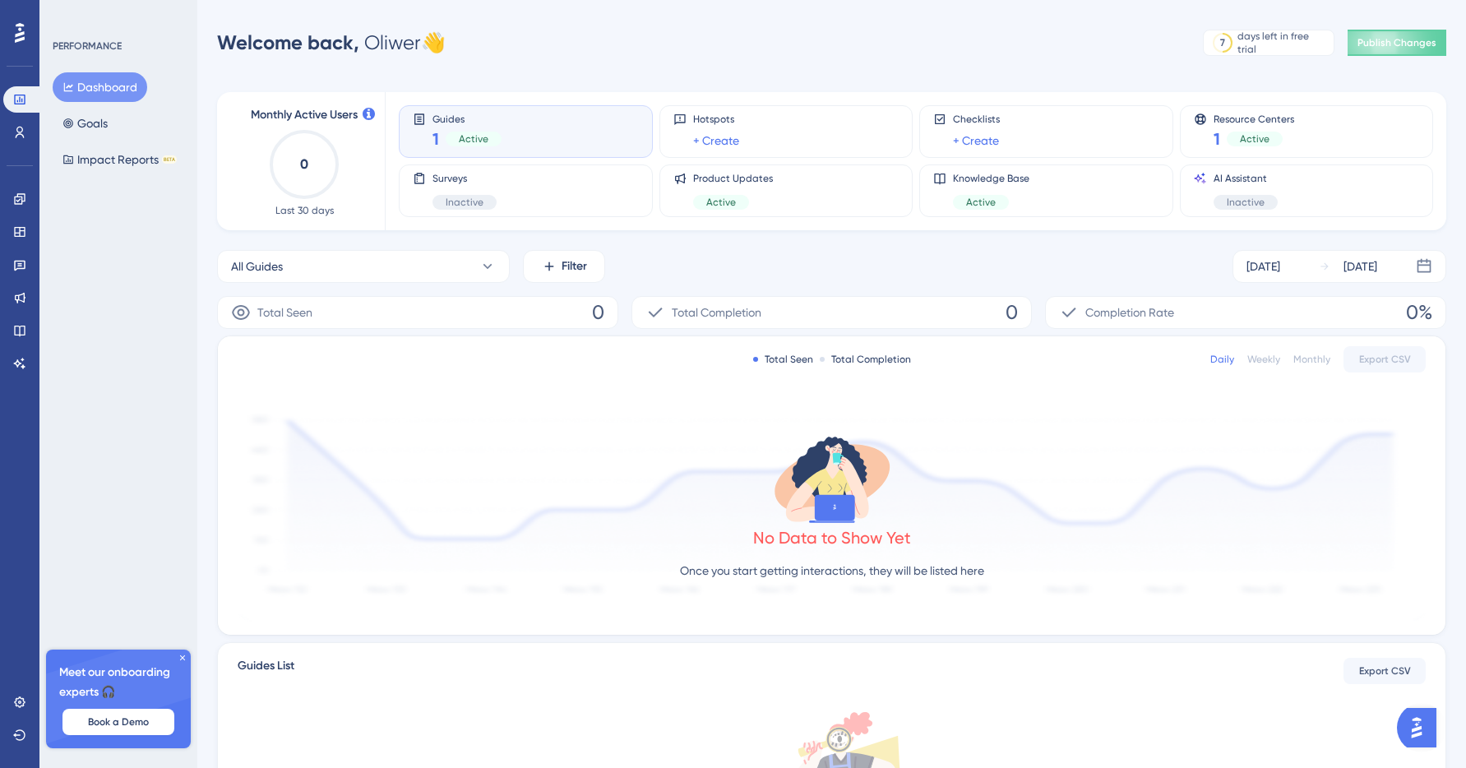
click at [488, 146] on div "Active" at bounding box center [474, 139] width 56 height 15
click at [17, 228] on icon at bounding box center [19, 231] width 13 height 13
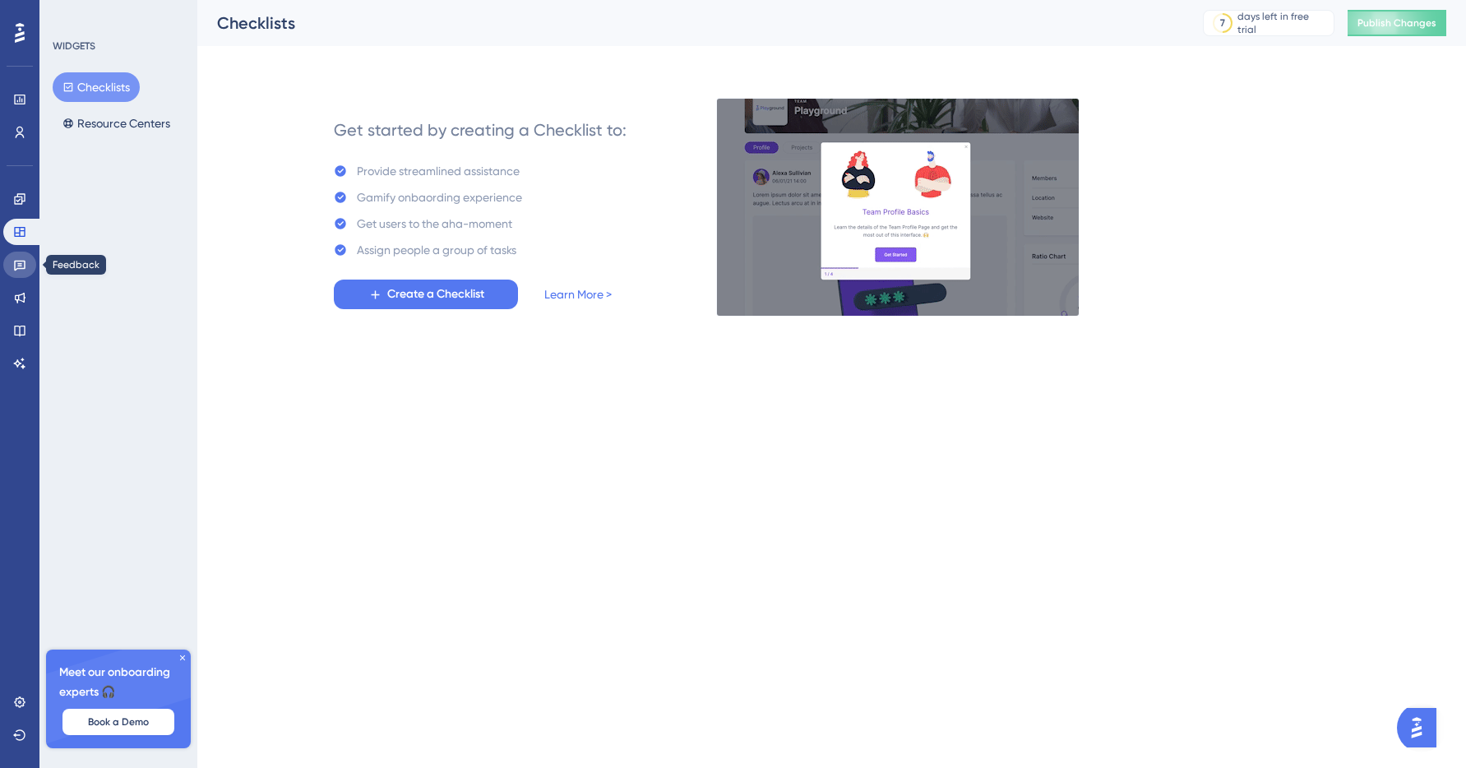
click at [13, 267] on icon at bounding box center [19, 264] width 13 height 13
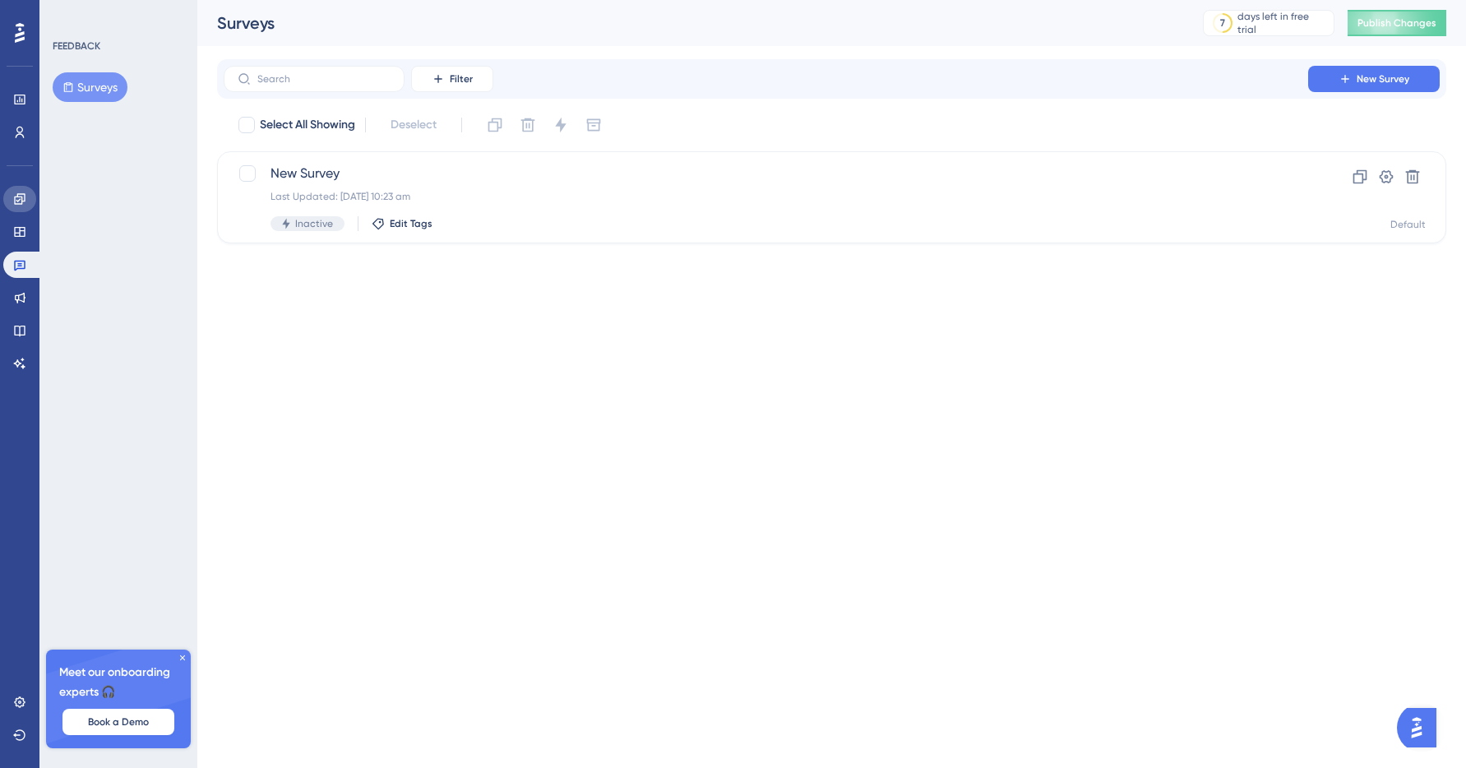
click at [30, 205] on link at bounding box center [19, 199] width 33 height 26
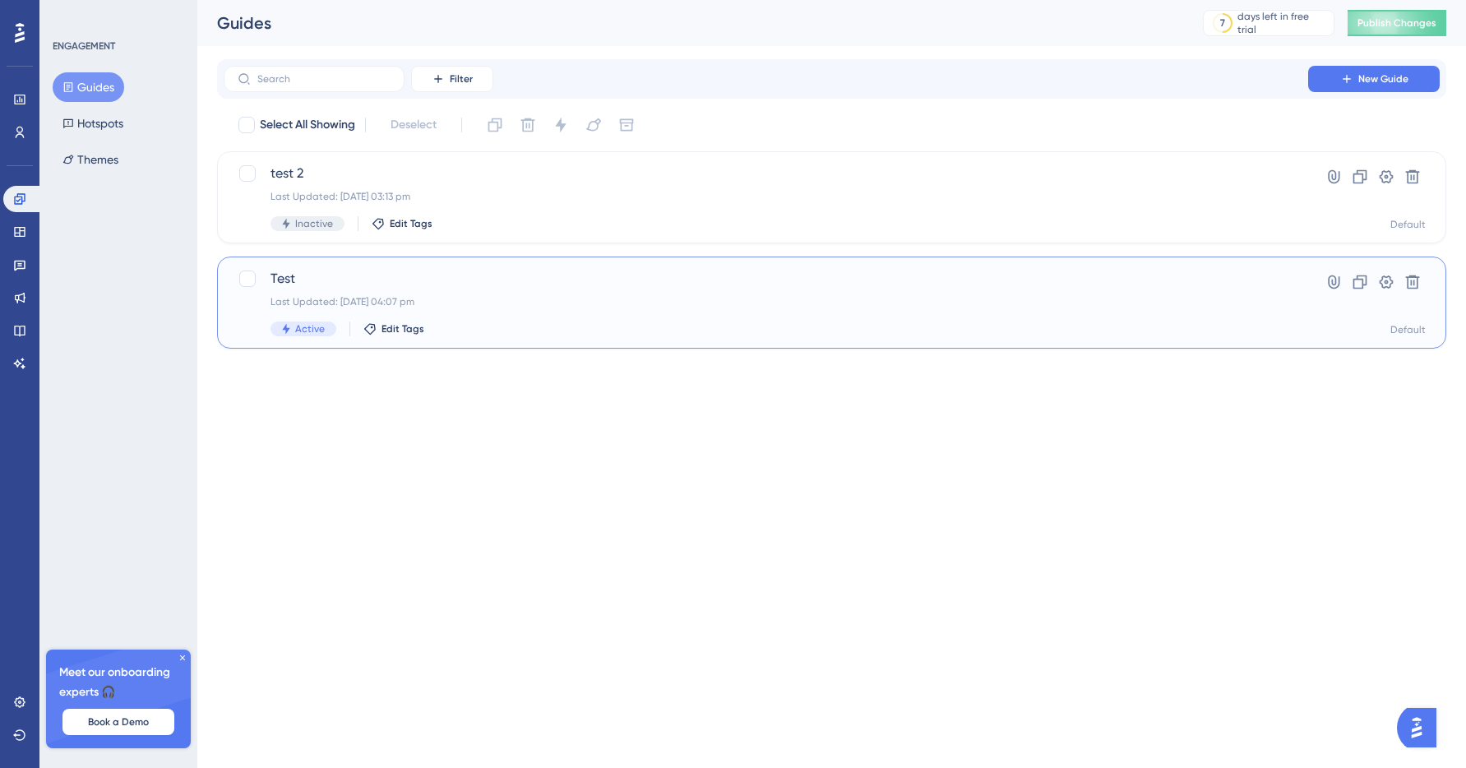
click at [402, 288] on span "Test" at bounding box center [766, 279] width 991 height 20
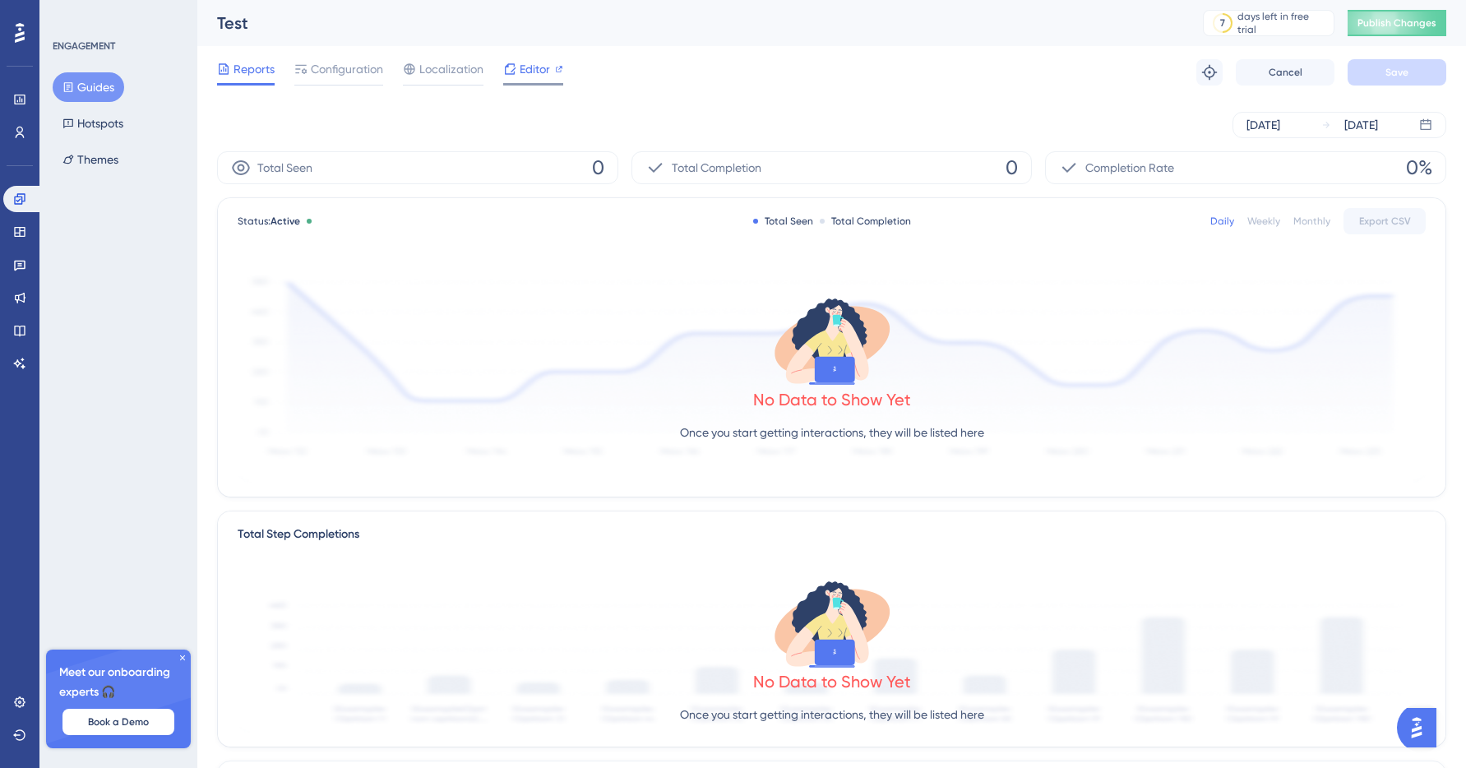
click at [542, 63] on span "Editor" at bounding box center [535, 69] width 30 height 20
